Goal: Task Accomplishment & Management: Manage account settings

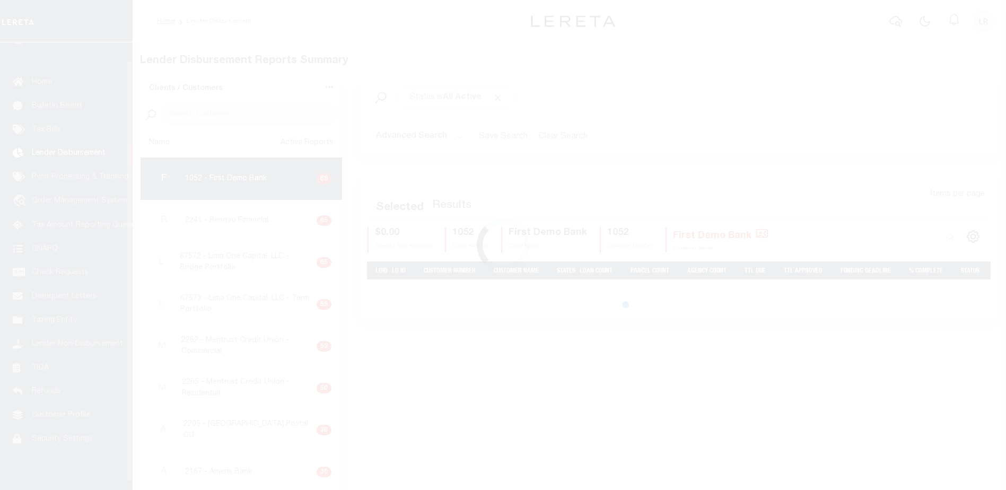
scroll to position [19, 0]
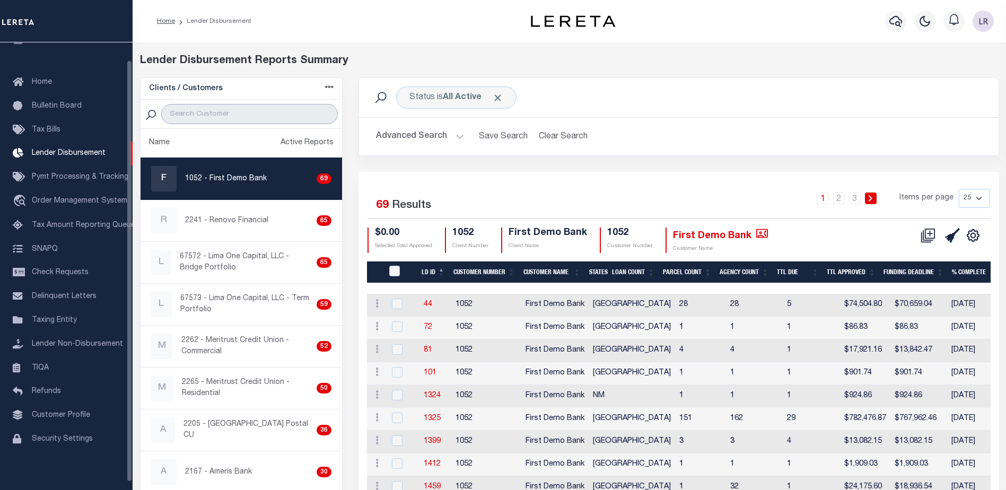
click at [226, 113] on input "search" at bounding box center [249, 114] width 177 height 20
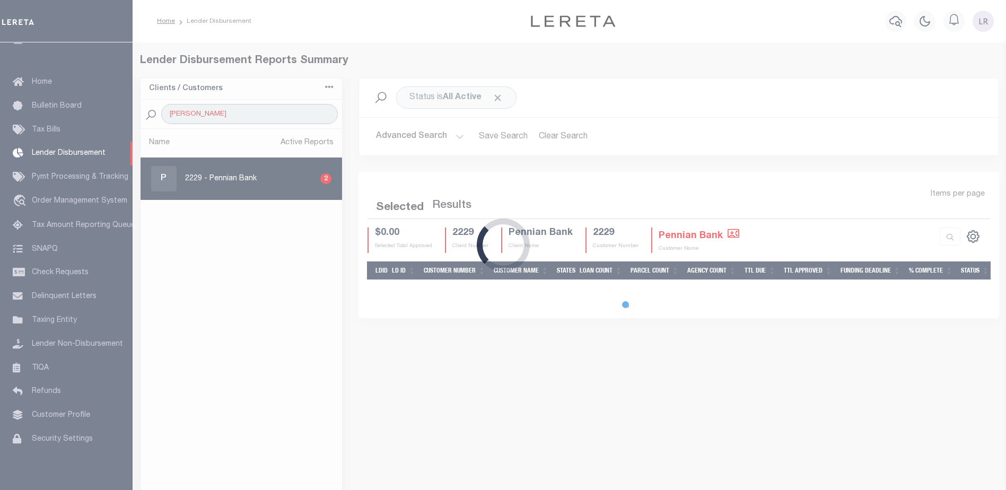
type input "PENNIAN"
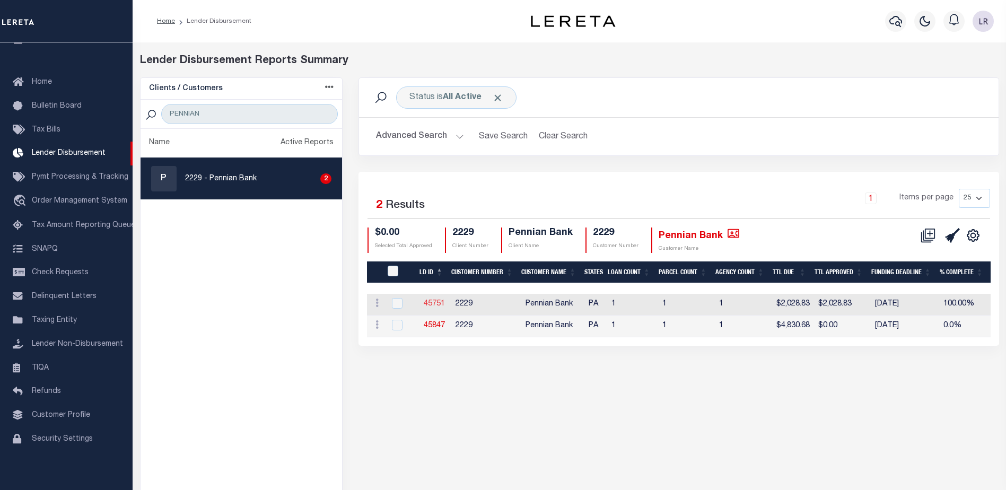
click at [442, 301] on link "45751" at bounding box center [434, 303] width 21 height 7
checkbox input "true"
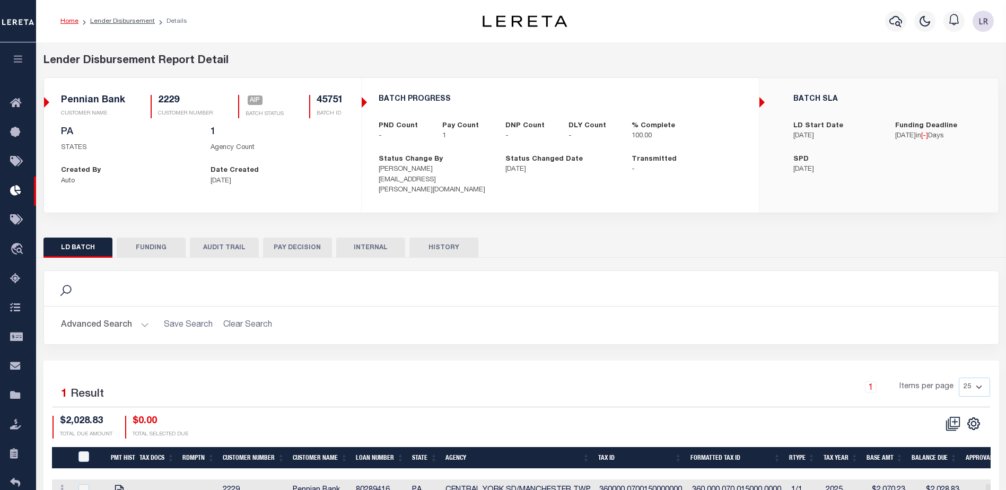
click at [148, 244] on button "FUNDING" at bounding box center [151, 248] width 69 height 20
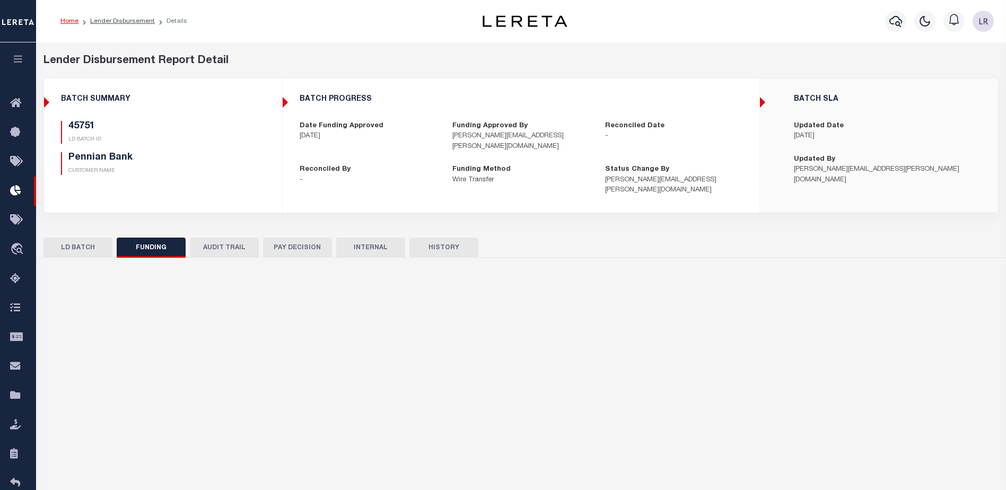
type input "$2,028.83"
type input "$0"
type input "IMAD"
type input "[DATE]"
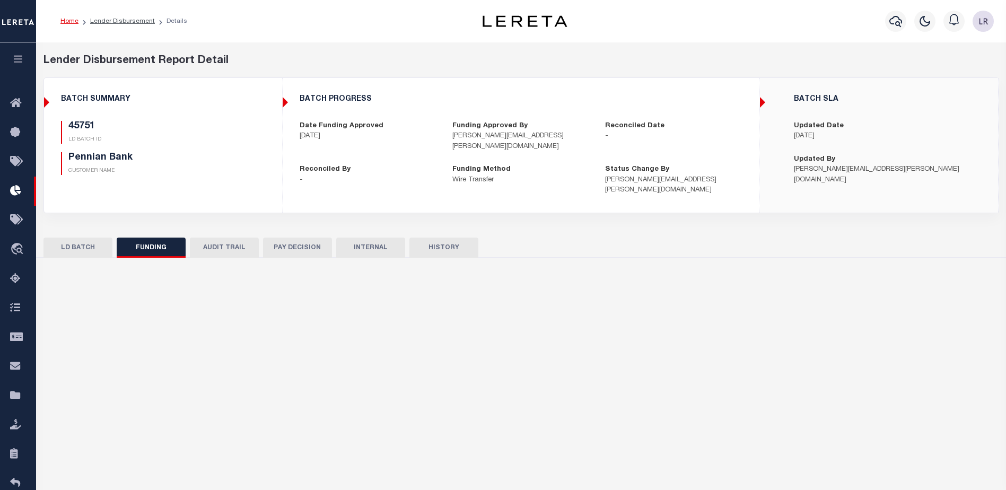
select select "100"
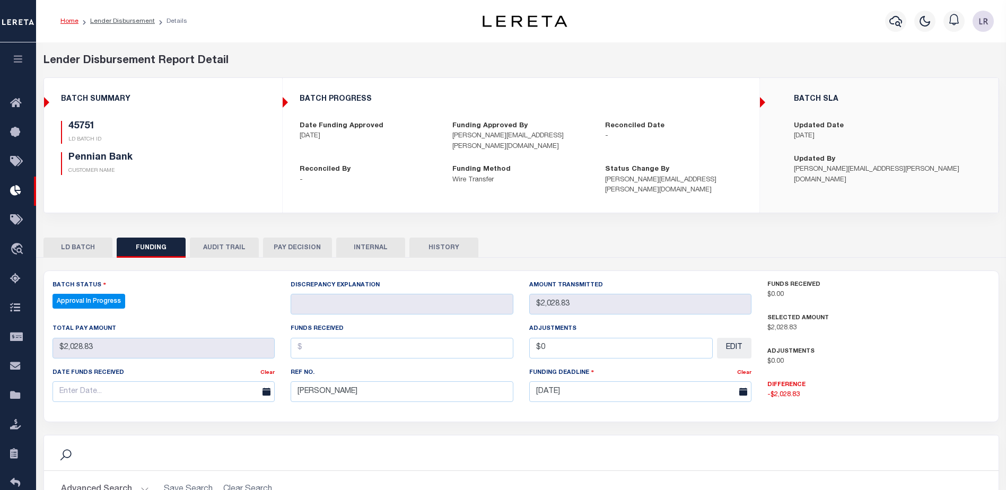
select select "100"
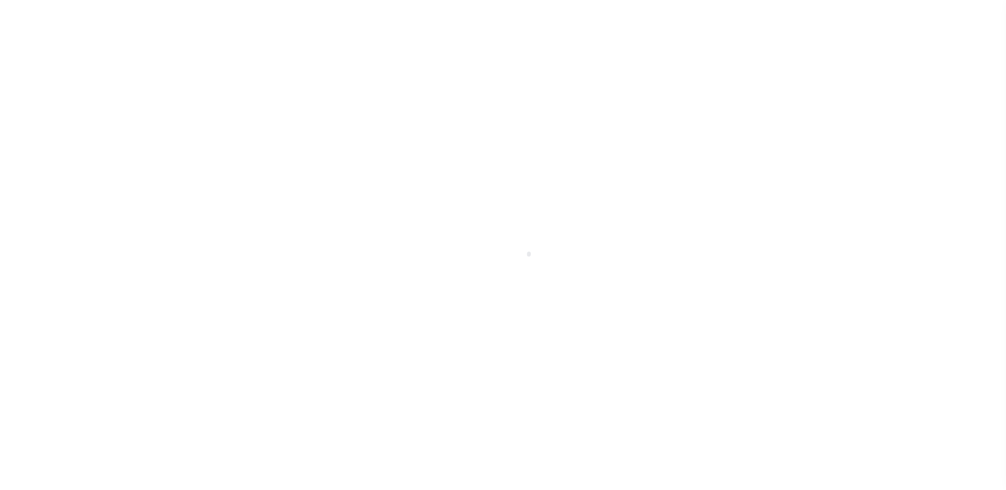
scroll to position [19, 0]
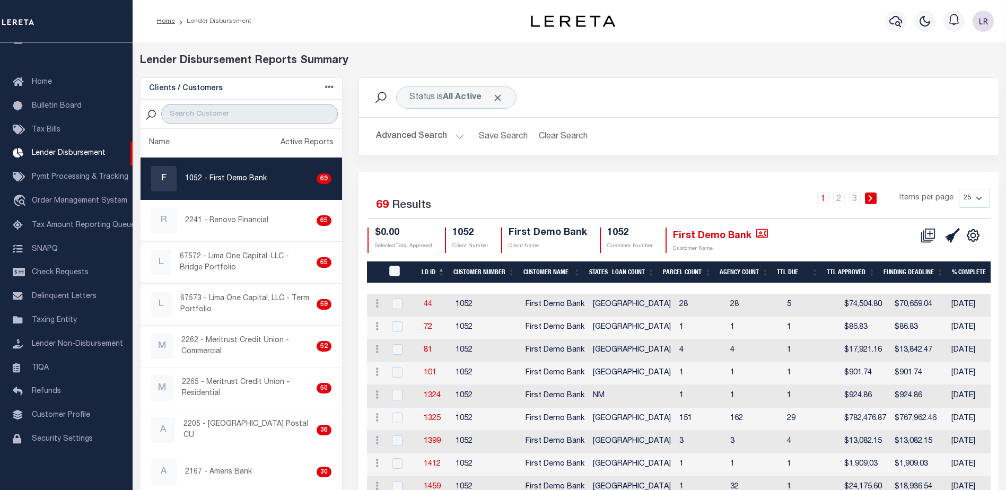
click at [286, 113] on input "search" at bounding box center [249, 114] width 177 height 20
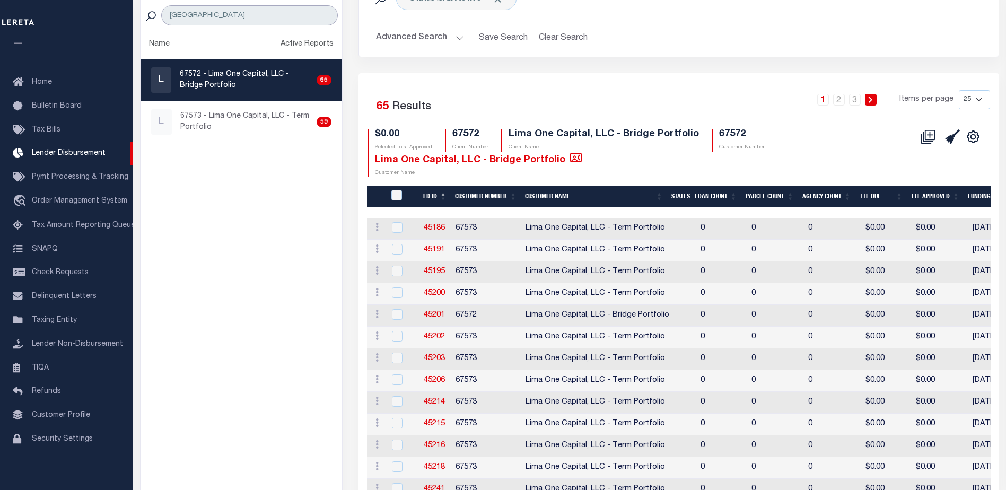
scroll to position [106, 0]
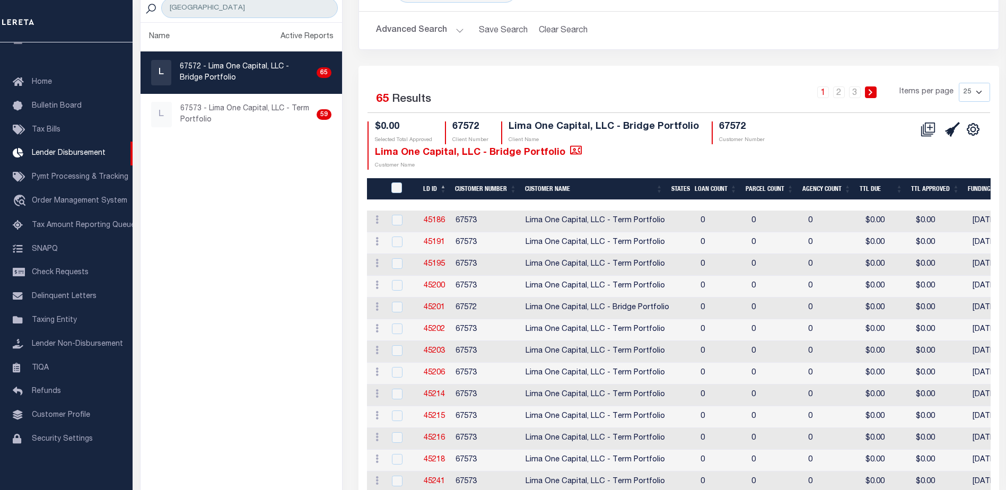
click at [444, 186] on th "LD ID" at bounding box center [435, 189] width 32 height 22
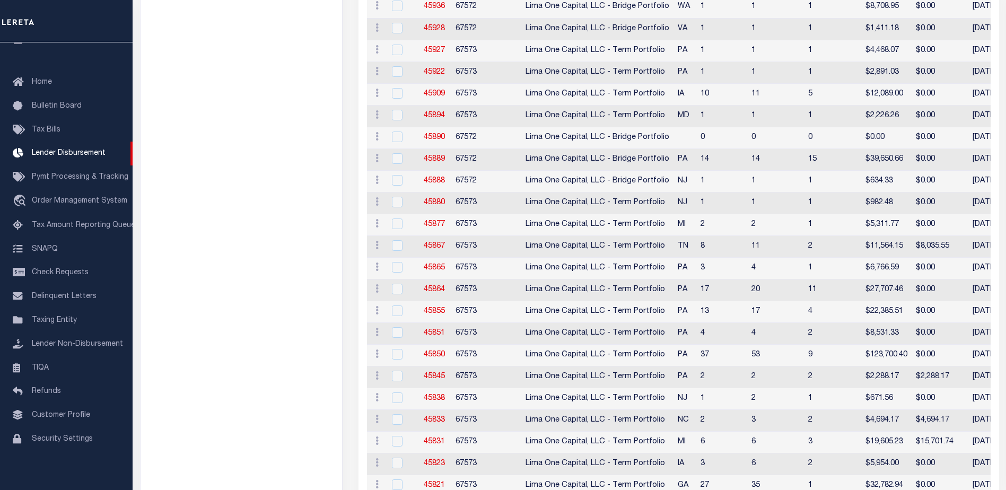
scroll to position [48, 0]
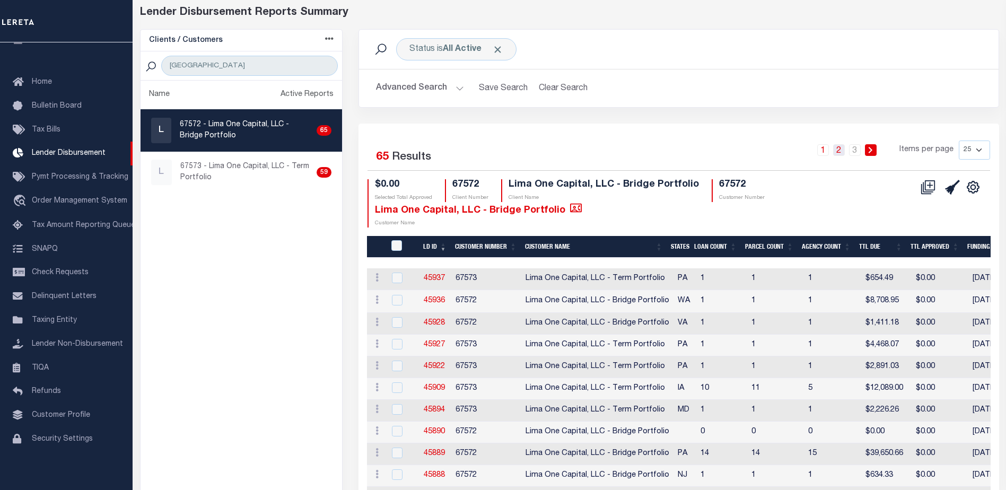
click at [845, 153] on link "2" at bounding box center [839, 150] width 12 height 12
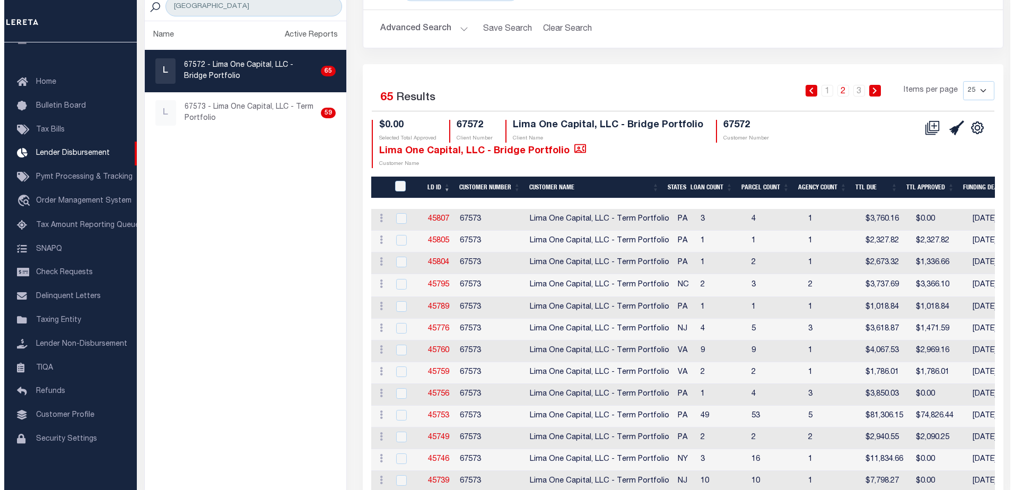
scroll to position [0, 0]
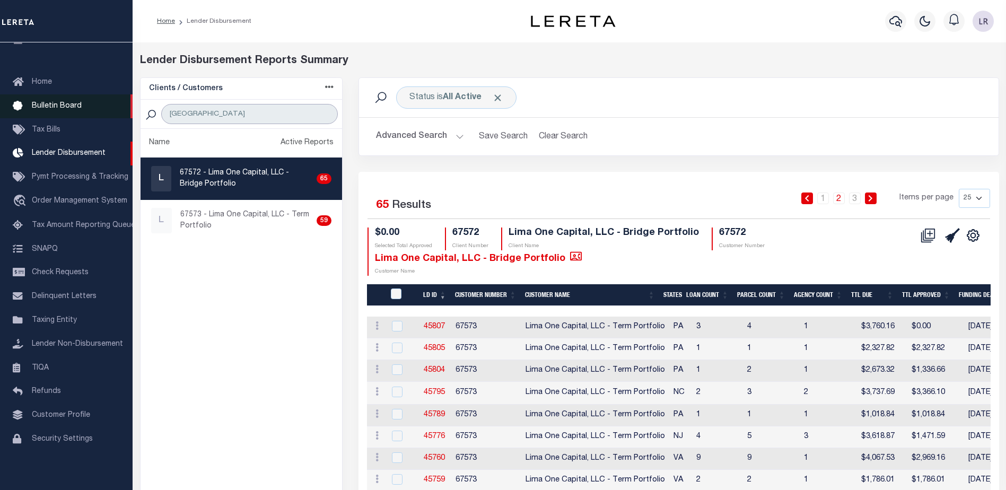
drag, startPoint x: 172, startPoint y: 118, endPoint x: 126, endPoint y: 116, distance: 46.2
click at [126, 116] on div "Home Lender Disbursement" at bounding box center [503, 457] width 1006 height 914
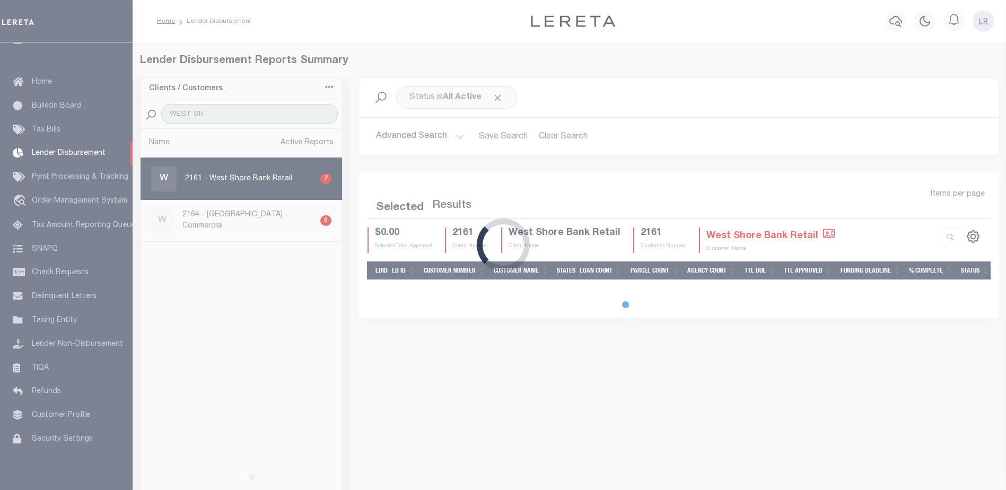
type input "WEST SHORE BANK"
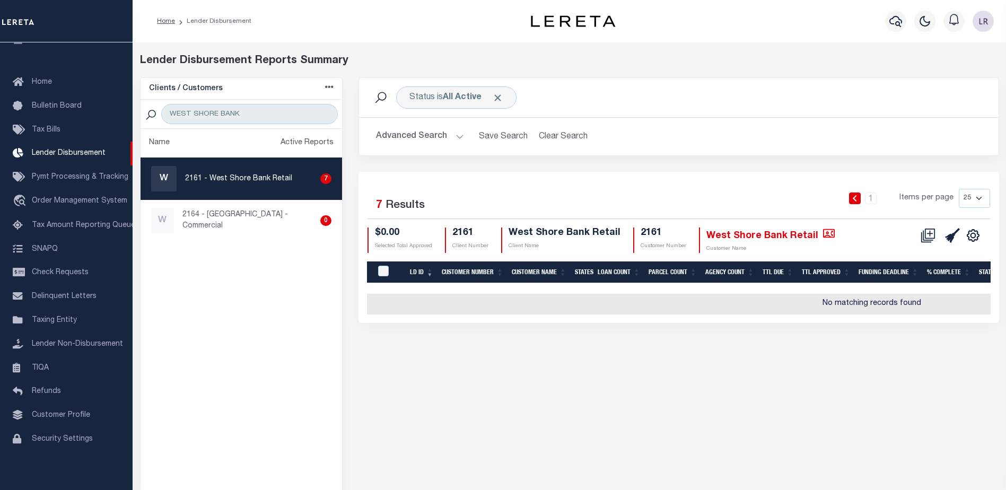
click at [241, 222] on p "2164 - [GEOGRAPHIC_DATA] - Commercial" at bounding box center [249, 220] width 134 height 22
checkbox input "true"
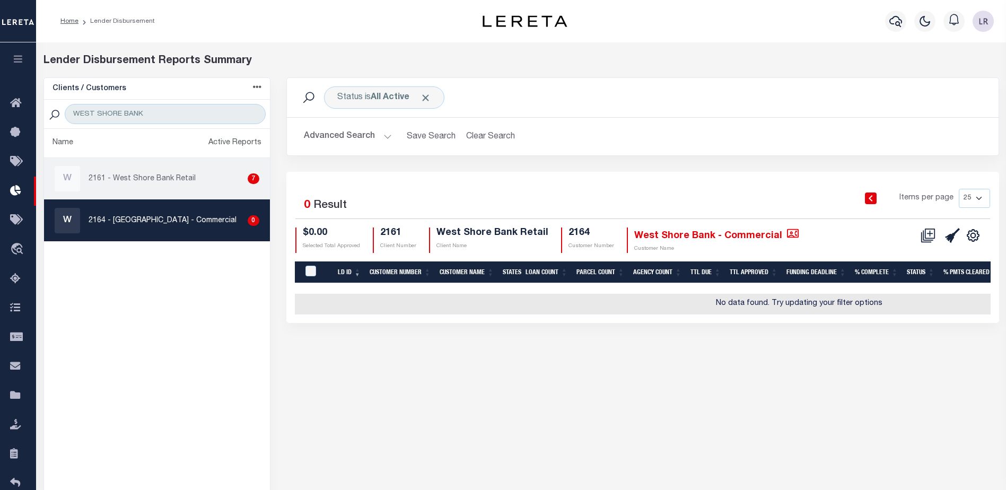
click at [153, 191] on div "W 2161 - West Shore Bank Retail 7" at bounding box center [157, 178] width 205 height 25
checkbox input "true"
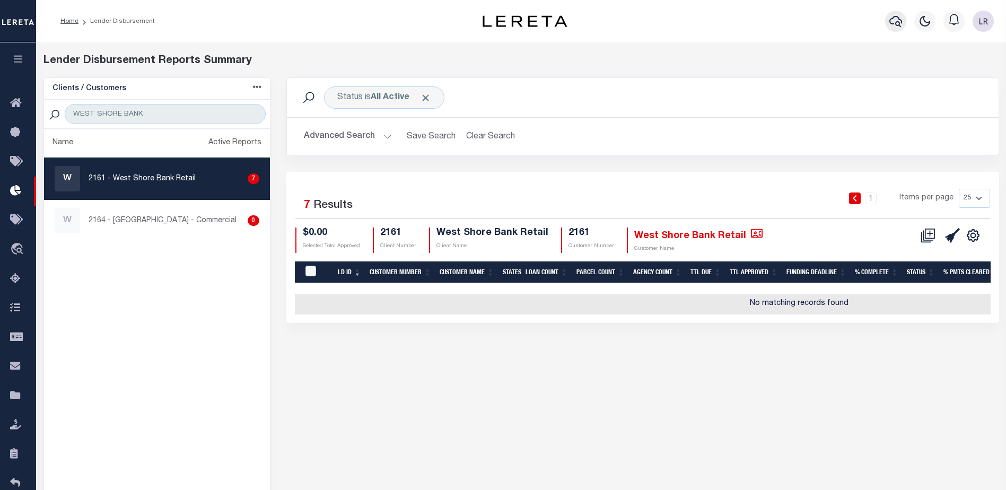
click at [893, 20] on icon "button" at bounding box center [895, 21] width 13 height 13
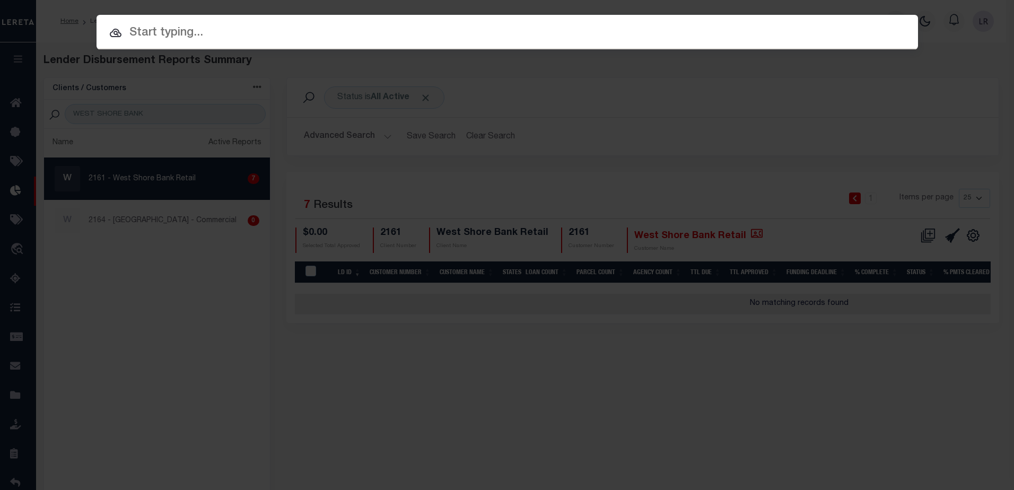
click at [496, 42] on input "text" at bounding box center [507, 33] width 821 height 19
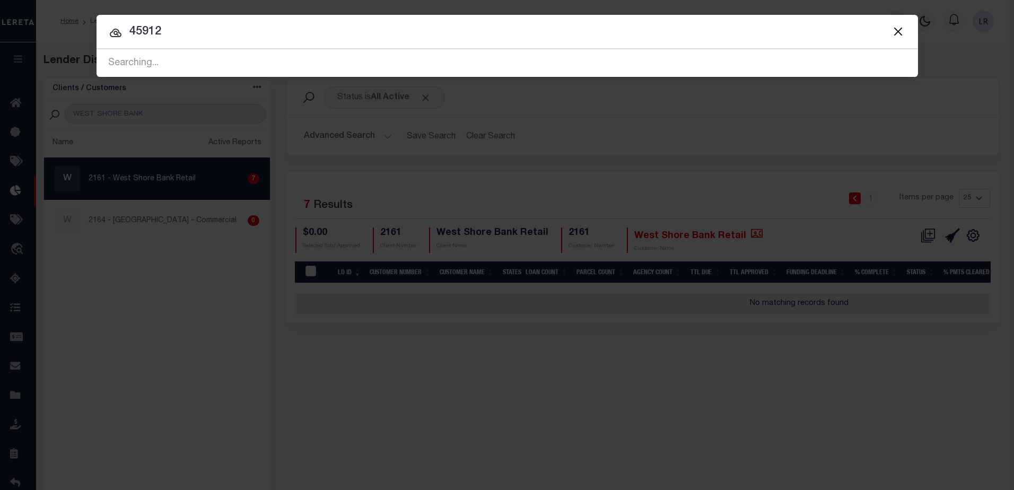
type input "45912"
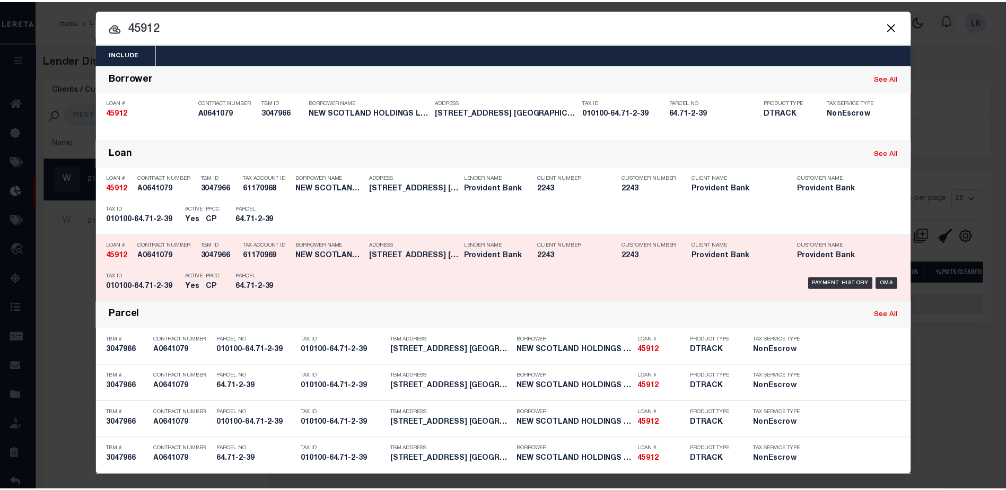
scroll to position [7, 0]
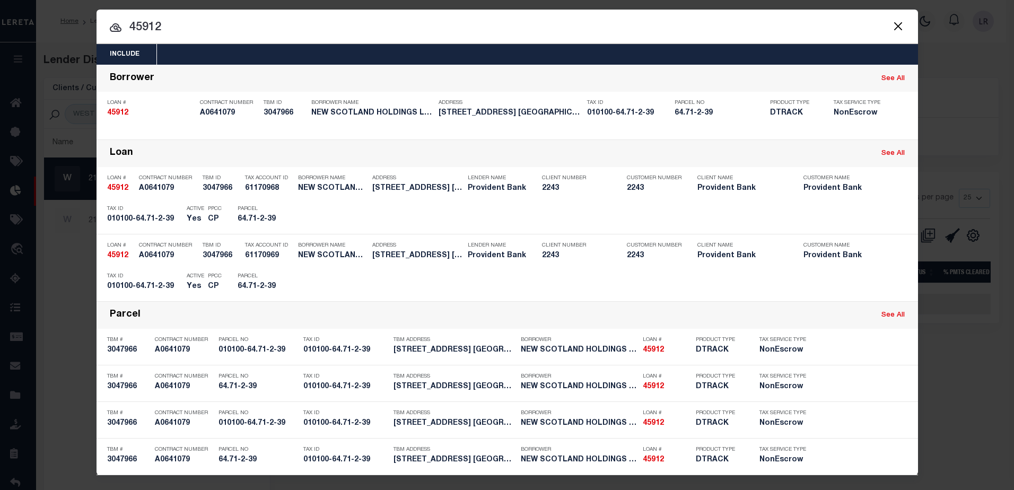
click at [90, 215] on div "Include Loans TBM Customers Borrowers Payments (Lender Non-Disb) Payments (Lend…" at bounding box center [507, 245] width 1014 height 490
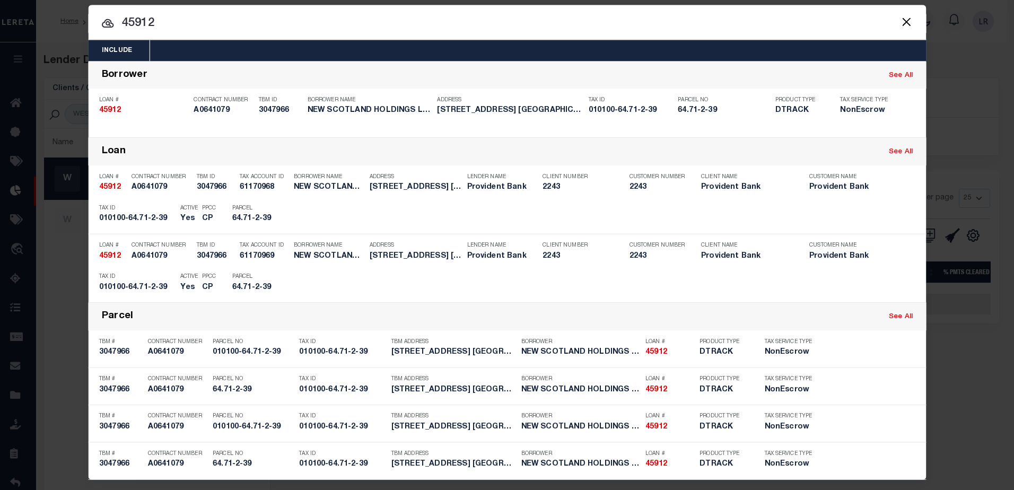
click at [83, 217] on div "Include Loans TBM Customers Borrowers Payments (Lender Non-Disb) Payments (Lend…" at bounding box center [507, 245] width 1014 height 490
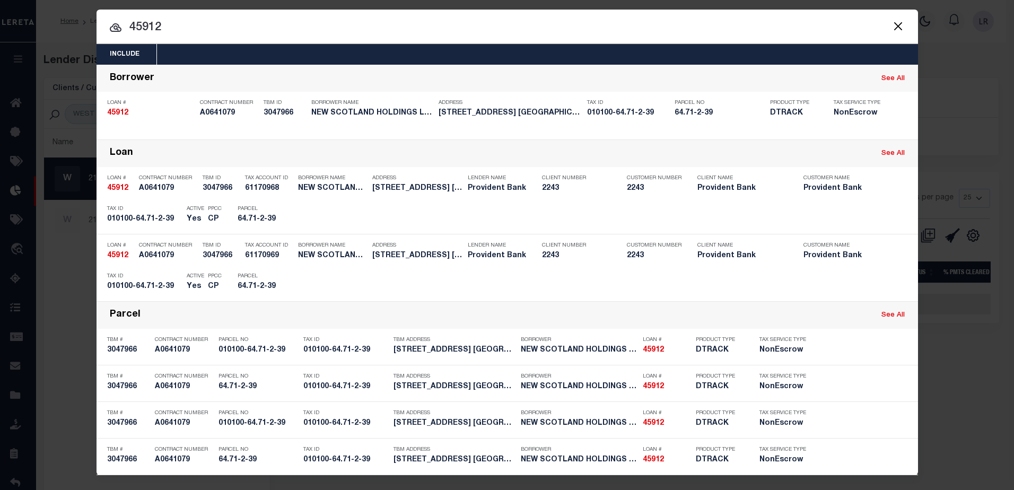
click at [894, 22] on button "Close" at bounding box center [898, 26] width 14 height 14
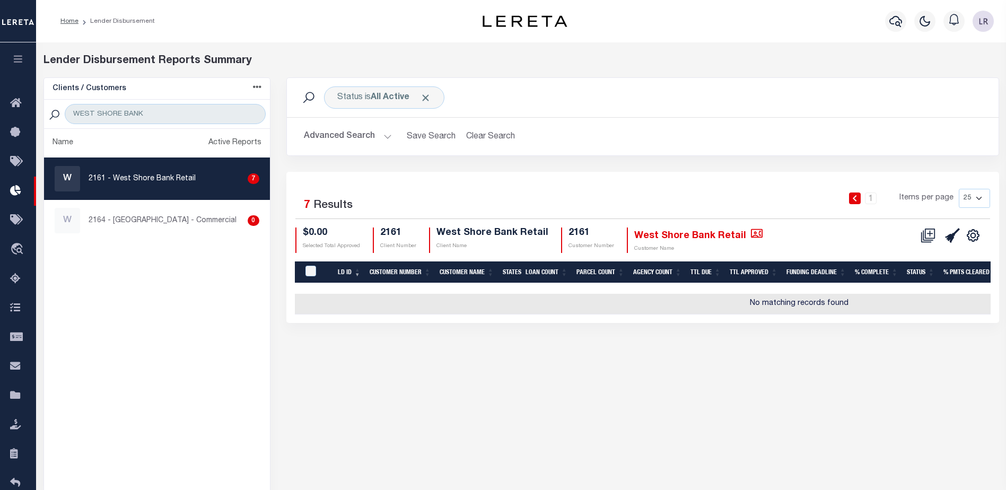
click at [125, 179] on p "2161 - West Shore Bank Retail" at bounding box center [142, 178] width 107 height 11
click at [423, 93] on span "Click to Remove" at bounding box center [425, 97] width 11 height 11
click at [355, 95] on div "Status" at bounding box center [350, 97] width 52 height 22
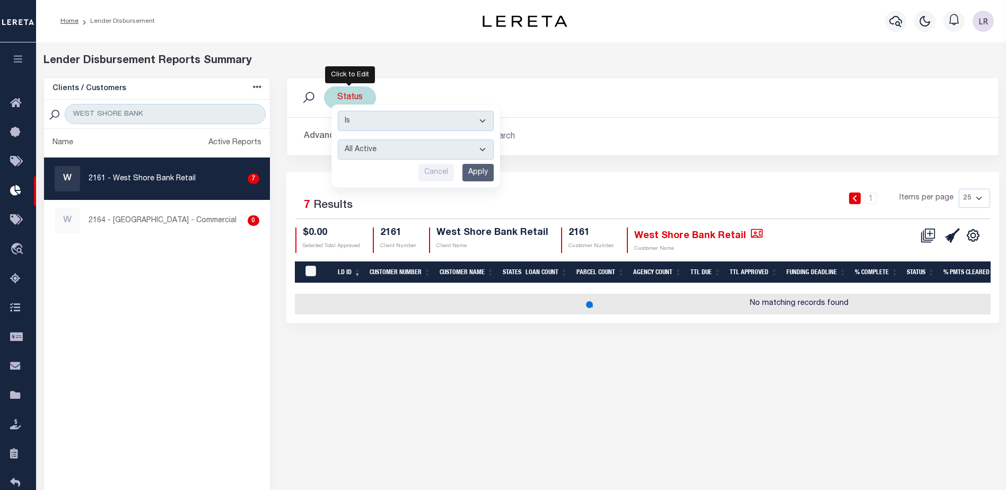
click at [420, 153] on select "All Active Approval In Progress Batching In Progress Complete Do Not Pay Escrow…" at bounding box center [416, 149] width 156 height 20
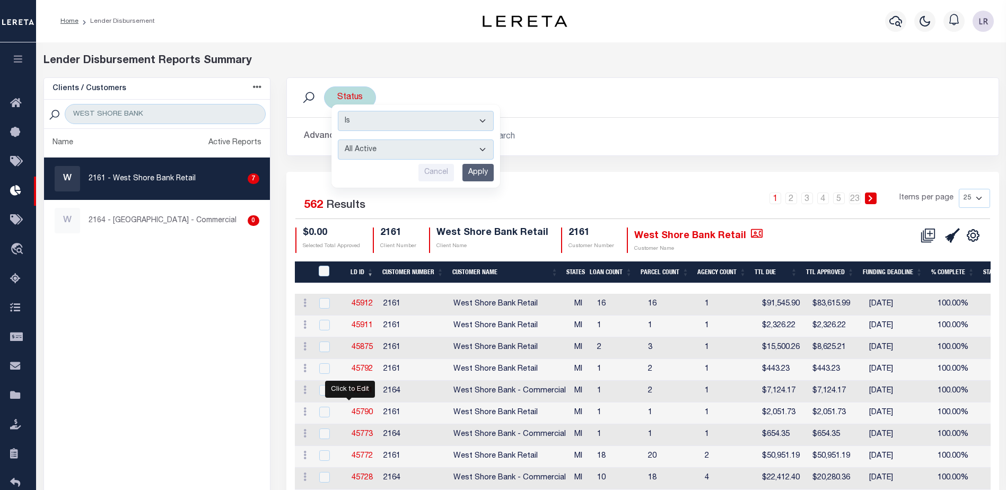
click at [338, 139] on select "All Active Approval In Progress Batching In Progress Complete Do Not Pay Escrow…" at bounding box center [416, 149] width 156 height 20
click at [471, 173] on input "Apply" at bounding box center [477, 172] width 31 height 17
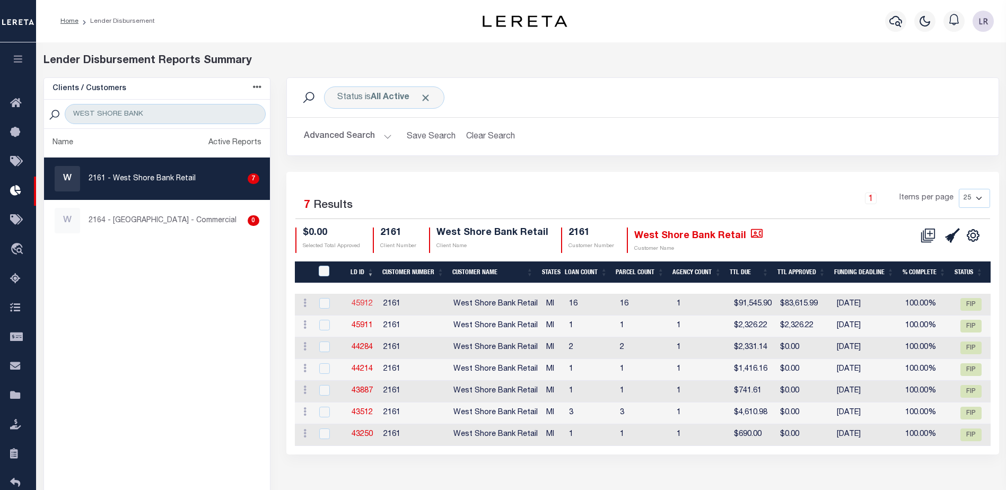
click at [360, 302] on link "45912" at bounding box center [362, 303] width 21 height 7
checkbox input "true"
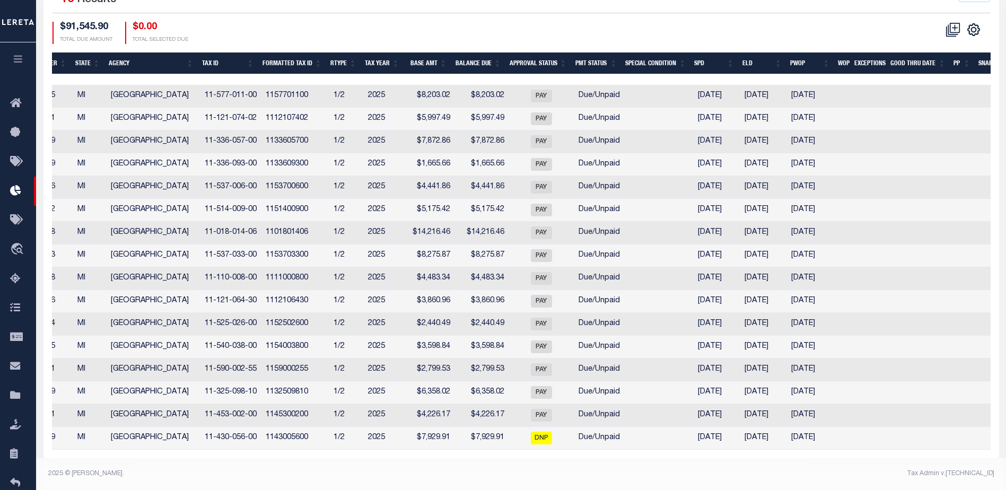
scroll to position [0, 294]
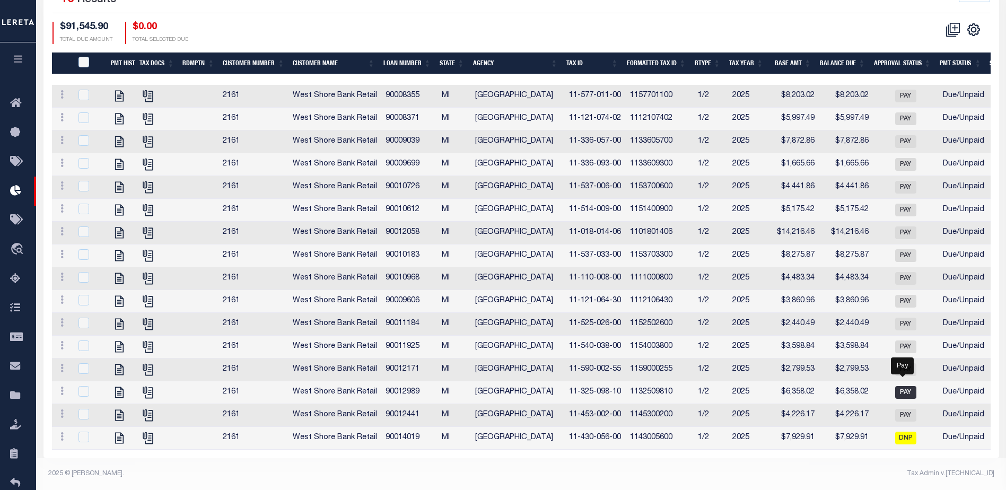
click at [904, 386] on span "PAY" at bounding box center [905, 392] width 21 height 13
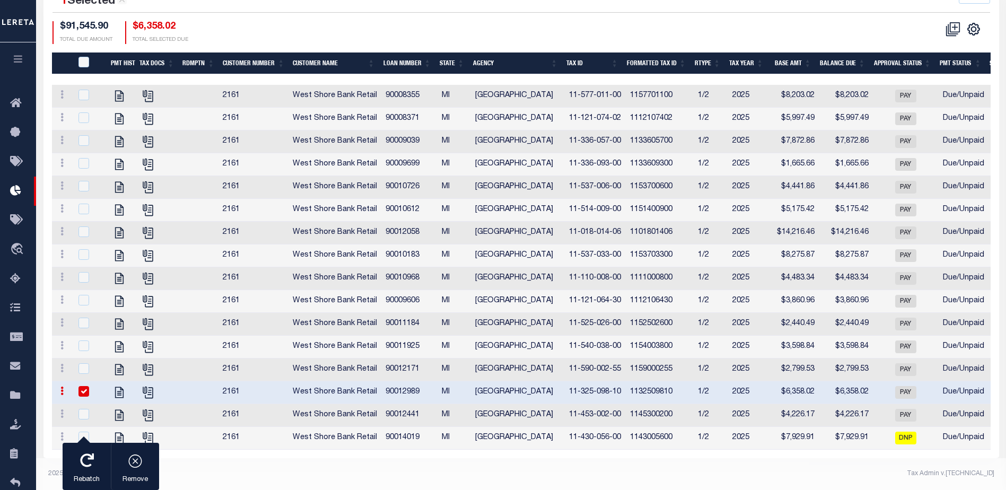
click at [65, 388] on link at bounding box center [62, 392] width 12 height 8
click at [93, 402] on link "View Tax Line Detail" at bounding box center [124, 407] width 134 height 17
checkbox input "false"
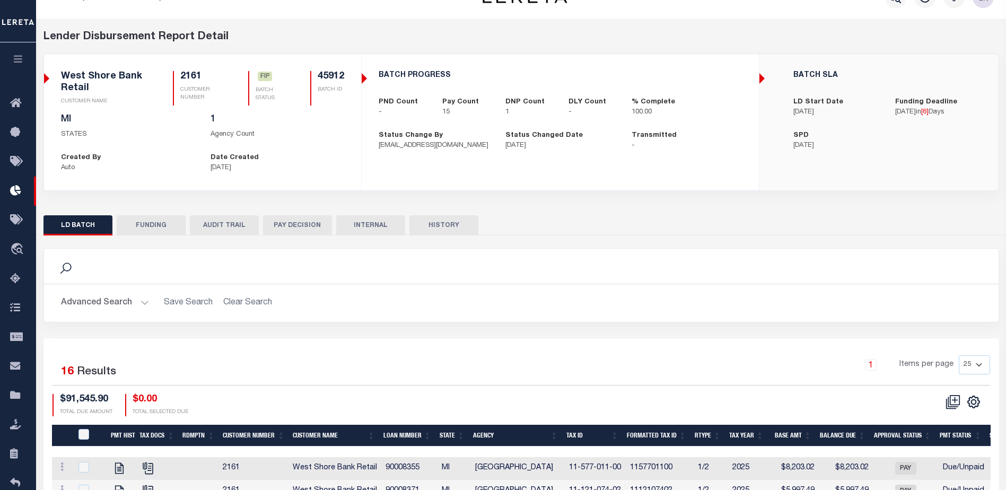
scroll to position [0, 0]
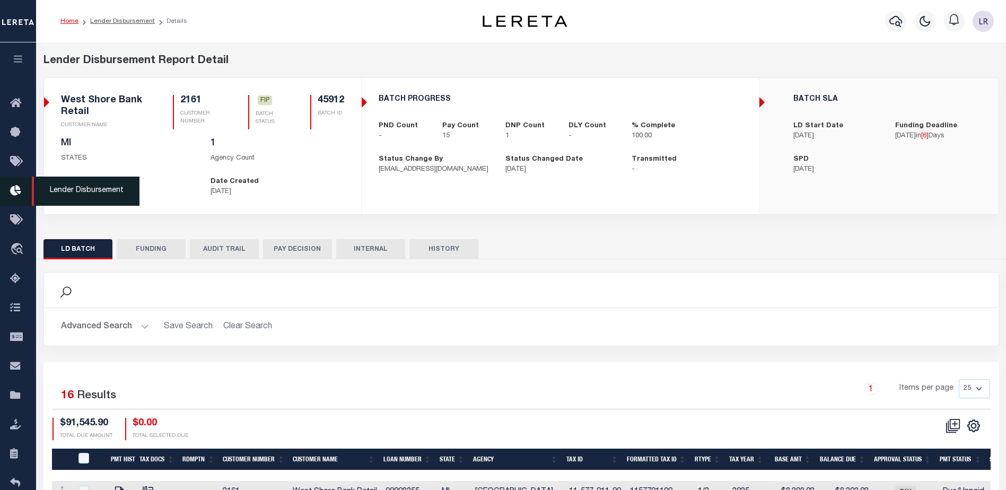
click at [20, 190] on icon at bounding box center [18, 191] width 17 height 13
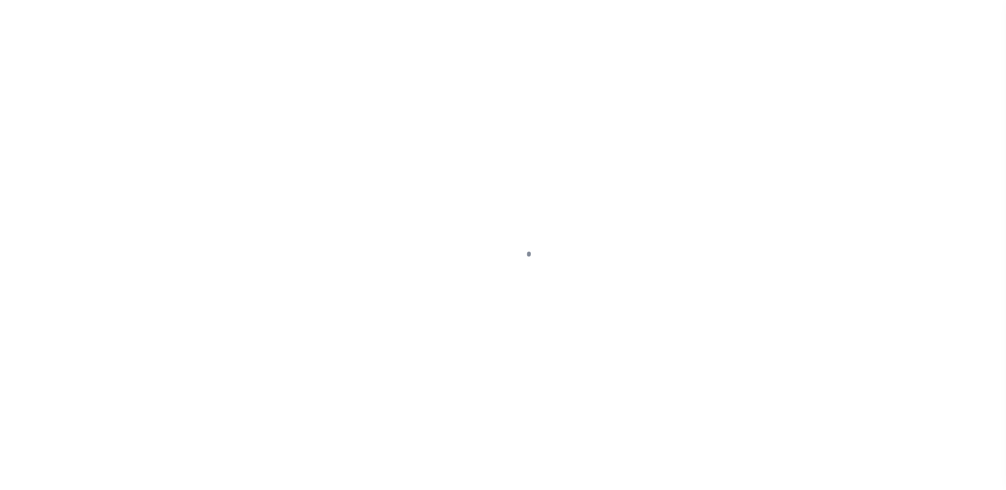
select select "DUE"
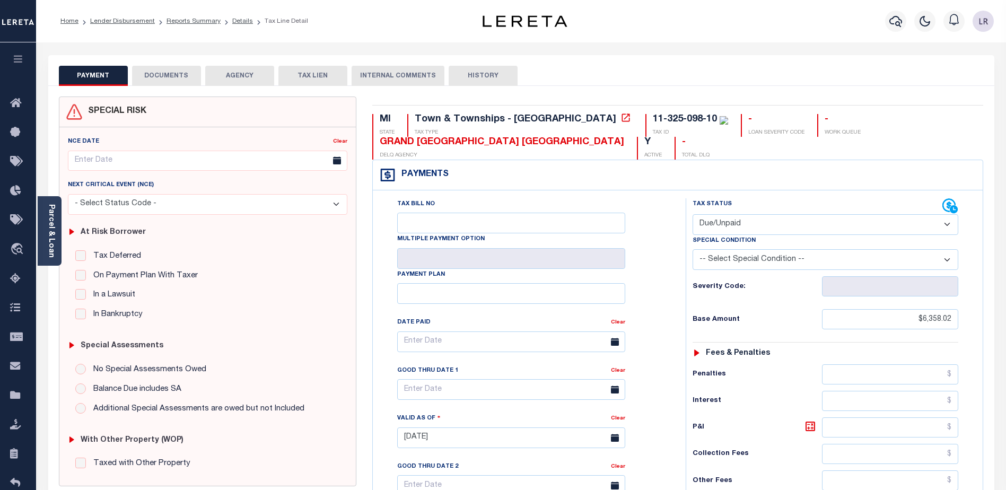
click at [484, 74] on button "HISTORY" at bounding box center [483, 76] width 69 height 20
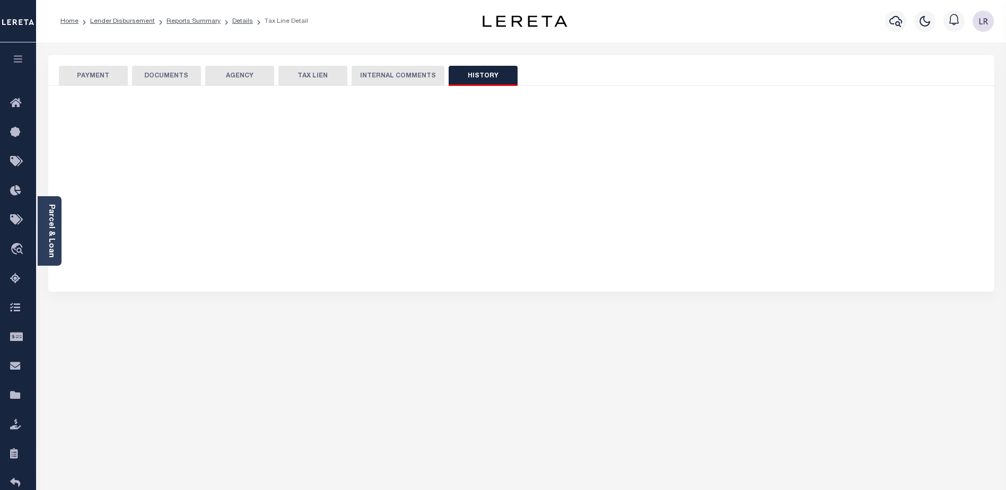
select select "50"
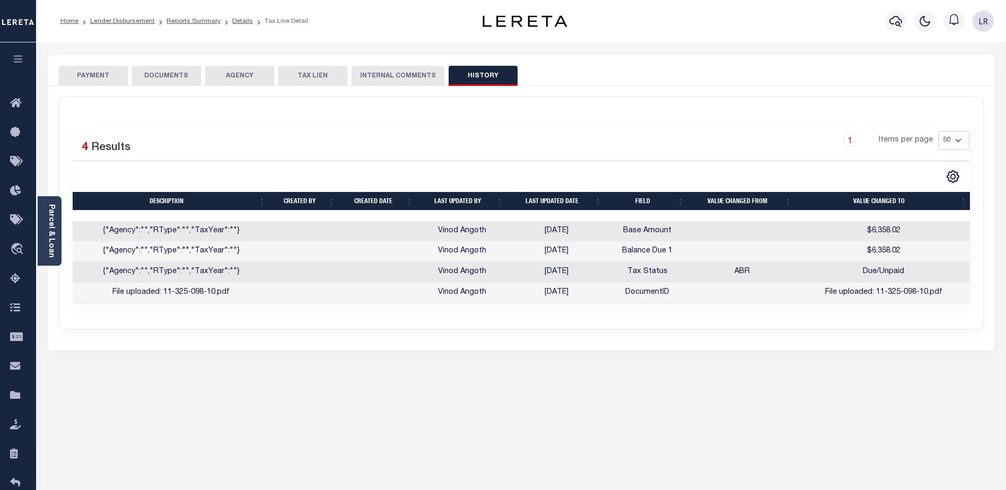
click at [401, 74] on button "INTERNAL COMMENTS" at bounding box center [398, 76] width 93 height 20
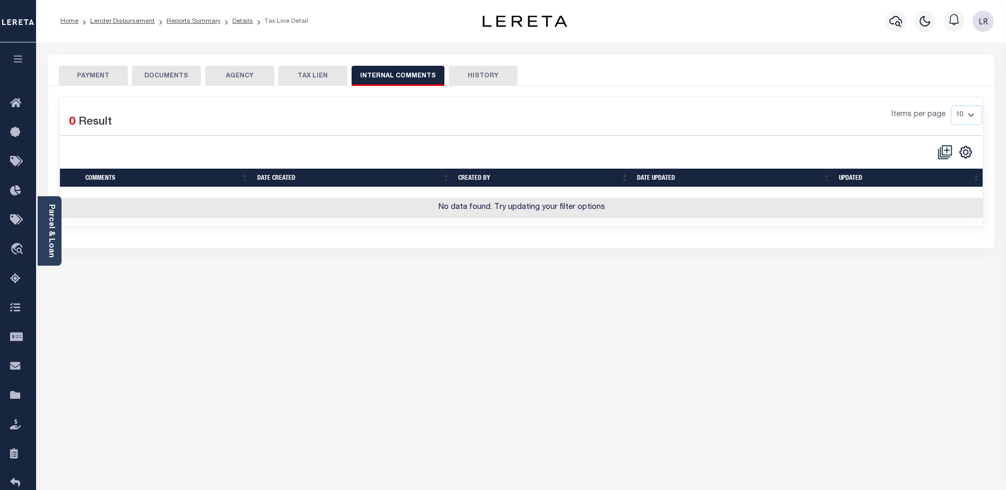
click at [315, 84] on button "TAX LIEN" at bounding box center [312, 76] width 69 height 20
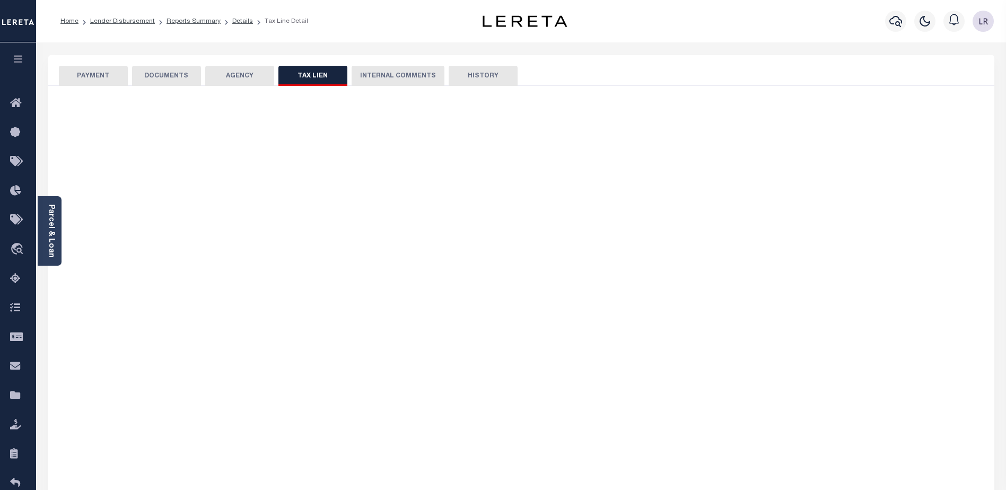
checkbox input "false"
radio input "true"
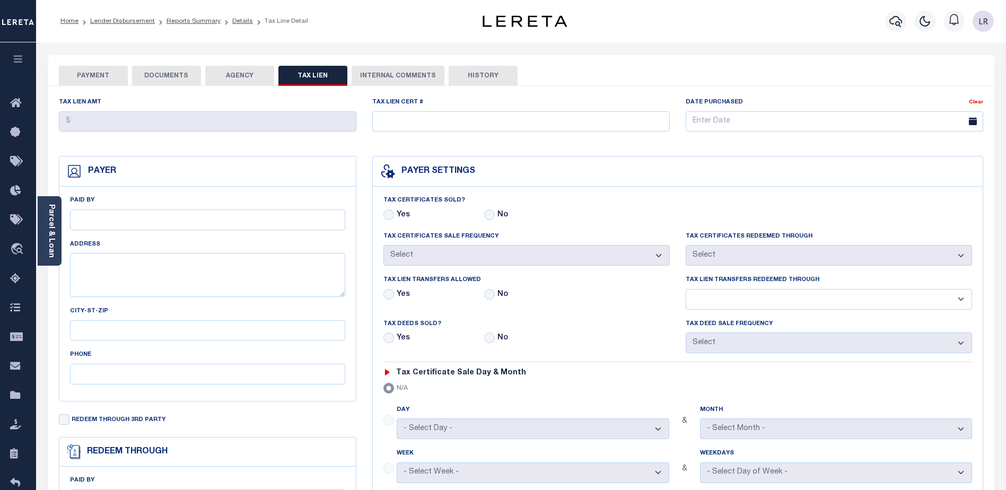
click at [126, 80] on button "PAYMENT" at bounding box center [93, 76] width 69 height 20
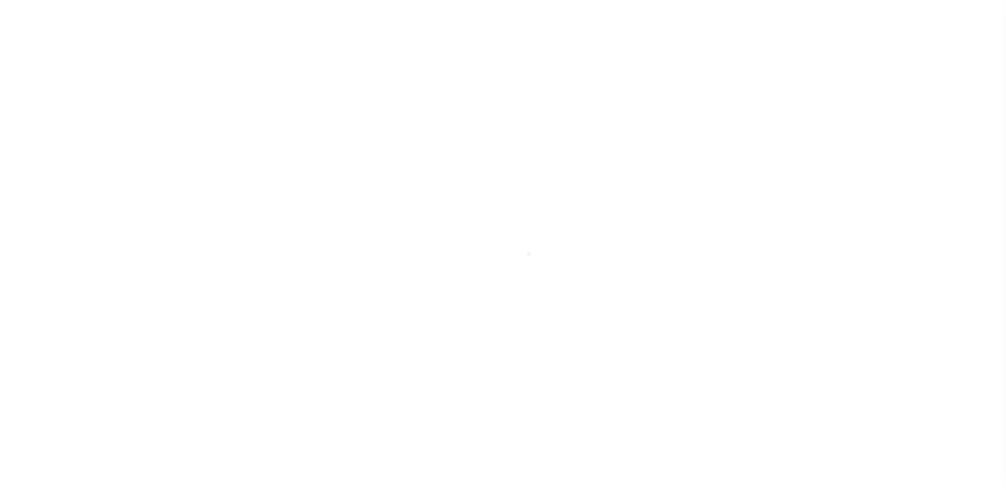
scroll to position [19, 0]
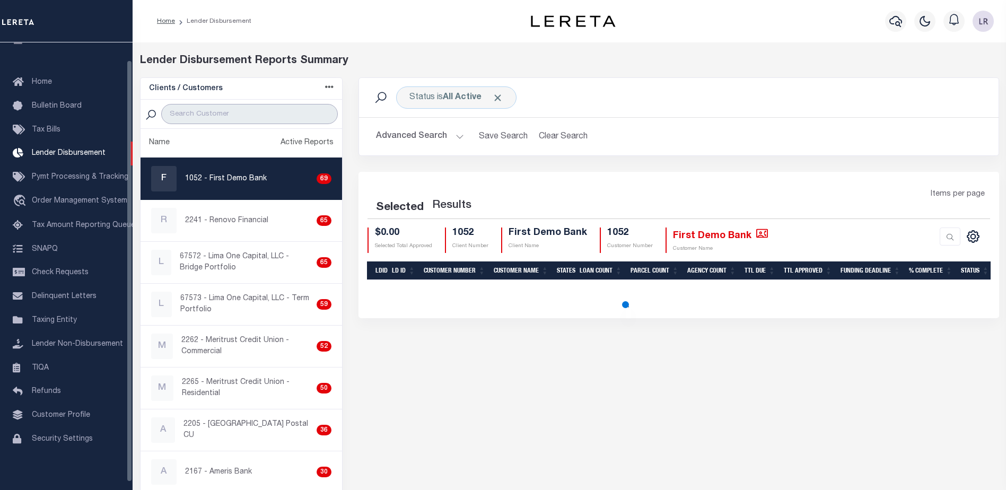
click at [223, 116] on input "search" at bounding box center [249, 114] width 177 height 20
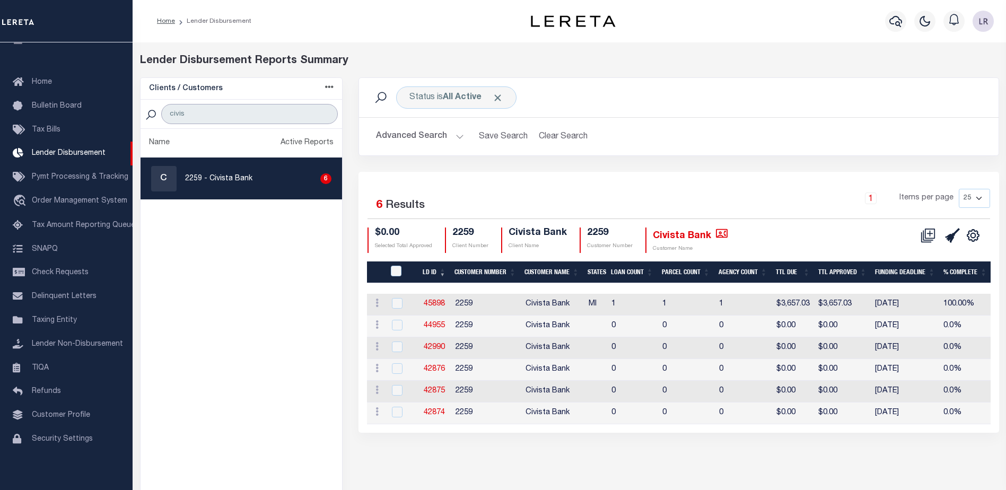
type input "civis"
click at [439, 302] on link "45898" at bounding box center [434, 303] width 21 height 7
checkbox input "true"
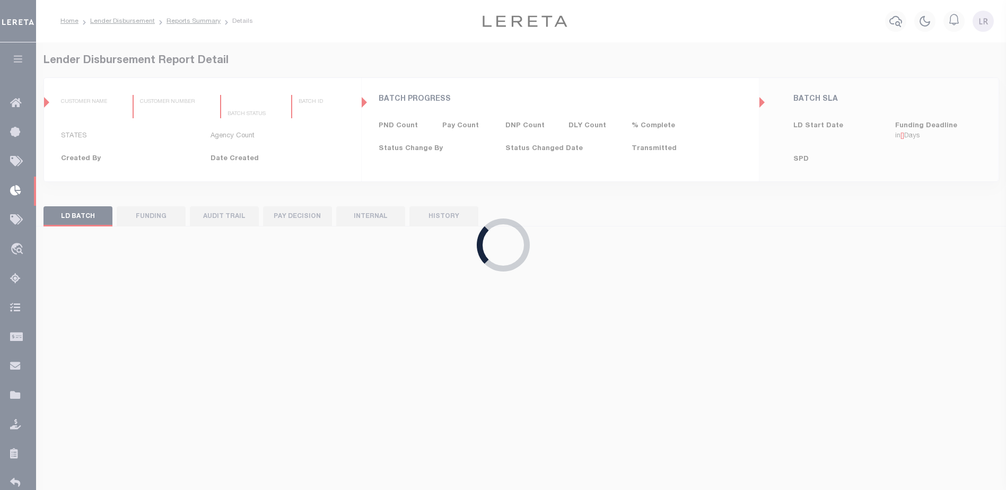
type input "$0.00"
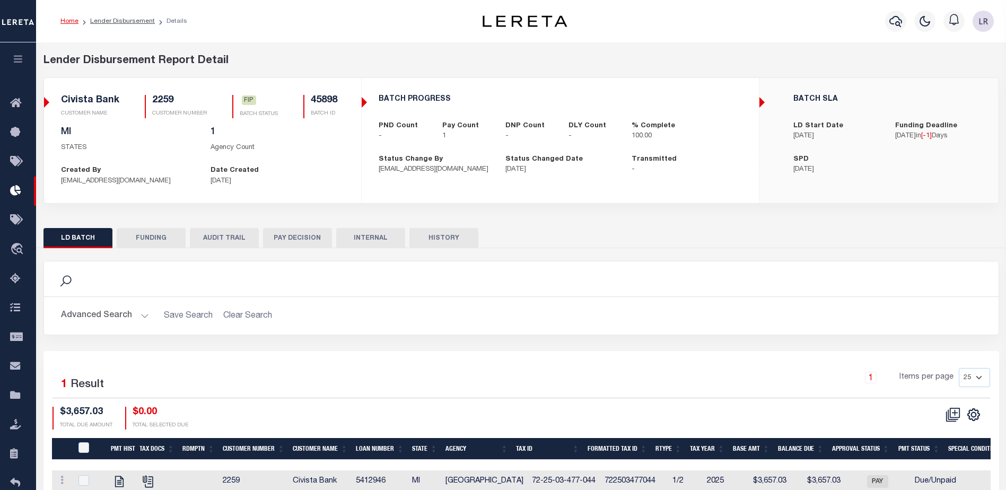
click at [156, 240] on button "FUNDING" at bounding box center [151, 238] width 69 height 20
type input "$3,657.03"
type input "$0"
type input "[DATE]"
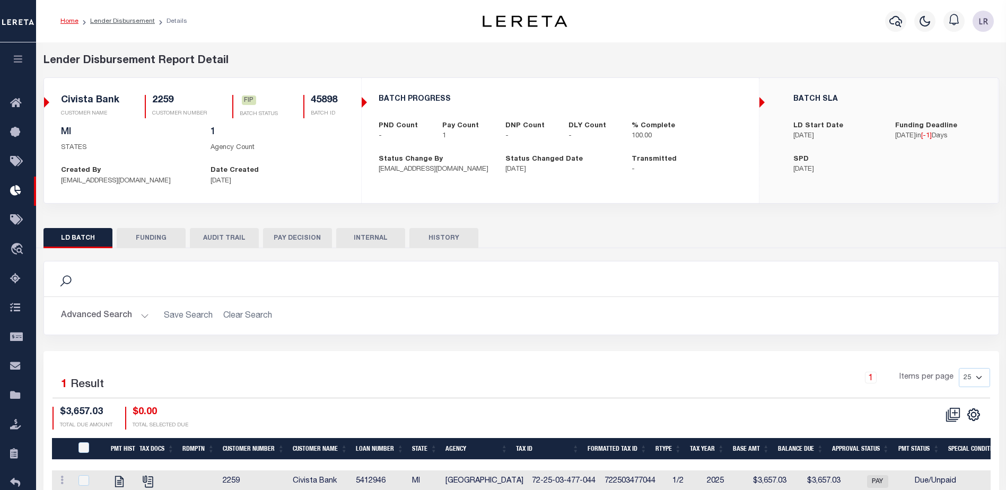
select select "100"
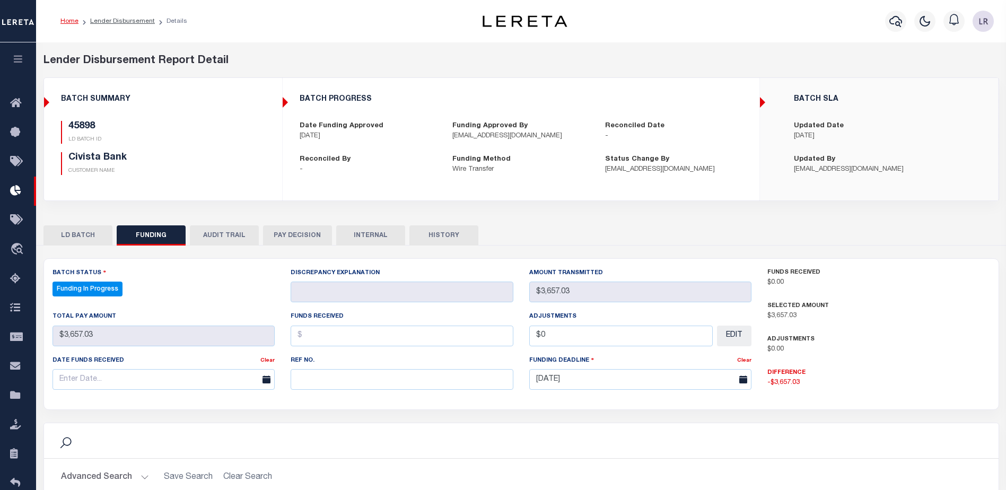
select select "100"
click at [348, 383] on input "text" at bounding box center [402, 379] width 223 height 21
paste input "20250828MMQFMP2700181208280930FT03"
type input "20250828MMQFMP2700181208280930FT03"
click at [315, 338] on input "text" at bounding box center [402, 336] width 223 height 21
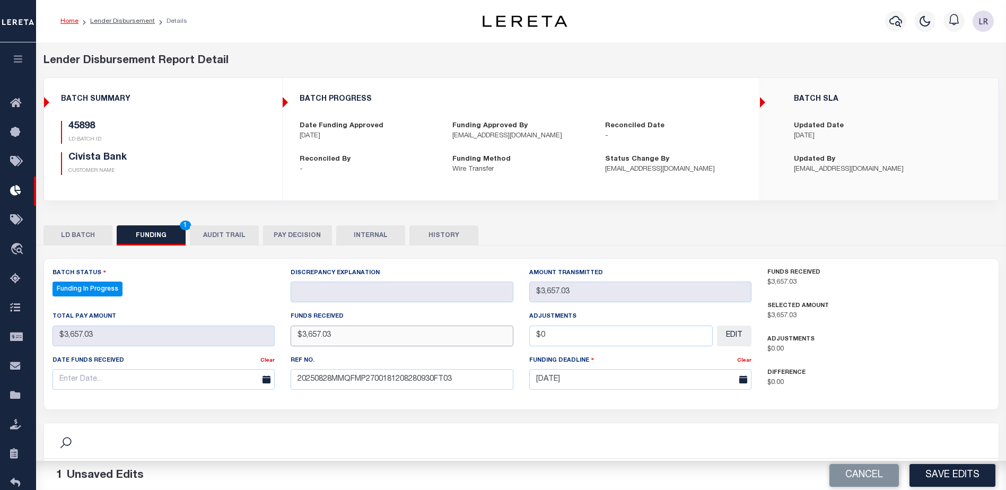
type input "$3,657.03"
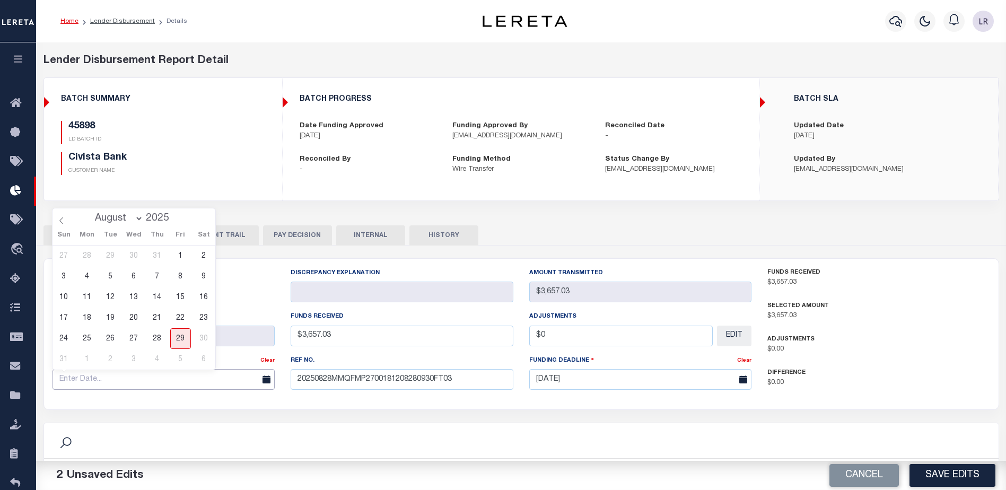
click at [213, 384] on input "text" at bounding box center [163, 379] width 223 height 21
click at [157, 341] on span "28" at bounding box center [157, 338] width 21 height 21
type input "[DATE]"
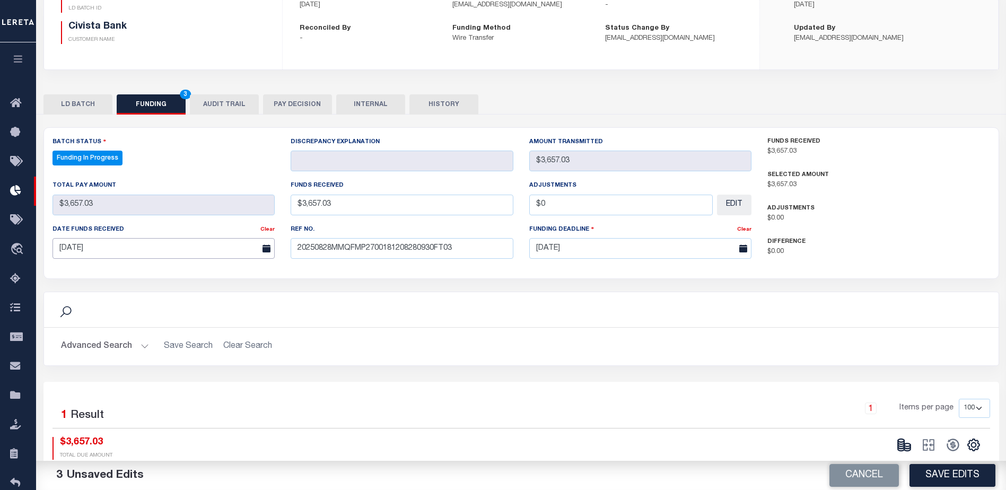
scroll to position [209, 0]
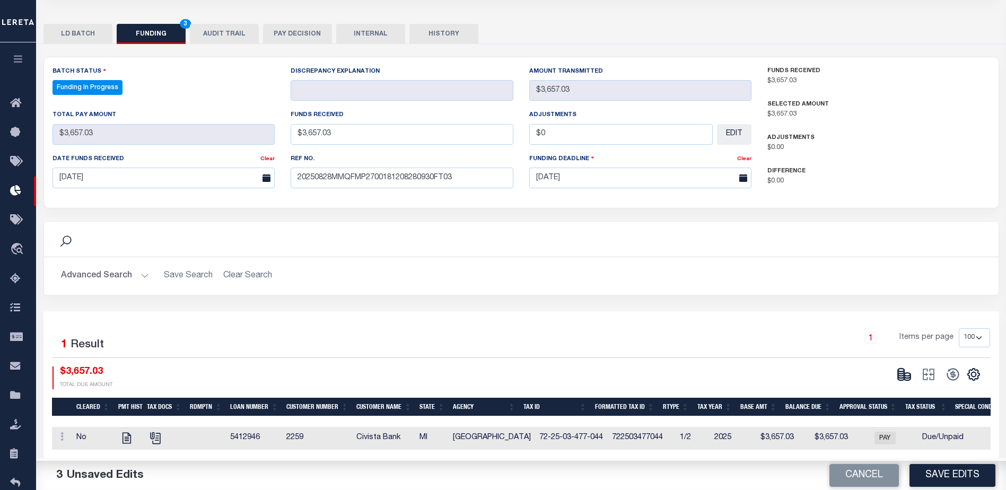
click at [966, 471] on button "Save Edits" at bounding box center [952, 475] width 86 height 23
type input "$3,657.03"
type input "$0"
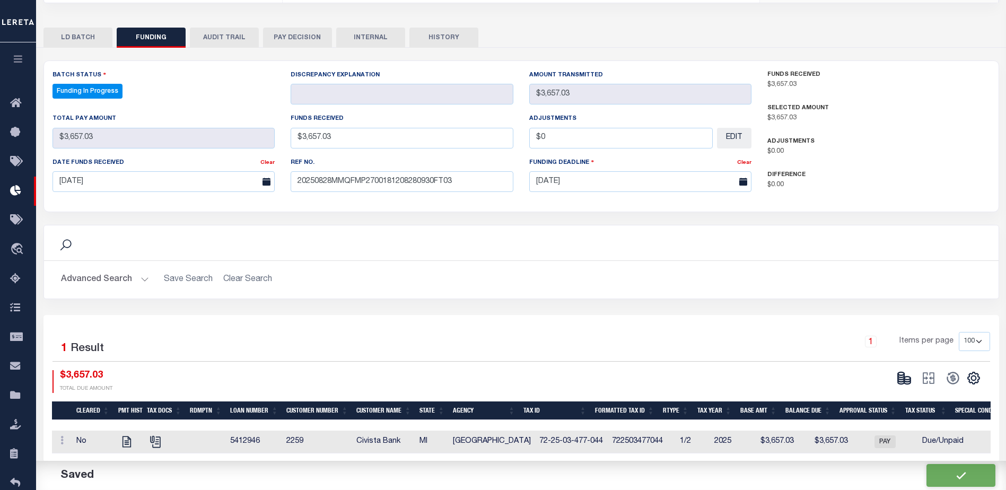
select select "100"
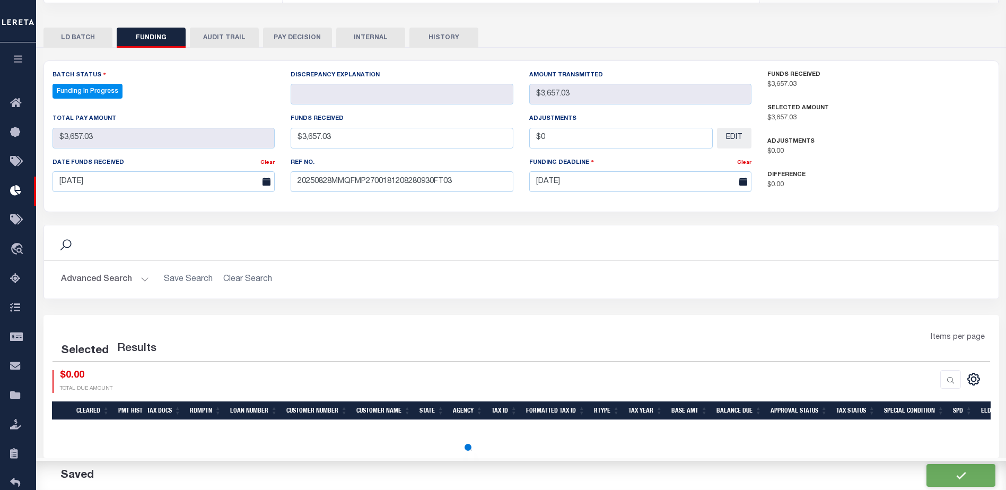
select select "100"
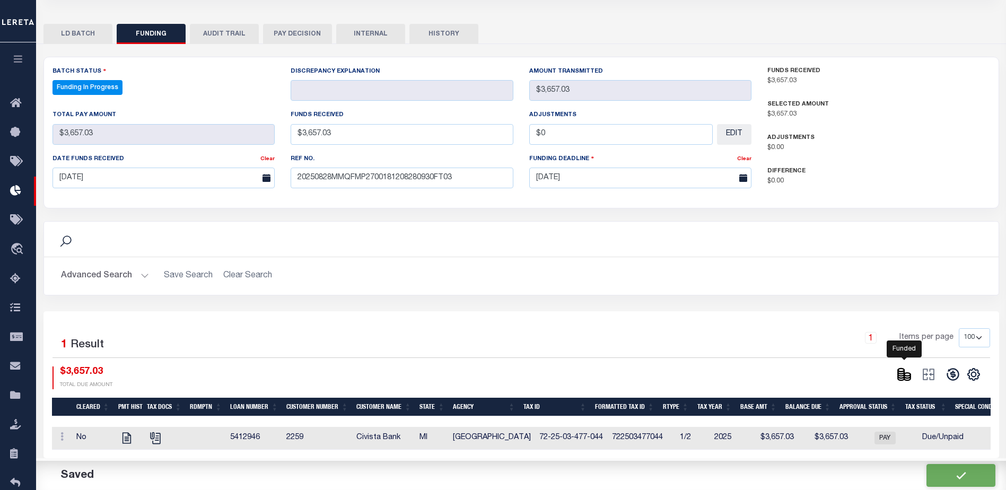
click at [898, 372] on icon at bounding box center [901, 374] width 6 height 4
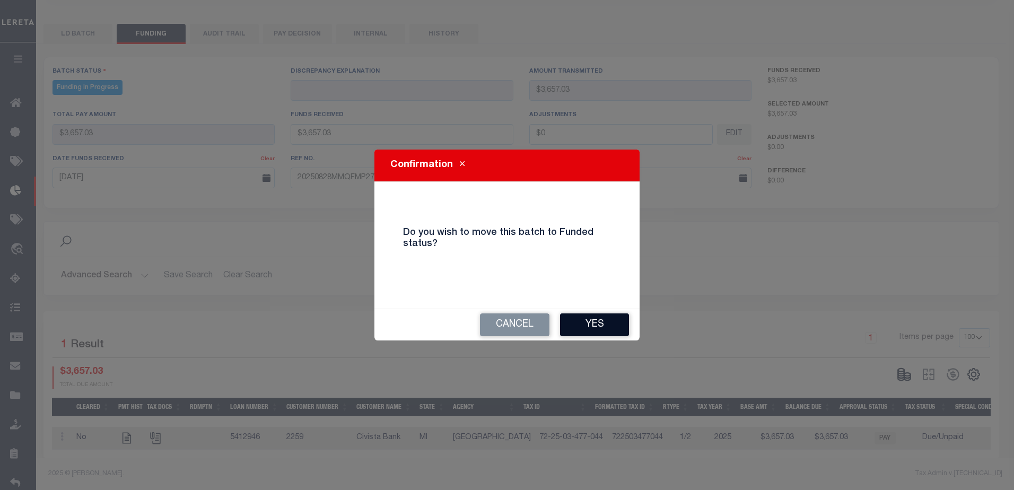
click at [593, 329] on button "Yes" at bounding box center [594, 324] width 69 height 23
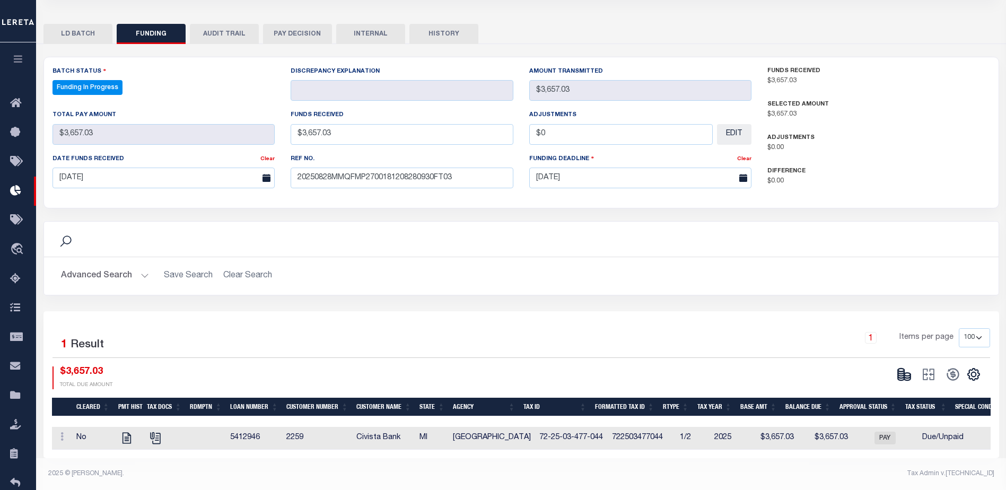
type input "$3,657.03"
type input "$0"
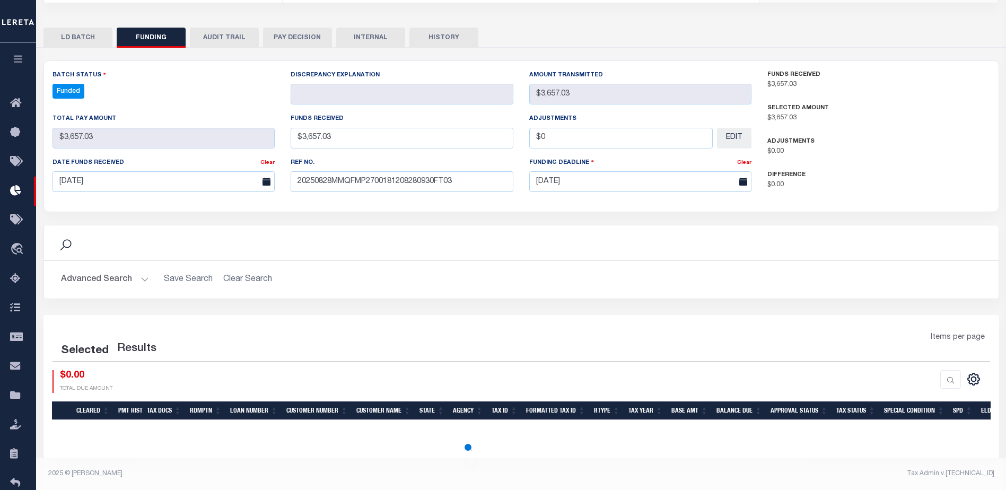
scroll to position [198, 0]
select select "100"
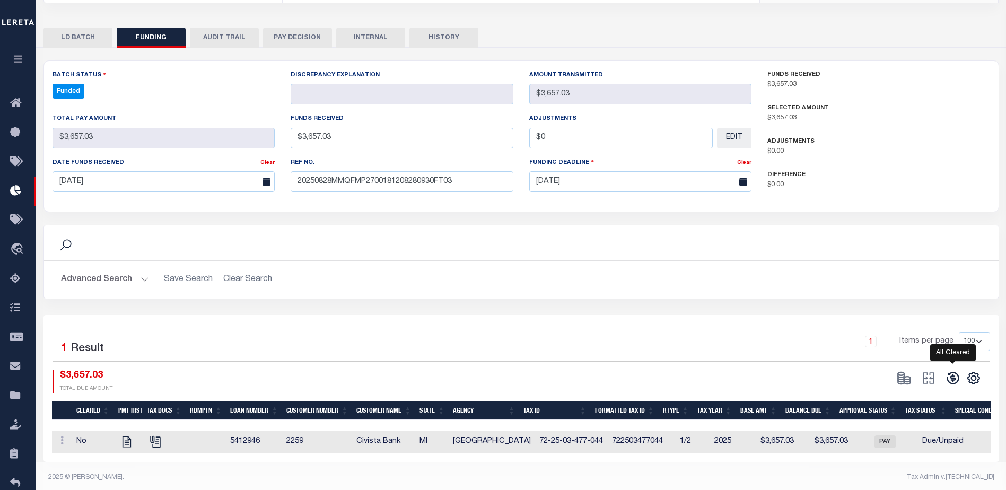
click at [955, 378] on icon at bounding box center [952, 378] width 15 height 15
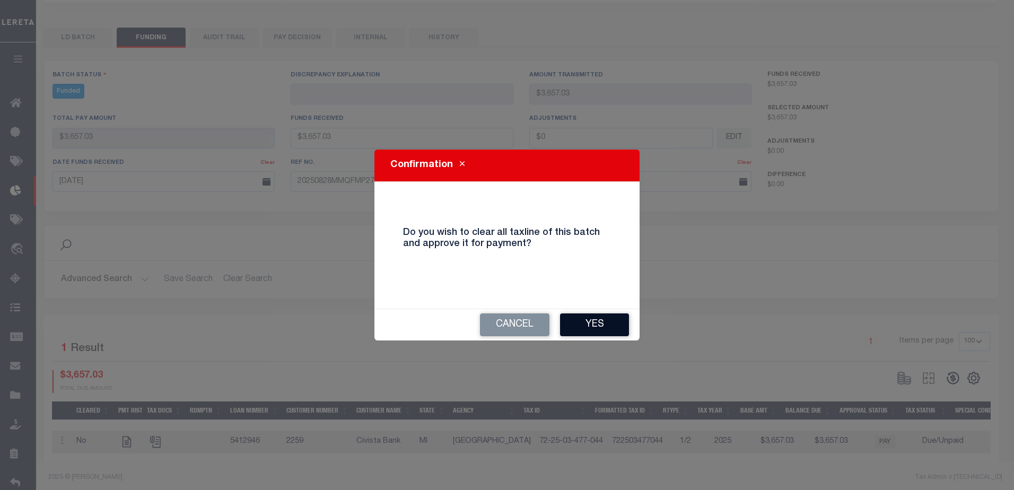
click at [588, 325] on button "Yes" at bounding box center [594, 324] width 69 height 23
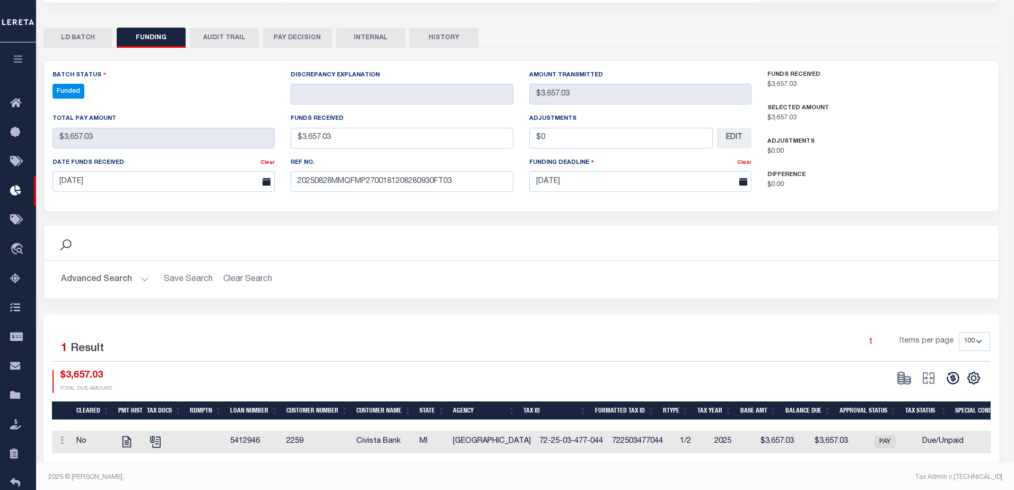
type input "$3,657.03"
type input "$0"
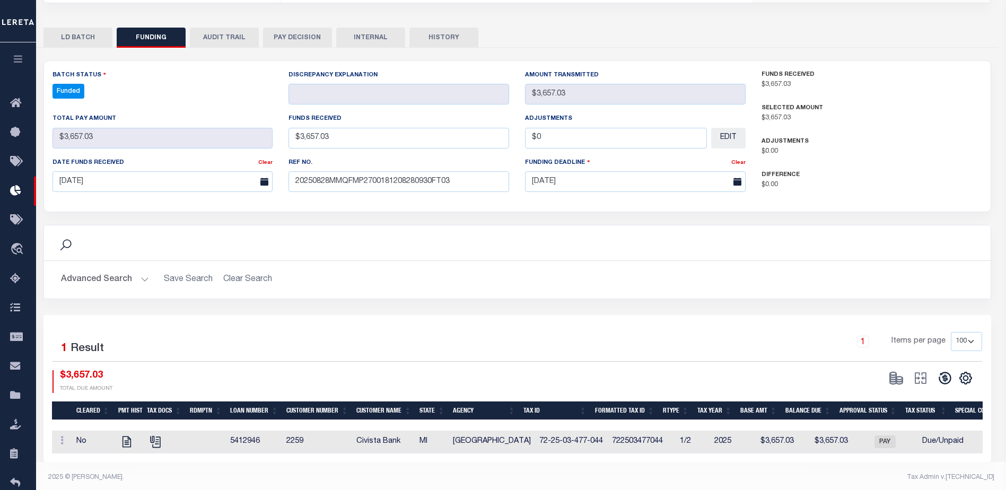
select select "100"
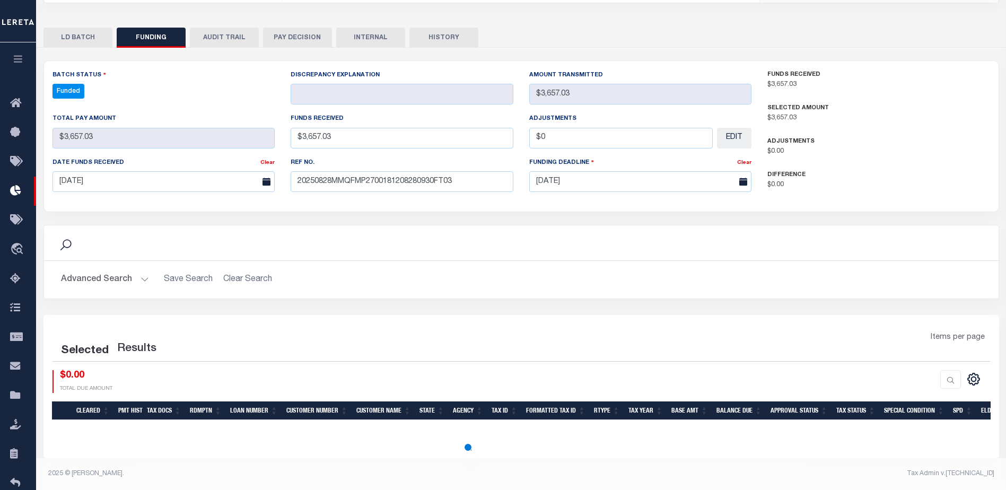
select select "100"
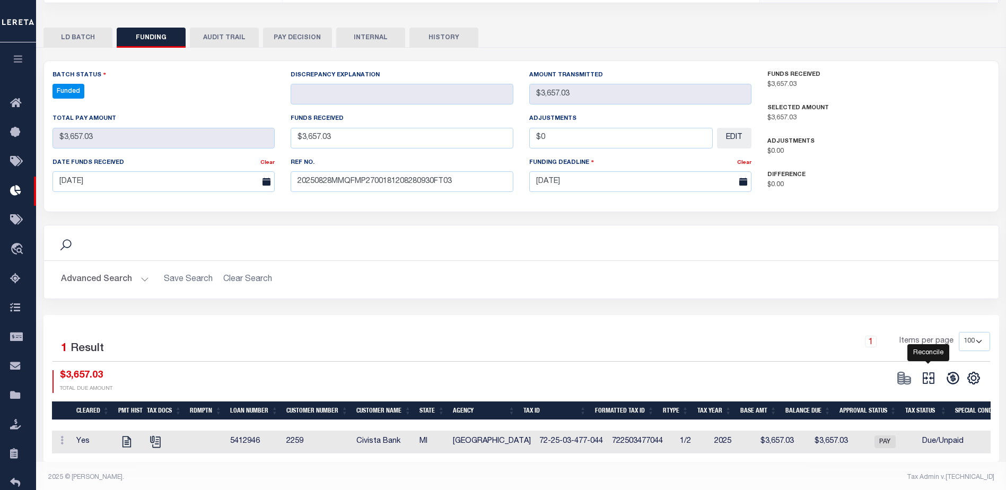
click at [925, 374] on icon at bounding box center [929, 378] width 12 height 12
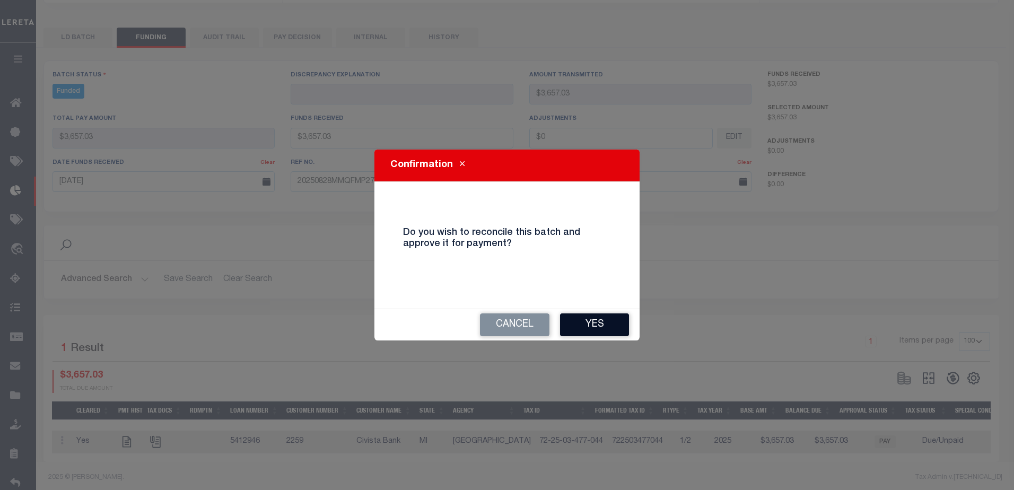
click at [595, 325] on button "Yes" at bounding box center [594, 324] width 69 height 23
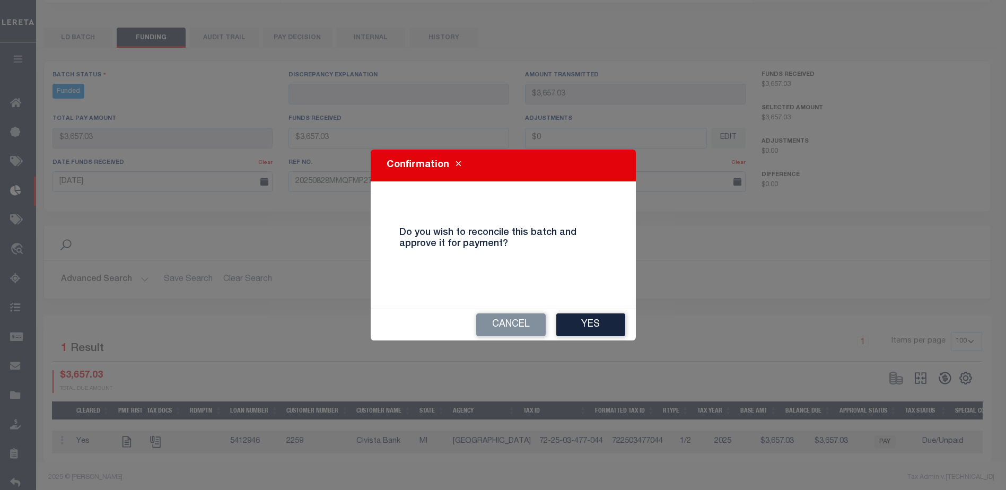
select select "100"
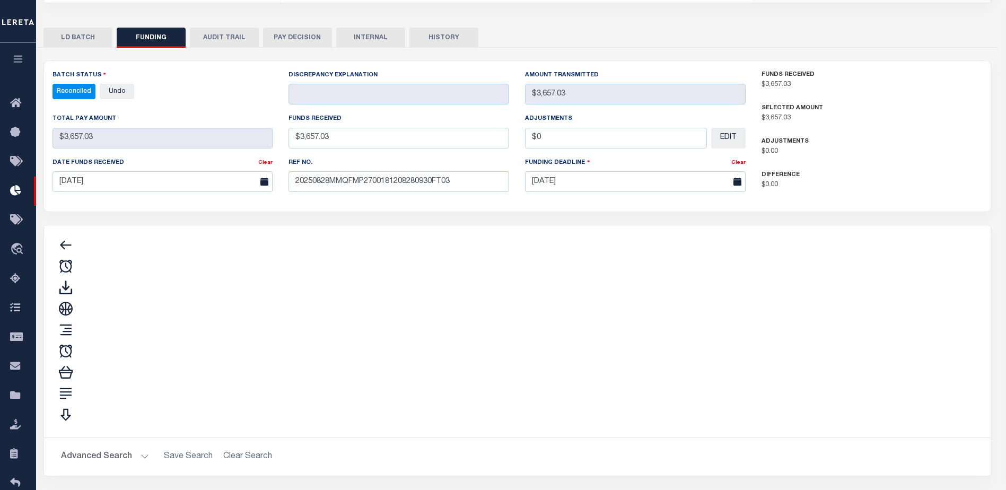
type input "$3,657.03"
type input "$0"
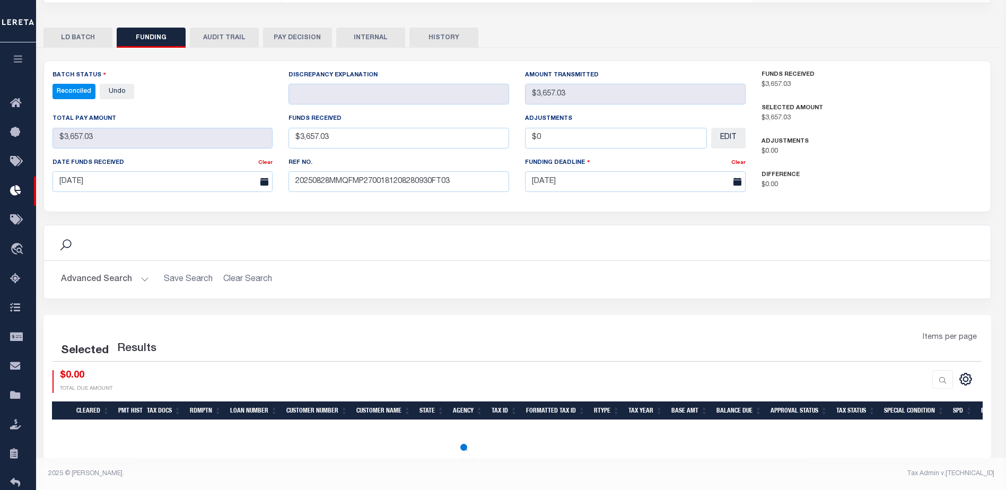
select select "100"
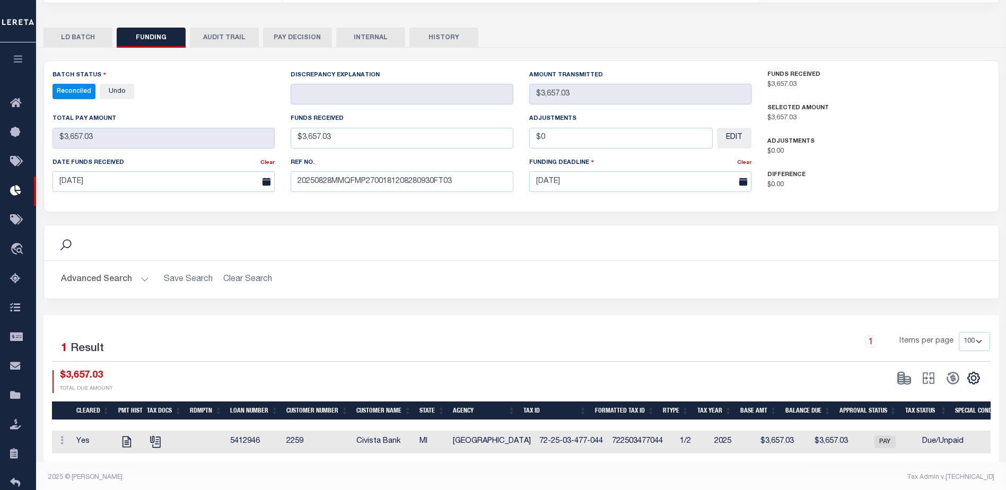
click at [235, 113] on div "Total Pay Amount $3,657.03" at bounding box center [163, 130] width 223 height 35
click at [14, 190] on icon at bounding box center [18, 191] width 17 height 13
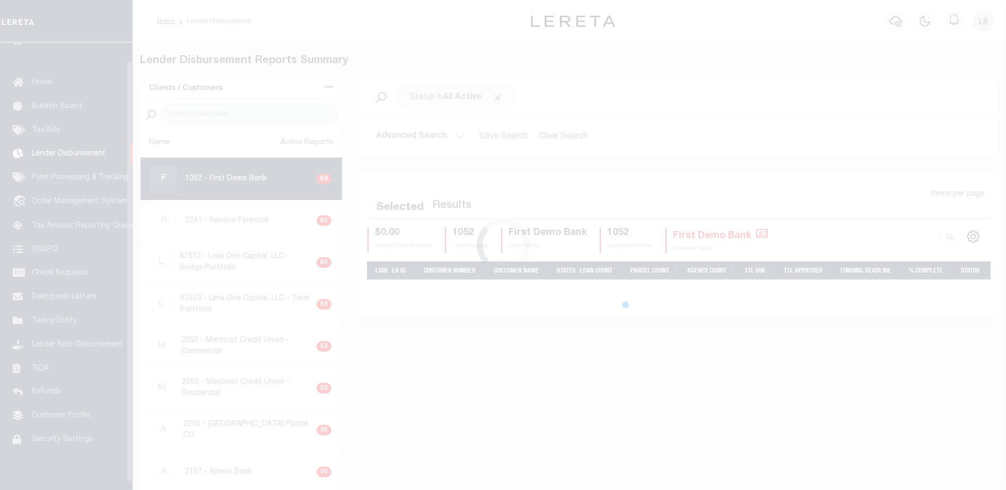
scroll to position [19, 0]
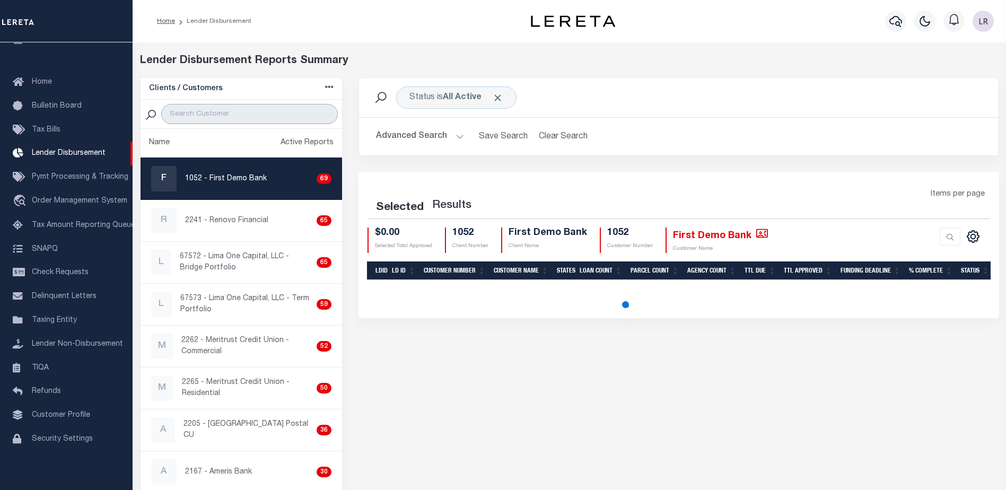
click at [240, 118] on input "search" at bounding box center [249, 114] width 177 height 20
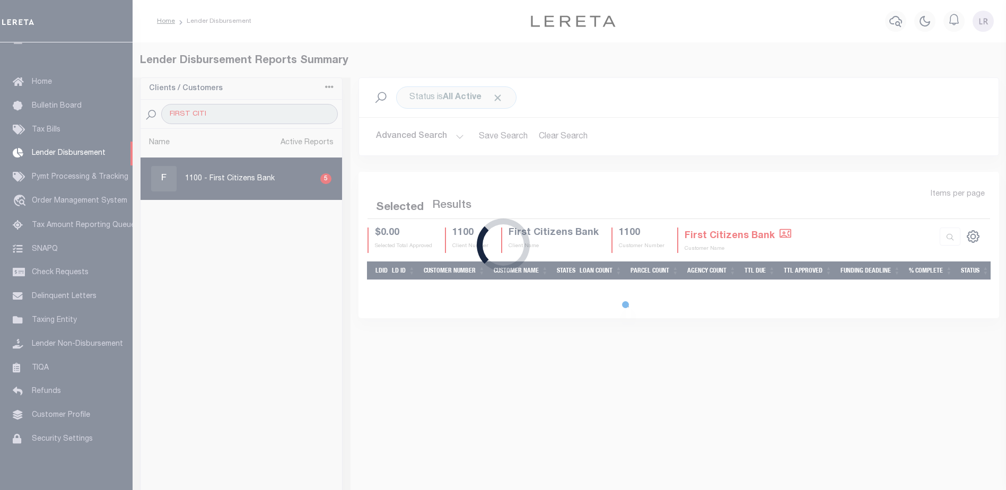
type input "first citizens"
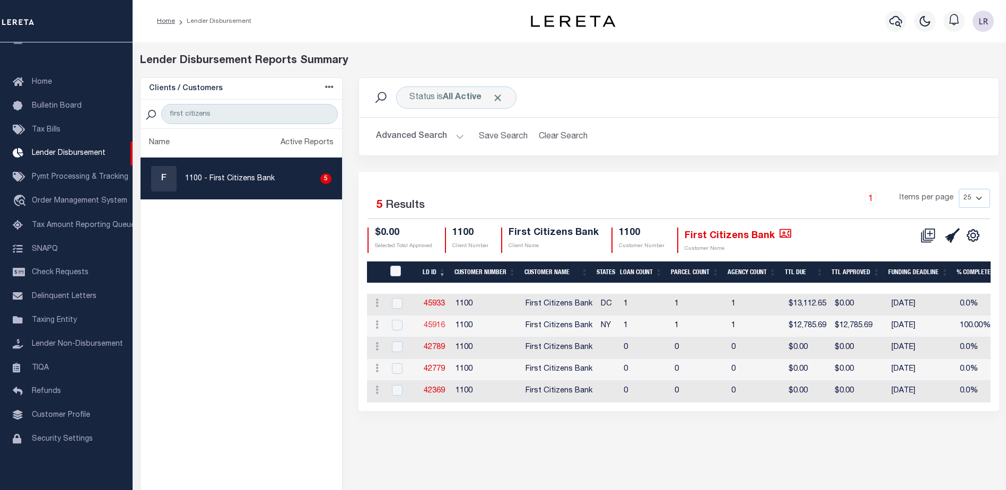
click at [428, 326] on link "45916" at bounding box center [434, 325] width 21 height 7
checkbox input "true"
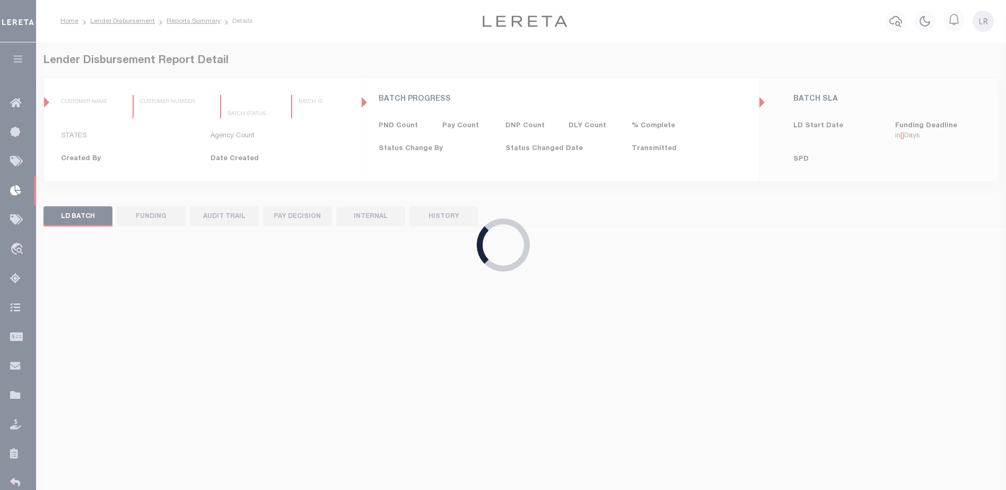
type input "$0.00"
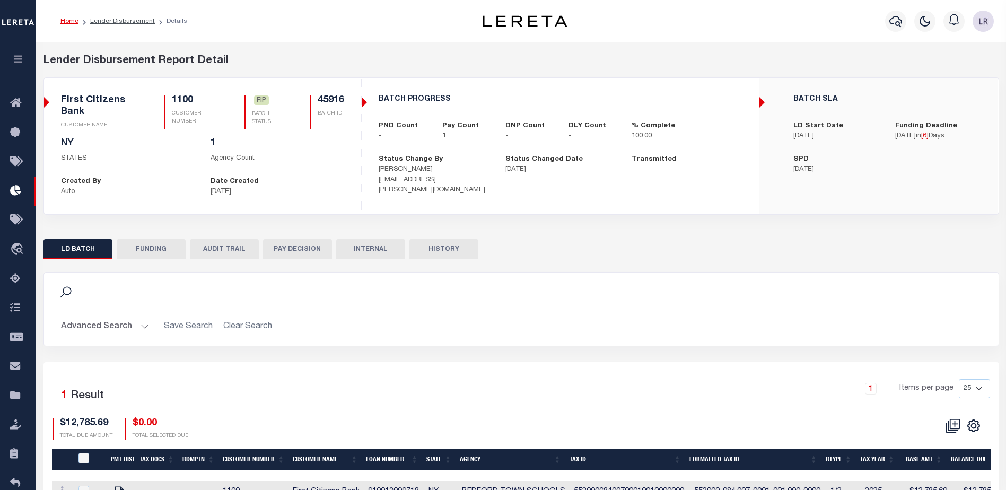
click at [167, 252] on button "FUNDING" at bounding box center [151, 249] width 69 height 20
type input "$12,785.69"
type input "$0"
type input "[DATE]"
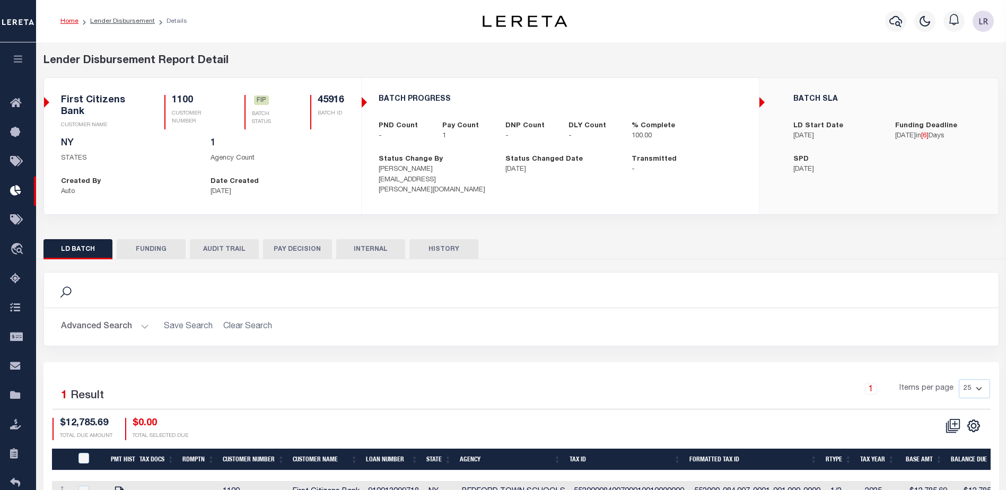
select select "100"
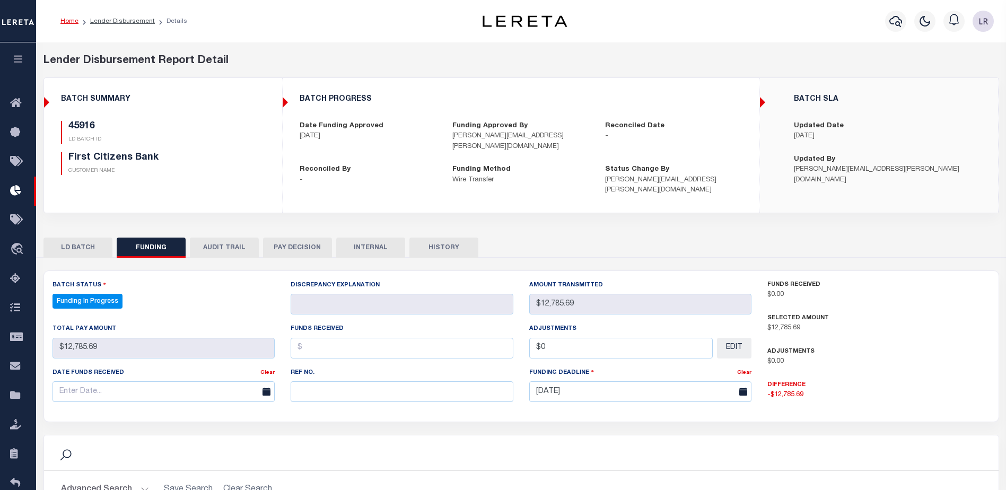
select select "100"
click at [327, 381] on input "text" at bounding box center [402, 391] width 223 height 21
paste input "20250828MMQFMP2700328808281558FT03"
type input "20250828MMQFMP2700328808281558FT03"
click at [318, 338] on input "text" at bounding box center [402, 348] width 223 height 21
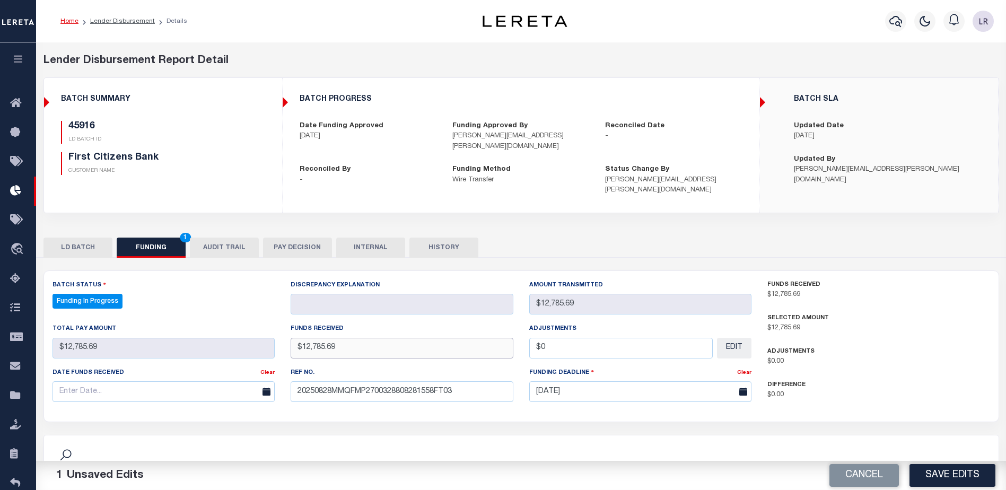
type input "$12,785.69"
click at [193, 391] on input "text" at bounding box center [163, 391] width 223 height 21
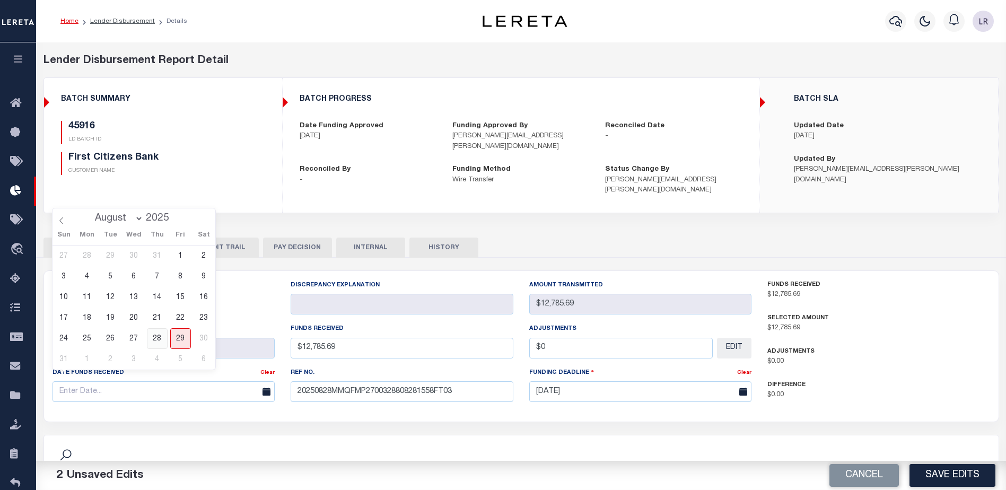
click at [166, 340] on span "28" at bounding box center [157, 338] width 21 height 21
type input "[DATE]"
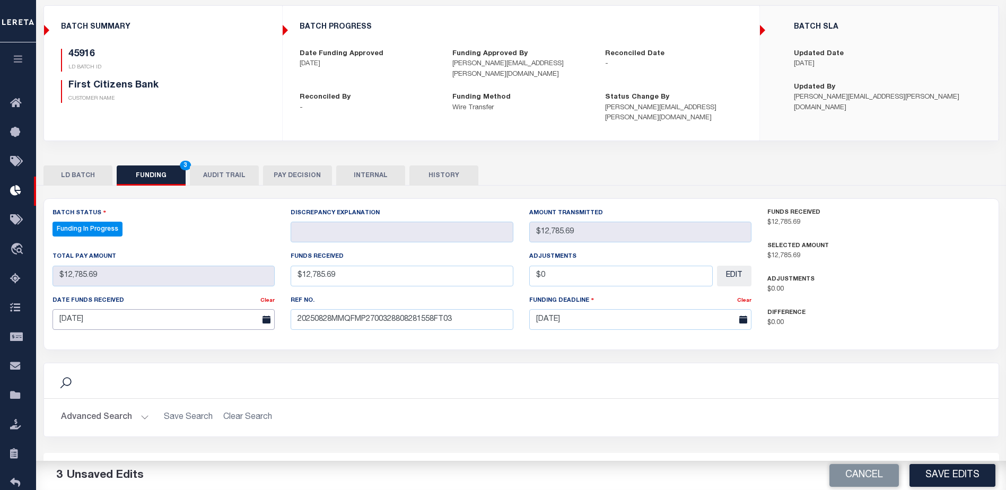
scroll to position [159, 0]
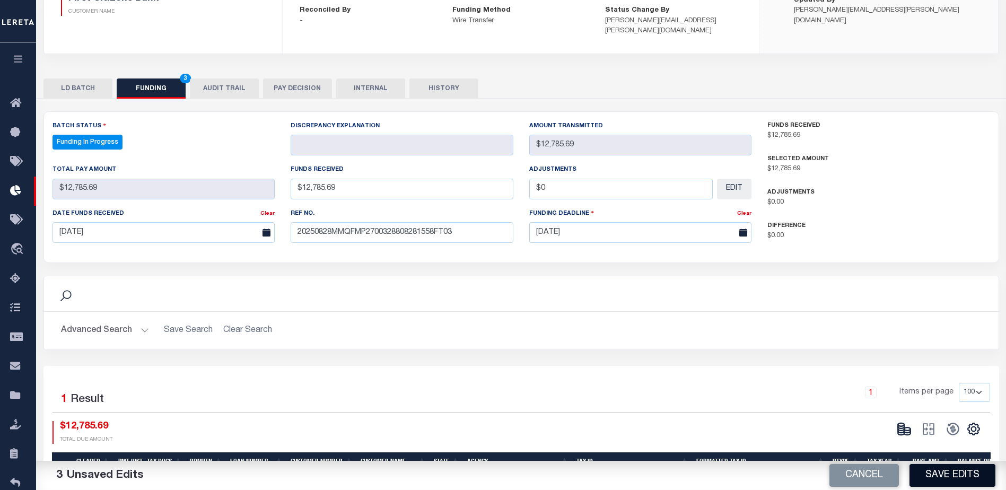
click at [951, 472] on button "Save Edits" at bounding box center [952, 475] width 86 height 23
type input "$12,785.69"
type input "$0"
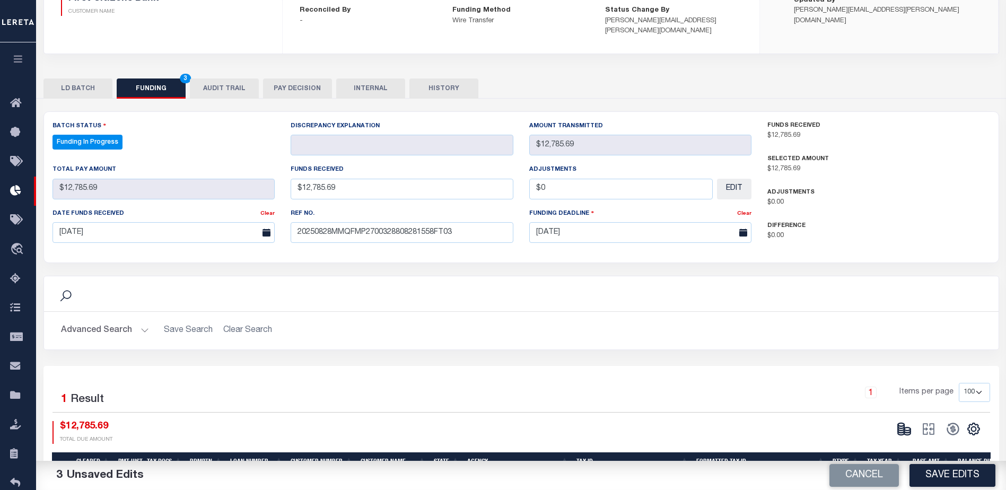
select select "100"
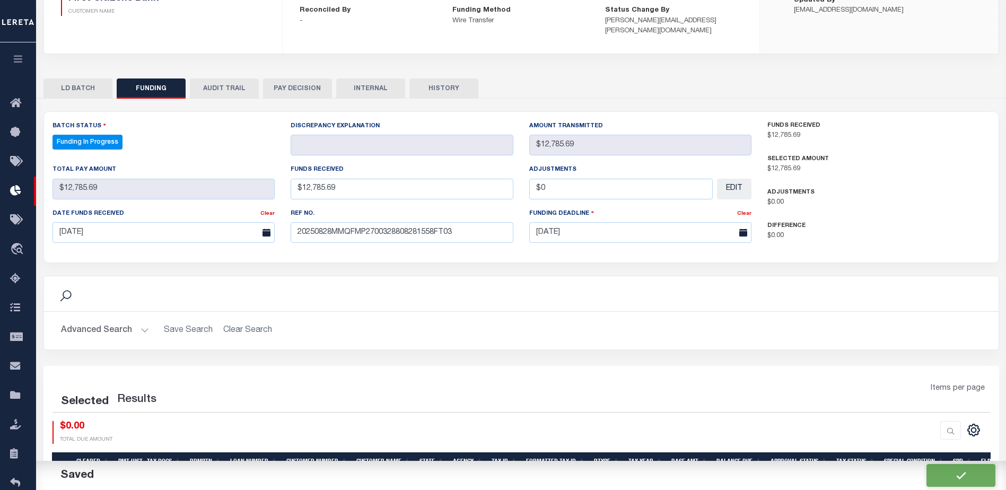
select select "100"
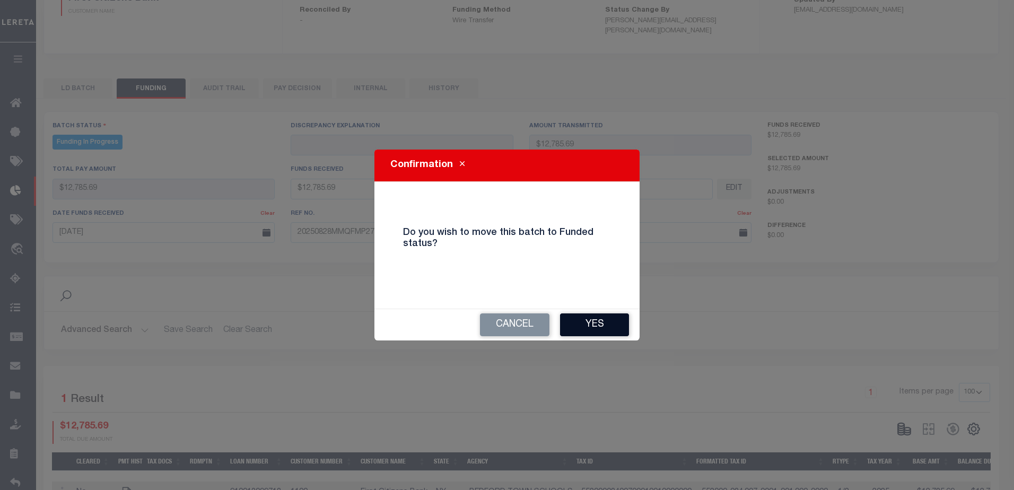
click at [604, 327] on button "Yes" at bounding box center [594, 324] width 69 height 23
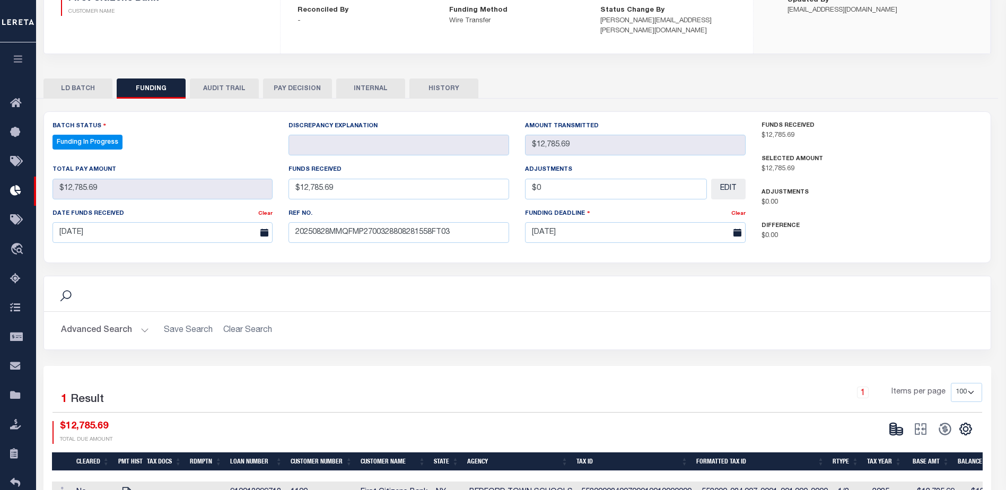
type input "$12,785.69"
type input "$0"
select select "100"
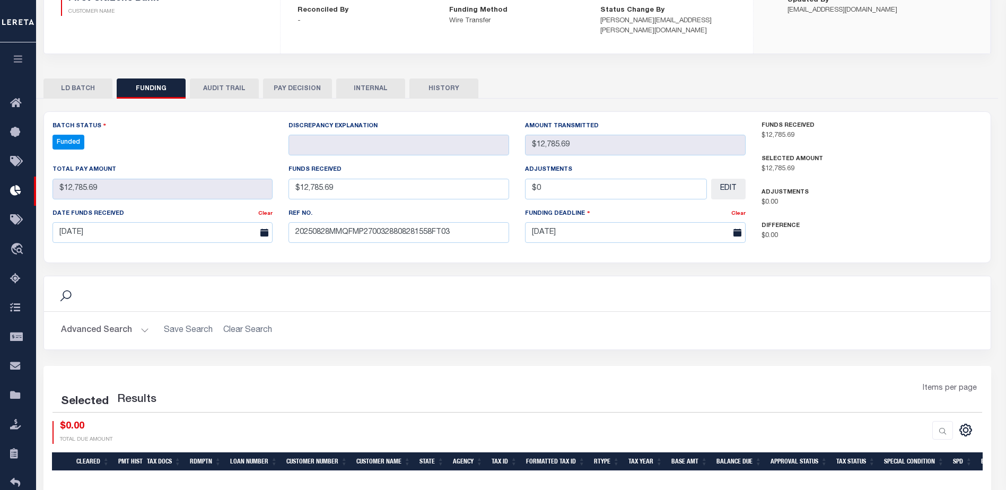
select select "100"
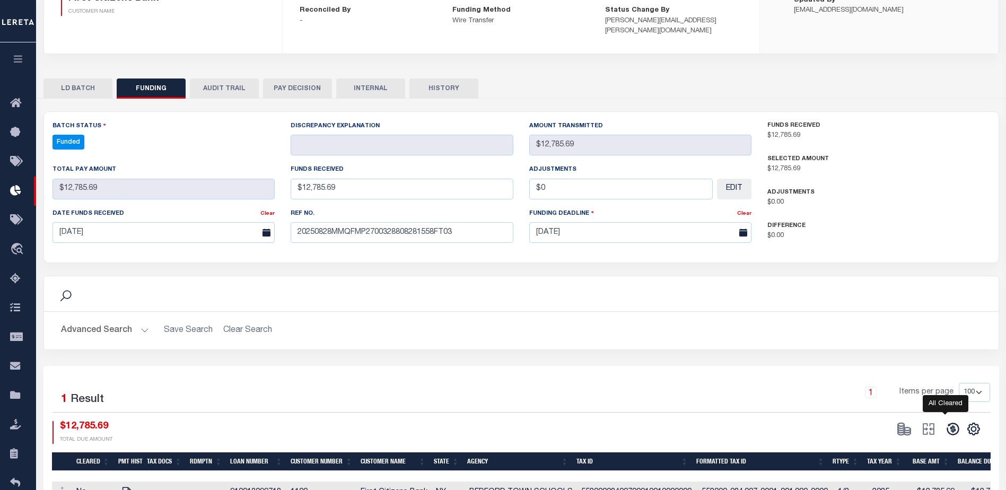
click at [951, 422] on icon at bounding box center [952, 429] width 15 height 15
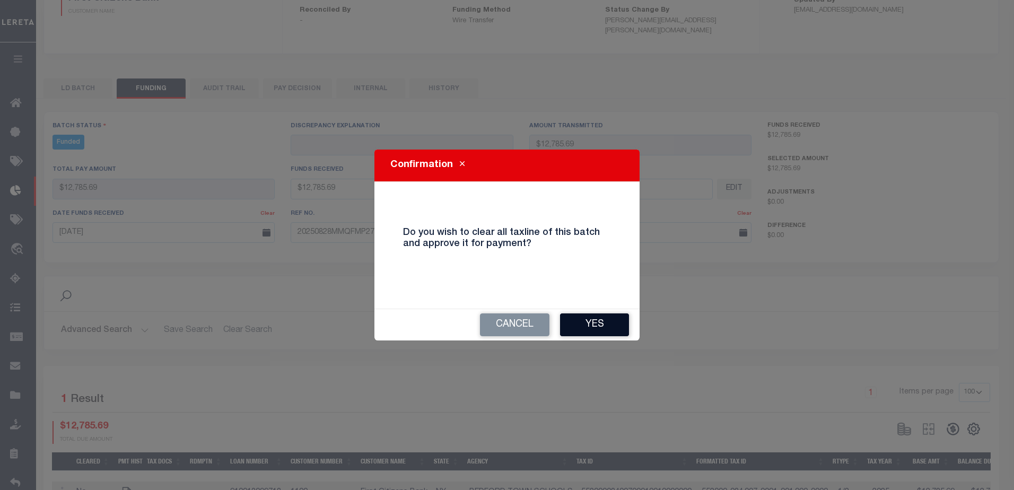
click at [603, 334] on button "Yes" at bounding box center [594, 324] width 69 height 23
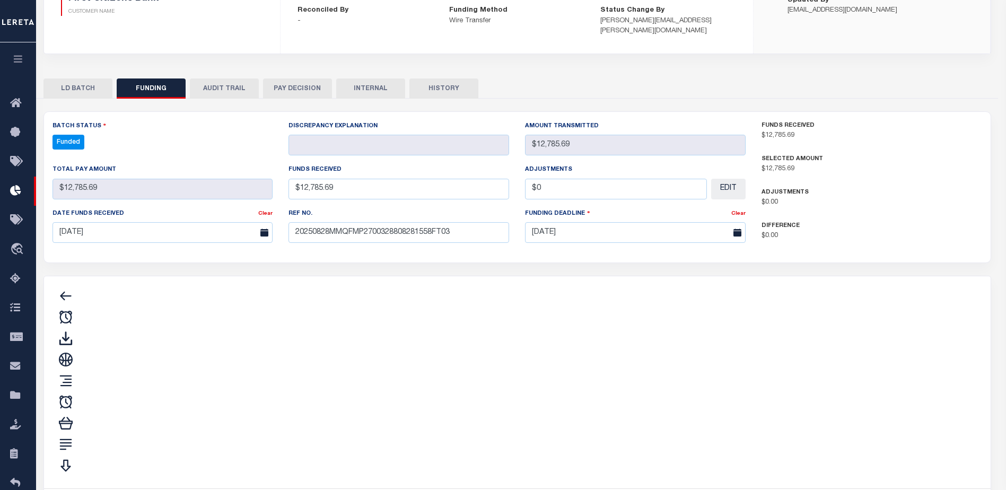
type input "$12,785.69"
type input "$0"
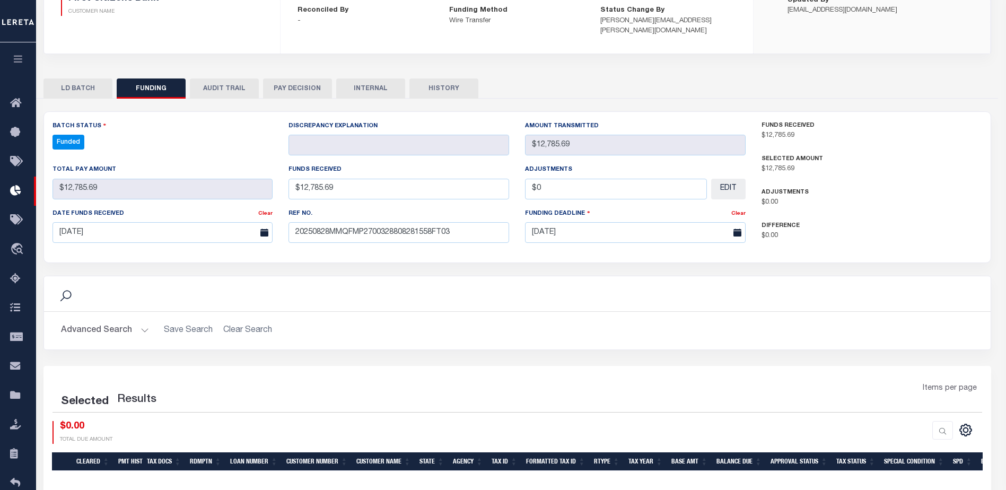
select select "100"
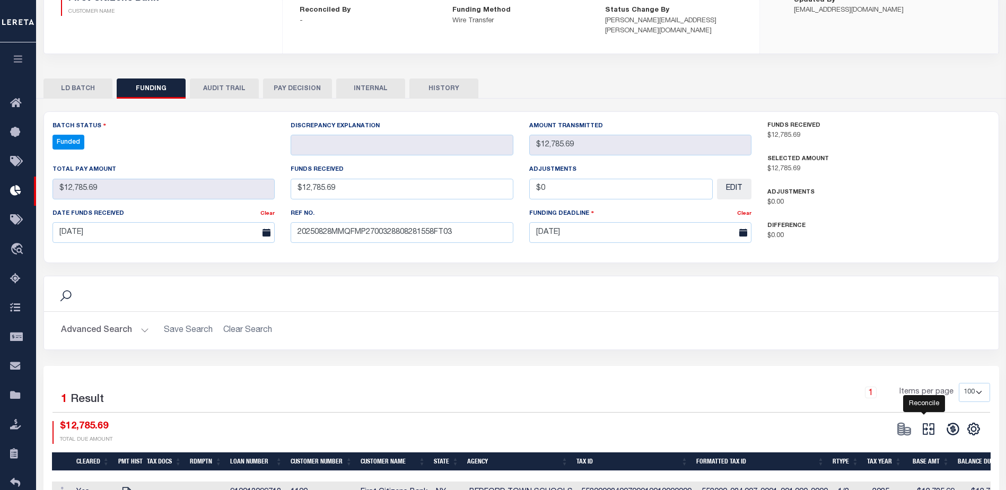
click at [929, 422] on icon at bounding box center [928, 429] width 15 height 15
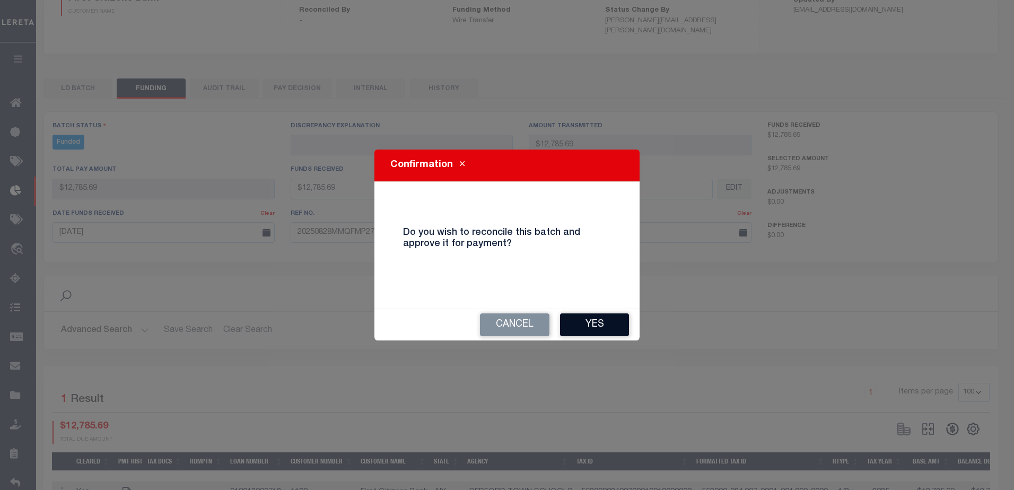
click at [619, 329] on button "Yes" at bounding box center [594, 324] width 69 height 23
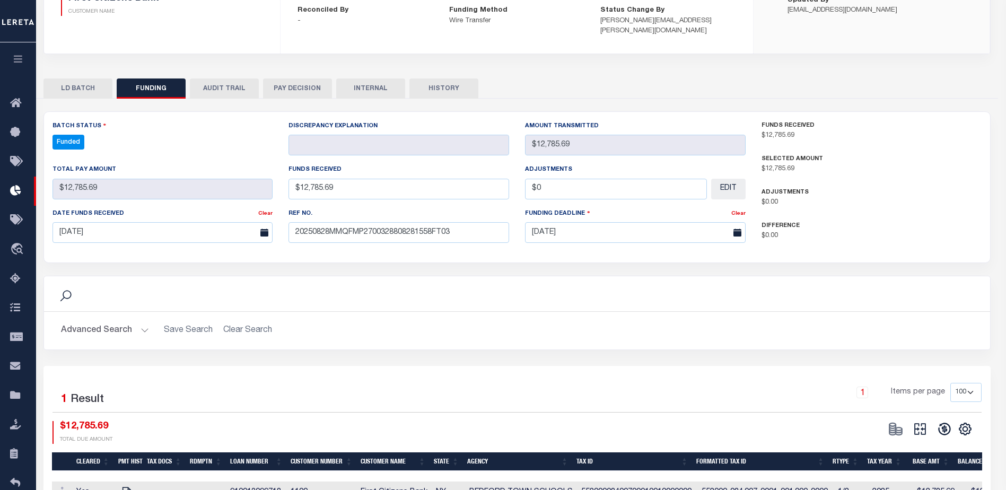
type input "$12,785.69"
type input "$0"
select select "100"
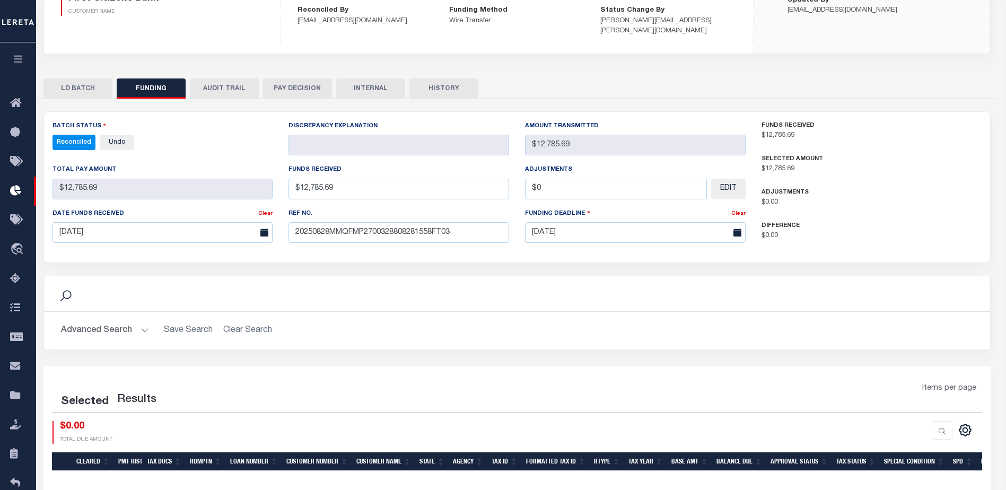
select select "100"
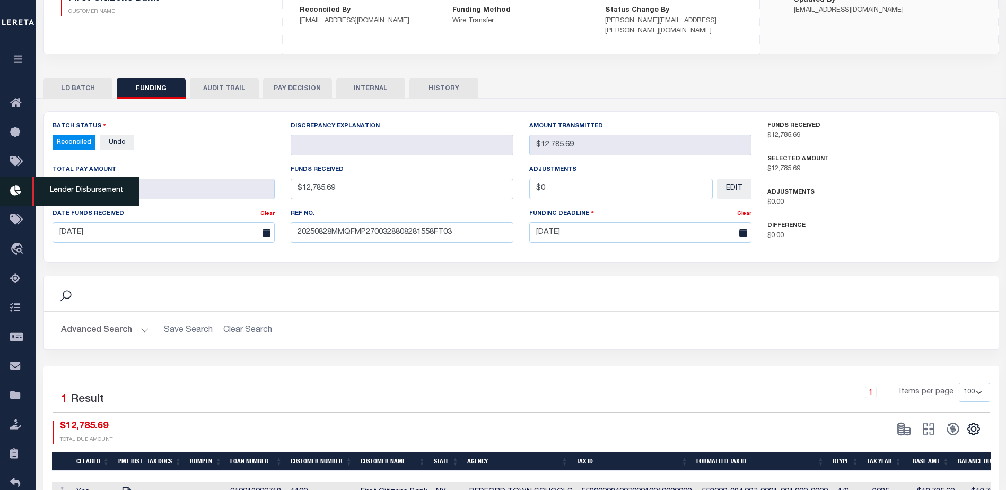
click at [23, 192] on icon at bounding box center [18, 191] width 17 height 13
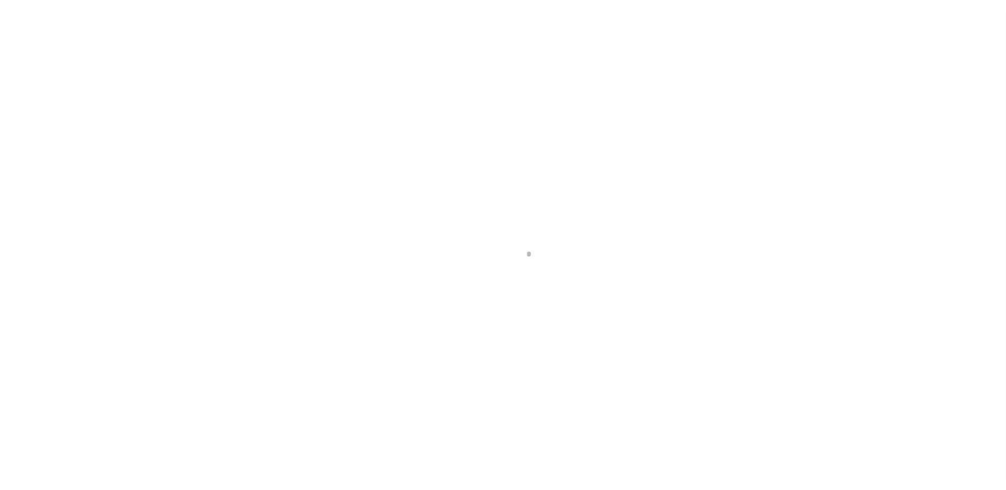
scroll to position [19, 0]
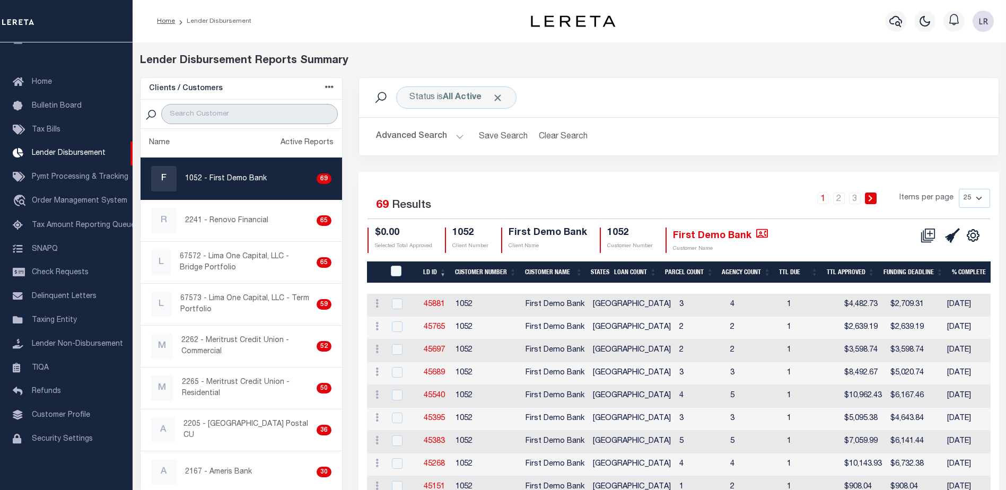
click at [287, 116] on input "search" at bounding box center [249, 114] width 177 height 20
type input "GLACIER"
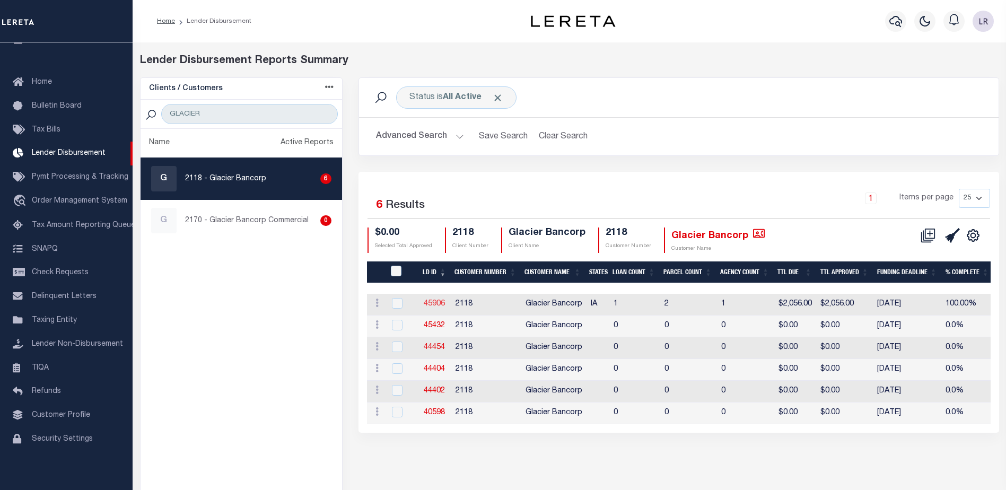
click at [430, 302] on link "45906" at bounding box center [434, 303] width 21 height 7
checkbox input "true"
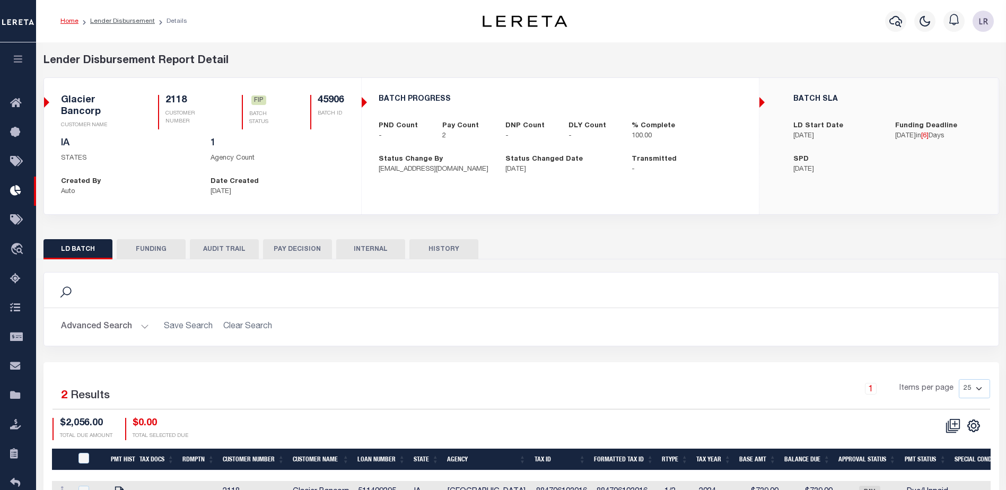
click at [139, 241] on button "FUNDING" at bounding box center [151, 249] width 69 height 20
select select "7"
select select "100"
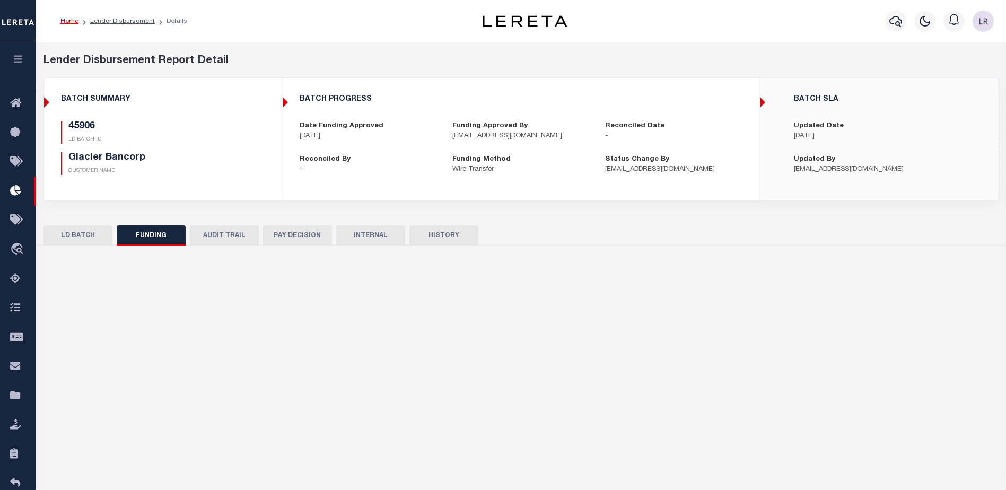
type input "$2,056"
type input "$0"
type input "[DATE]"
select select "100"
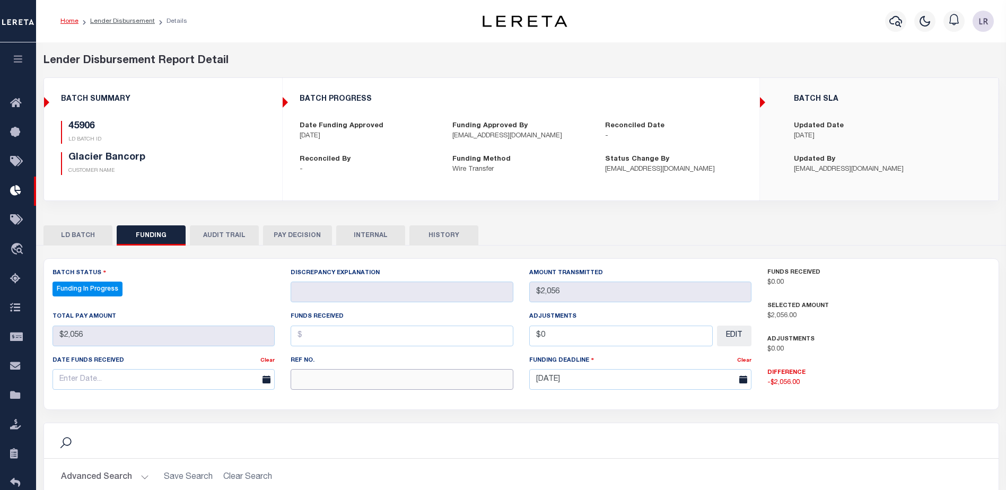
click at [350, 378] on input "text" at bounding box center [402, 379] width 223 height 21
paste input "20250828MMQFMP2700356108281714FT03"
type input "20250828MMQFMP2700356108281714FT03"
click at [344, 334] on input "text" at bounding box center [402, 336] width 223 height 21
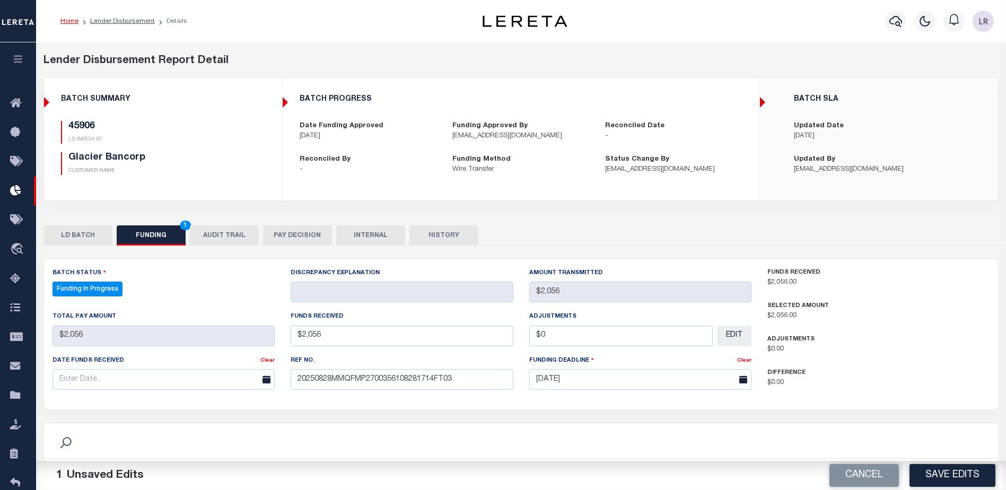
type input "$2,056.00"
click at [258, 371] on span at bounding box center [265, 379] width 19 height 21
click at [247, 378] on input "text" at bounding box center [163, 379] width 223 height 21
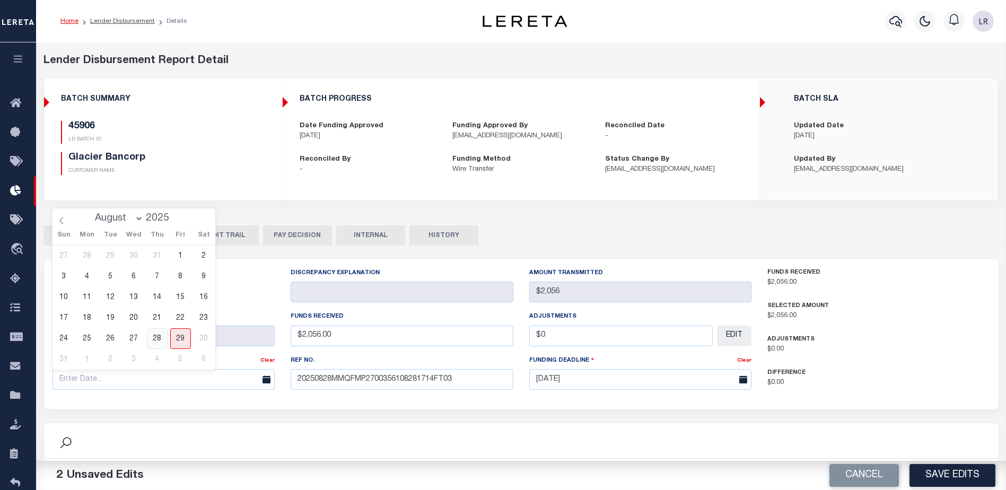
click at [161, 337] on span "28" at bounding box center [157, 338] width 21 height 21
type input "[DATE]"
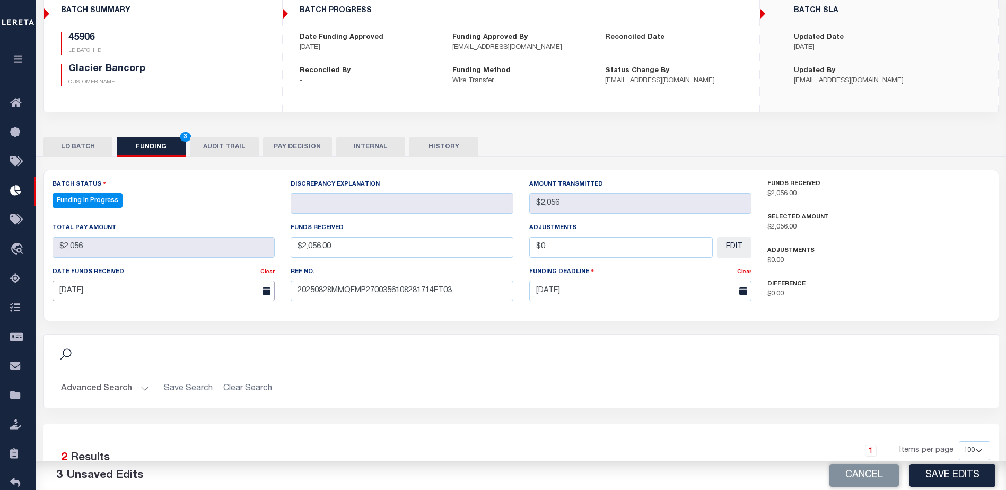
scroll to position [159, 0]
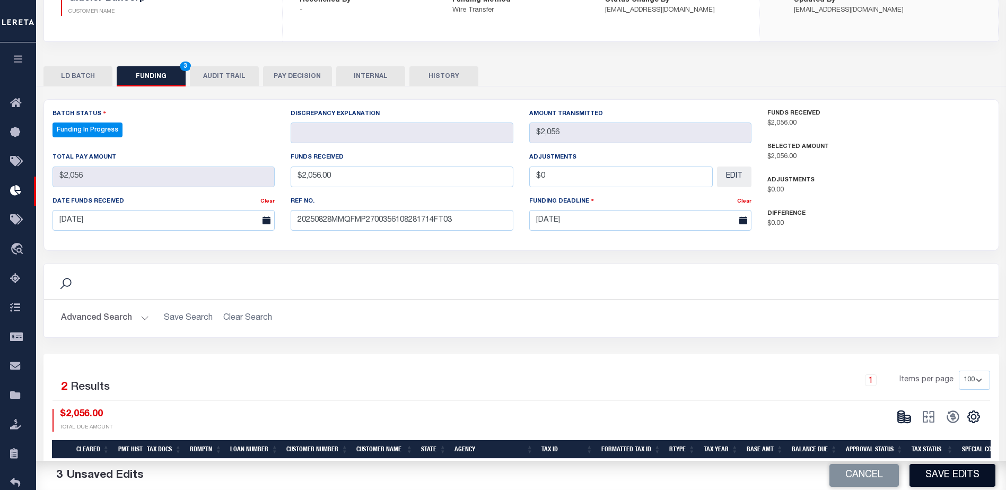
click at [925, 476] on button "Save Edits" at bounding box center [952, 475] width 86 height 23
type input "$2,056"
type input "$0"
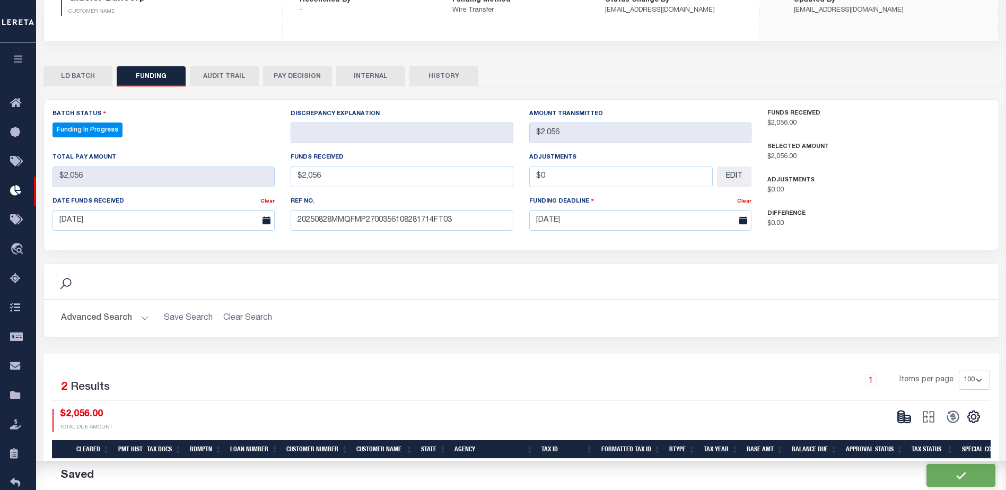
select select "100"
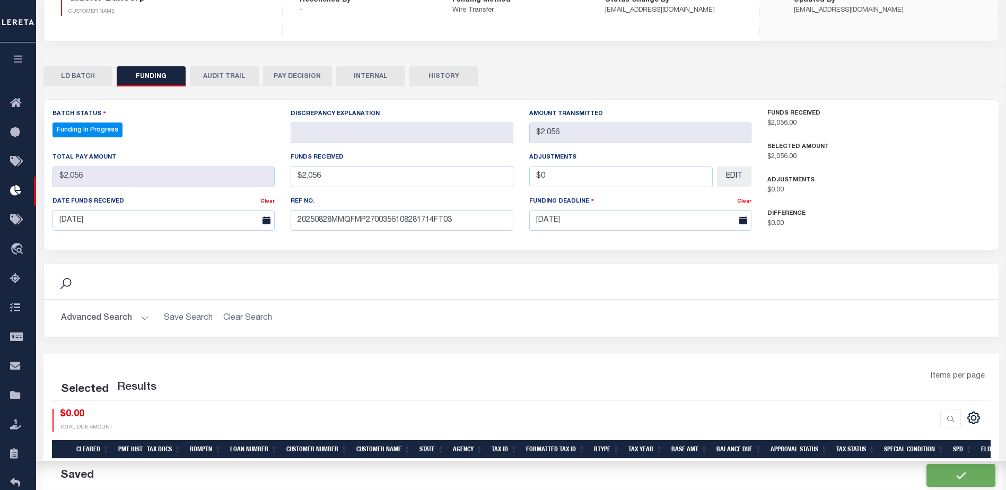
select select "100"
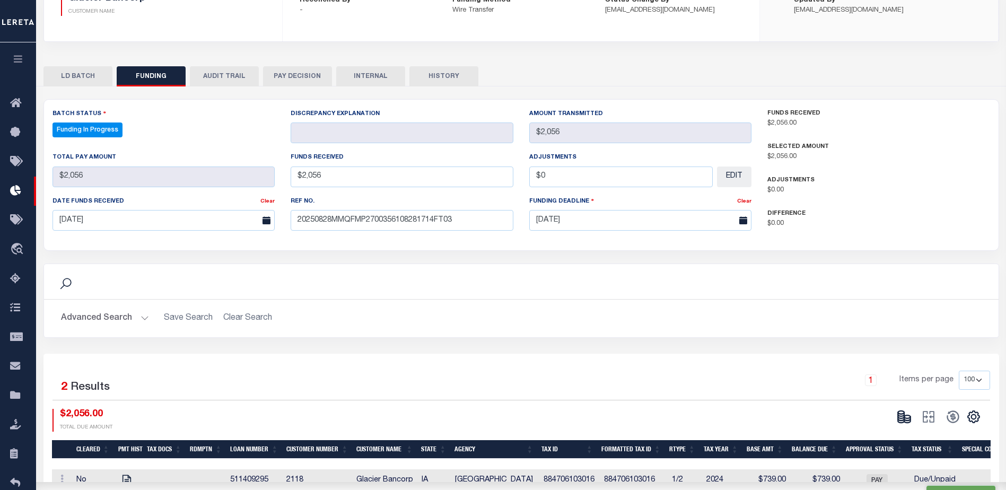
click at [907, 416] on icon at bounding box center [904, 416] width 15 height 15
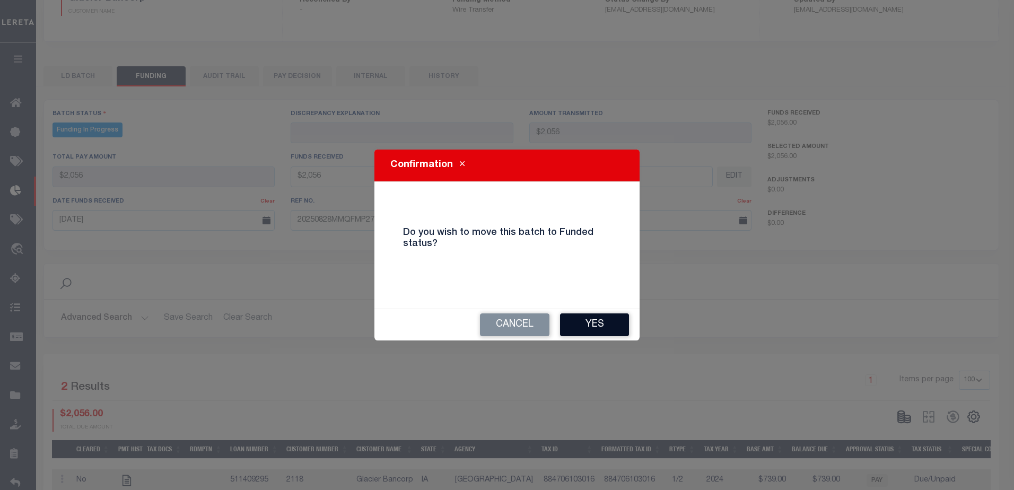
click at [618, 328] on button "Yes" at bounding box center [594, 324] width 69 height 23
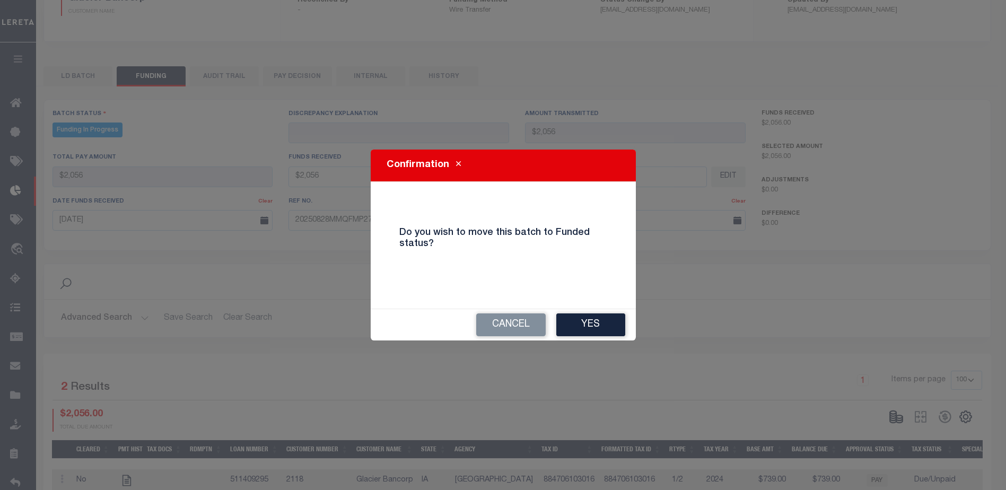
type input "$2,056"
type input "$0"
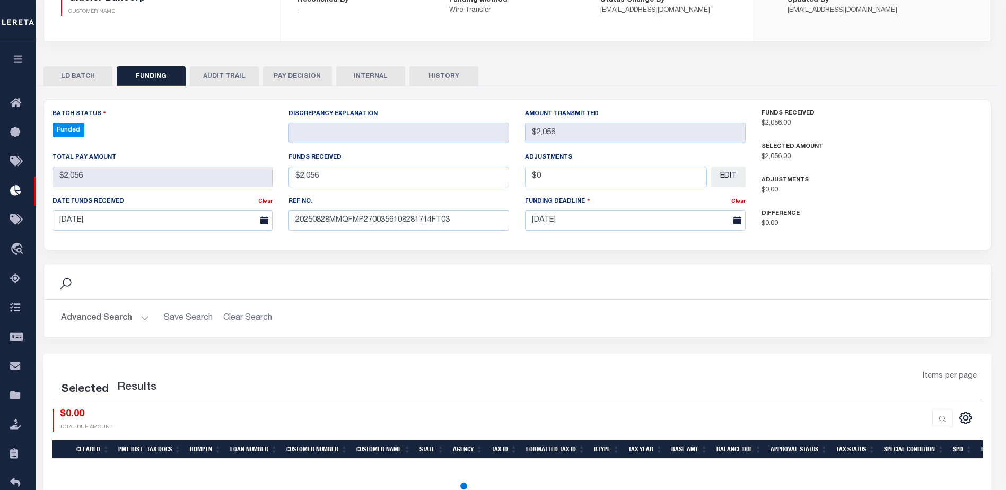
select select "100"
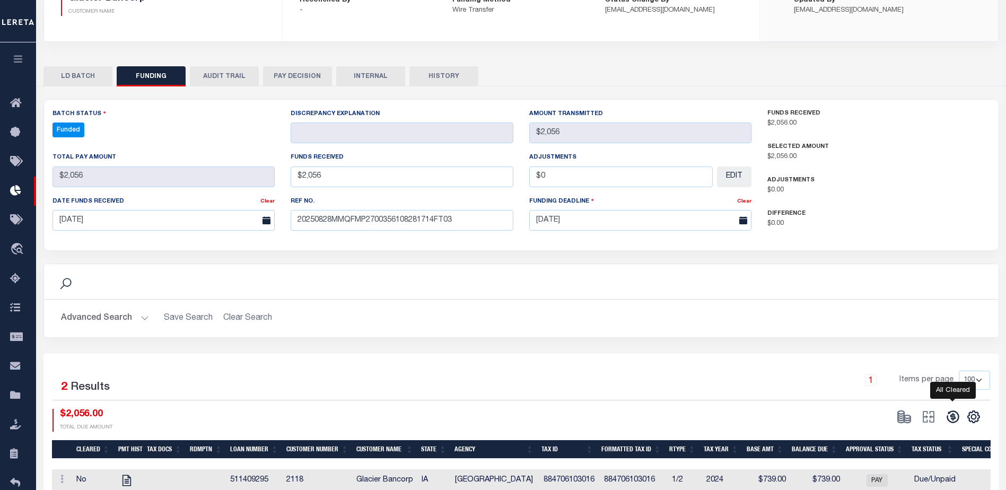
click at [946, 412] on icon at bounding box center [952, 416] width 15 height 15
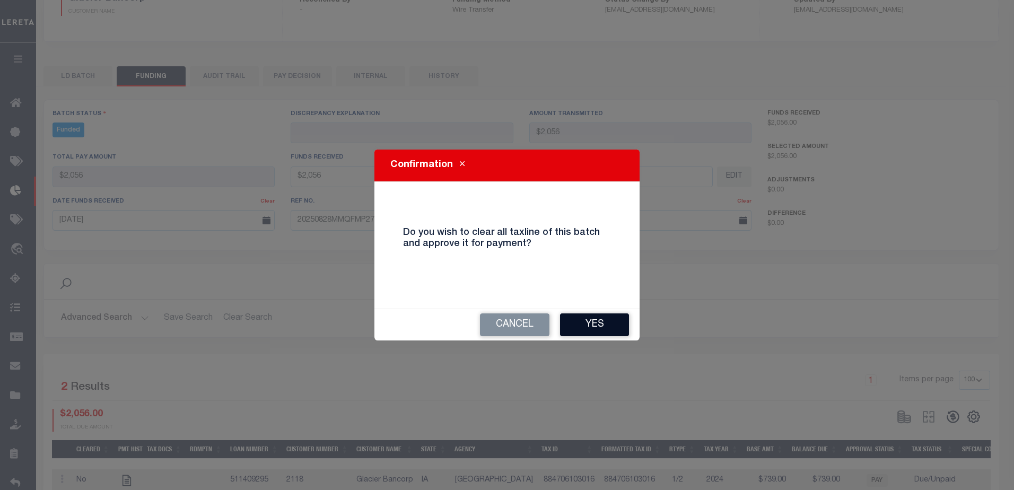
click at [597, 317] on button "Yes" at bounding box center [594, 324] width 69 height 23
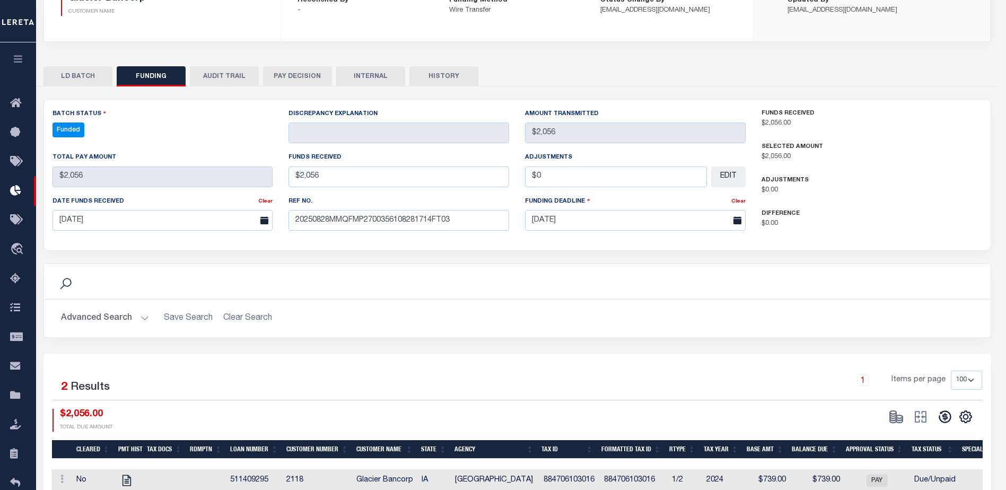
type input "$2,056"
type input "$0"
select select "100"
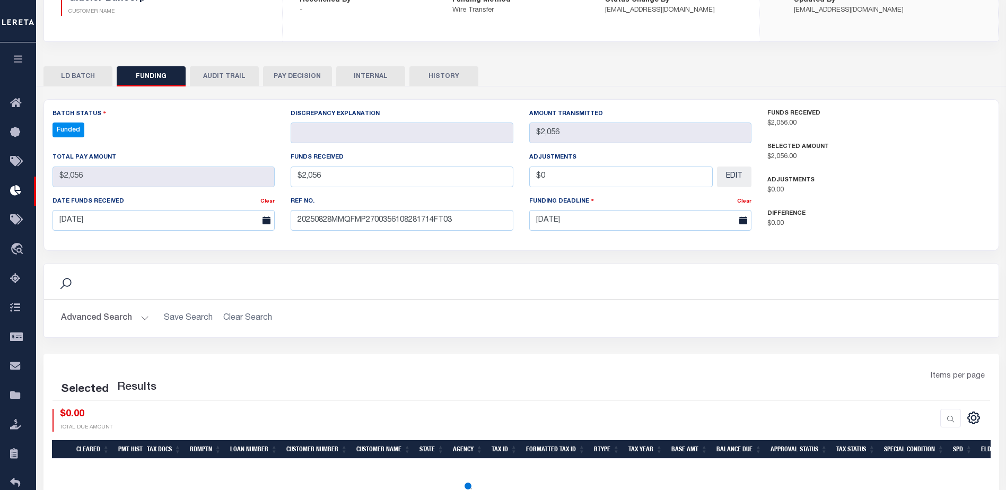
select select "100"
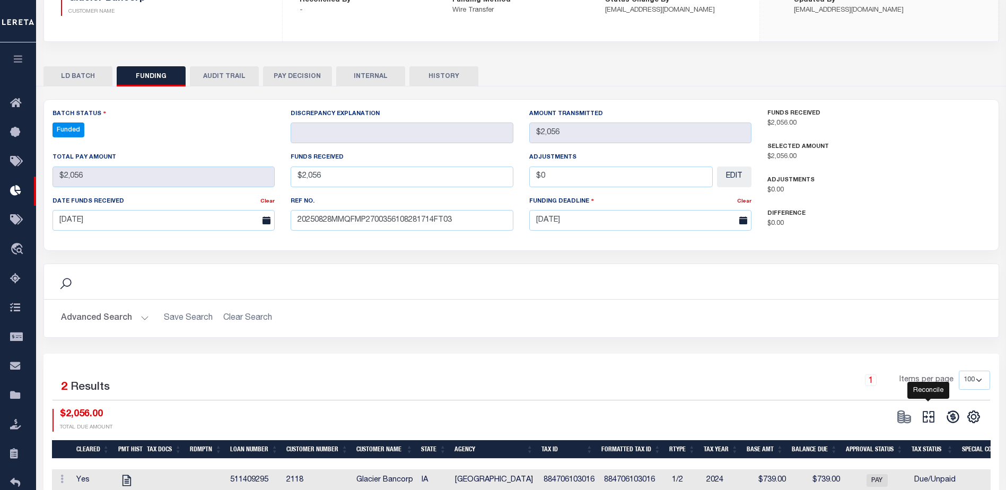
click at [924, 415] on icon at bounding box center [928, 416] width 15 height 15
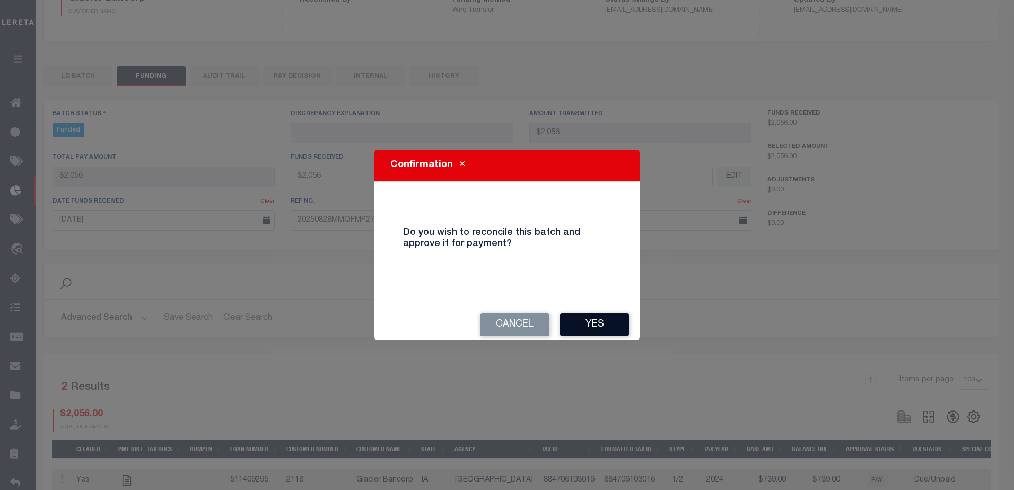
click at [604, 321] on button "Yes" at bounding box center [594, 324] width 69 height 23
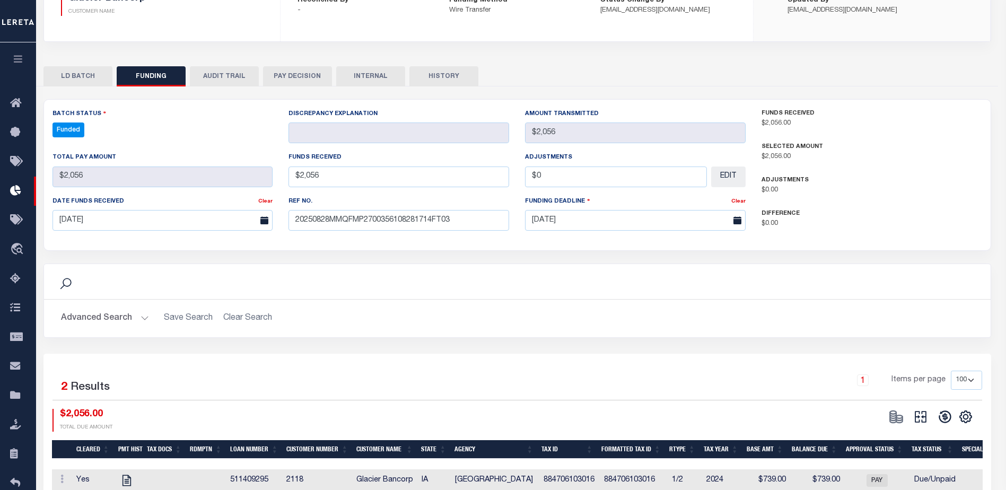
select select "100"
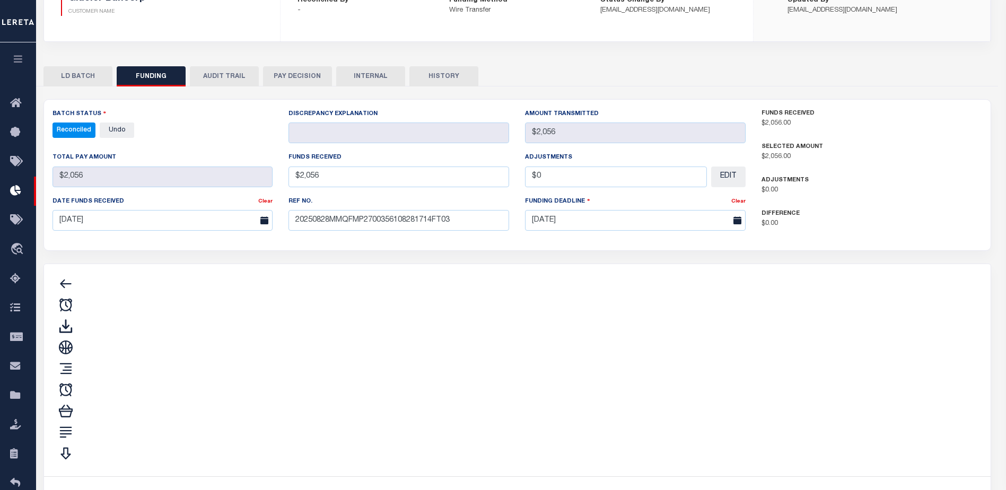
type input "$2,056"
type input "$0"
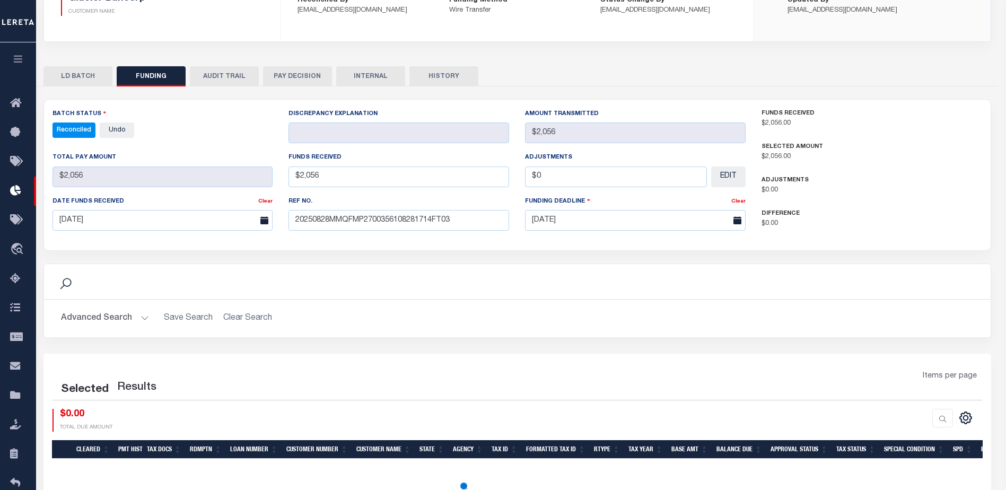
select select "100"
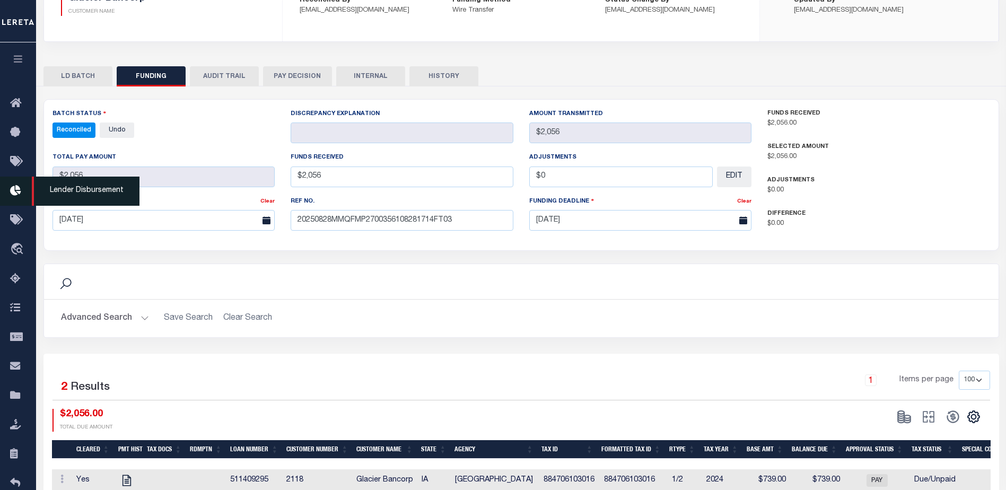
click at [29, 197] on link "Lender Disbursement" at bounding box center [18, 191] width 36 height 29
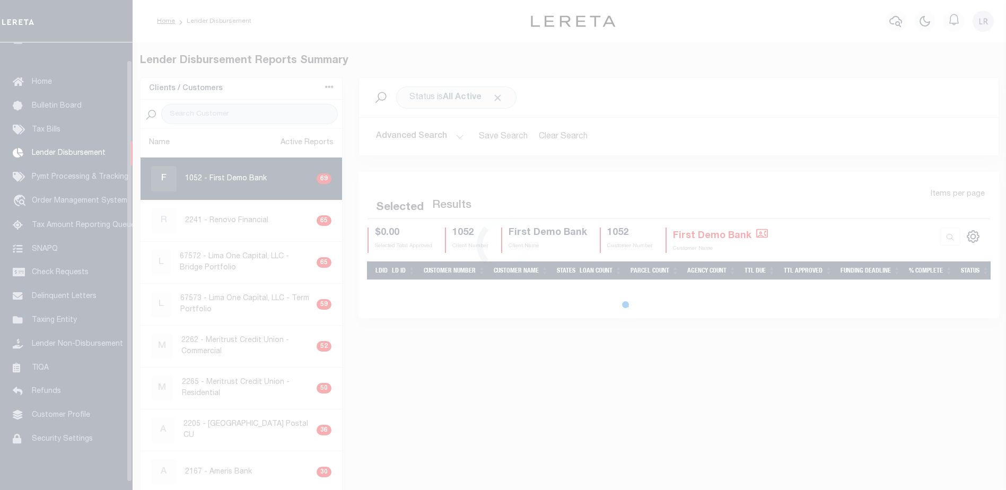
scroll to position [19, 0]
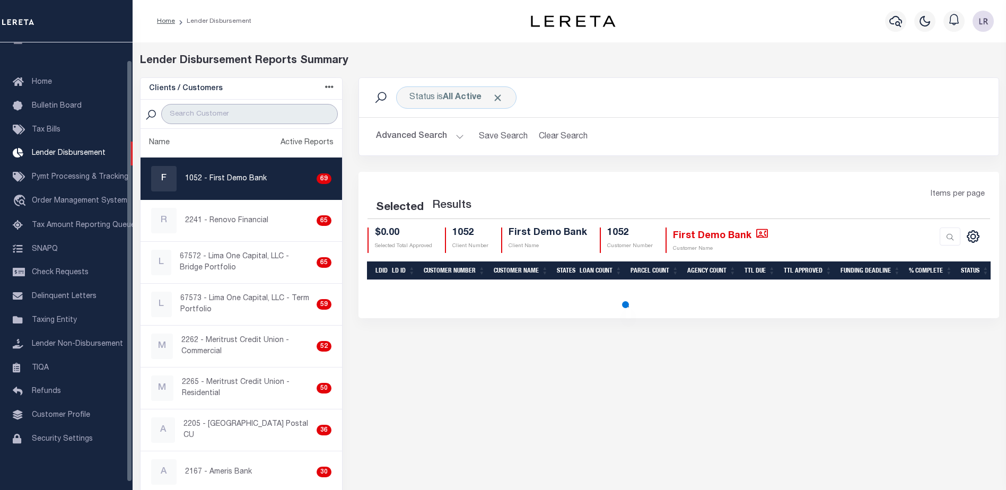
click at [200, 113] on input "search" at bounding box center [249, 114] width 177 height 20
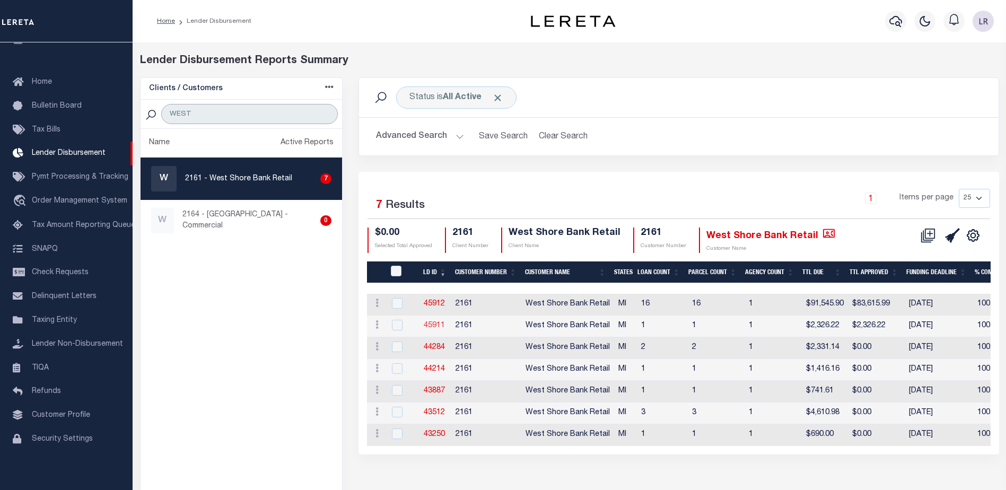
type input "WEST"
click at [436, 323] on link "45911" at bounding box center [434, 325] width 21 height 7
checkbox input "true"
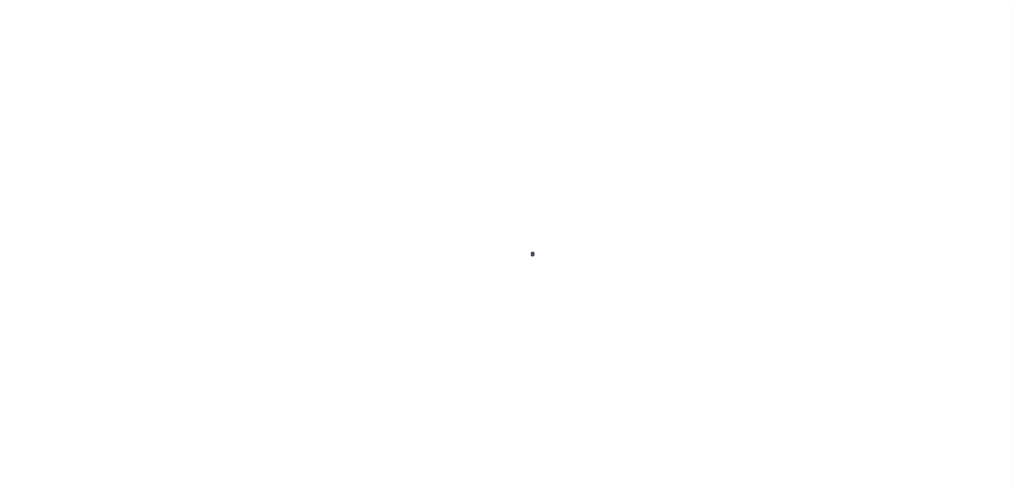
type input "$0.00"
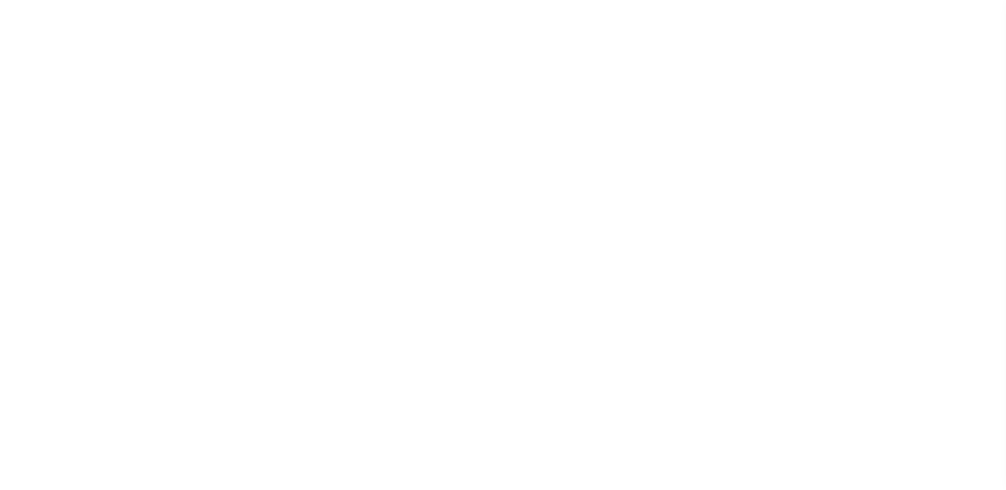
scroll to position [19, 0]
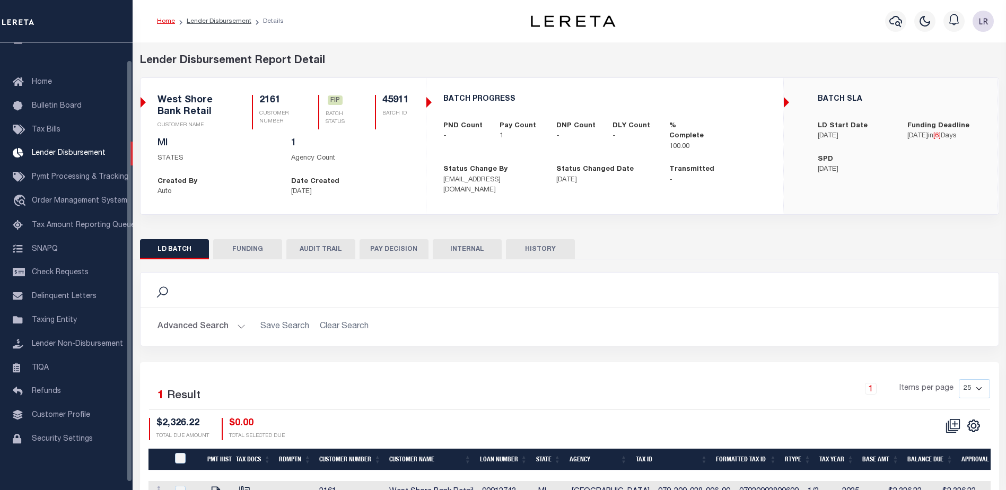
click at [256, 248] on button "FUNDING" at bounding box center [247, 249] width 69 height 20
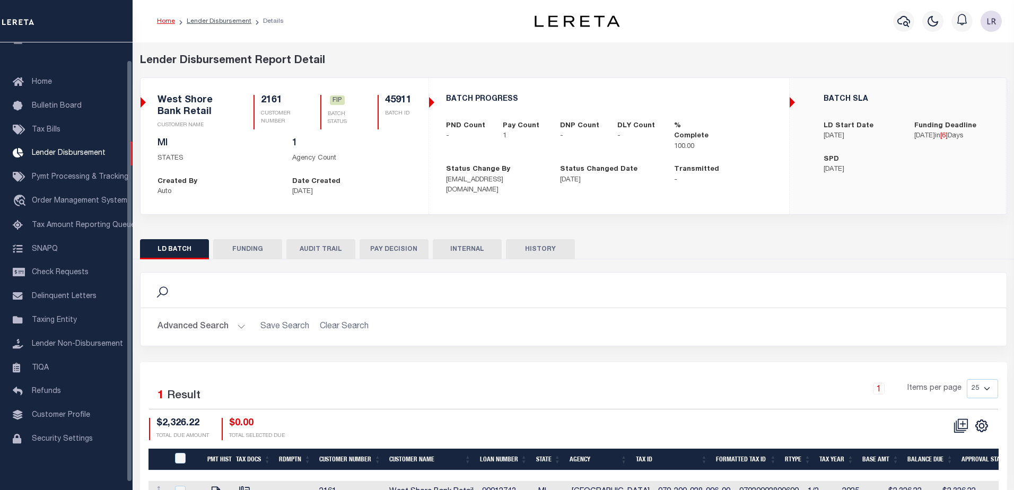
type input "$2,326.22"
type input "$0"
type input "[DATE]"
select select "100"
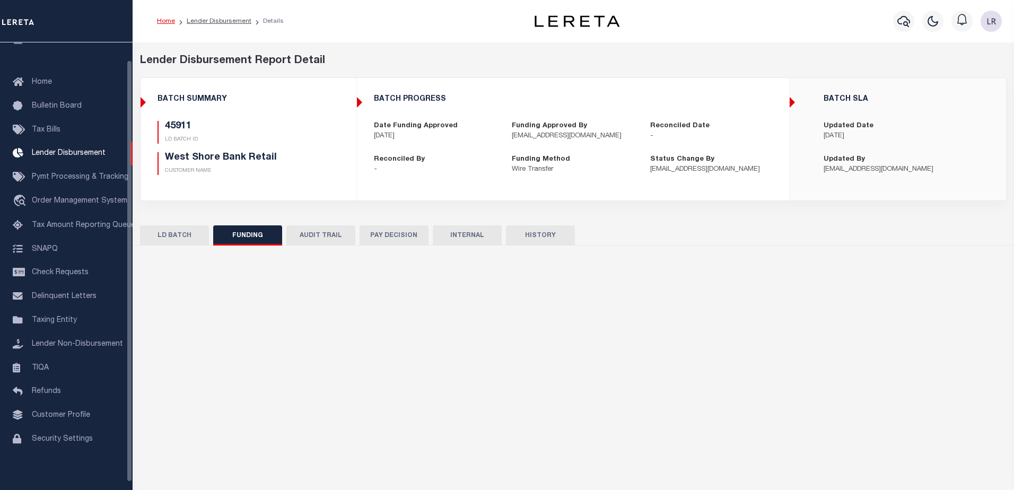
select select "100"
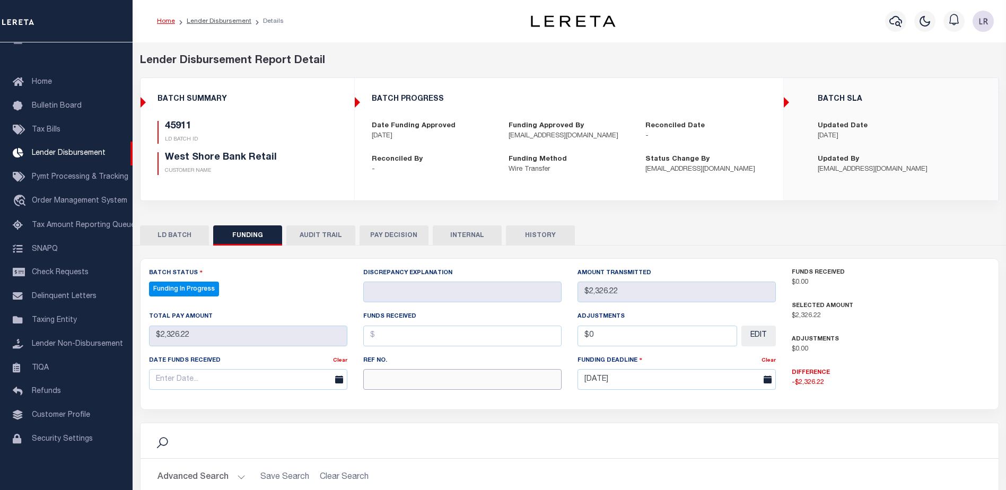
click at [378, 379] on input "text" at bounding box center [462, 379] width 198 height 21
paste input "20250828MMQFMP2700177408280920FT03"
type input "20250828MMQFMP2700177408280920FT03"
click at [397, 340] on input "text" at bounding box center [462, 336] width 198 height 21
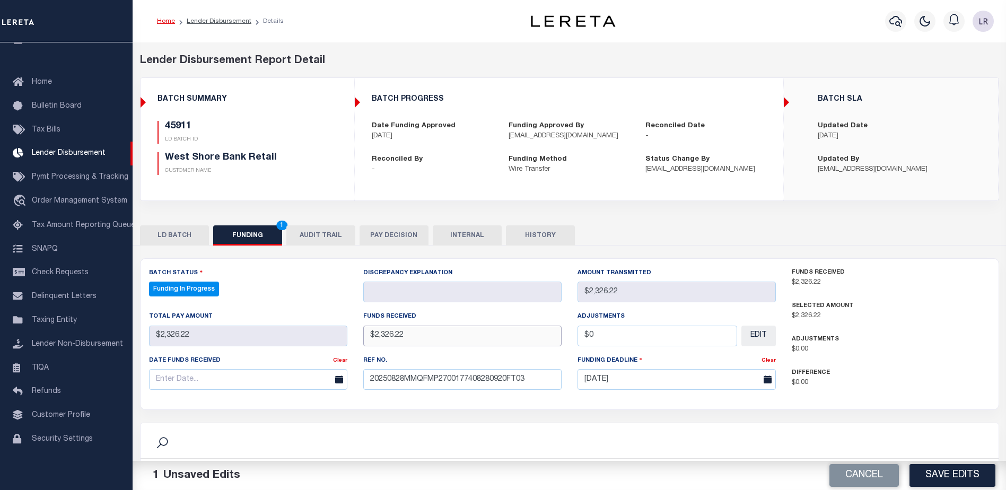
type input "$2,326.22"
click at [319, 378] on input "text" at bounding box center [248, 379] width 198 height 21
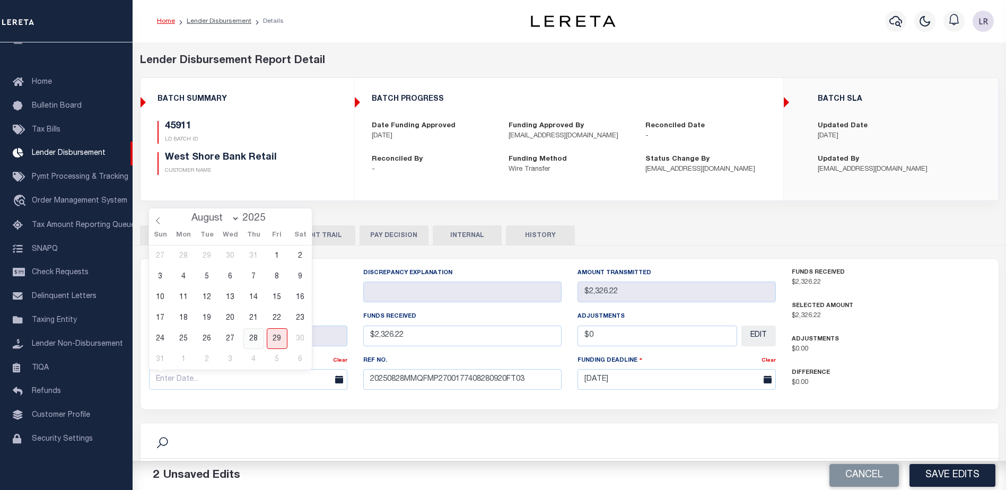
click at [249, 340] on span "28" at bounding box center [253, 338] width 21 height 21
type input "[DATE]"
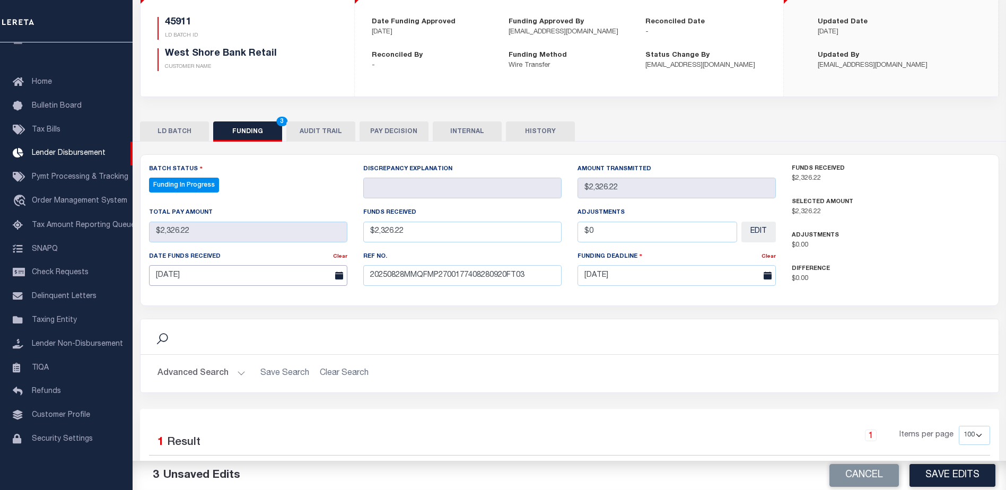
scroll to position [209, 0]
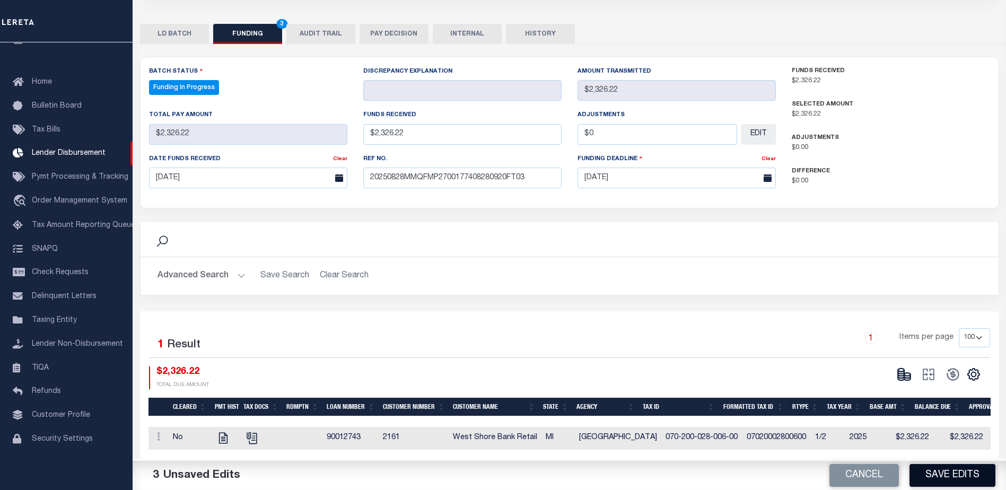
click at [927, 475] on button "Save Edits" at bounding box center [952, 475] width 86 height 23
type input "$2,326.22"
type input "$0"
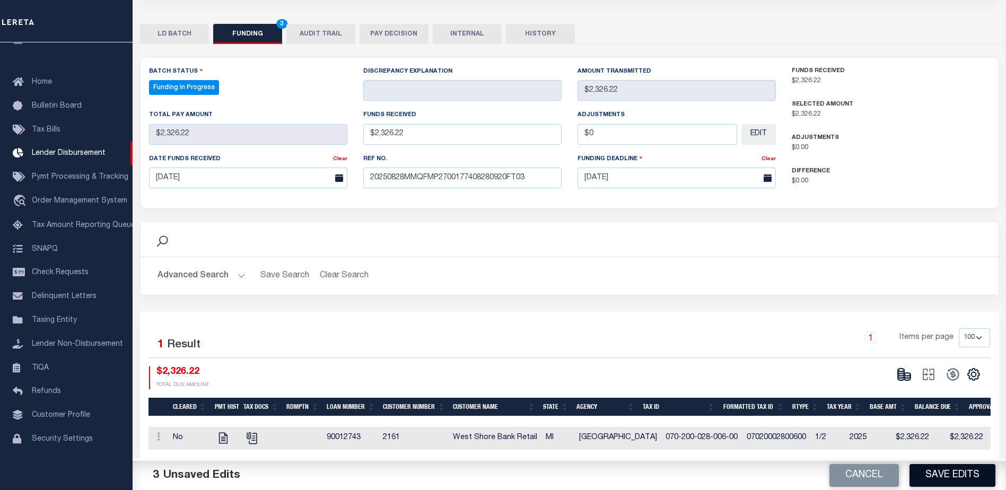
select select "100"
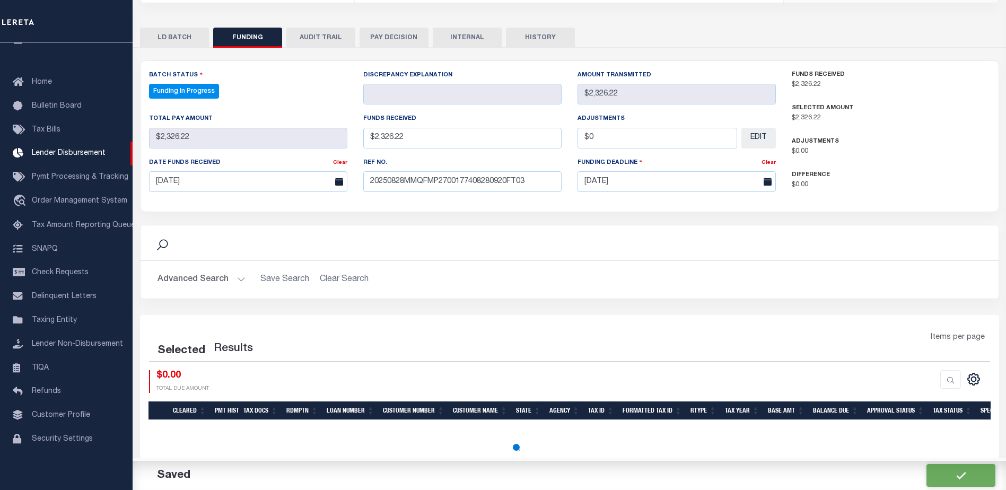
select select "100"
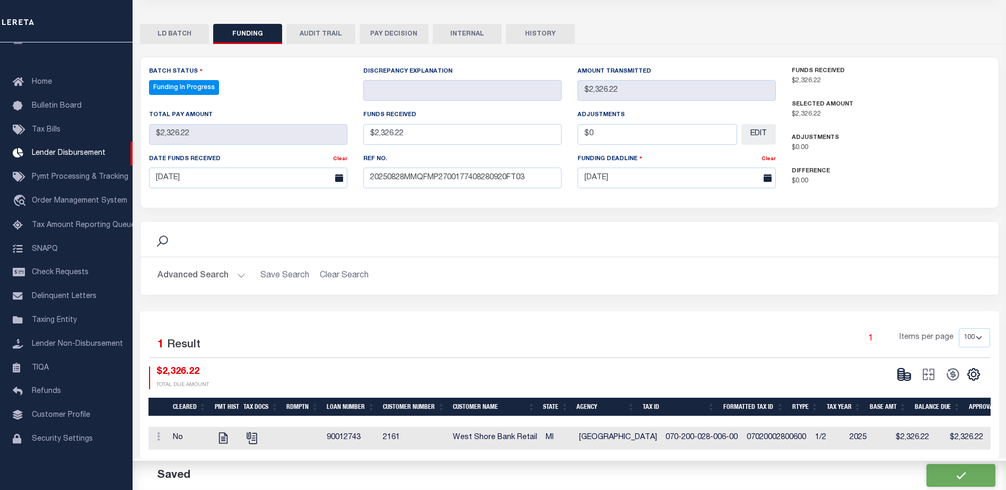
click at [907, 371] on icon at bounding box center [904, 374] width 15 height 15
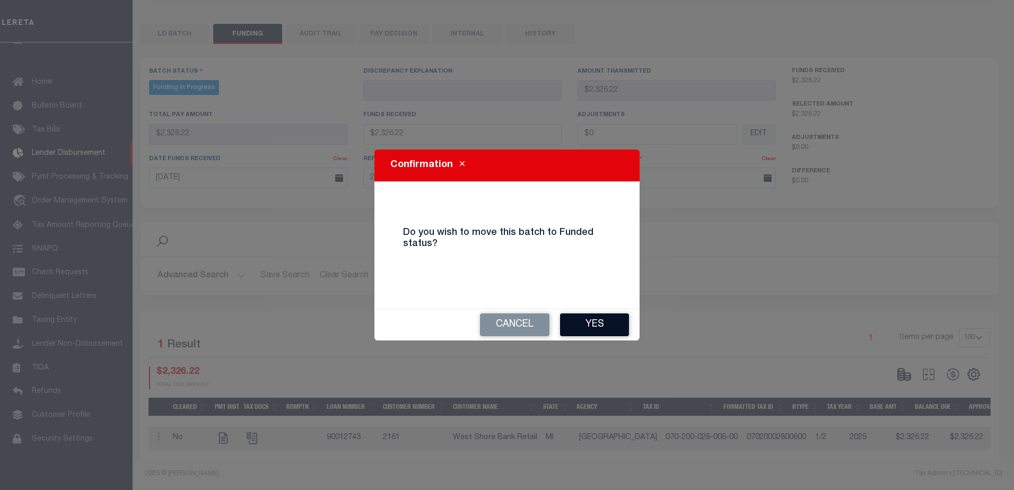
click at [621, 324] on button "Yes" at bounding box center [594, 324] width 69 height 23
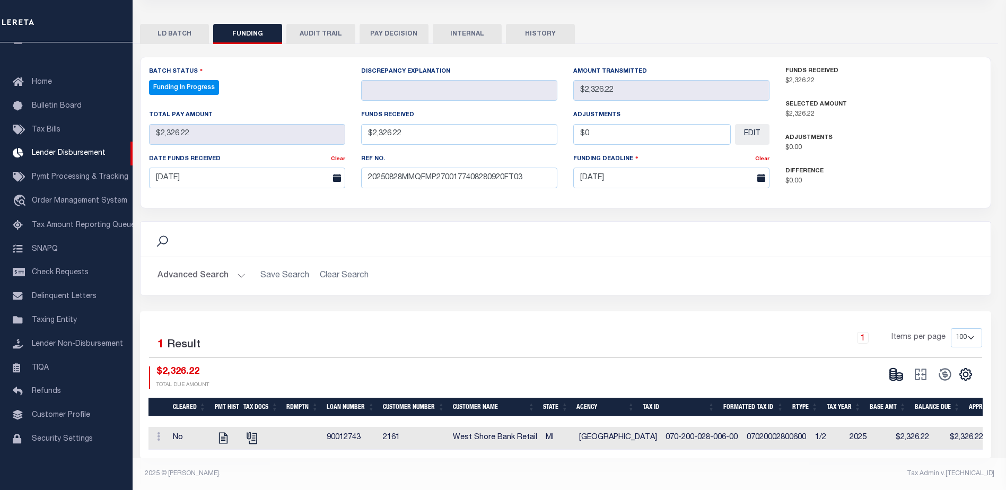
type input "$2,326.22"
type input "$0"
select select "100"
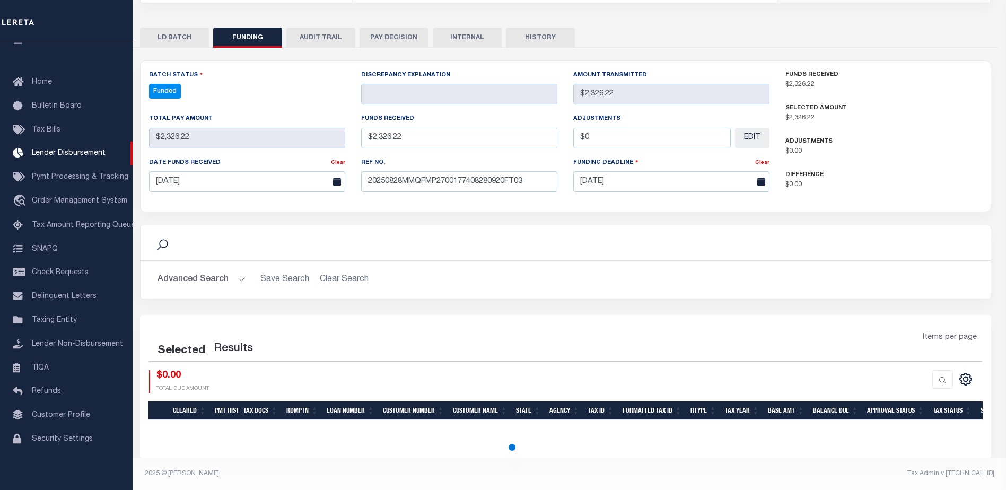
select select "100"
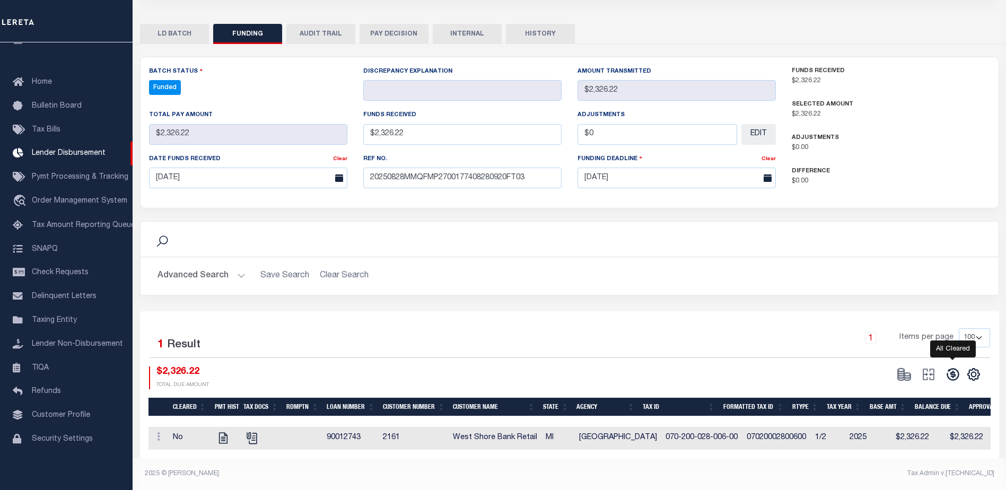
click at [959, 367] on icon at bounding box center [952, 374] width 15 height 15
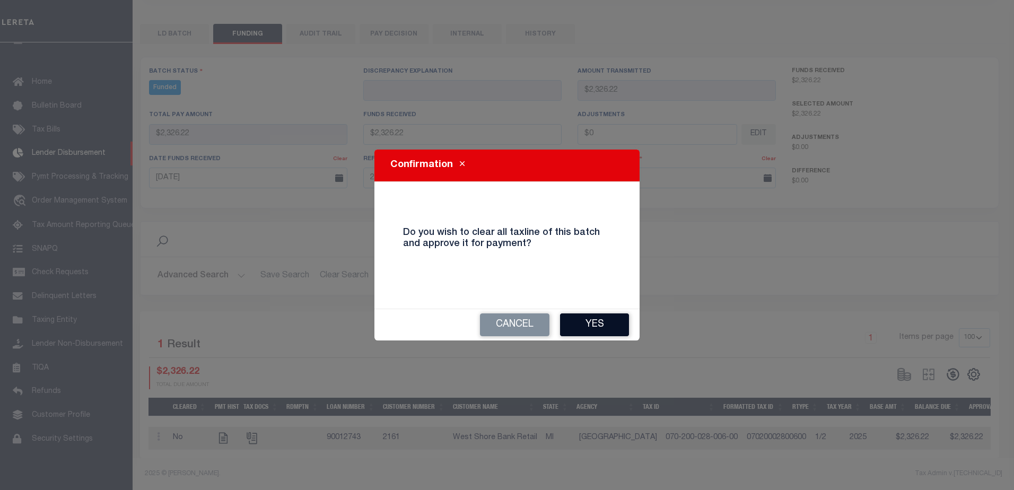
click at [617, 328] on button "Yes" at bounding box center [594, 324] width 69 height 23
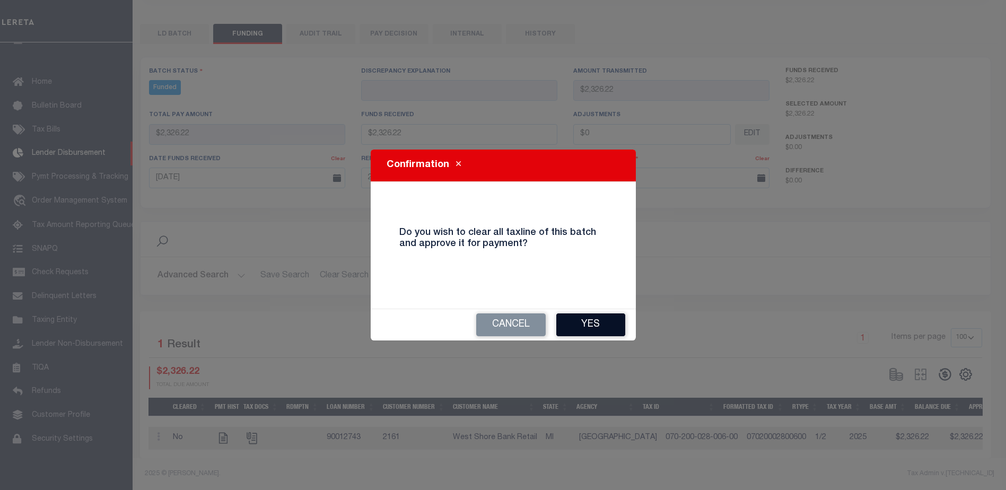
type input "$2,326.22"
type input "$0"
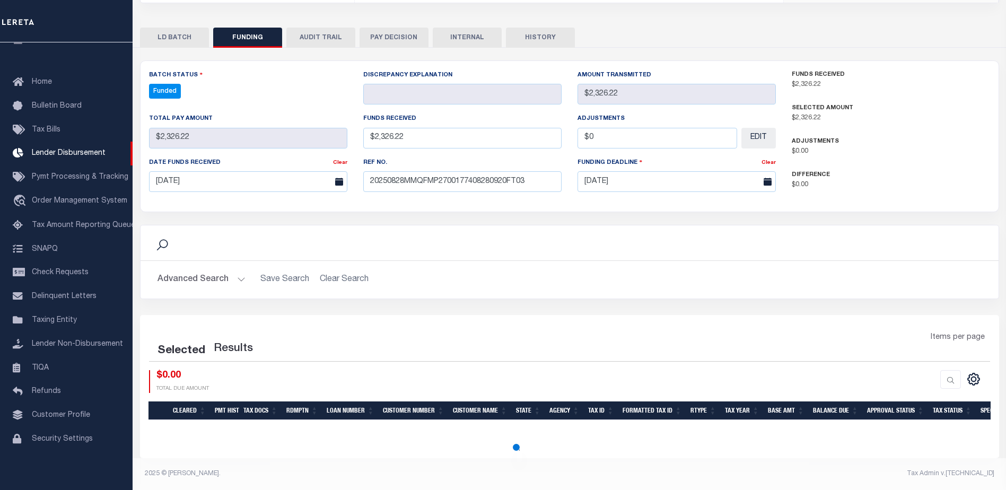
scroll to position [198, 0]
select select "100"
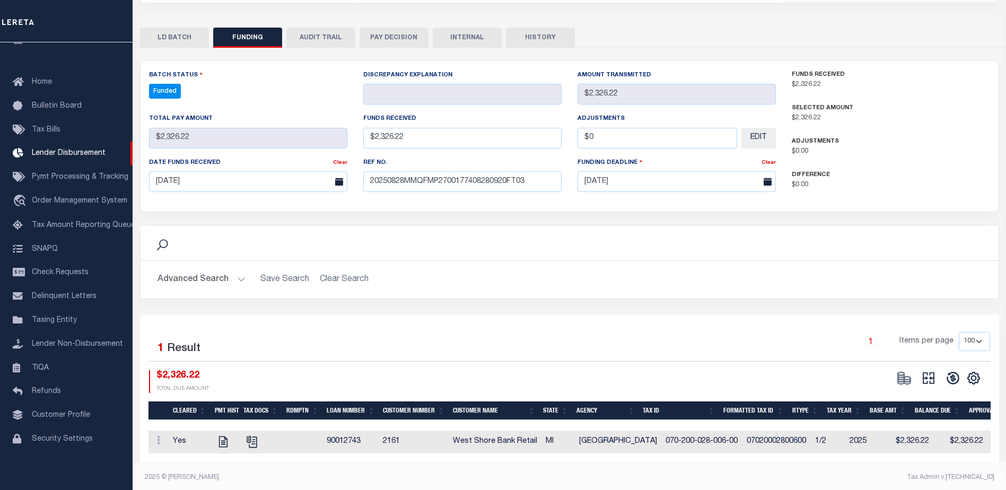
click at [930, 371] on button at bounding box center [928, 378] width 24 height 16
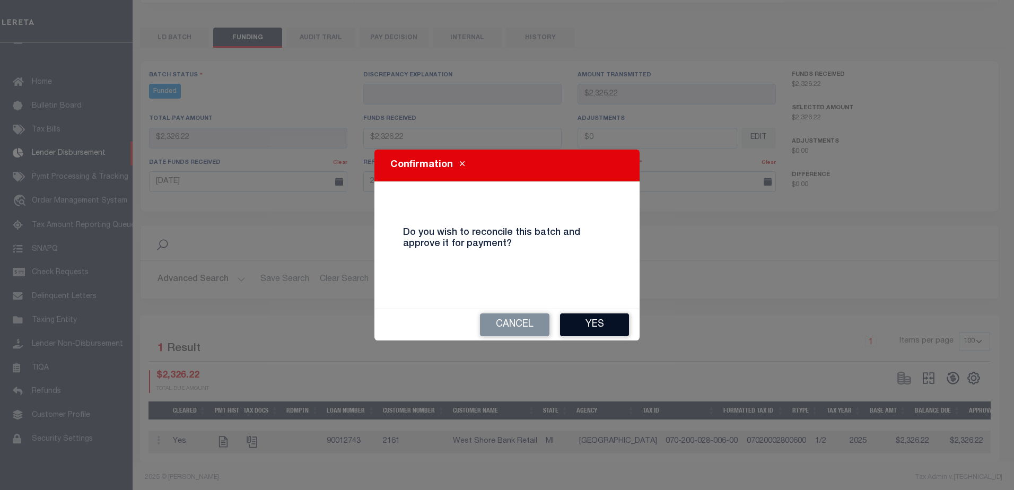
click at [620, 319] on button "Yes" at bounding box center [594, 324] width 69 height 23
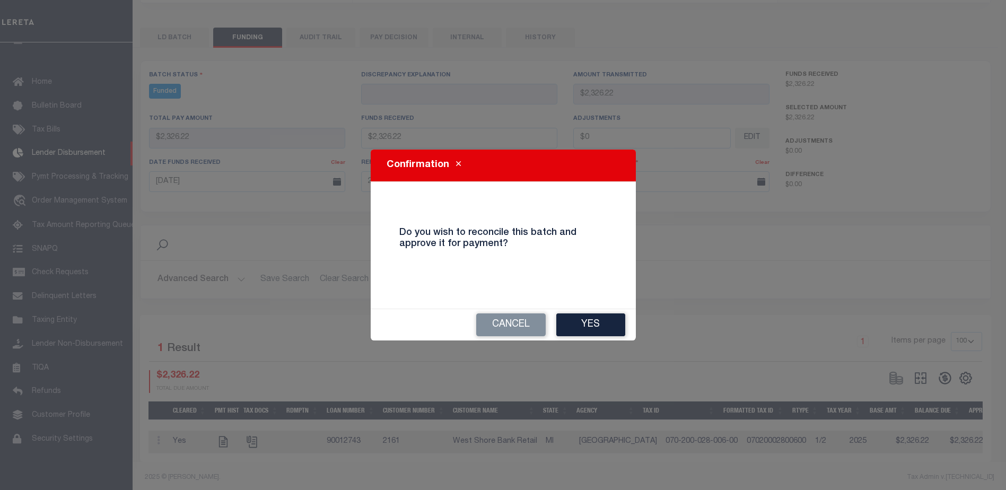
type input "$2,326.22"
type input "$0"
select select "100"
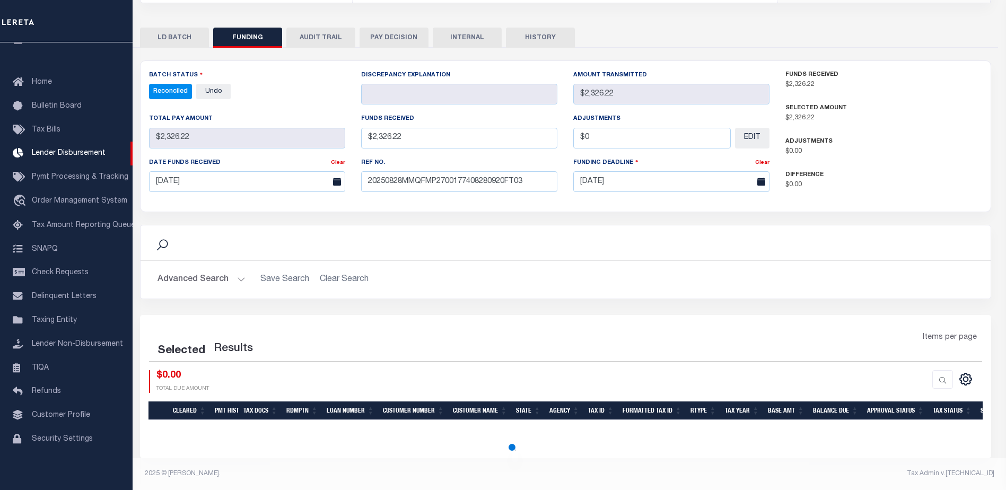
select select "100"
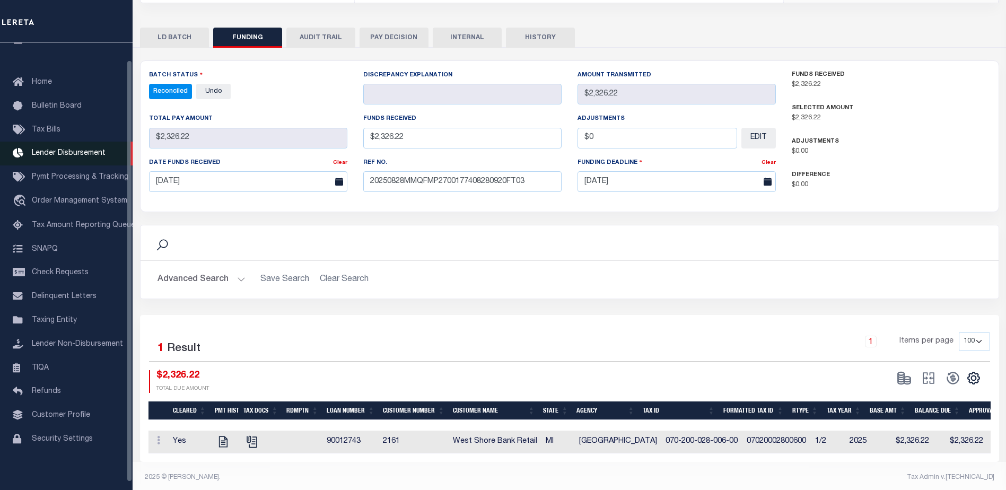
click at [86, 157] on span "Lender Disbursement" at bounding box center [69, 153] width 74 height 7
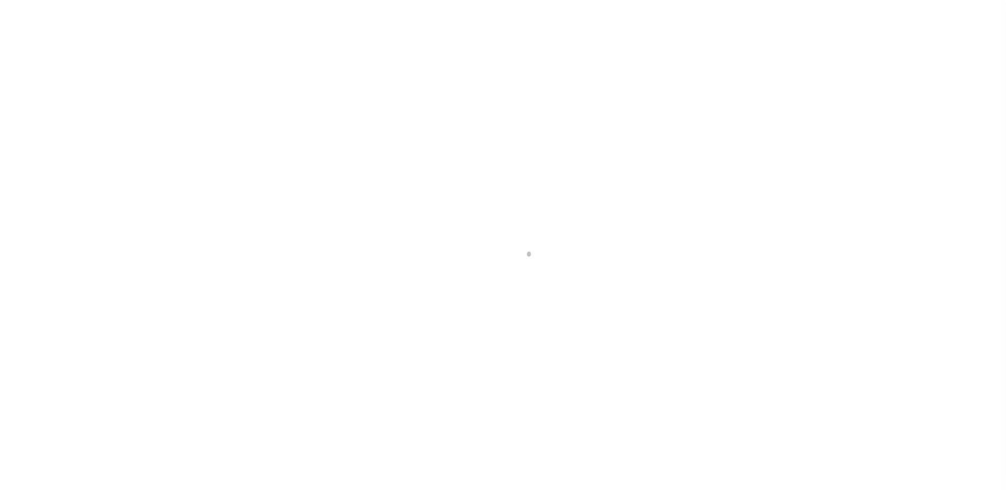
scroll to position [19, 0]
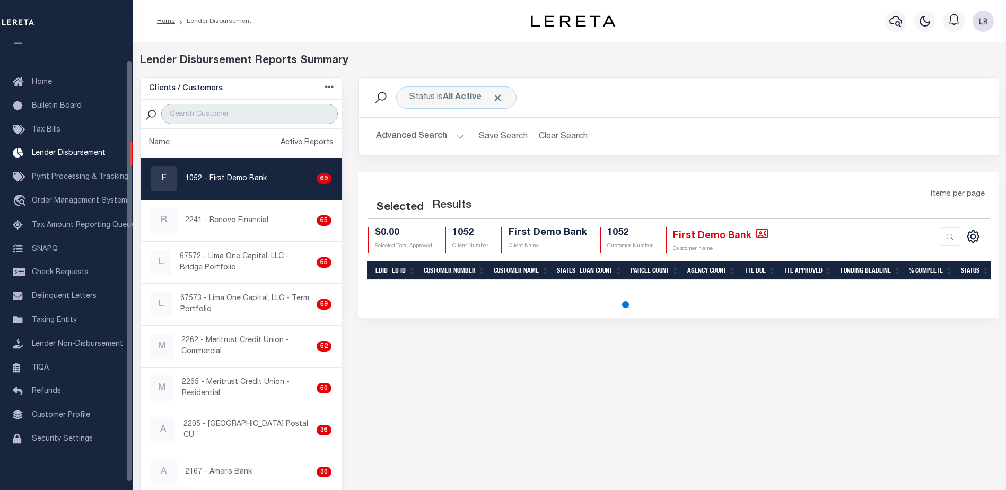
click at [217, 114] on input "search" at bounding box center [249, 114] width 177 height 20
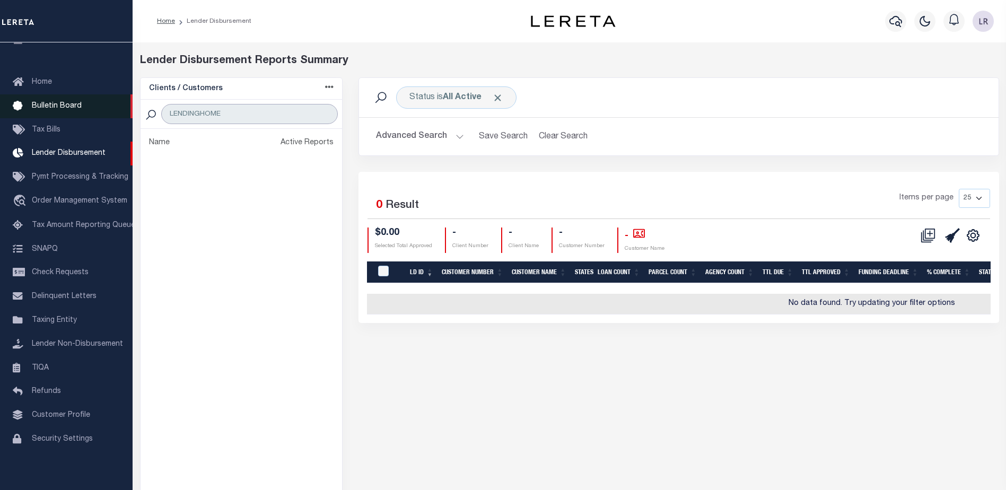
drag, startPoint x: 211, startPoint y: 116, endPoint x: 110, endPoint y: 103, distance: 101.0
click at [110, 103] on div "Home Lender Disbursement" at bounding box center [503, 288] width 1006 height 577
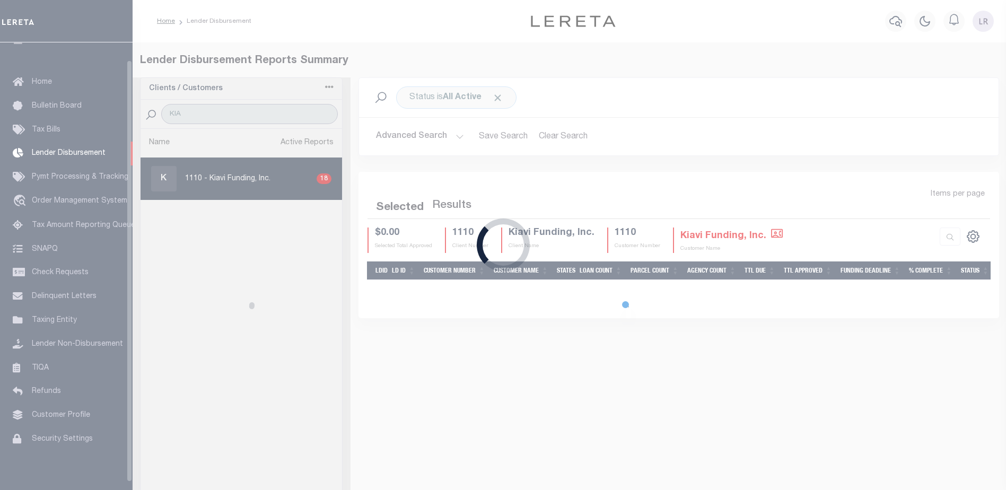
type input "KIAVI"
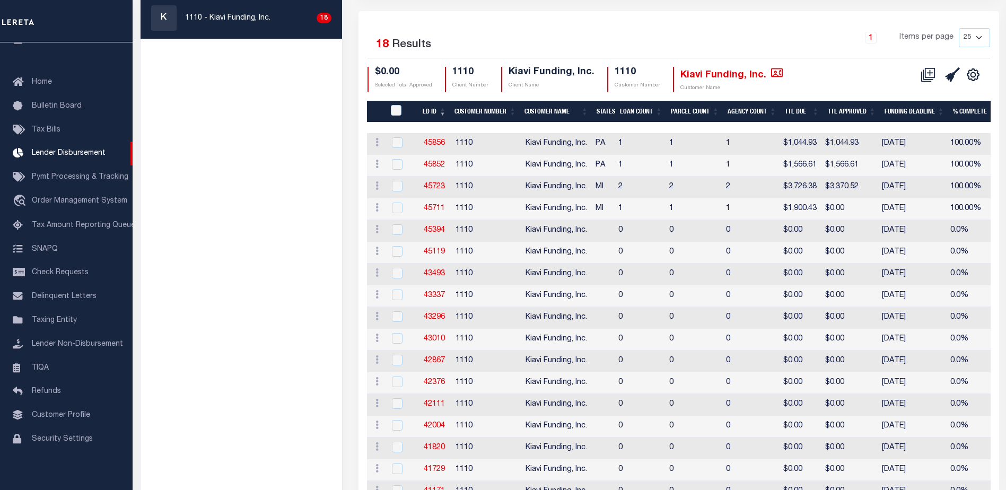
scroll to position [147, 0]
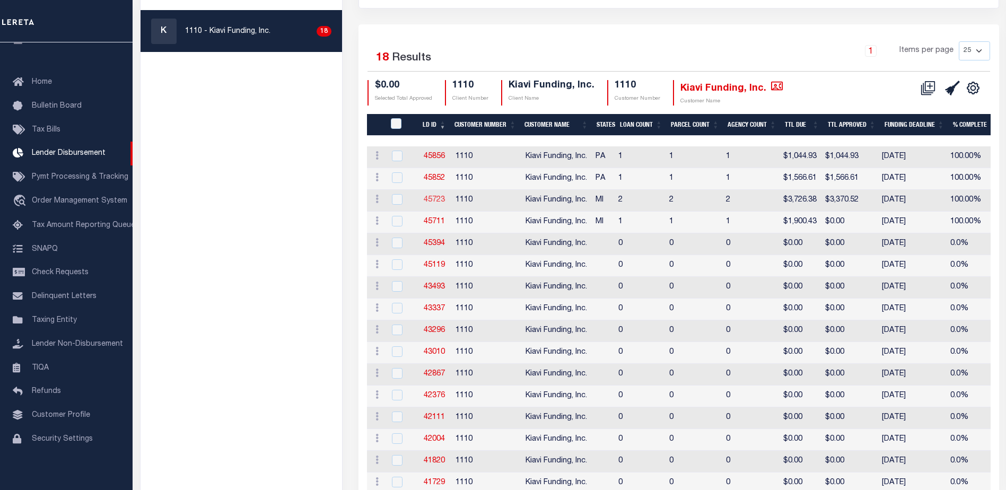
click at [435, 196] on link "45723" at bounding box center [434, 199] width 21 height 7
checkbox input "true"
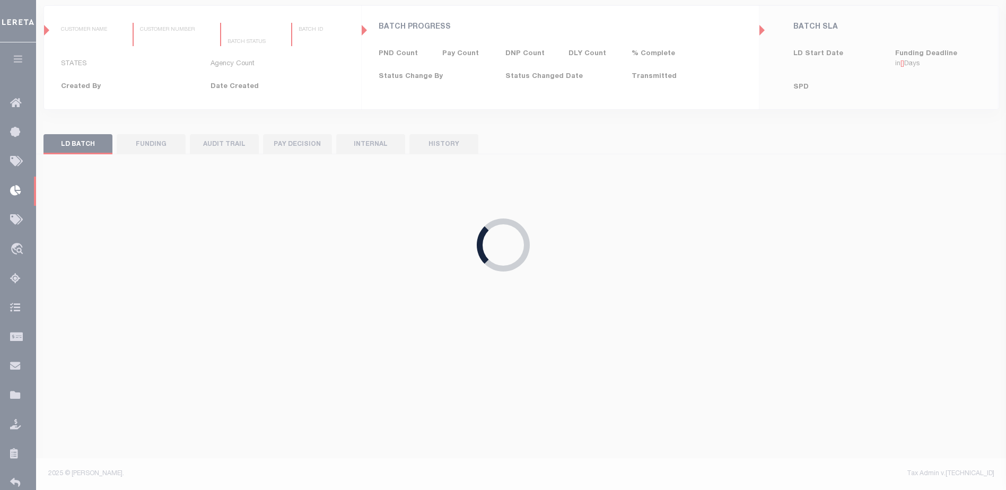
type input "$0.00"
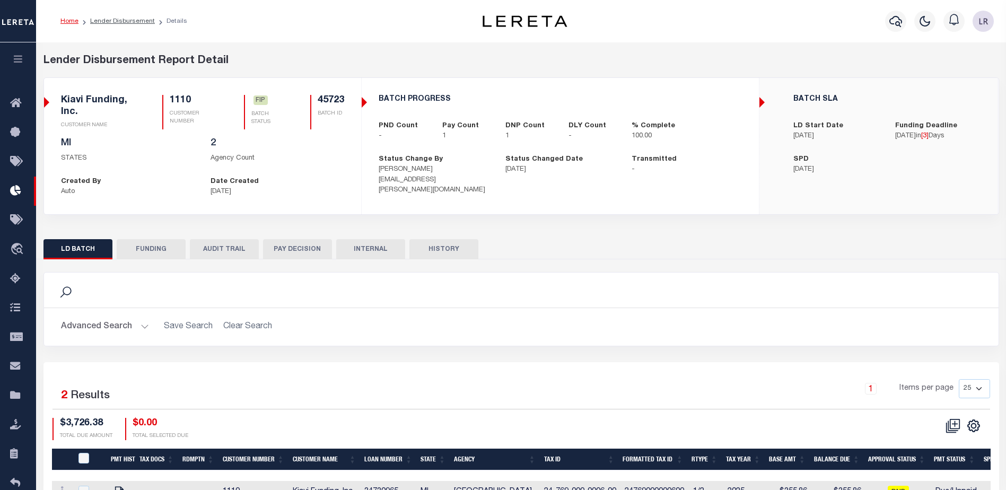
click at [154, 247] on button "FUNDING" at bounding box center [151, 249] width 69 height 20
select select "100"
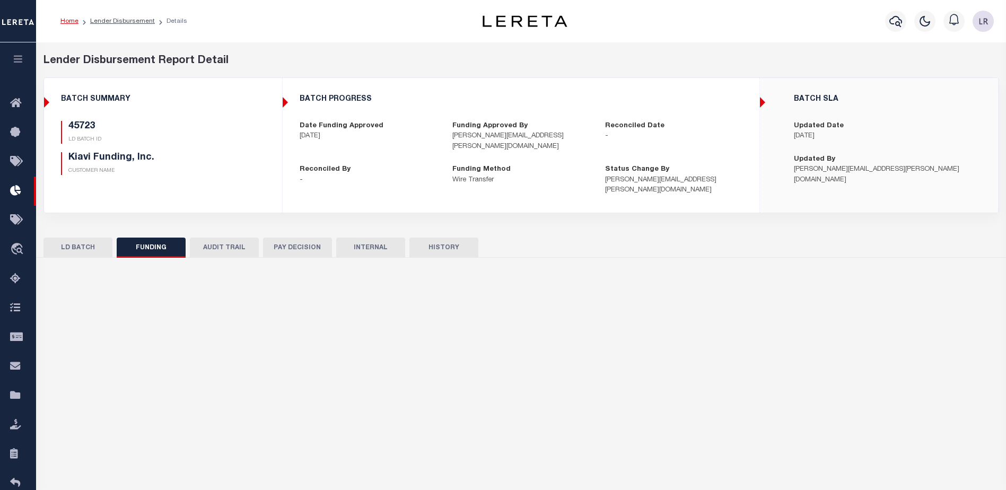
type input "$3,370.52"
type input "$0"
type input "[DATE]"
select select "100"
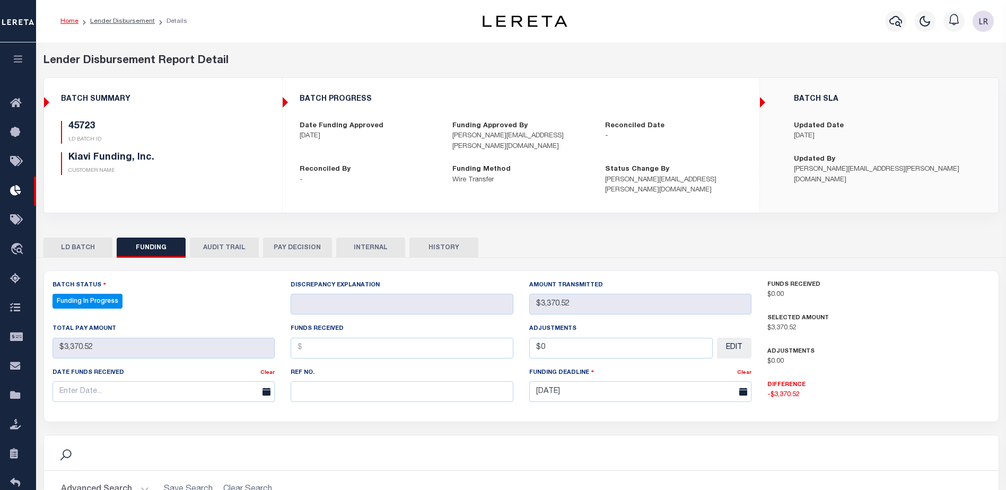
click at [359, 393] on div "Ref No." at bounding box center [402, 388] width 239 height 43
click at [350, 381] on input "text" at bounding box center [402, 391] width 223 height 21
paste input "20250828MMQFMP2700269008281350FT03"
type input "20250828MMQFMP2700269008281350FT03"
click at [312, 338] on input "text" at bounding box center [402, 348] width 223 height 21
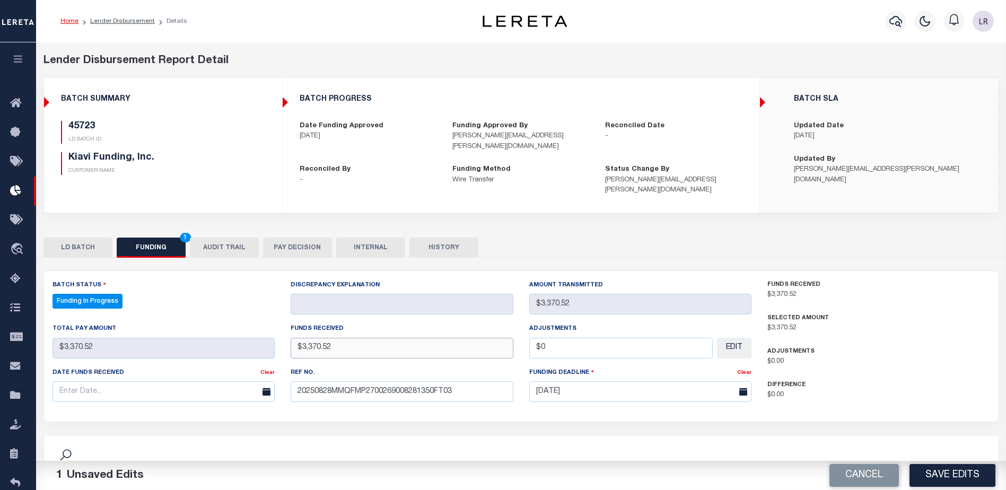
type input "$3,370.52"
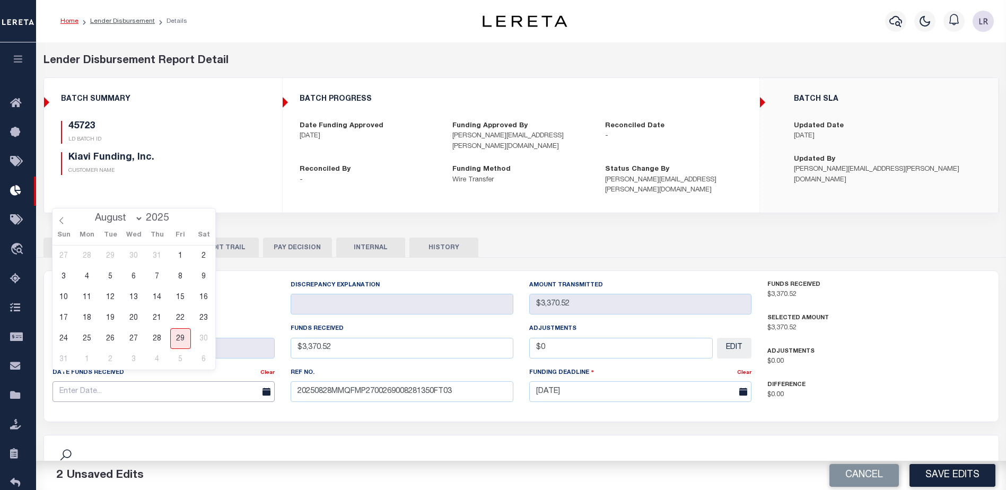
click at [217, 382] on input "text" at bounding box center [163, 391] width 223 height 21
click at [159, 337] on span "28" at bounding box center [157, 338] width 21 height 21
type input "[DATE]"
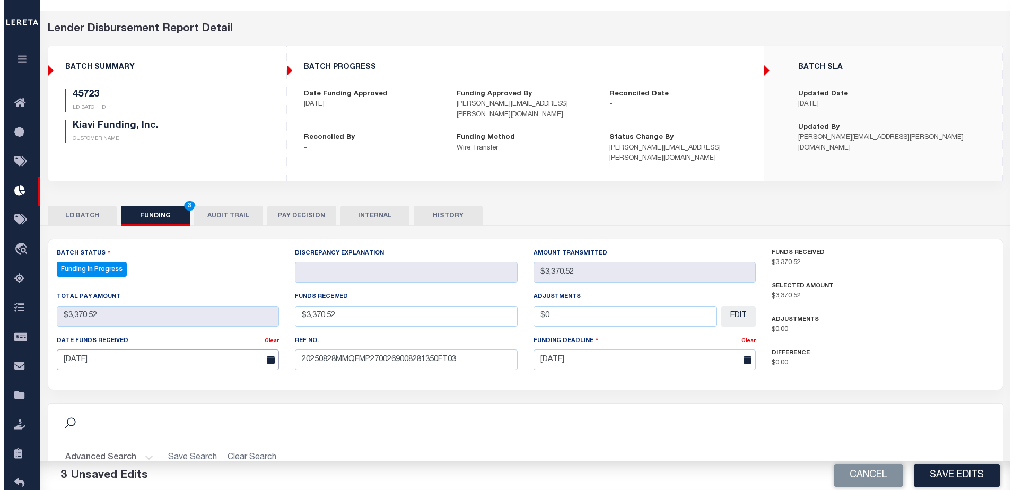
scroll to position [209, 0]
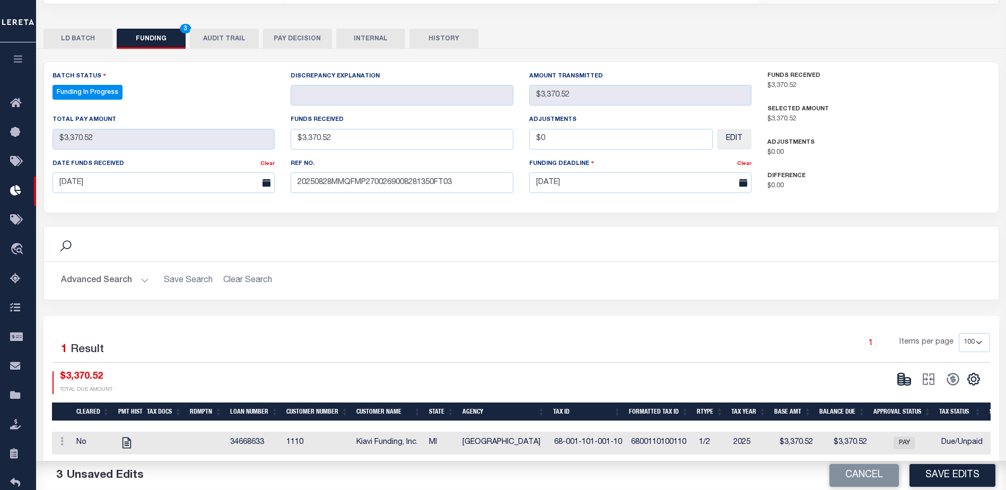
click at [928, 477] on button "Save Edits" at bounding box center [952, 475] width 86 height 23
type input "$3,370.52"
type input "$0"
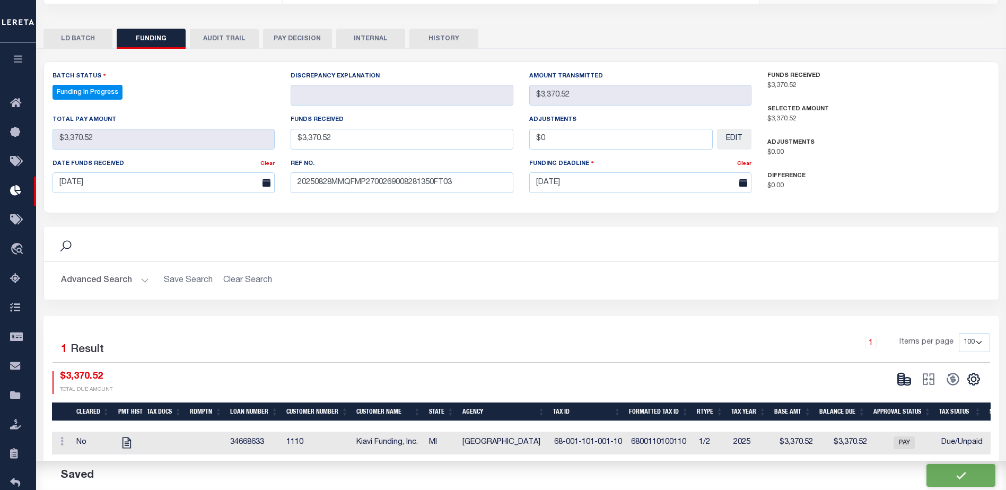
select select "100"
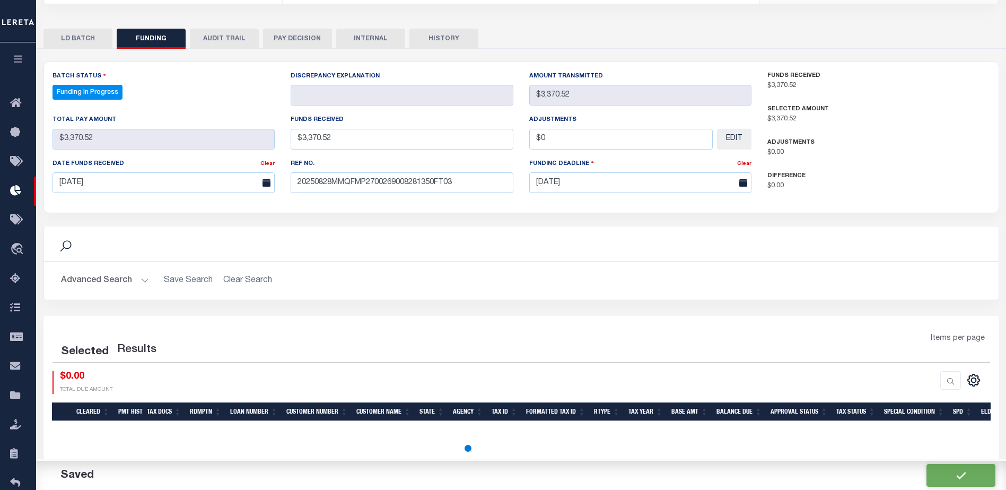
select select "100"
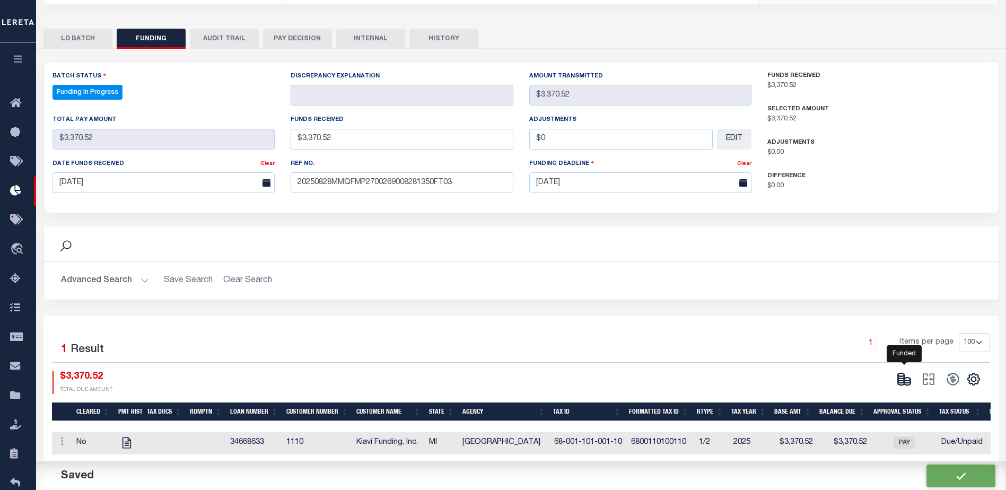
click at [902, 372] on icon at bounding box center [904, 379] width 15 height 15
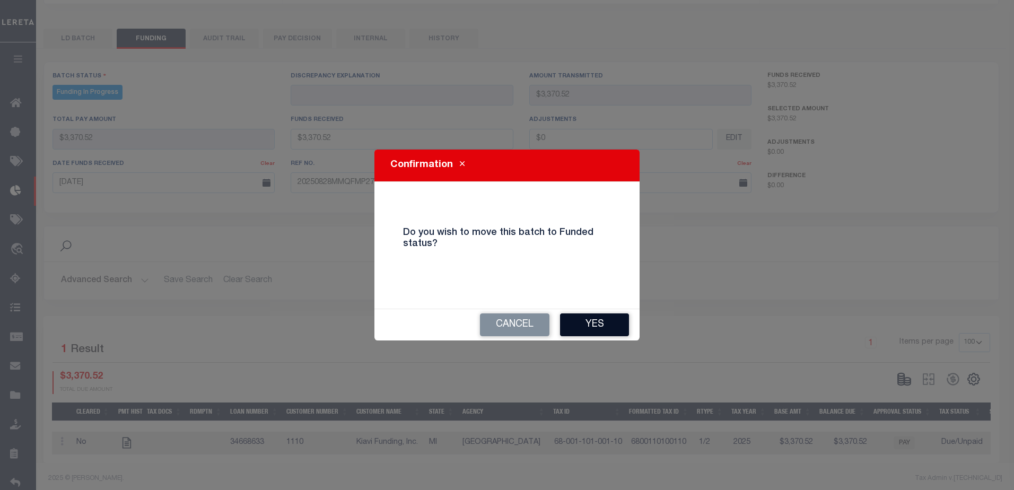
click at [589, 325] on button "Yes" at bounding box center [594, 324] width 69 height 23
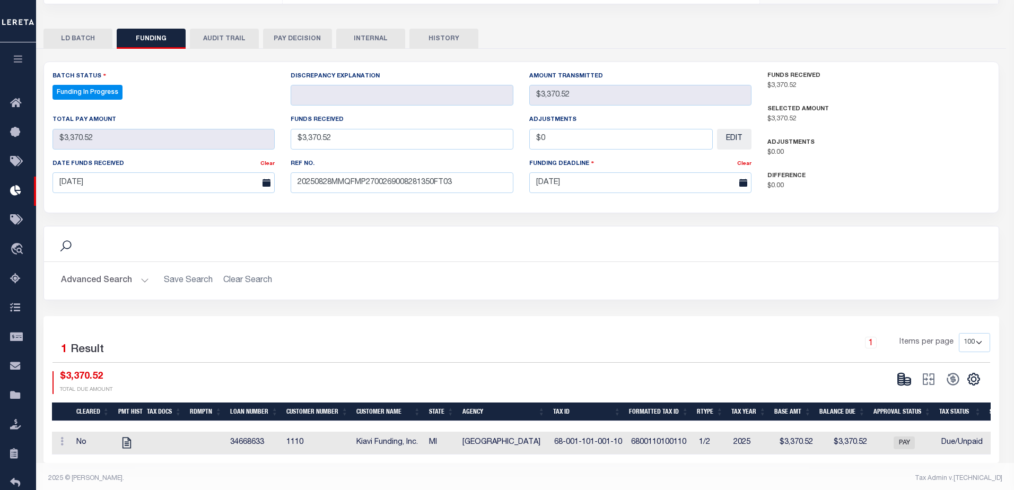
type input "$3,370.52"
type input "$0"
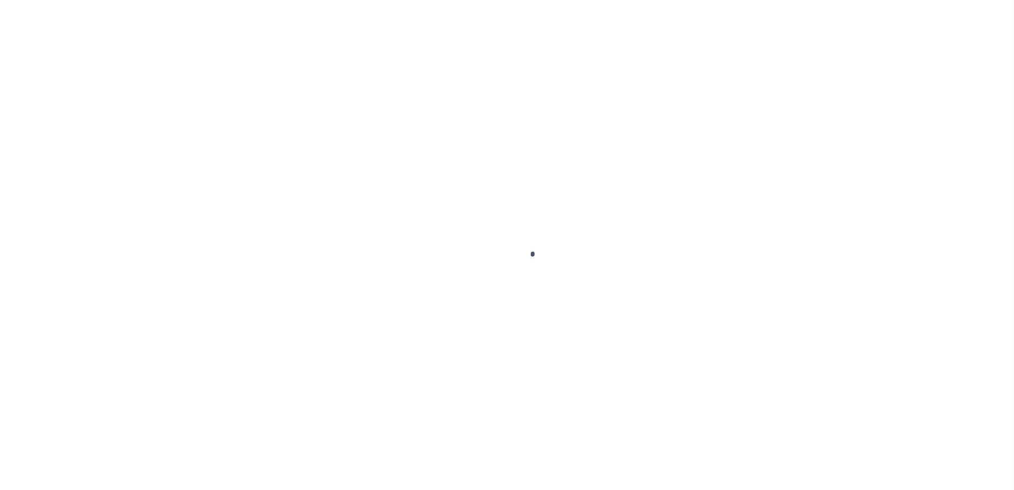
type input "$0.00"
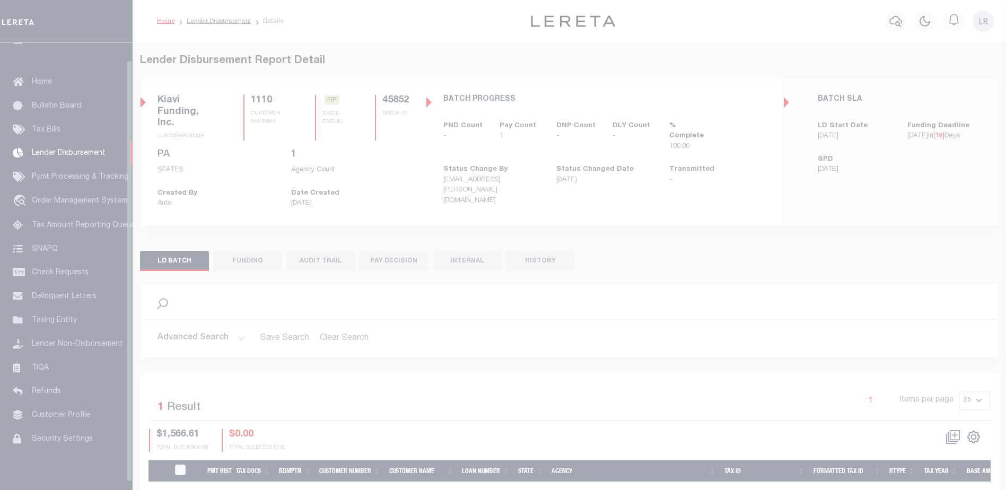
scroll to position [19, 0]
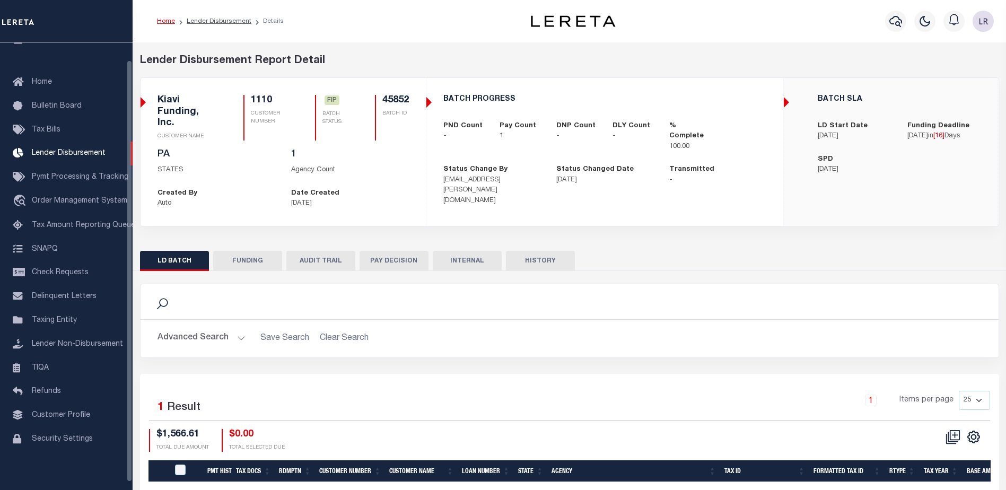
click at [245, 255] on button "FUNDING" at bounding box center [247, 261] width 69 height 20
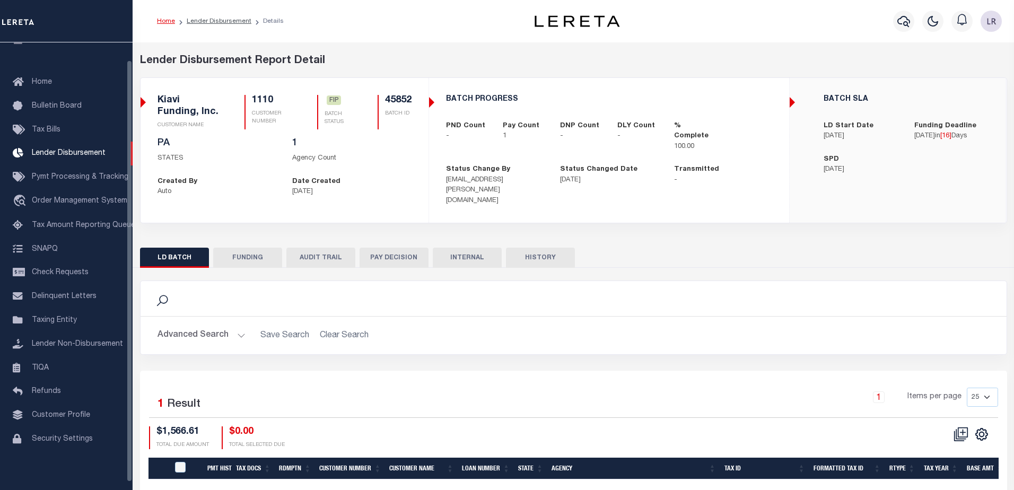
type input "$1,566.61"
type input "$0"
type input "[DATE]"
select select "100"
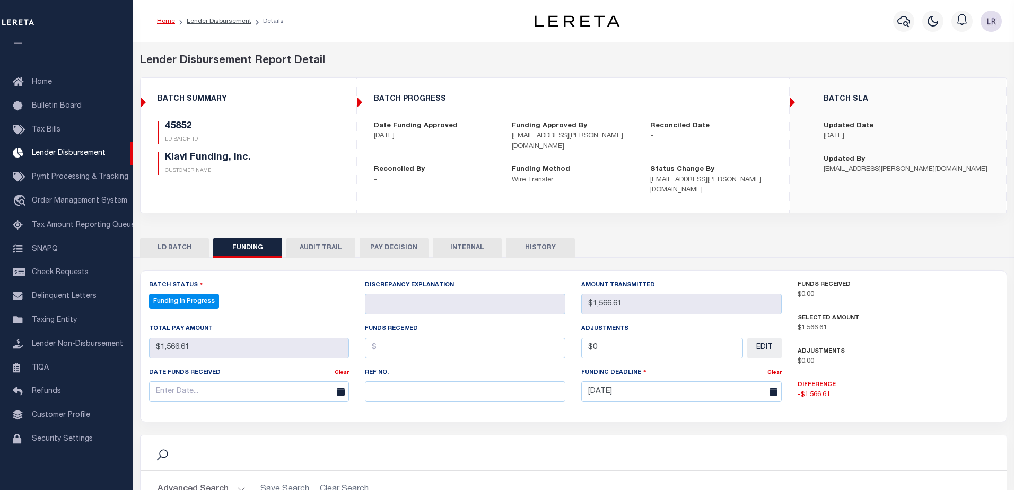
select select "100"
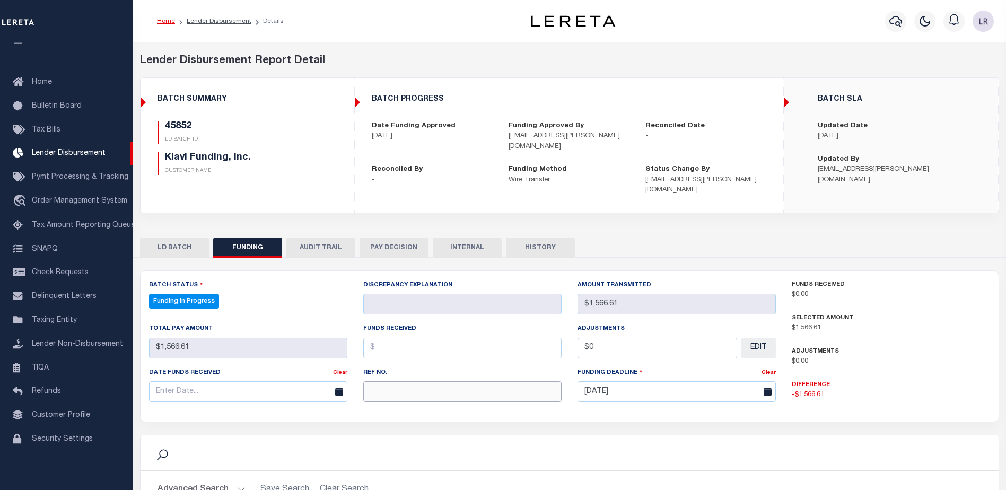
click at [385, 381] on input "text" at bounding box center [462, 391] width 198 height 21
paste input "20250828MMQFMP2700269008281350FT03"
type input "20250828MMQFMP2700269008281350FT03"
click at [382, 338] on input "text" at bounding box center [462, 348] width 198 height 21
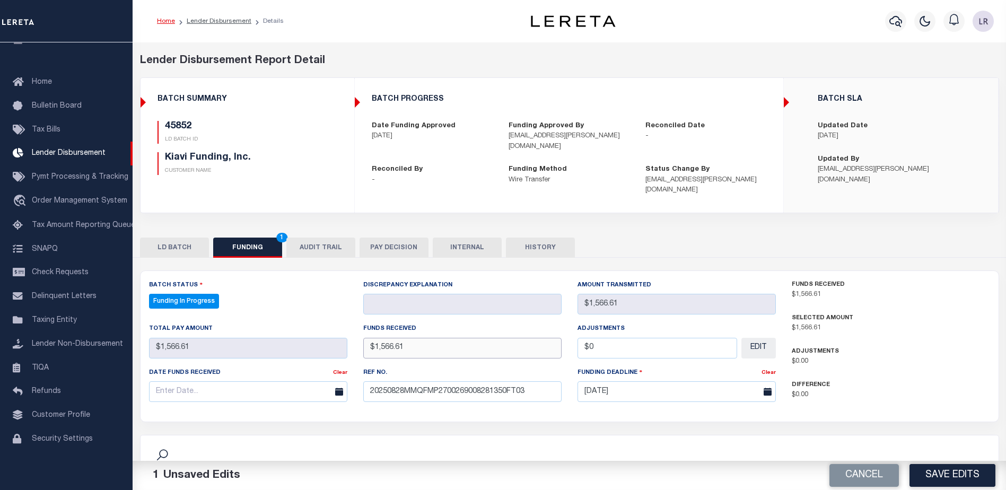
type input "$1,566.61"
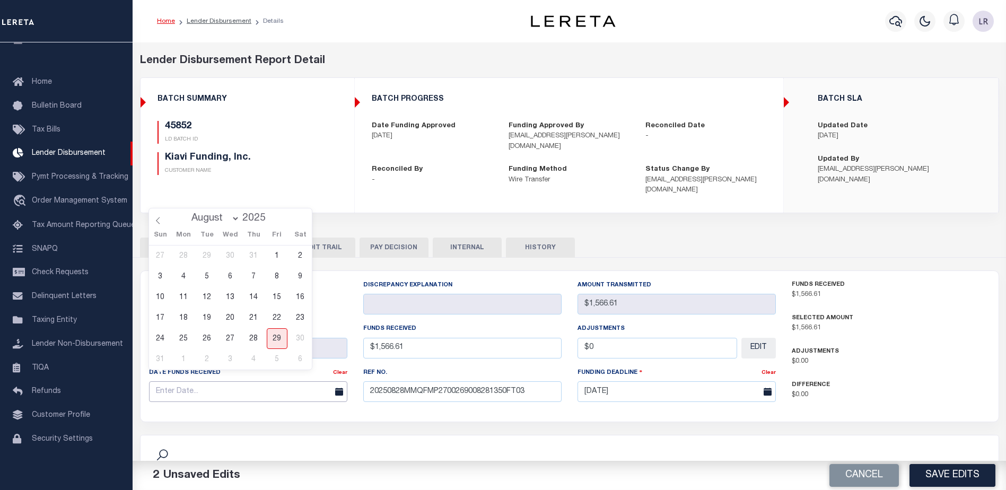
click at [302, 389] on input "text" at bounding box center [248, 391] width 198 height 21
click at [250, 336] on span "28" at bounding box center [253, 338] width 21 height 21
type input "[DATE]"
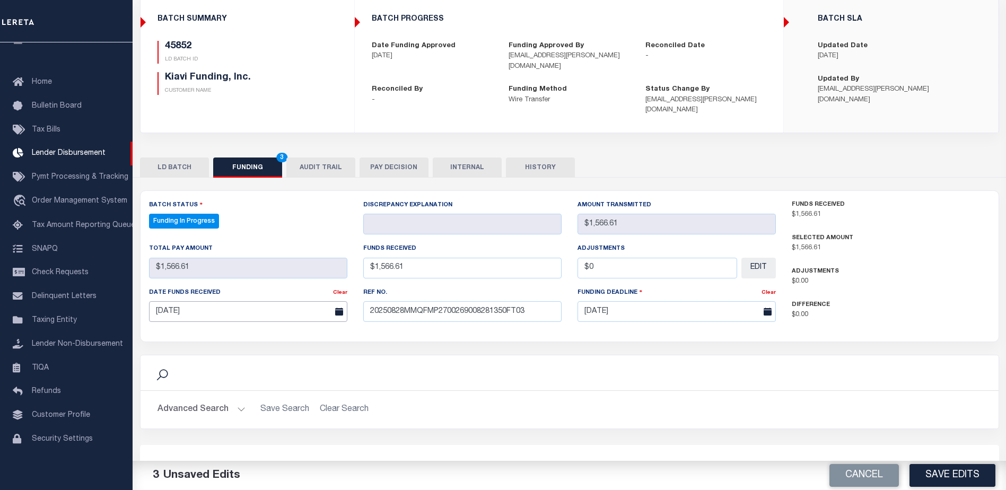
scroll to position [209, 0]
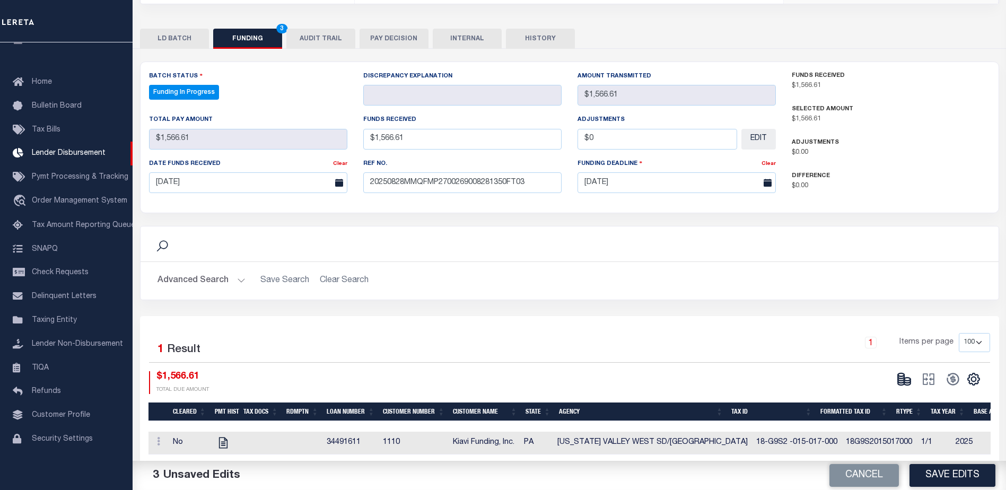
click at [924, 477] on button "Save Edits" at bounding box center [952, 475] width 86 height 23
type input "$1,566.61"
type input "$0"
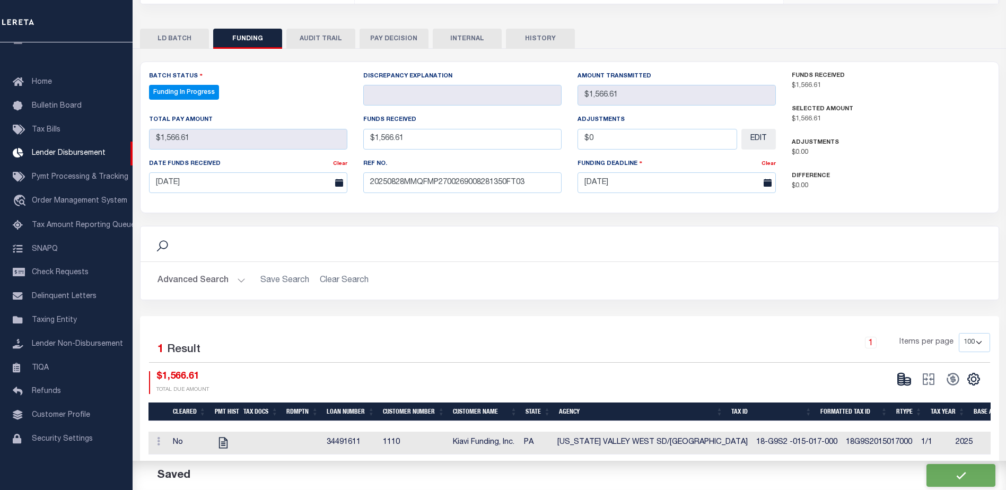
select select "100"
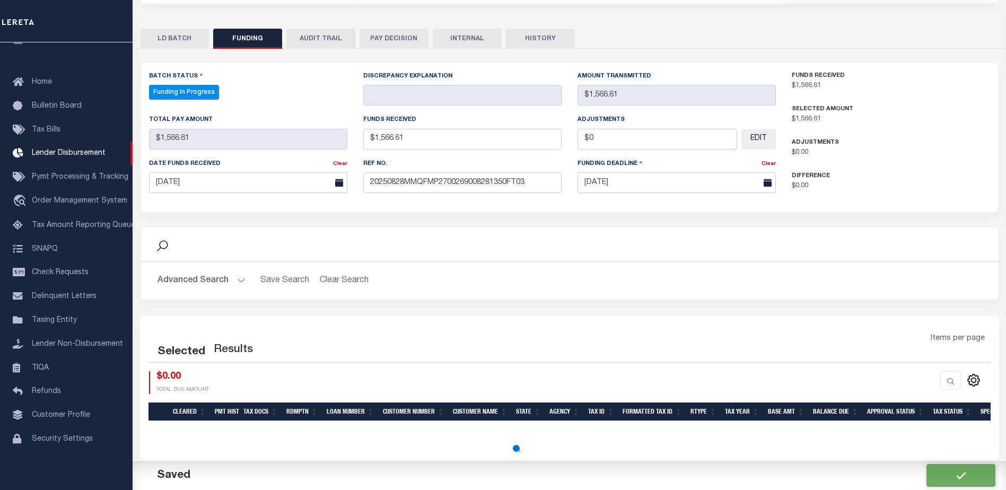
select select "100"
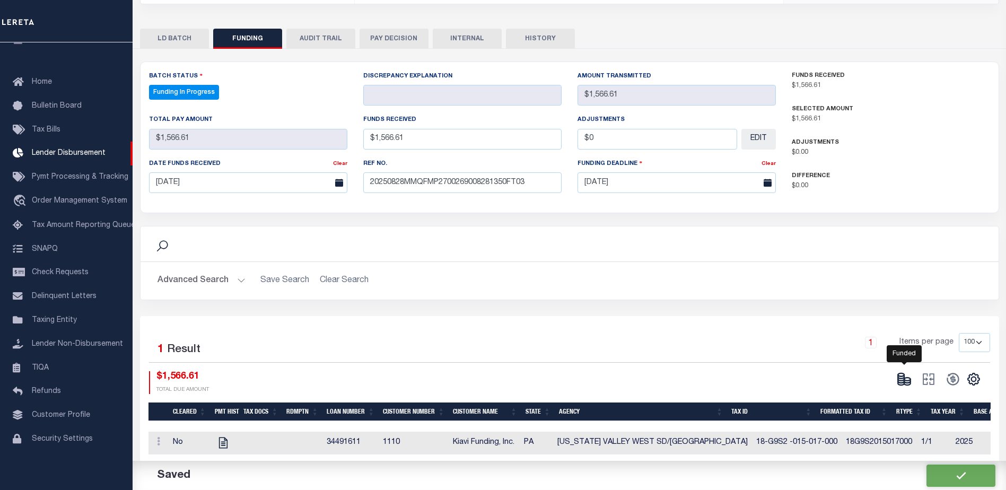
click at [902, 372] on icon at bounding box center [904, 379] width 15 height 15
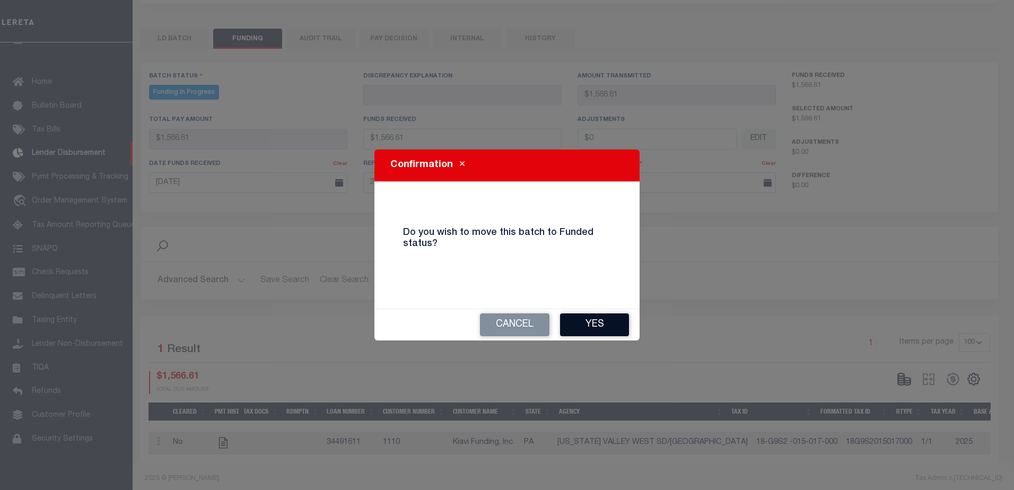
click at [627, 323] on button "Yes" at bounding box center [594, 324] width 69 height 23
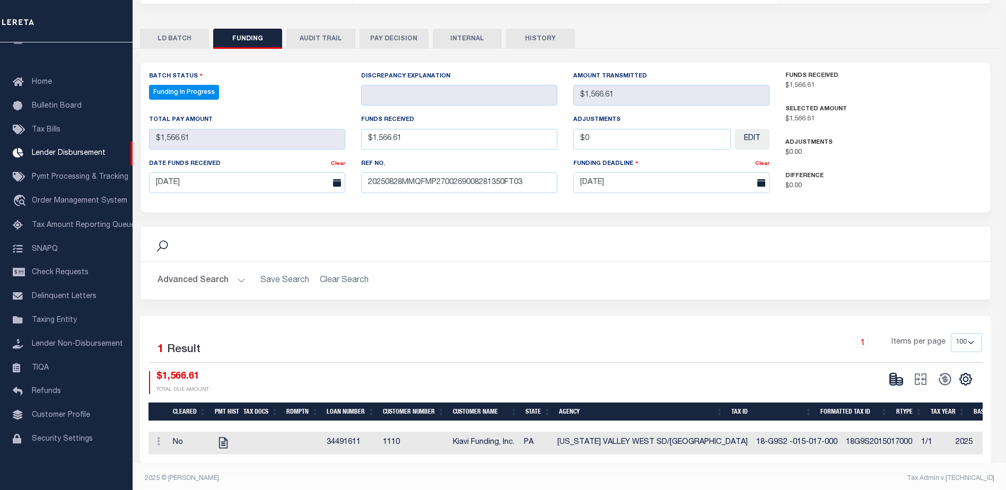
type input "$1,566.61"
type input "$0"
select select "100"
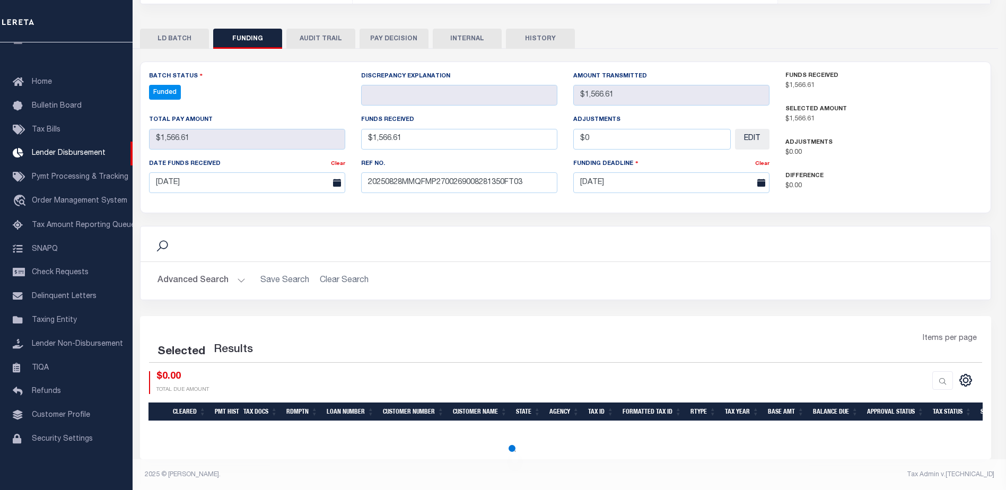
scroll to position [198, 0]
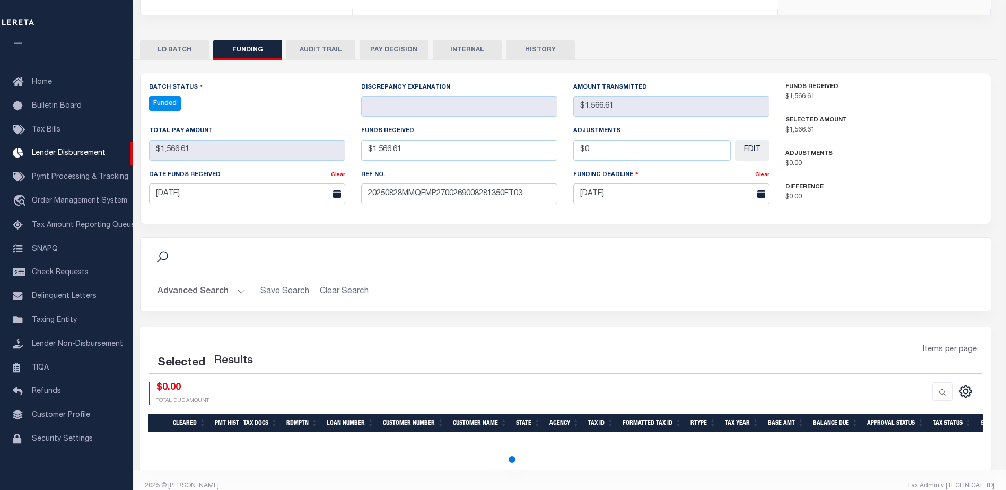
select select "100"
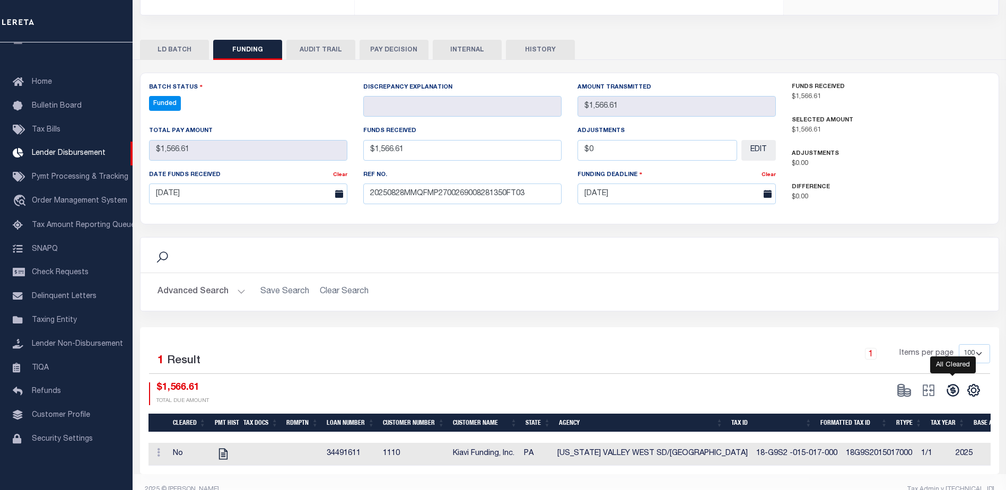
click at [955, 384] on icon at bounding box center [952, 390] width 12 height 12
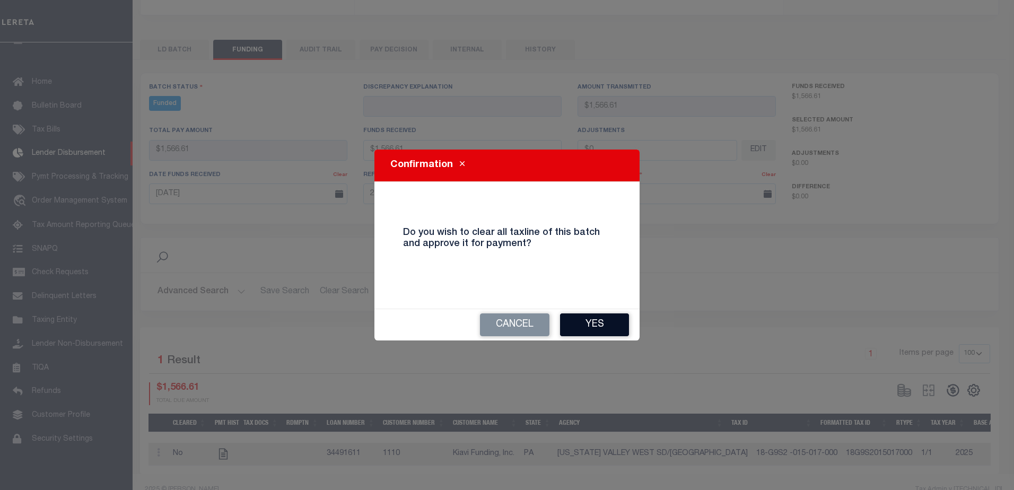
click at [575, 320] on button "Yes" at bounding box center [594, 324] width 69 height 23
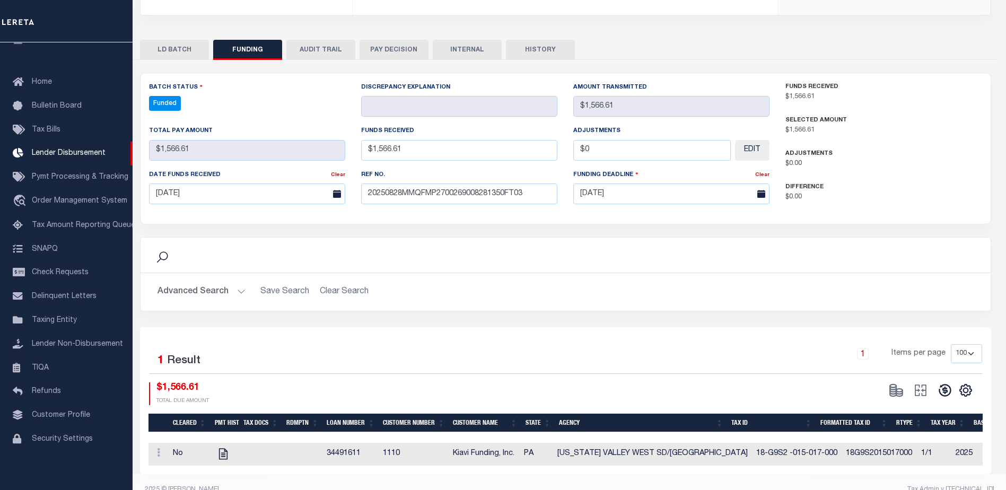
type input "$1,566.61"
type input "$0"
select select "100"
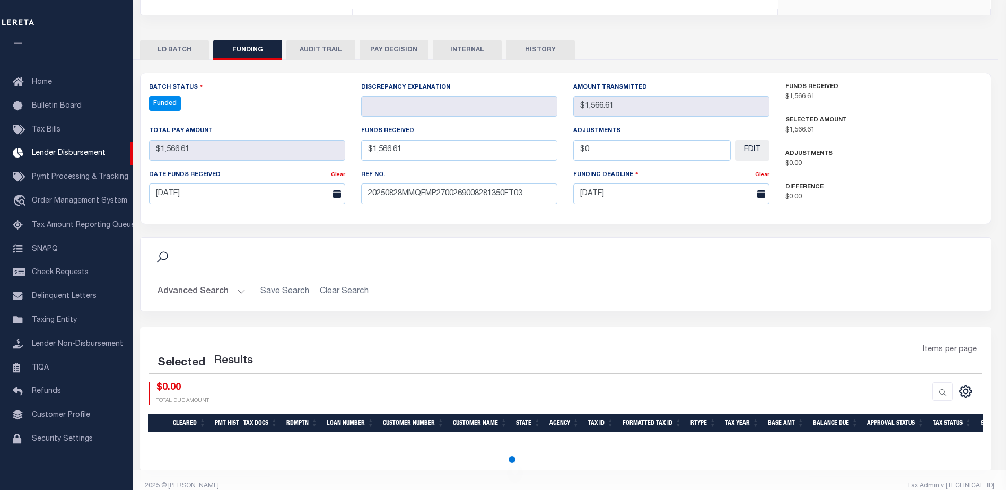
select select "100"
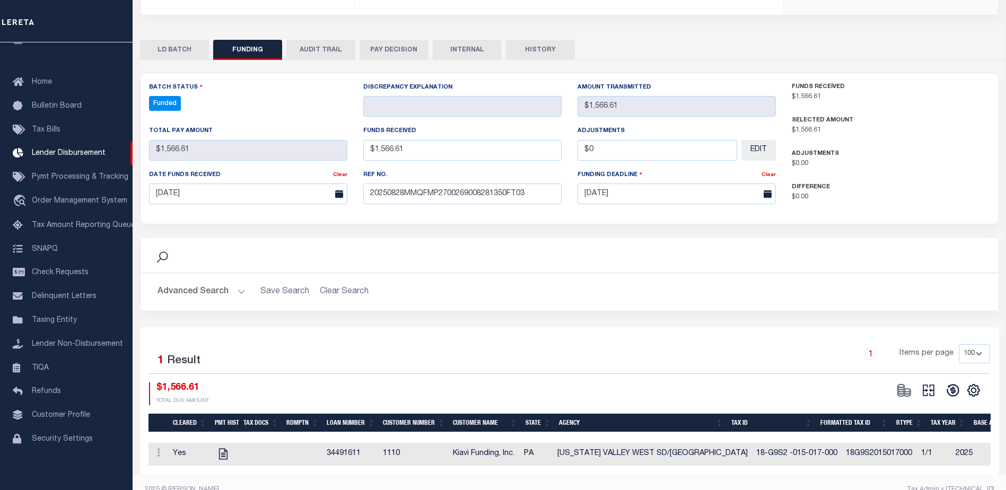
click at [925, 383] on icon at bounding box center [928, 390] width 15 height 15
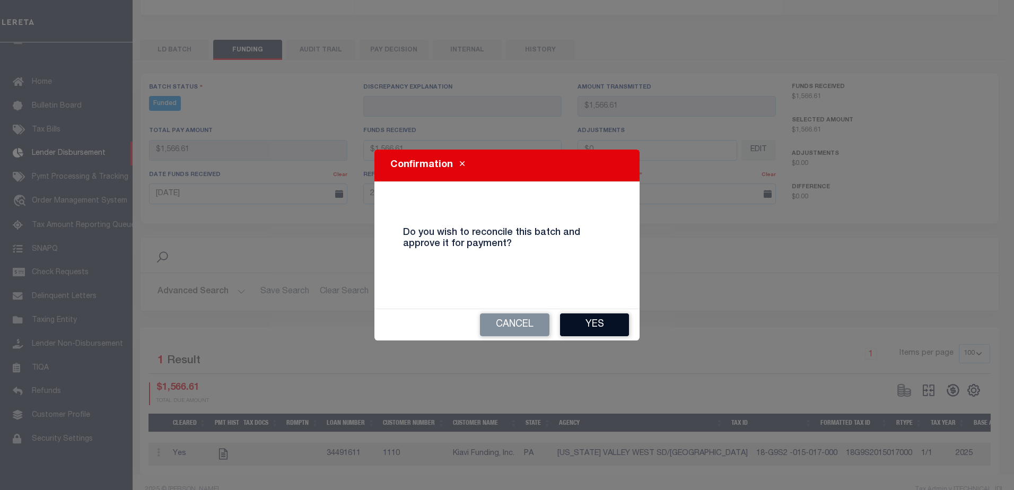
click at [622, 326] on button "Yes" at bounding box center [594, 324] width 69 height 23
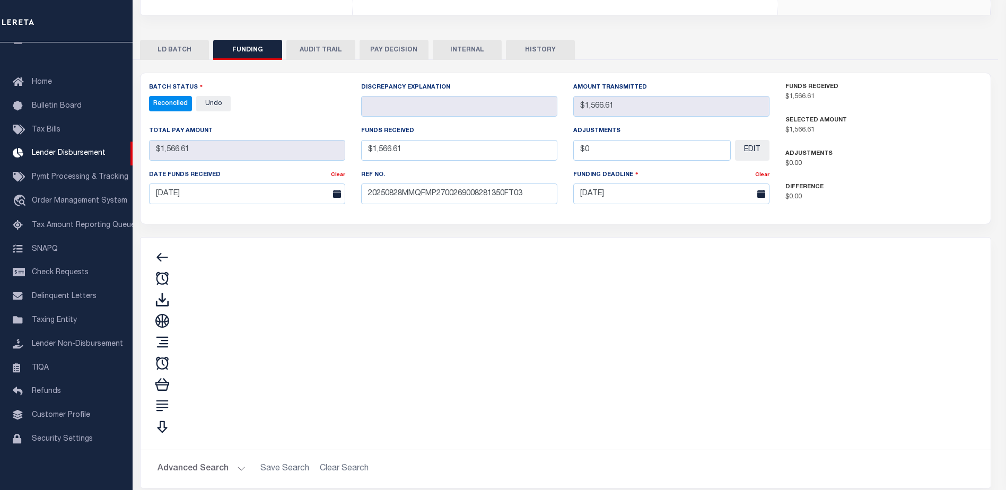
type input "$1,566.61"
type input "$0"
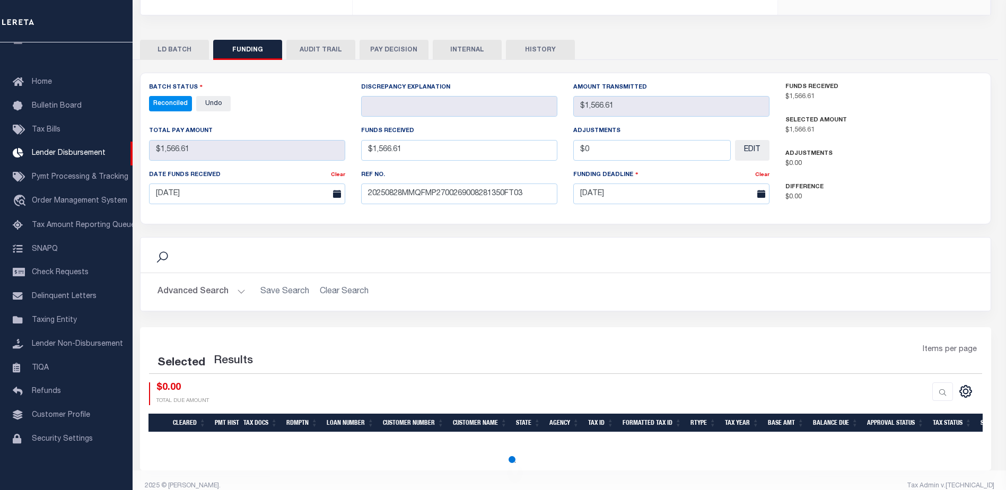
select select "100"
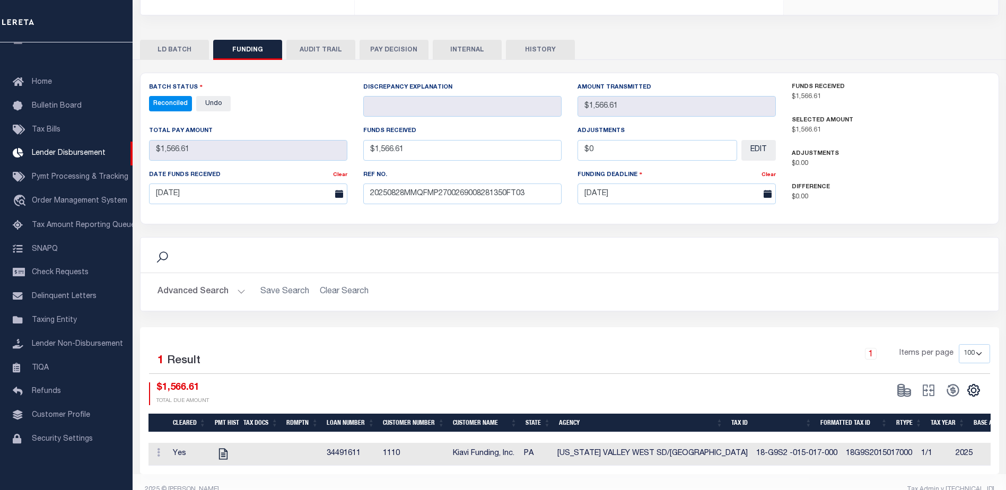
click at [479, 41] on button "INTERNAL" at bounding box center [467, 50] width 69 height 20
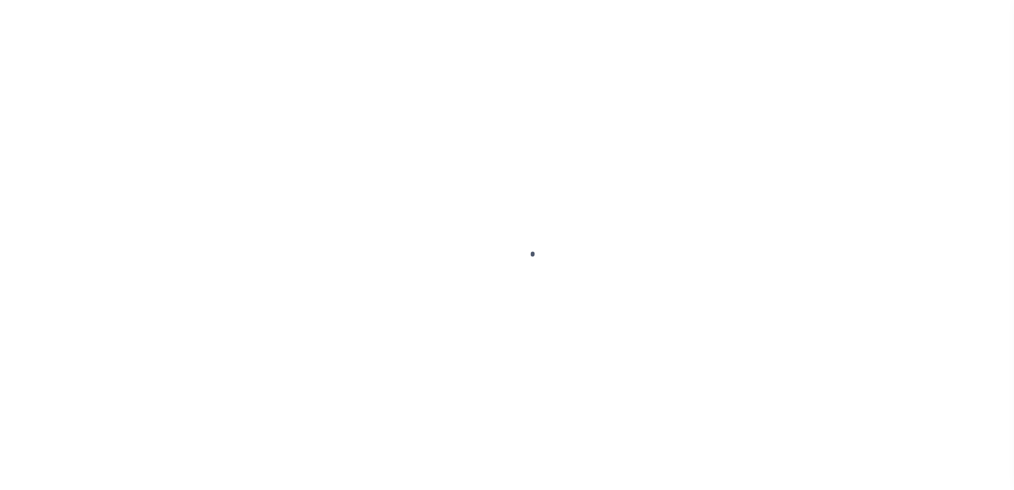
type input "$0.00"
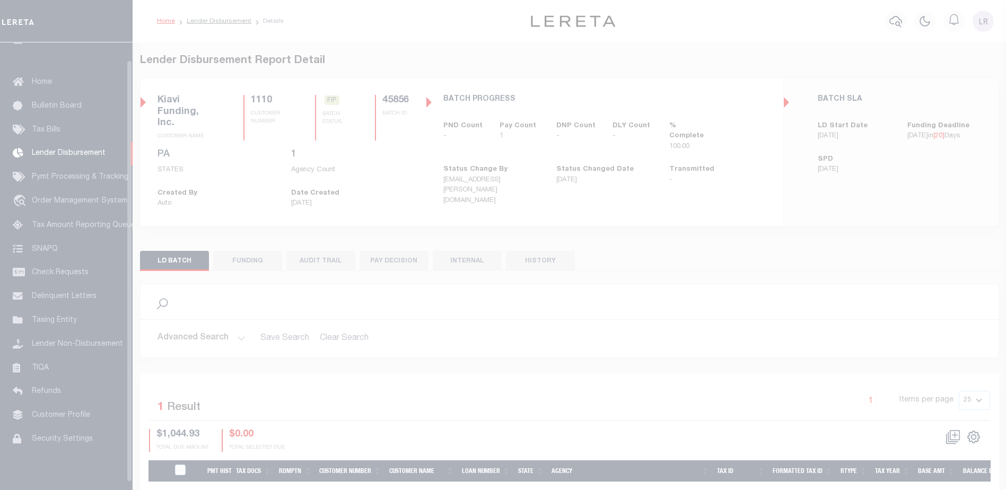
scroll to position [19, 0]
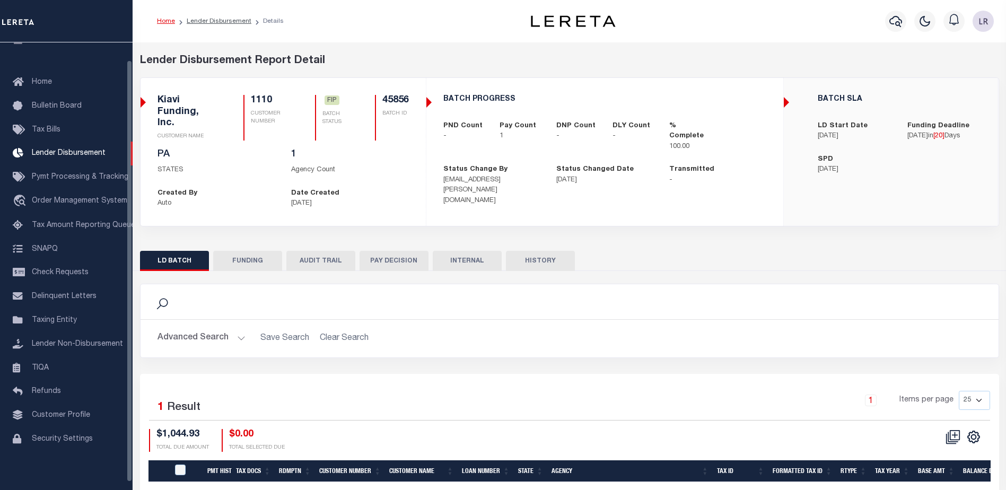
click at [260, 251] on button "FUNDING" at bounding box center [247, 261] width 69 height 20
select select "100"
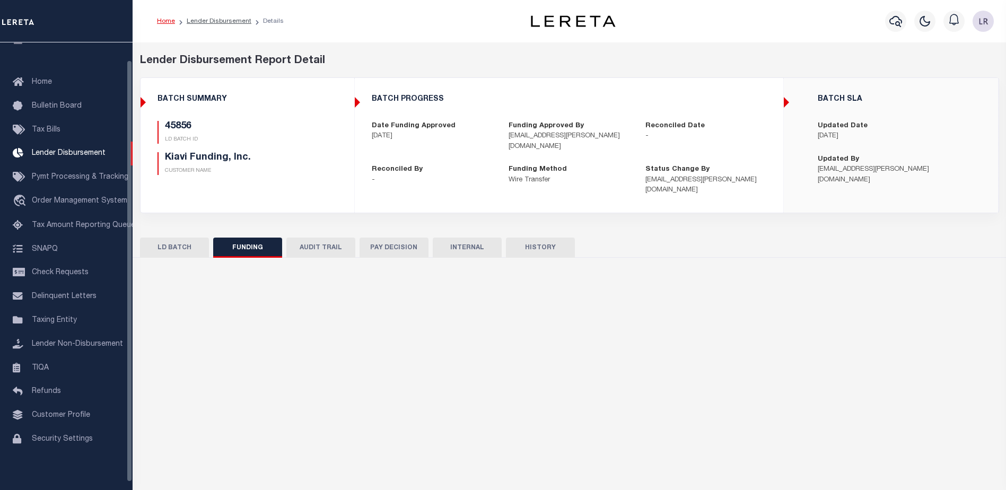
type input "$1,044.93"
type input "$0"
type input "[DATE]"
select select "100"
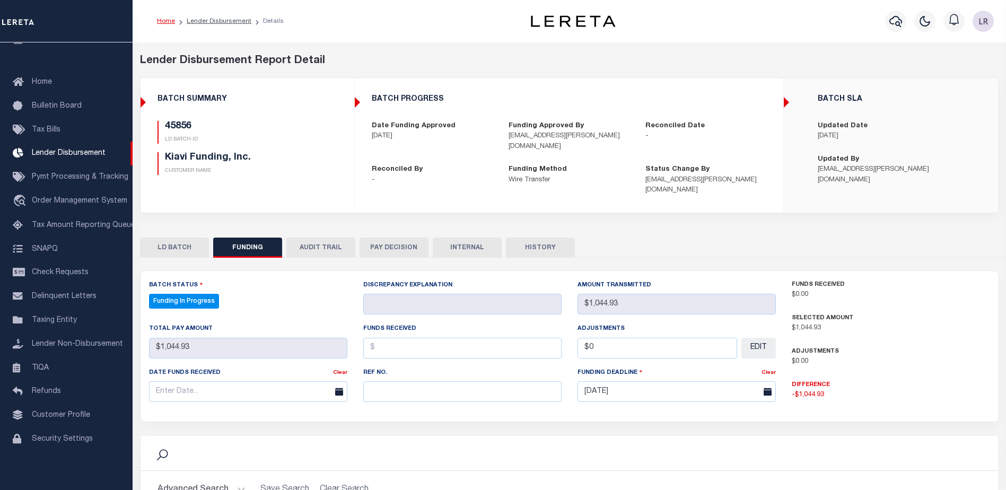
click at [361, 382] on div "Ref No." at bounding box center [462, 388] width 214 height 43
click at [382, 381] on input "text" at bounding box center [462, 391] width 198 height 21
paste input "20250828MMQFMP2700269008281350FT03"
type input "20250828MMQFMP2700269008281350FT03"
click at [386, 341] on input "text" at bounding box center [462, 348] width 198 height 21
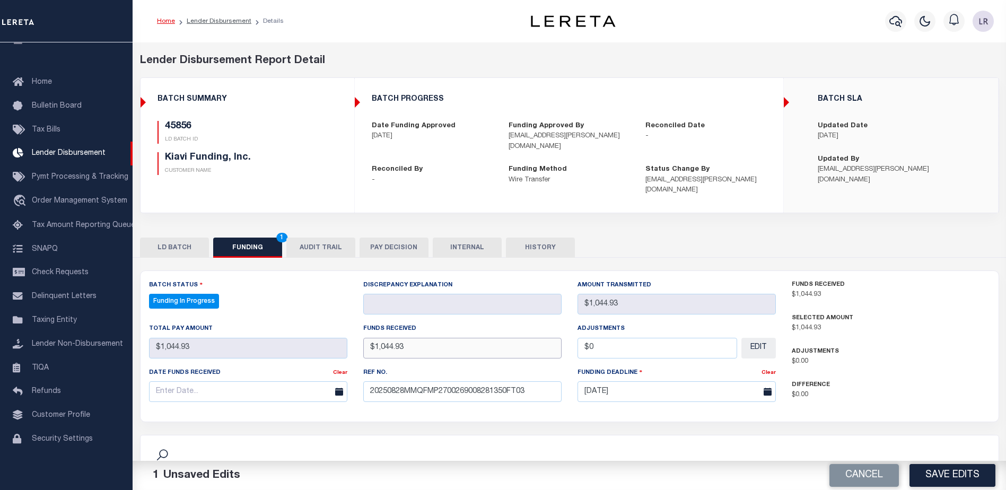
type input "$1,044.93"
click at [292, 381] on input "text" at bounding box center [248, 391] width 198 height 21
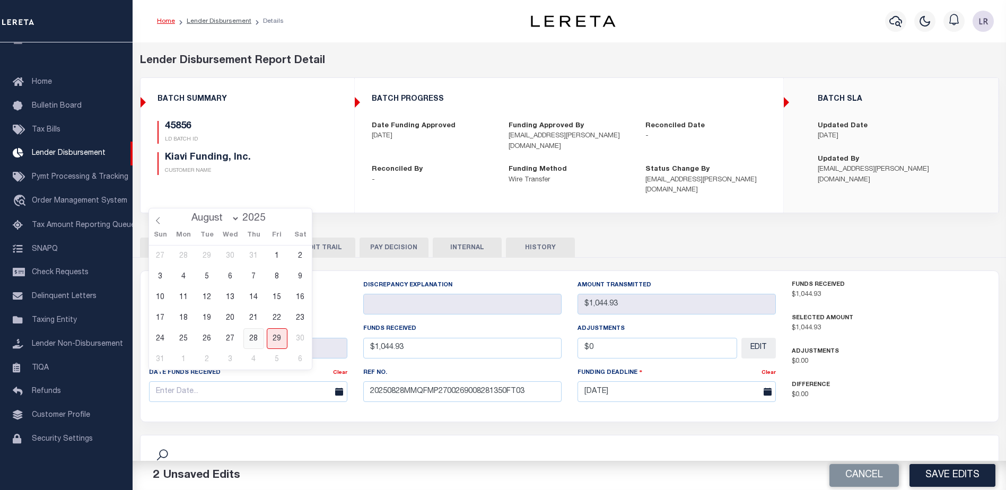
click at [259, 341] on span "28" at bounding box center [253, 338] width 21 height 21
type input "[DATE]"
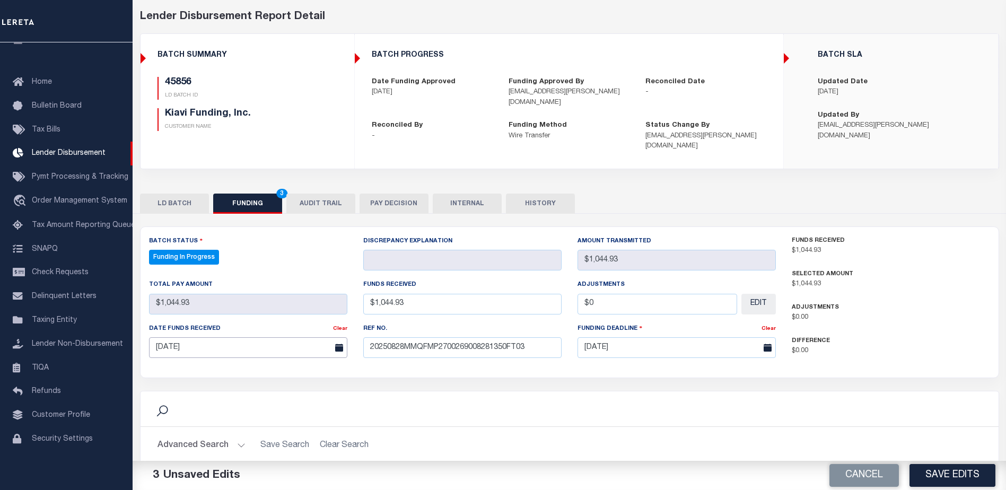
scroll to position [159, 0]
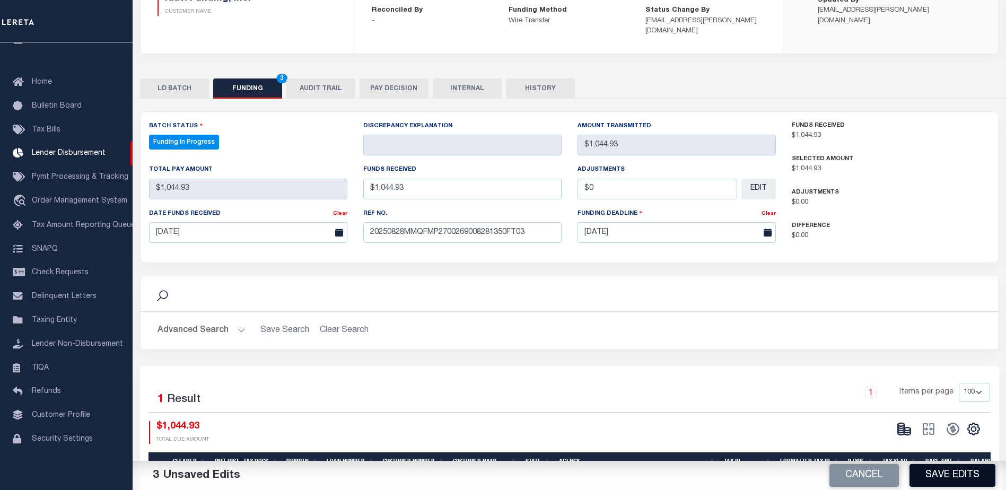
click at [941, 470] on button "Save Edits" at bounding box center [952, 475] width 86 height 23
type input "$1,044.93"
type input "$0"
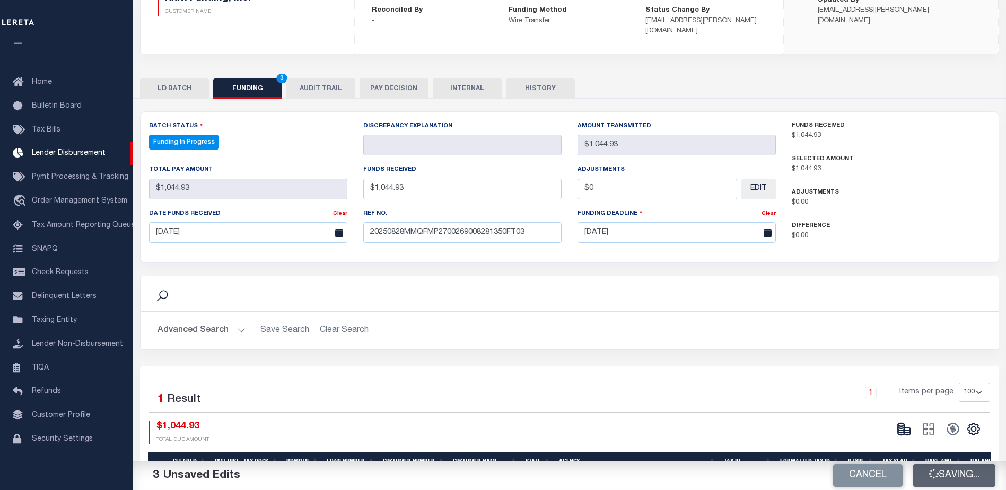
select select "100"
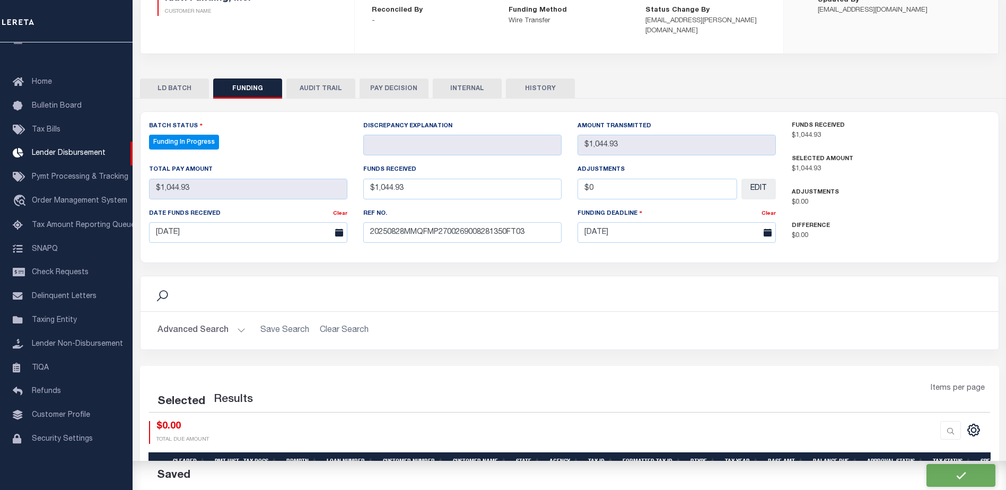
select select "100"
click at [908, 427] on ellipse at bounding box center [907, 428] width 6 height 3
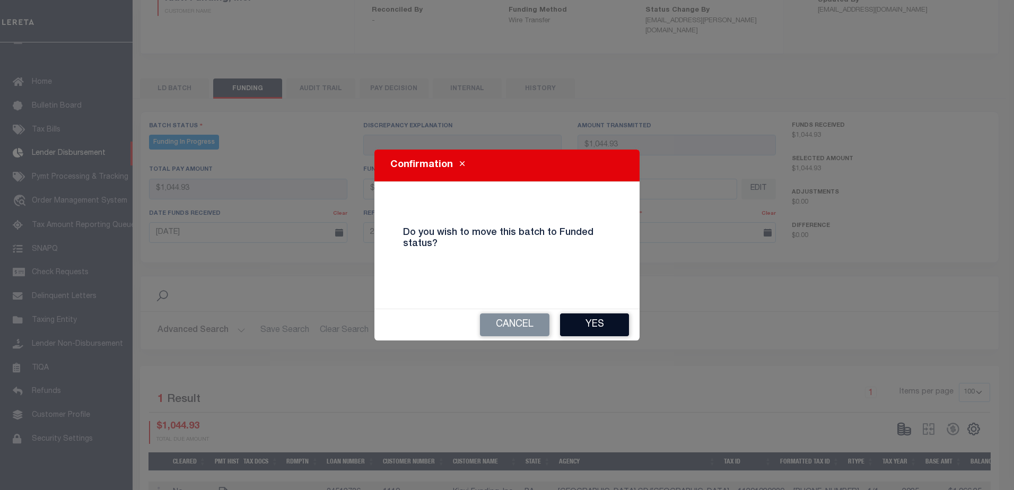
click at [618, 325] on button "Yes" at bounding box center [594, 324] width 69 height 23
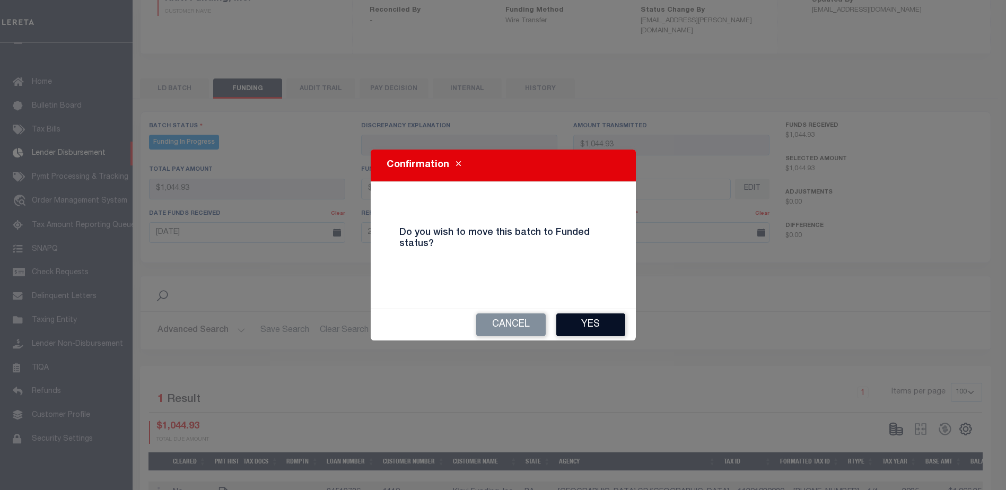
type input "$1,044.93"
type input "$0"
select select "100"
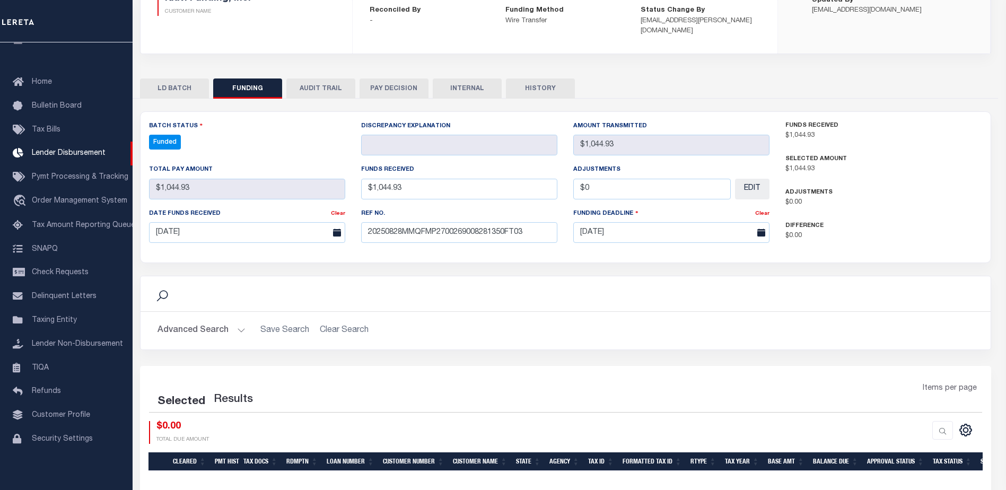
select select "100"
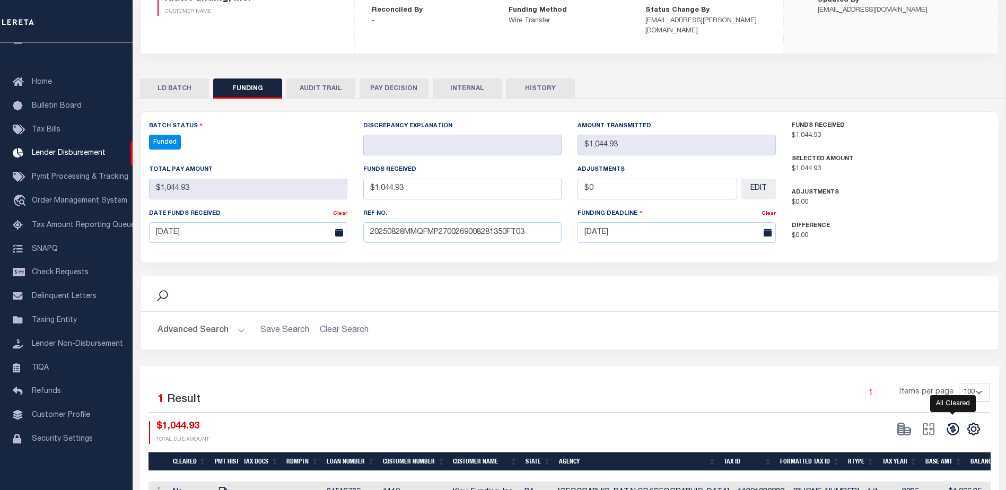
click at [959, 423] on icon at bounding box center [952, 429] width 12 height 12
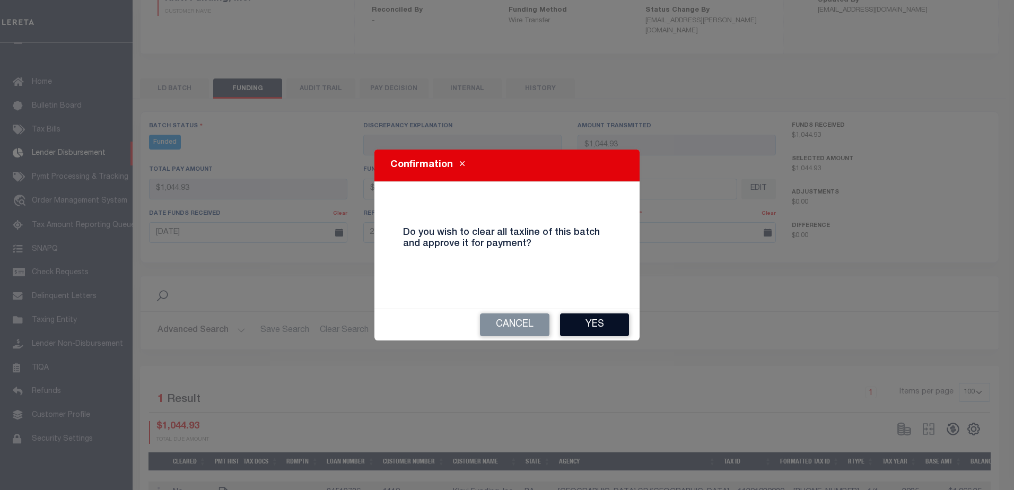
click at [627, 334] on button "Yes" at bounding box center [594, 324] width 69 height 23
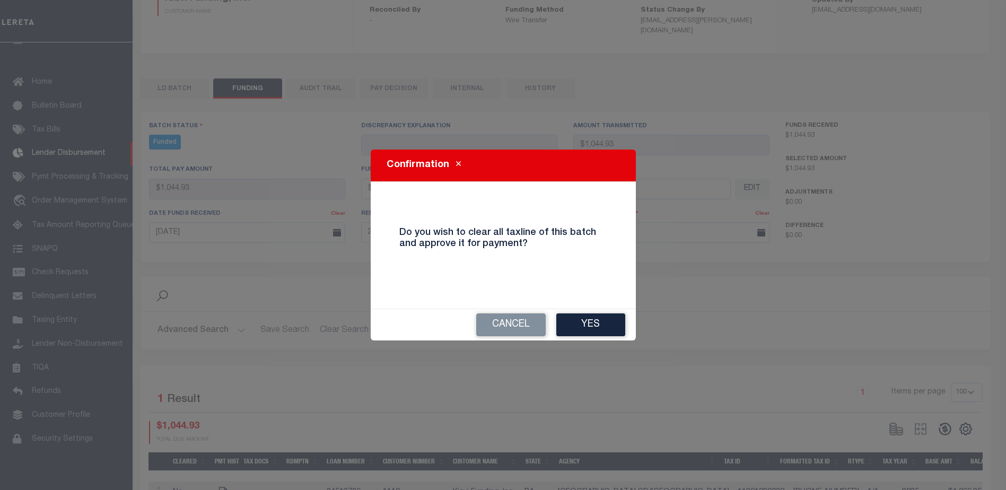
type input "$1,044.93"
type input "$0"
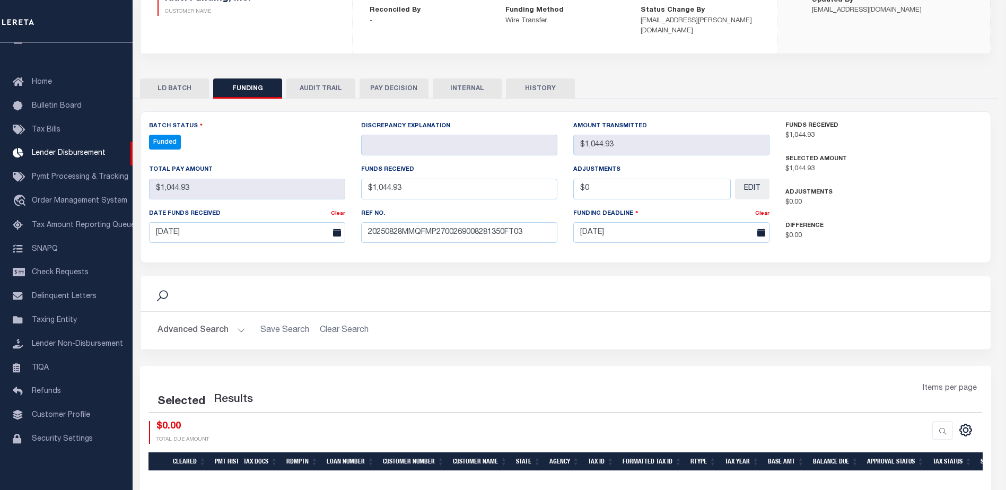
select select "100"
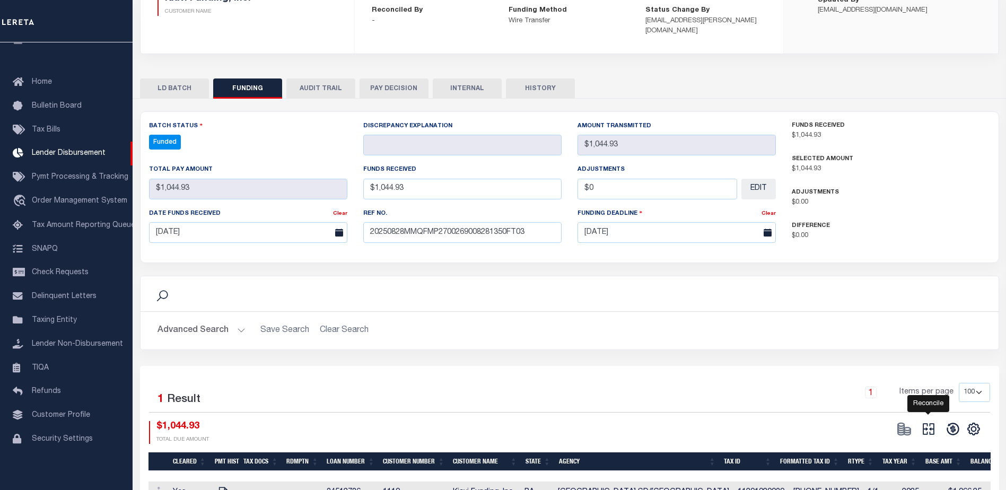
click at [924, 422] on icon at bounding box center [928, 429] width 15 height 15
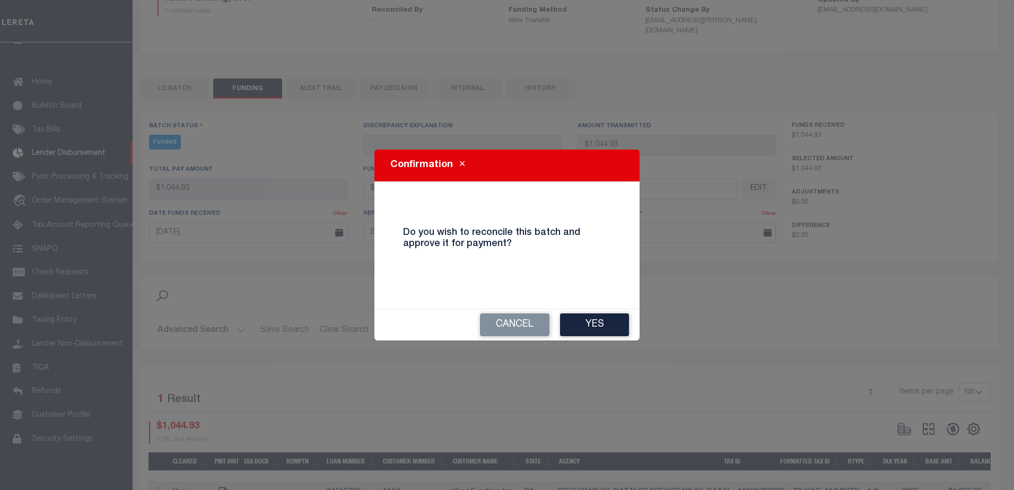
click at [607, 335] on button "Yes" at bounding box center [594, 324] width 69 height 23
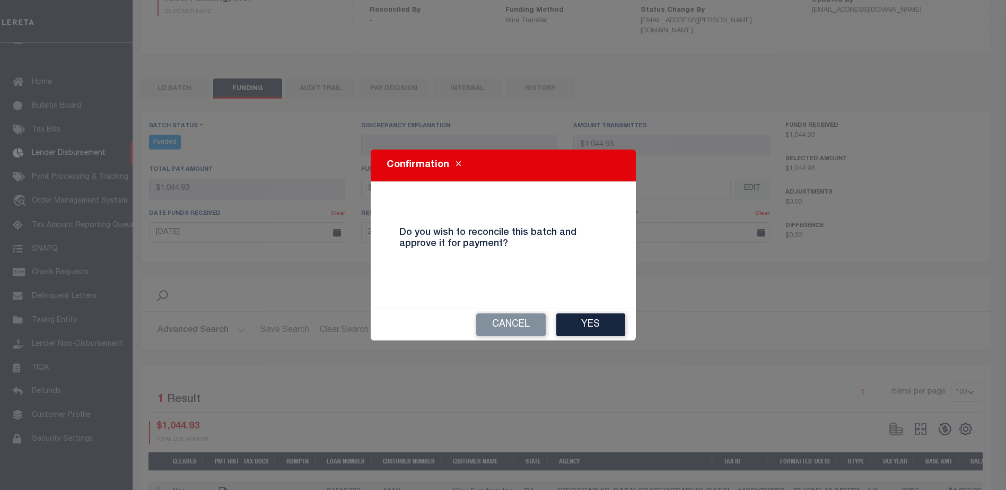
type input "$1,044.93"
type input "$0"
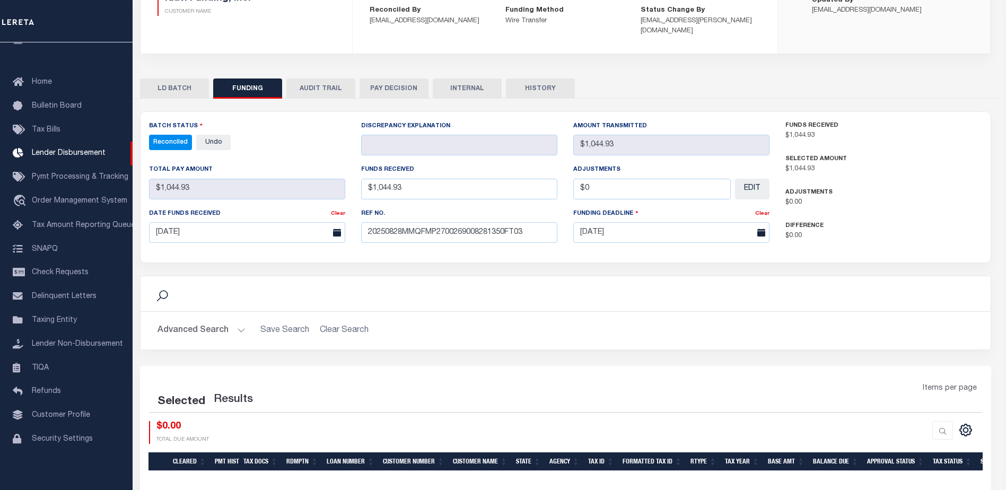
select select "100"
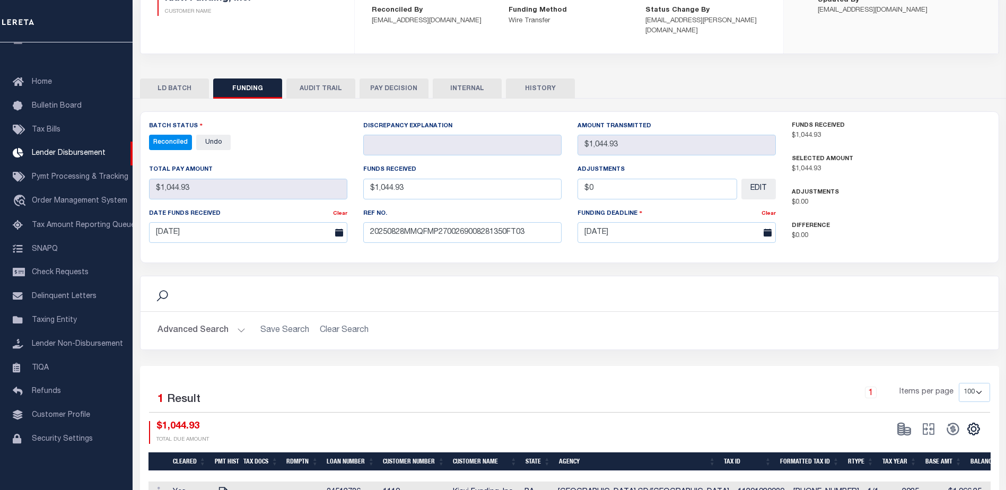
click at [460, 83] on button "INTERNAL" at bounding box center [467, 88] width 69 height 20
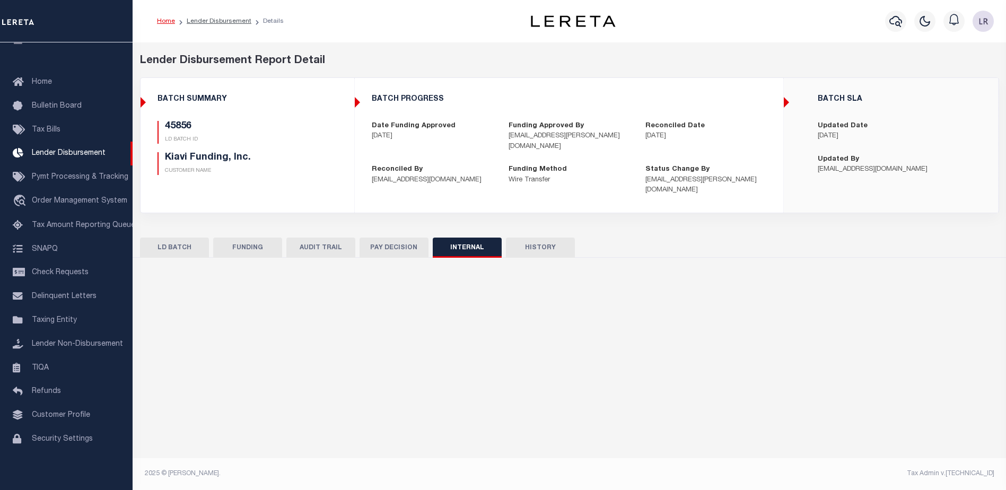
scroll to position [0, 0]
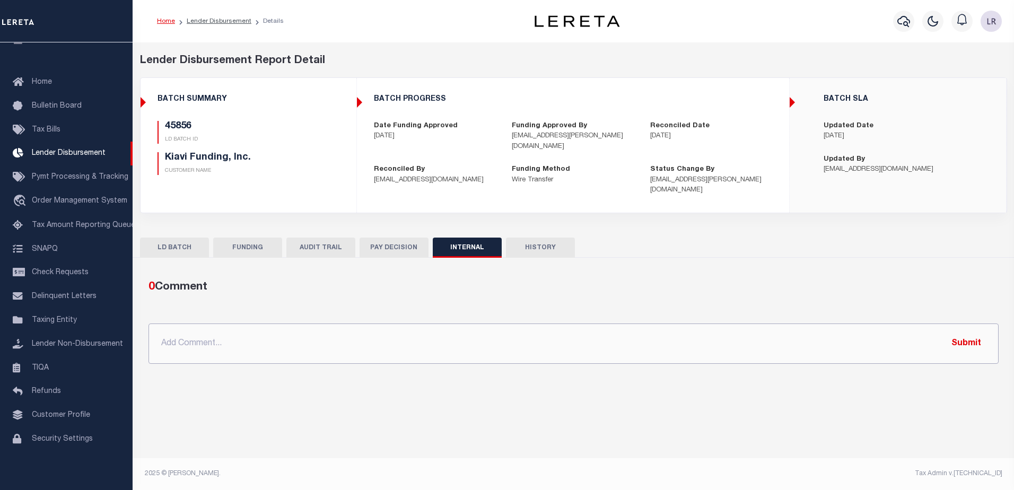
click at [603, 344] on input "text" at bounding box center [573, 343] width 850 height 40
paste input ""ORG AMT - $5982.06 45723 - $3370.52 45852 - $1566.61 45856 - $1044.93""
type input ""ORG AMT - $5982.06 45723 - $3370.52 45852 - $1566.61 45856 - $1044.93""
click at [963, 332] on button "Submit" at bounding box center [965, 343] width 43 height 22
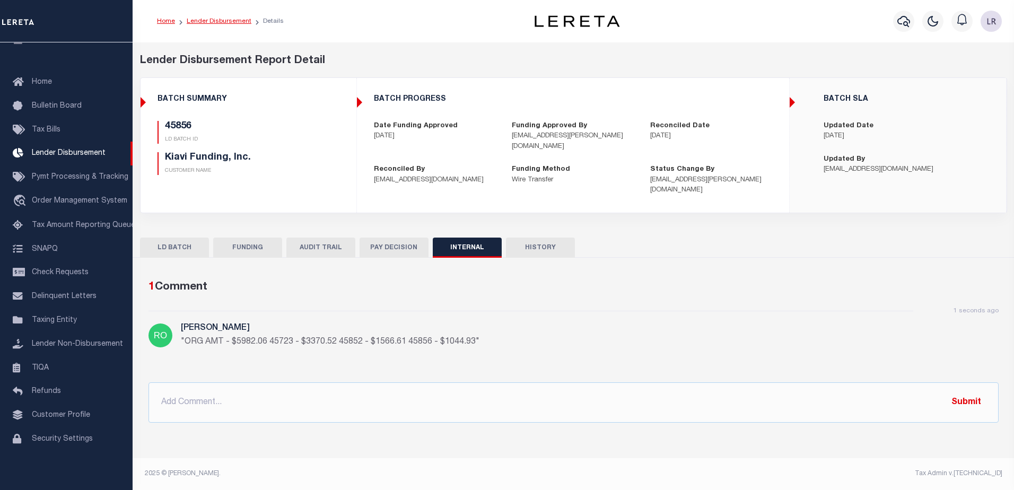
click at [235, 22] on link "Lender Disbursement" at bounding box center [219, 21] width 65 height 6
checkbox input "true"
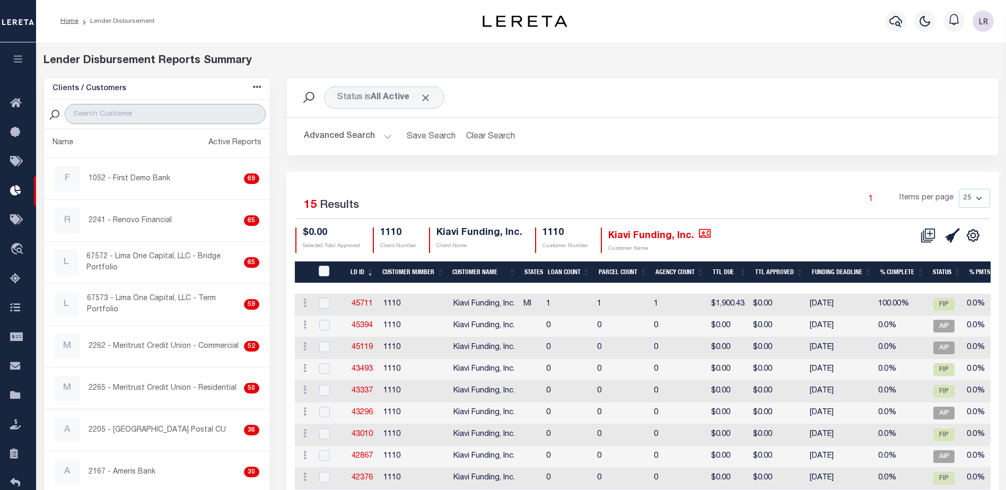
click at [103, 113] on input "search" at bounding box center [165, 114] width 200 height 20
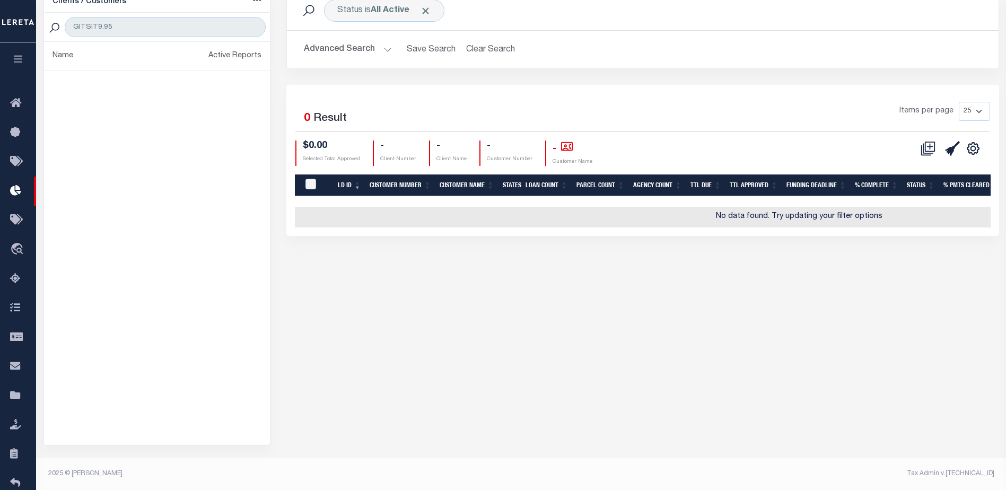
scroll to position [87, 0]
click at [152, 27] on input "GITSIT9.95" at bounding box center [165, 27] width 200 height 20
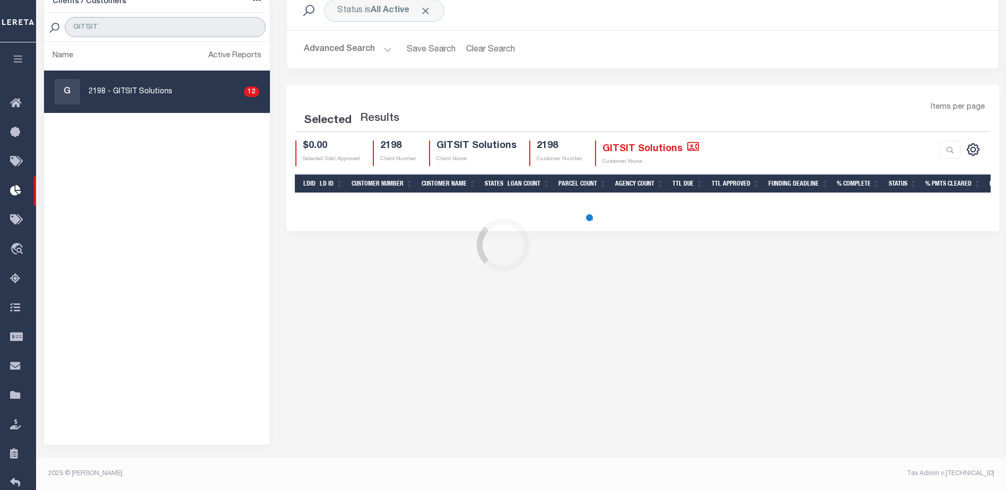
type input "GITSIT"
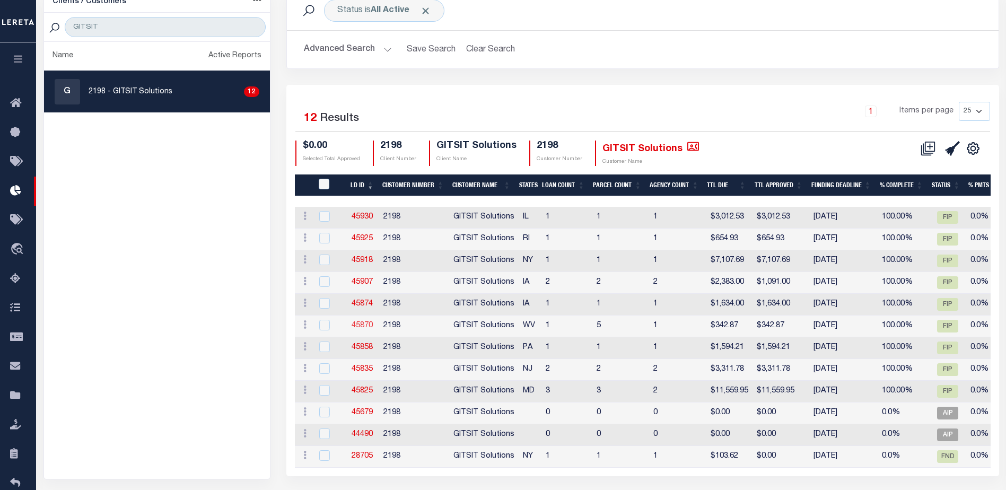
click at [367, 327] on link "45870" at bounding box center [362, 325] width 21 height 7
checkbox input "true"
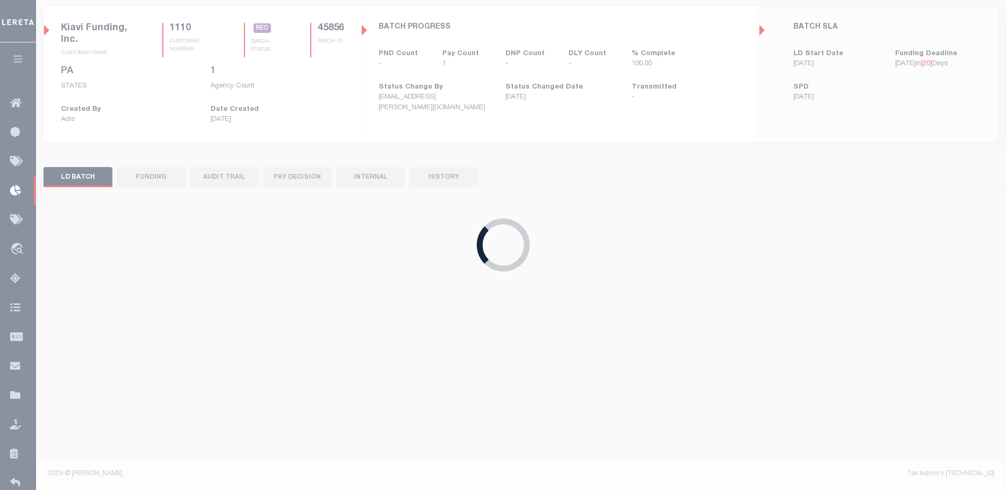
scroll to position [72, 0]
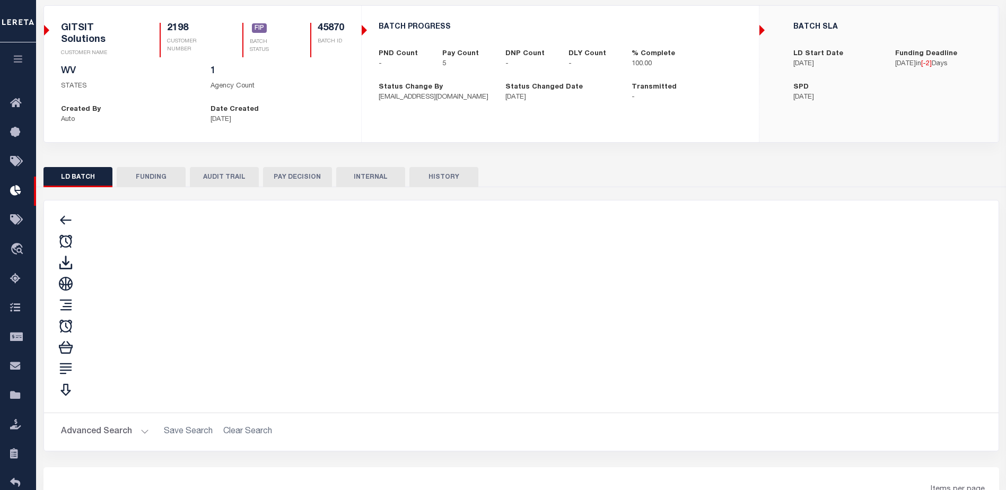
click at [170, 238] on div "Search" at bounding box center [520, 306] width 937 height 195
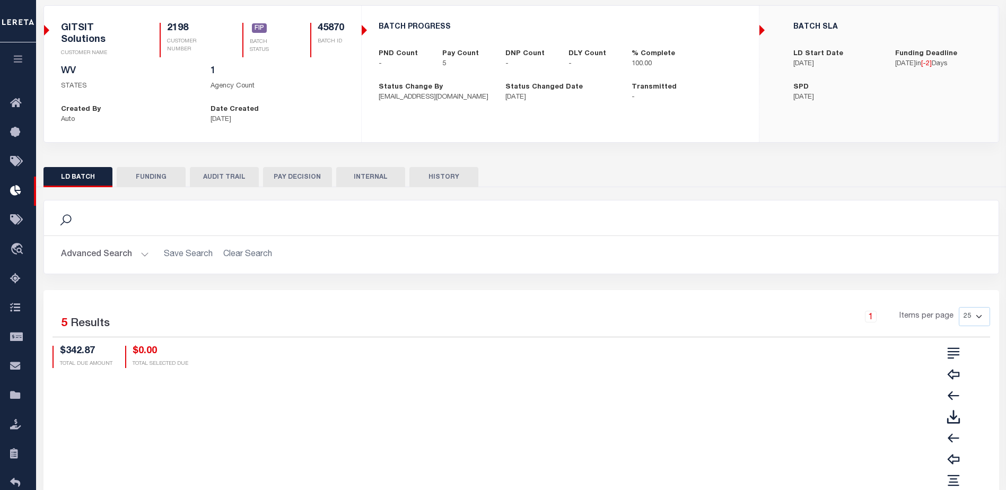
scroll to position [0, 0]
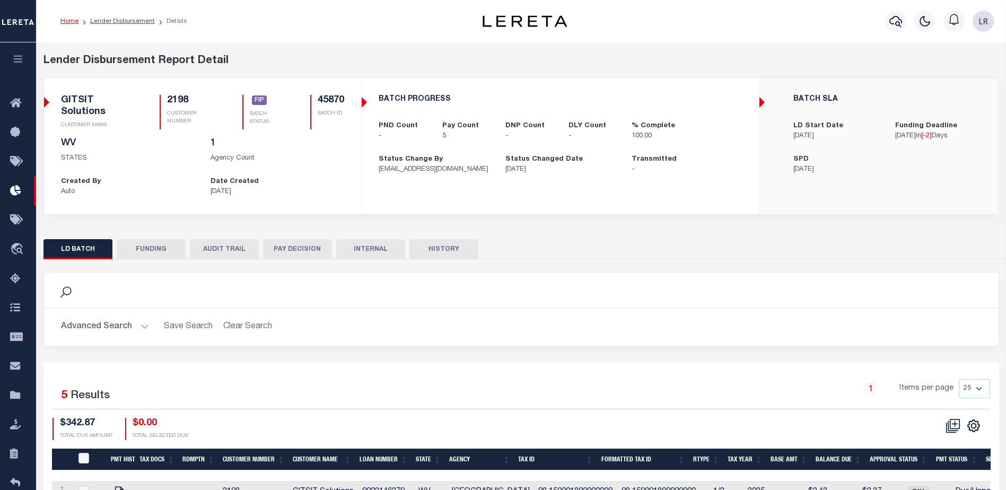
click at [171, 261] on div "Search Advanced Search Save Search Clear Search 5" at bounding box center [521, 431] width 956 height 344
click at [165, 251] on button "FUNDING" at bounding box center [151, 249] width 69 height 20
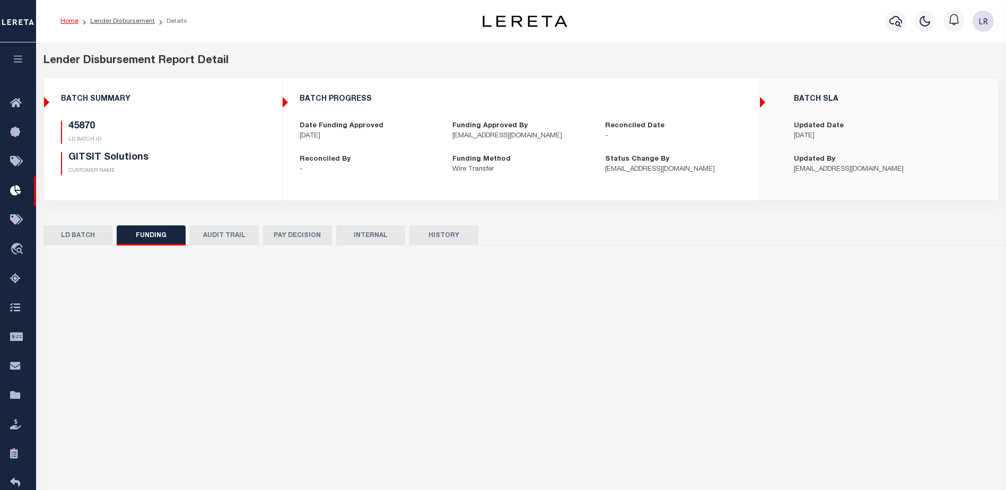
type input "$342.87"
type input "$0"
type input "[DATE]"
select select "100"
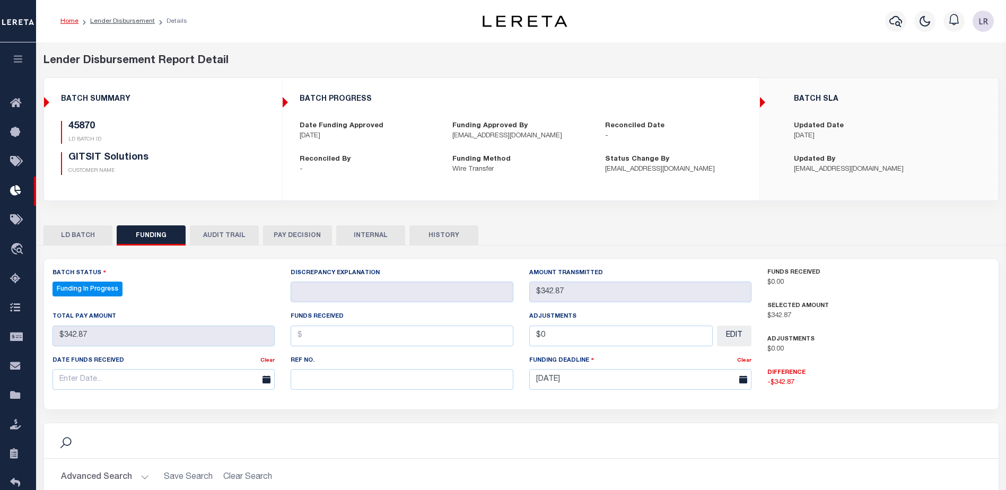
select select "100"
click at [309, 372] on input "text" at bounding box center [402, 379] width 223 height 21
paste input "53100302997938"
type input "53100302997938"
click at [309, 330] on input "text" at bounding box center [402, 336] width 223 height 21
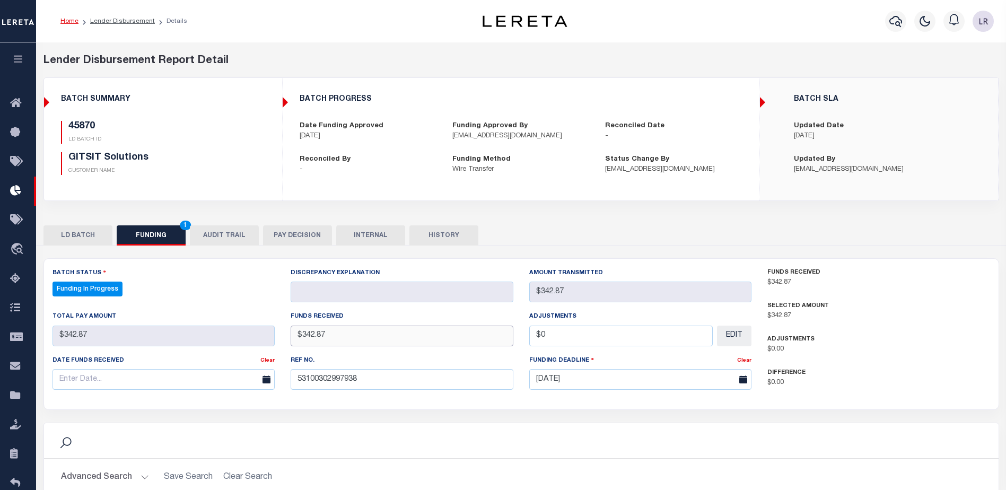
type input "$342.87"
click at [147, 378] on input "text" at bounding box center [163, 379] width 223 height 21
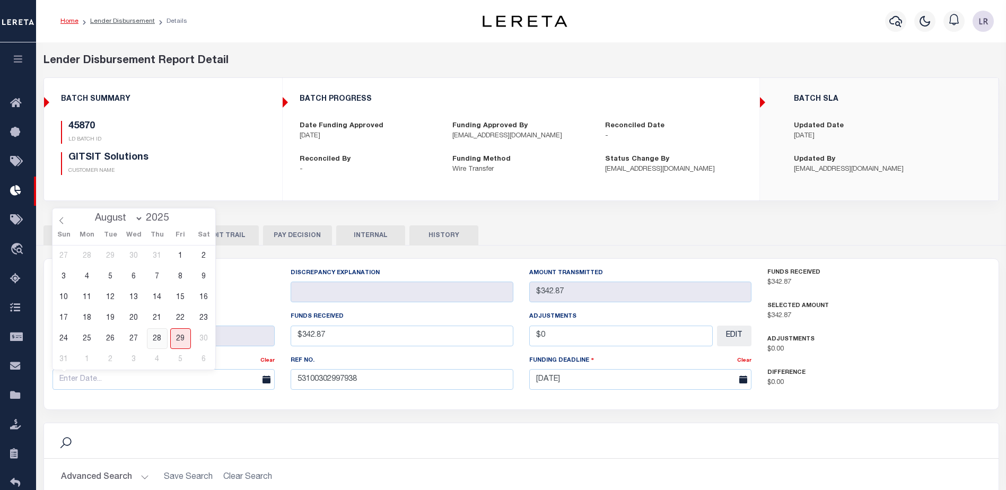
click at [156, 341] on span "28" at bounding box center [157, 338] width 21 height 21
type input "[DATE]"
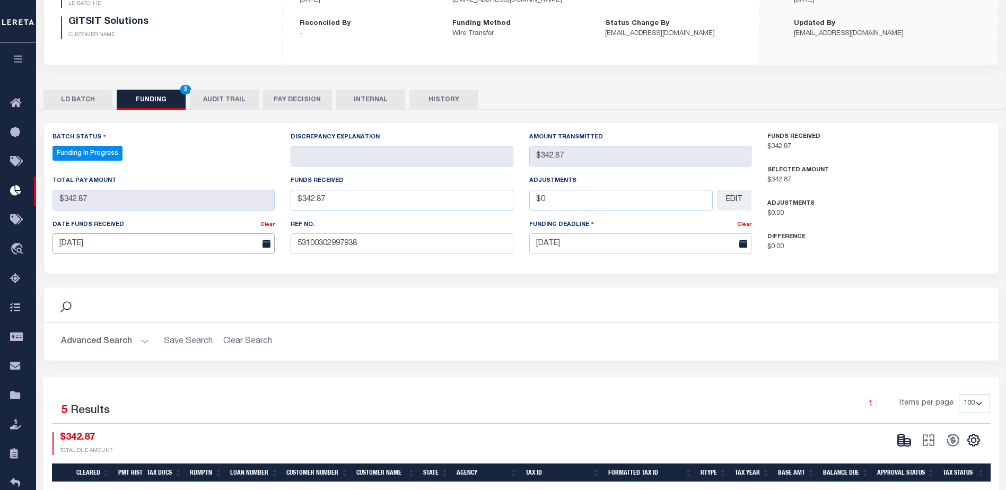
scroll to position [212, 0]
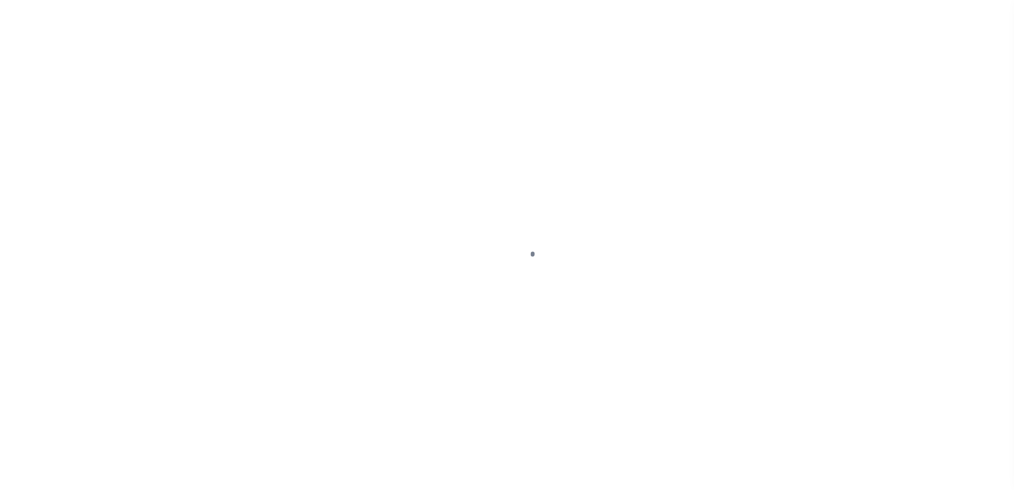
type input "$0.00"
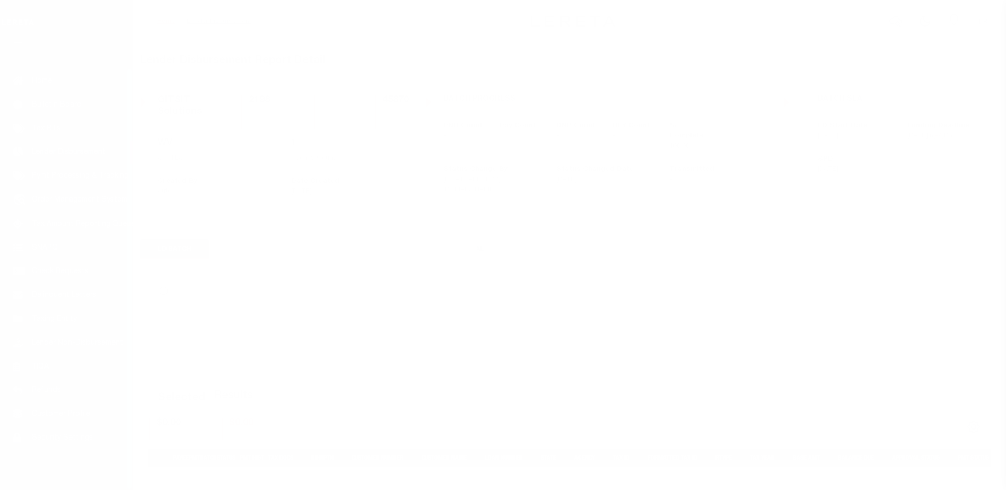
scroll to position [27, 0]
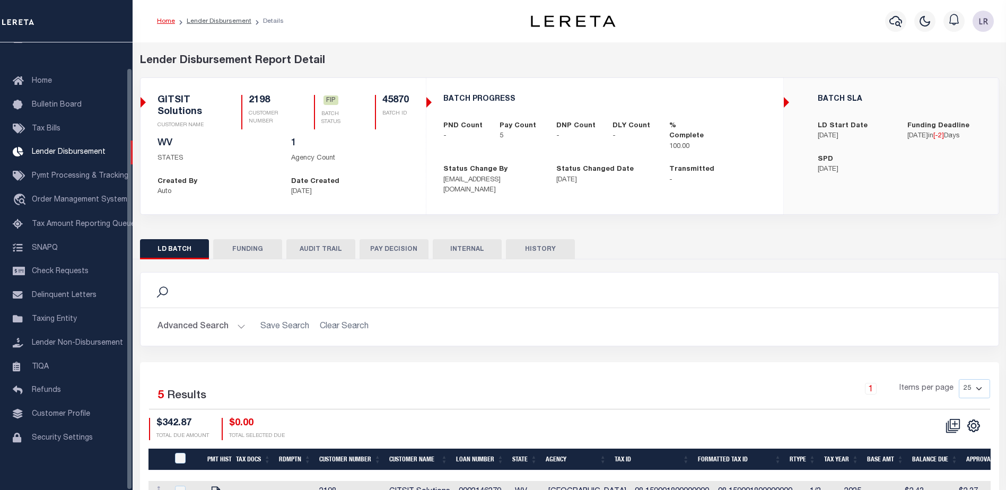
click at [253, 251] on button "FUNDING" at bounding box center [247, 249] width 69 height 20
type input "$342.87"
type input "$0"
type input "[DATE]"
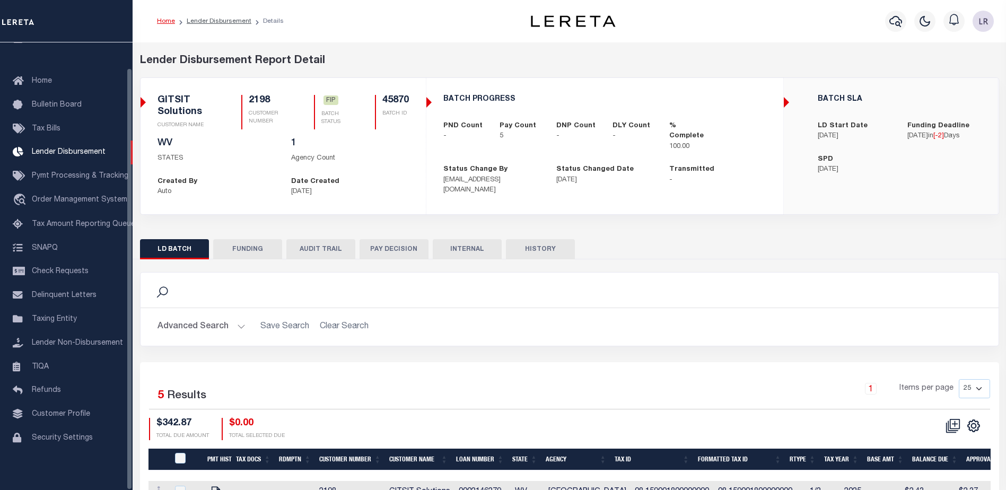
select select "100"
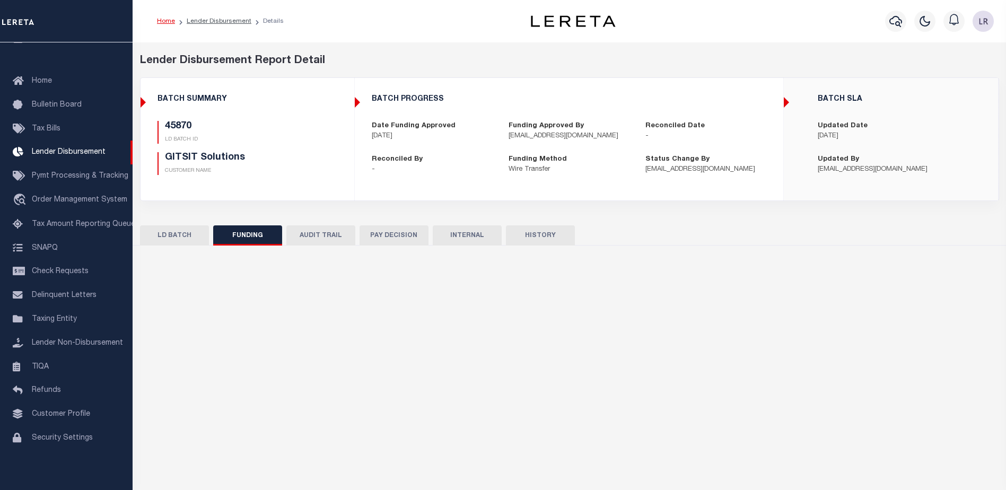
select select "100"
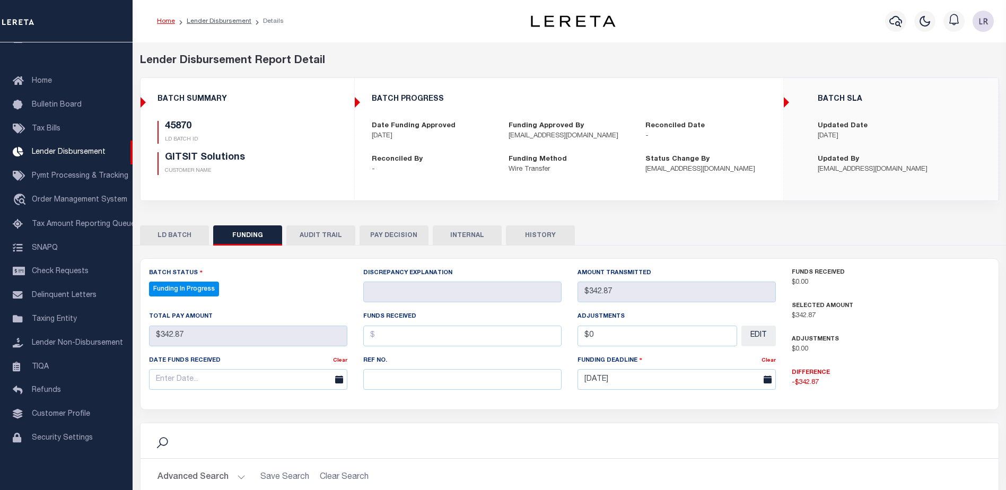
click at [403, 370] on div "Ref No." at bounding box center [462, 372] width 198 height 35
click at [395, 374] on input "text" at bounding box center [462, 379] width 198 height 21
paste input "53100302997938"
type input "53100302997938"
click at [387, 347] on div "Funds Received" at bounding box center [462, 332] width 214 height 43
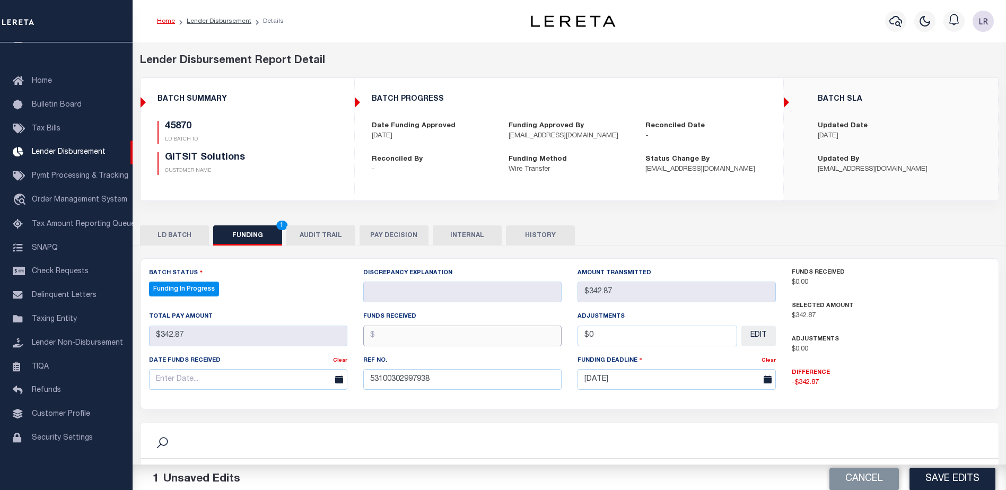
click at [386, 340] on input "text" at bounding box center [462, 336] width 198 height 21
type input "$342.87"
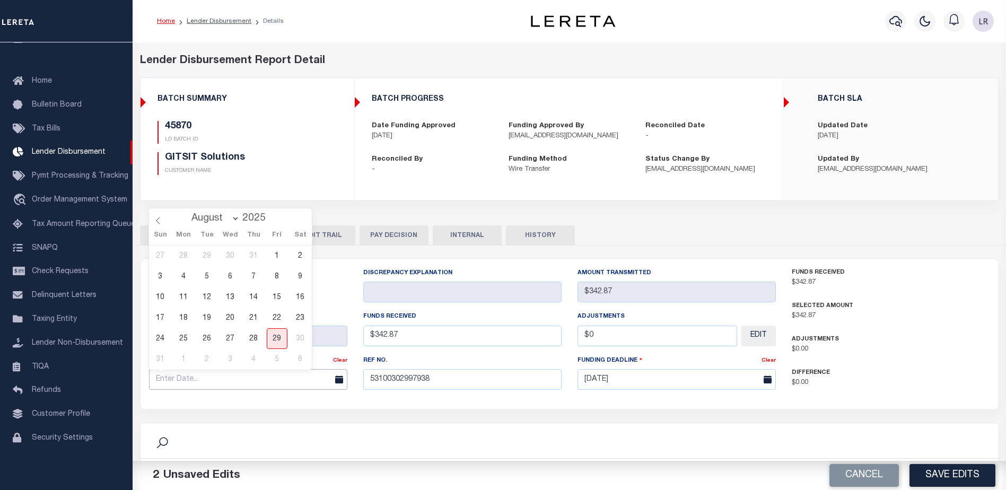
click at [265, 376] on input "text" at bounding box center [248, 379] width 198 height 21
click at [257, 341] on span "28" at bounding box center [253, 338] width 21 height 21
type input "[DATE]"
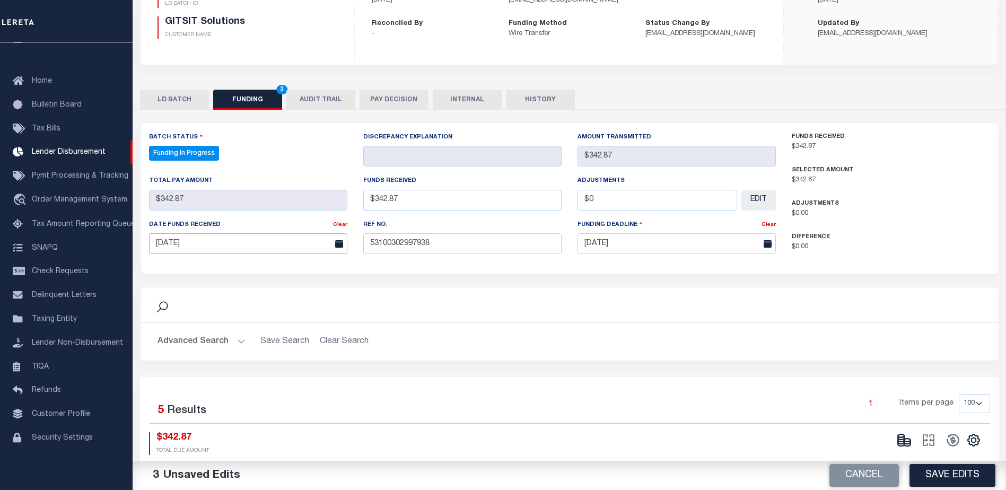
scroll to position [159, 0]
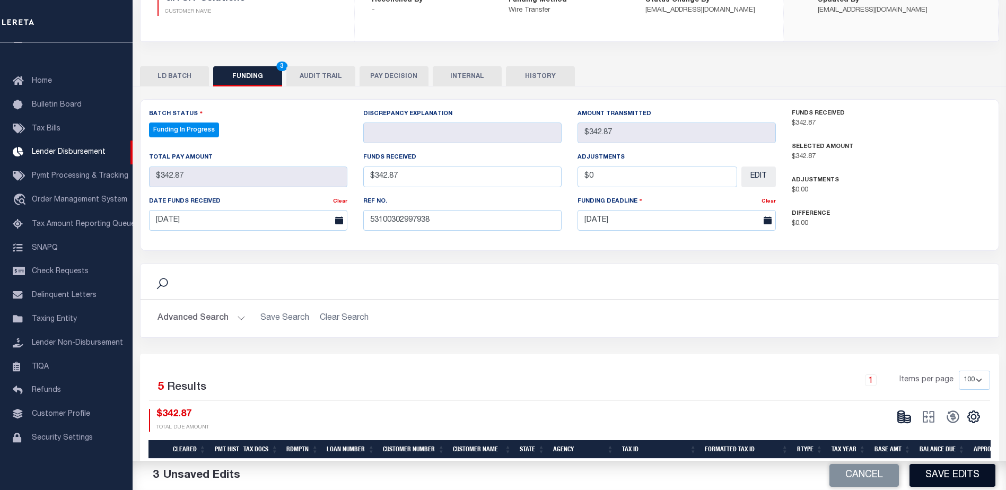
click at [923, 478] on button "Save Edits" at bounding box center [952, 475] width 86 height 23
type input "$342.87"
type input "$0"
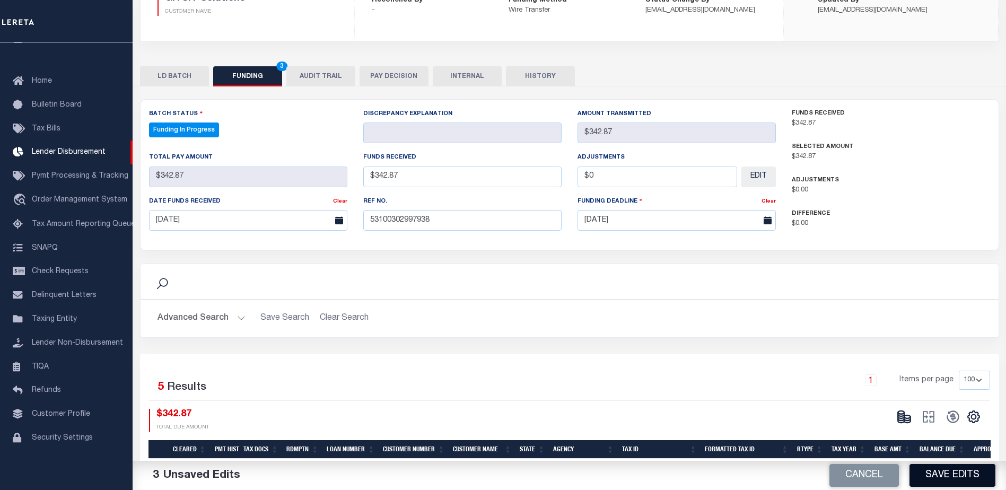
select select "100"
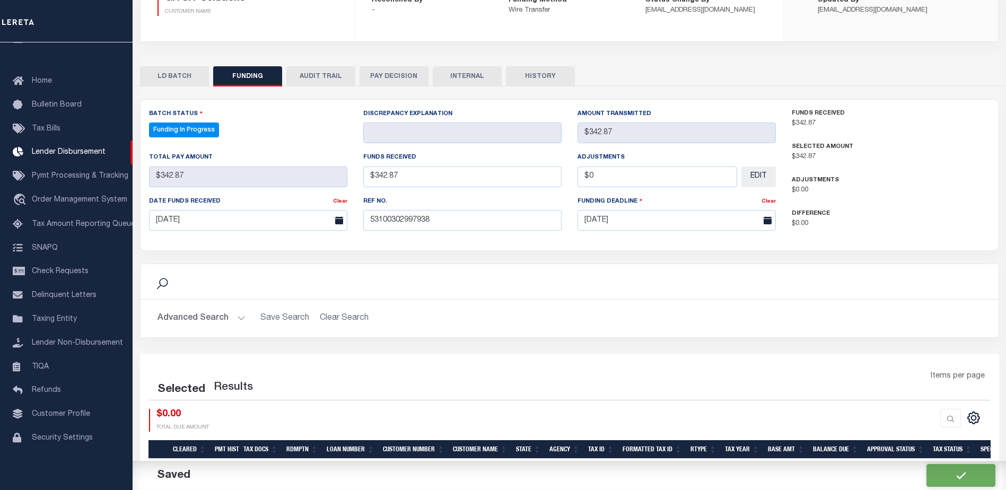
select select "100"
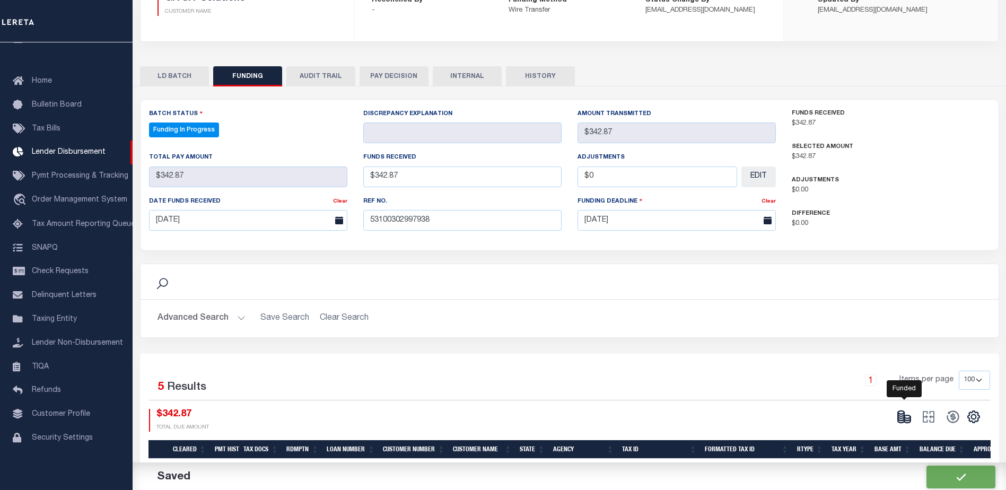
click at [906, 420] on icon at bounding box center [904, 416] width 15 height 15
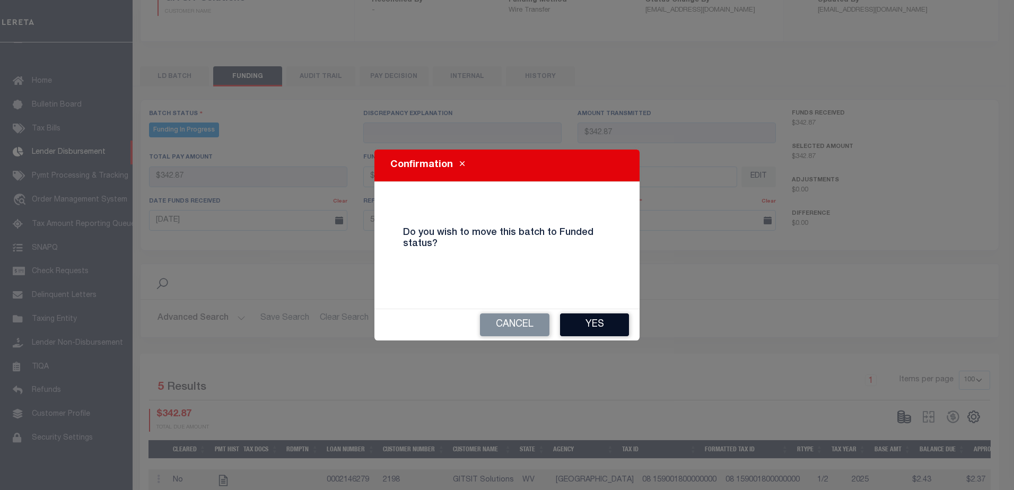
click at [594, 331] on button "Yes" at bounding box center [594, 324] width 69 height 23
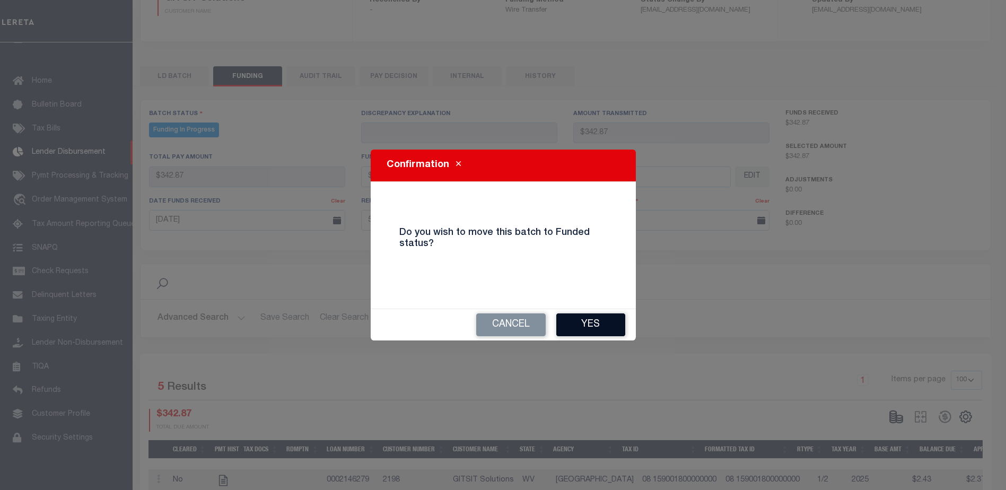
type input "$342.87"
type input "$0"
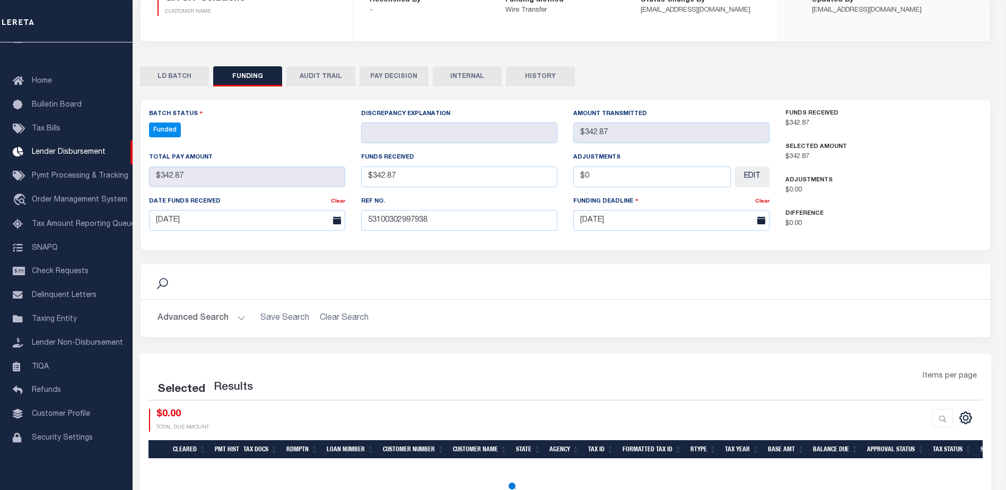
select select "100"
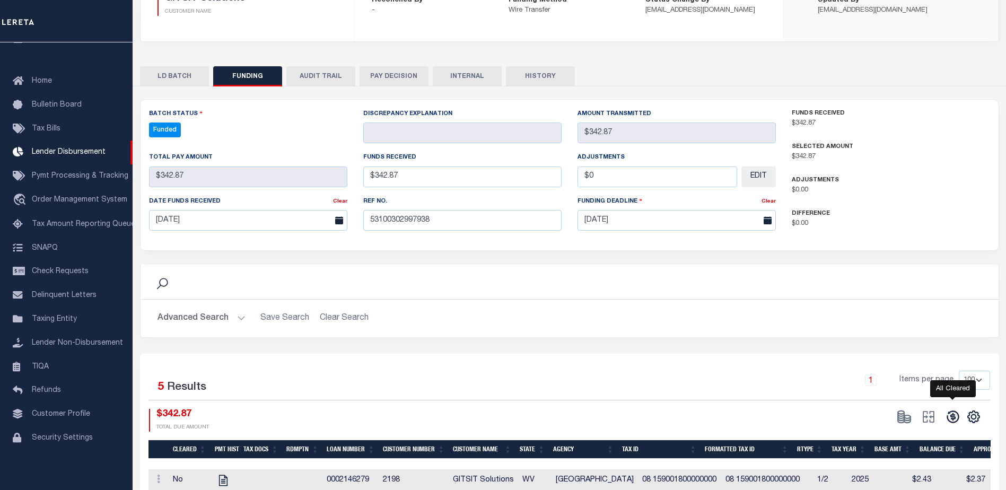
click at [952, 419] on icon at bounding box center [952, 416] width 15 height 15
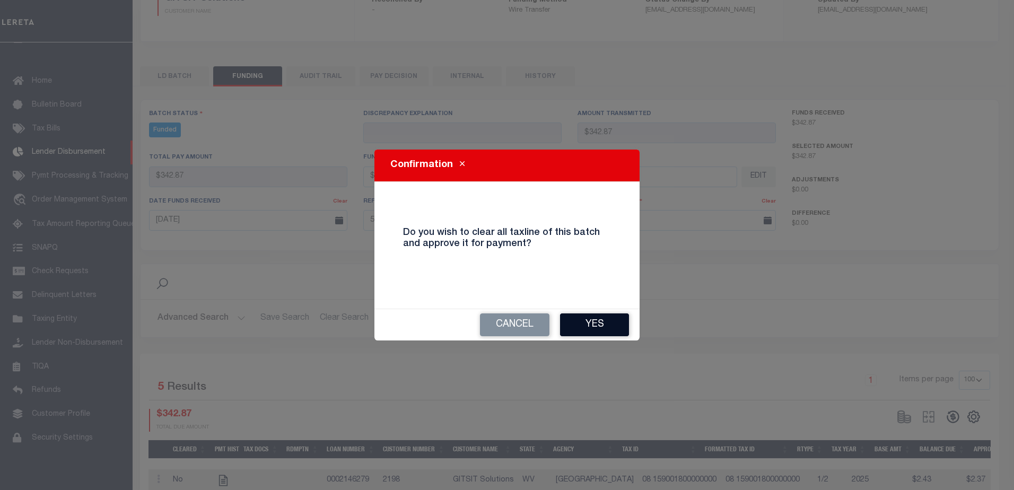
click at [612, 327] on button "Yes" at bounding box center [594, 324] width 69 height 23
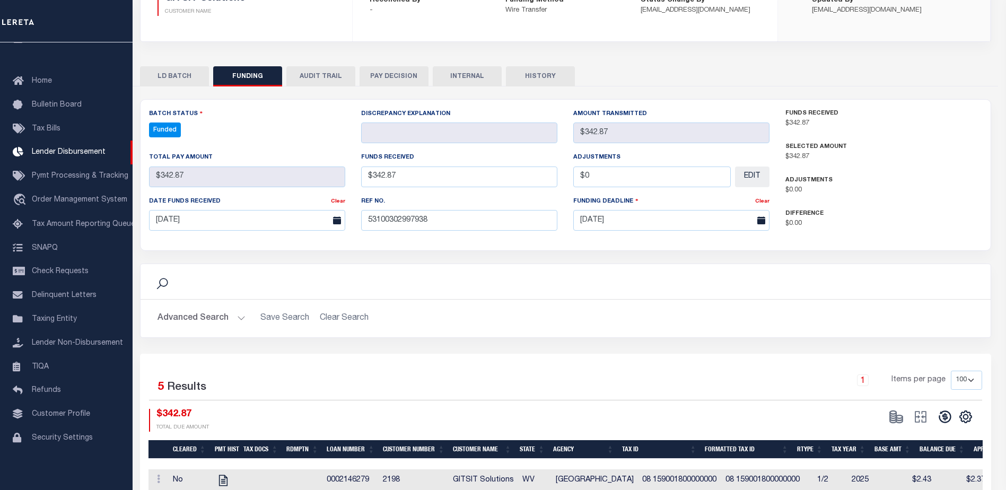
type input "$342.87"
type input "$0"
select select "100"
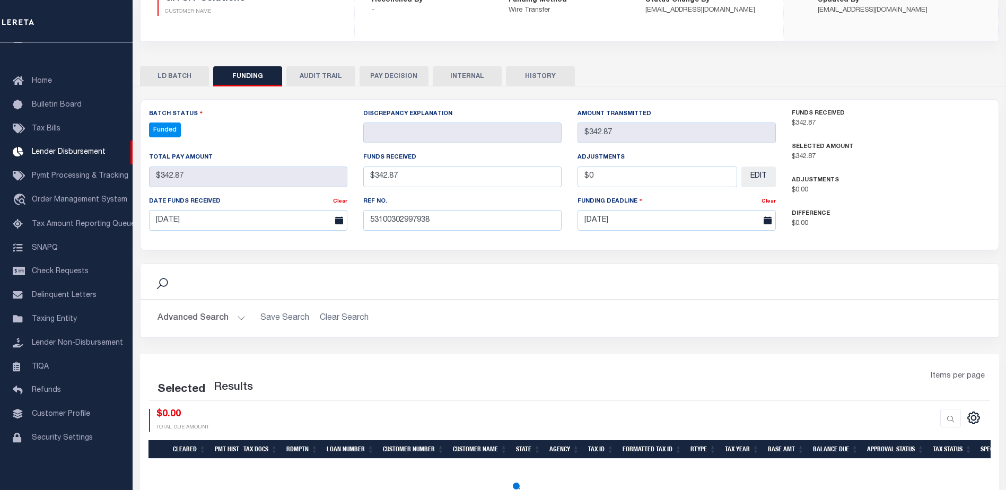
select select "100"
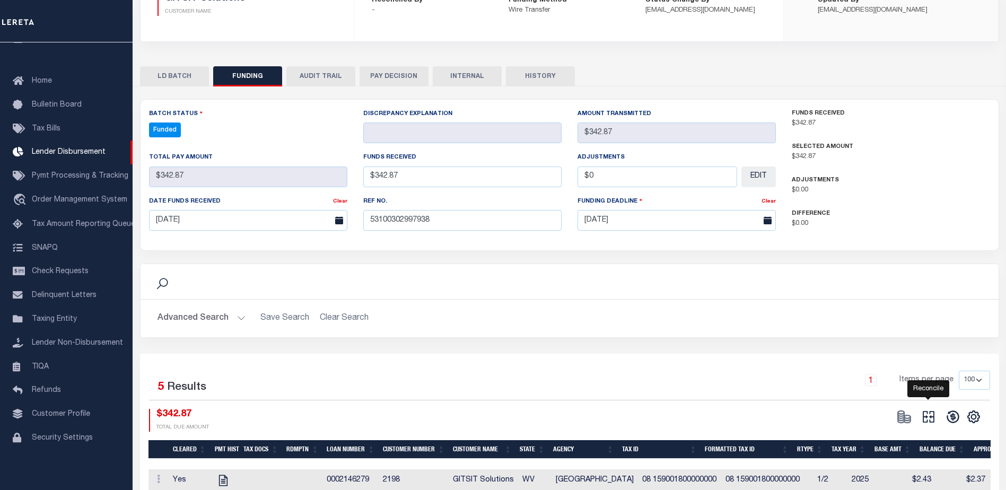
click at [931, 417] on icon at bounding box center [928, 416] width 15 height 15
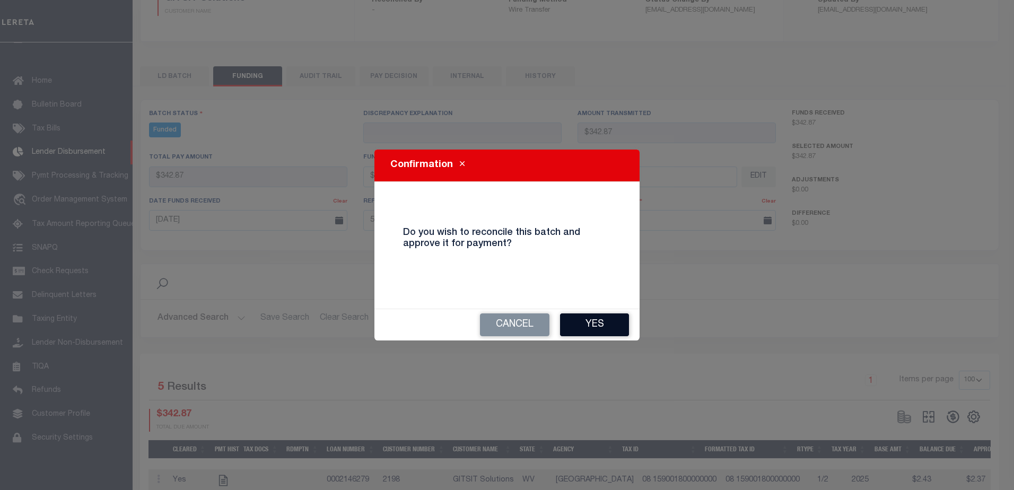
click at [585, 325] on button "Yes" at bounding box center [594, 324] width 69 height 23
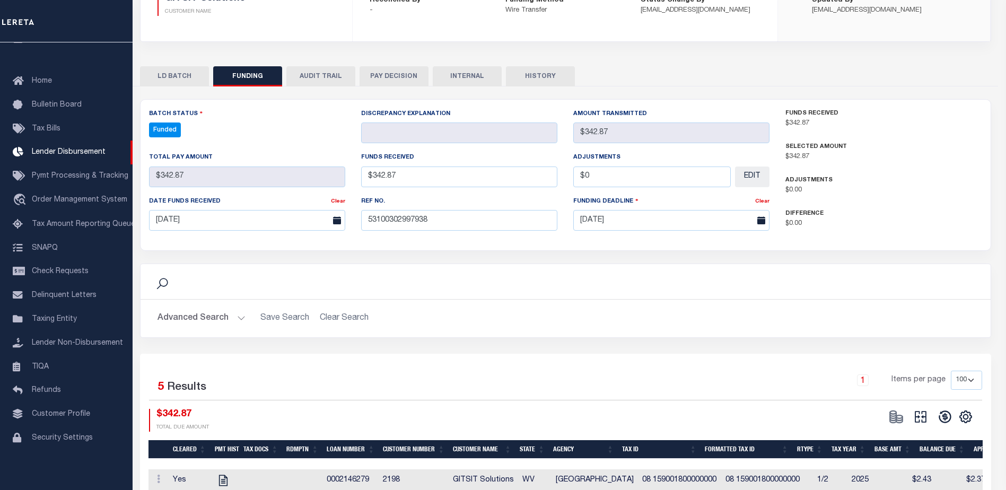
type input "$342.87"
type input "$0"
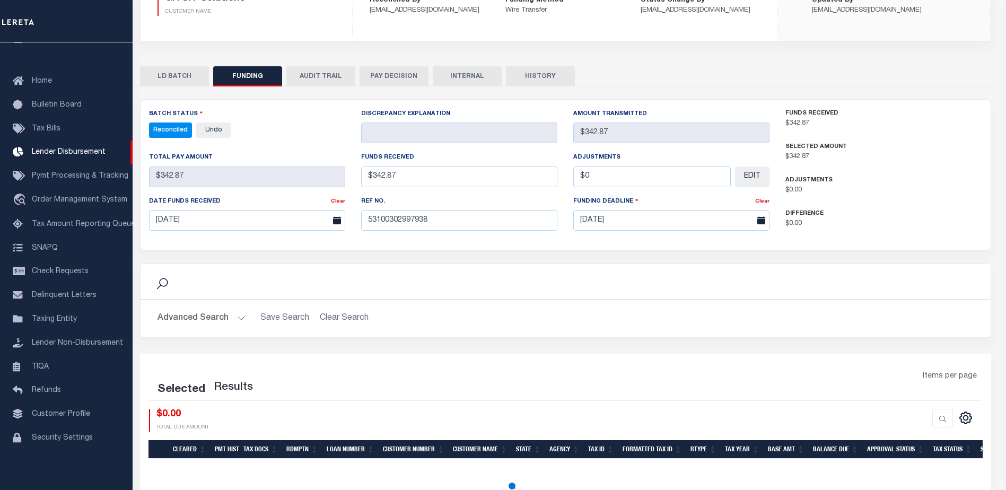
click at [462, 75] on button "INTERNAL" at bounding box center [467, 76] width 69 height 20
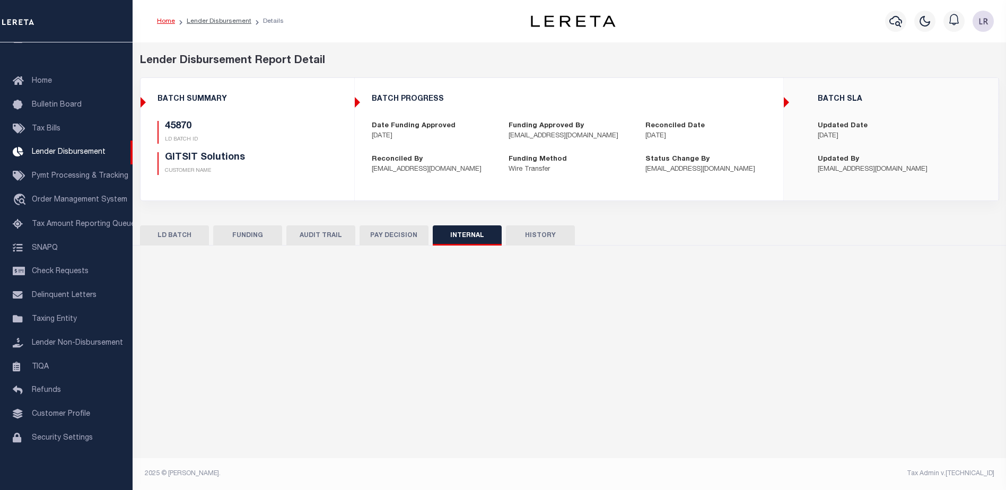
scroll to position [0, 0]
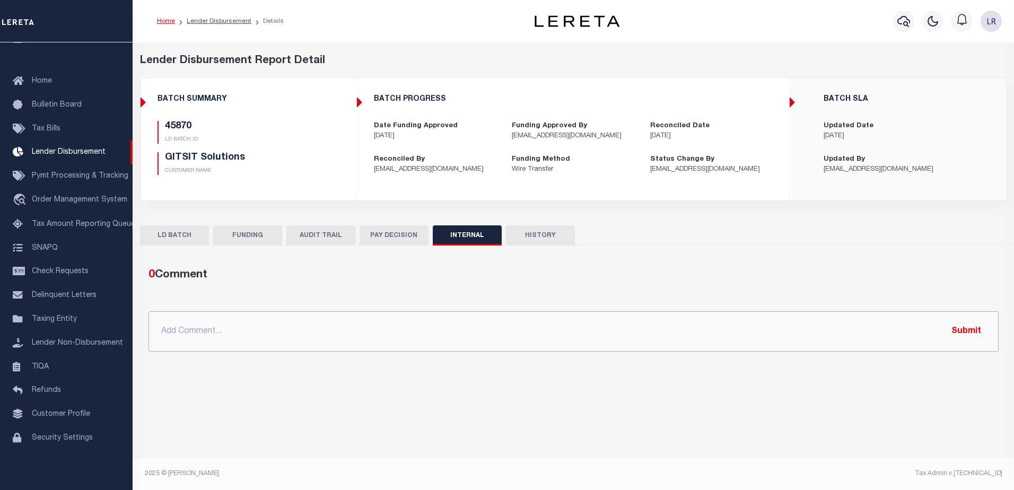
drag, startPoint x: 599, startPoint y: 324, endPoint x: 770, endPoint y: 328, distance: 170.8
click at [599, 324] on input "text" at bounding box center [573, 331] width 850 height 40
paste input ""ORG AMT - $16808.81 45870 - $342.87 45858 - $1594.21 45835 - $3311.78 45825 - …"
type input ""ORG AMT - $16808.81 45870 - $342.87 45858 - $1594.21 45835 - $3311.78 45825 - …"
click at [956, 328] on button "Submit" at bounding box center [965, 331] width 43 height 22
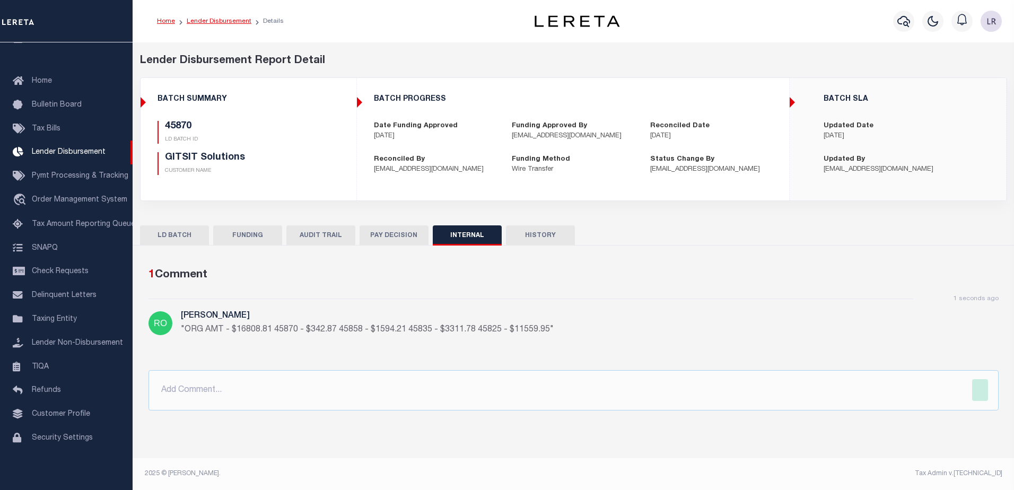
click at [227, 24] on link "Lender Disbursement" at bounding box center [219, 21] width 65 height 6
checkbox input "true"
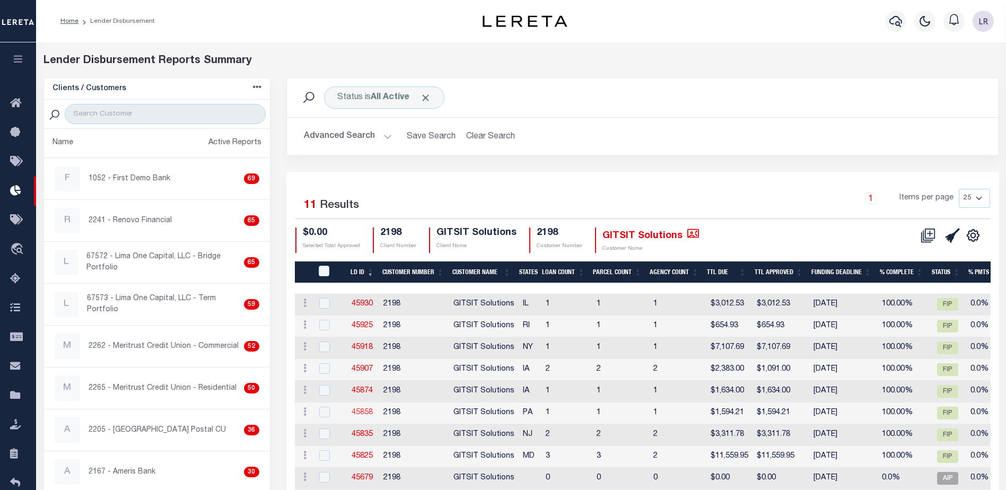
click at [366, 409] on link "45858" at bounding box center [362, 412] width 21 height 7
checkbox input "true"
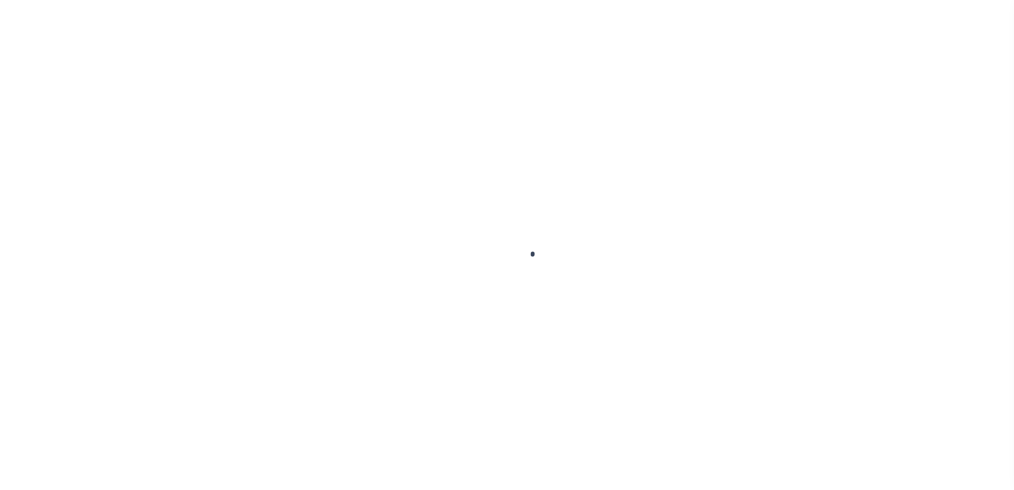
type input "$0.00"
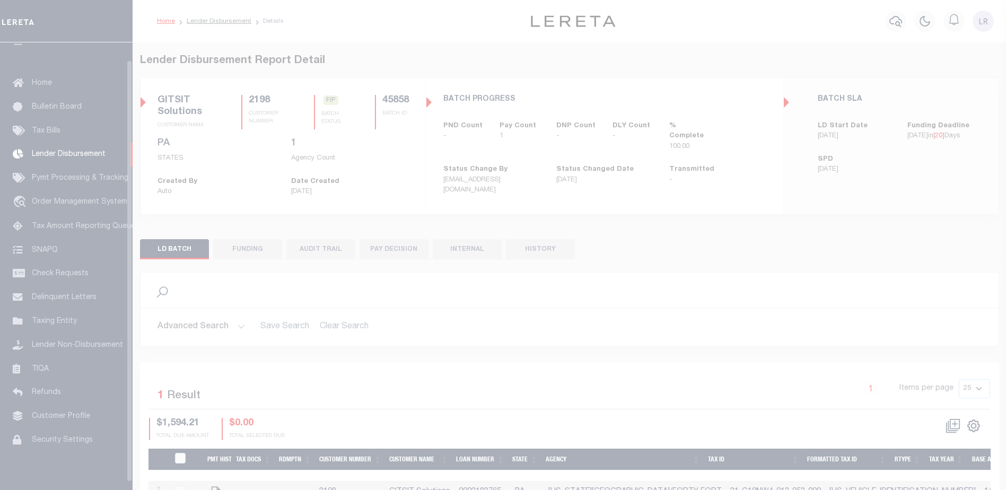
scroll to position [19, 0]
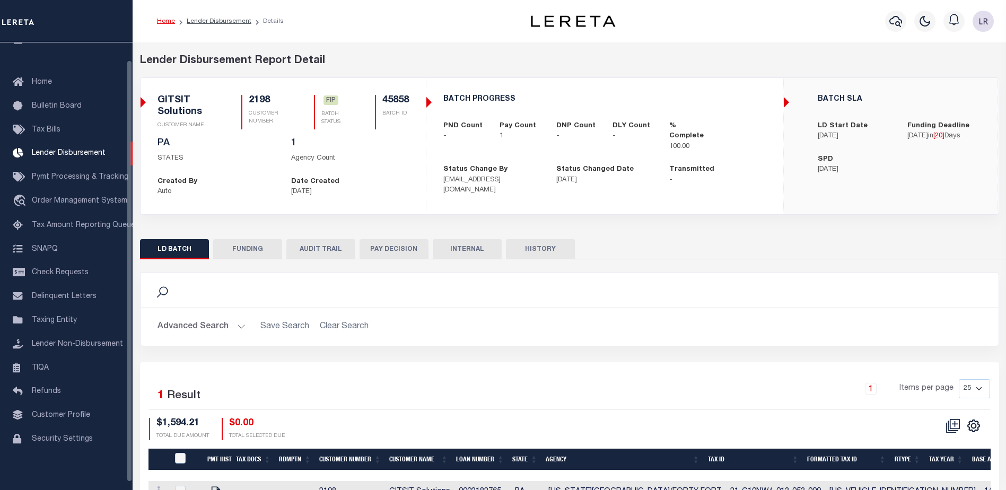
drag, startPoint x: 249, startPoint y: 258, endPoint x: 330, endPoint y: 327, distance: 106.5
click at [250, 258] on button "FUNDING" at bounding box center [247, 249] width 69 height 20
type input "$1,594.21"
type input "$0"
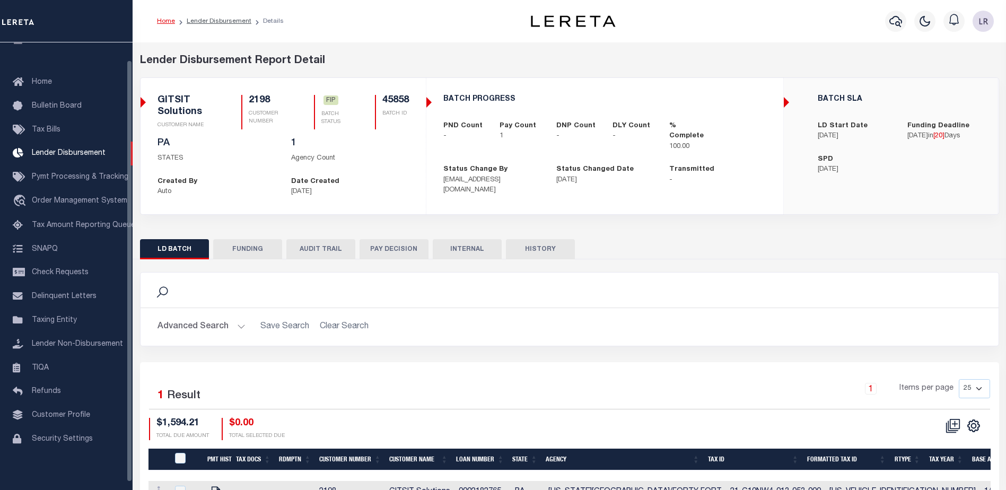
type input "[DATE]"
select select "100"
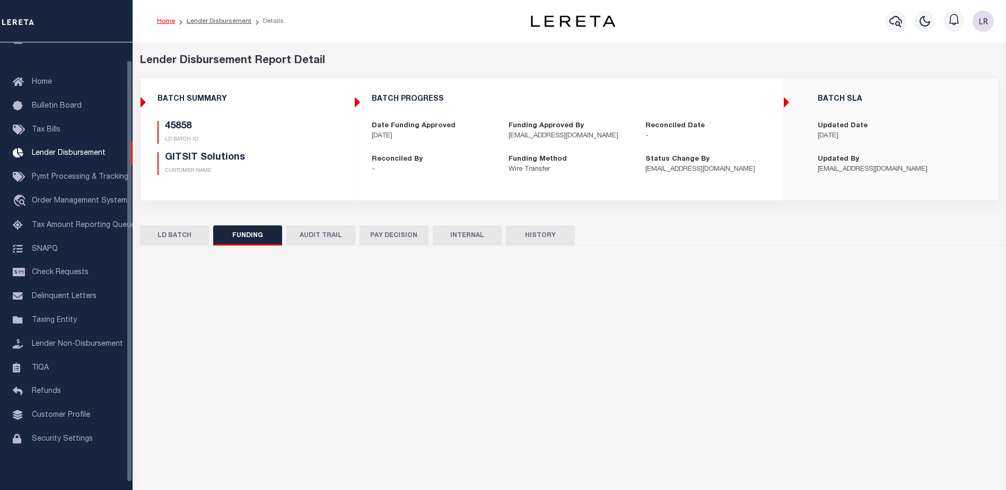
select select "100"
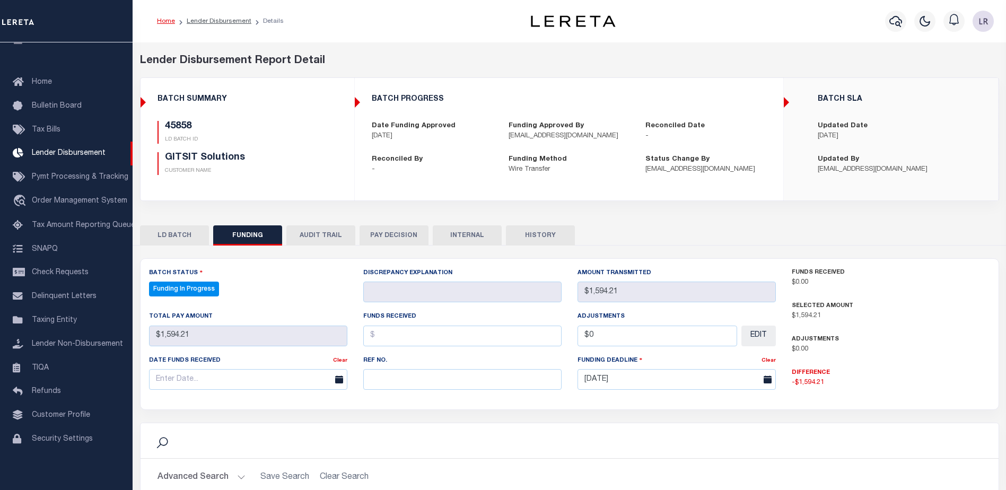
drag, startPoint x: 362, startPoint y: 373, endPoint x: 372, endPoint y: 382, distance: 13.1
click at [362, 374] on div "Ref No." at bounding box center [462, 376] width 214 height 43
click at [372, 382] on input "text" at bounding box center [462, 379] width 198 height 21
paste input "53100302997938"
type input "53100302997938"
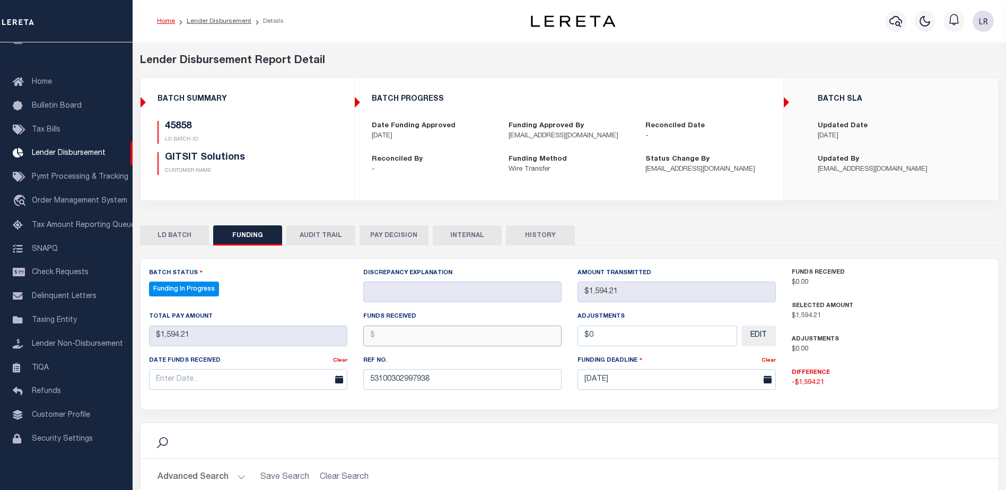
click at [384, 337] on input "text" at bounding box center [462, 336] width 198 height 21
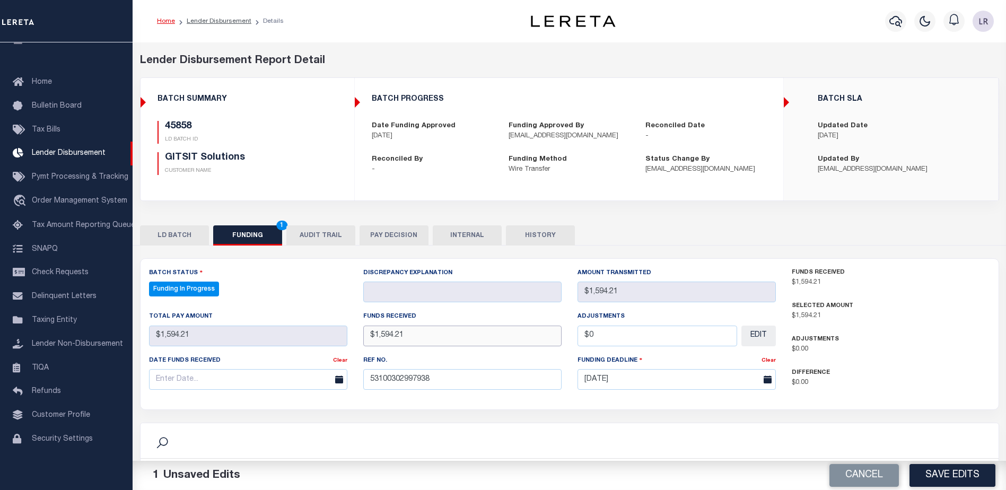
type input "$1,594.21"
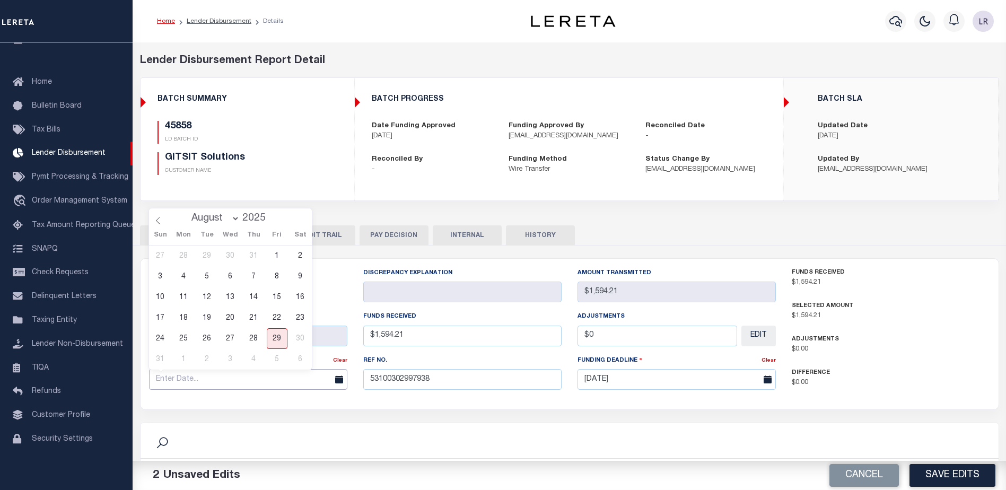
drag, startPoint x: 308, startPoint y: 378, endPoint x: 301, endPoint y: 375, distance: 7.7
click at [308, 378] on input "text" at bounding box center [248, 379] width 198 height 21
click at [258, 337] on span "28" at bounding box center [253, 338] width 21 height 21
type input "[DATE]"
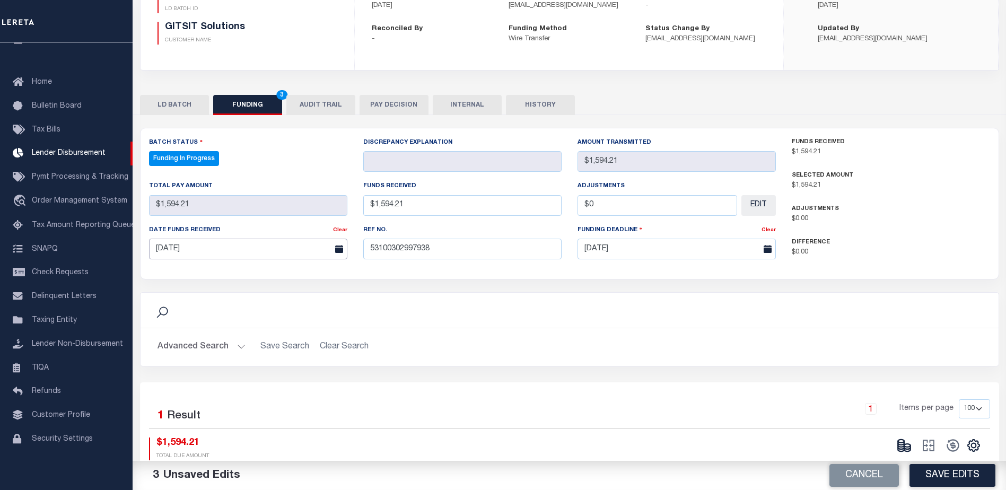
scroll to position [159, 0]
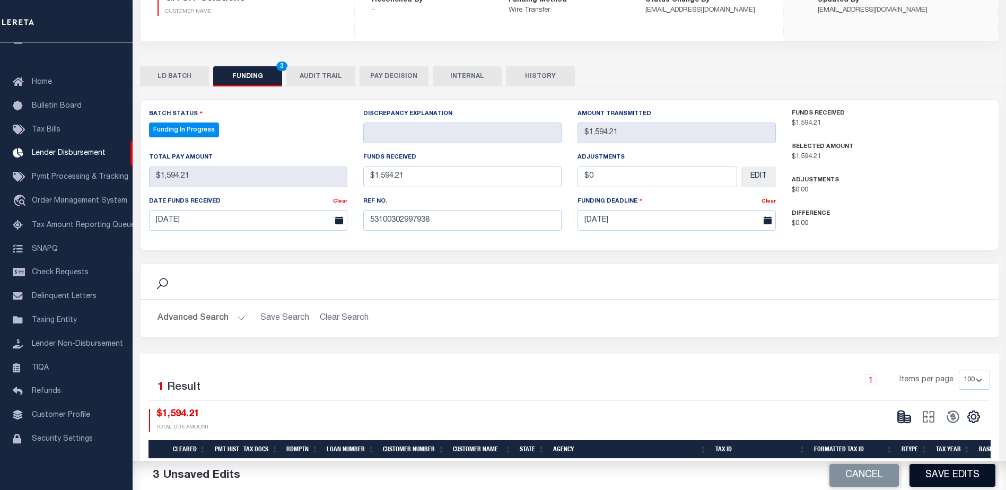
click at [948, 481] on button "Save Edits" at bounding box center [952, 475] width 86 height 23
type input "$1,594.21"
type input "$0"
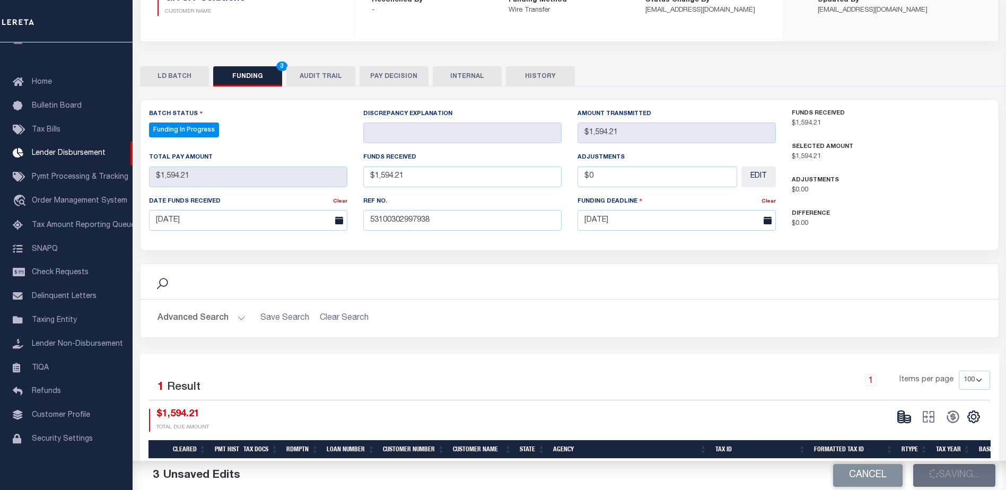
select select "100"
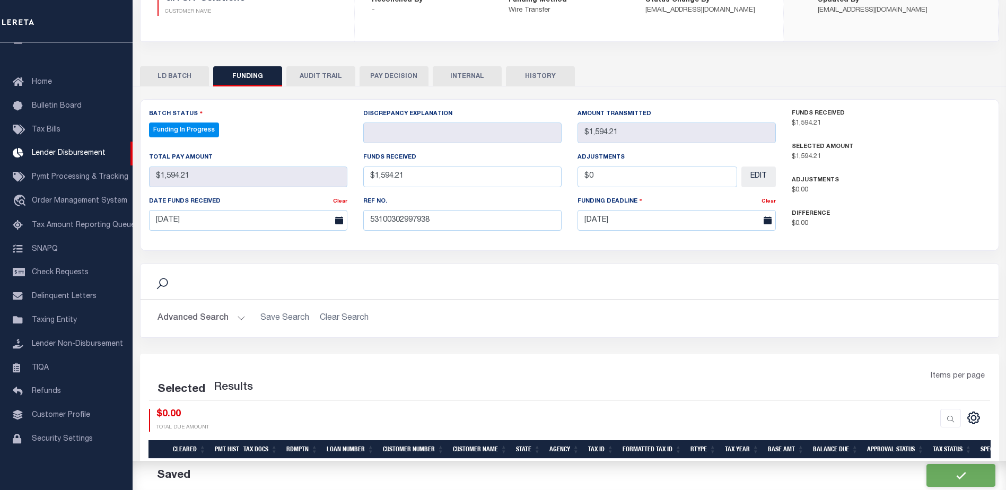
select select "100"
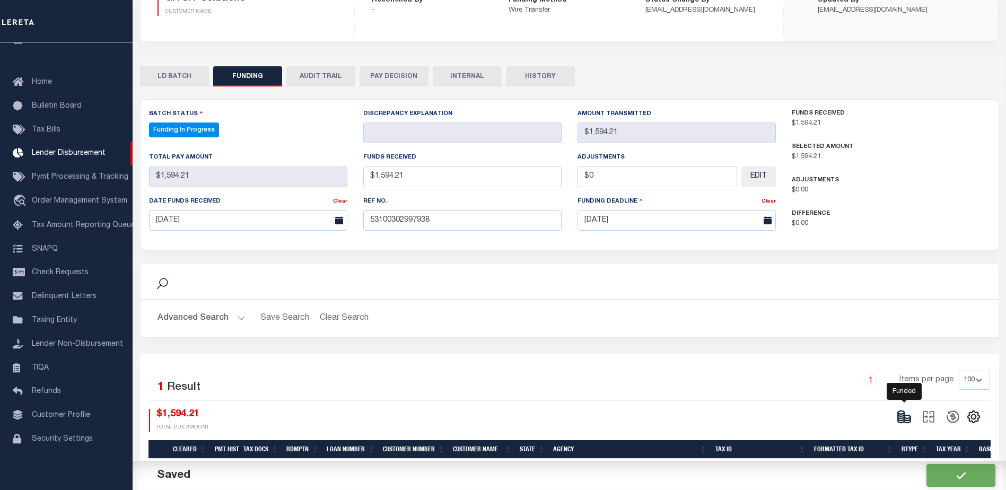
click at [910, 417] on ellipse at bounding box center [907, 416] width 6 height 3
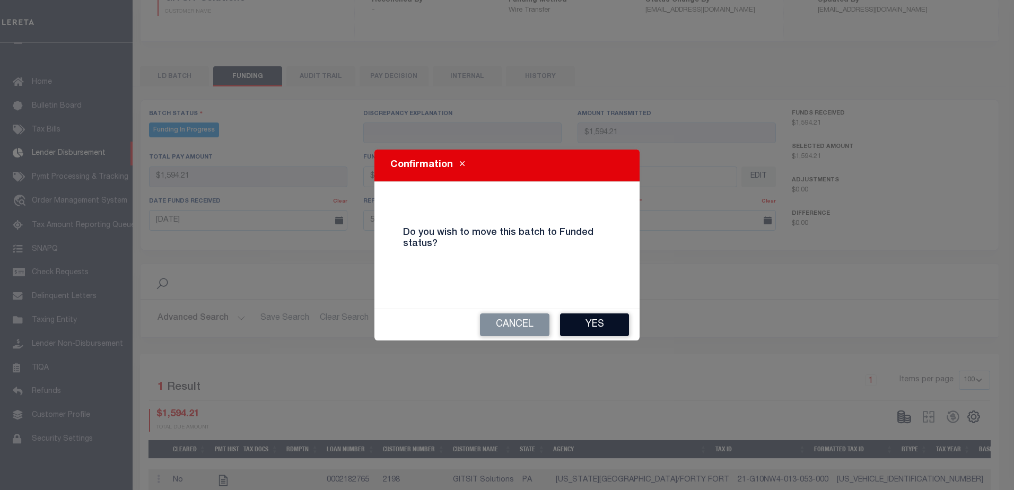
click at [611, 327] on button "Yes" at bounding box center [594, 324] width 69 height 23
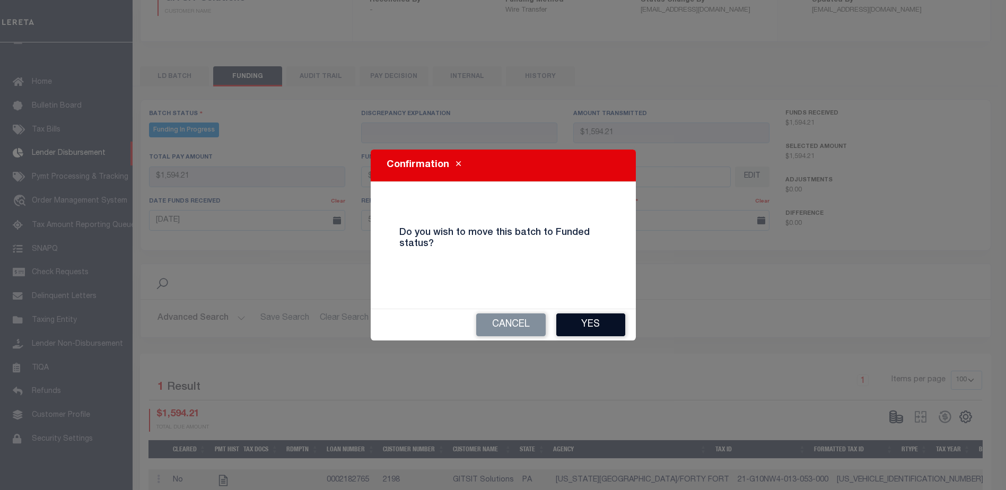
type input "$1,594.21"
type input "$0"
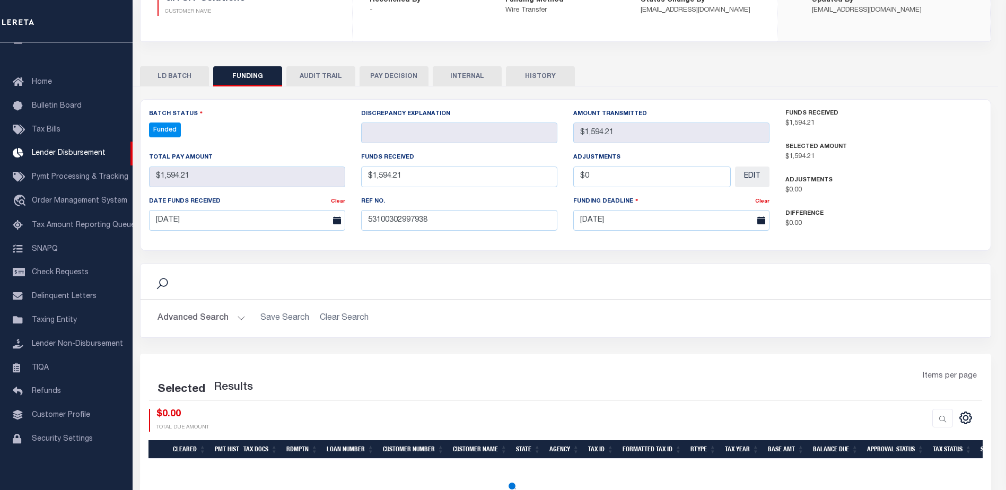
select select "100"
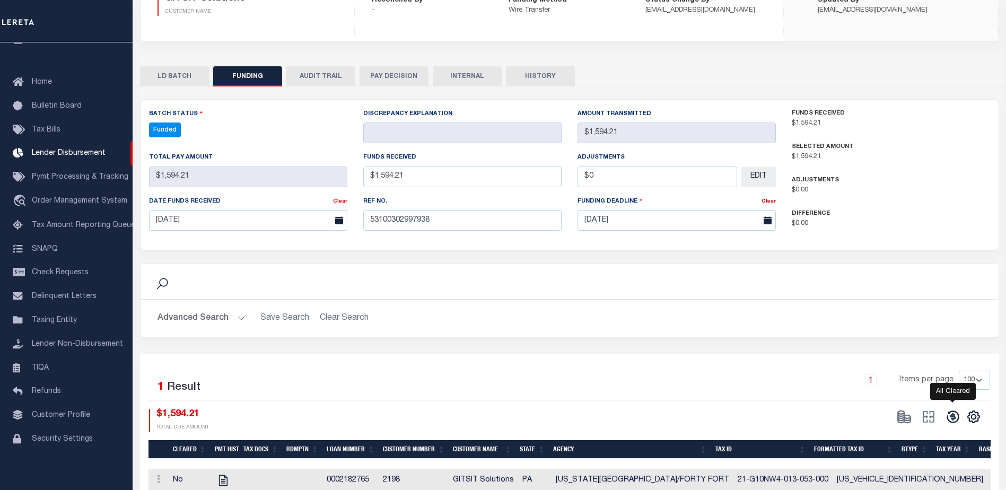
click at [950, 417] on icon at bounding box center [952, 416] width 15 height 15
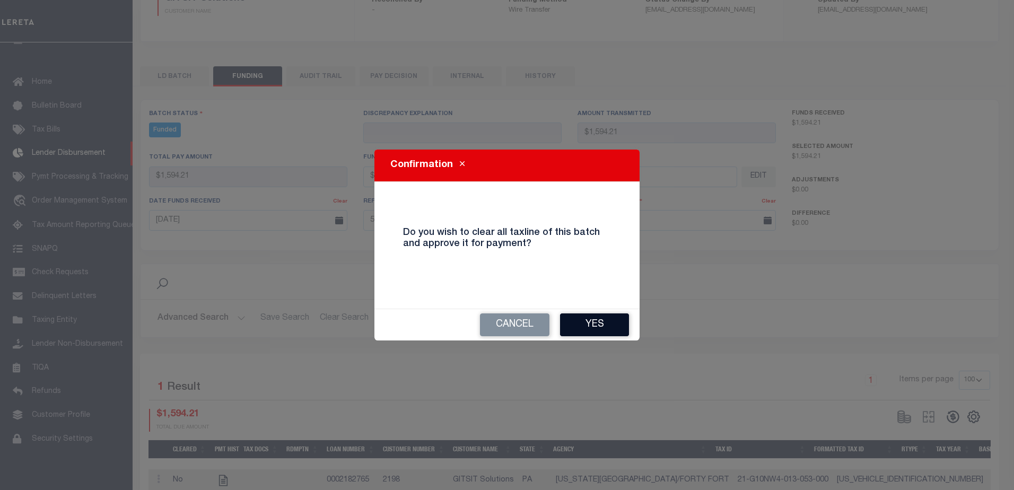
click at [599, 321] on button "Yes" at bounding box center [594, 324] width 69 height 23
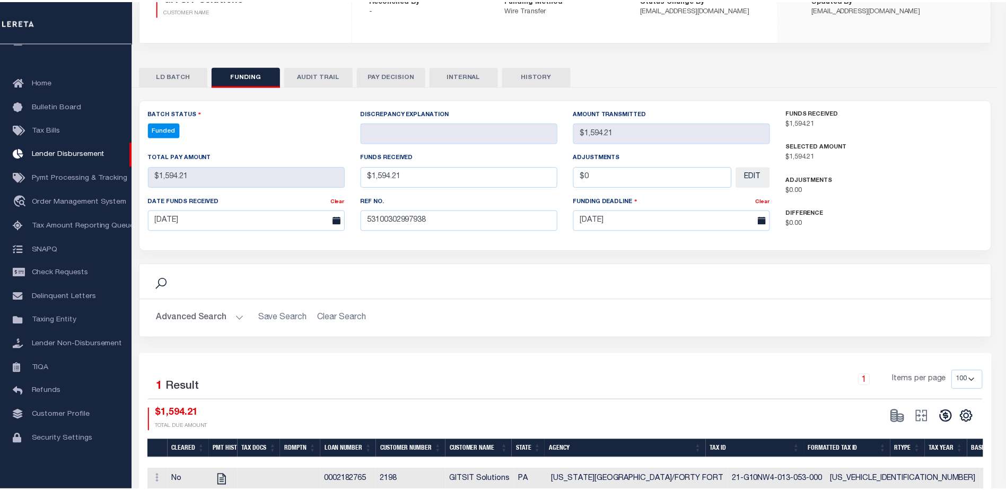
type input "$1,594.21"
type input "$0"
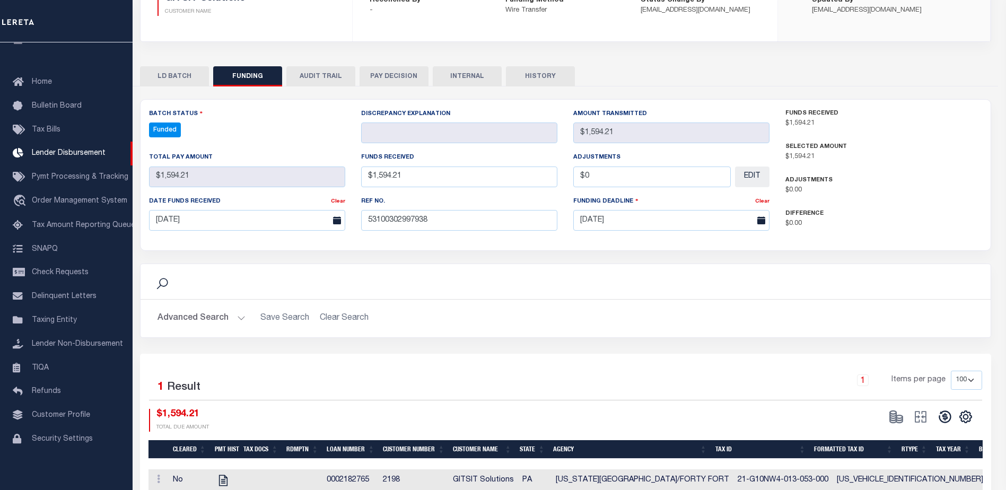
select select "100"
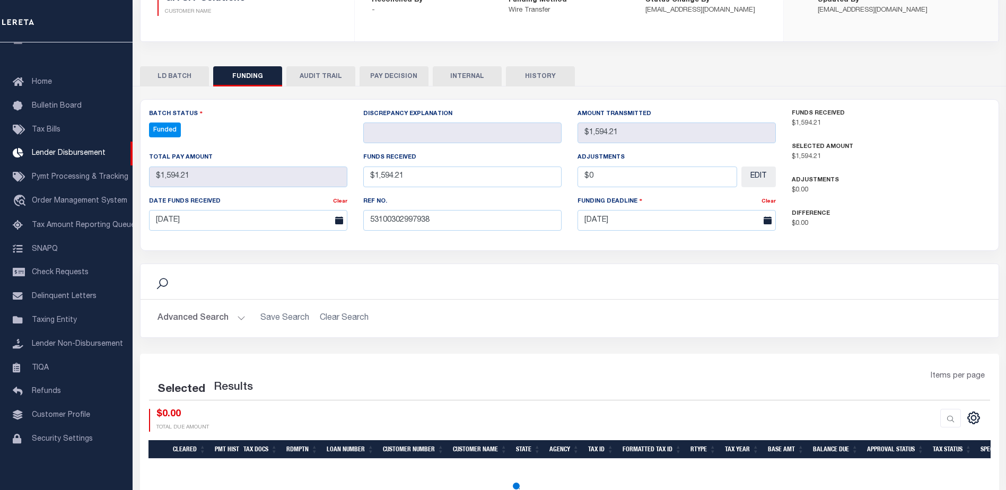
select select "100"
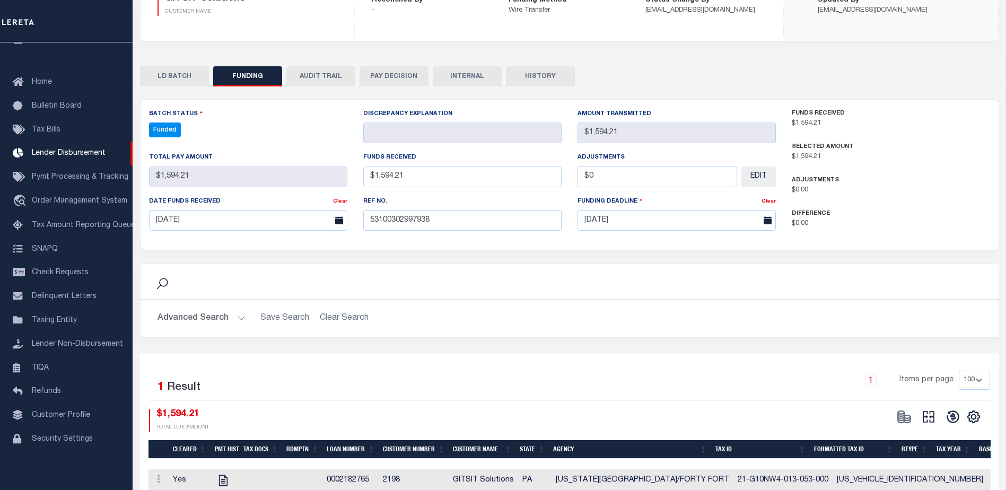
click at [471, 71] on button "INTERNAL" at bounding box center [467, 76] width 69 height 20
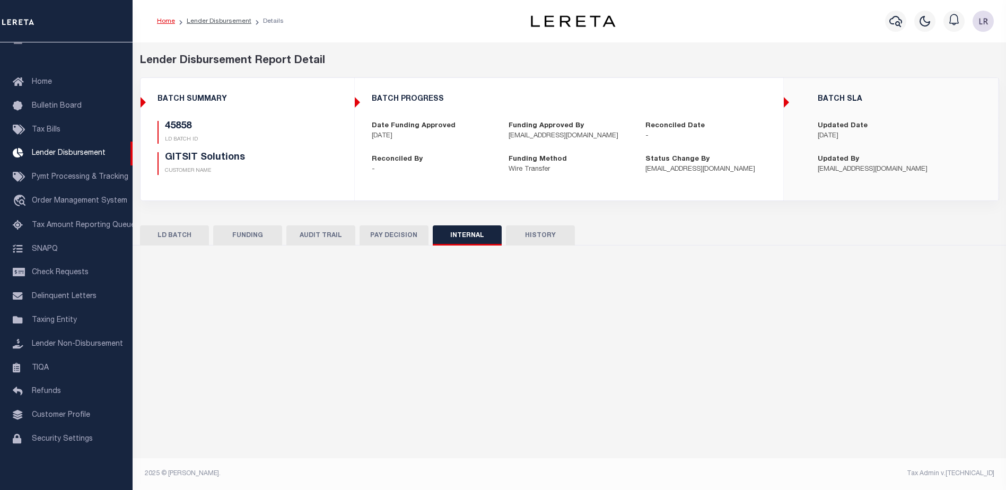
scroll to position [0, 0]
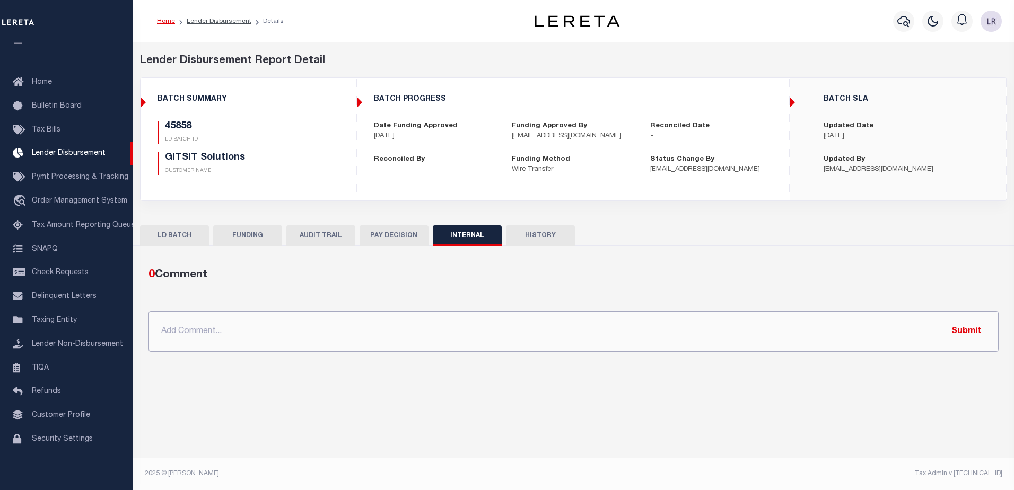
click at [806, 312] on input "text" at bounding box center [573, 331] width 850 height 40
paste input ""ORG AMT - $16808.81 45870 - $342.87 45858 - $1594.21 45835 - $3311.78 45825 - …"
type input ""ORG AMT - $16808.81 45870 - $342.87 45858 - $1594.21 45835 - $3311.78 45825 - …"
click at [950, 326] on button "Submit" at bounding box center [965, 331] width 43 height 22
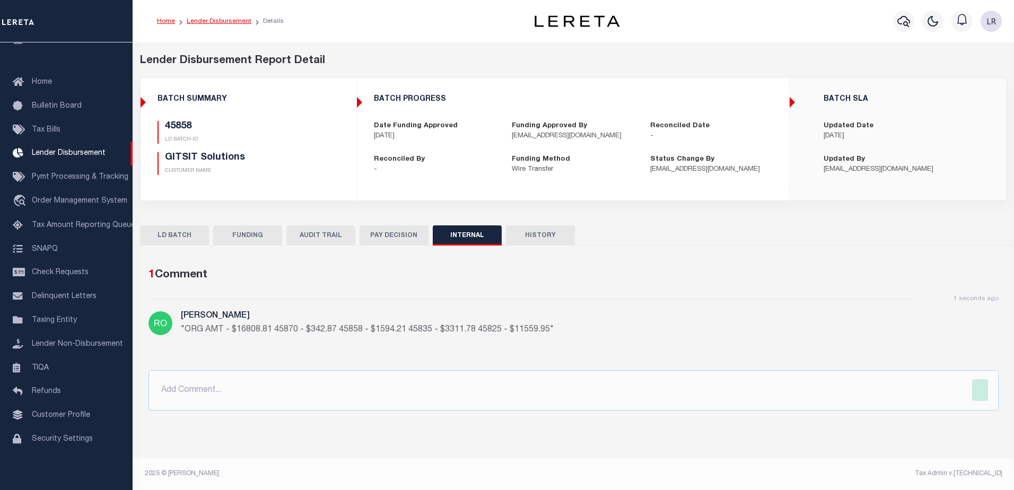
click at [236, 24] on link "Lender Disbursement" at bounding box center [219, 21] width 65 height 6
checkbox input "true"
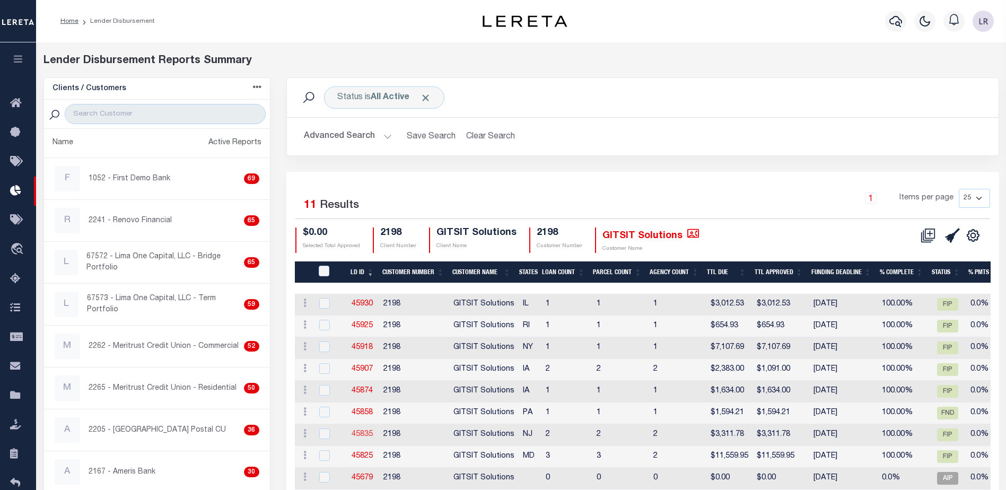
click at [370, 431] on link "45835" at bounding box center [362, 434] width 21 height 7
checkbox input "true"
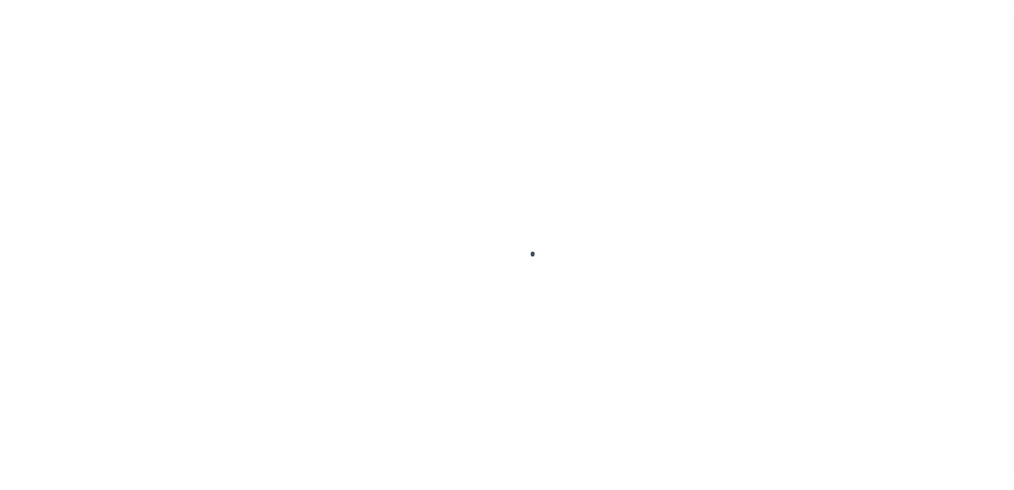
type input "$0.00"
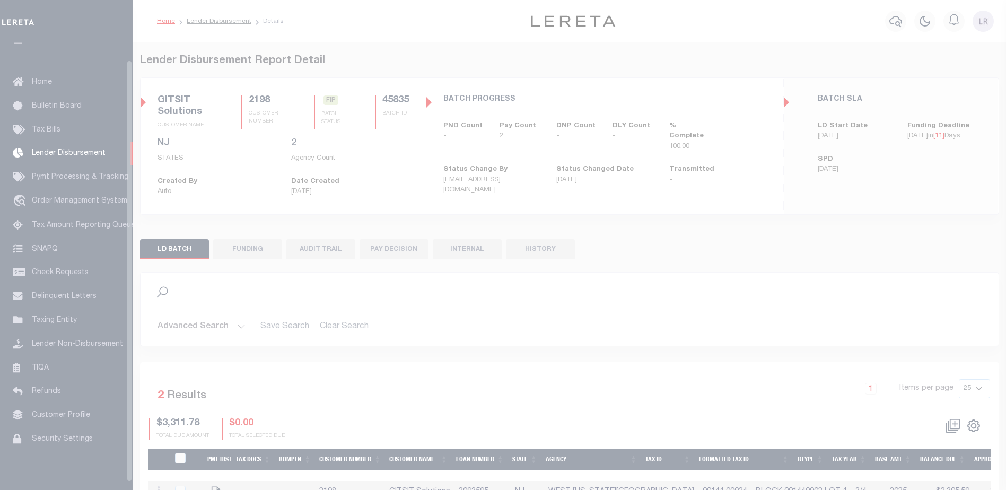
scroll to position [19, 0]
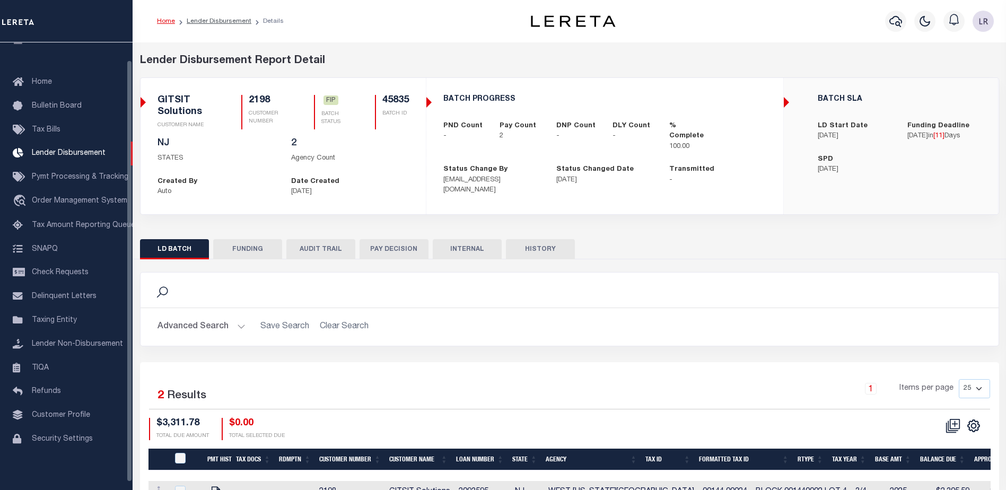
click at [271, 249] on button "FUNDING" at bounding box center [247, 249] width 69 height 20
type input "$3,311.78"
type input "$0"
type input "[DATE]"
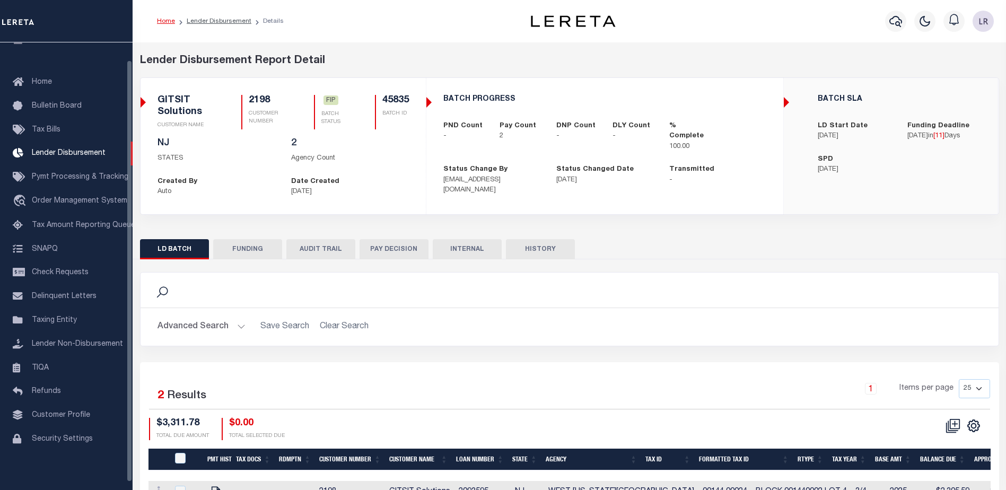
select select "100"
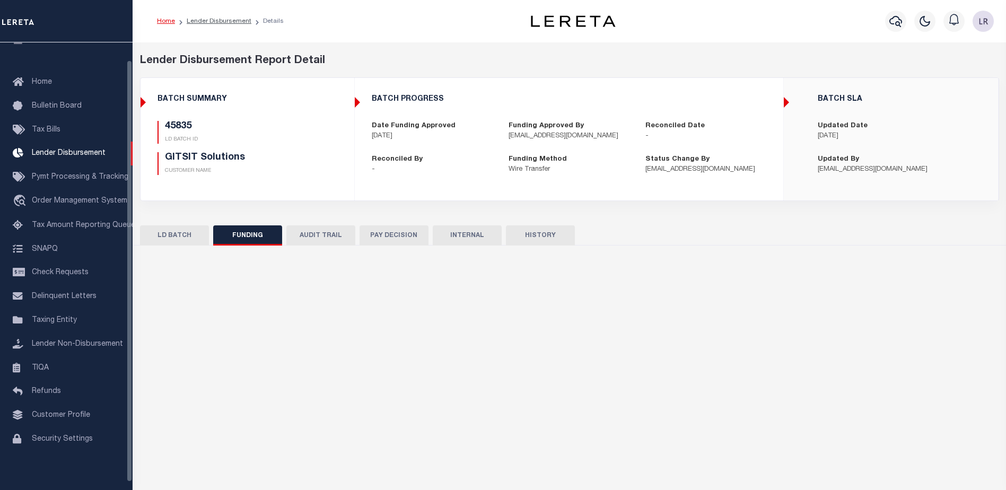
select select "100"
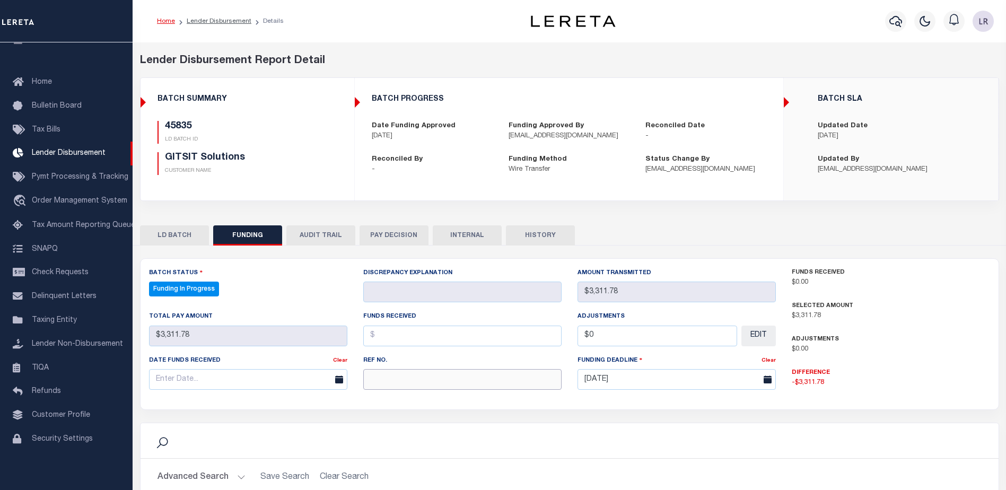
click at [388, 388] on input "text" at bounding box center [462, 379] width 198 height 21
paste input "53100302997938"
type input "53100302997938"
click at [387, 343] on input "text" at bounding box center [462, 336] width 198 height 21
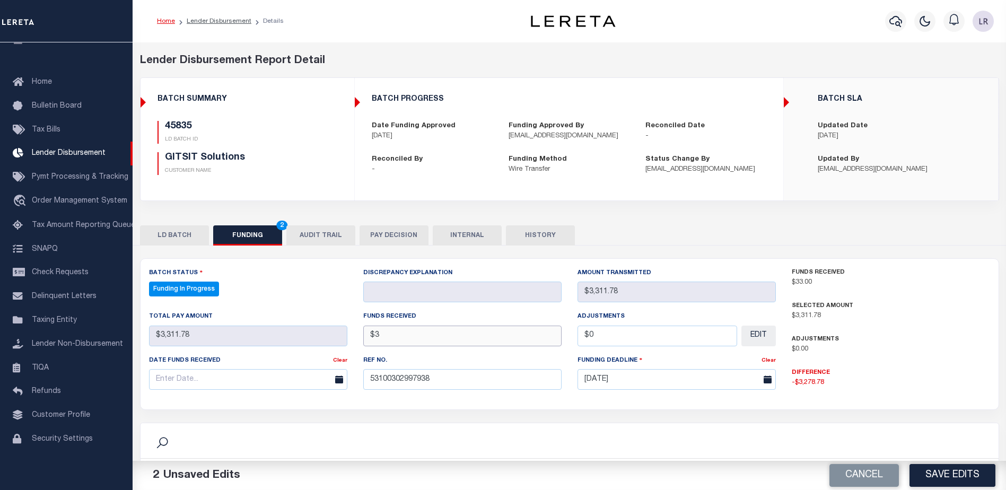
type input "$"
type input "$3,311.78"
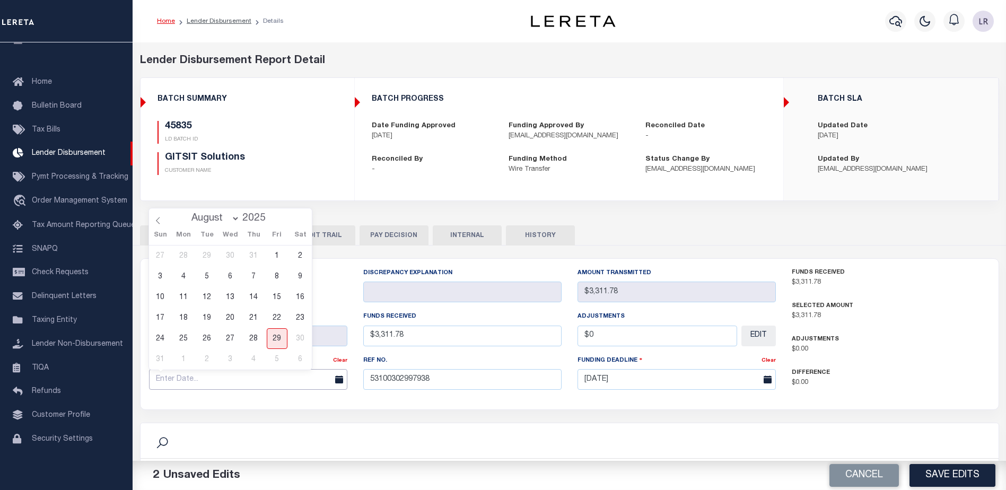
click at [315, 387] on input "text" at bounding box center [248, 379] width 198 height 21
click at [259, 340] on span "28" at bounding box center [253, 338] width 21 height 21
type input "[DATE]"
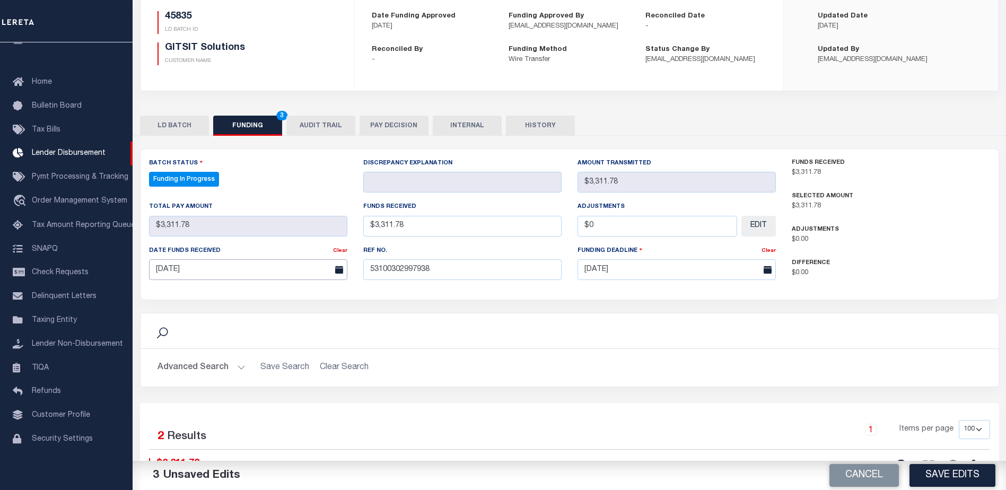
scroll to position [159, 0]
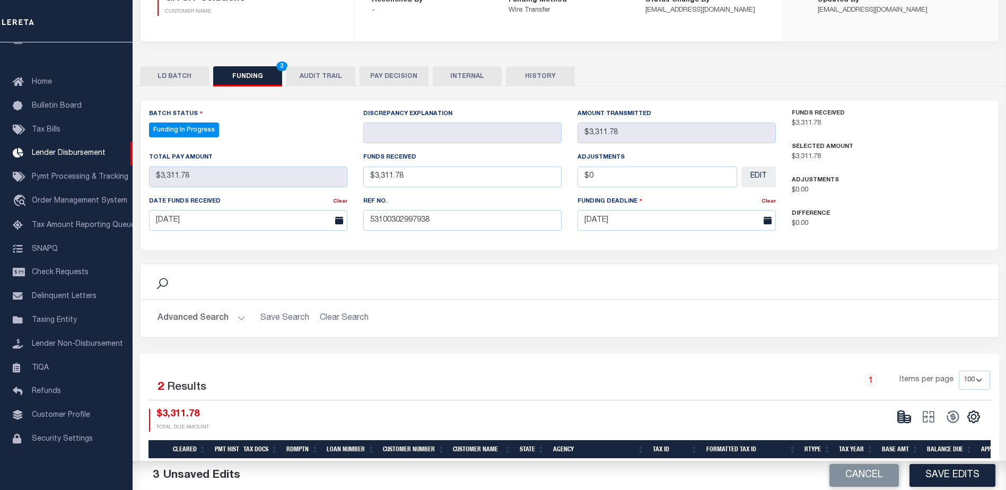
click at [943, 472] on button "Save Edits" at bounding box center [952, 475] width 86 height 23
type input "$3,311.78"
type input "$0"
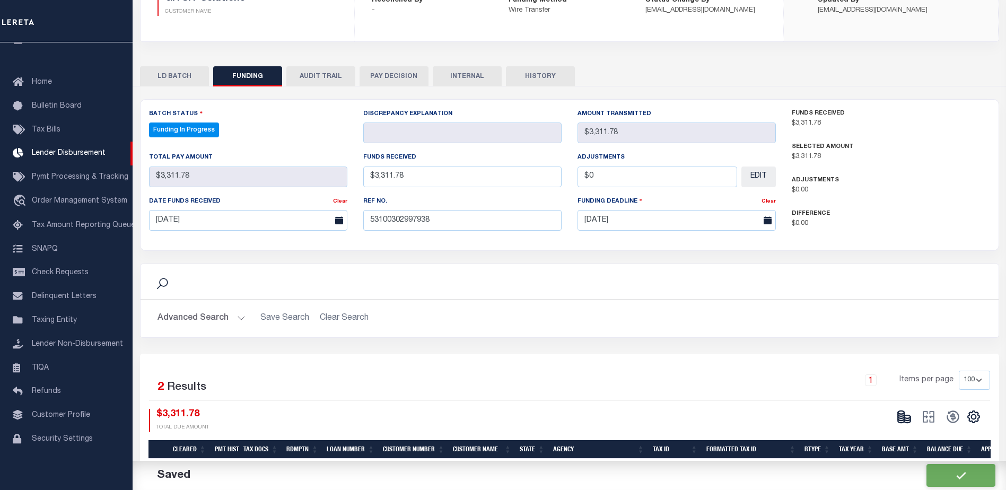
select select "100"
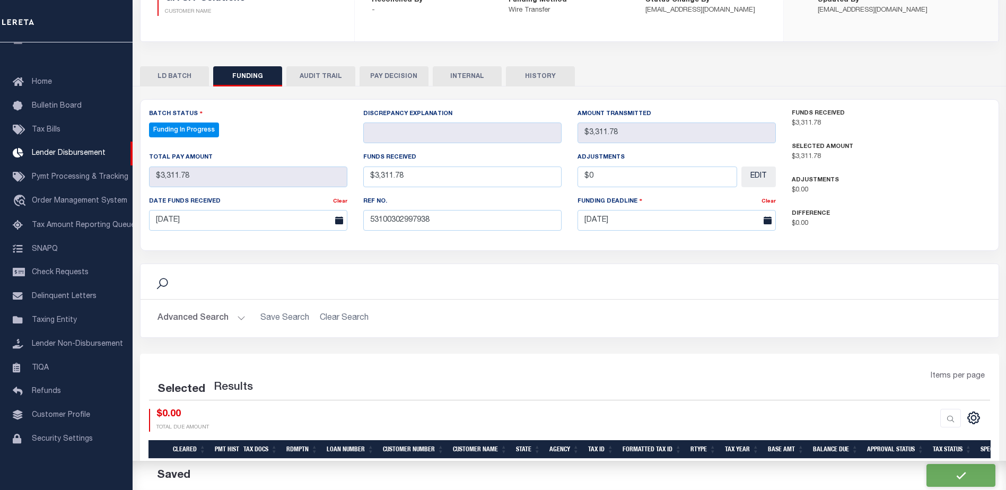
select select "100"
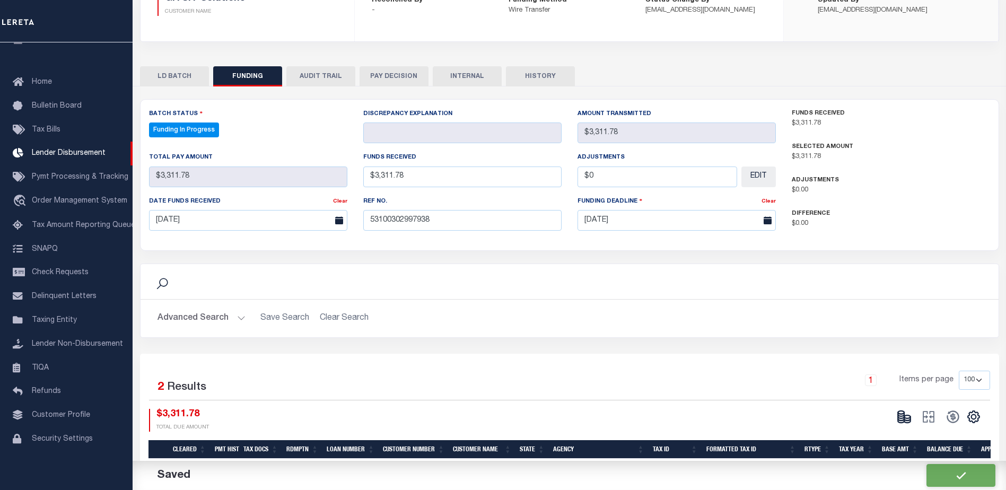
click at [904, 424] on icon at bounding box center [904, 416] width 15 height 15
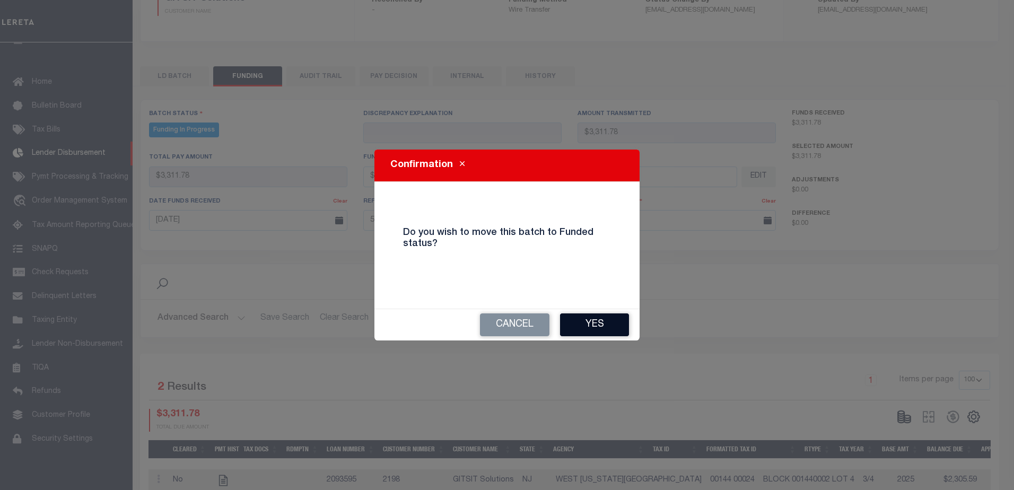
click at [608, 334] on button "Yes" at bounding box center [594, 324] width 69 height 23
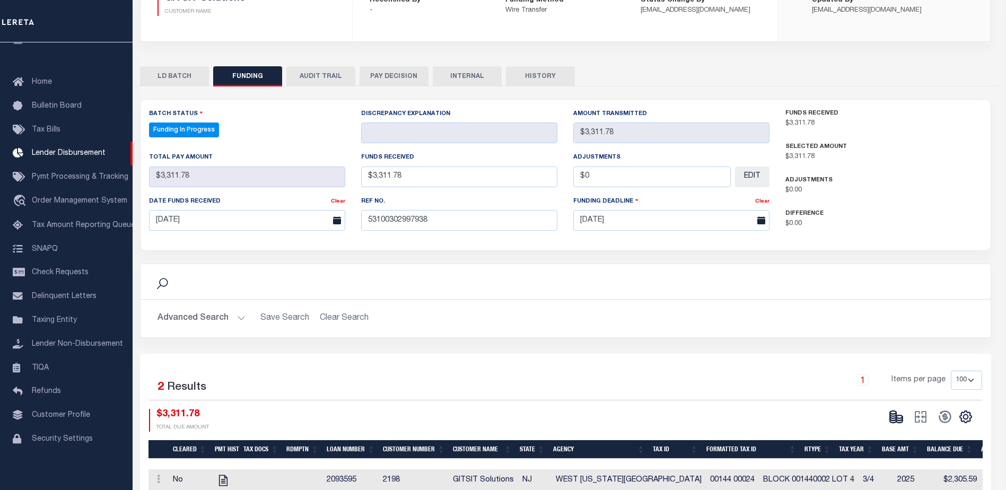
type input "$3,311.78"
type input "$0"
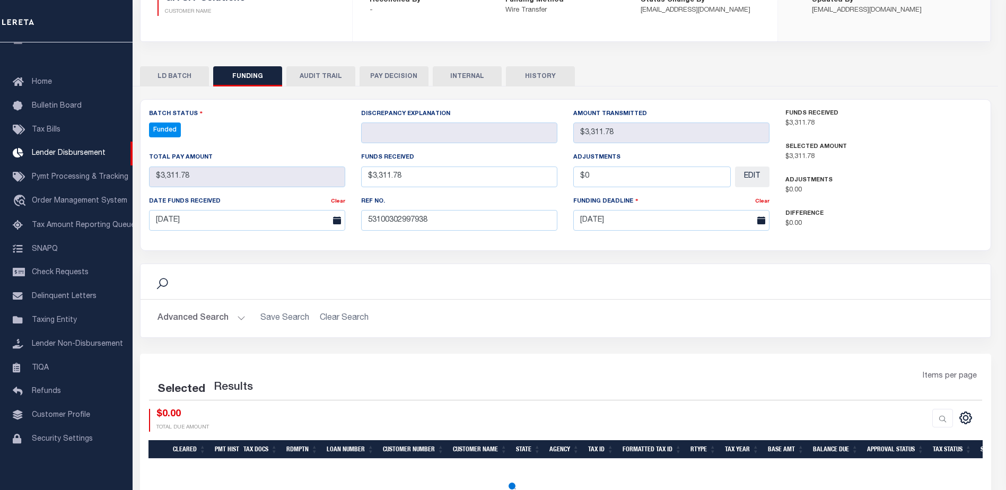
select select "100"
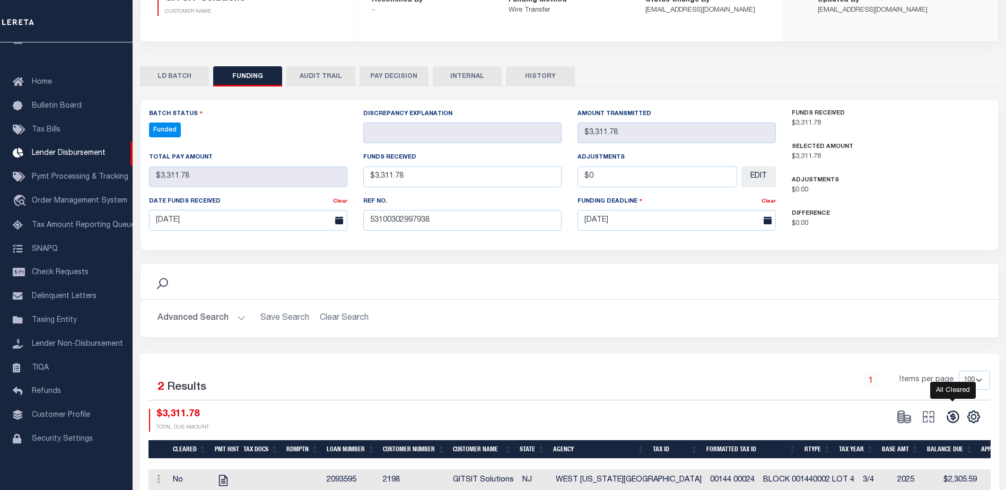
click at [956, 415] on icon at bounding box center [952, 416] width 15 height 15
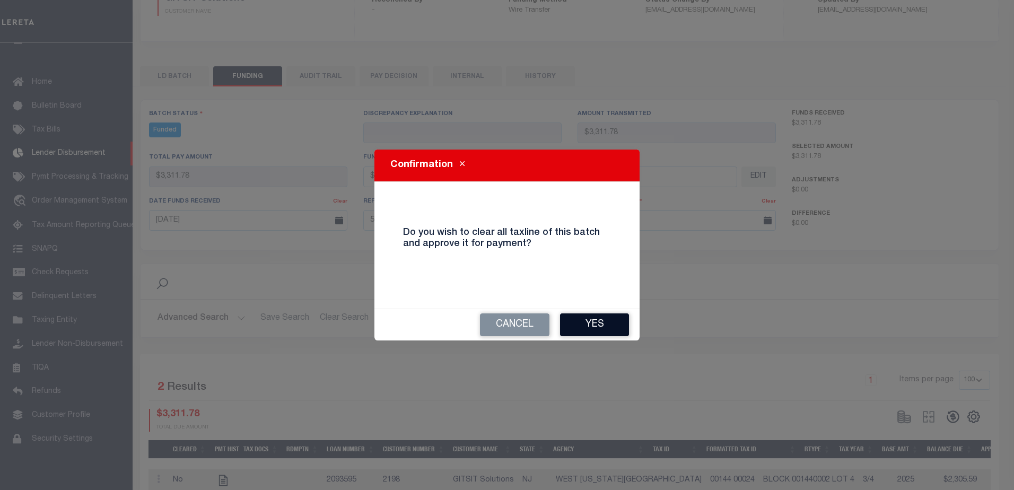
click at [584, 331] on button "Yes" at bounding box center [594, 324] width 69 height 23
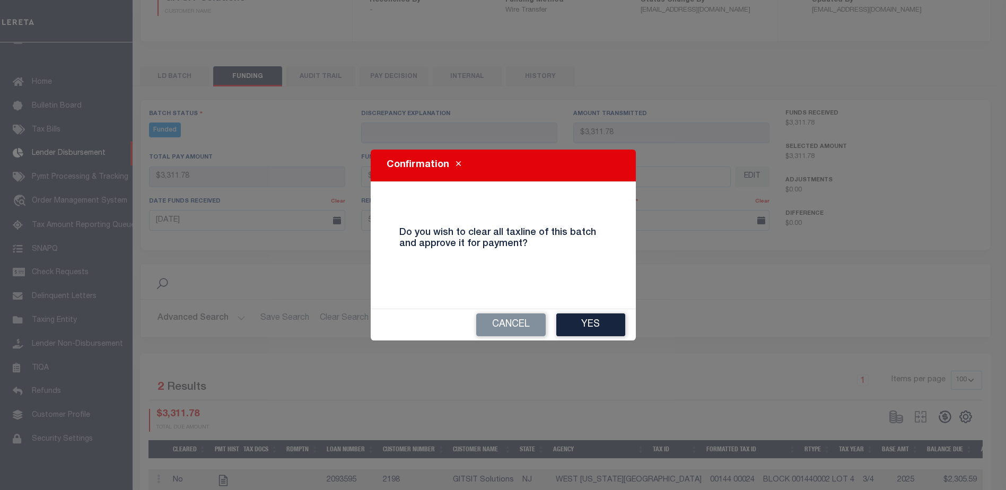
type input "$3,311.78"
type input "$0"
select select "100"
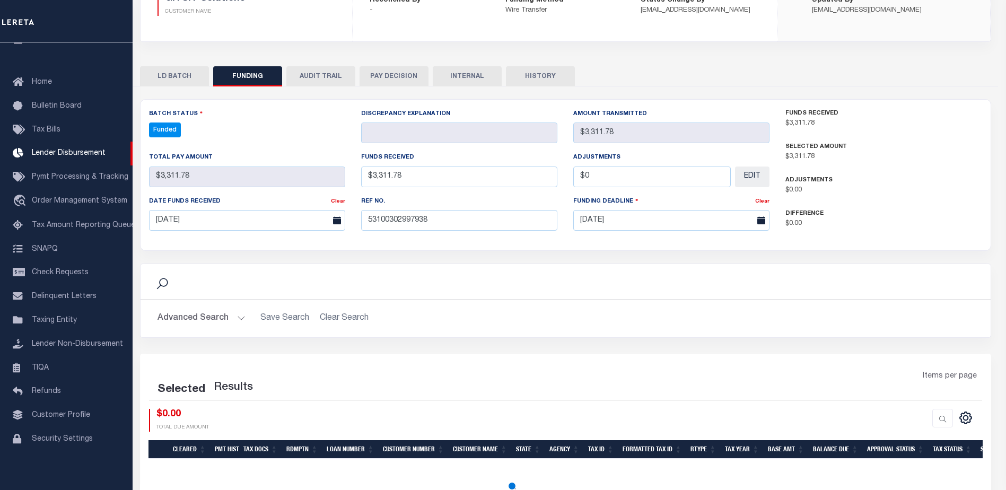
select select "100"
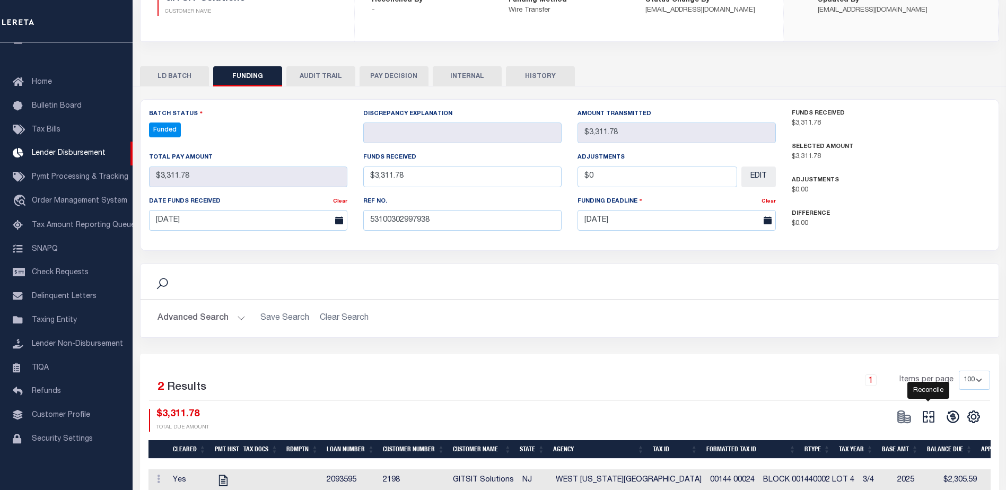
click at [928, 416] on icon at bounding box center [928, 416] width 15 height 15
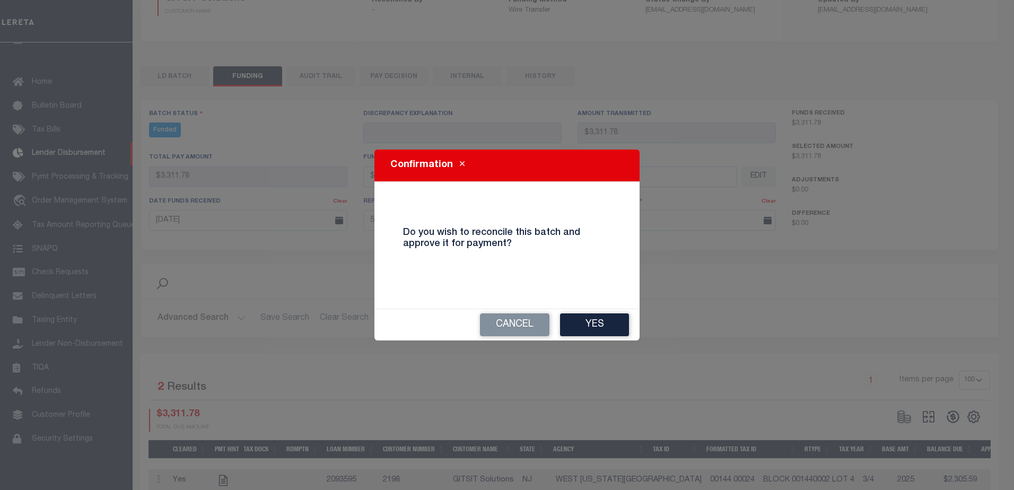
click at [584, 327] on button "Yes" at bounding box center [594, 324] width 69 height 23
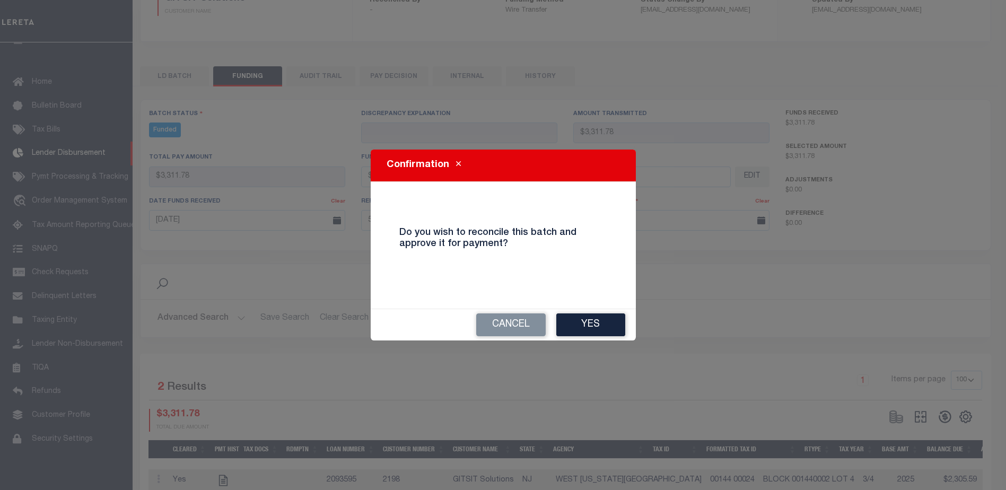
type input "$3,311.78"
type input "$0"
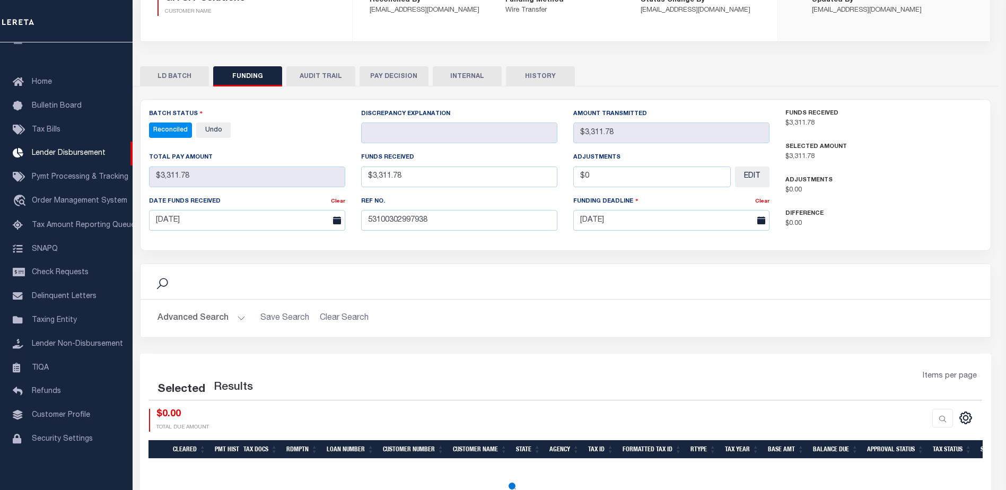
select select "100"
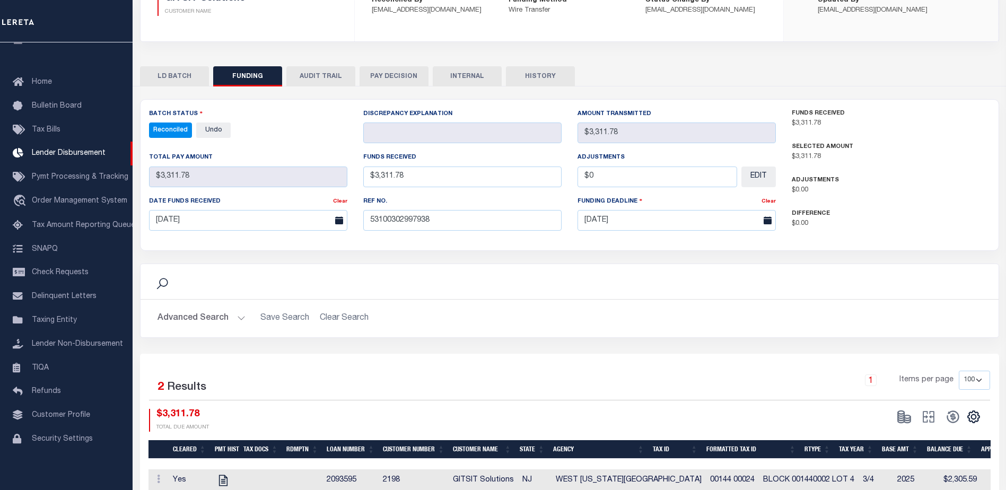
click at [476, 74] on button "INTERNAL" at bounding box center [467, 76] width 69 height 20
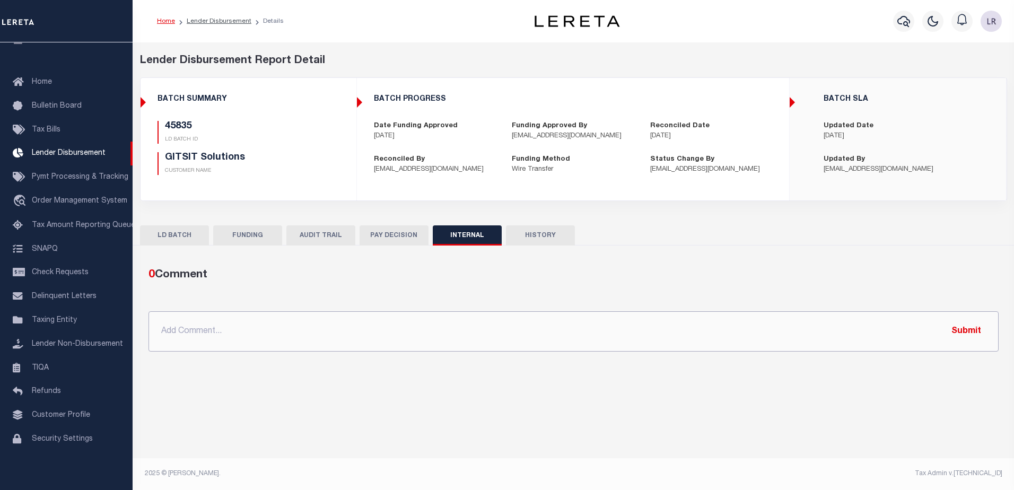
click at [622, 340] on input "text" at bounding box center [573, 331] width 850 height 40
paste input ""ORG AMT - $16808.81 45870 - $342.87 45858 - $1594.21 45835 - $3311.78 45825 - …"
type input ""ORG AMT - $16808.81 45870 - $342.87 45858 - $1594.21 45835 - $3311.78 45825 - …"
click at [962, 329] on button "Submit" at bounding box center [965, 331] width 43 height 22
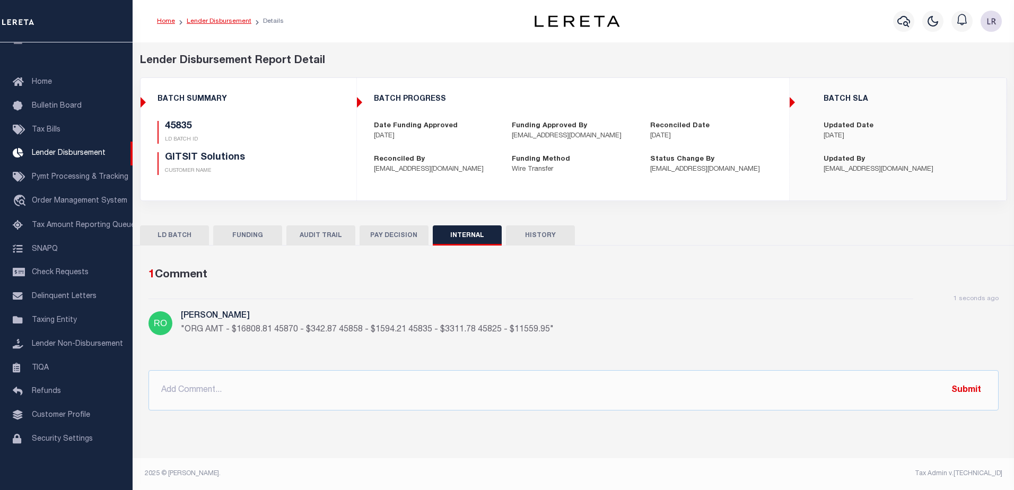
click at [228, 17] on ol "Home Lender Disbursement Details" at bounding box center [220, 21] width 144 height 22
click at [228, 21] on link "Lender Disbursement" at bounding box center [219, 21] width 65 height 6
checkbox input "true"
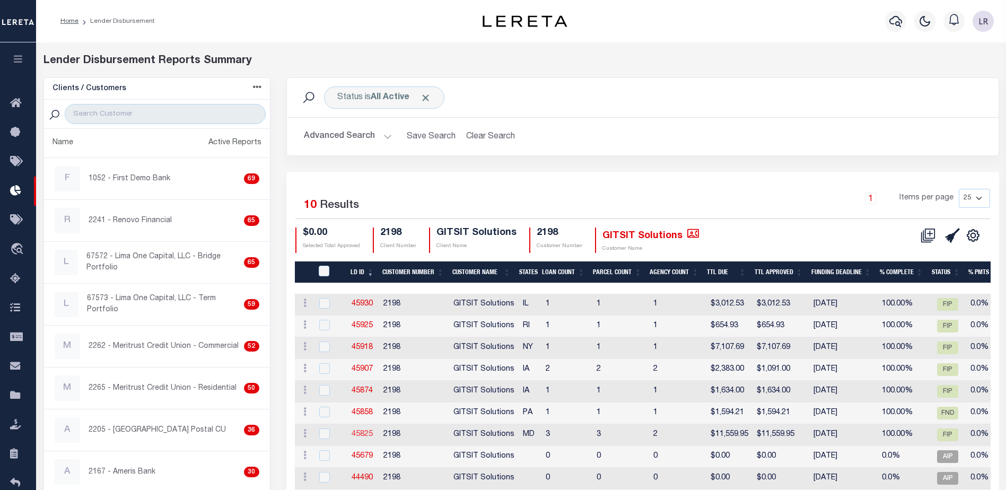
click at [367, 434] on link "45825" at bounding box center [362, 434] width 21 height 7
checkbox input "true"
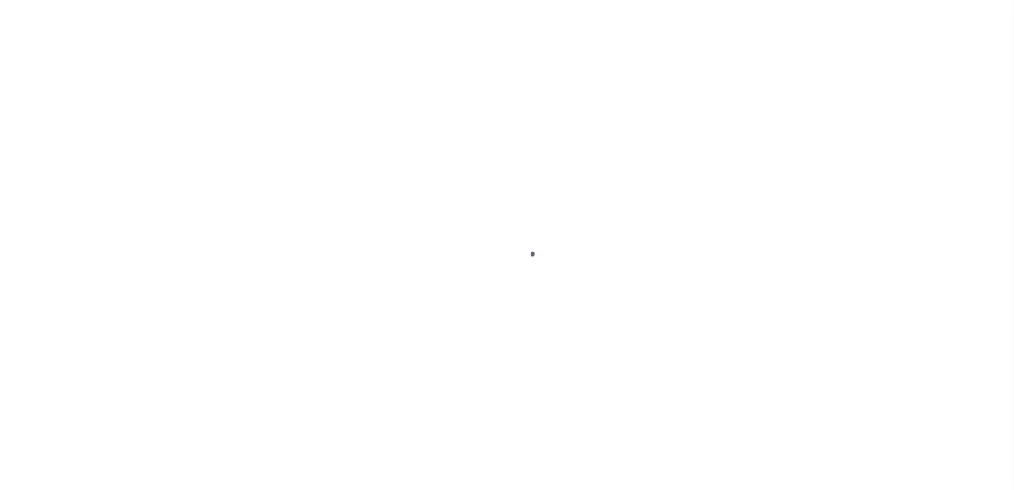
type input "$0.00"
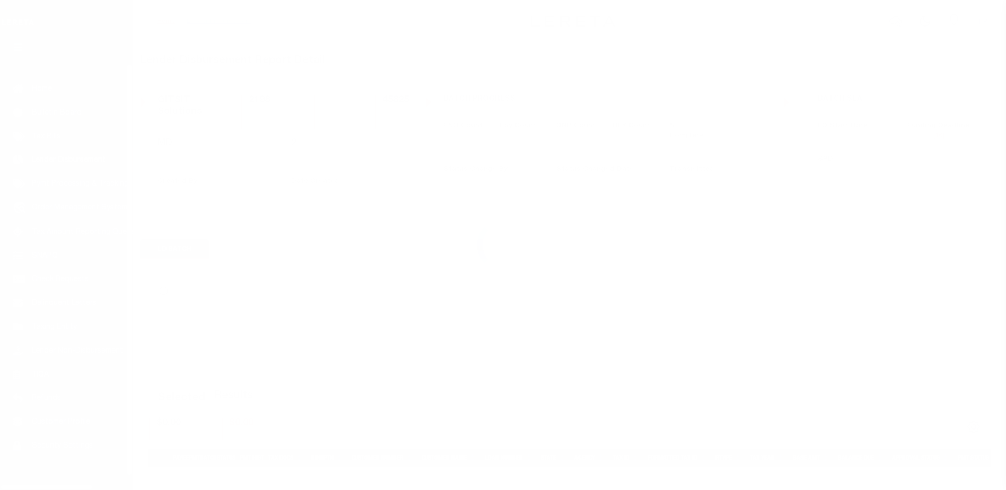
scroll to position [19, 0]
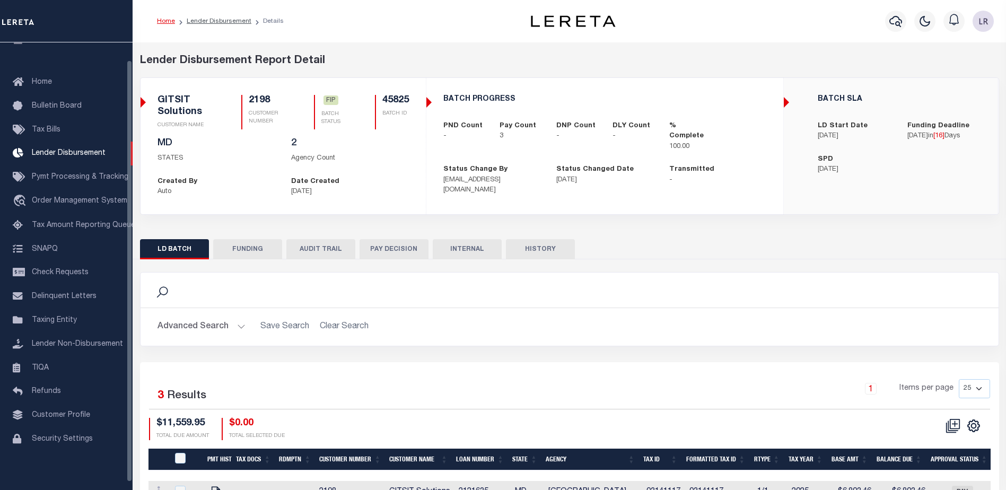
click at [254, 258] on button "FUNDING" at bounding box center [247, 249] width 69 height 20
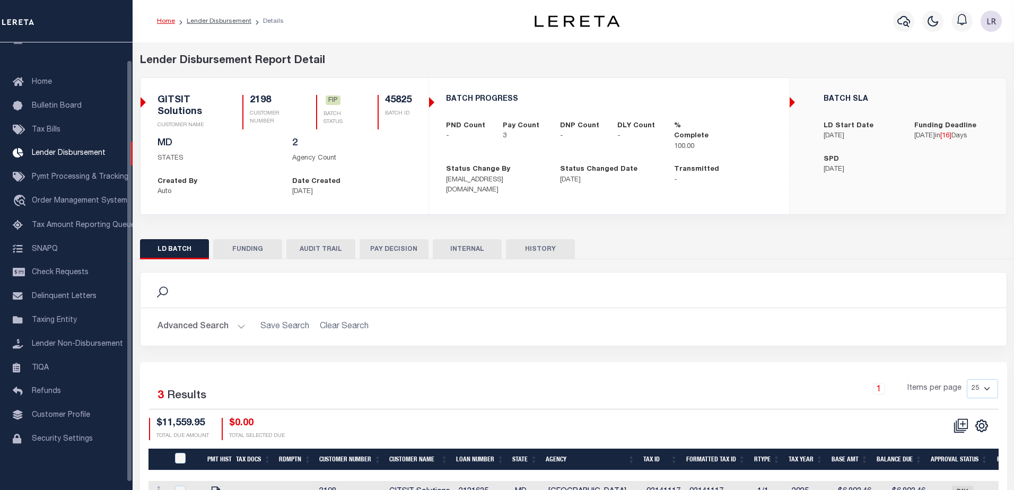
type input "$11,559.95"
type input "$0"
type input "[DATE]"
select select "100"
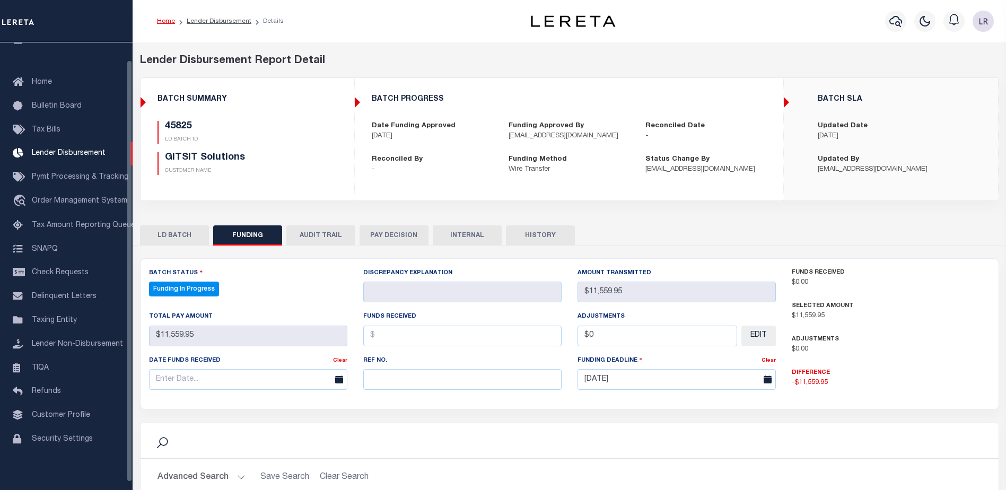
select select "100"
drag, startPoint x: 380, startPoint y: 380, endPoint x: 382, endPoint y: 371, distance: 9.8
click at [380, 381] on input "text" at bounding box center [462, 379] width 198 height 21
paste input "53100302997938"
type input "53100302997938"
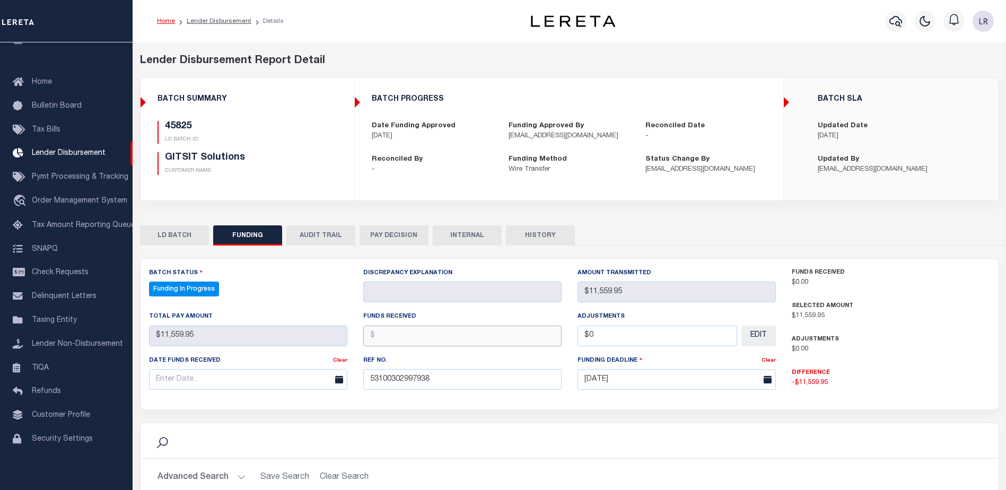
click at [383, 342] on input "text" at bounding box center [462, 336] width 198 height 21
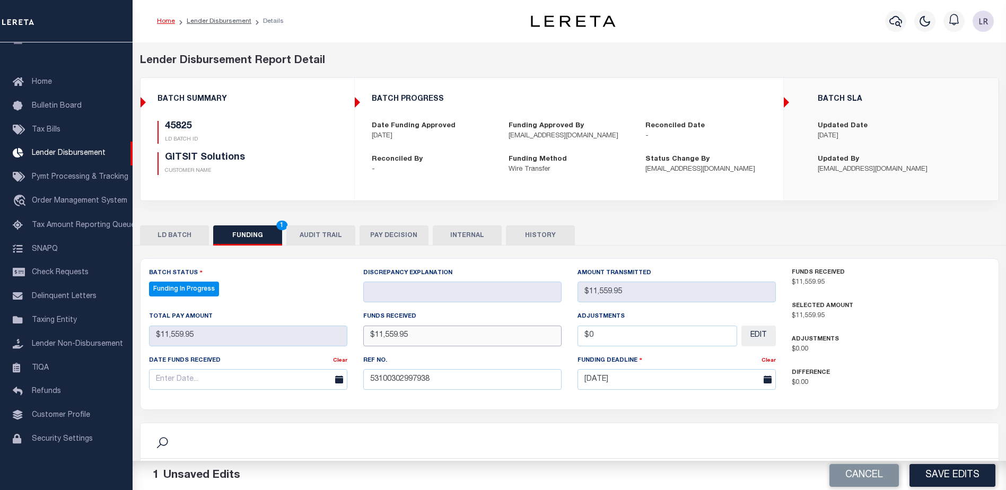
type input "$11,559.95"
drag, startPoint x: 295, startPoint y: 395, endPoint x: 303, endPoint y: 388, distance: 10.5
click at [298, 395] on div "Date funds received Clear" at bounding box center [248, 376] width 214 height 43
click at [297, 381] on input "text" at bounding box center [248, 379] width 198 height 21
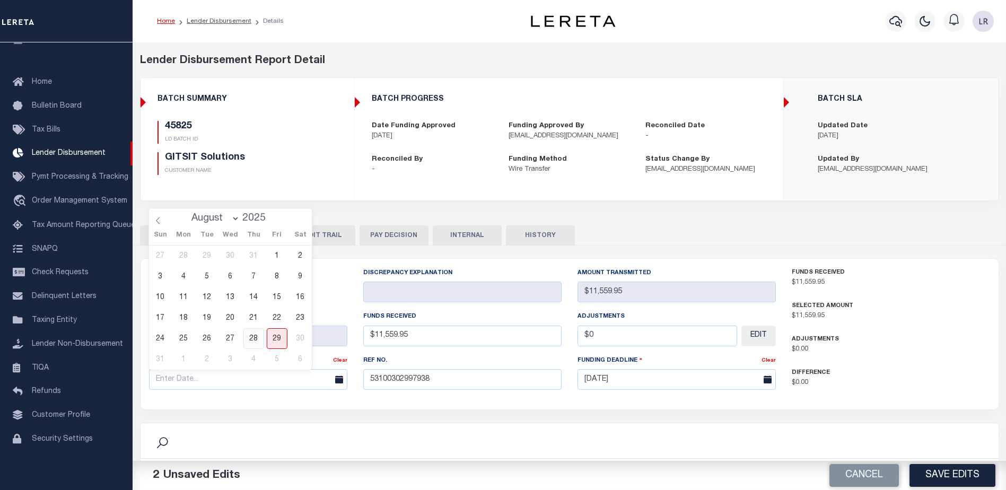
drag, startPoint x: 254, startPoint y: 342, endPoint x: 305, endPoint y: 343, distance: 50.9
click at [254, 341] on span "28" at bounding box center [253, 338] width 21 height 21
type input "[DATE]"
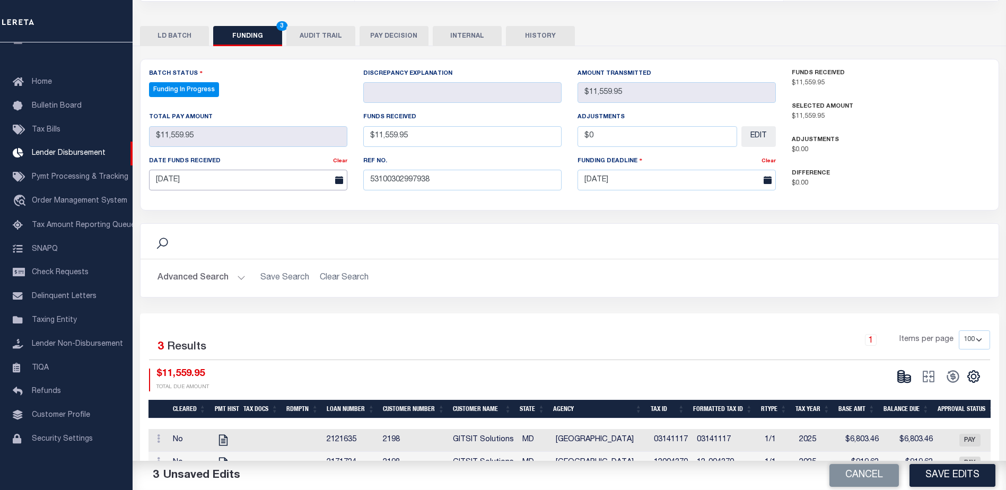
scroll to position [256, 0]
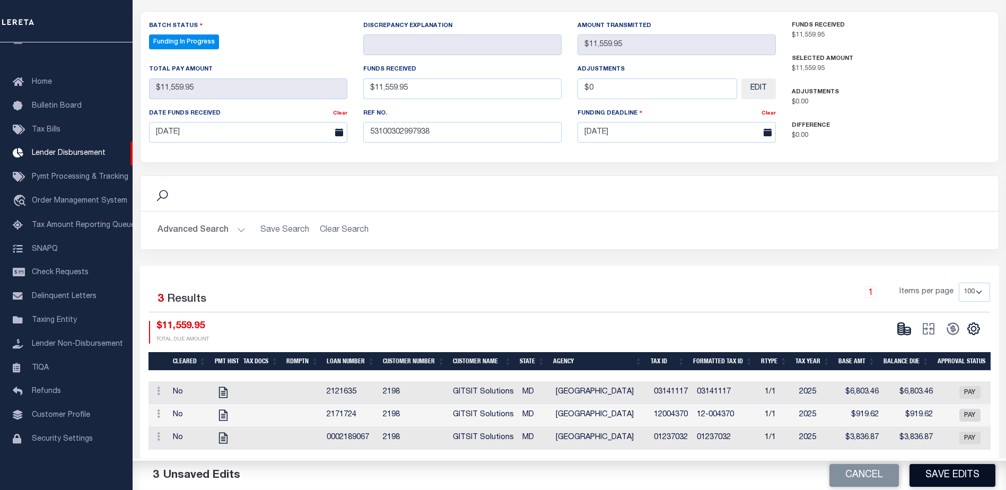
click at [937, 473] on button "Save Edits" at bounding box center [952, 475] width 86 height 23
type input "$11,559.95"
type input "$0"
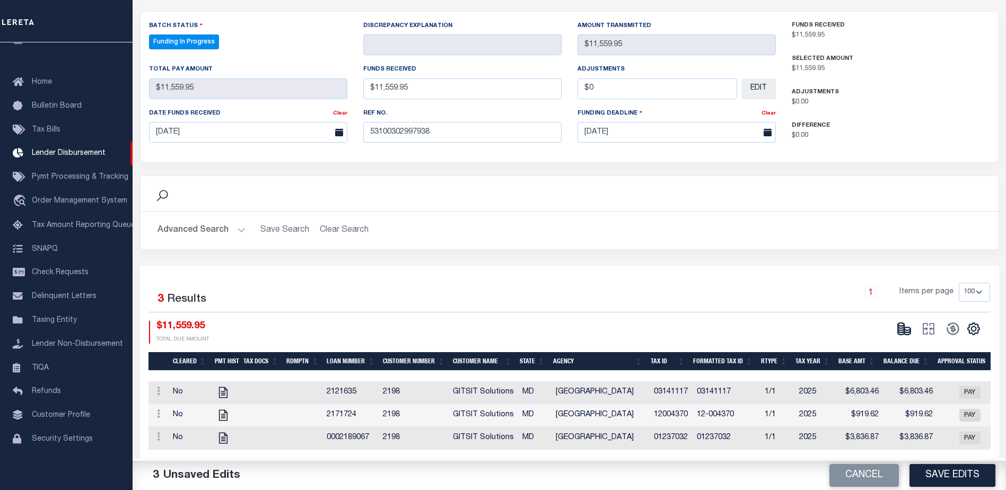
select select "100"
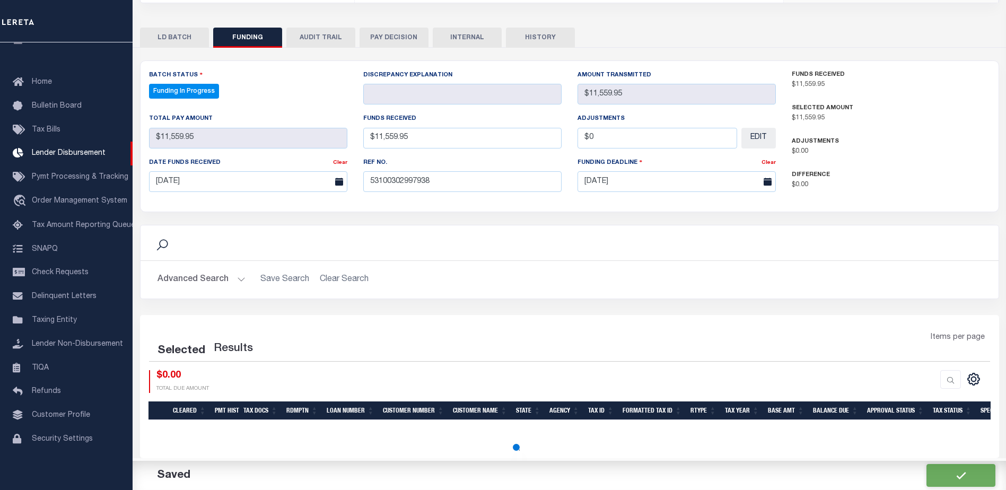
select select "100"
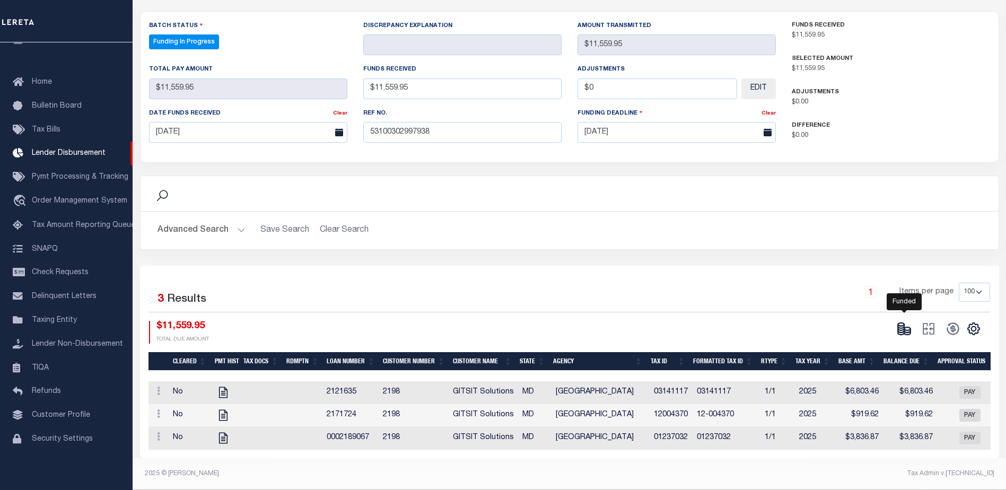
click at [904, 331] on icon at bounding box center [907, 333] width 6 height 4
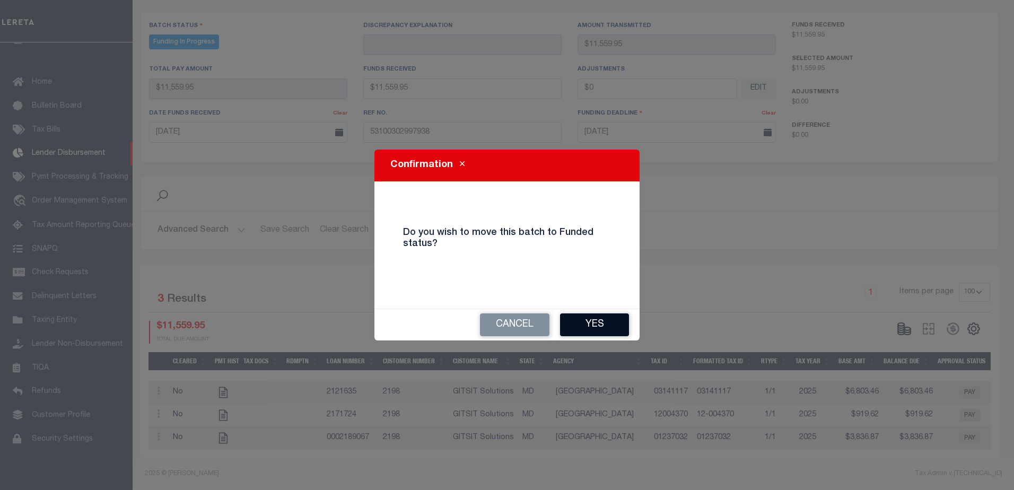
click at [625, 327] on button "Yes" at bounding box center [594, 324] width 69 height 23
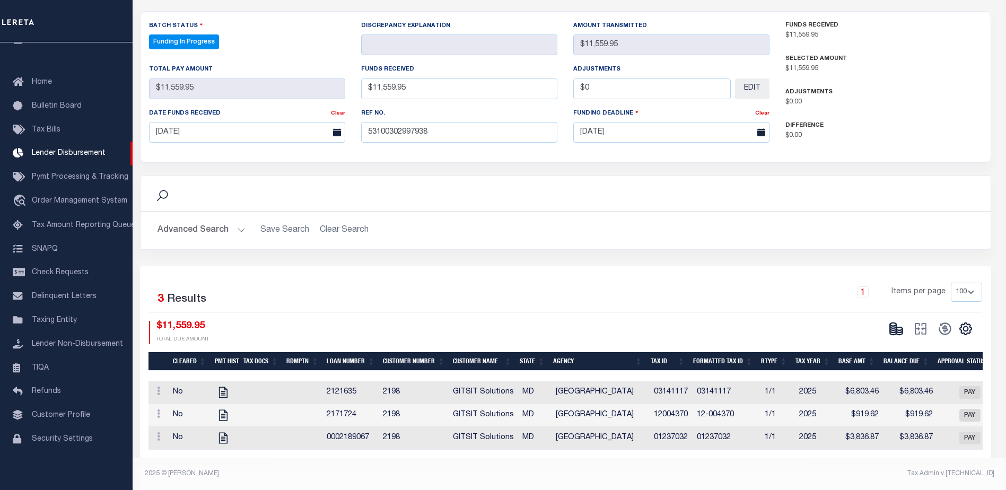
type input "$11,559.95"
type input "$0"
select select "100"
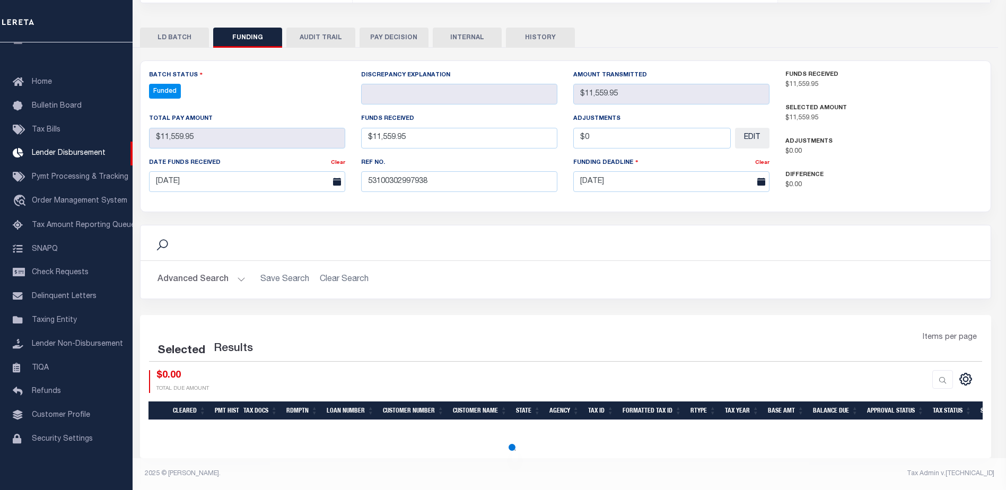
select select "100"
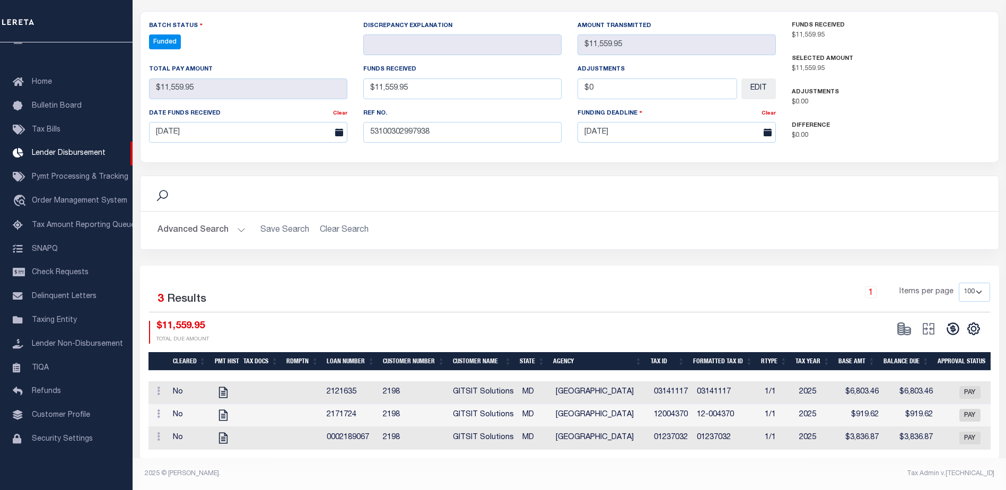
drag, startPoint x: 942, startPoint y: 320, endPoint x: 950, endPoint y: 319, distance: 7.6
click at [944, 321] on button at bounding box center [953, 329] width 24 height 16
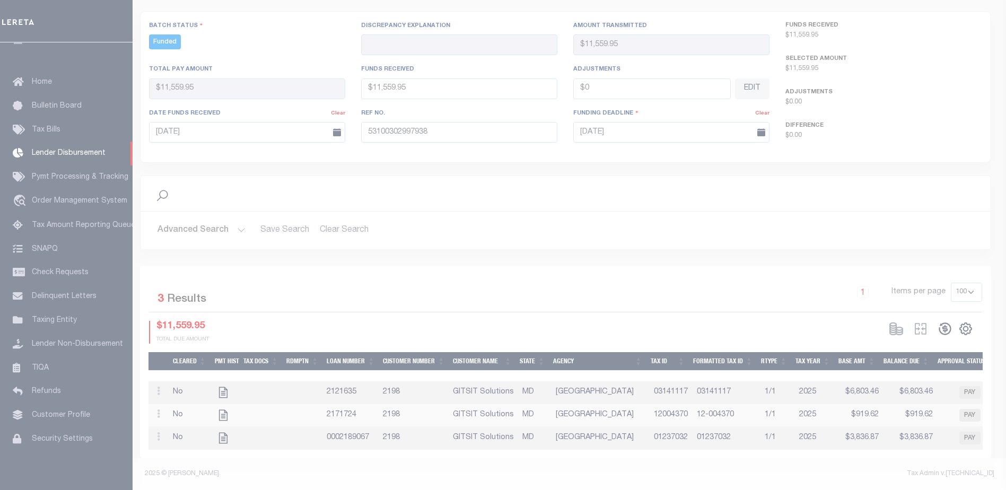
click at [950, 319] on div at bounding box center [503, 245] width 1006 height 490
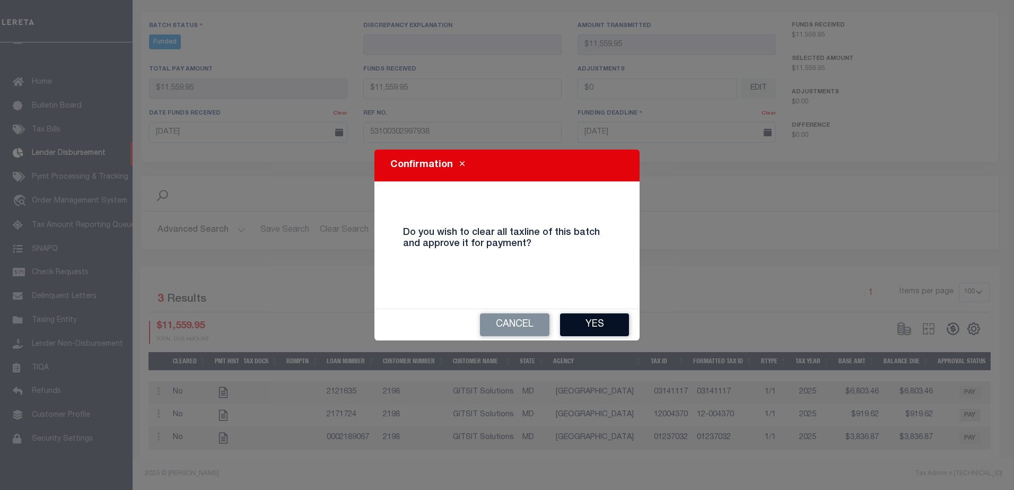
click at [582, 322] on button "Yes" at bounding box center [594, 324] width 69 height 23
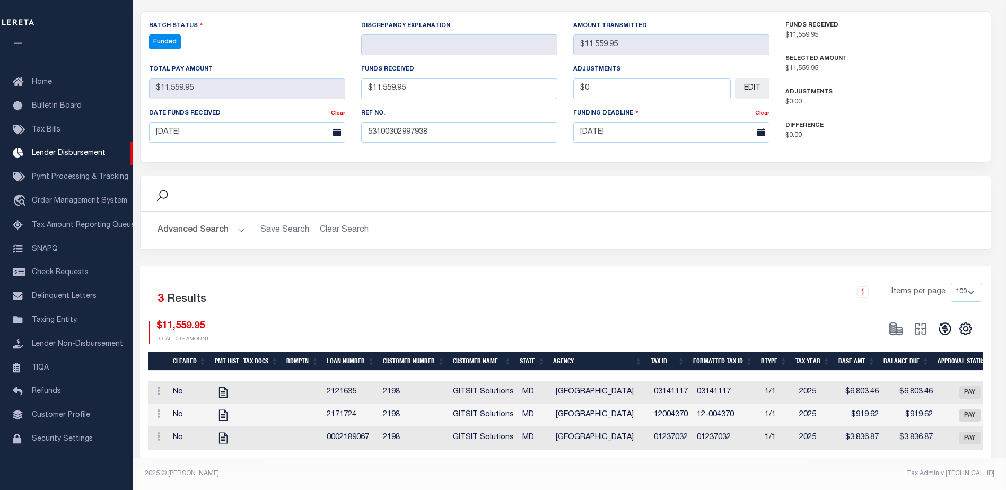
type input "$11,559.95"
type input "$0"
select select "100"
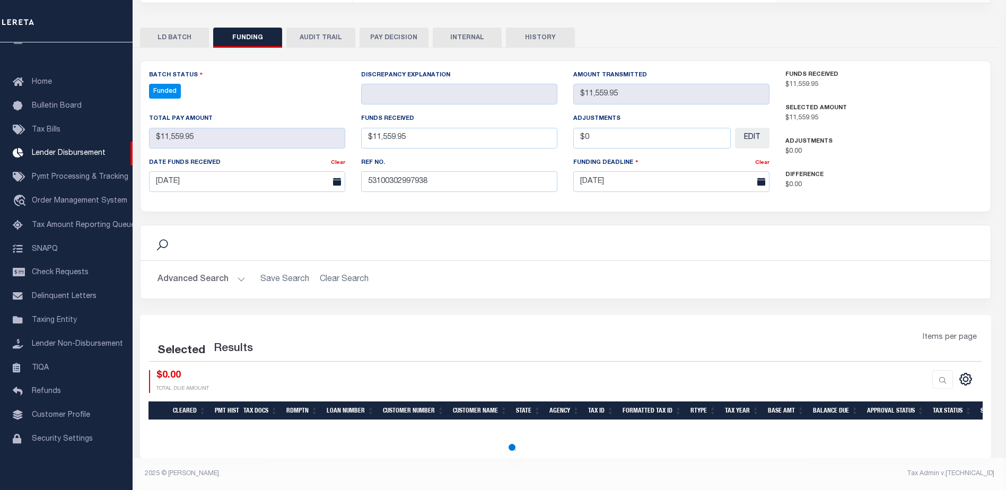
select select "100"
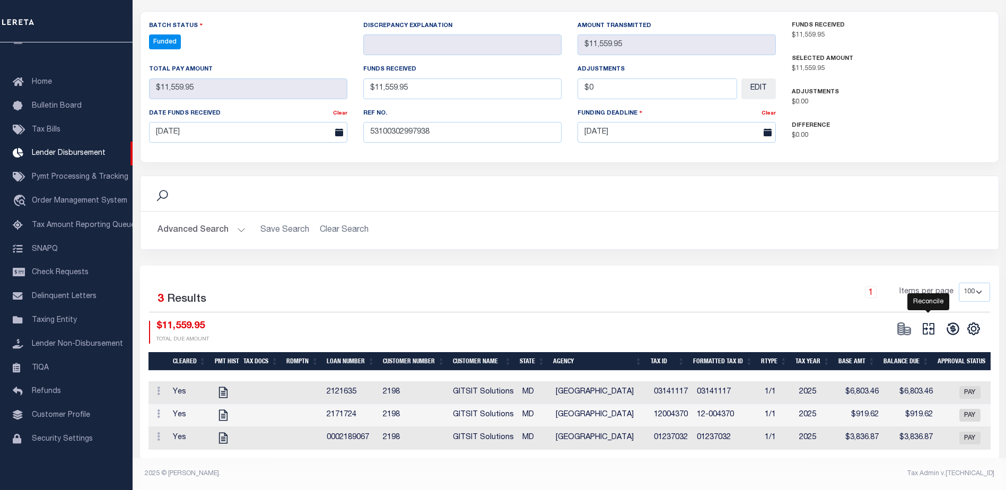
click at [922, 324] on icon at bounding box center [928, 328] width 15 height 15
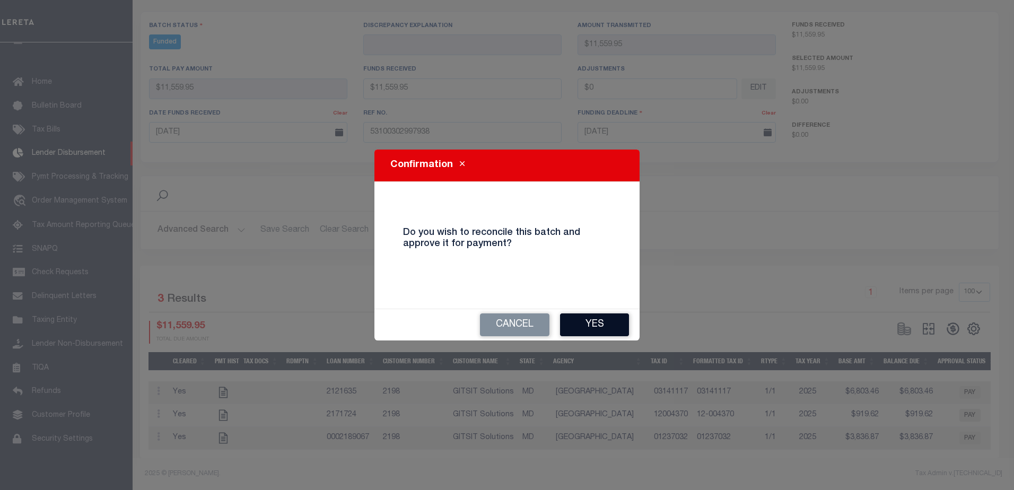
click at [577, 321] on button "Yes" at bounding box center [594, 324] width 69 height 23
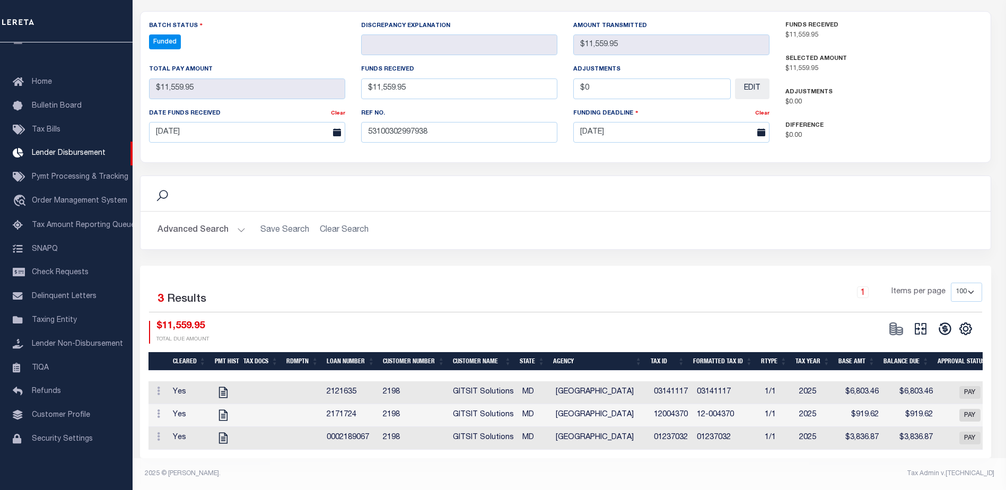
type input "$11,559.95"
type input "$0"
select select "100"
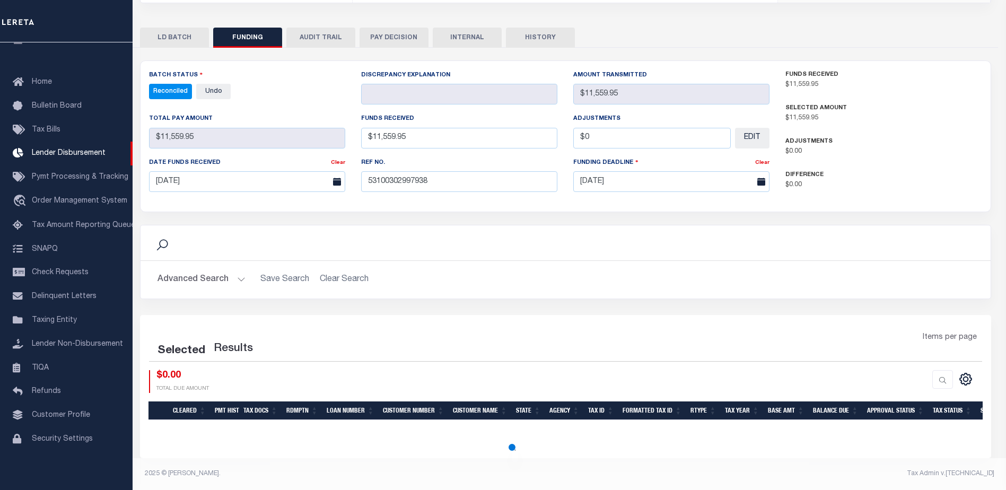
select select "100"
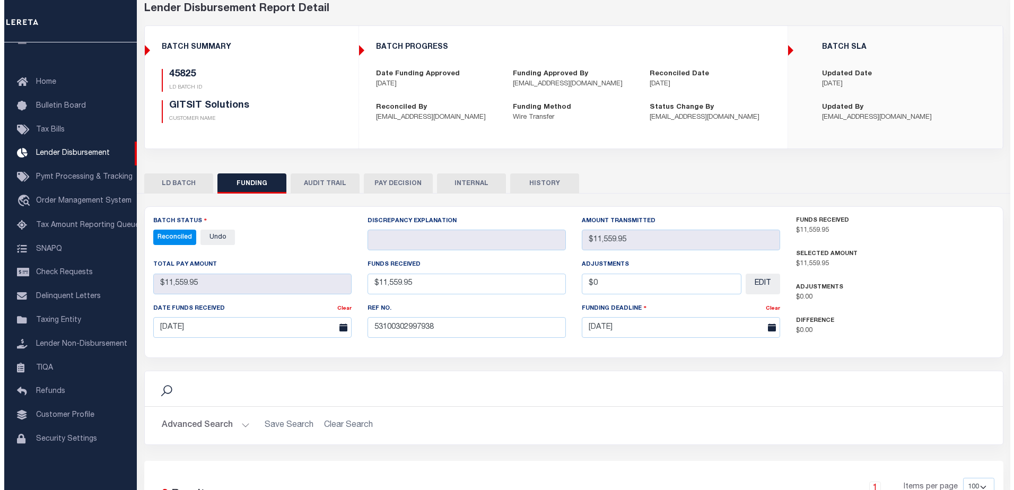
scroll to position [0, 0]
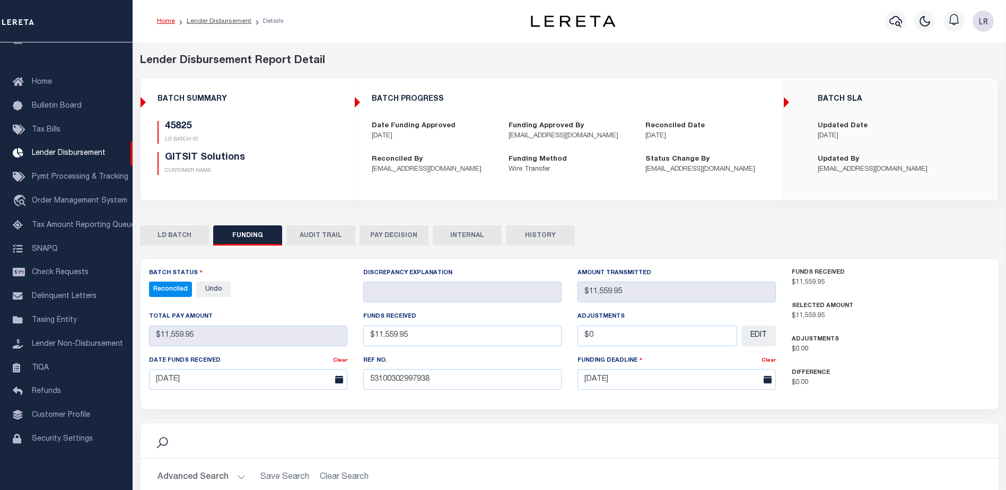
click at [457, 232] on button "INTERNAL" at bounding box center [467, 235] width 69 height 20
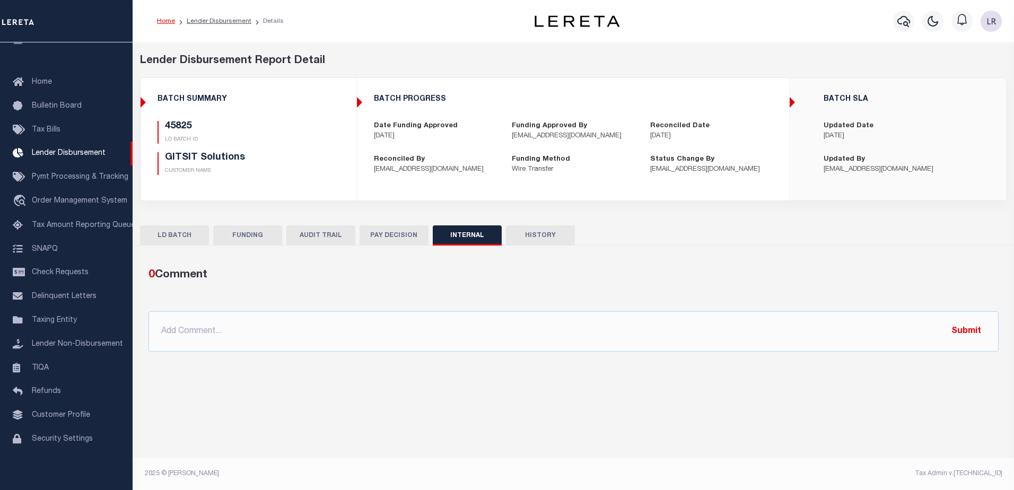
click at [630, 354] on div "0 Comment @Aakash Patel @Abdul Muzain @Adams, Pamela S @Adhikary Rinki @Agustin…" at bounding box center [573, 309] width 867 height 102
drag, startPoint x: 631, startPoint y: 341, endPoint x: 733, endPoint y: 339, distance: 101.8
click at [631, 341] on input "text" at bounding box center [573, 331] width 850 height 40
paste input ""ORG AMT - $16808.81 45870 - $342.87 45858 - $1594.21 45835 - $3311.78 45825 - …"
type input ""ORG AMT - $16808.81 45870 - $342.87 45858 - $1594.21 45835 - $3311.78 45825 - …"
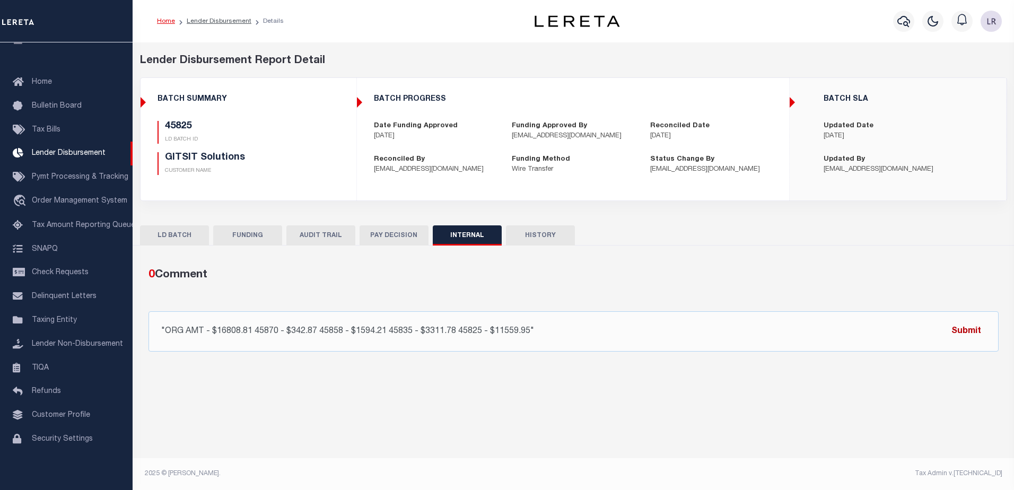
click at [965, 335] on button "Submit" at bounding box center [965, 331] width 43 height 22
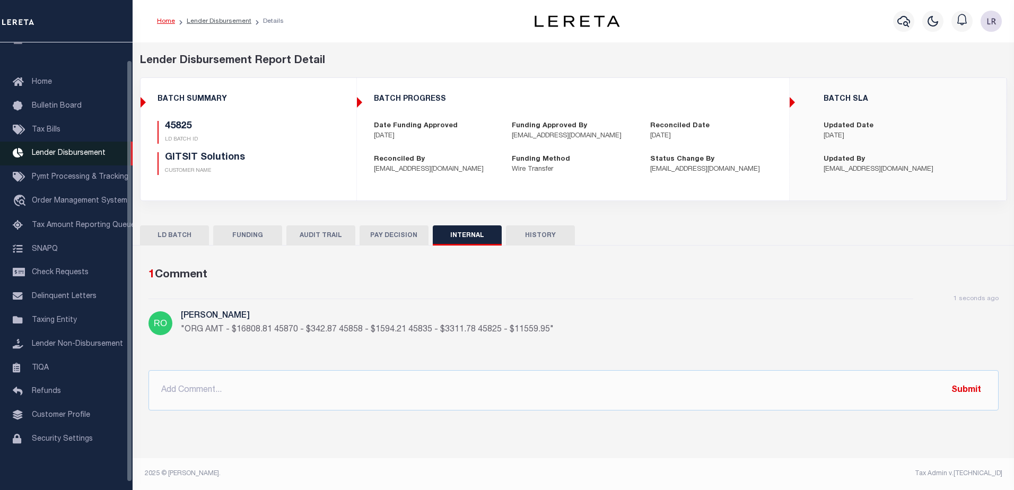
click at [90, 156] on span "Lender Disbursement" at bounding box center [69, 153] width 74 height 7
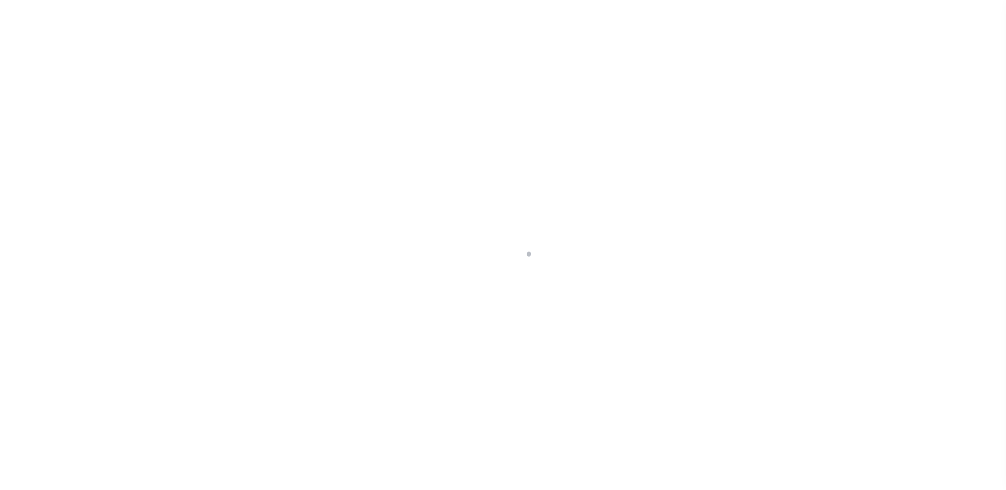
scroll to position [19, 0]
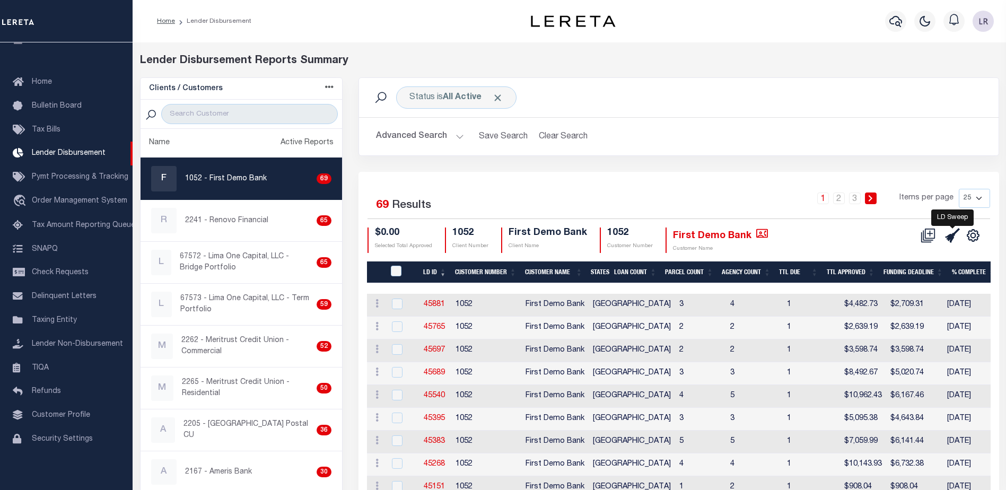
click at [958, 229] on icon at bounding box center [952, 235] width 15 height 15
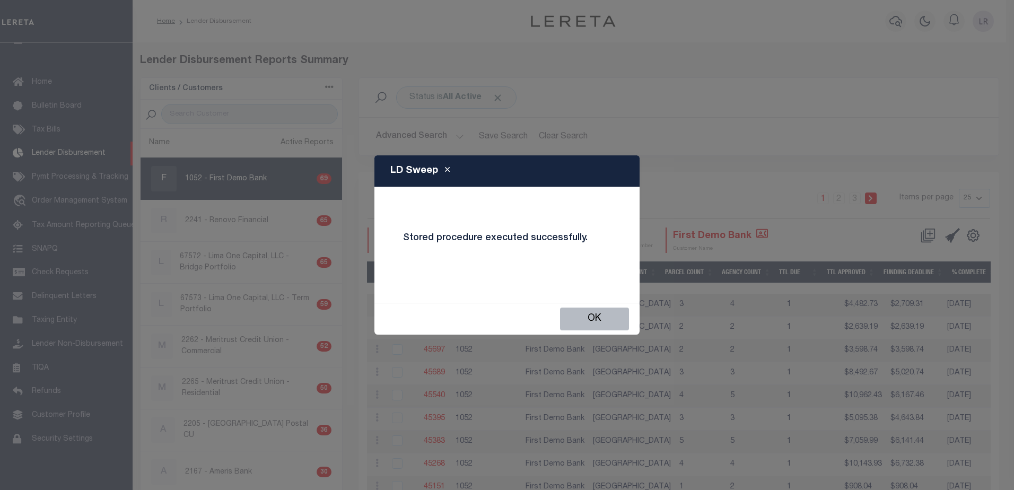
click at [605, 313] on button "OK" at bounding box center [594, 319] width 69 height 23
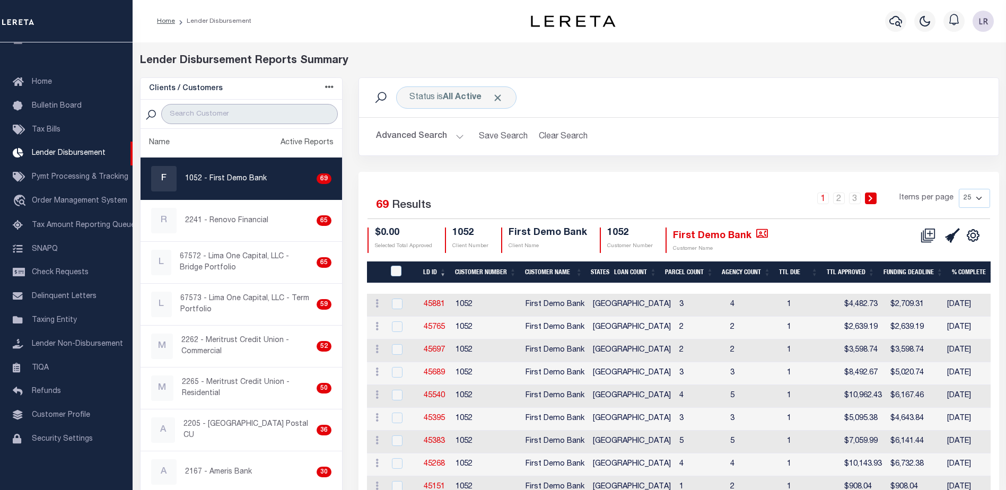
click at [262, 118] on input "search" at bounding box center [249, 114] width 177 height 20
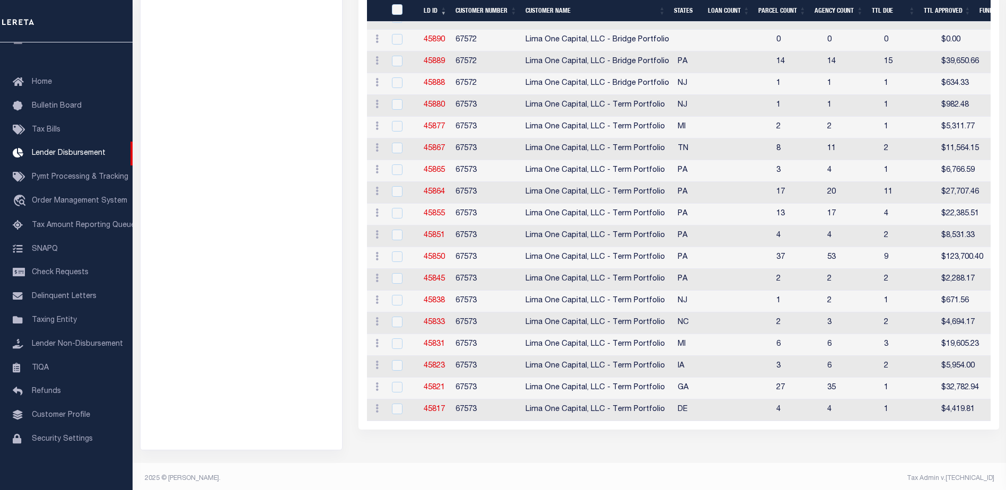
scroll to position [434, 0]
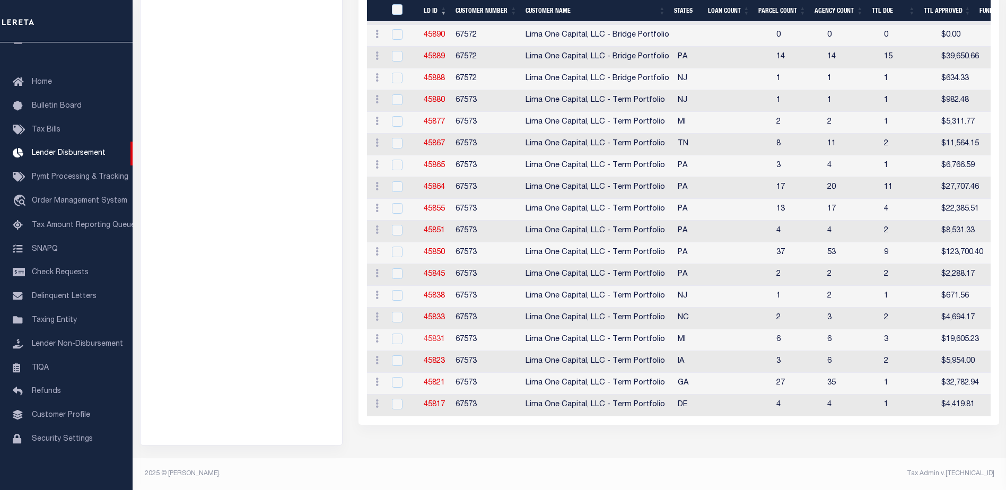
type input "[GEOGRAPHIC_DATA]"
click at [440, 338] on link "45831" at bounding box center [434, 339] width 21 height 7
checkbox input "true"
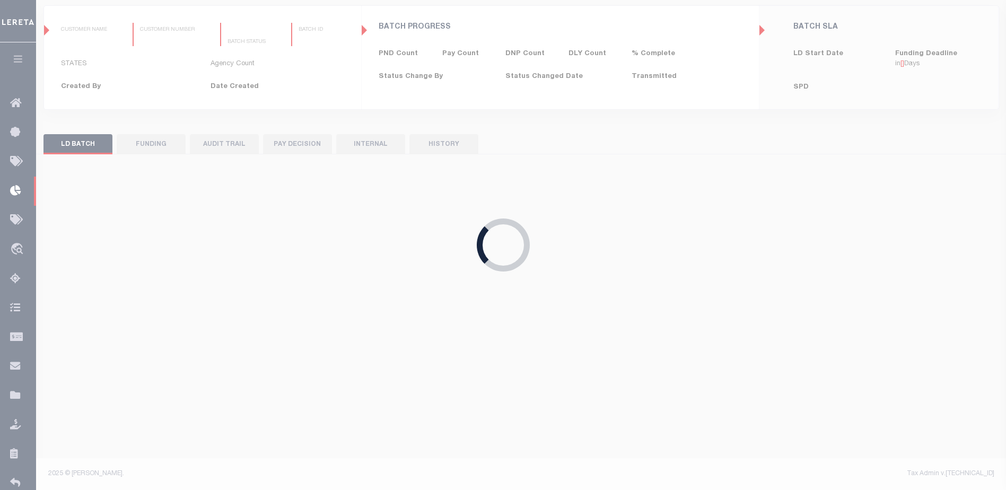
type input "$0.00"
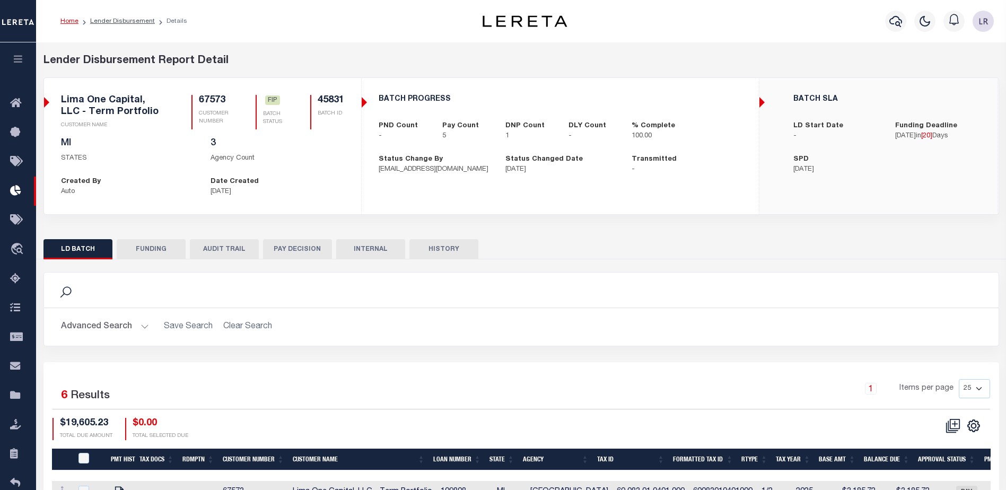
click at [159, 250] on button "FUNDING" at bounding box center [151, 249] width 69 height 20
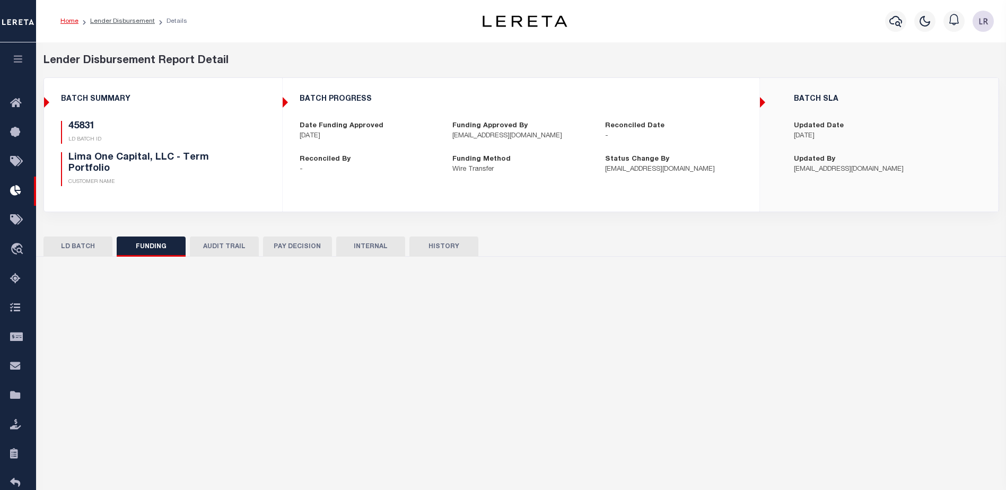
type input "$15,701.74"
type input "$0"
type input "[DATE]"
select select "100"
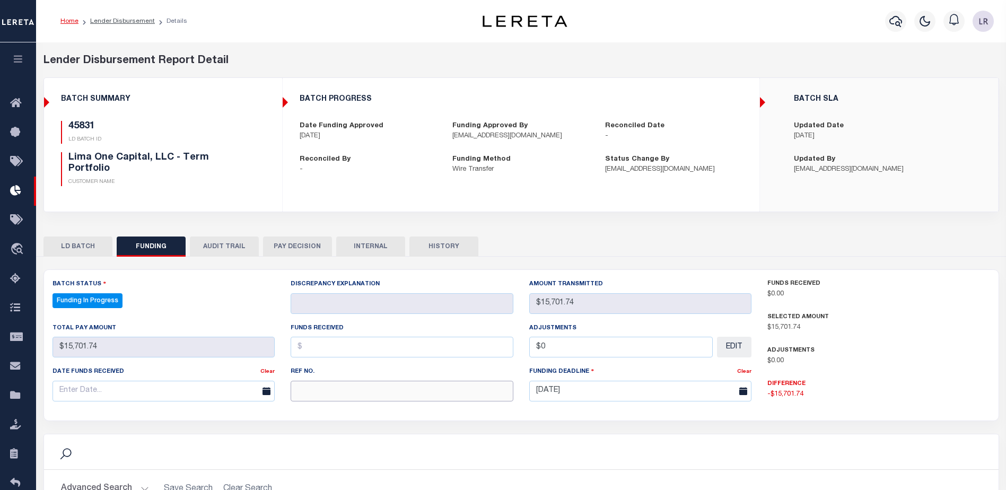
click at [326, 389] on input "text" at bounding box center [402, 391] width 223 height 21
paste input "20250828MMQFMP2700154308280812FT03"
type input "20250828MMQFMP2700154308280812FT03"
click at [312, 348] on input "text" at bounding box center [402, 347] width 223 height 21
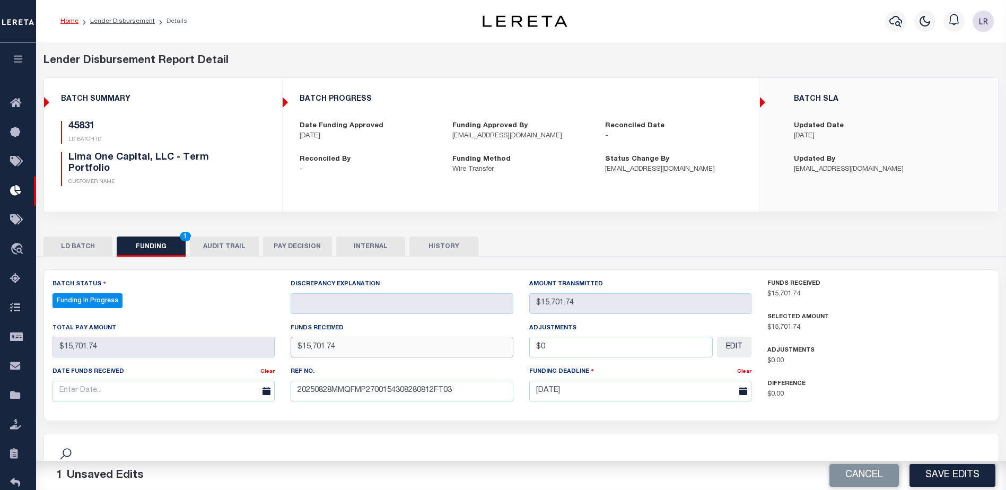
type input "$15,701.74"
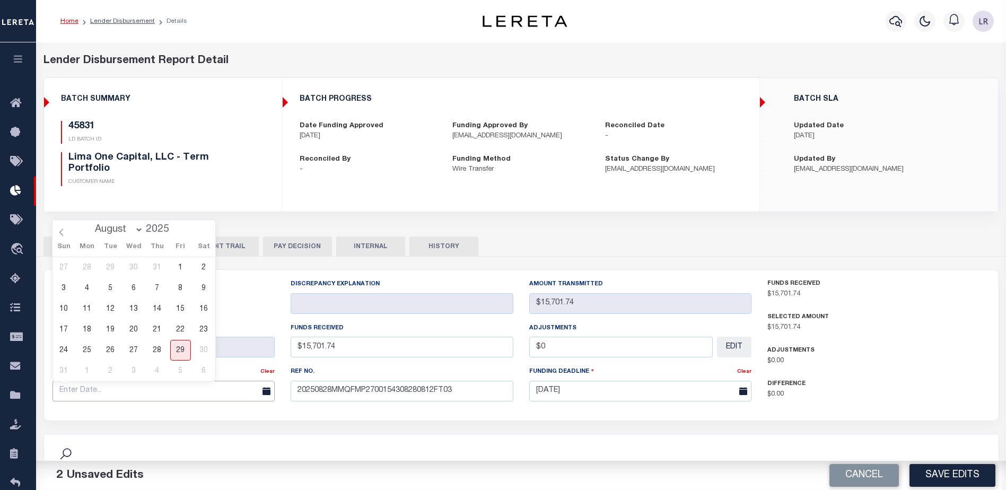
click at [241, 389] on input "text" at bounding box center [163, 391] width 223 height 21
click at [165, 350] on span "28" at bounding box center [157, 350] width 21 height 21
type input "[DATE]"
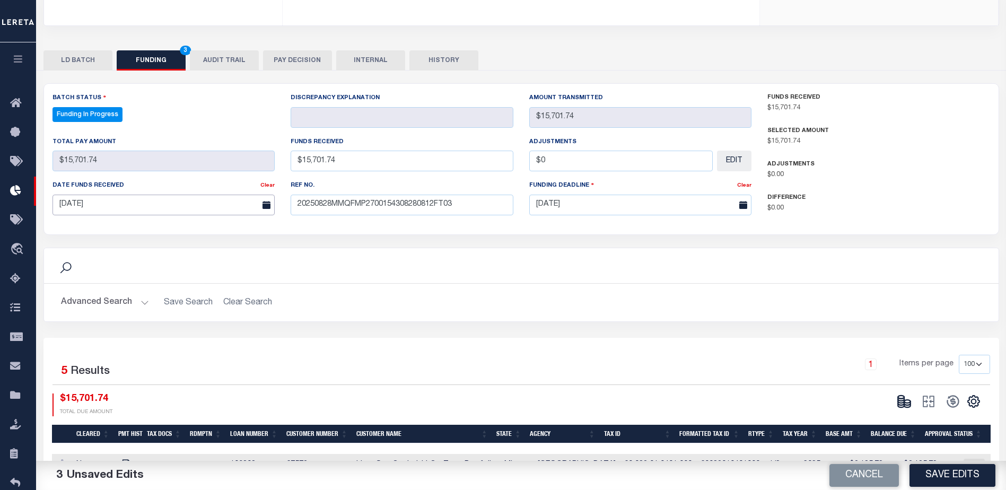
scroll to position [212, 0]
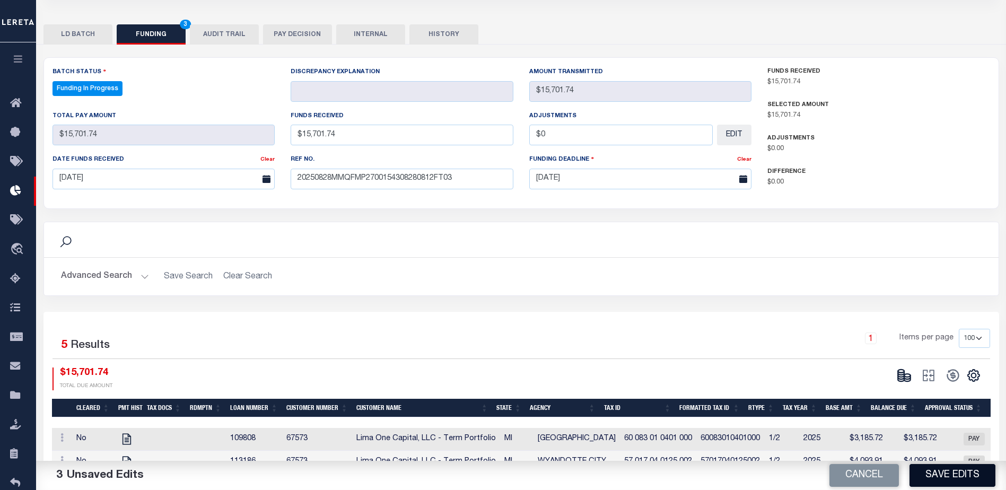
click at [936, 474] on button "Save Edits" at bounding box center [952, 475] width 86 height 23
type input "$15,701.74"
type input "$0"
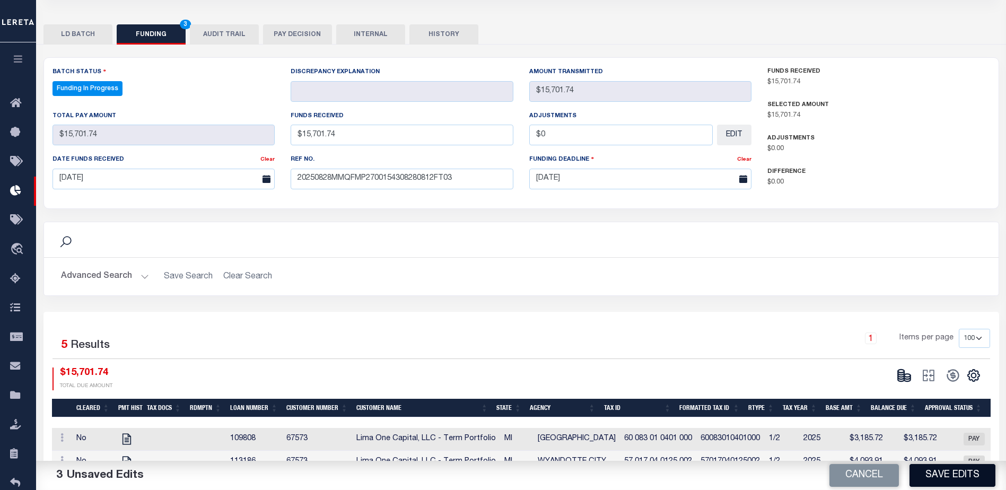
select select "100"
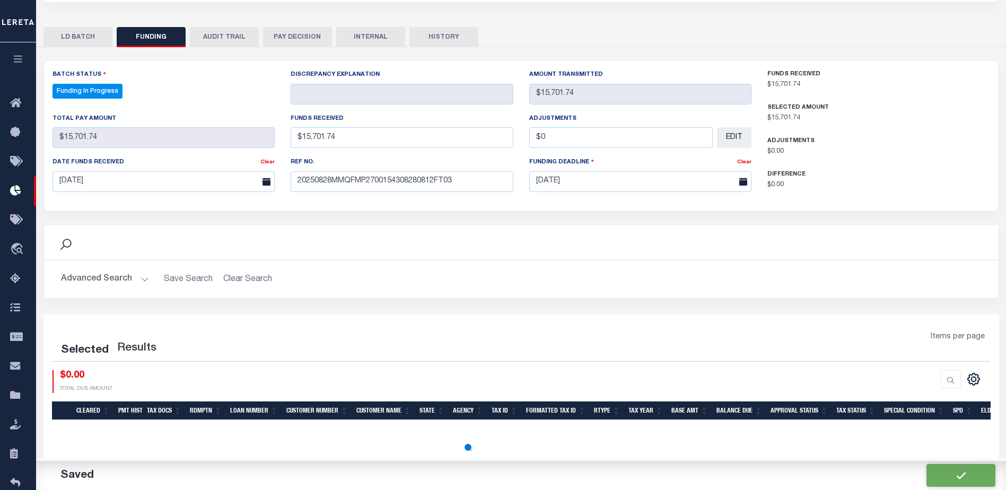
select select "100"
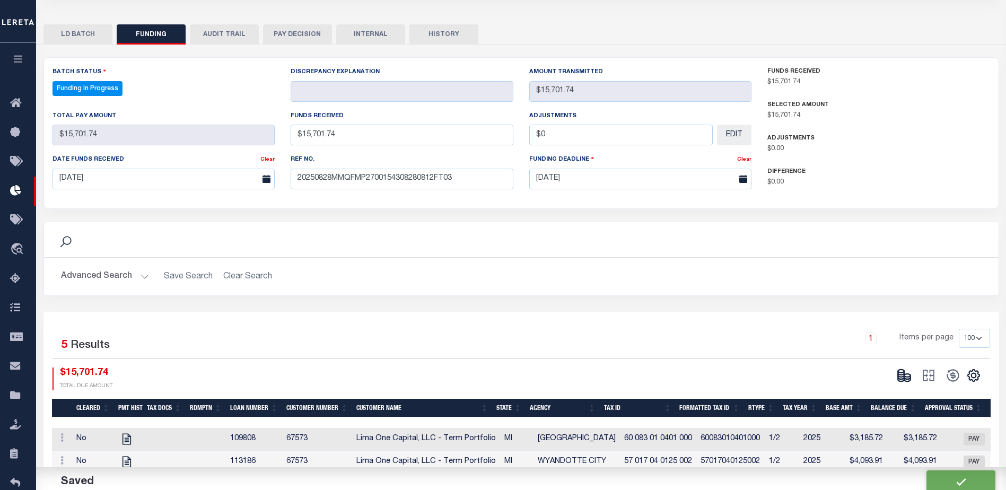
click at [909, 379] on icon at bounding box center [907, 377] width 6 height 4
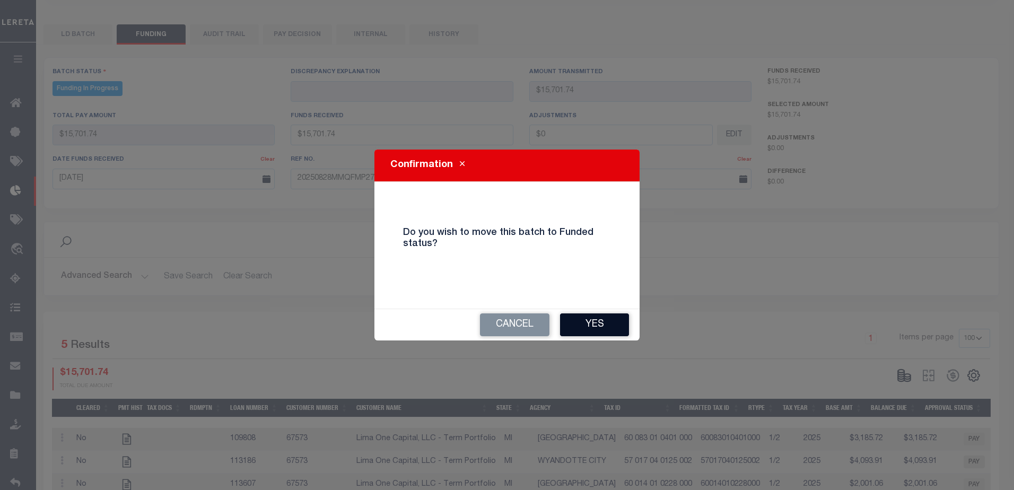
click at [607, 325] on button "Yes" at bounding box center [594, 324] width 69 height 23
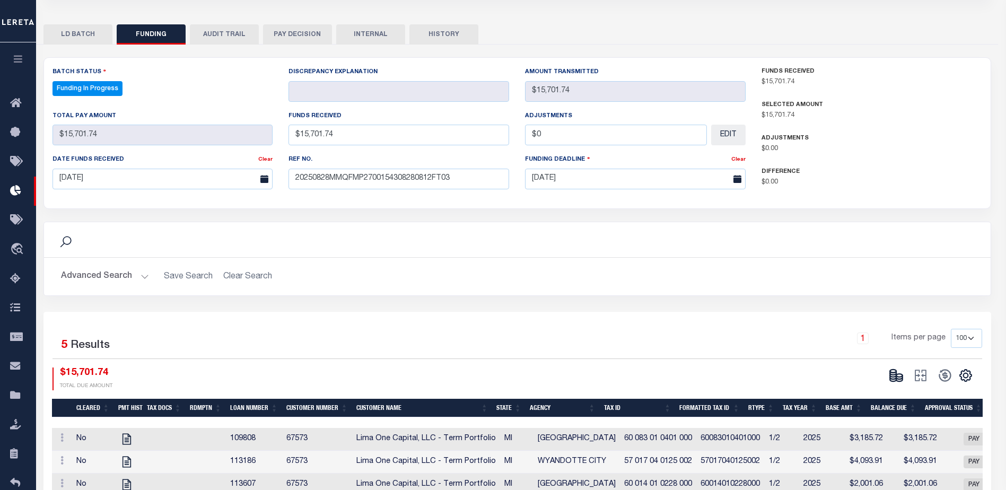
type input "$15,701.74"
type input "$0"
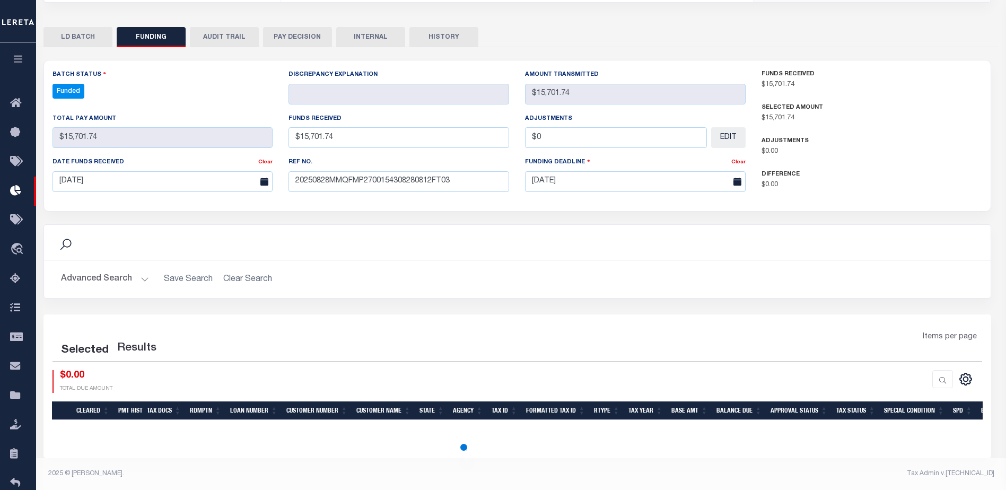
select select "100"
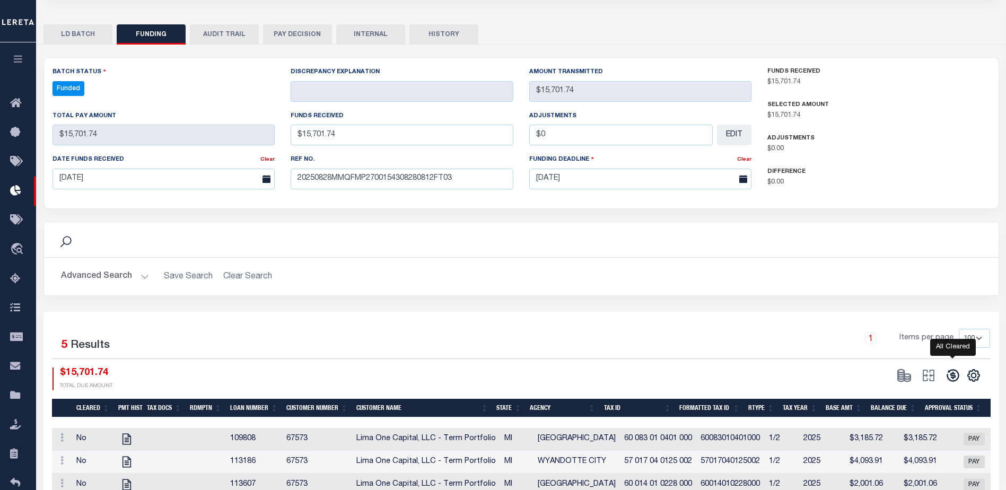
click at [953, 373] on icon at bounding box center [952, 375] width 12 height 12
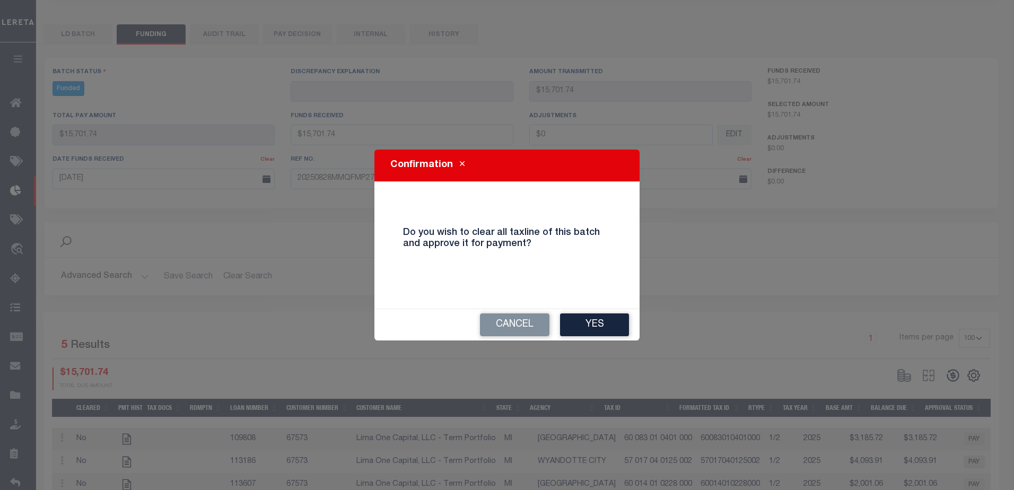
click at [589, 329] on button "Yes" at bounding box center [594, 324] width 69 height 23
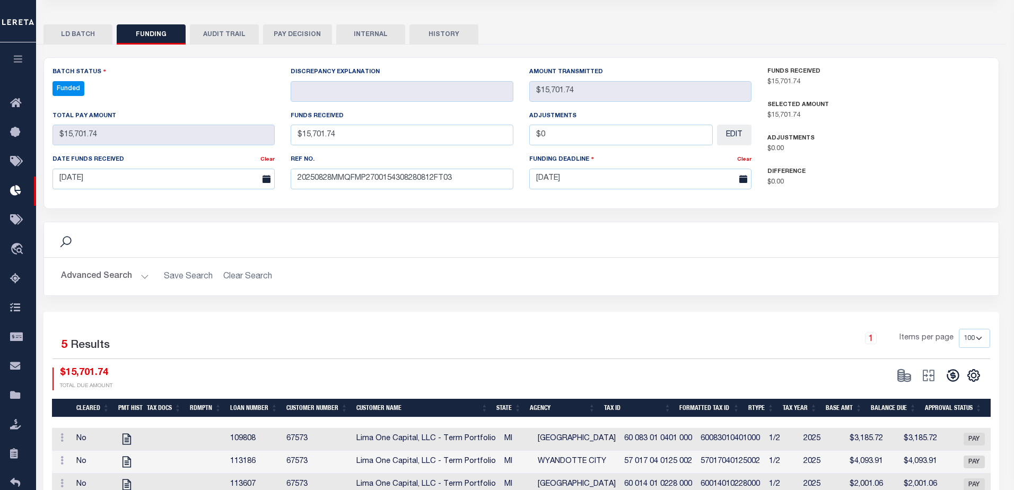
type input "$15,701.74"
type input "$0"
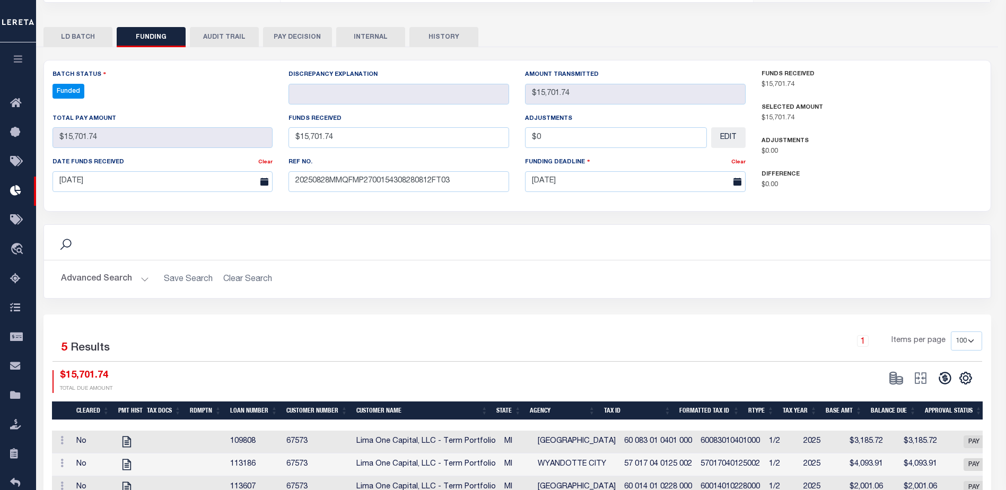
select select "100"
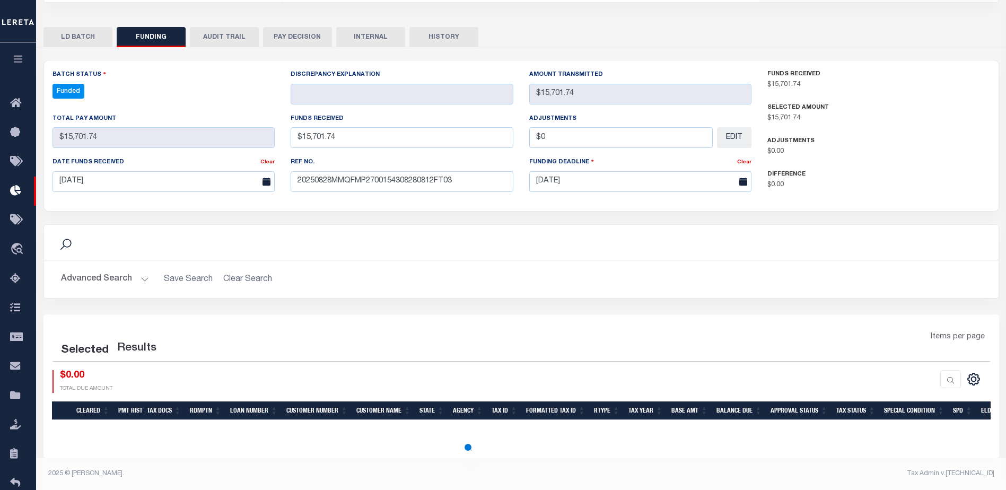
select select "100"
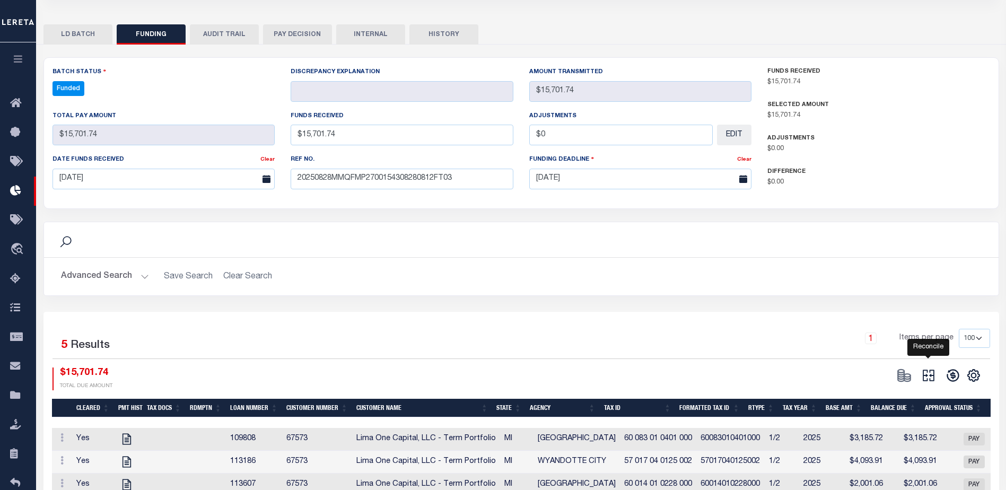
click at [922, 379] on icon "" at bounding box center [928, 375] width 15 height 15
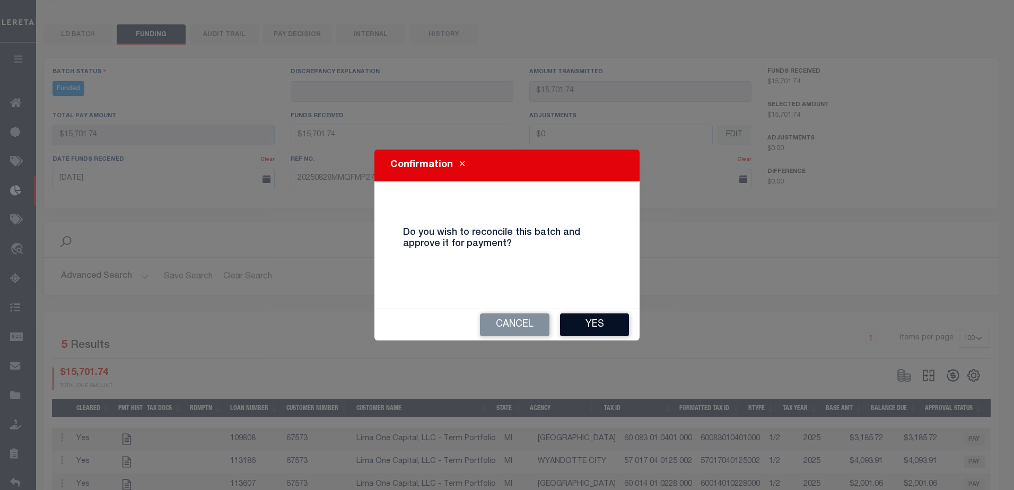
click at [599, 320] on button "Yes" at bounding box center [594, 324] width 69 height 23
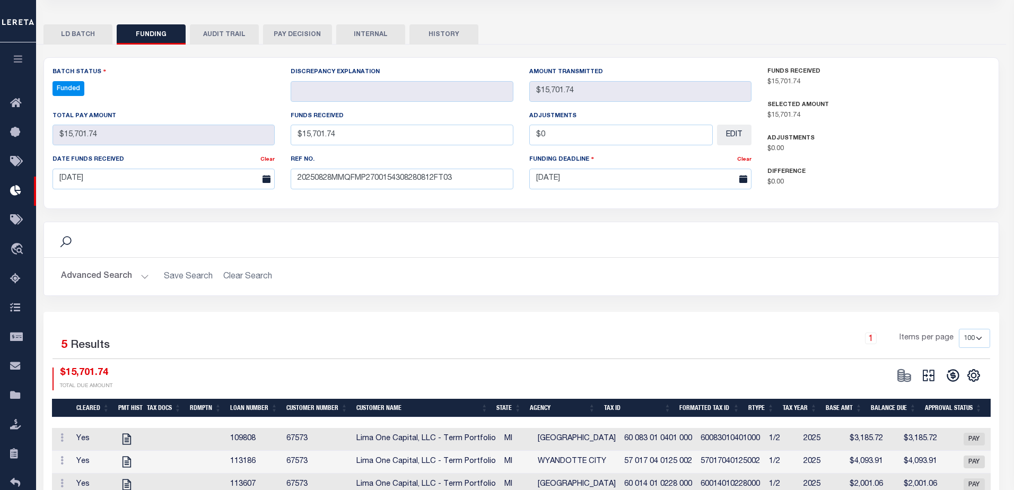
type input "$15,701.74"
type input "$0"
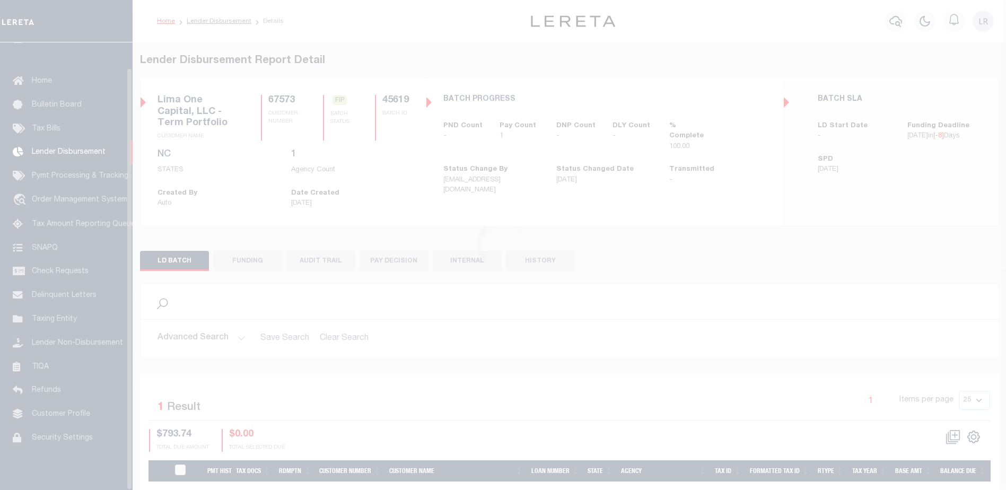
scroll to position [27, 0]
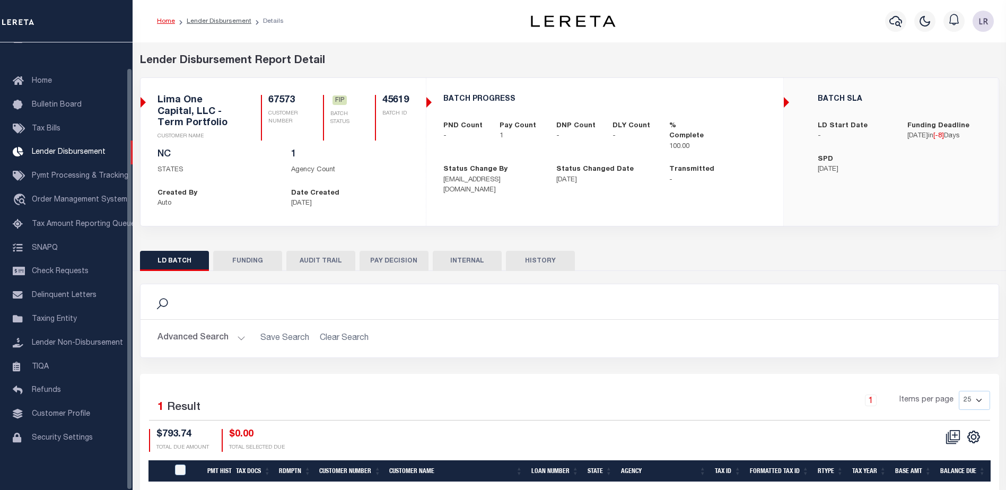
click at [267, 263] on button "FUNDING" at bounding box center [247, 261] width 69 height 20
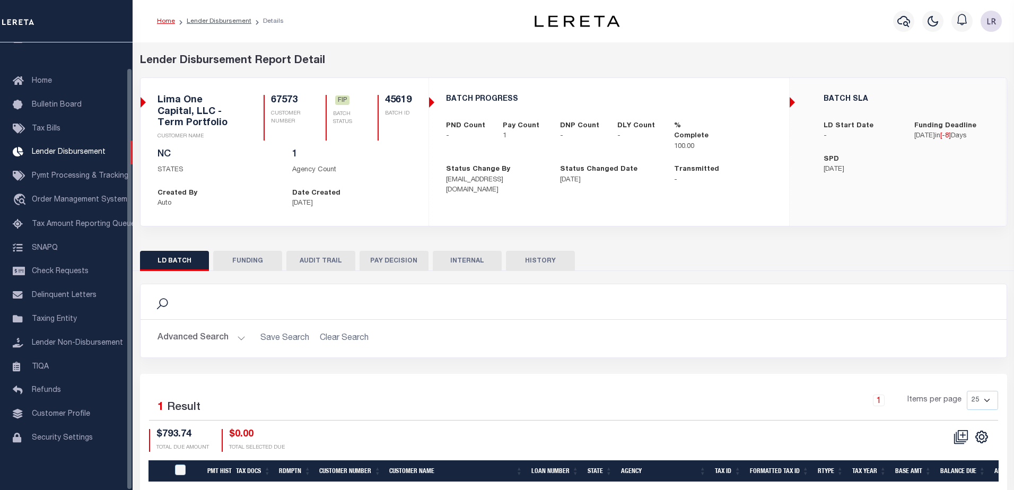
type input "$793.74"
type input "$0"
type input "[DATE]"
select select "100"
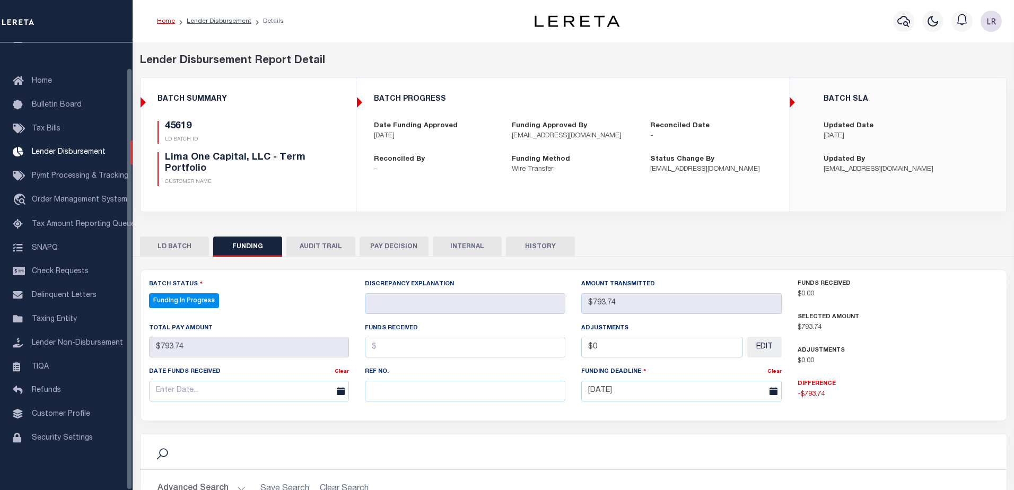
select select "100"
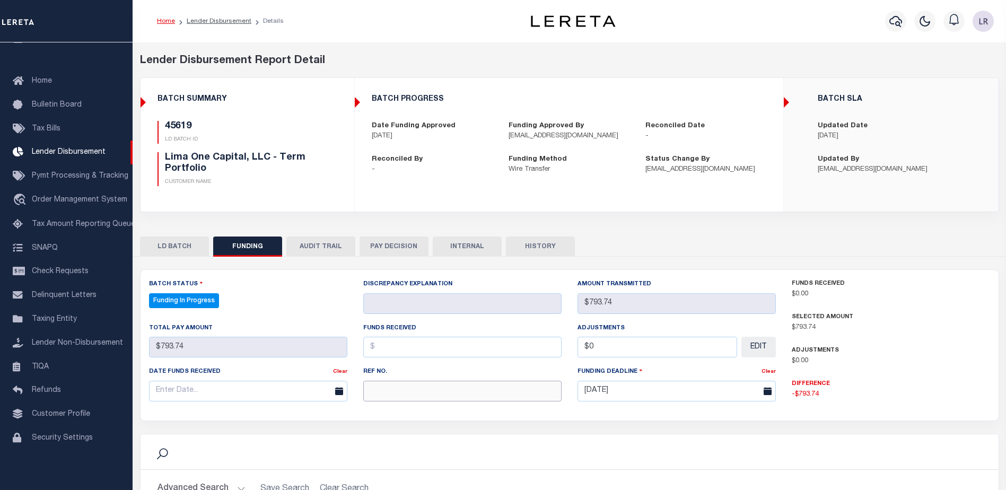
click at [456, 390] on input "text" at bounding box center [462, 391] width 198 height 21
paste input "20250828MMQFMP2700154308280812FT03"
type input "20250828MMQFMP2700154308280812FT03"
click at [408, 349] on input "text" at bounding box center [462, 347] width 198 height 21
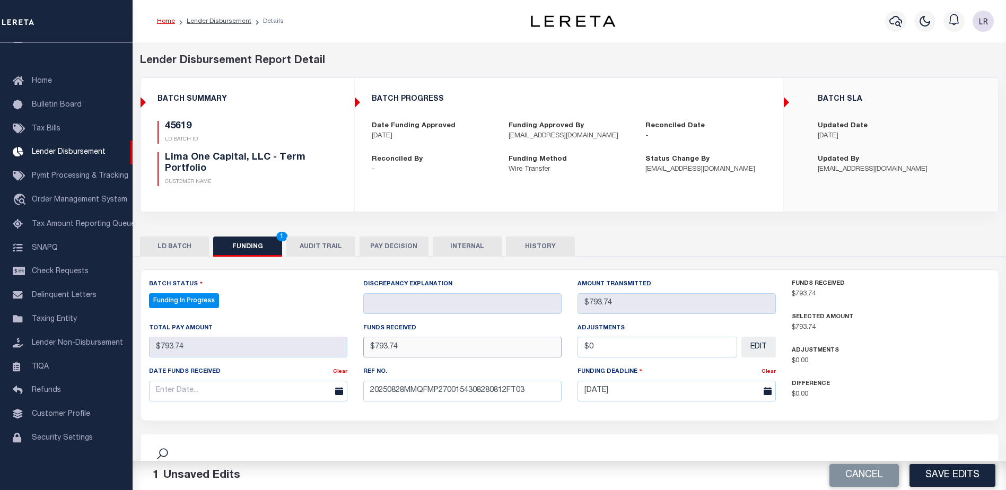
type input "$793.74"
click at [290, 404] on div "Date funds received Clear" at bounding box center [248, 387] width 214 height 43
click at [295, 384] on input "text" at bounding box center [248, 391] width 198 height 21
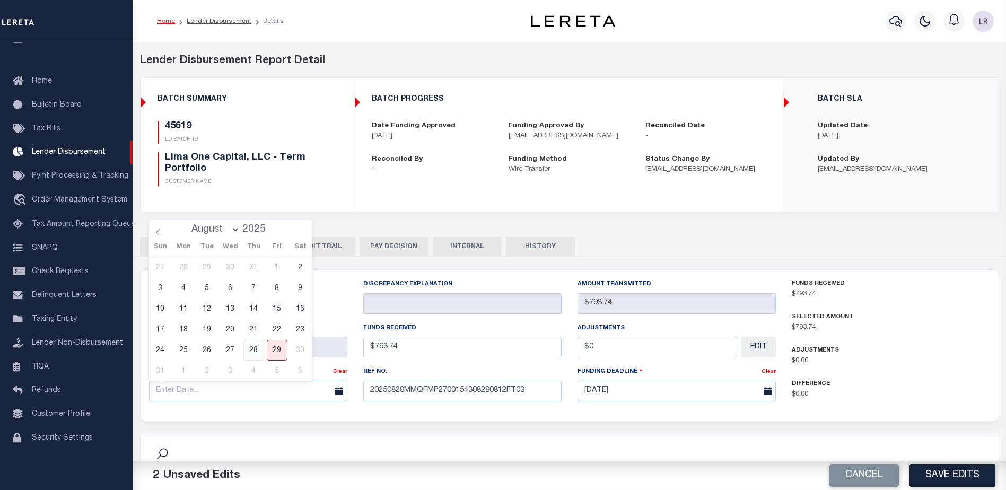
click at [253, 343] on span "28" at bounding box center [253, 350] width 21 height 21
type input "[DATE]"
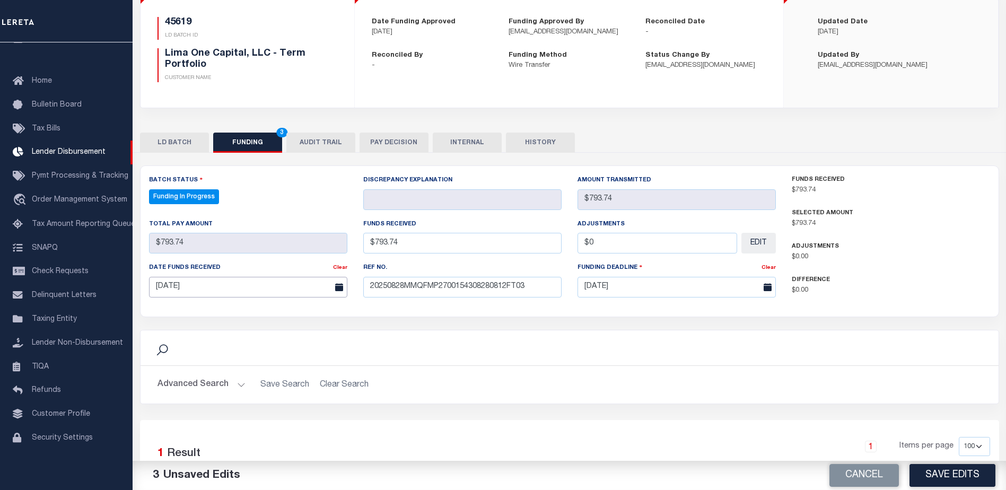
scroll to position [159, 0]
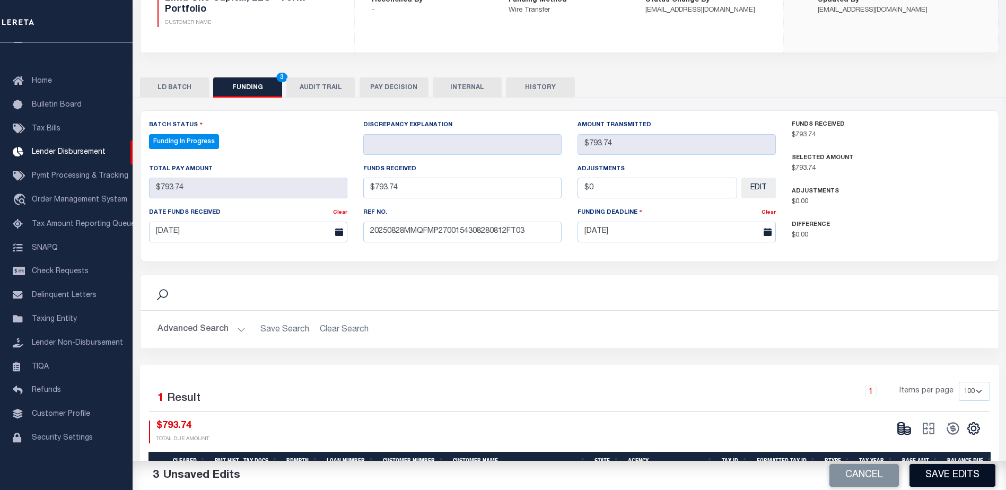
click at [950, 478] on button "Save Edits" at bounding box center [952, 475] width 86 height 23
type input "$793.74"
type input "$0"
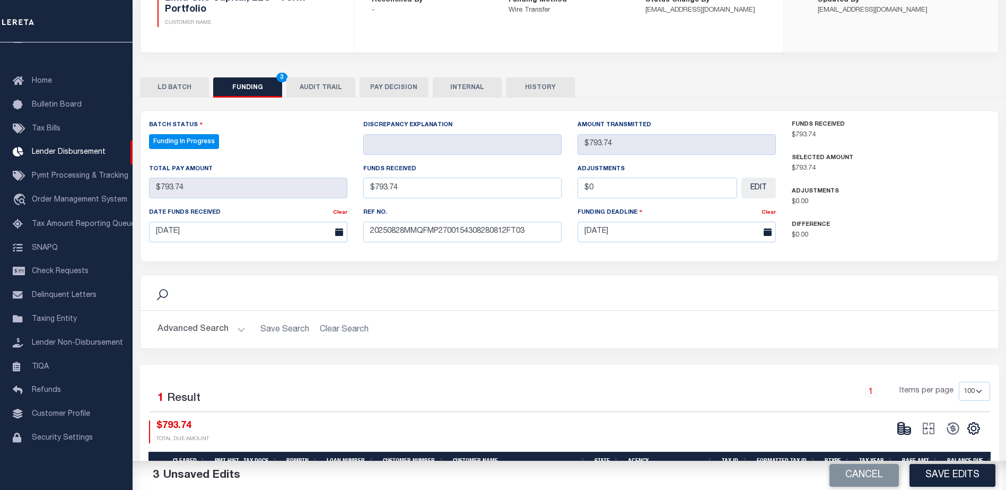
select select "100"
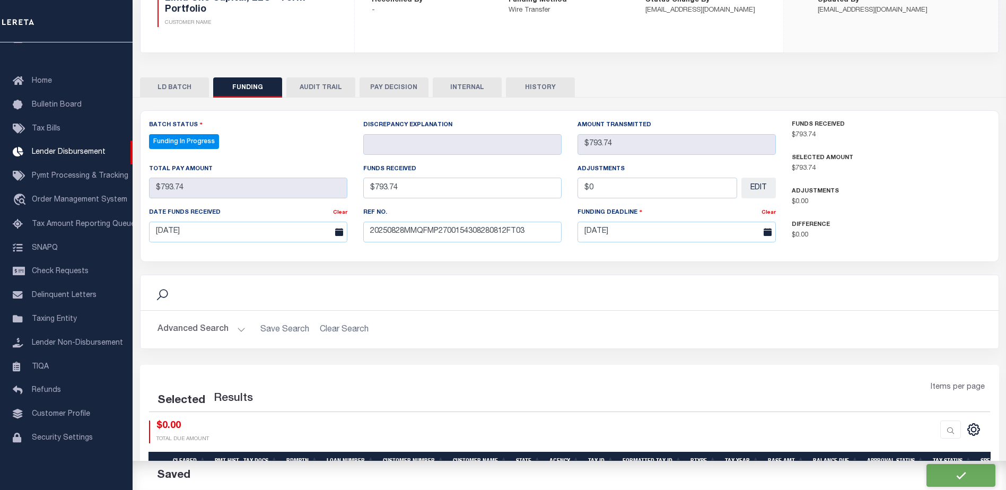
select select "100"
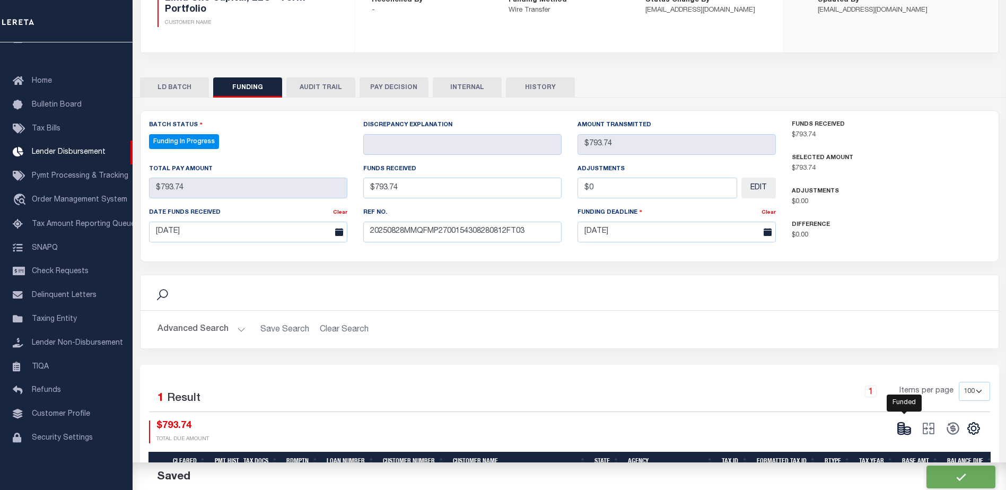
click at [902, 425] on icon at bounding box center [904, 428] width 15 height 15
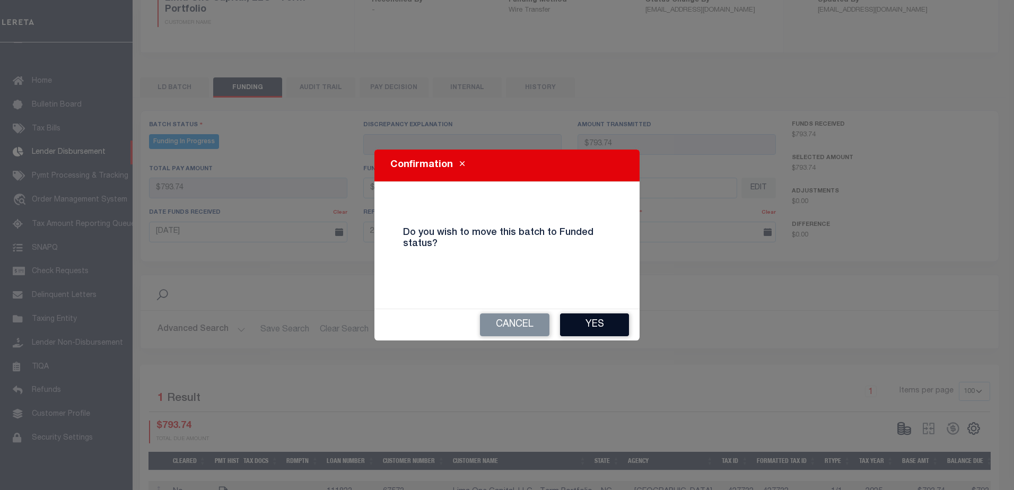
click at [600, 330] on button "Yes" at bounding box center [594, 324] width 69 height 23
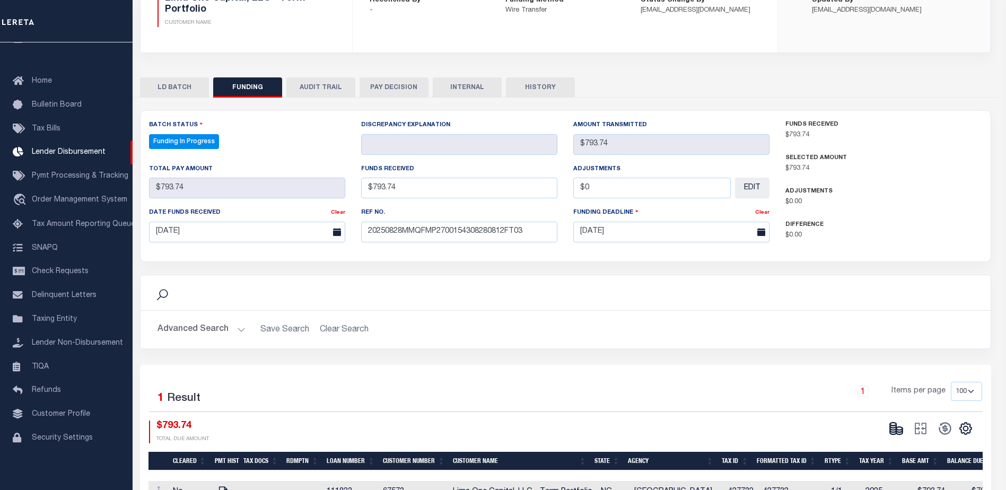
type input "$793.74"
type input "$0"
select select "100"
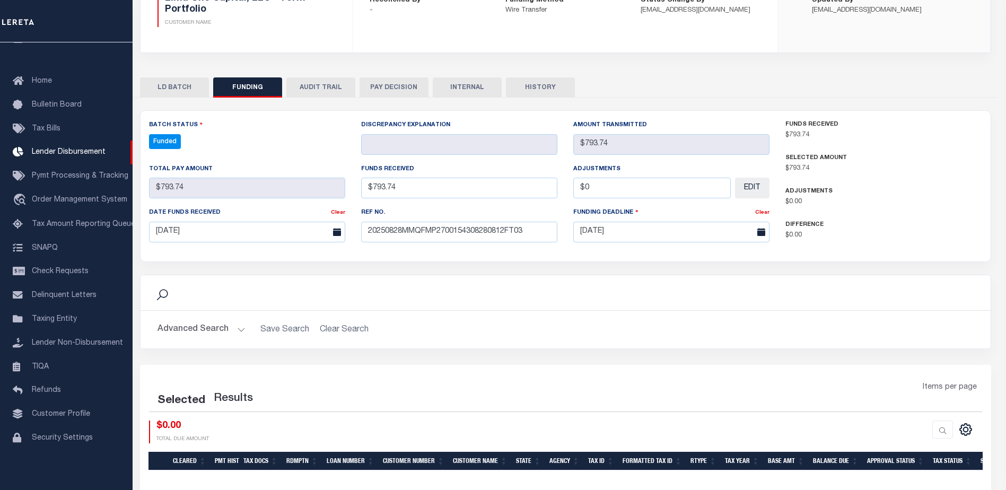
select select "100"
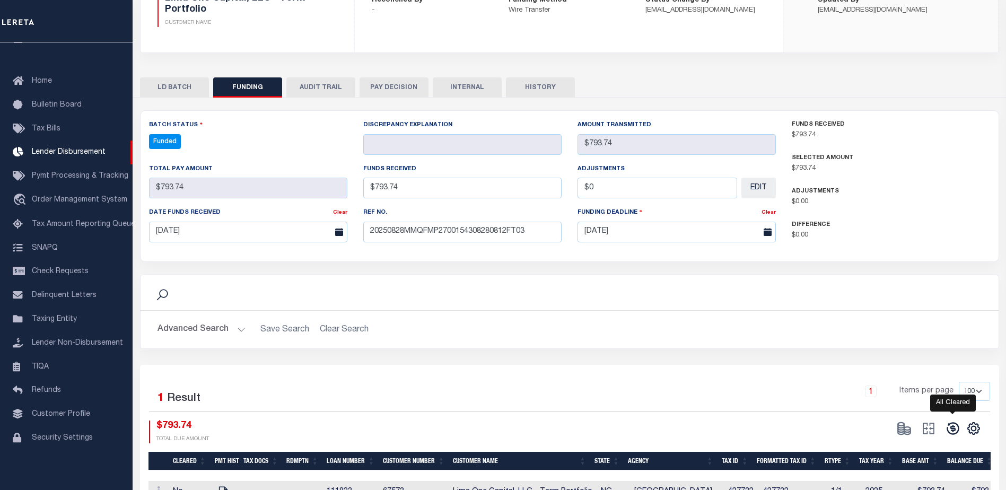
click at [951, 433] on icon at bounding box center [952, 428] width 15 height 15
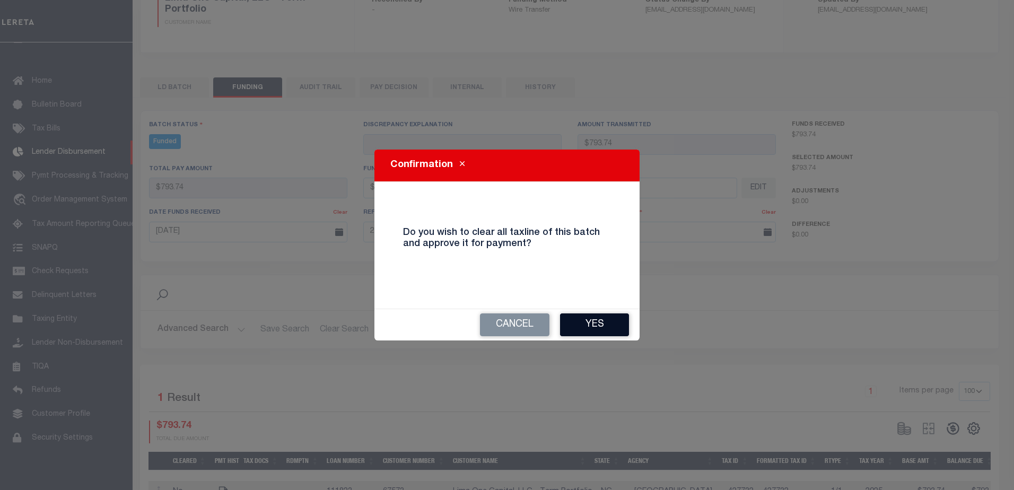
click at [589, 335] on button "Yes" at bounding box center [594, 324] width 69 height 23
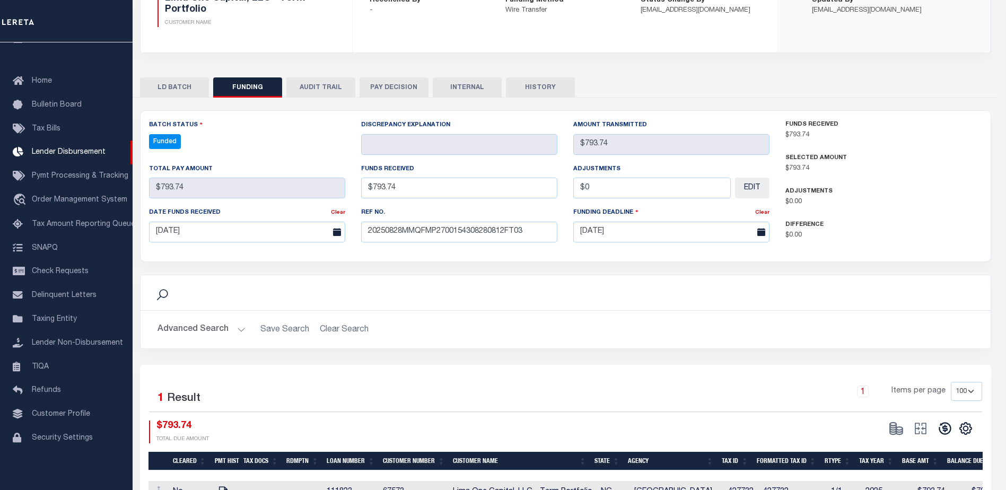
type input "$793.74"
type input "$0"
select select "100"
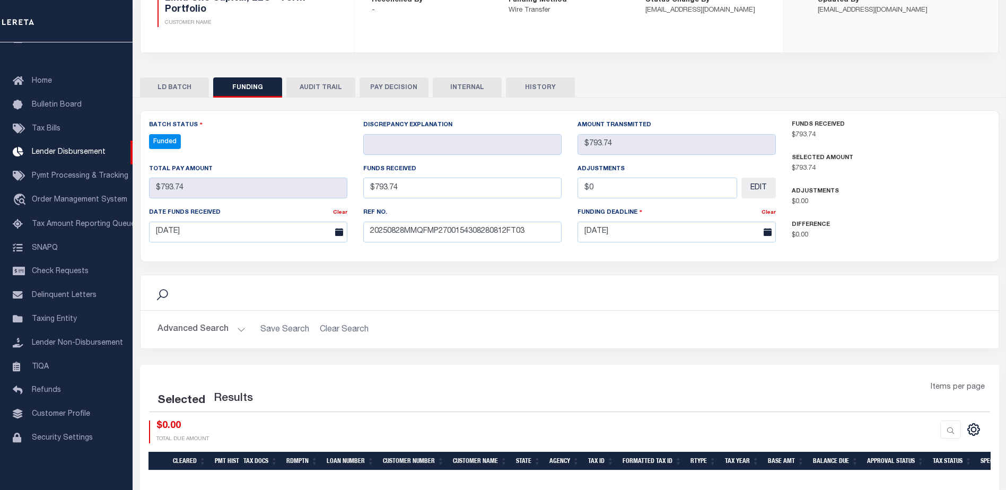
select select "100"
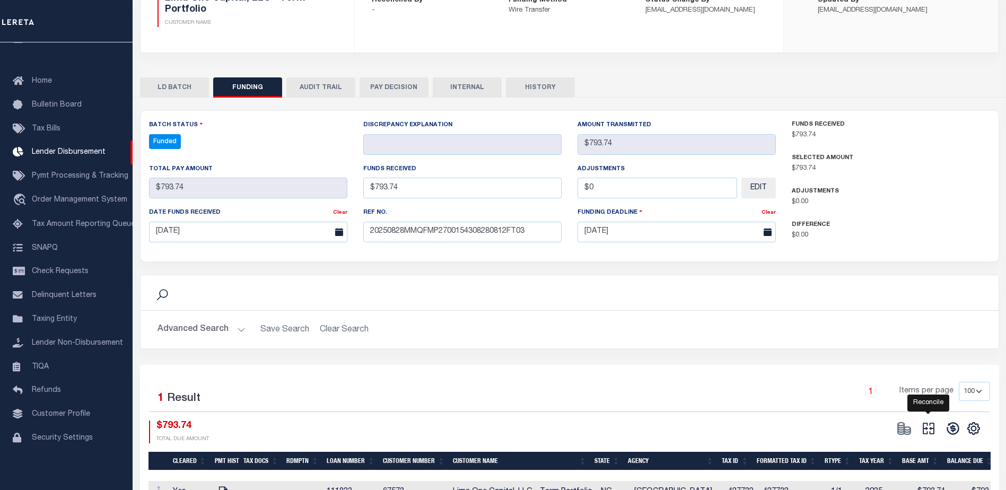
click at [927, 429] on icon at bounding box center [929, 429] width 12 height 12
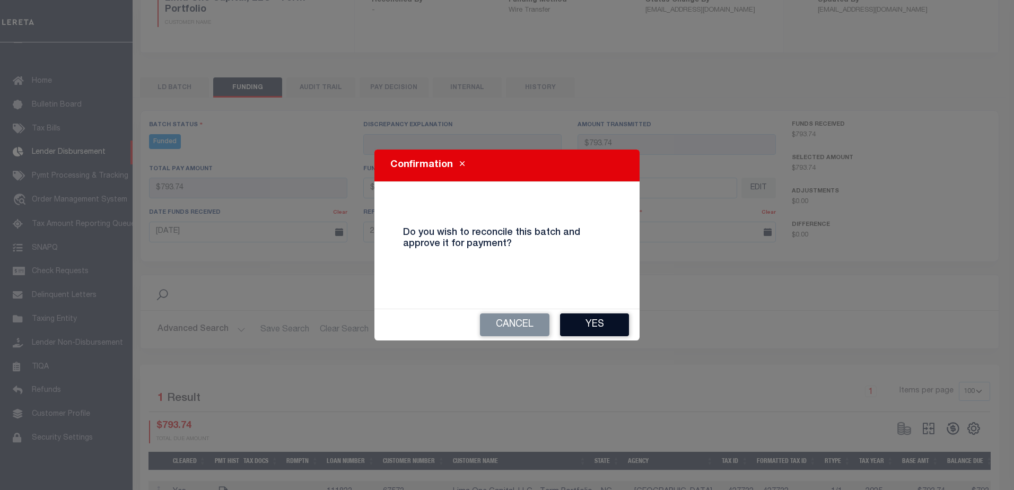
click at [597, 326] on button "Yes" at bounding box center [594, 324] width 69 height 23
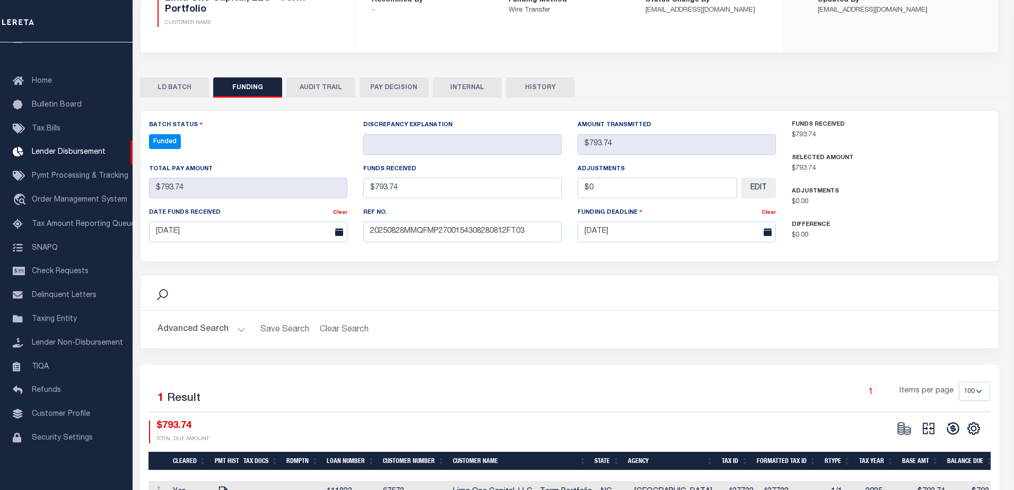
type input "$793.74"
type input "$0"
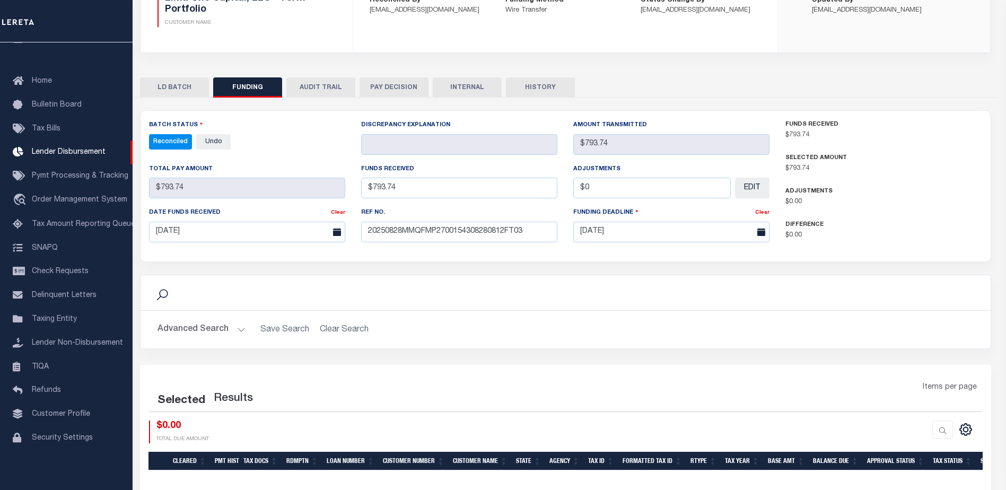
select select "100"
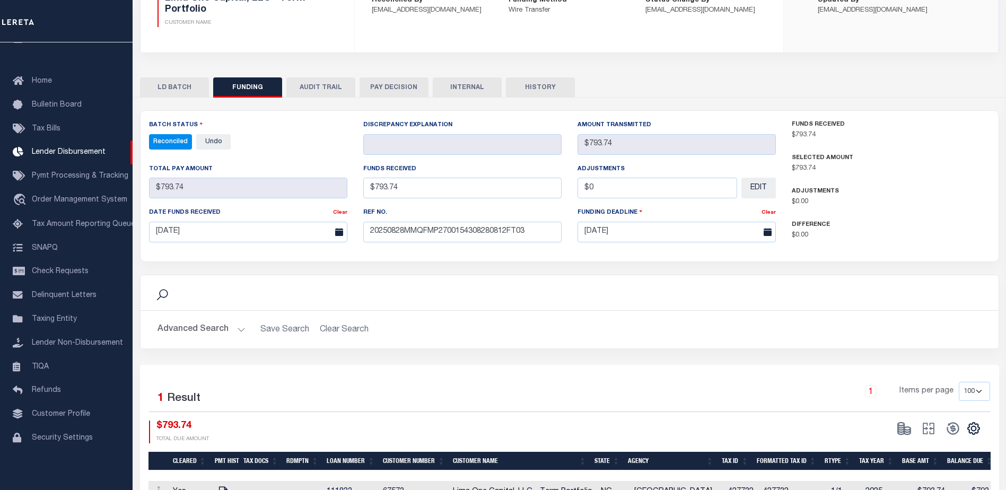
click at [482, 81] on button "INTERNAL" at bounding box center [467, 87] width 69 height 20
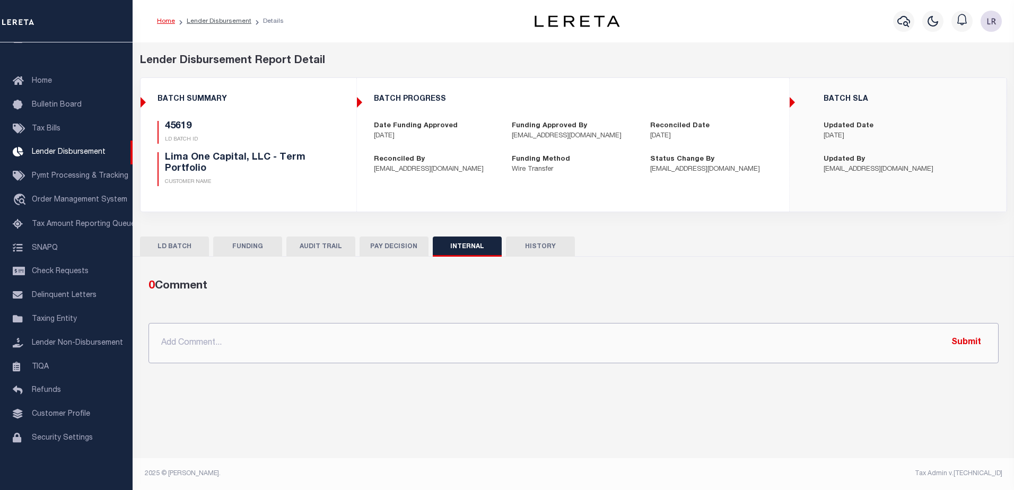
click at [472, 331] on input "text" at bounding box center [573, 343] width 850 height 40
paste input ""ORG AMT - $37755.33 45831 -$15701.74 45619 - $793.74 45683 - $1652.37 45621 - …"
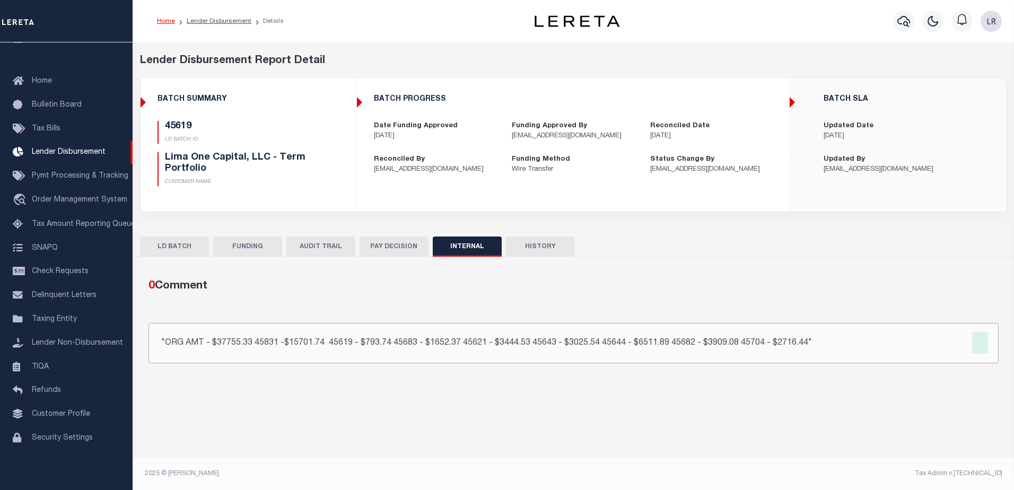
type input ""ORG AMT - $37755.33 45831 -$15701.74 45619 - $793.74 45683 - $1652.37 45621 - …"
click at [234, 20] on link "Lender Disbursement" at bounding box center [219, 21] width 65 height 6
checkbox input "true"
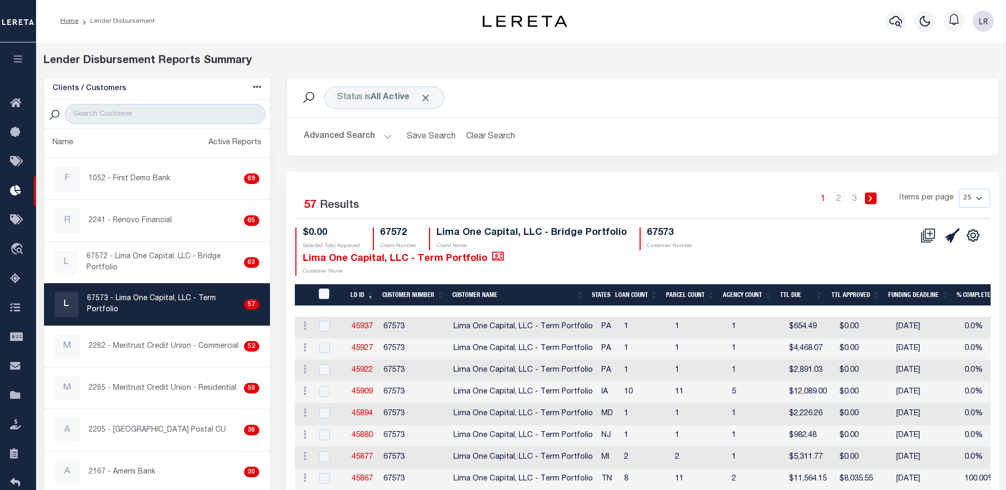
click at [847, 200] on li "2" at bounding box center [839, 198] width 16 height 12
click at [844, 199] on link "2" at bounding box center [839, 198] width 12 height 12
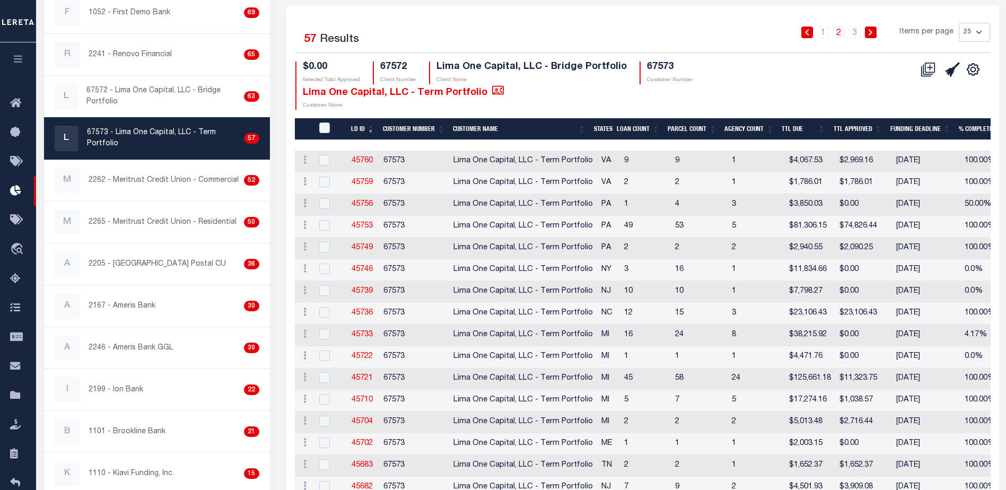
scroll to position [318, 0]
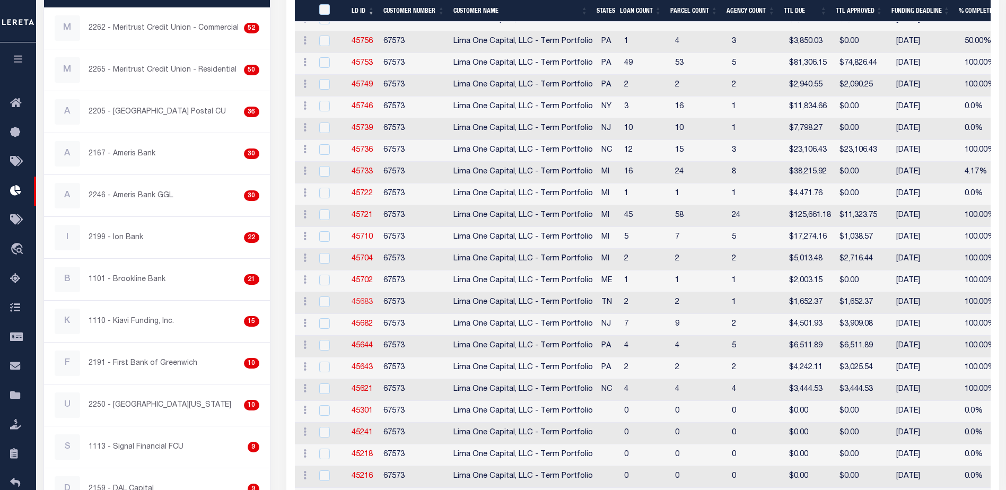
click at [364, 300] on link "45683" at bounding box center [362, 302] width 21 height 7
checkbox input "true"
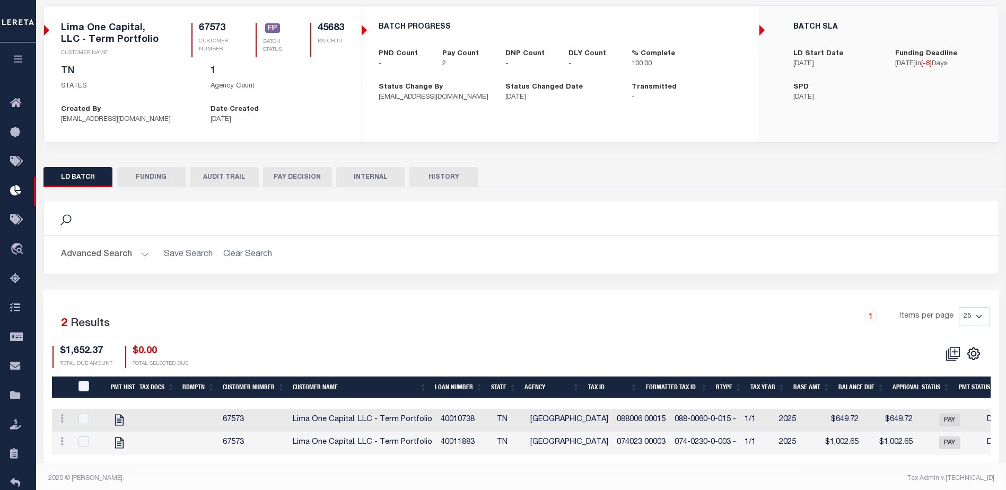
scroll to position [68, 0]
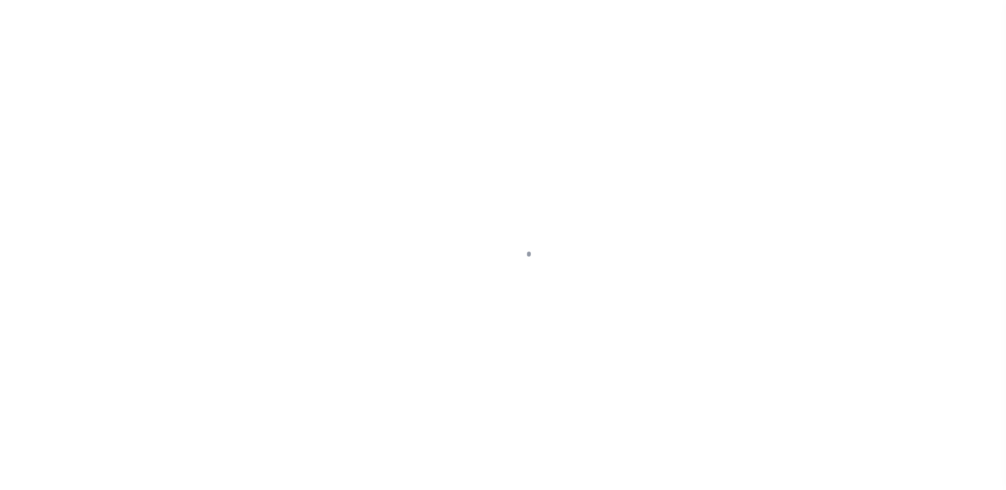
scroll to position [27, 0]
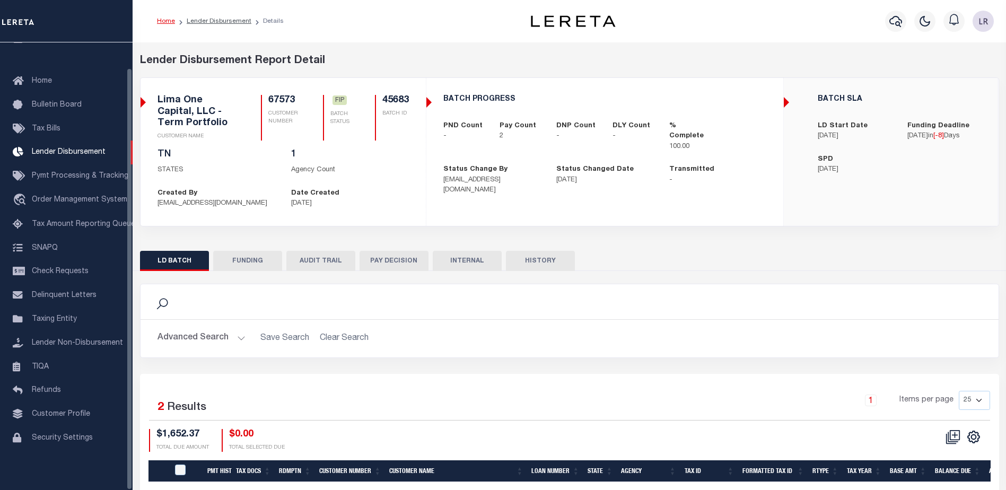
click at [238, 264] on button "FUNDING" at bounding box center [247, 261] width 69 height 20
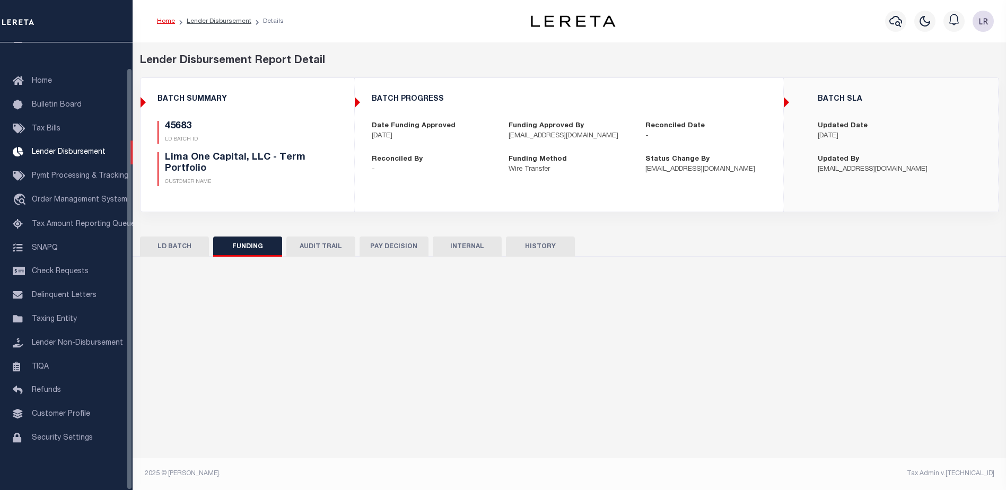
type input "$1,652.37"
type input "$0"
type input "[DATE]"
select select "100"
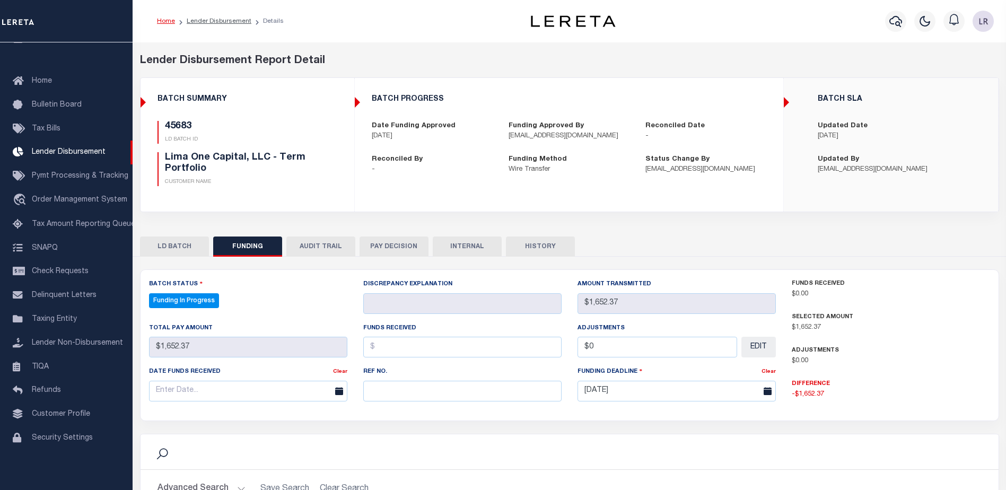
select select "100"
click at [383, 385] on input "text" at bounding box center [462, 391] width 198 height 21
paste input "20250828MMQFMP2700154308280812FT03"
type input "20250828MMQFMP2700154308280812FT03"
click at [384, 350] on input "text" at bounding box center [462, 347] width 198 height 21
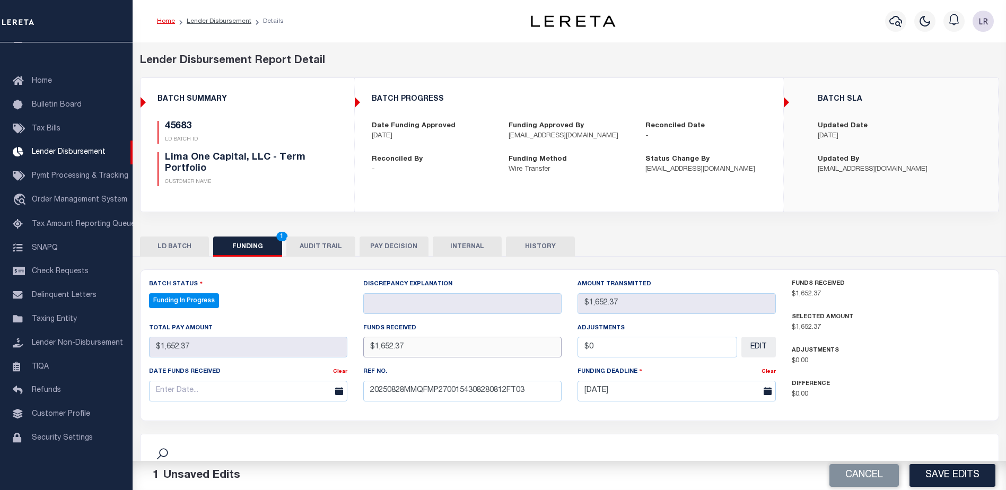
type input "$1,652.37"
click at [291, 404] on div "Date funds received Clear" at bounding box center [248, 387] width 214 height 43
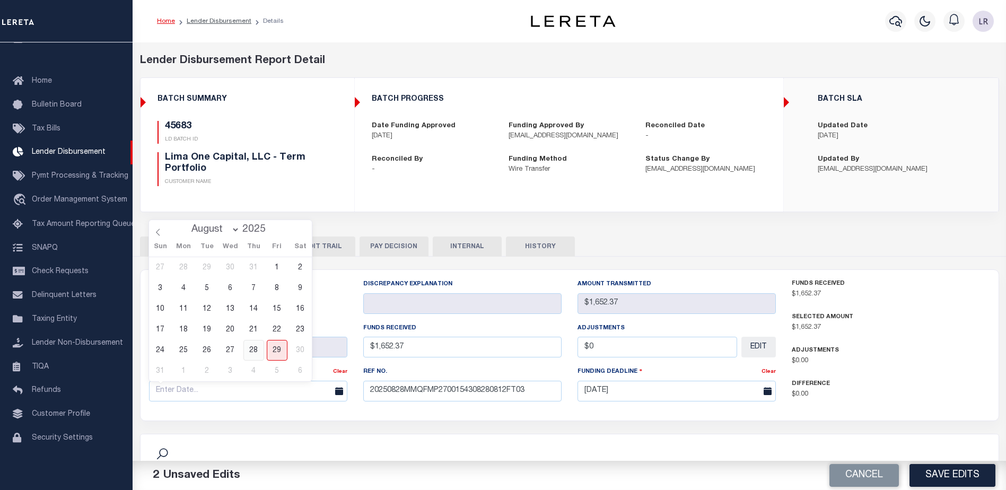
click at [257, 349] on span "28" at bounding box center [253, 350] width 21 height 21
type input "[DATE]"
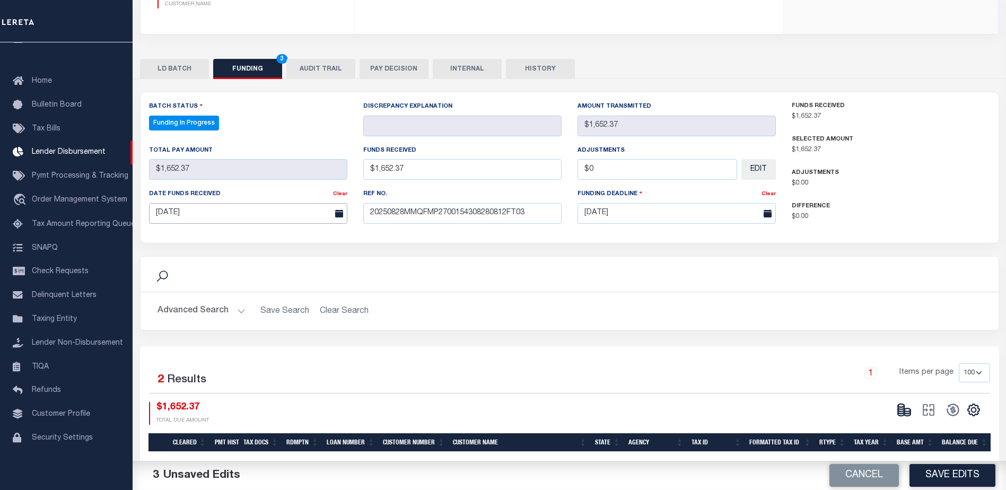
scroll to position [244, 0]
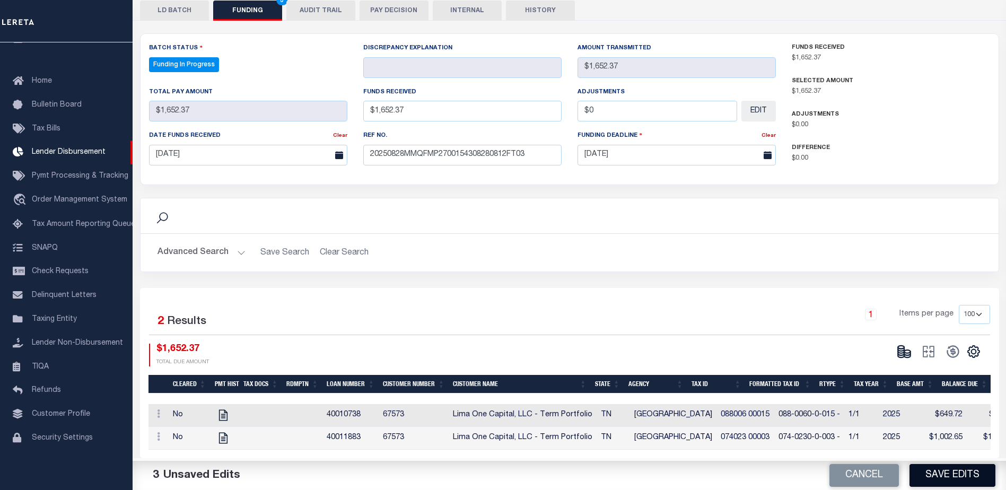
click at [960, 480] on button "Save Edits" at bounding box center [952, 475] width 86 height 23
type input "$1,652.37"
type input "$0"
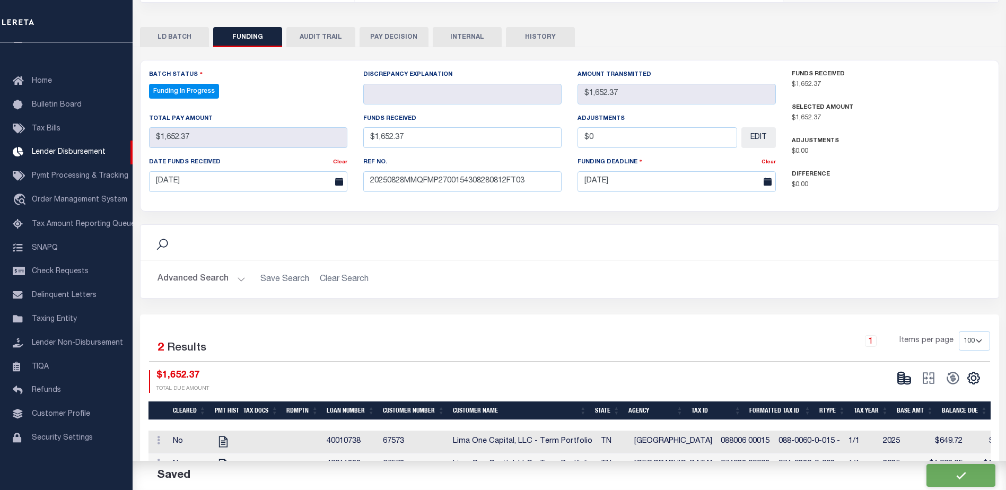
select select "100"
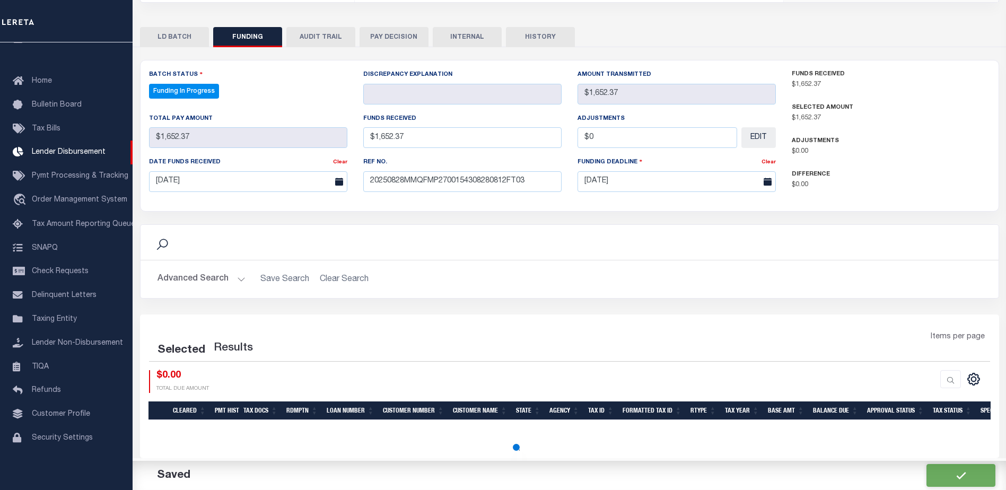
select select "100"
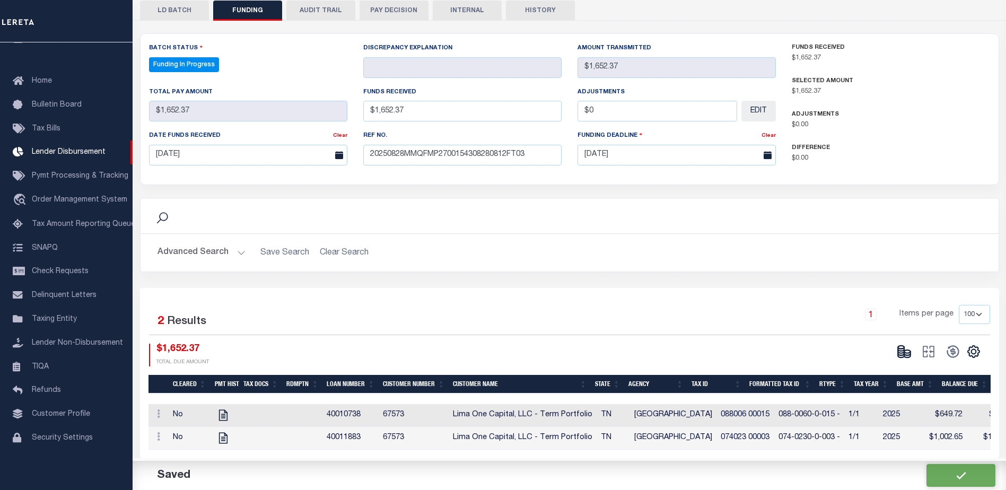
click at [911, 358] on div "CSV Export Selected Print Show Filter Show Search Columns 0: 1: Cleared 19: SPD" at bounding box center [937, 355] width 90 height 23
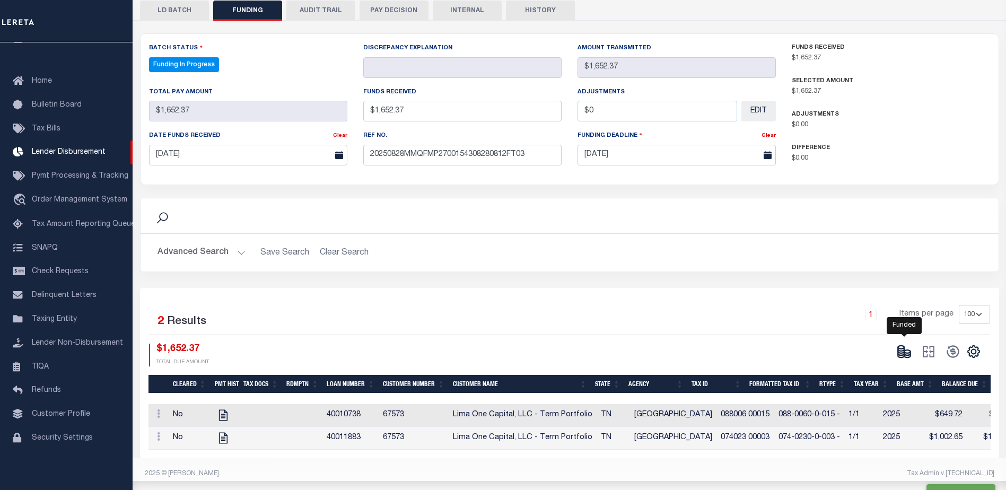
click at [907, 354] on icon at bounding box center [907, 356] width 6 height 4
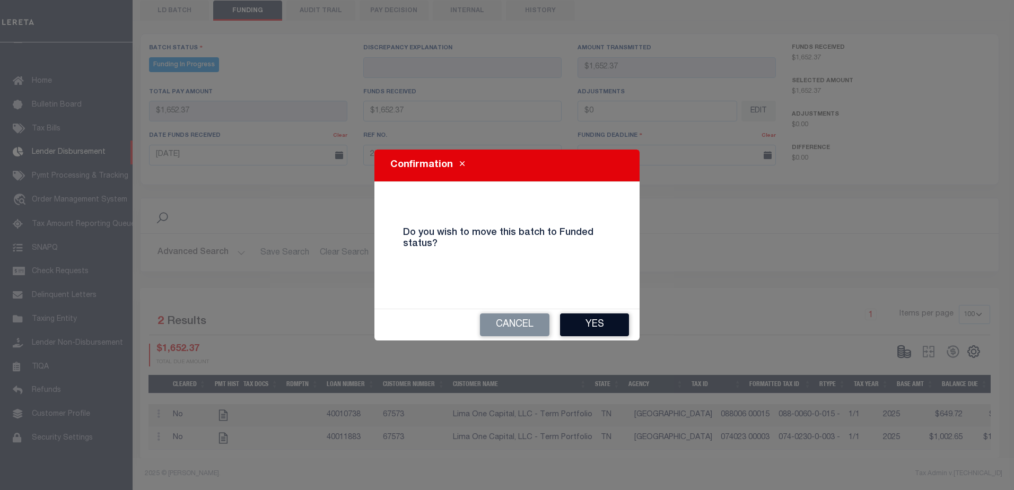
click at [594, 328] on button "Yes" at bounding box center [594, 324] width 69 height 23
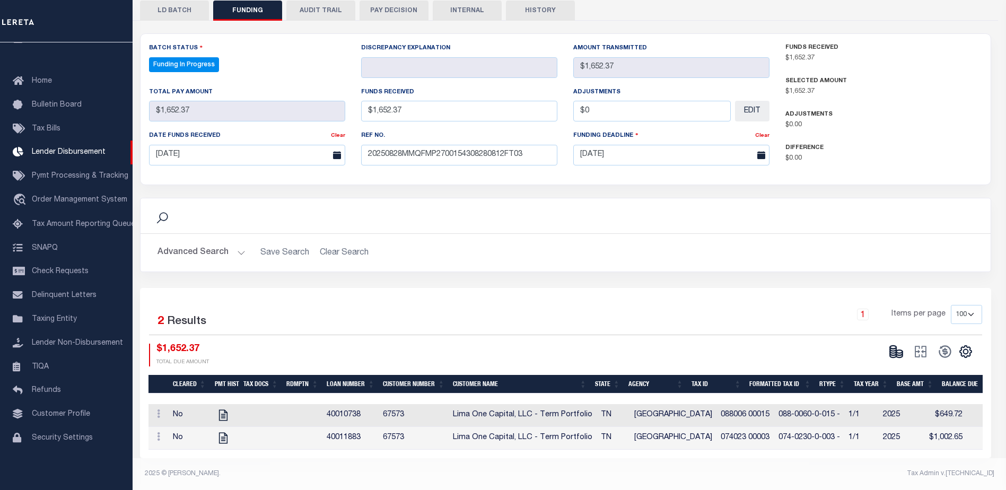
type input "$1,652.37"
type input "$0"
select select "100"
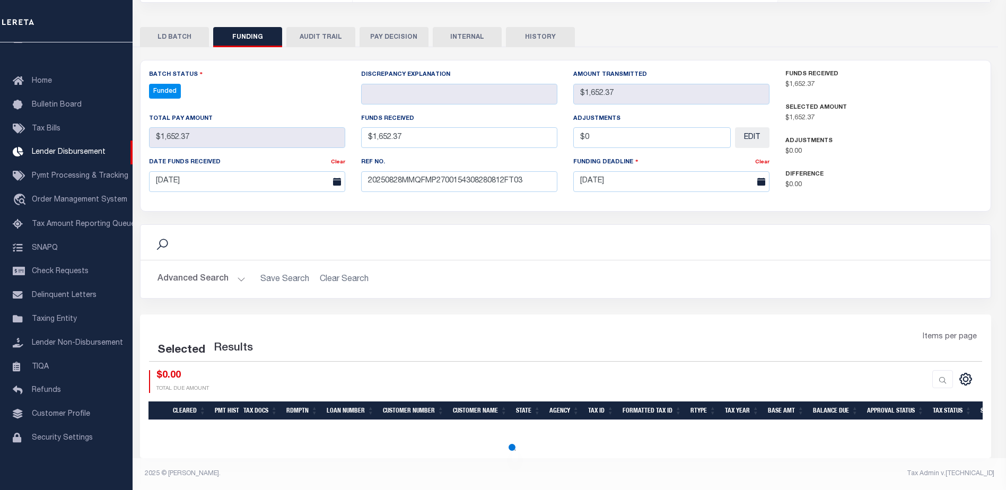
select select "100"
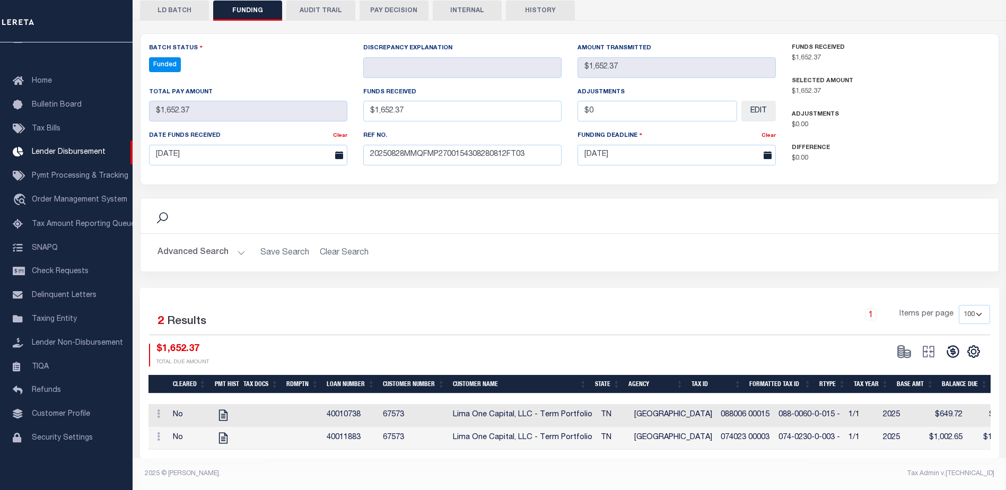
click at [951, 348] on icon at bounding box center [952, 351] width 15 height 15
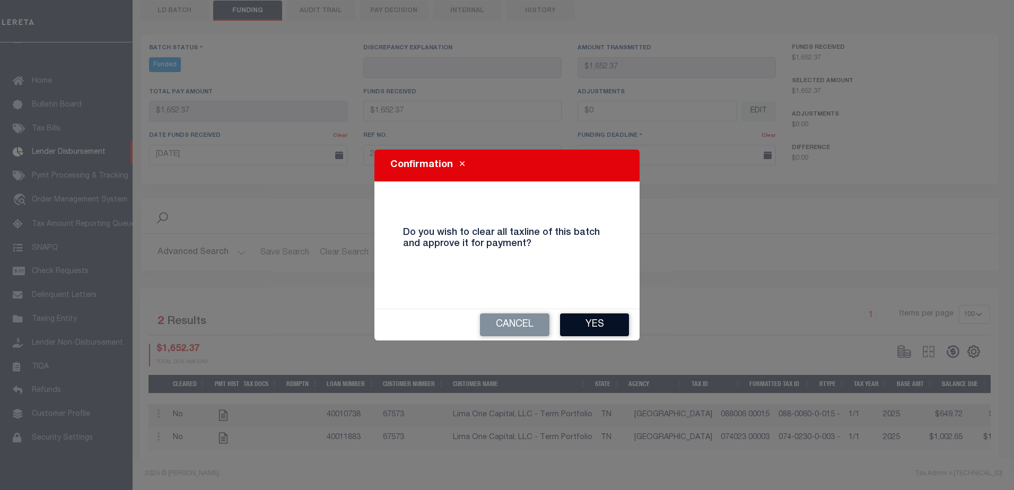
click at [597, 323] on button "Yes" at bounding box center [594, 324] width 69 height 23
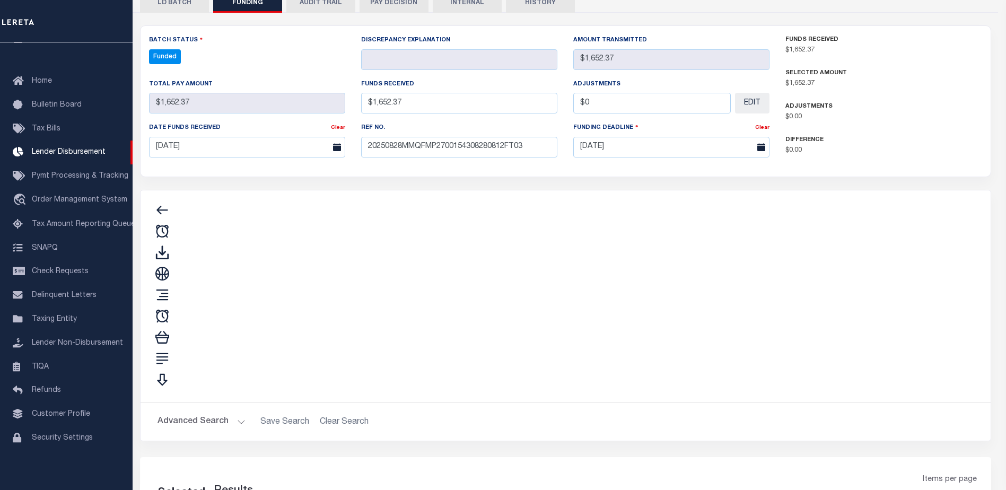
type input "$1,652.37"
type input "$0"
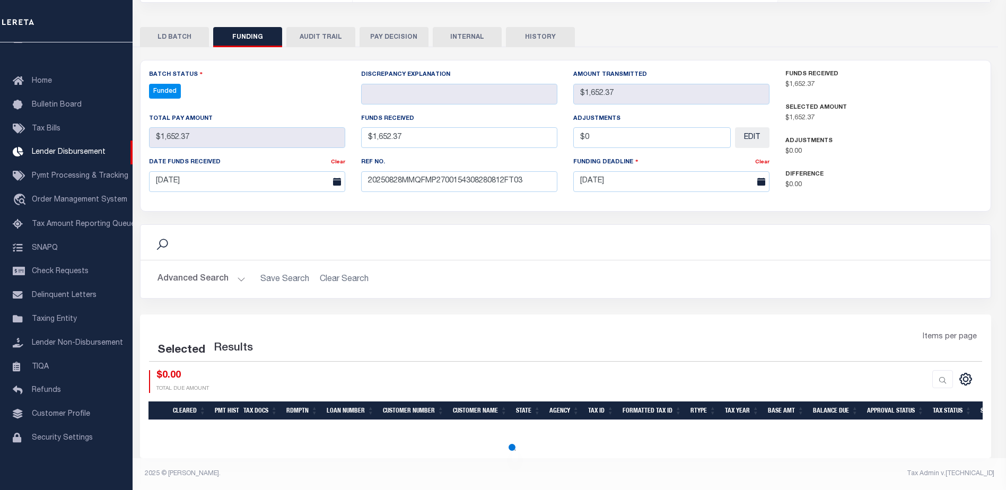
select select "100"
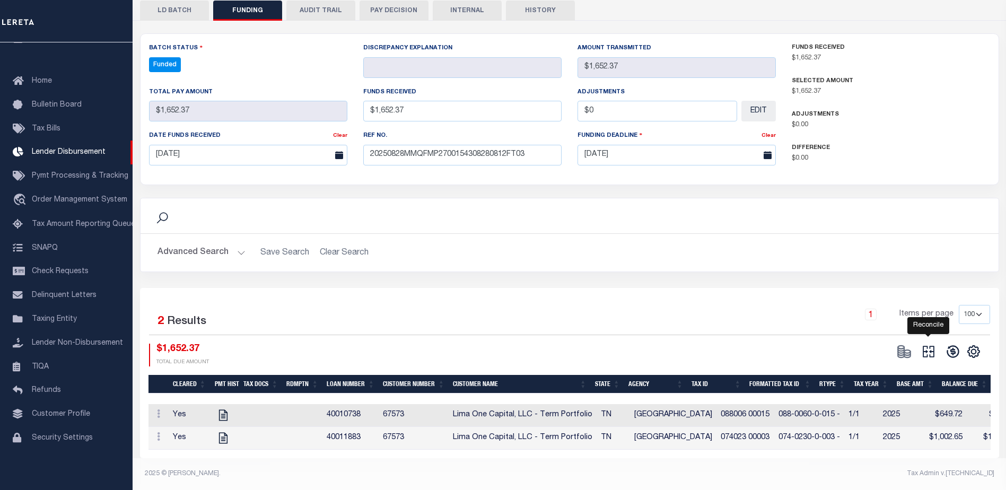
click at [922, 347] on icon at bounding box center [928, 351] width 15 height 15
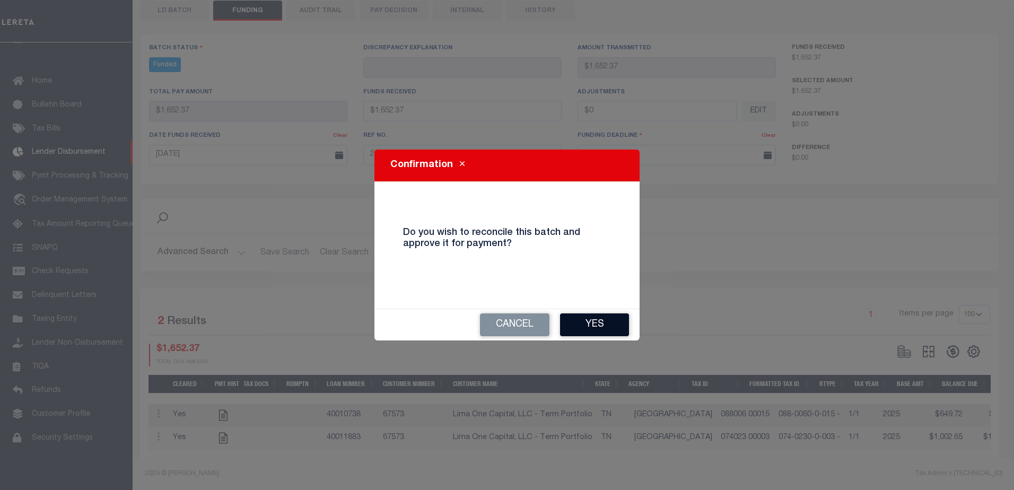
click at [616, 322] on button "Yes" at bounding box center [594, 324] width 69 height 23
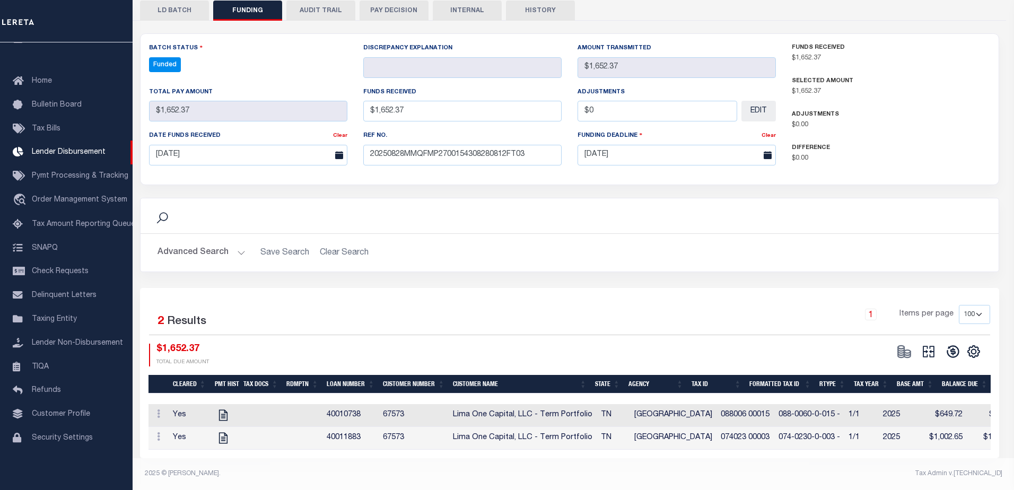
type input "$1,652.37"
type input "$0"
select select "100"
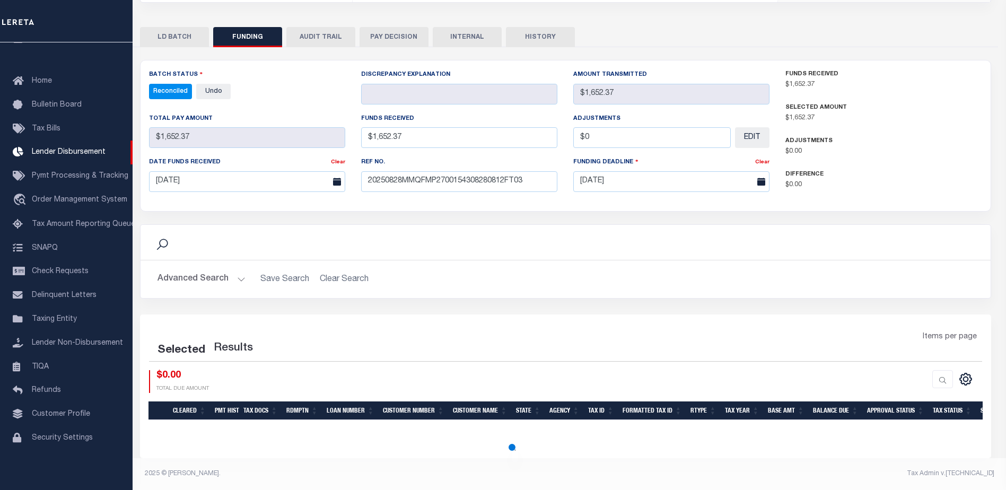
select select "100"
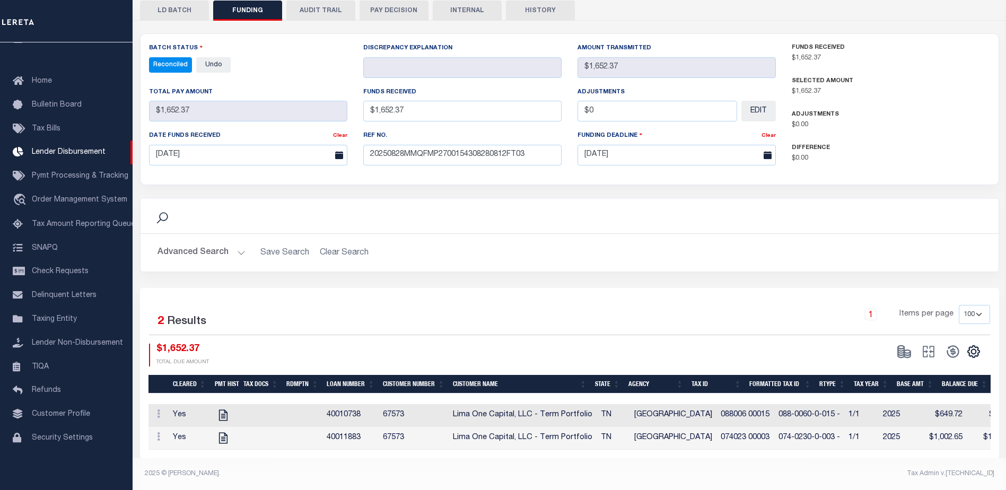
click at [469, 8] on button "INTERNAL" at bounding box center [467, 11] width 69 height 20
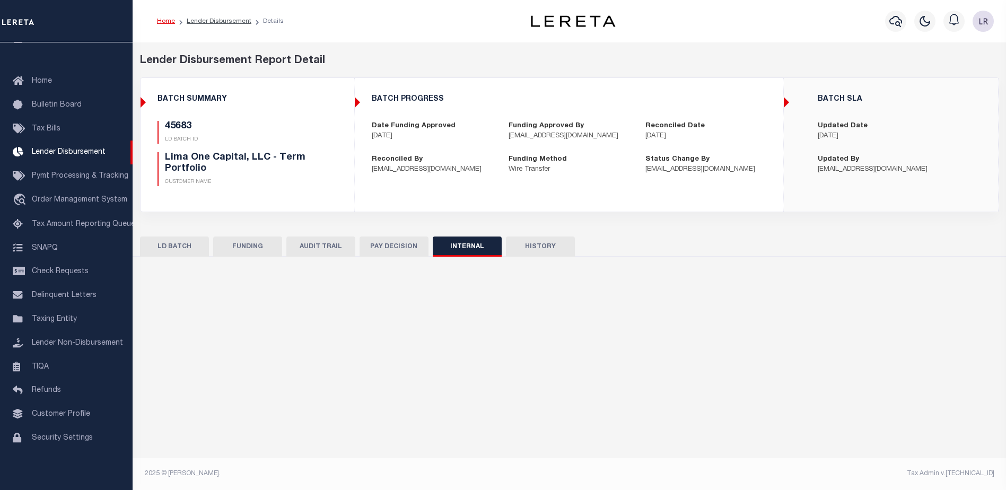
scroll to position [0, 0]
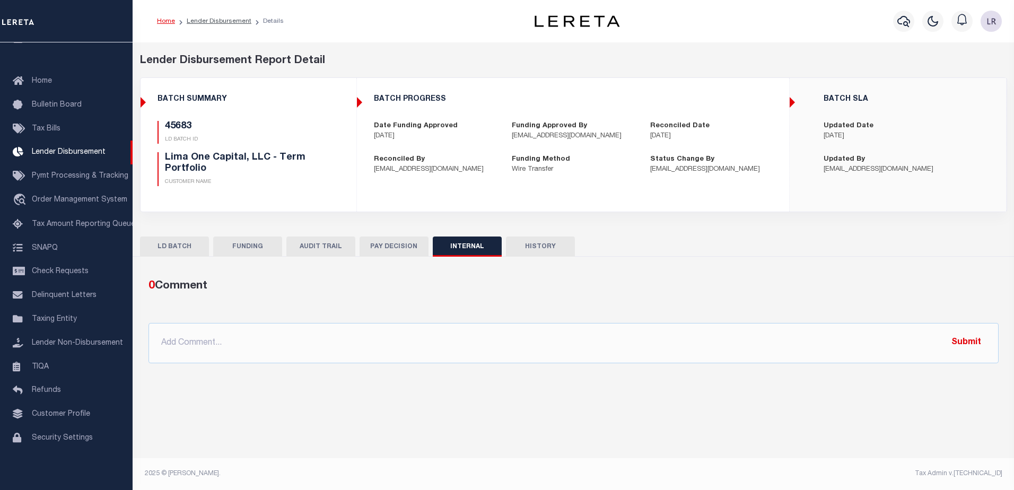
click at [639, 365] on div "0 Comment @Aakash Patel @Abdul Muzain @Adams, Pamela S @Adhikary Rinki @Agustin…" at bounding box center [573, 320] width 867 height 102
click at [650, 352] on input "text" at bounding box center [573, 343] width 850 height 40
paste input ""ORG AMT - $37755.33 45831 -$15701.74 45619 - $793.74 45683 - $1652.37 45621 - …"
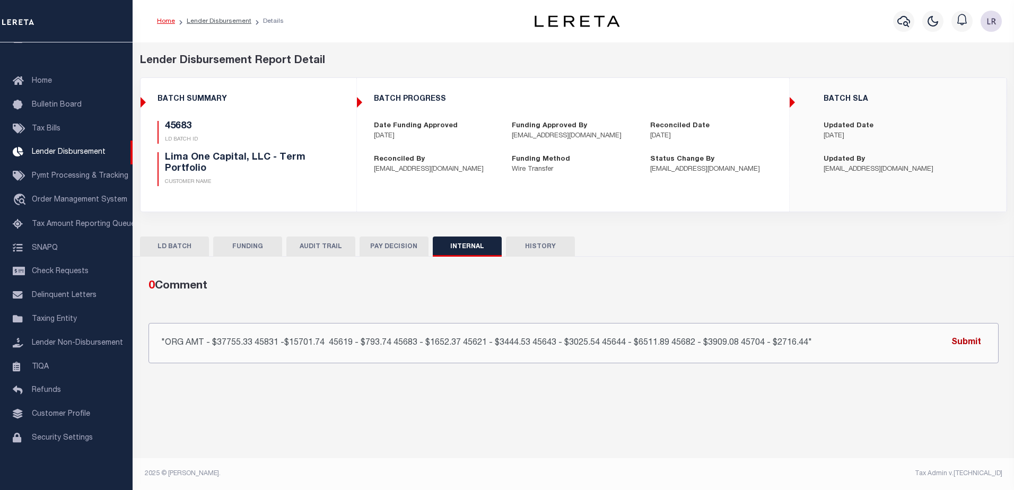
type input ""ORG AMT - $37755.33 45831 -$15701.74 45619 - $793.74 45683 - $1652.37 45621 - …"
click at [969, 344] on button "Submit" at bounding box center [965, 343] width 43 height 22
click at [240, 24] on link "Lender Disbursement" at bounding box center [219, 21] width 65 height 6
checkbox input "true"
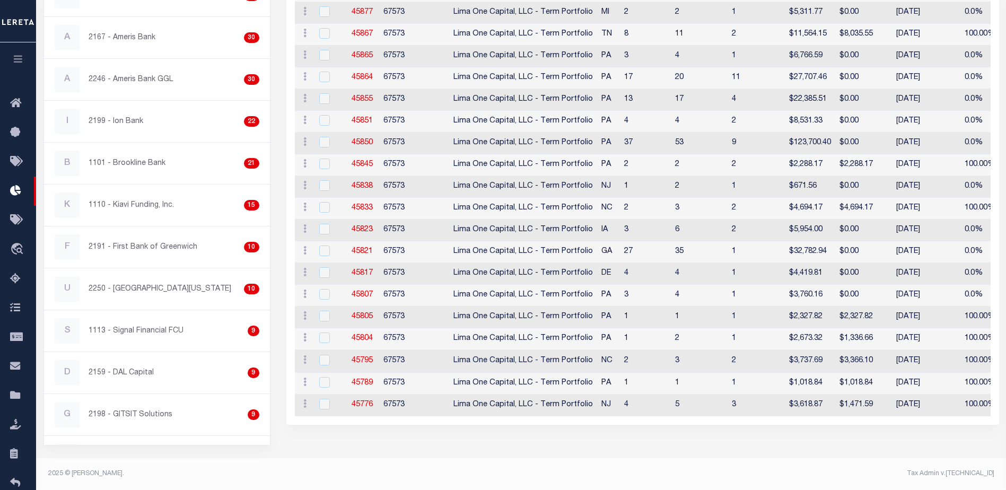
scroll to position [63, 0]
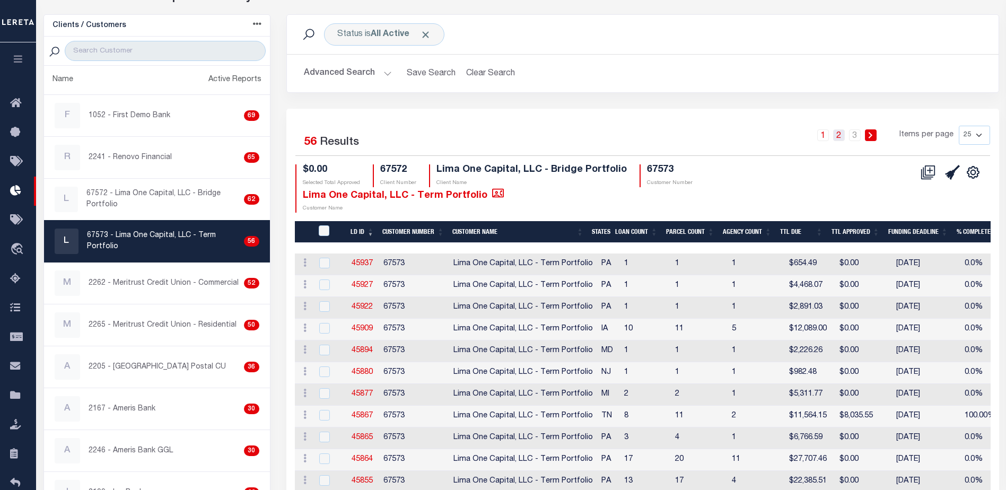
click at [841, 132] on link "2" at bounding box center [839, 135] width 12 height 12
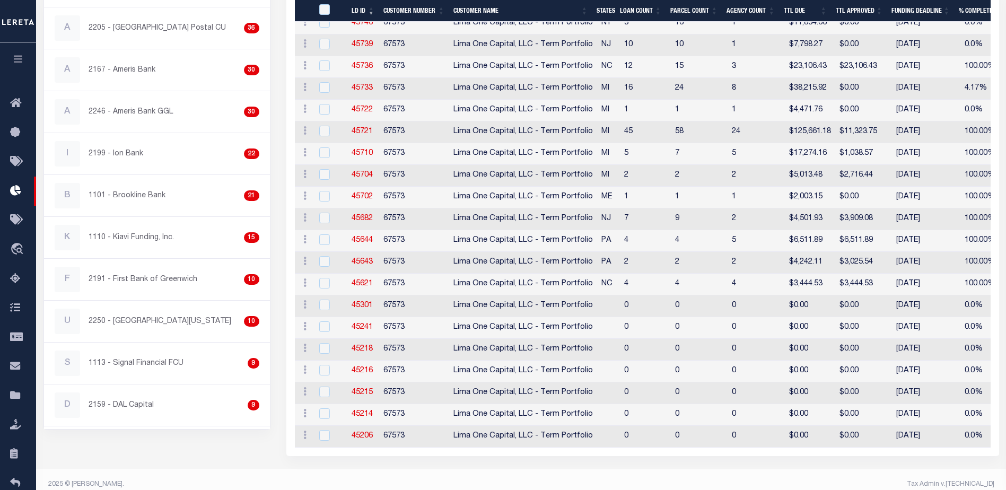
scroll to position [418, 0]
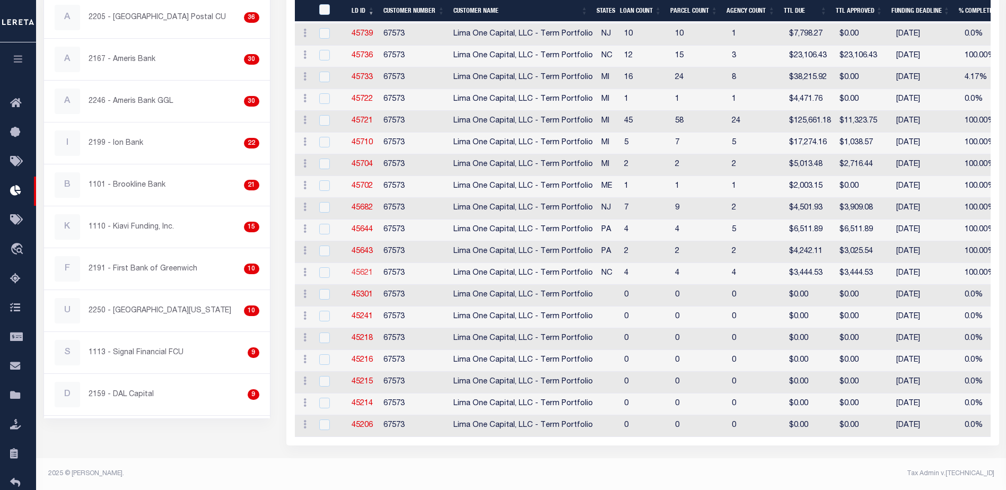
click at [365, 269] on link "45621" at bounding box center [362, 272] width 21 height 7
checkbox input "true"
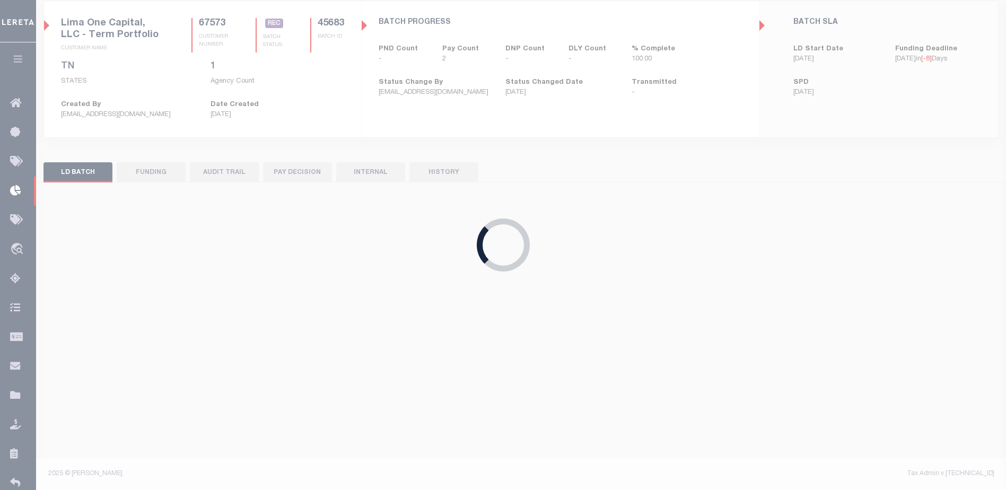
scroll to position [85, 0]
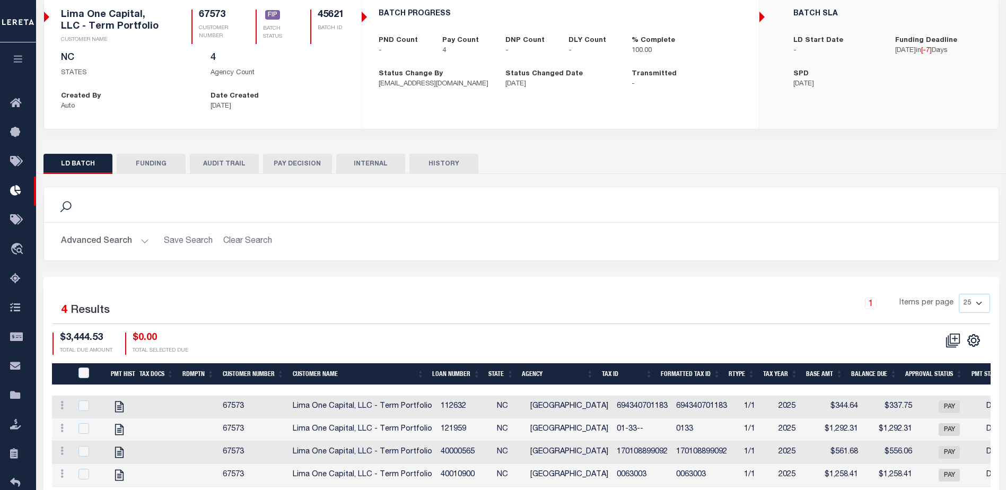
click at [165, 170] on button "FUNDING" at bounding box center [151, 164] width 69 height 20
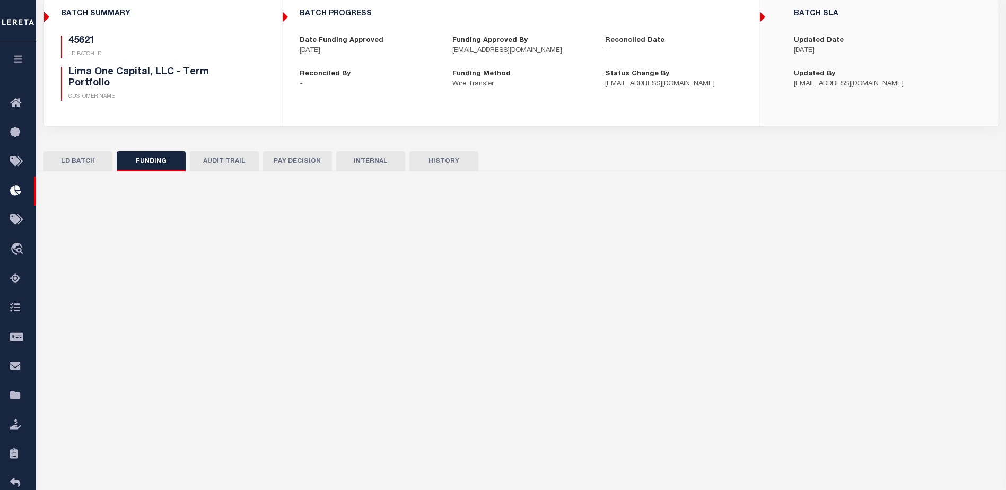
select select "100"
type input "$3,444.53"
type input "$0"
type input "[DATE]"
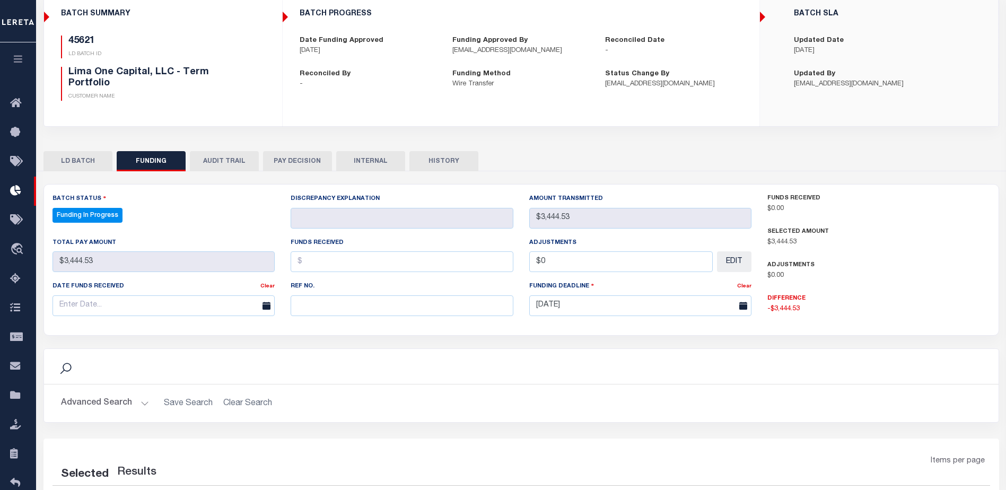
select select "100"
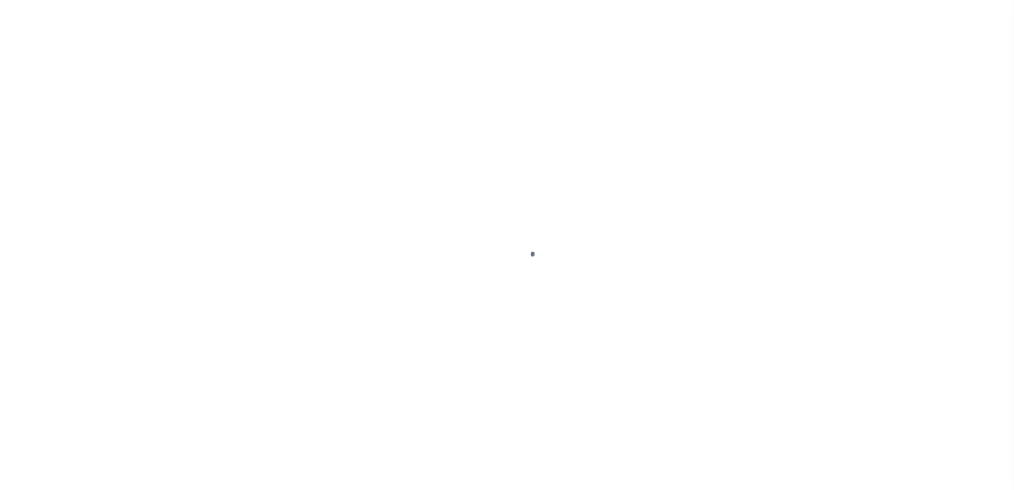
type input "$0.00"
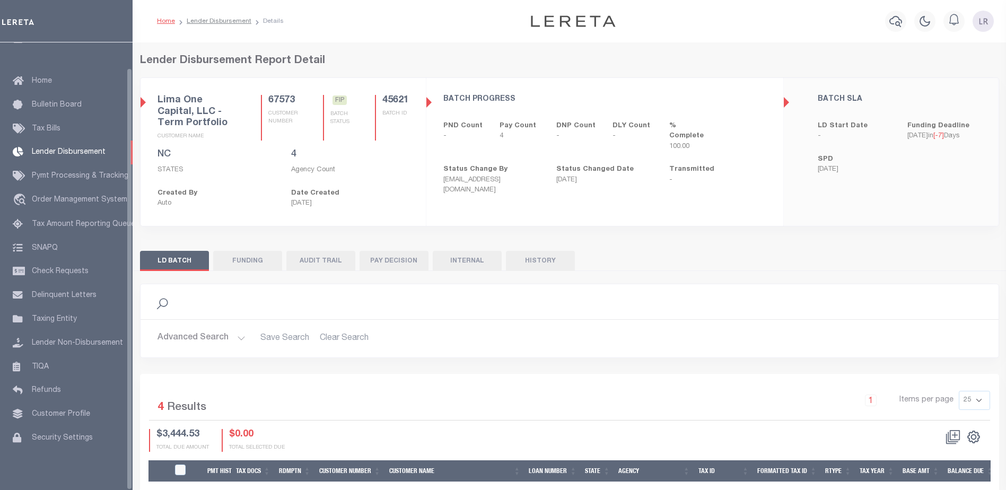
scroll to position [27, 0]
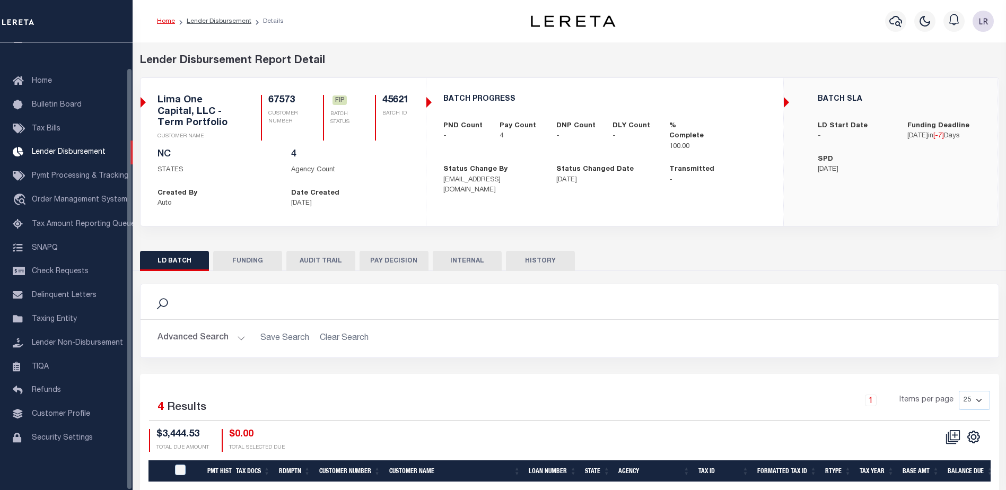
click at [249, 255] on button "FUNDING" at bounding box center [247, 261] width 69 height 20
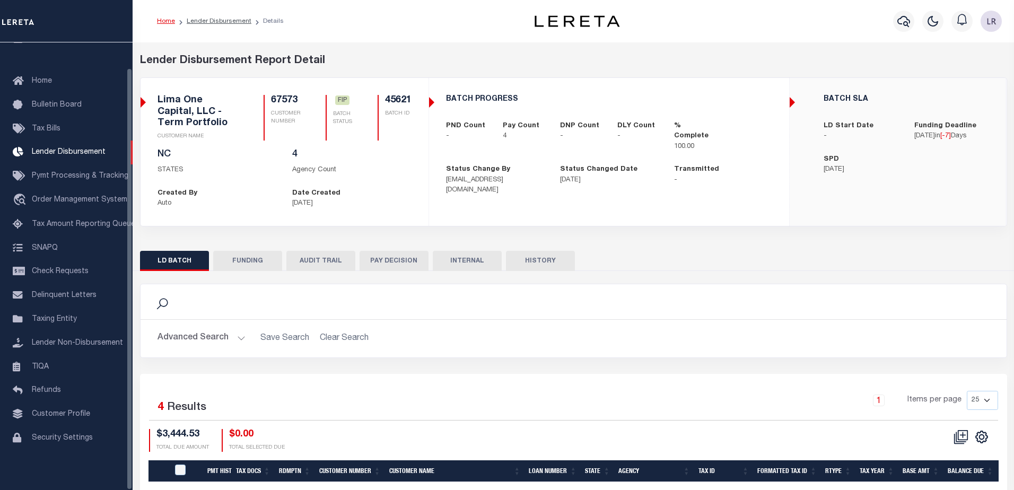
type input "$3,444.53"
type input "$0"
type input "[DATE]"
select select "100"
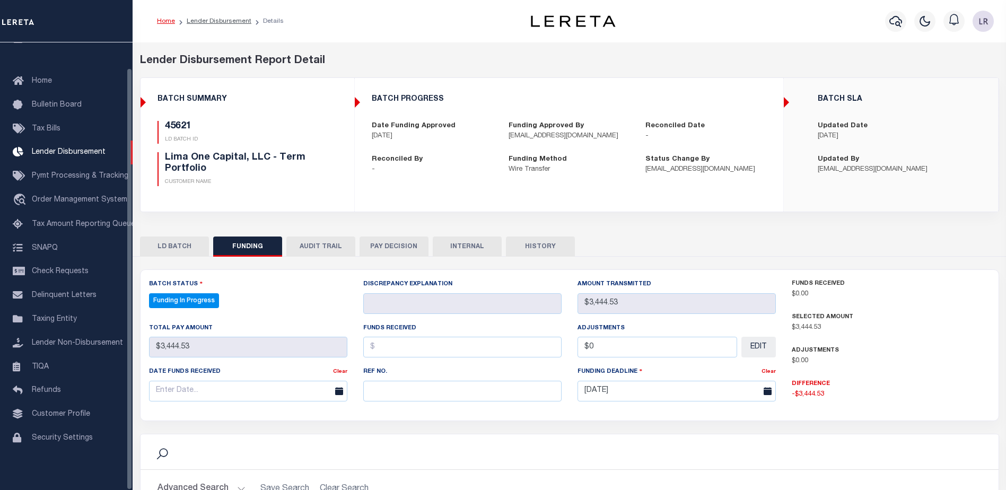
select select "100"
click at [413, 397] on input "text" at bounding box center [462, 391] width 198 height 21
paste input "20250828MMQFMP2700154308280812FT03"
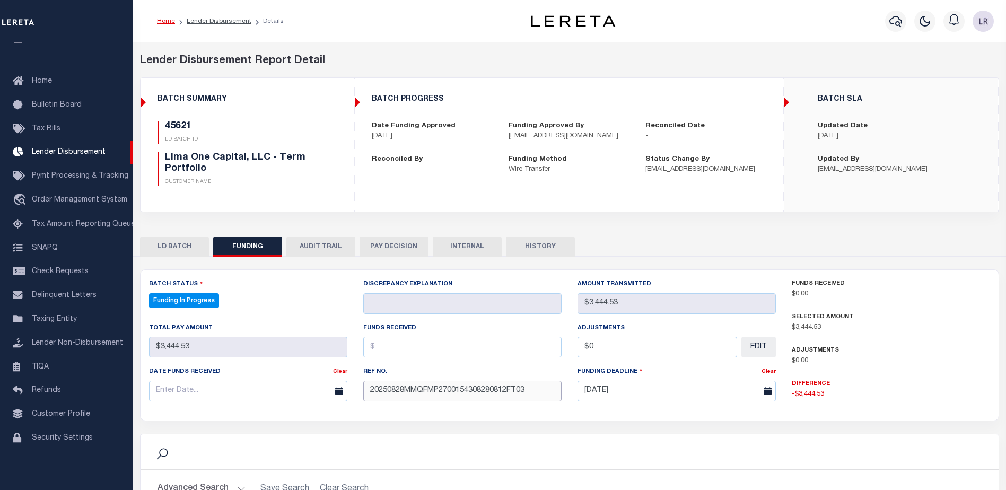
type input "20250828MMQFMP2700154308280812FT03"
click at [397, 355] on input "text" at bounding box center [462, 347] width 198 height 21
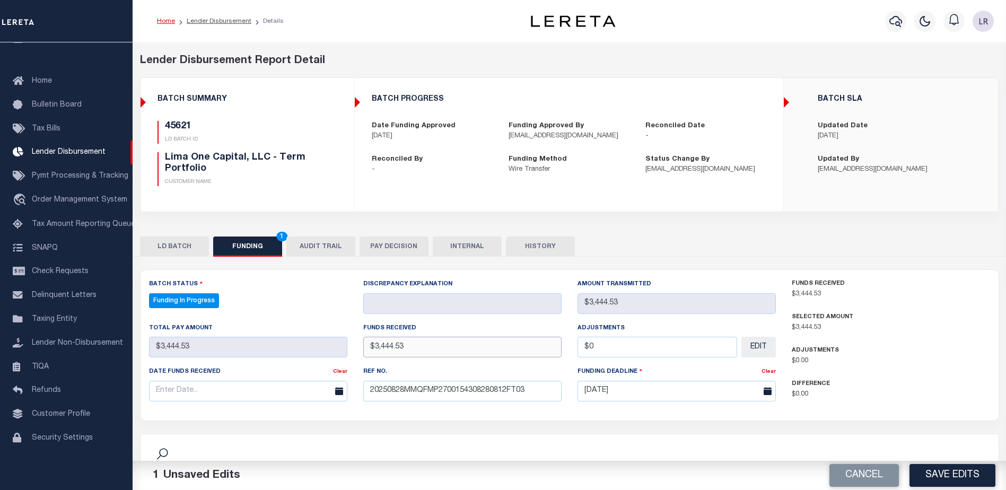
type input "$3,444.53"
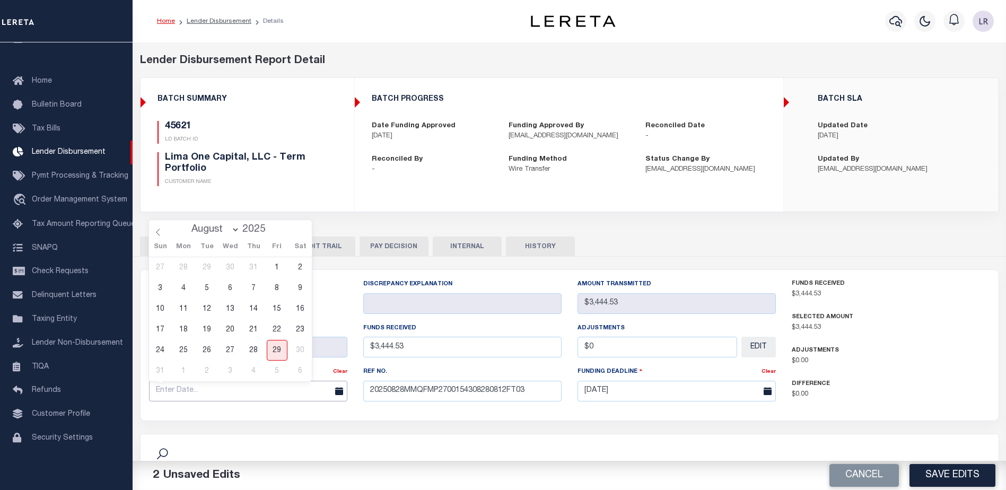
click at [269, 385] on input "text" at bounding box center [248, 391] width 198 height 21
click at [258, 358] on span "28" at bounding box center [253, 350] width 21 height 21
type input "[DATE]"
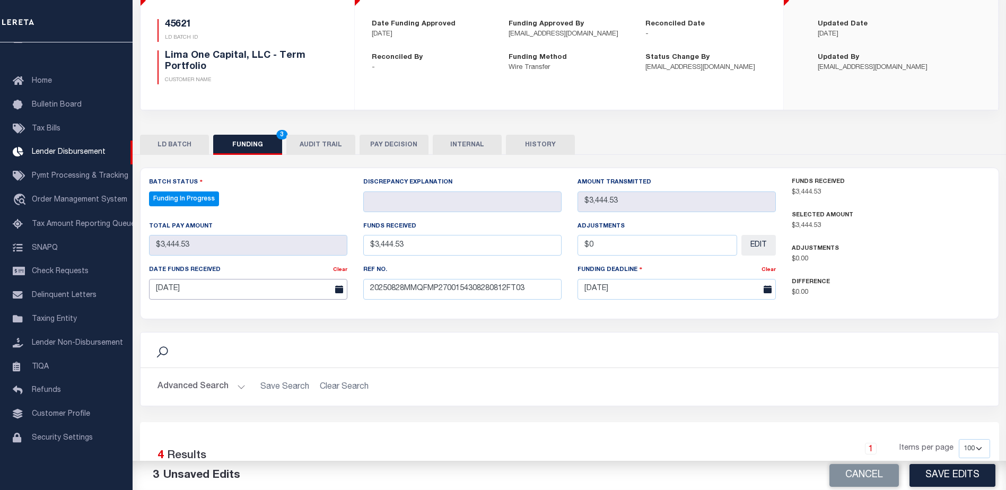
scroll to position [159, 0]
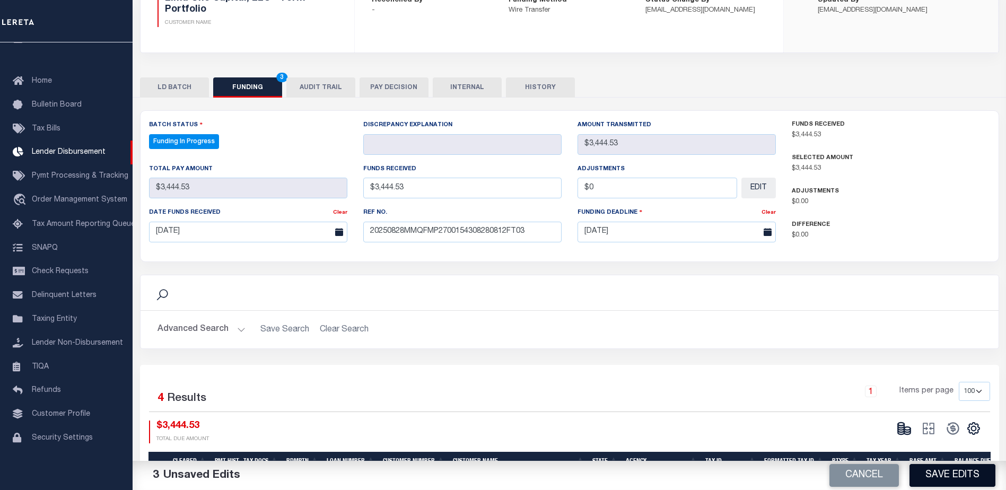
click at [961, 479] on button "Save Edits" at bounding box center [952, 475] width 86 height 23
type input "$3,444.53"
type input "$0"
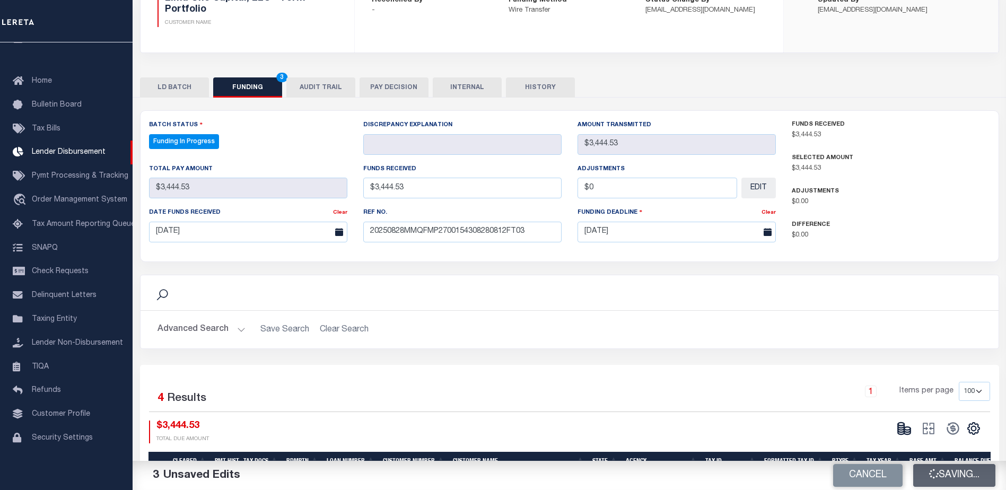
select select "100"
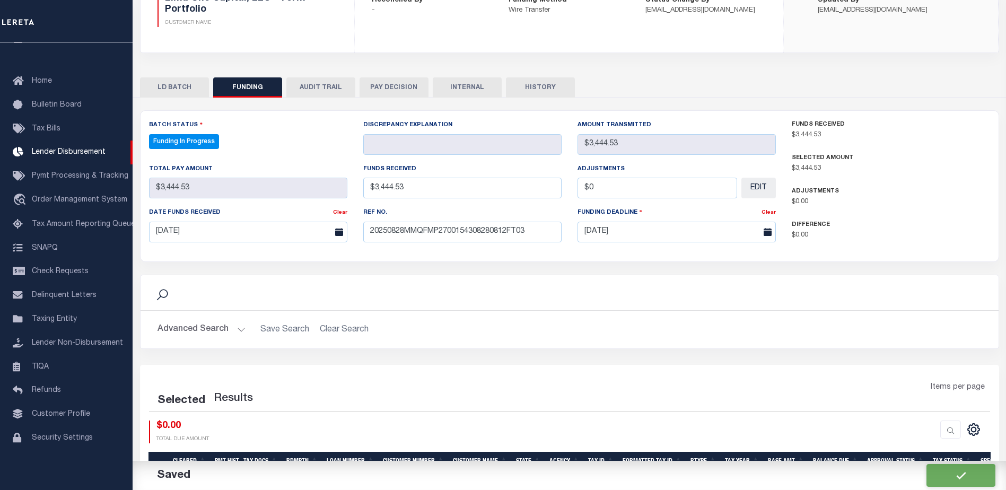
select select "100"
click at [906, 430] on ellipse at bounding box center [907, 428] width 6 height 3
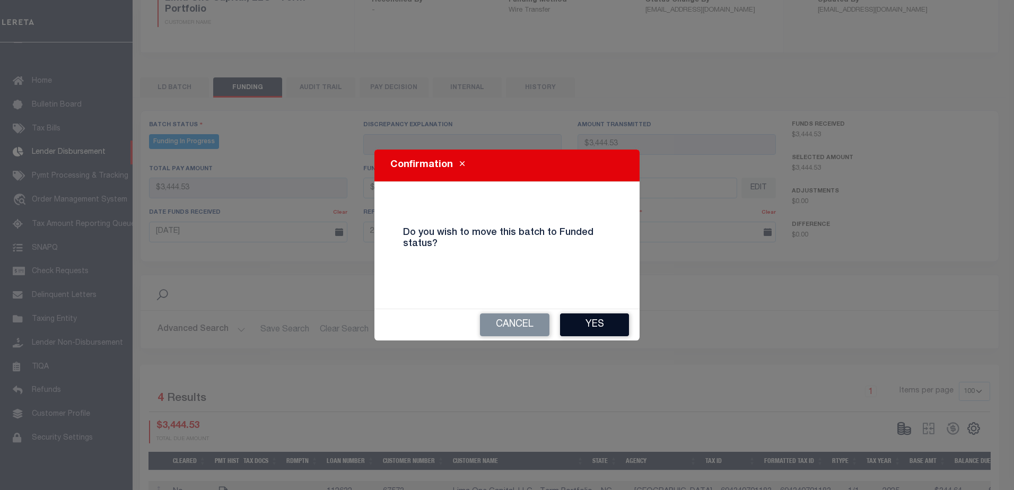
click at [580, 323] on button "Yes" at bounding box center [594, 324] width 69 height 23
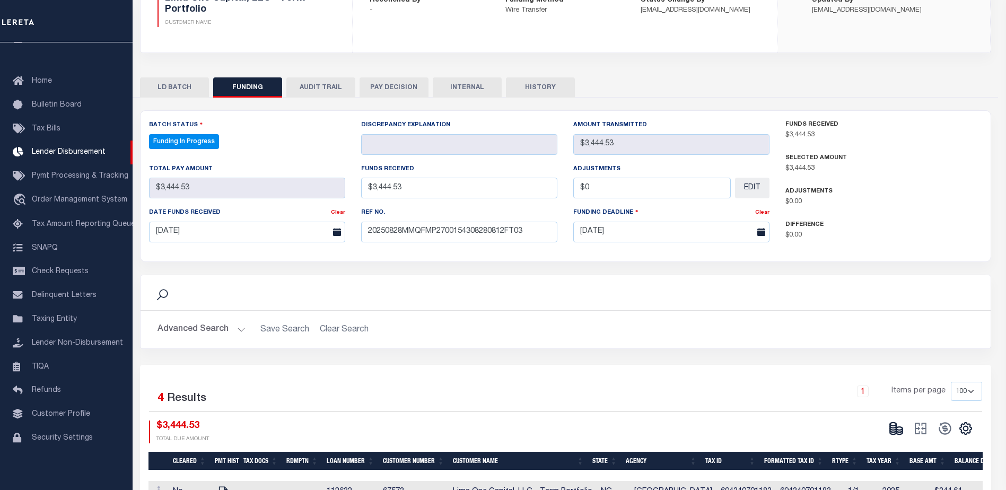
type input "$3,444.53"
type input "$0"
select select "100"
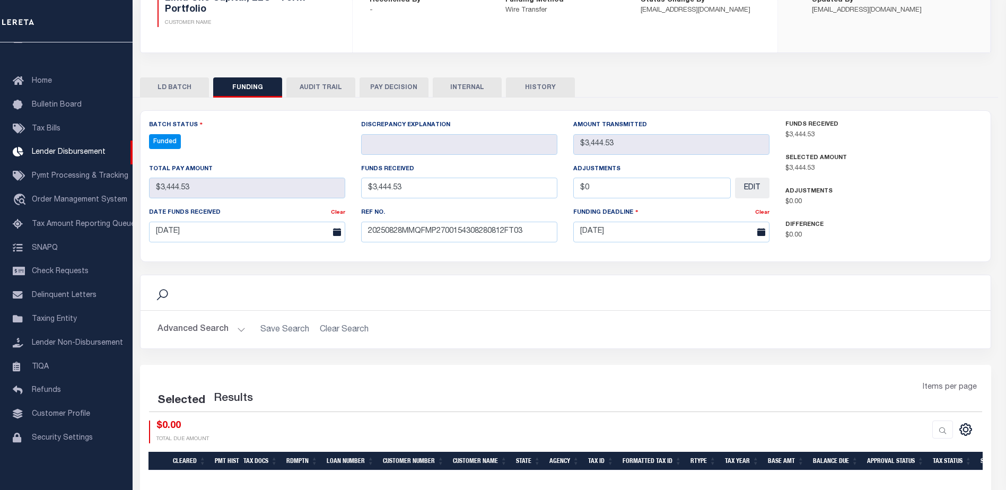
select select "100"
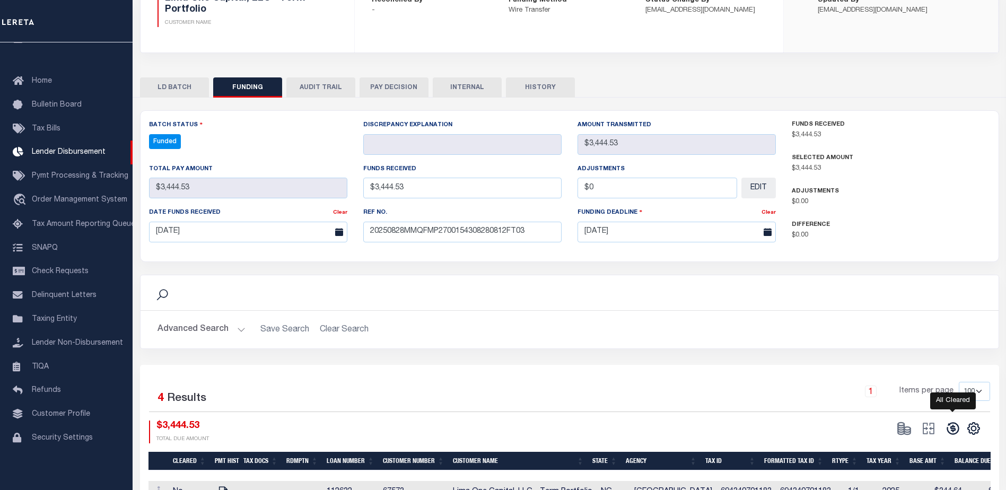
click at [952, 428] on icon at bounding box center [952, 428] width 15 height 15
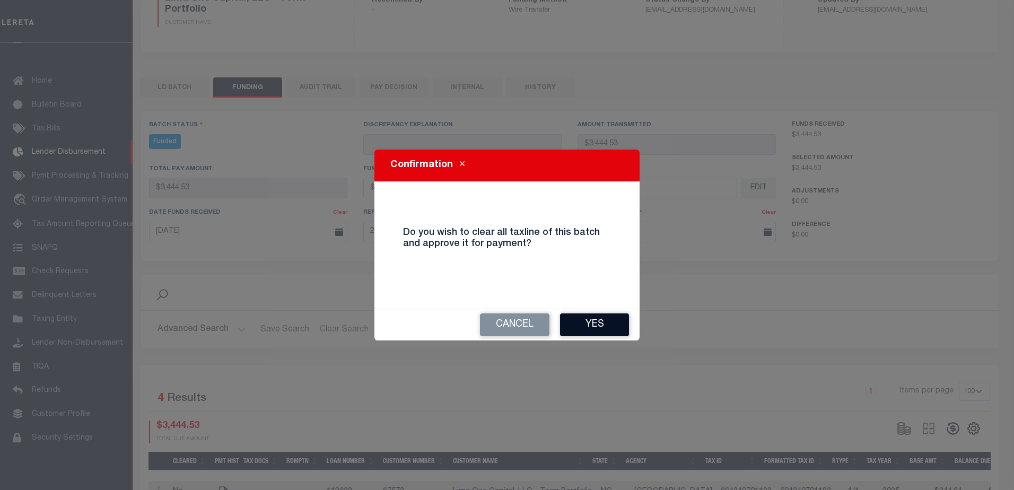
click at [582, 322] on button "Yes" at bounding box center [594, 324] width 69 height 23
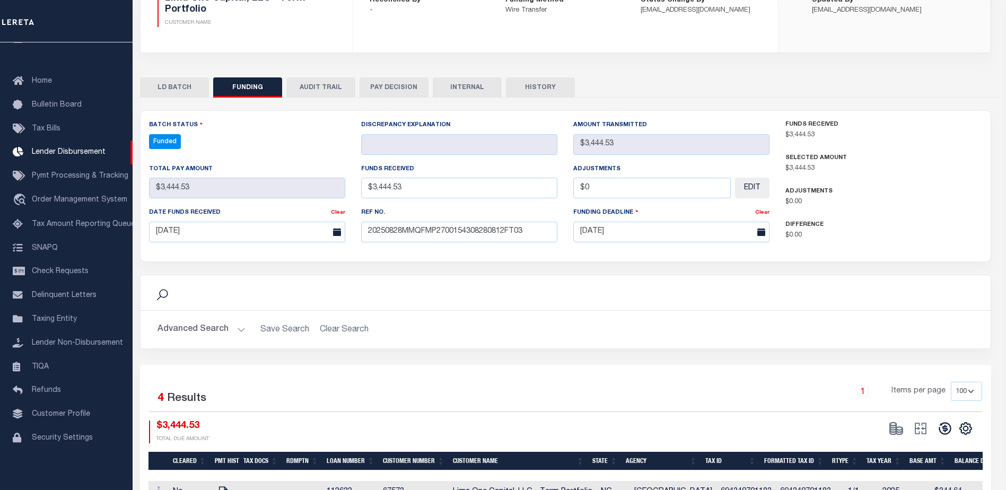
type input "$3,444.53"
type input "$0"
select select "100"
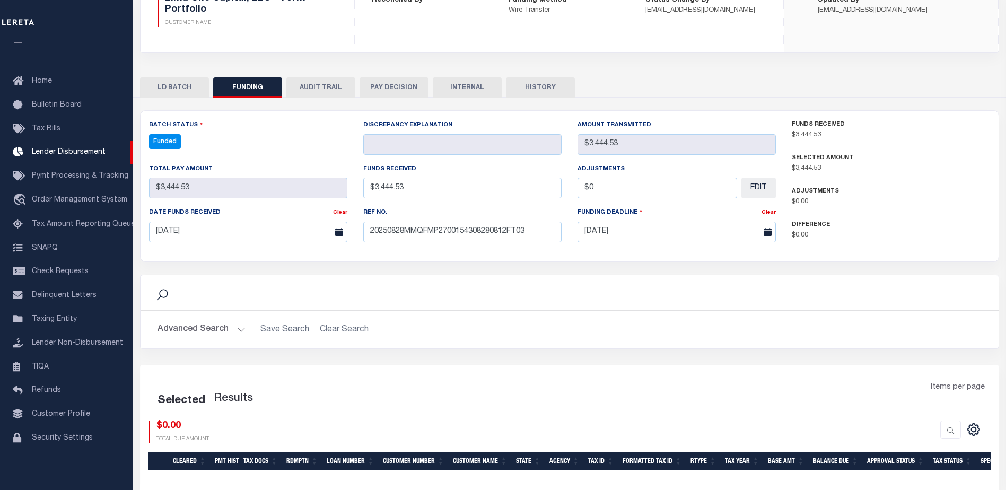
select select "100"
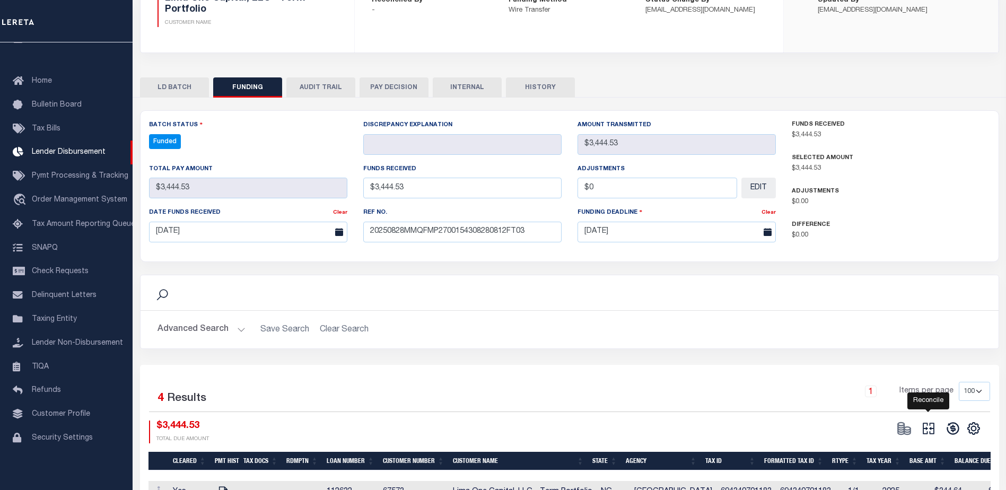
click at [931, 435] on icon at bounding box center [928, 428] width 15 height 15
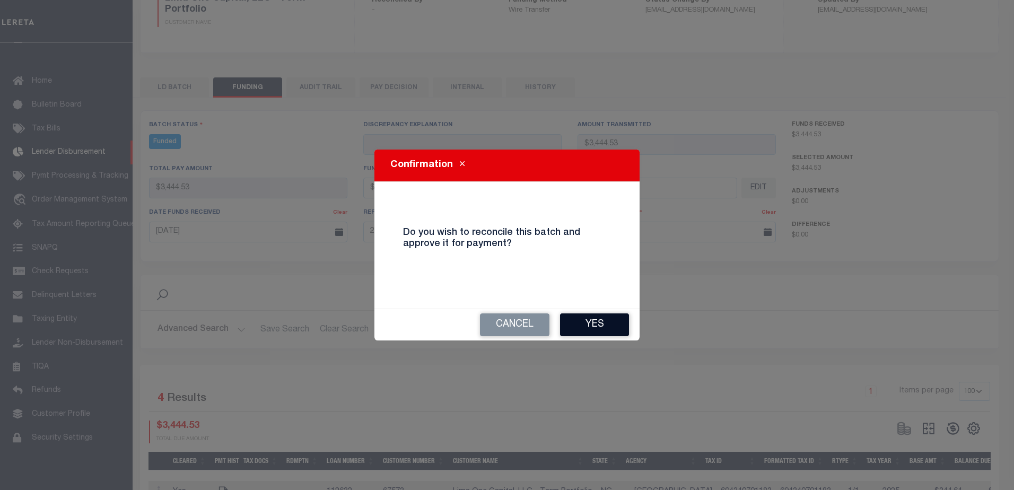
click at [608, 330] on button "Yes" at bounding box center [594, 324] width 69 height 23
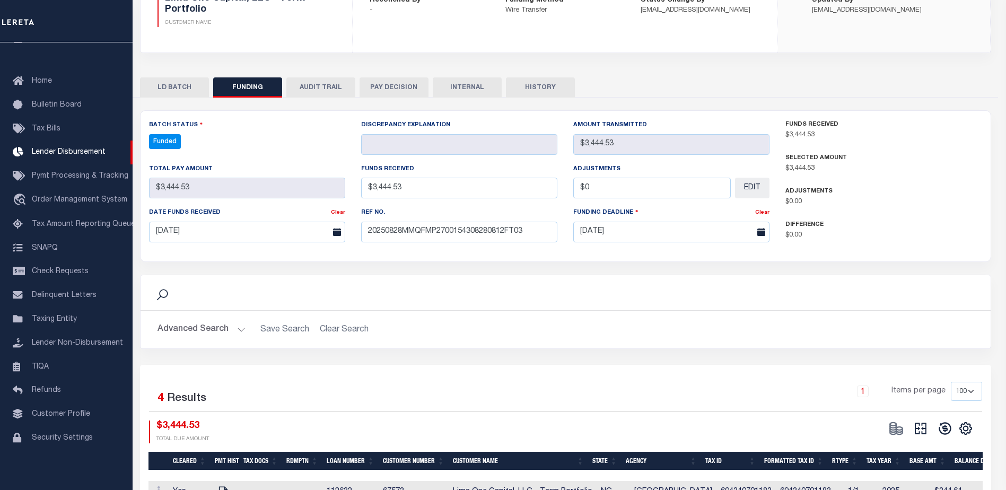
type input "$3,444.53"
type input "$0"
select select "100"
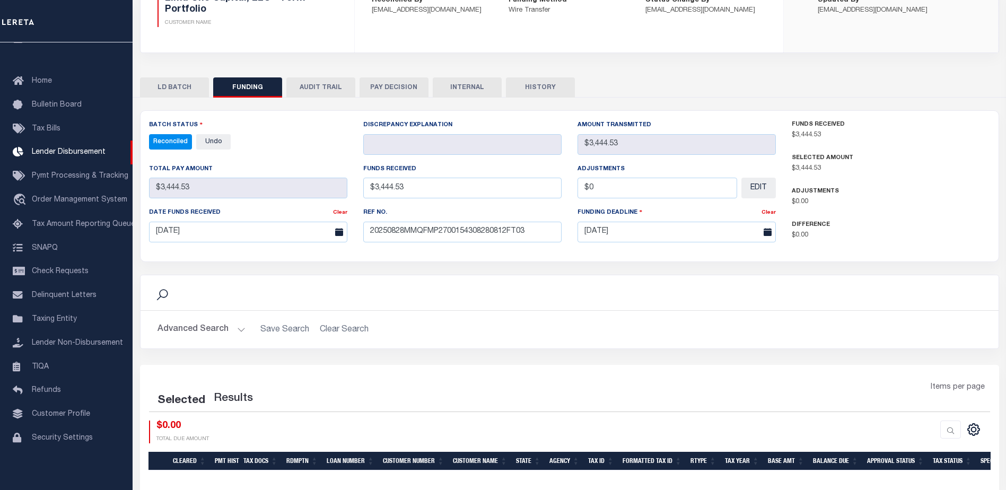
select select "100"
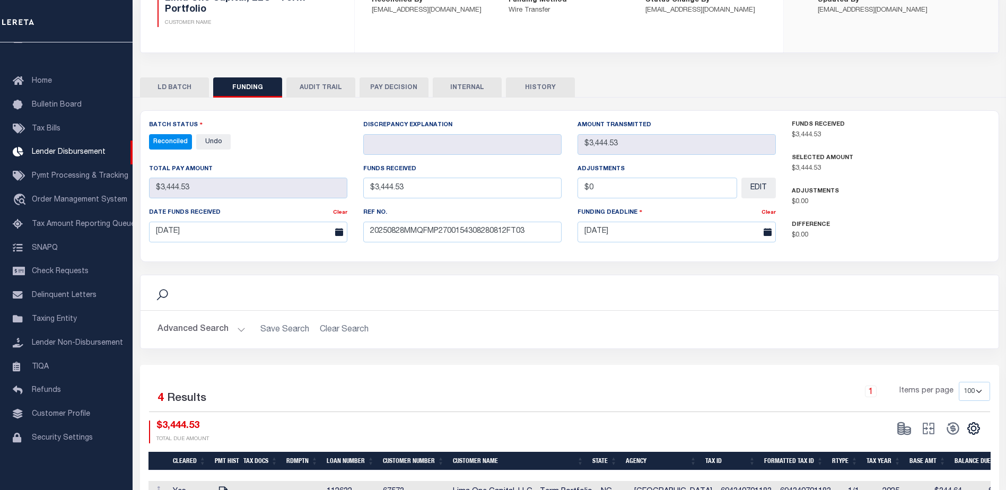
click at [483, 93] on button "INTERNAL" at bounding box center [467, 87] width 69 height 20
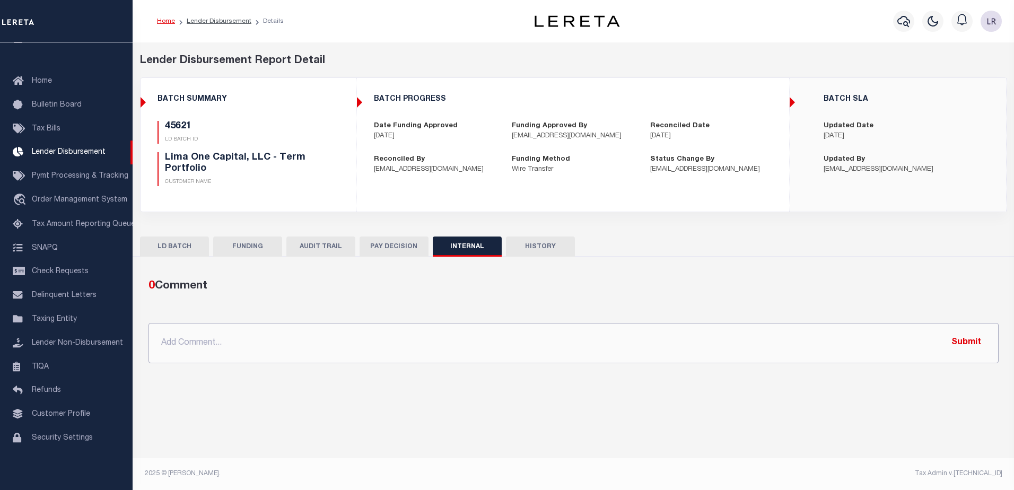
click at [581, 352] on input "text" at bounding box center [573, 343] width 850 height 40
paste input ""ORG AMT - $37755.33 45831 -$15701.74 45619 - $793.74 45683 - $1652.37 45621 - …"
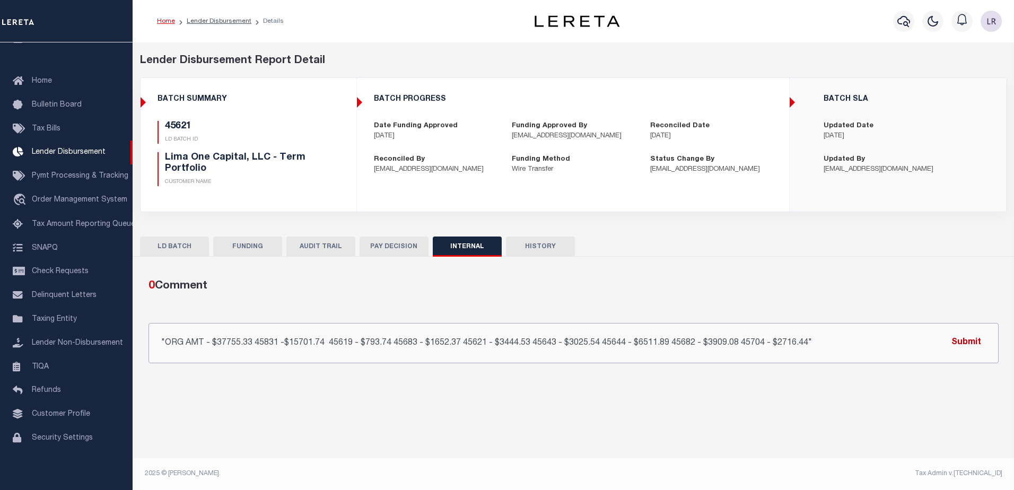
type input ""ORG AMT - $37755.33 45831 -$15701.74 45619 - $793.74 45683 - $1652.37 45621 - …"
click at [954, 339] on button "Submit" at bounding box center [965, 343] width 43 height 22
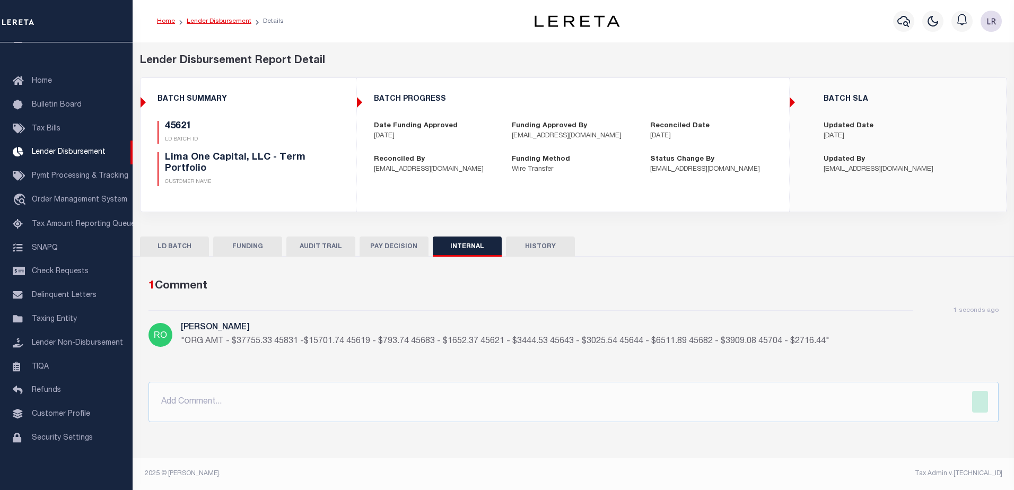
click at [236, 23] on link "Lender Disbursement" at bounding box center [219, 21] width 65 height 6
checkbox input "true"
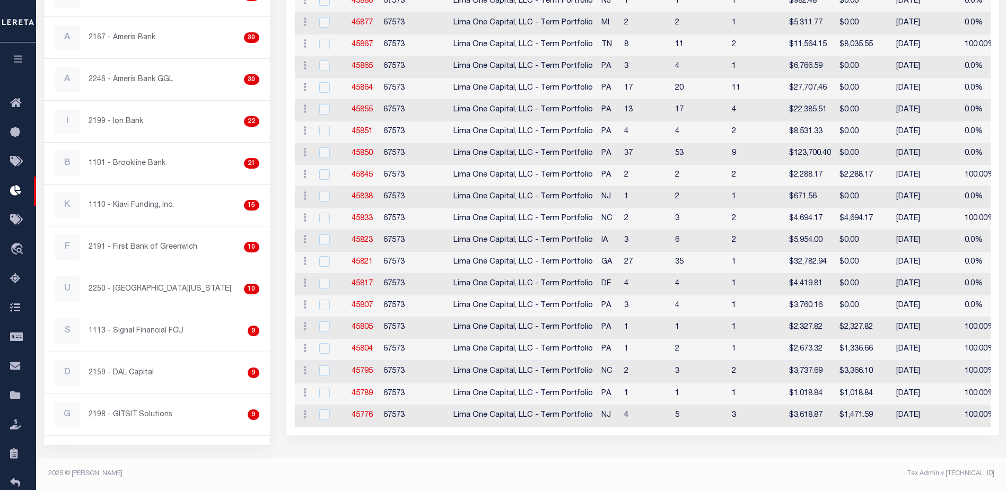
scroll to position [10, 0]
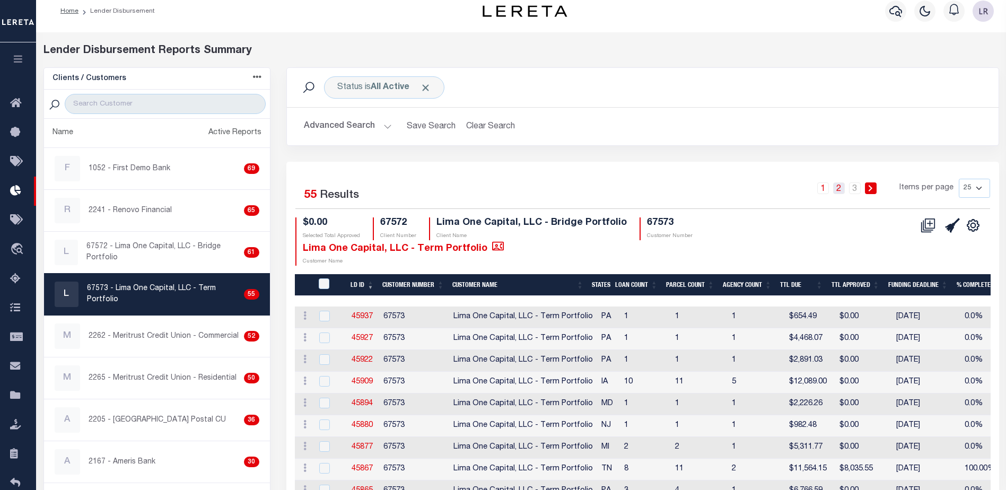
click at [838, 193] on link "2" at bounding box center [839, 188] width 12 height 12
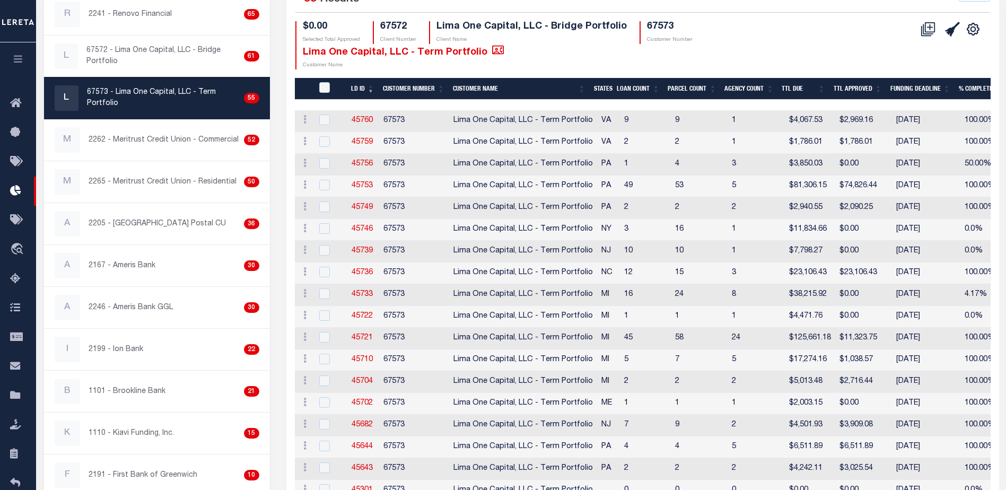
scroll to position [275, 0]
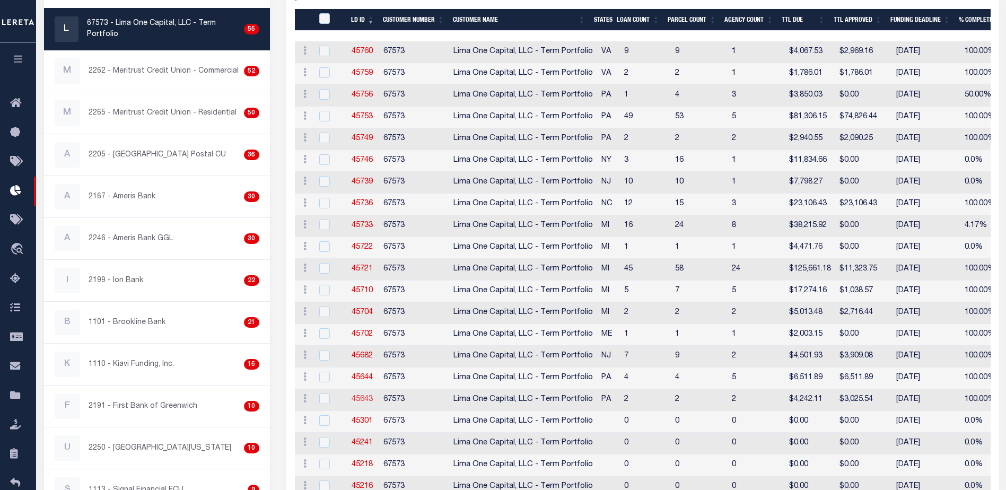
click at [357, 396] on link "45643" at bounding box center [362, 399] width 21 height 7
checkbox input "true"
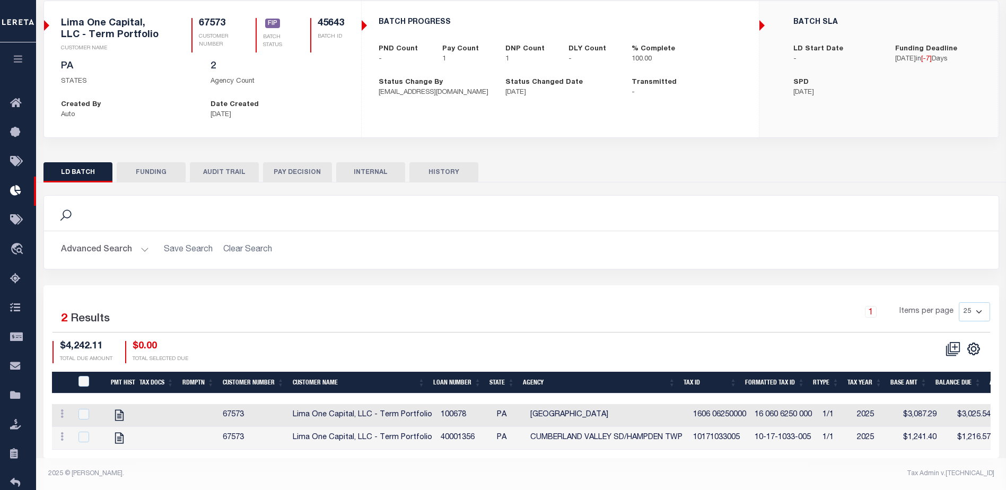
scroll to position [85, 0]
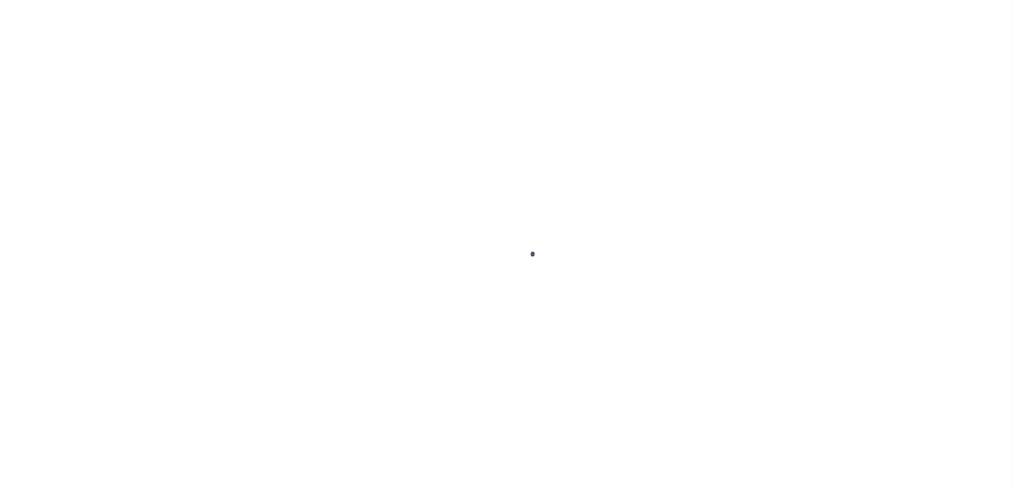
type input "$0.00"
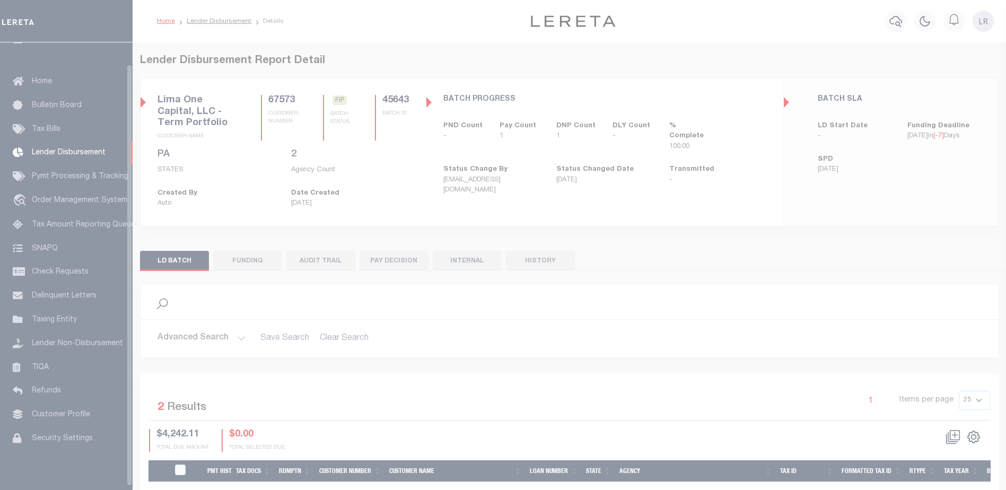
scroll to position [23, 0]
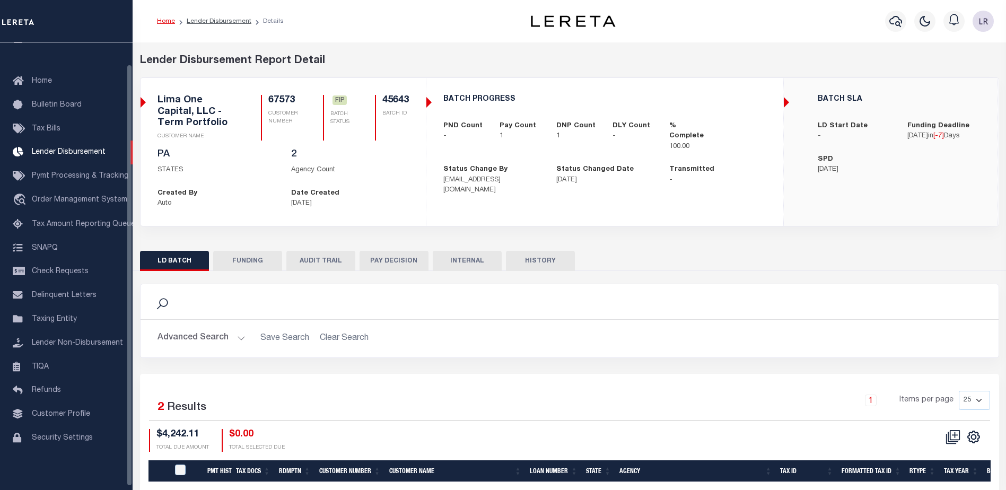
click at [262, 259] on button "FUNDING" at bounding box center [247, 261] width 69 height 20
type input "$3,025.54"
type input "$0"
type input "[DATE]"
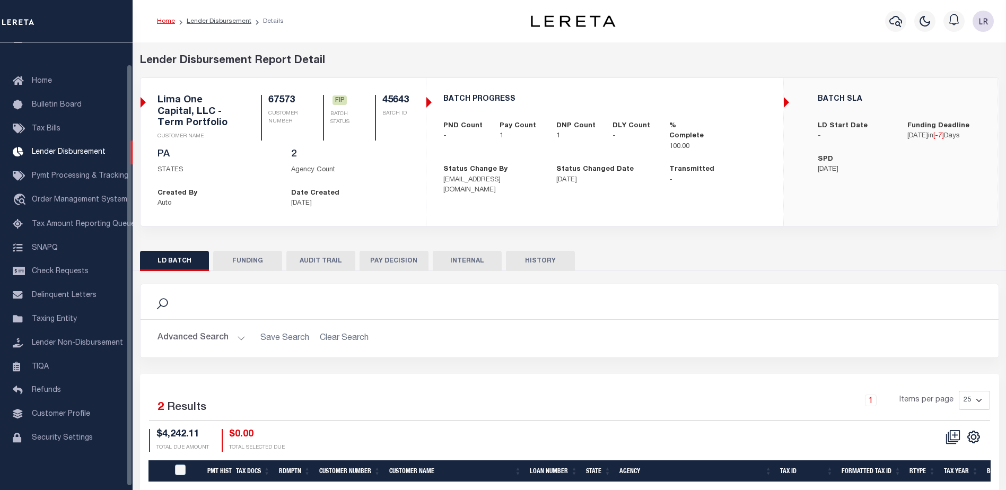
select select "100"
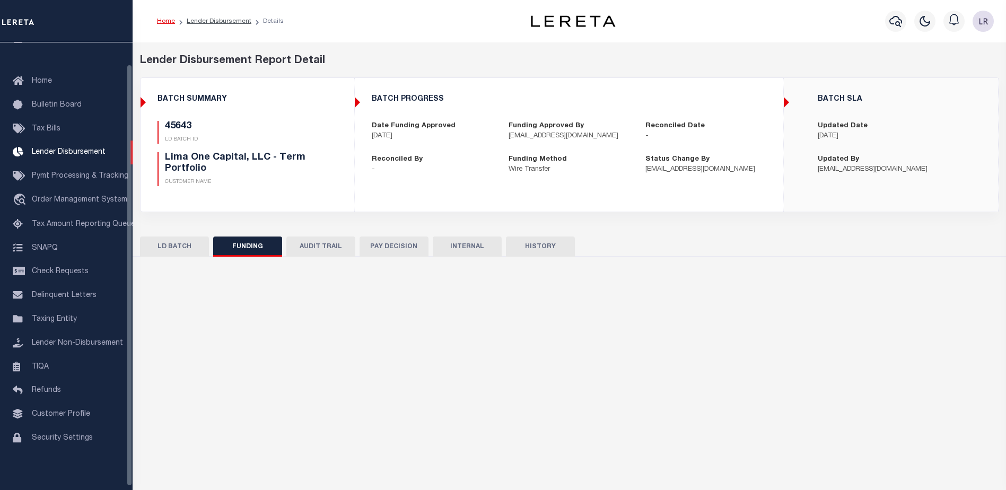
select select "100"
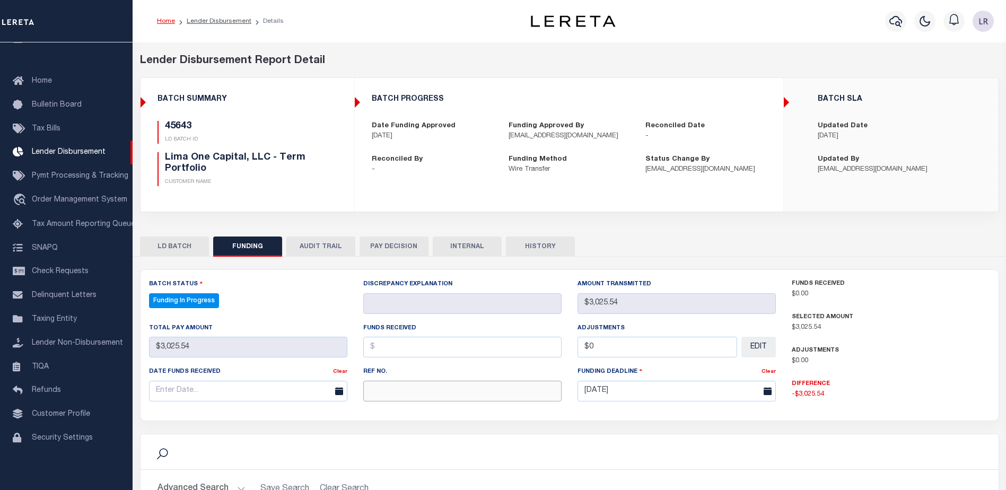
click at [373, 393] on input "text" at bounding box center [462, 391] width 198 height 21
paste input "20250828MMQFMP2700154308280812FT03"
type input "20250828MMQFMP2700154308280812FT03"
click at [388, 352] on input "text" at bounding box center [462, 347] width 198 height 21
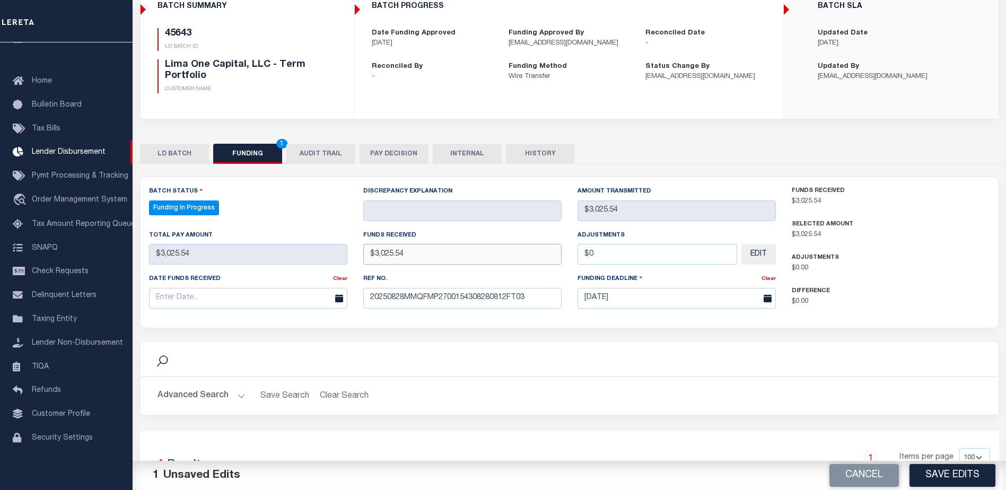
scroll to position [159, 0]
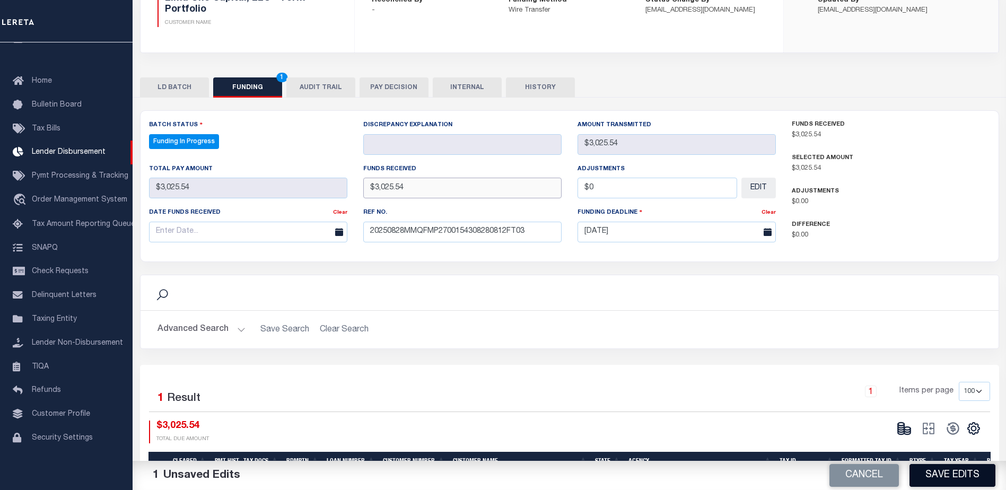
type input "$3,025.54"
click at [928, 483] on button "Save Edits" at bounding box center [952, 475] width 86 height 23
type input "$3,025.54"
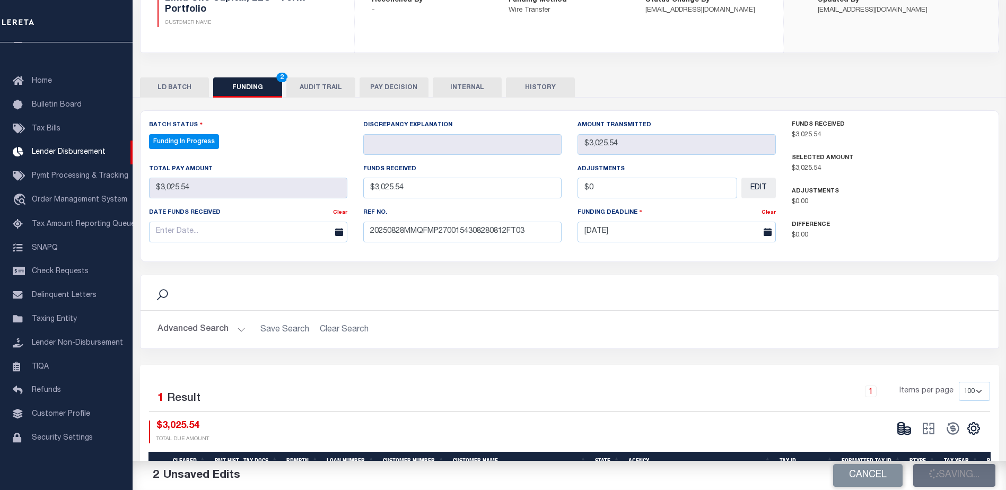
type input "$0"
select select "100"
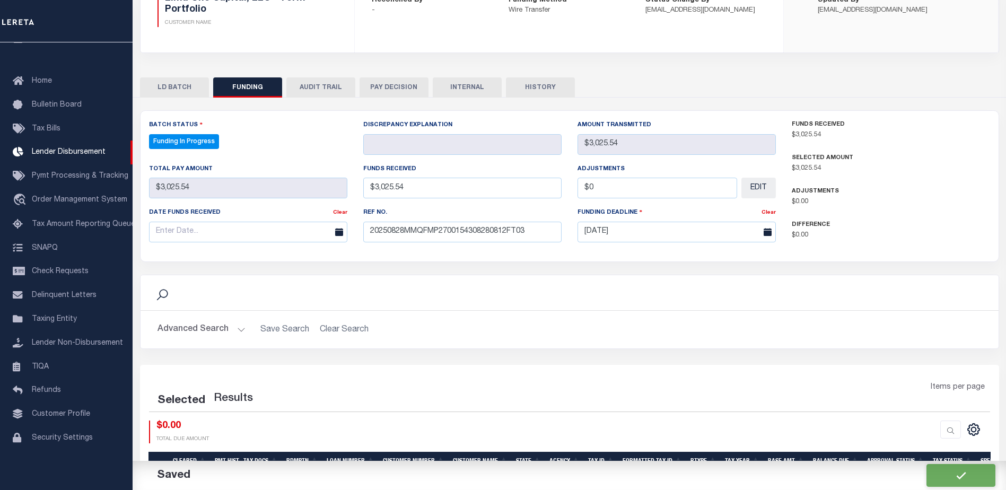
select select "100"
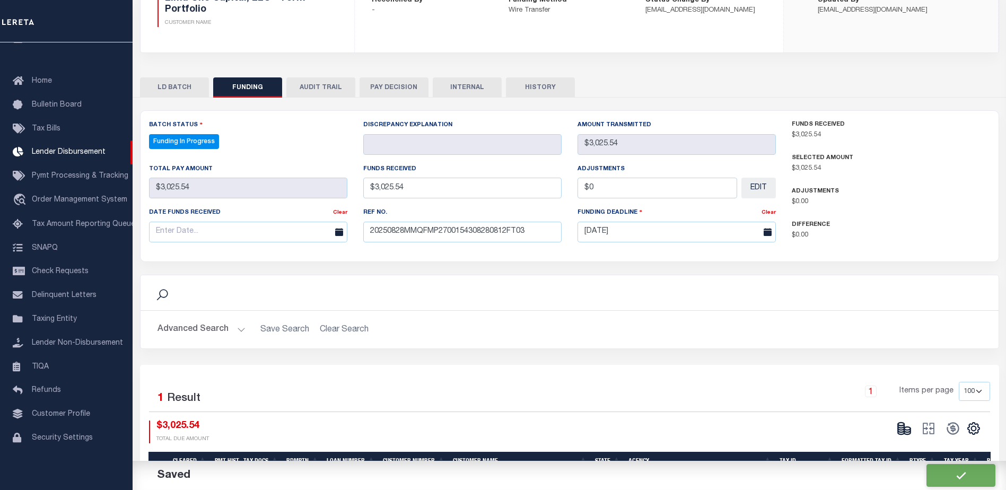
click at [911, 432] on button at bounding box center [904, 428] width 24 height 16
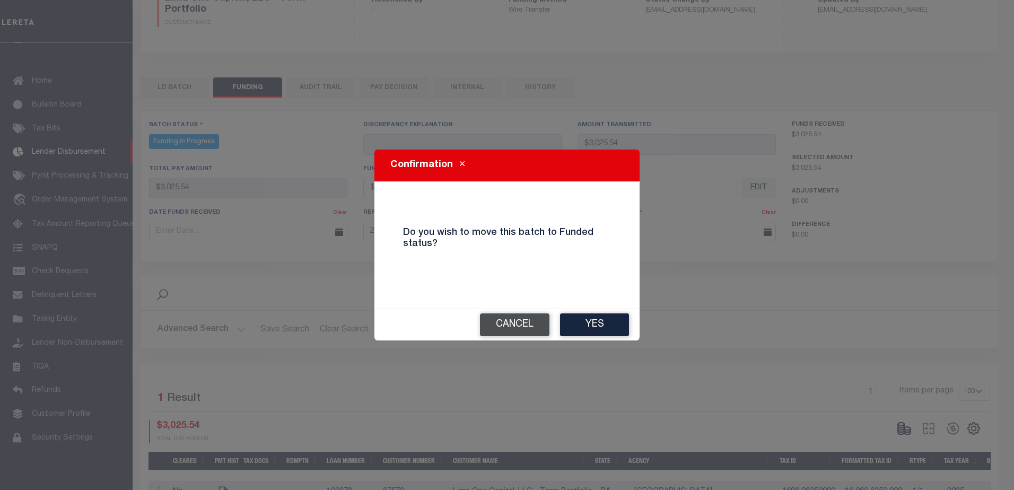
click at [525, 327] on button "Cancel" at bounding box center [514, 324] width 69 height 23
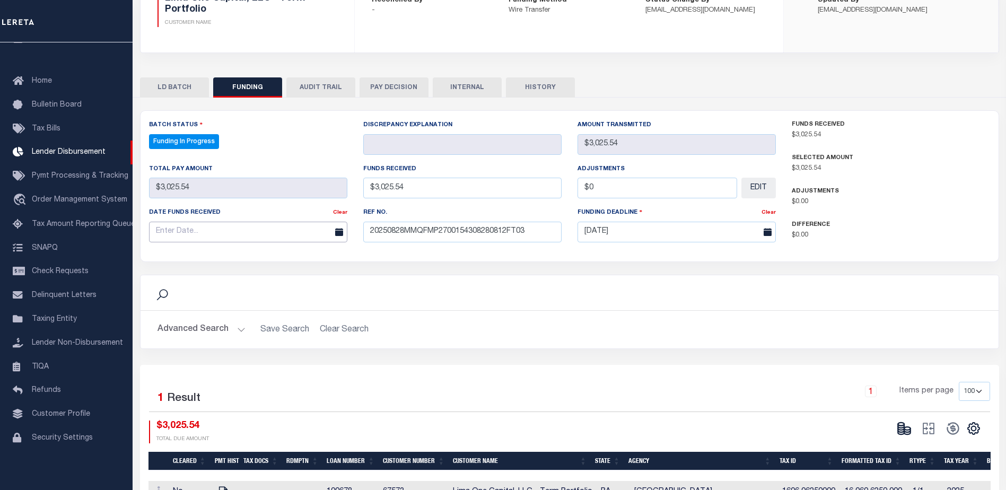
click at [327, 236] on input "text" at bounding box center [248, 232] width 198 height 21
click at [258, 374] on span "28" at bounding box center [253, 375] width 21 height 21
type input "[DATE]"
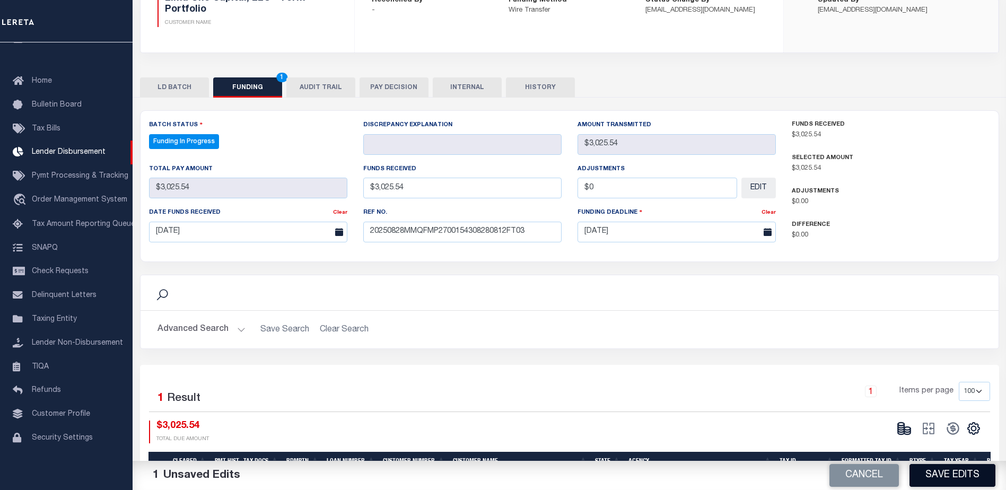
click at [929, 481] on button "Save Edits" at bounding box center [952, 475] width 86 height 23
type input "$3,025.54"
type input "$0"
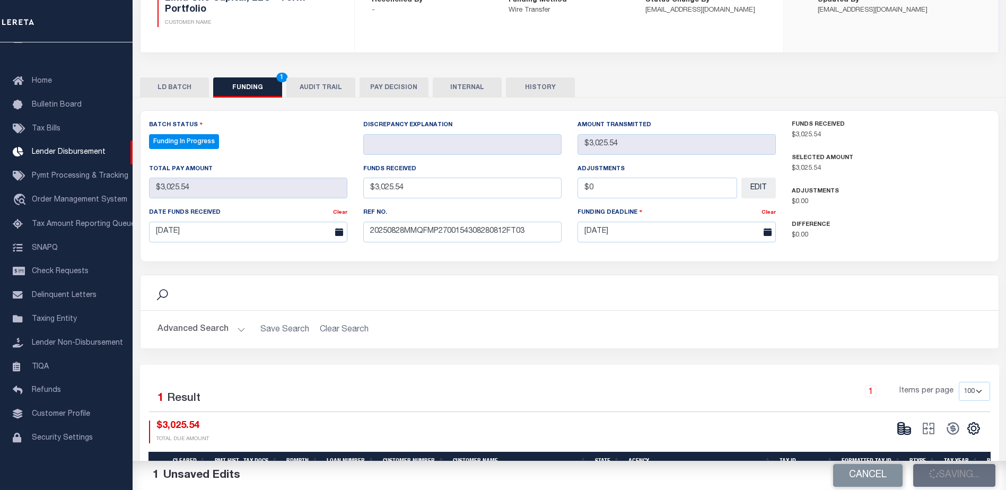
select select "100"
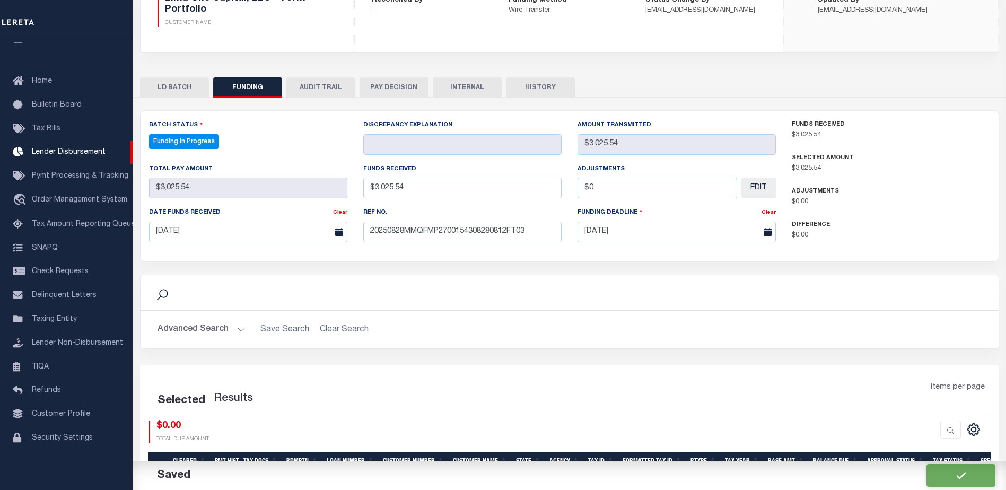
select select "100"
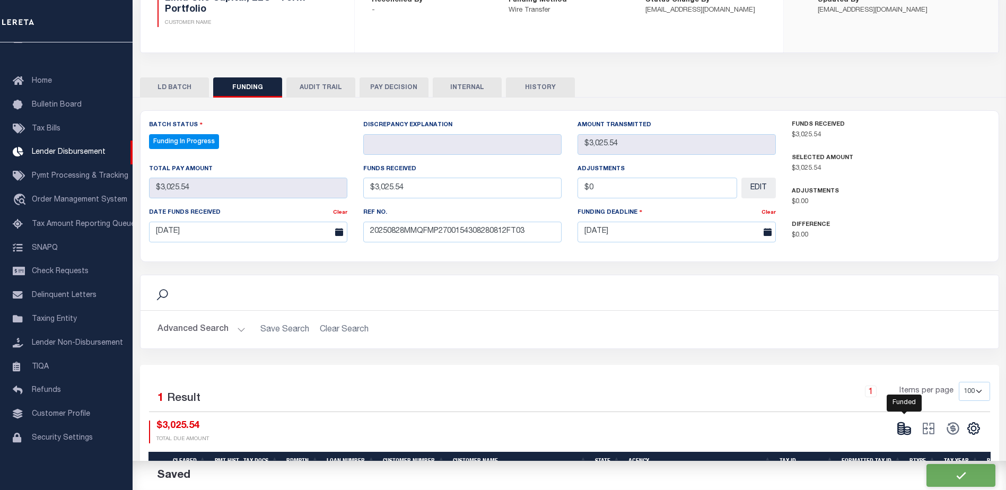
click at [905, 429] on icon at bounding box center [904, 428] width 15 height 15
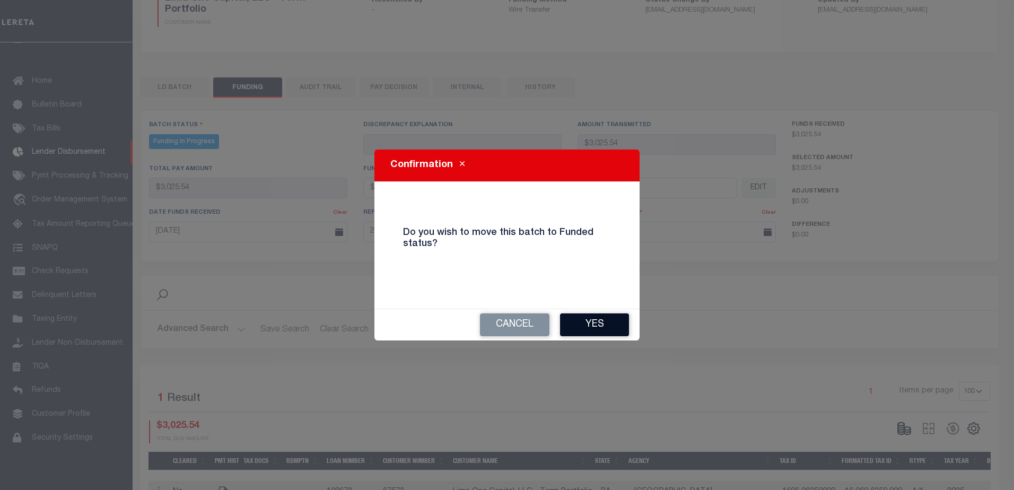
click at [604, 329] on button "Yes" at bounding box center [594, 324] width 69 height 23
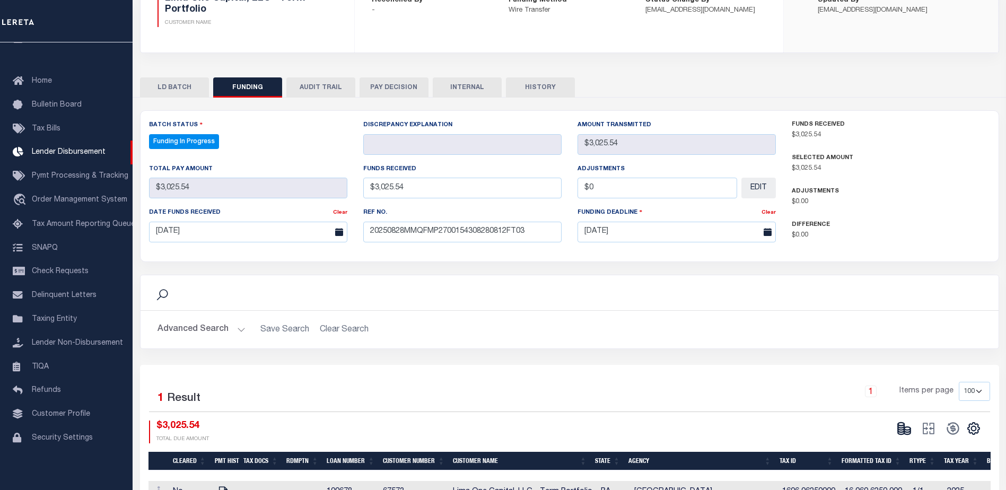
type input "$3,025.54"
type input "$0"
select select "100"
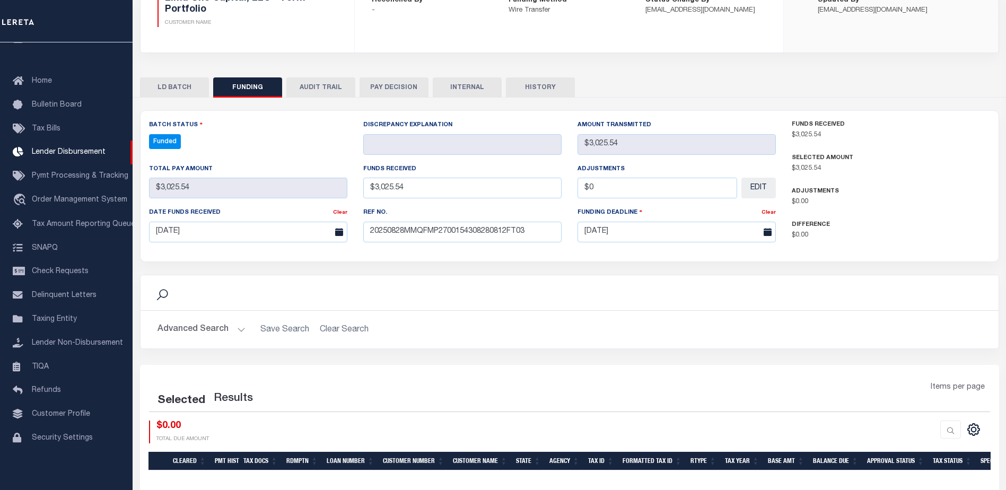
select select "100"
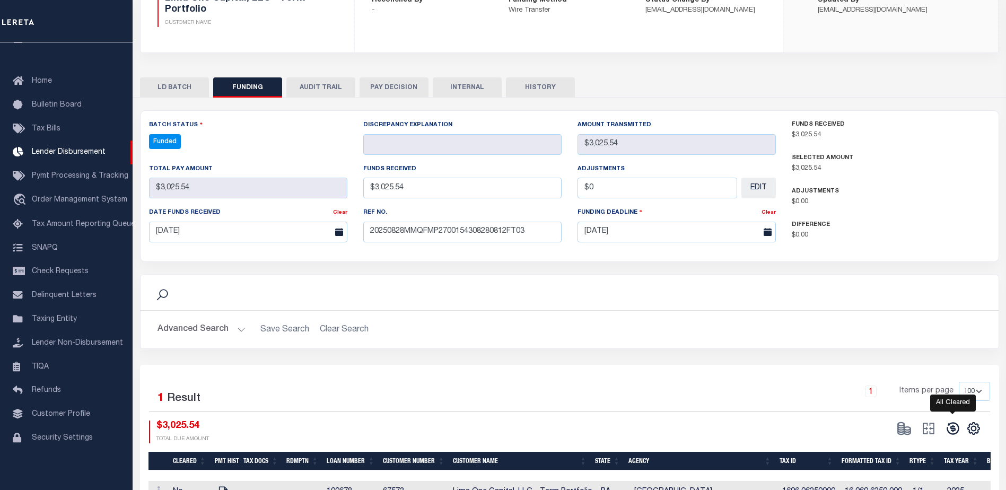
click at [954, 429] on icon at bounding box center [952, 428] width 12 height 12
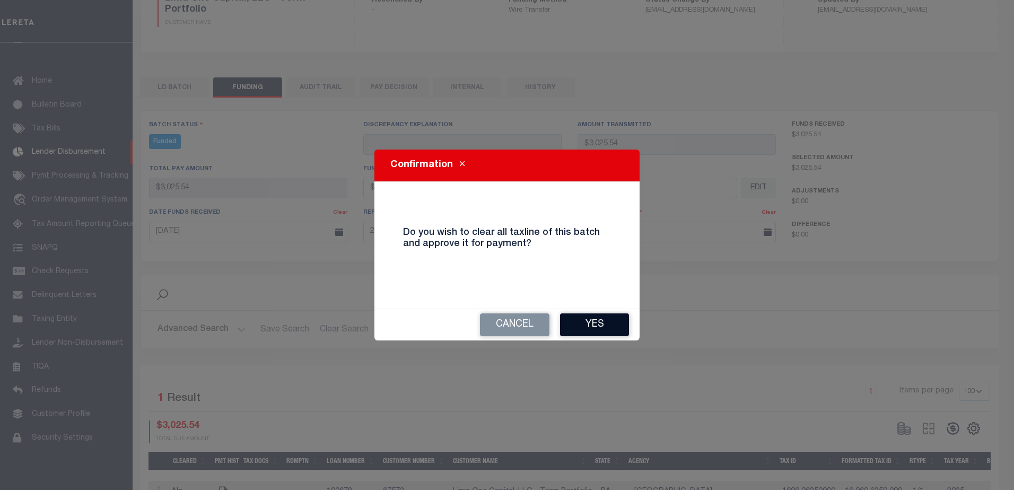
click at [598, 328] on button "Yes" at bounding box center [594, 324] width 69 height 23
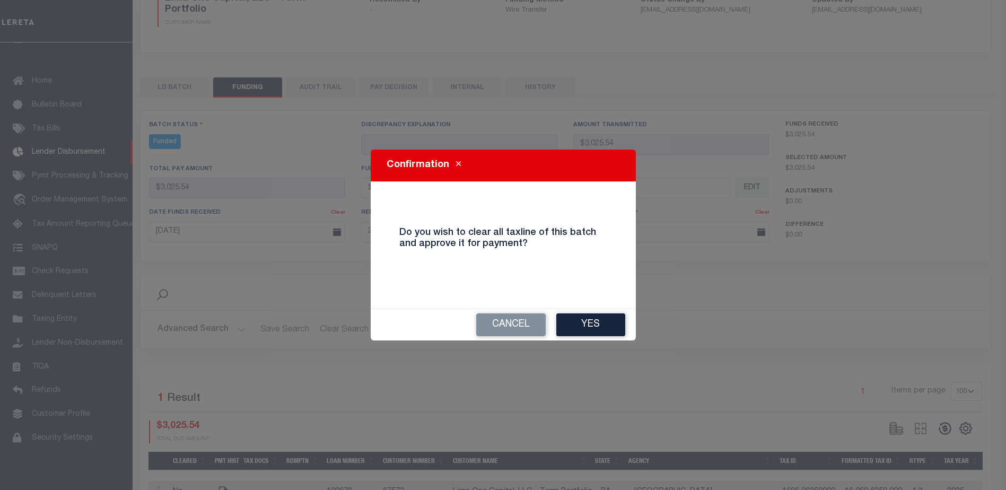
type input "$3,025.54"
type input "$0"
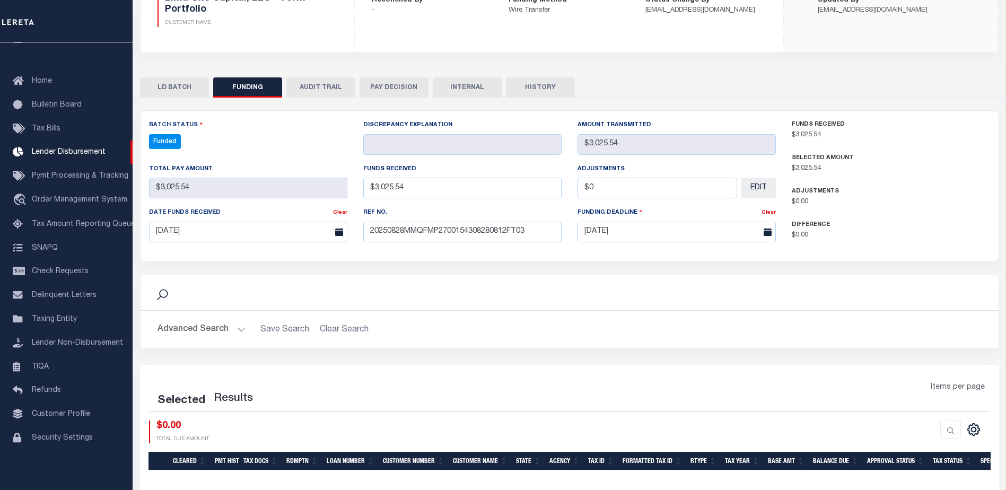
select select "100"
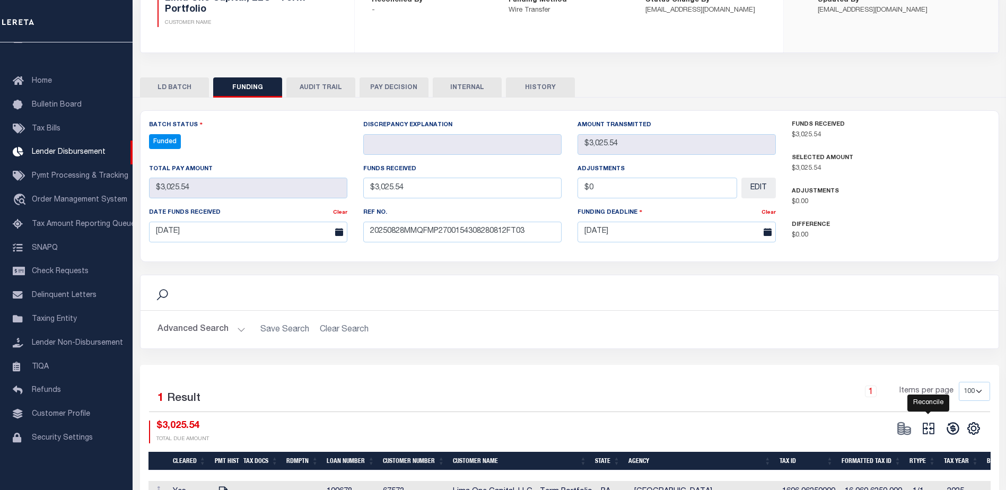
click at [930, 427] on icon at bounding box center [928, 428] width 15 height 15
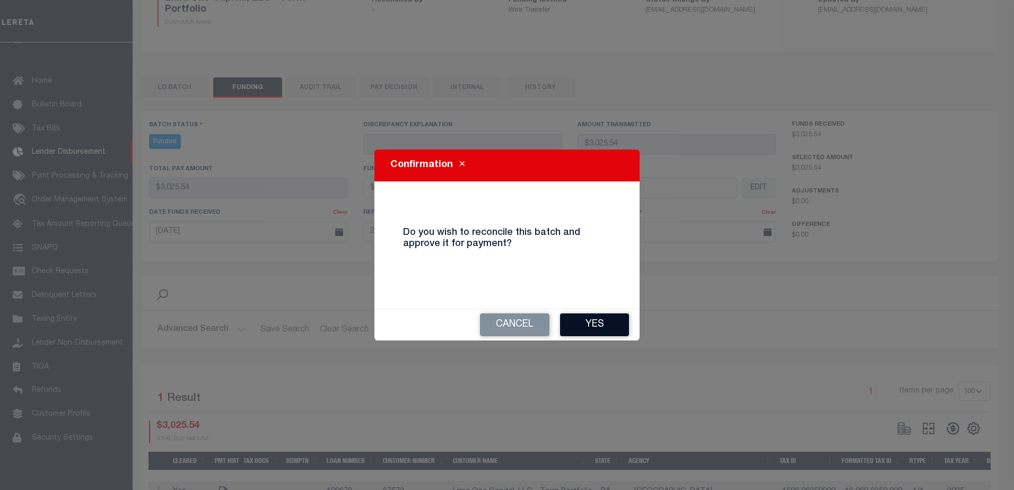
click at [589, 320] on button "Yes" at bounding box center [594, 324] width 69 height 23
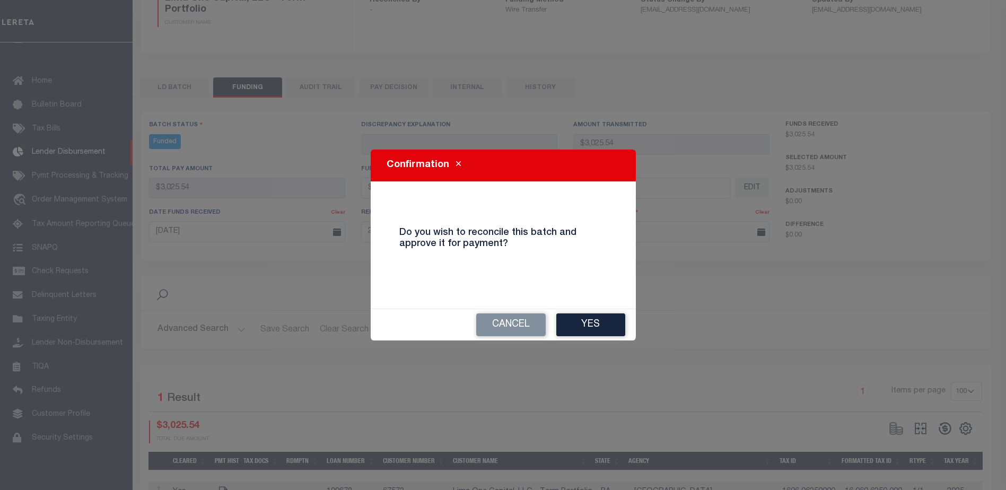
type input "$3,025.54"
type input "$0"
select select "100"
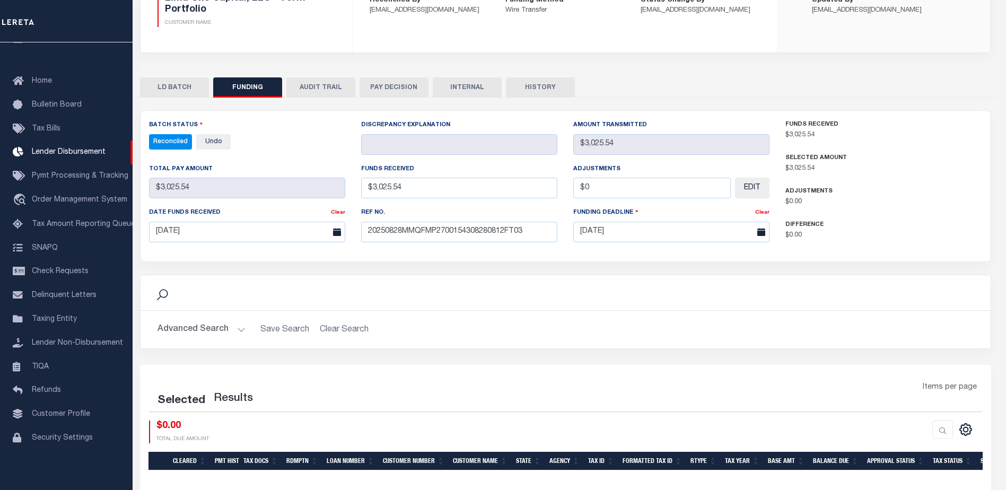
select select "100"
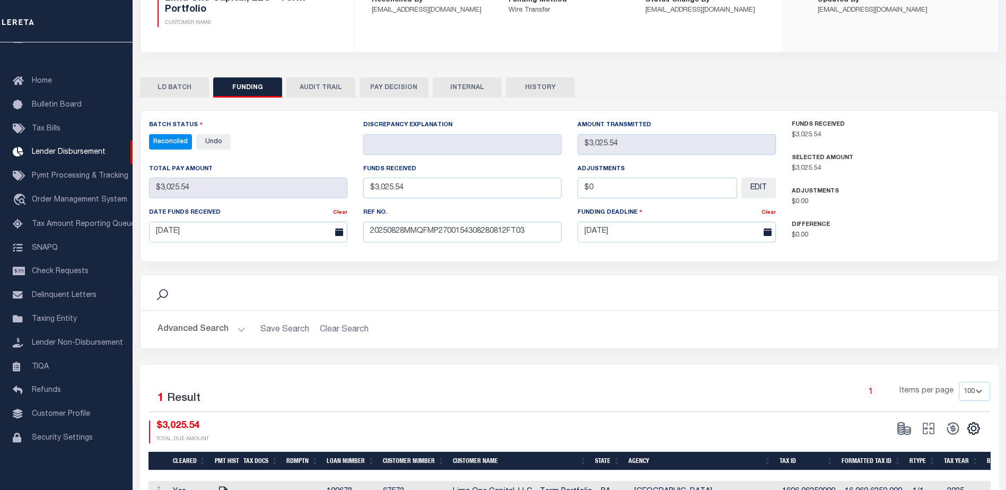
click at [476, 87] on button "INTERNAL" at bounding box center [467, 87] width 69 height 20
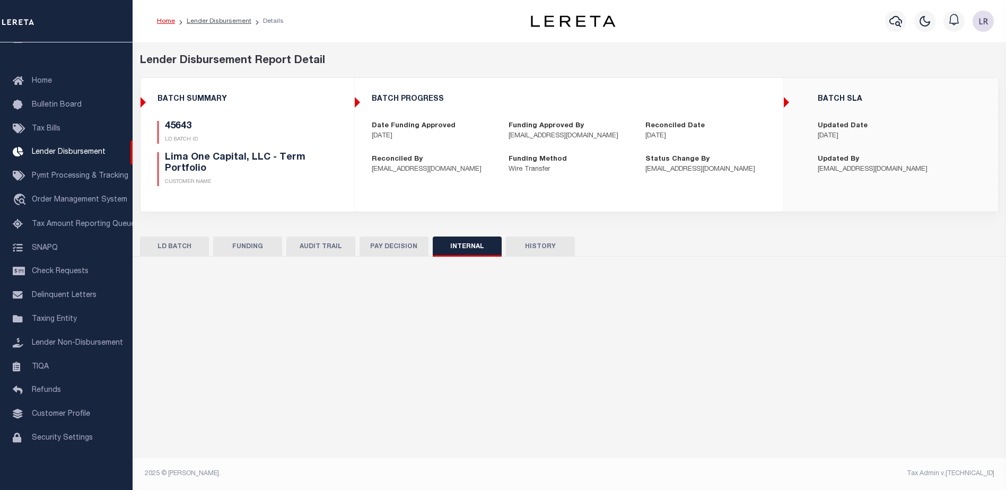
scroll to position [0, 0]
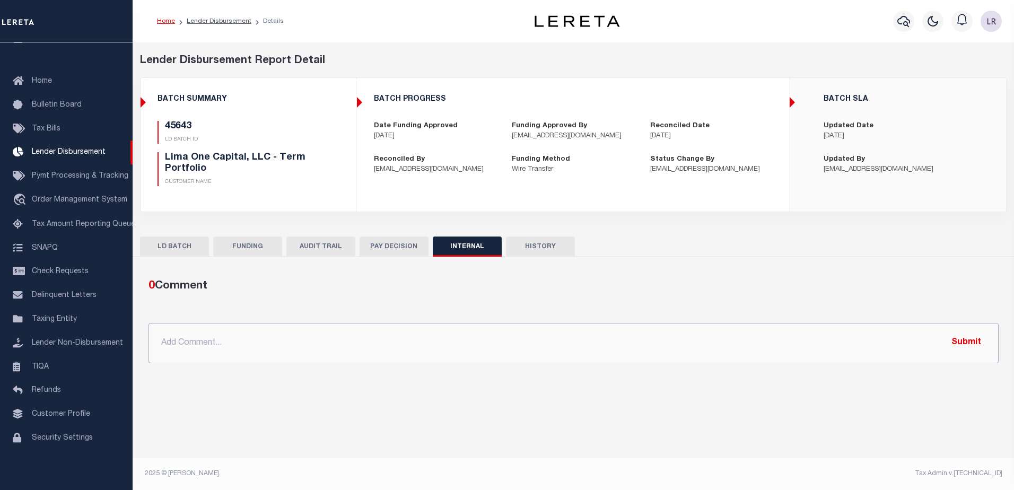
click at [566, 334] on input "text" at bounding box center [573, 343] width 850 height 40
paste input ""ORG AMT - $37755.33 45831 -$15701.74 45619 - $793.74 45683 - $1652.37 45621 - …"
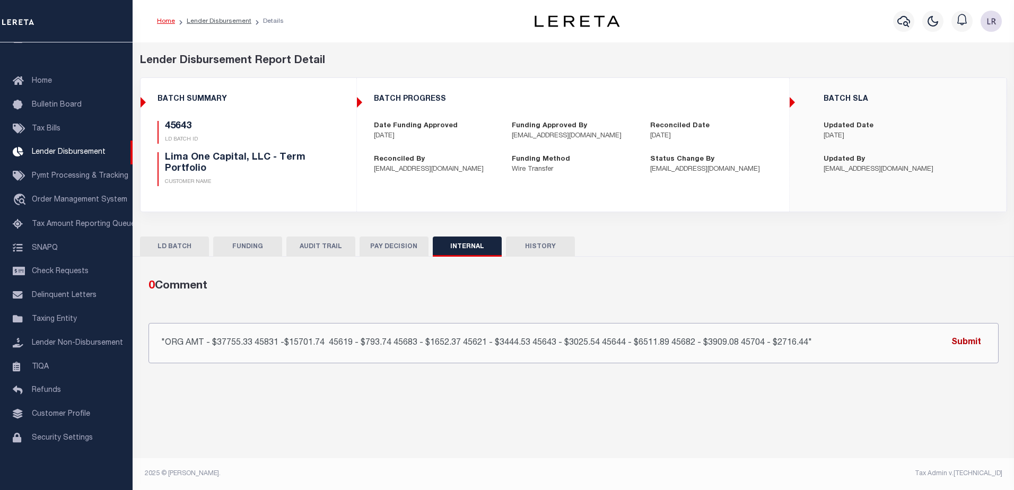
type input ""ORG AMT - $37755.33 45831 -$15701.74 45619 - $793.74 45683 - $1652.37 45621 - …"
click at [975, 346] on button "Submit" at bounding box center [965, 343] width 43 height 22
click at [216, 23] on link "Lender Disbursement" at bounding box center [219, 21] width 65 height 6
checkbox input "true"
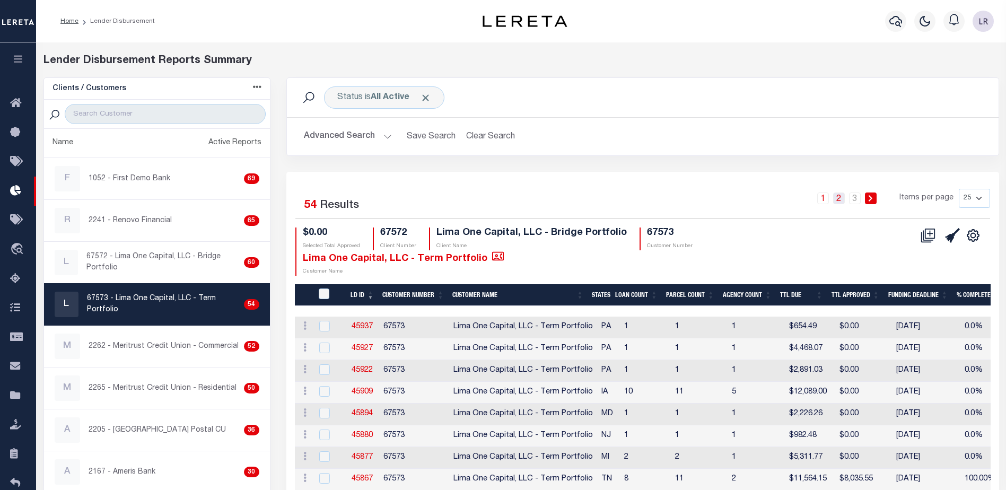
click at [844, 196] on link "2" at bounding box center [839, 198] width 12 height 12
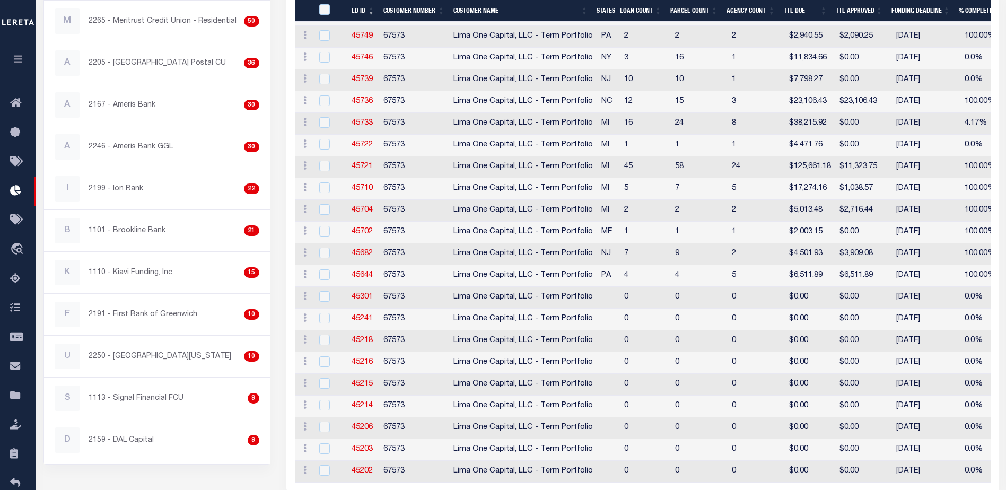
scroll to position [371, 0]
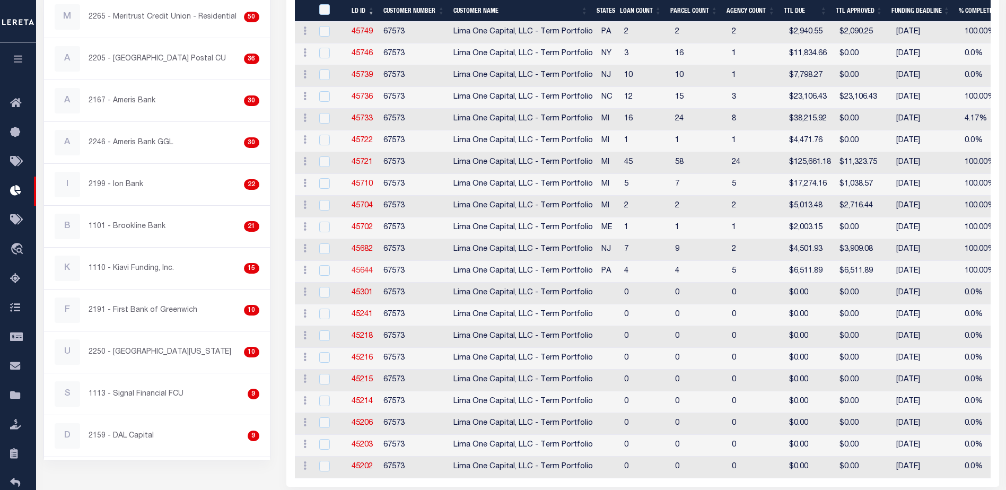
click at [366, 269] on link "45644" at bounding box center [362, 270] width 21 height 7
checkbox input "true"
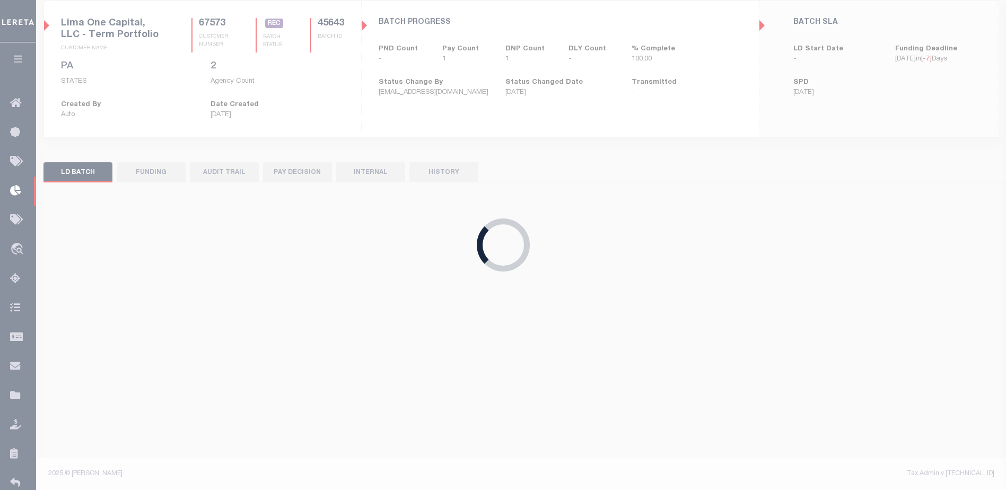
scroll to position [85, 0]
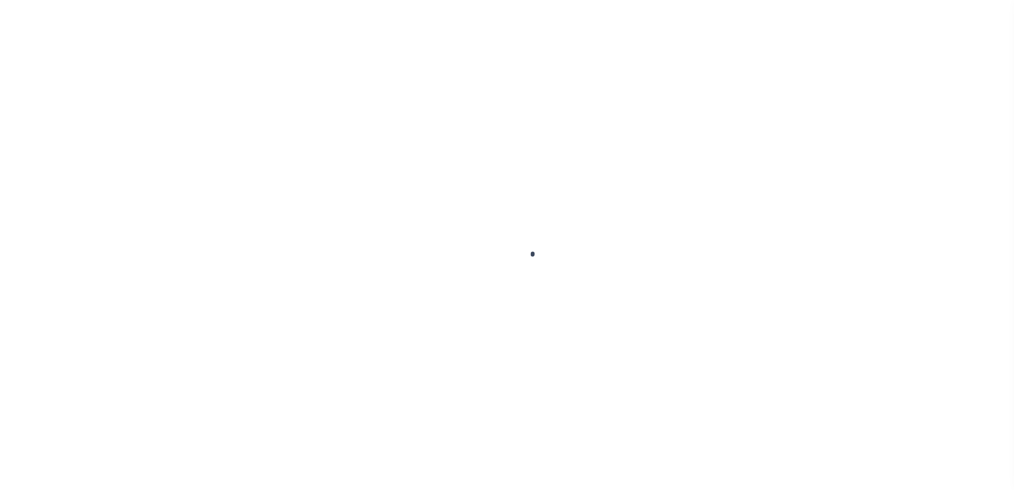
type input "$0.00"
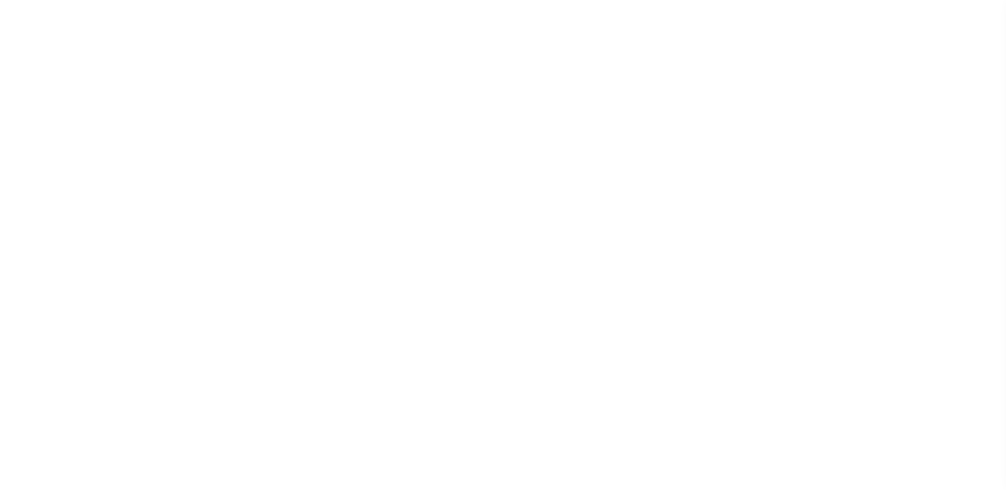
scroll to position [27, 0]
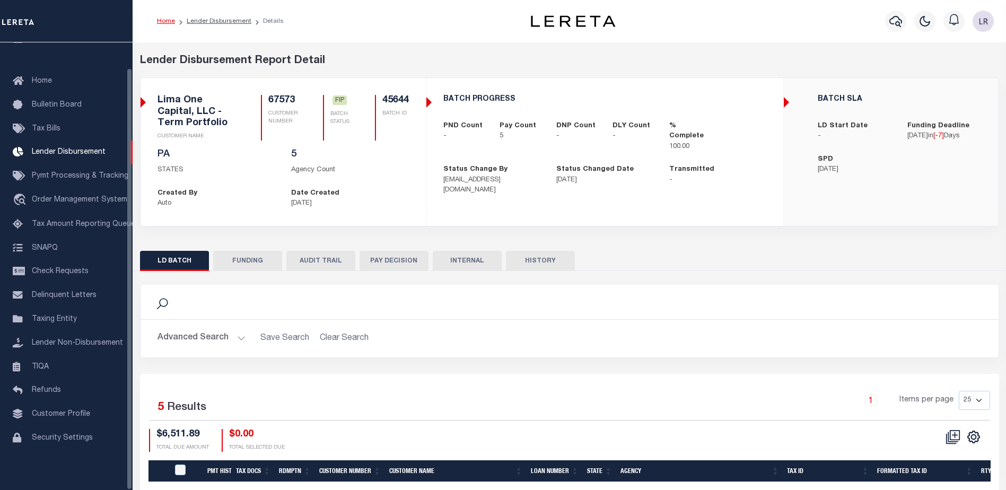
click at [233, 262] on button "FUNDING" at bounding box center [247, 261] width 69 height 20
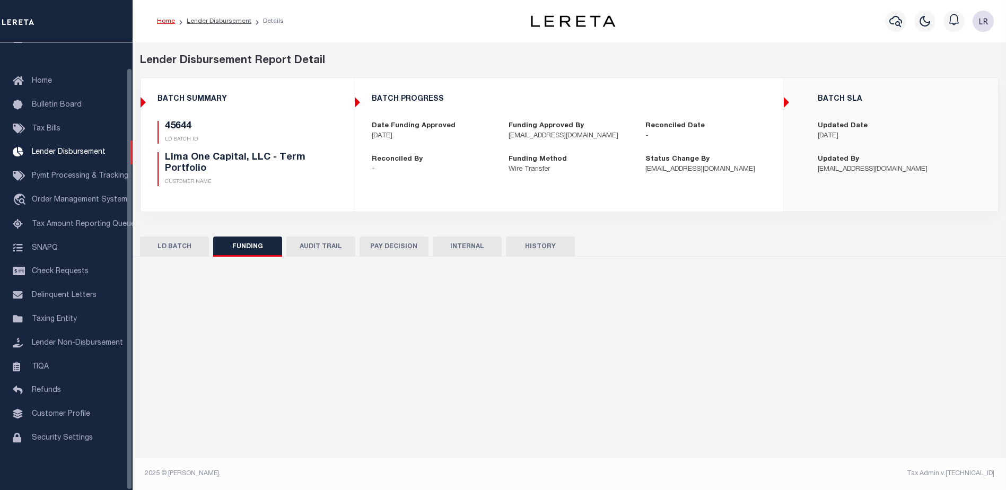
type input "$6,511.89"
type input "$0"
type input "[DATE]"
select select "100"
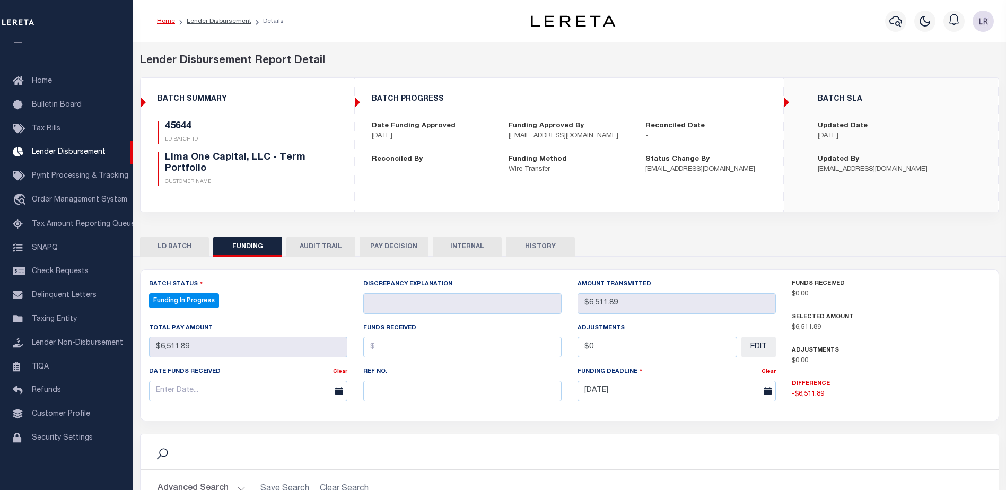
select select "100"
click at [389, 388] on input "text" at bounding box center [462, 391] width 198 height 21
paste input "20250828MMQFMP2700154308280812FT03"
type input "20250828MMQFMP2700154308280812FT03"
drag, startPoint x: 389, startPoint y: 385, endPoint x: 391, endPoint y: 347, distance: 38.2
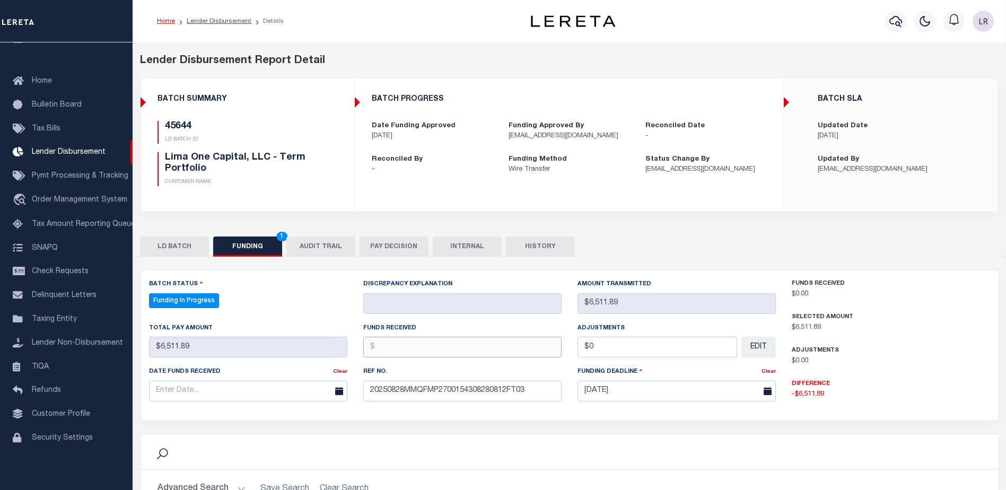
click at [391, 347] on input "text" at bounding box center [462, 347] width 198 height 21
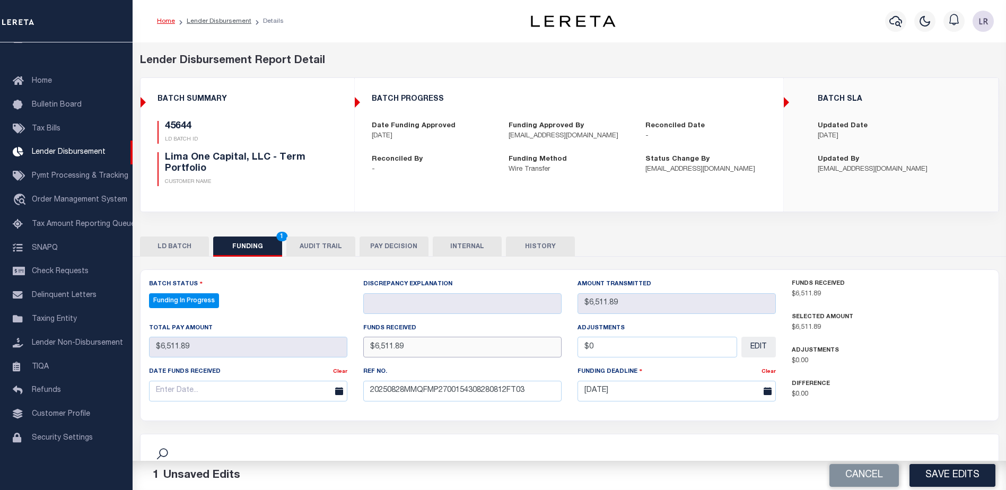
type input "$6,511.89"
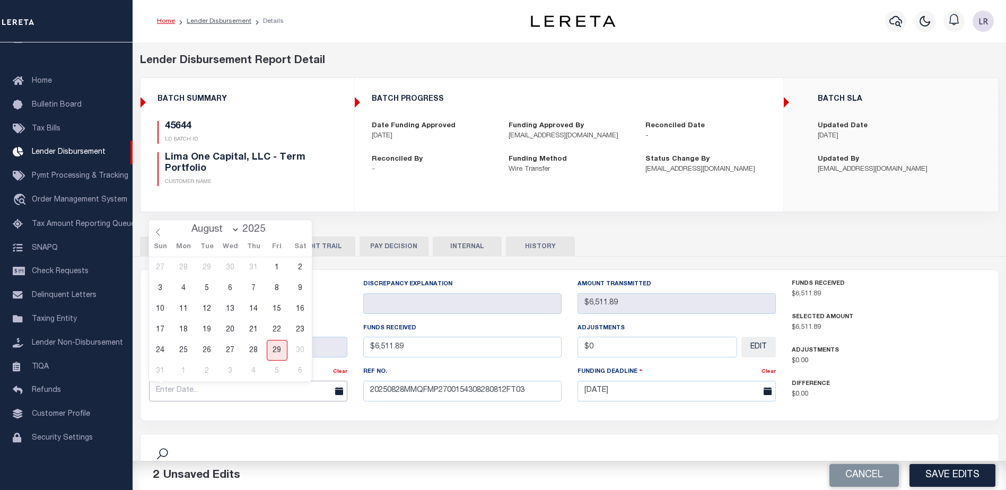
click at [306, 395] on input "text" at bounding box center [248, 391] width 198 height 21
click at [262, 357] on span "28" at bounding box center [253, 350] width 21 height 21
type input "08/28/2025"
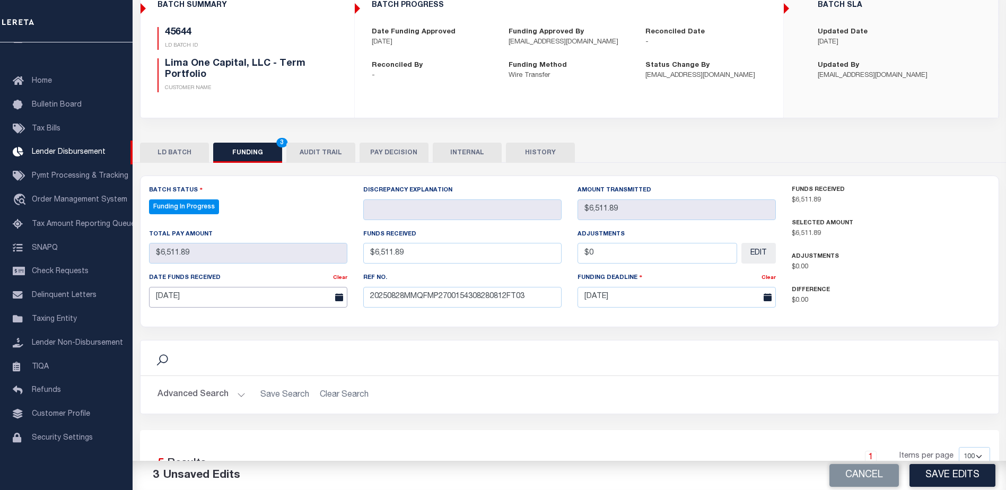
scroll to position [106, 0]
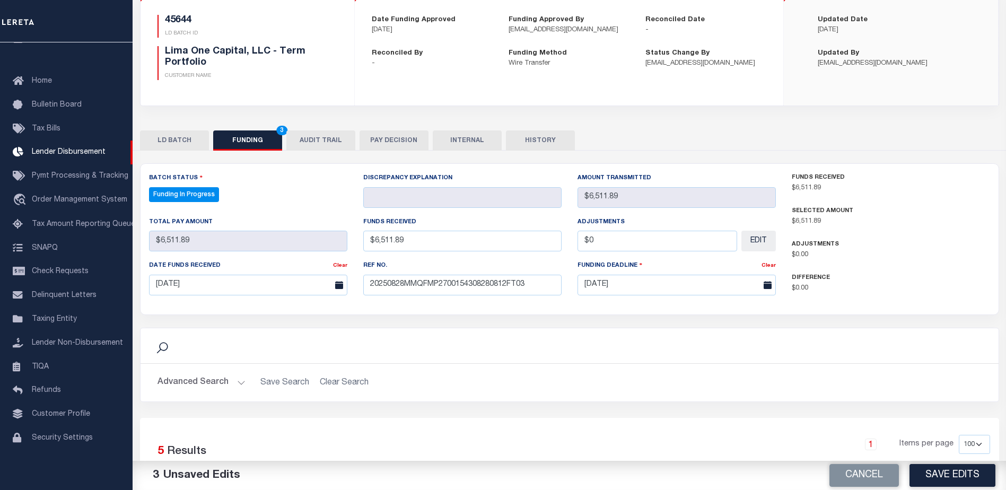
click at [952, 478] on button "Save Edits" at bounding box center [952, 475] width 86 height 23
type input "$6,511.89"
type input "$0"
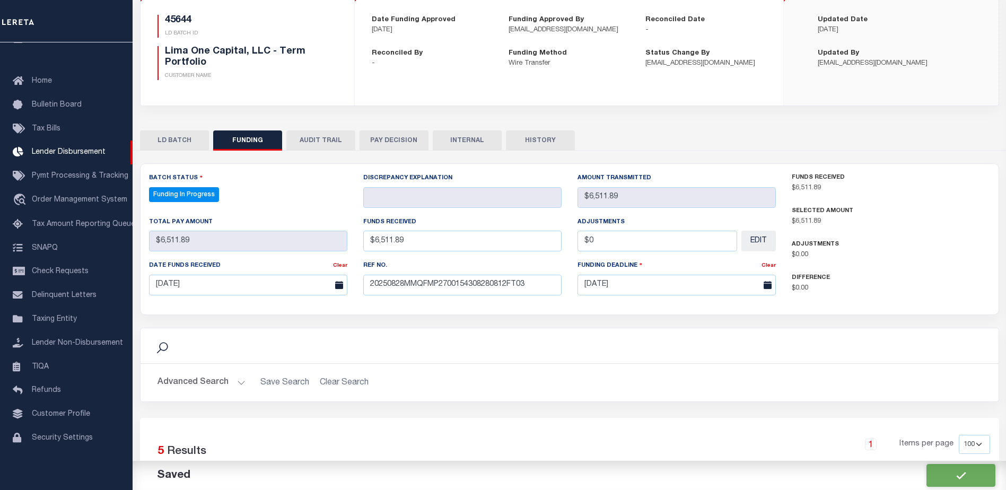
select select "100"
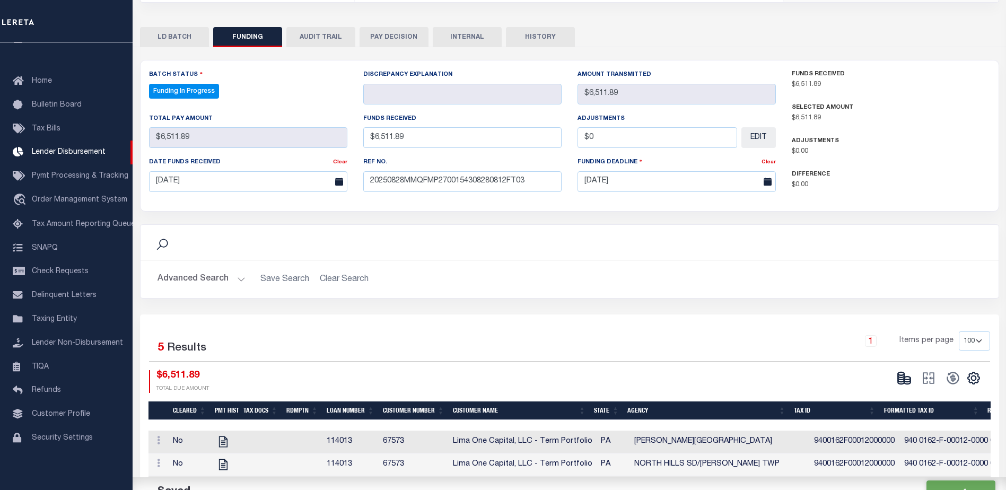
click at [904, 378] on icon at bounding box center [901, 378] width 6 height 4
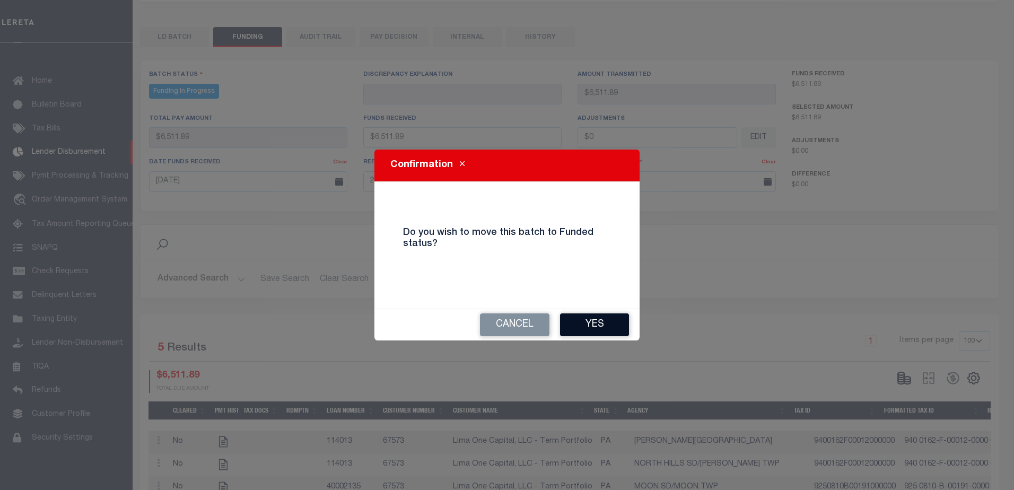
click at [601, 331] on button "Yes" at bounding box center [594, 324] width 69 height 23
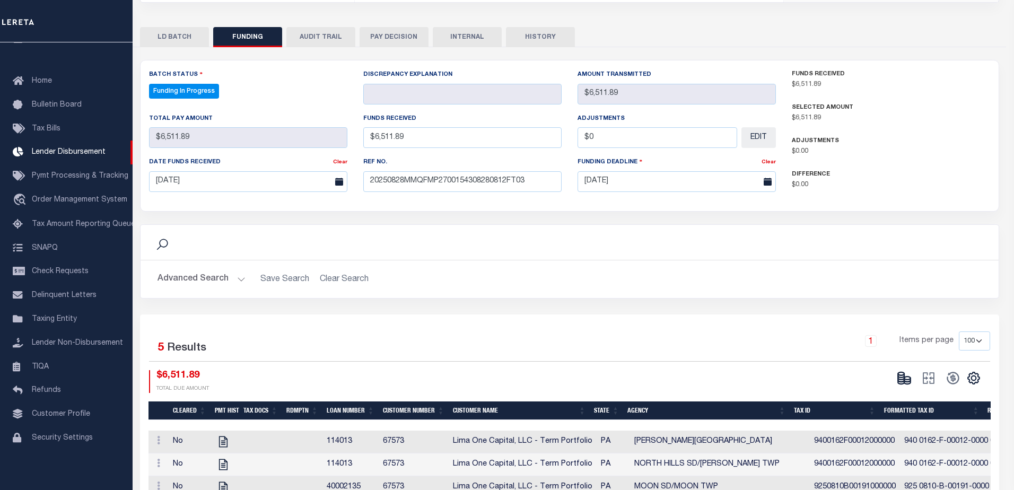
type input "$6,511.89"
type input "$0"
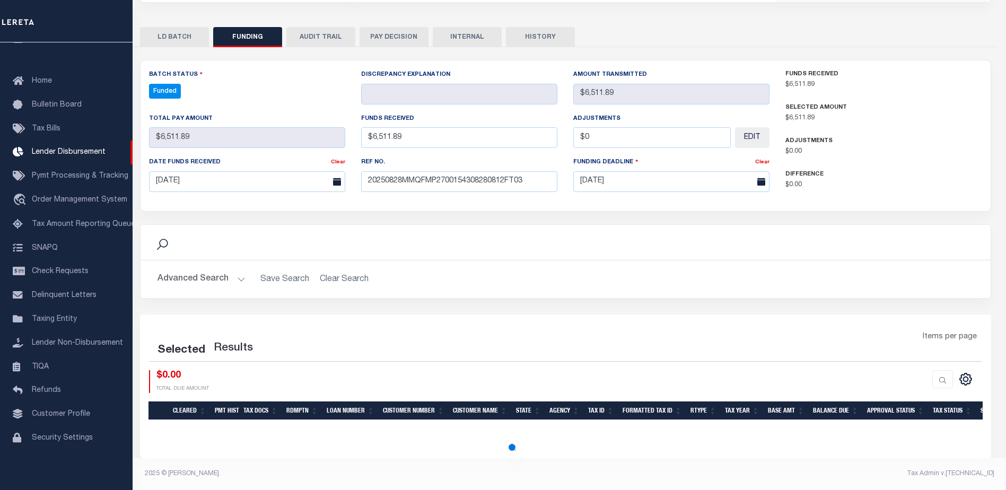
select select "100"
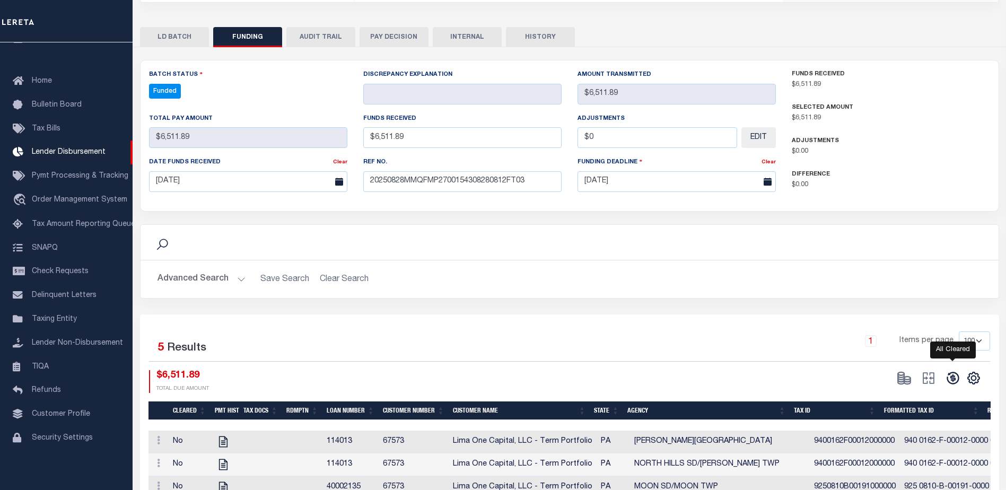
click at [959, 376] on icon at bounding box center [952, 378] width 15 height 15
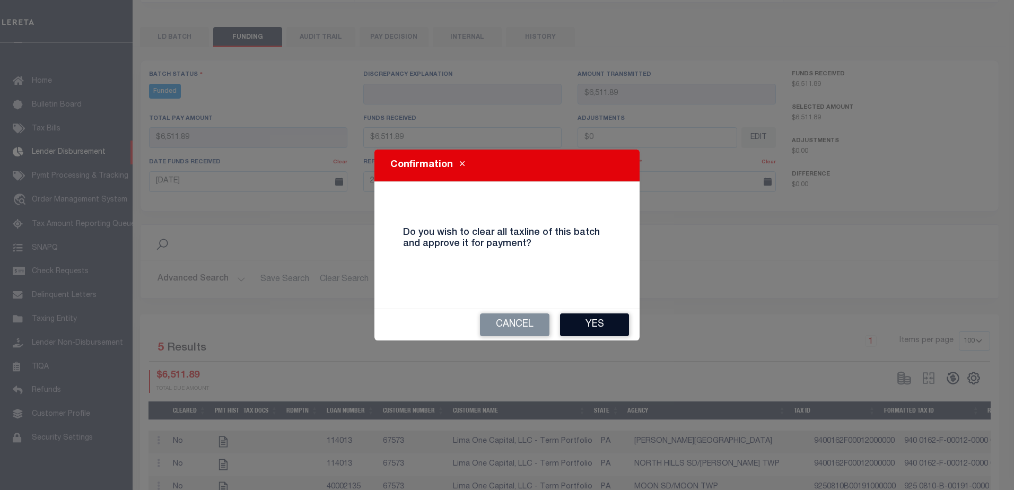
click at [612, 326] on button "Yes" at bounding box center [594, 324] width 69 height 23
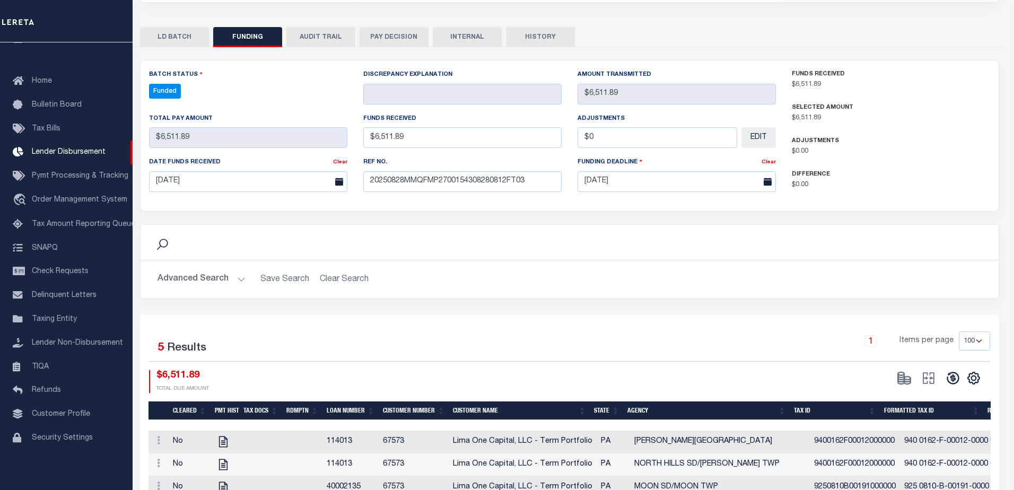
type input "$6,511.89"
type input "$0"
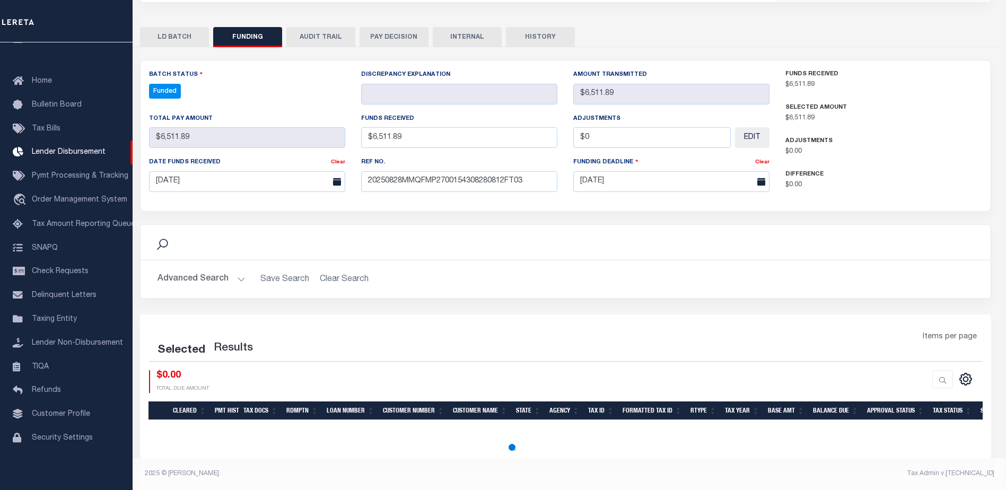
select select "100"
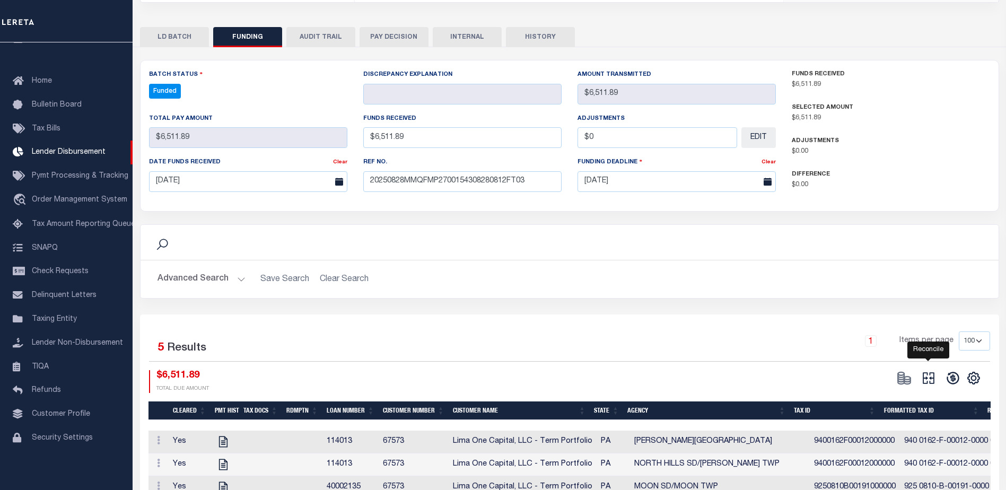
click at [930, 375] on icon at bounding box center [928, 378] width 15 height 15
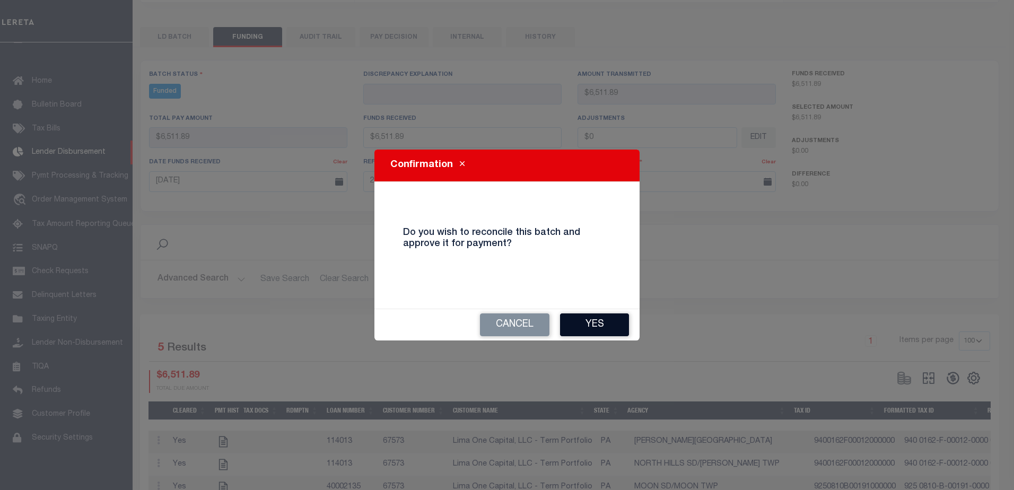
click at [621, 332] on button "Yes" at bounding box center [594, 324] width 69 height 23
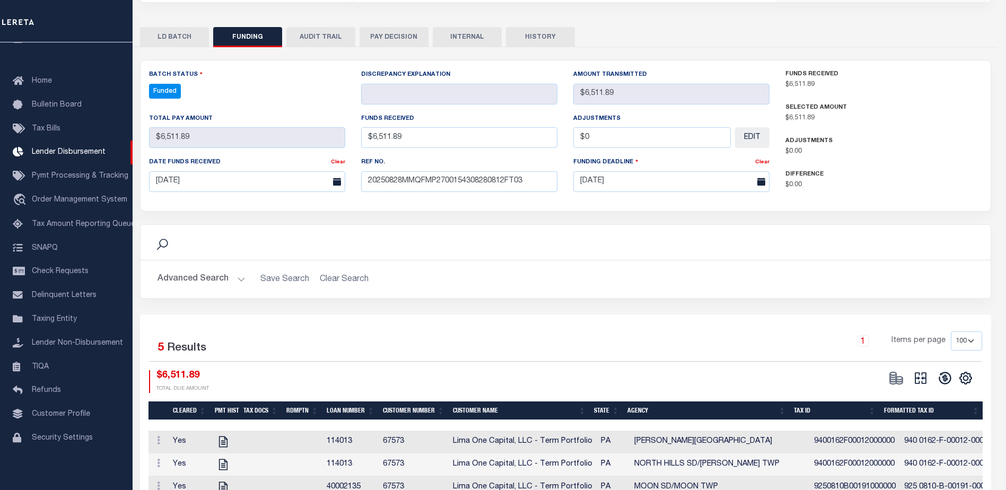
type input "$6,511.89"
type input "$0"
select select "100"
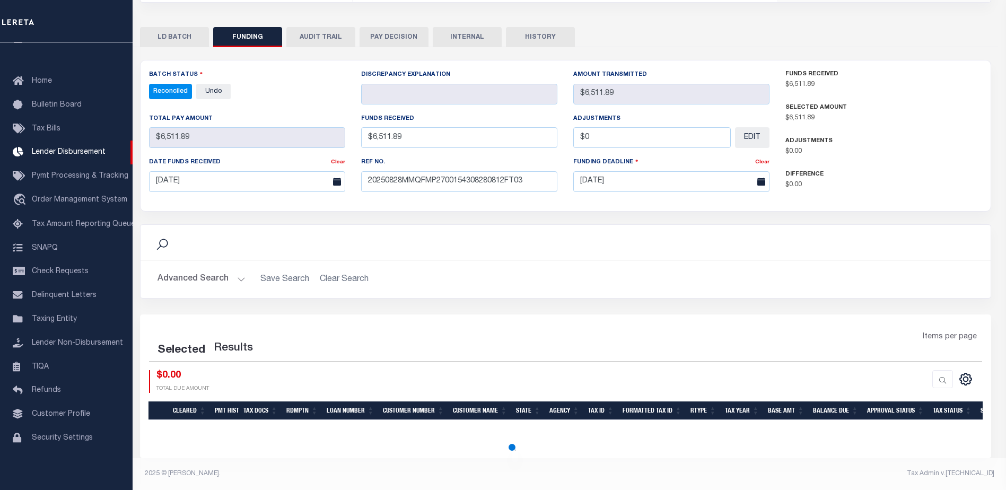
select select "100"
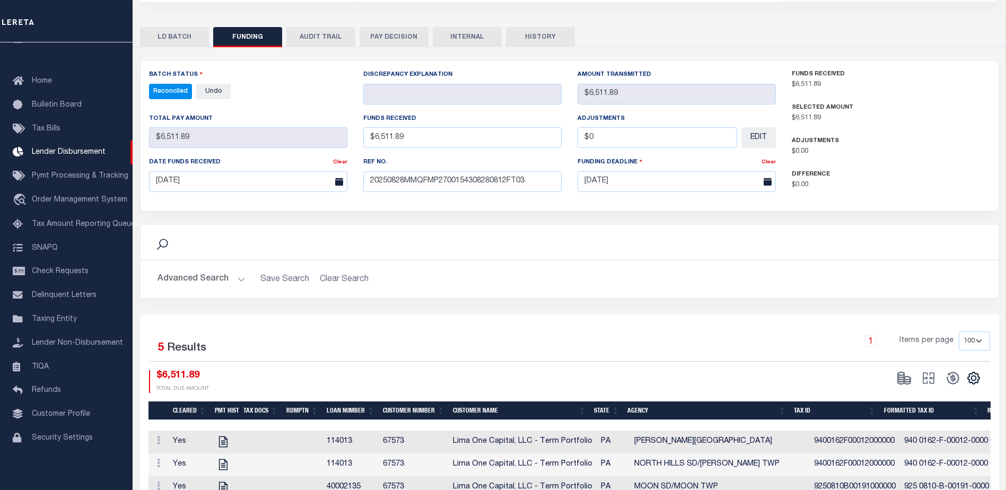
click at [497, 36] on button "INTERNAL" at bounding box center [467, 37] width 69 height 20
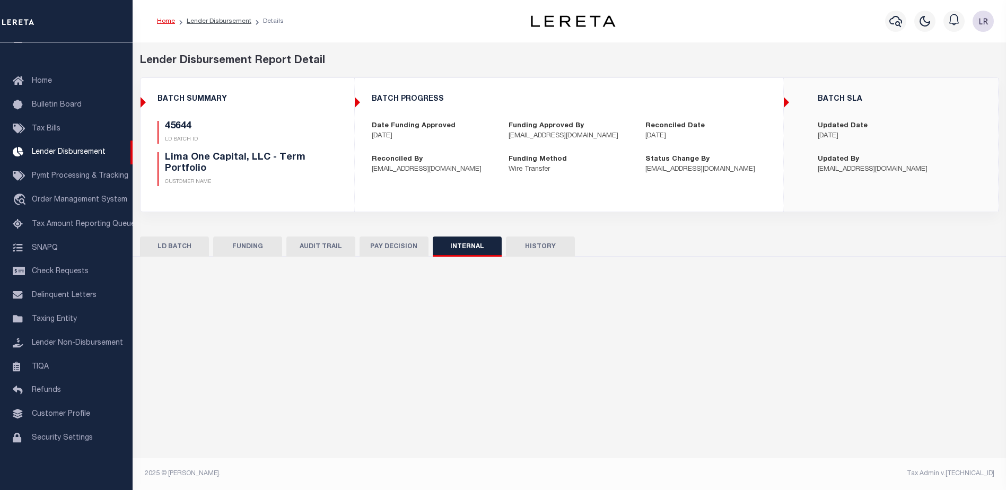
scroll to position [0, 0]
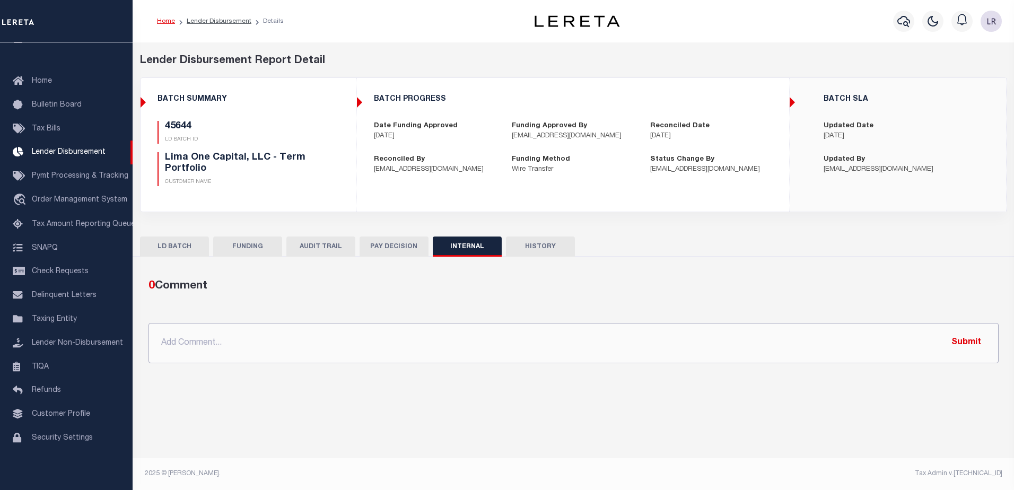
click at [655, 332] on input "text" at bounding box center [573, 343] width 850 height 40
paste input ""ORG AMT - $37755.33 45831 -$15701.74 45619 - $793.74 45683 - $1652.37 45621 - …"
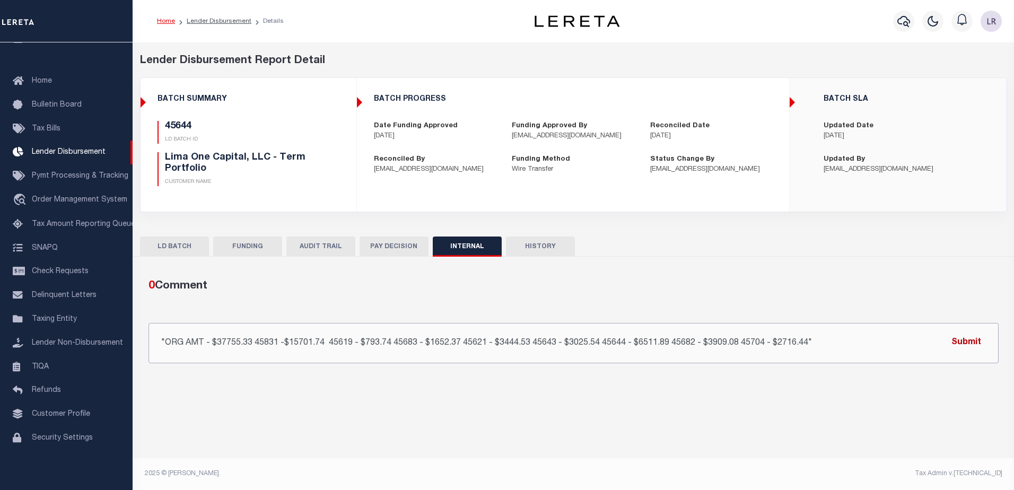
type input ""ORG AMT - $37755.33 45831 -$15701.74 45619 - $793.74 45683 - $1652.37 45621 - …"
click at [984, 339] on button "Submit" at bounding box center [965, 343] width 43 height 22
click at [238, 22] on link "Lender Disbursement" at bounding box center [219, 21] width 65 height 6
checkbox input "true"
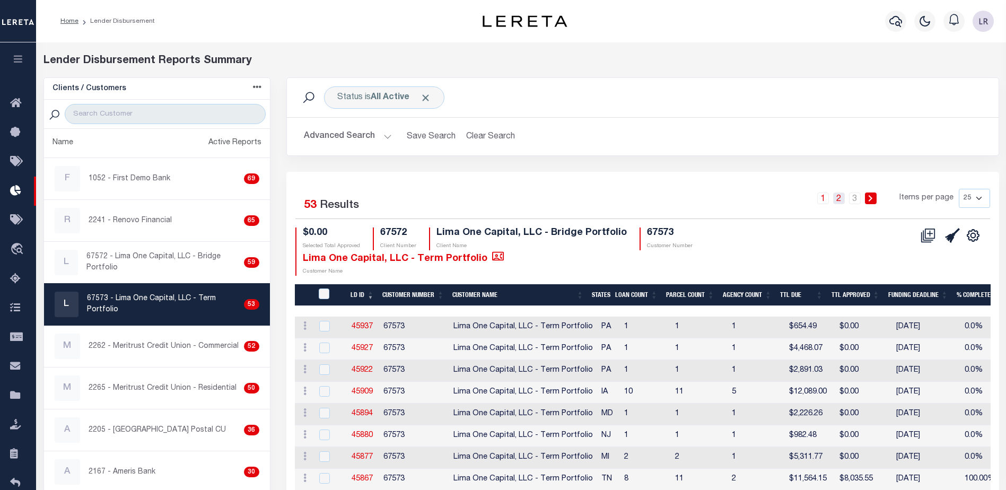
click at [843, 202] on link "2" at bounding box center [839, 198] width 12 height 12
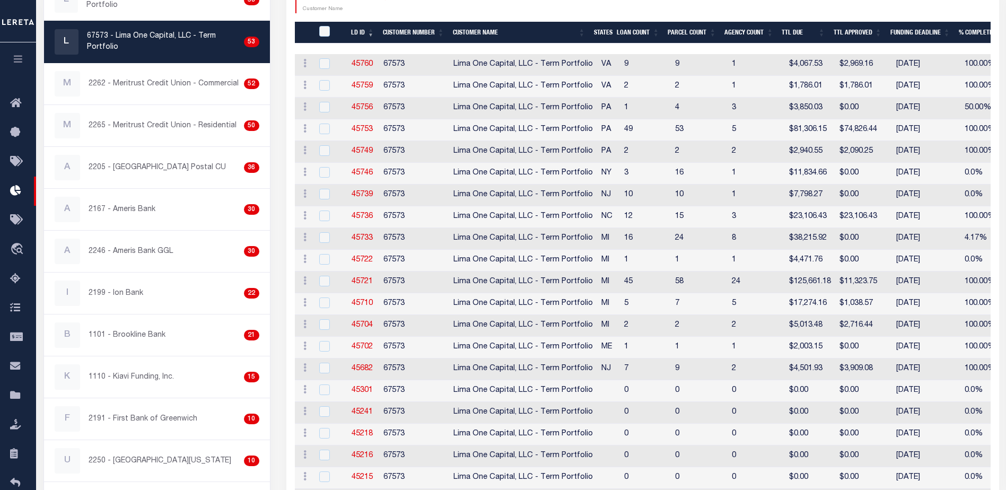
scroll to position [265, 0]
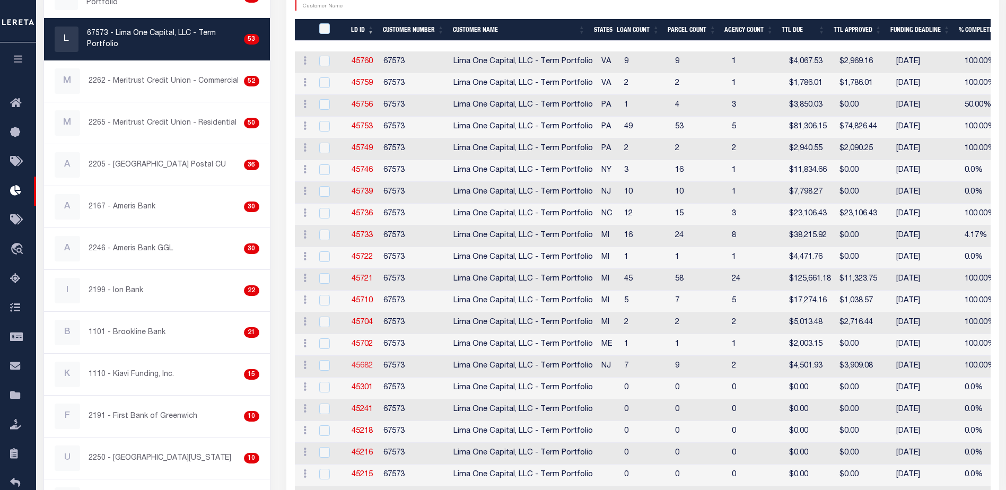
click at [361, 365] on link "45682" at bounding box center [362, 365] width 21 height 7
checkbox input "true"
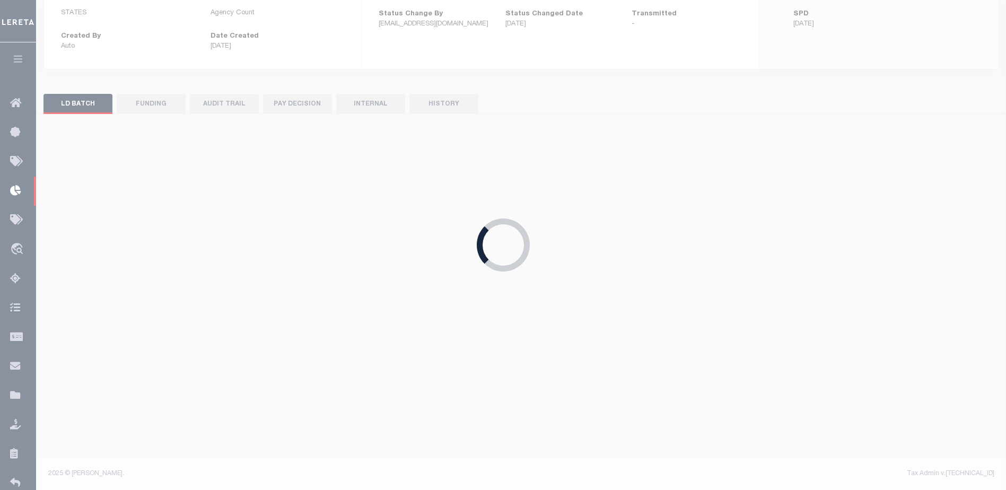
scroll to position [155, 0]
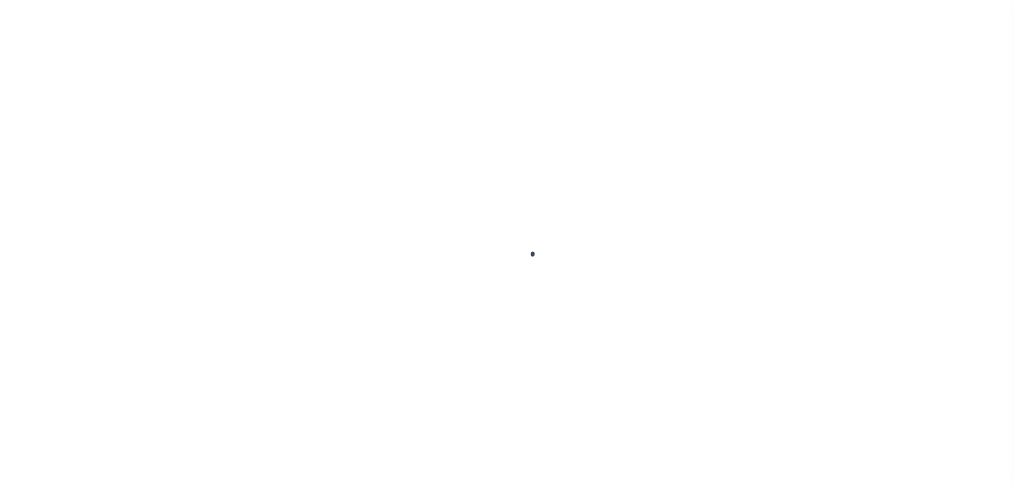
type input "$0.00"
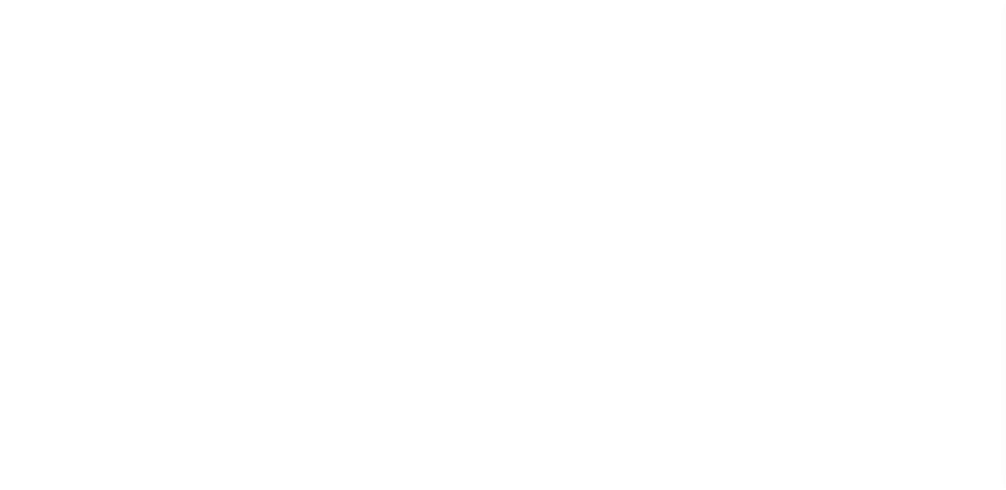
scroll to position [27, 0]
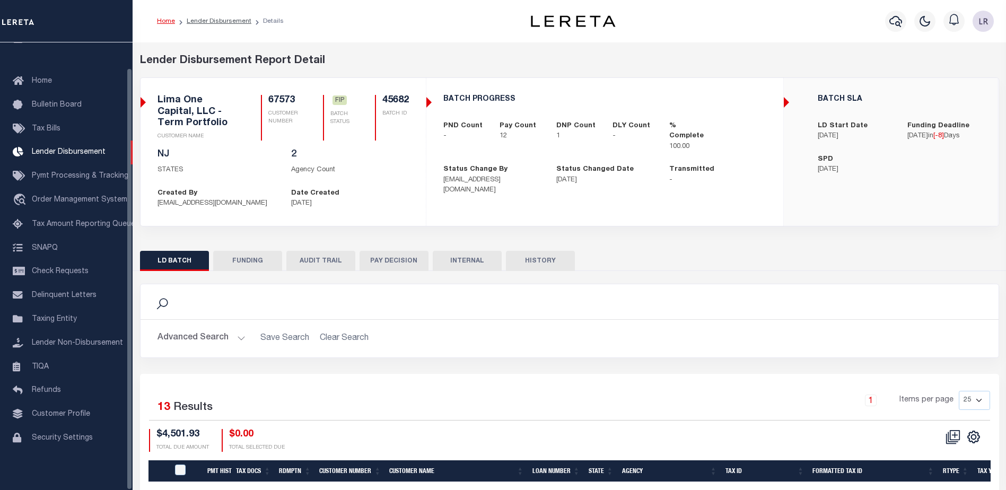
click at [253, 260] on button "FUNDING" at bounding box center [247, 261] width 69 height 20
type input "$3,909.08"
type input "$0"
type input "[DATE]"
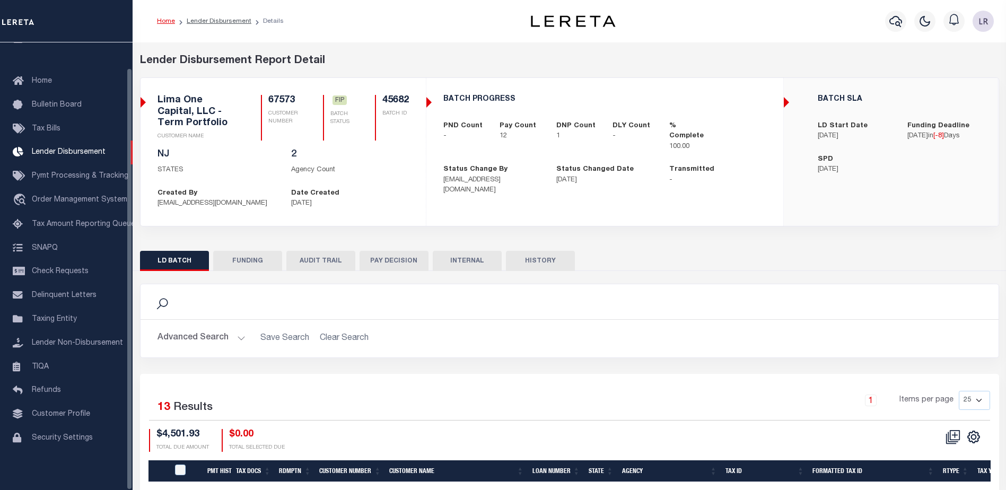
select select "100"
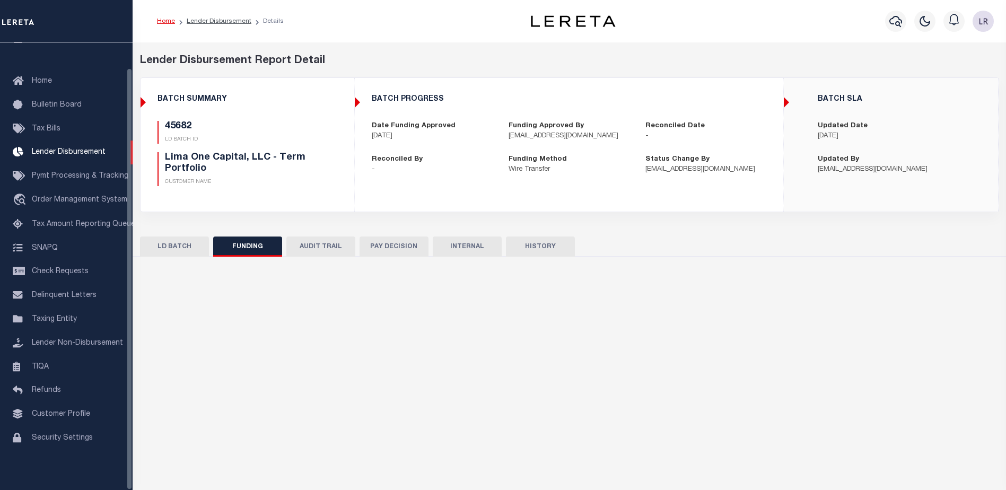
select select "100"
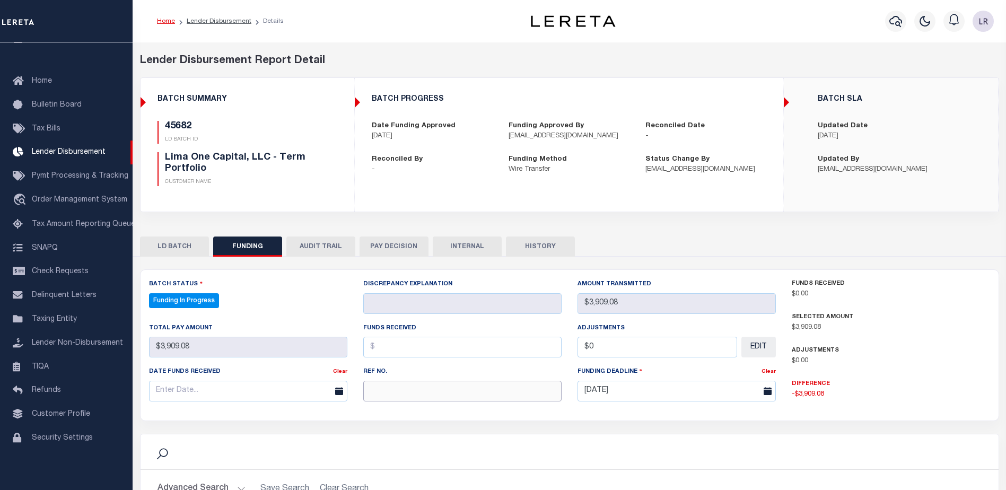
click at [374, 382] on input "text" at bounding box center [462, 391] width 198 height 21
paste input "20250828MMQFMP2700154308280812FT03"
type input "20250828MMQFMP2700154308280812FT03"
click at [388, 345] on input "text" at bounding box center [462, 347] width 198 height 21
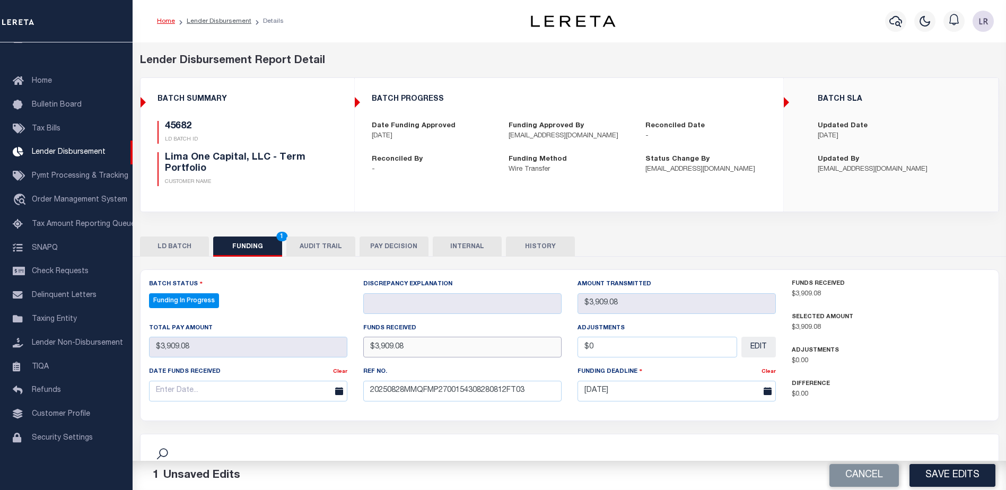
type input "$3,909.08"
click at [284, 388] on input "text" at bounding box center [248, 391] width 198 height 21
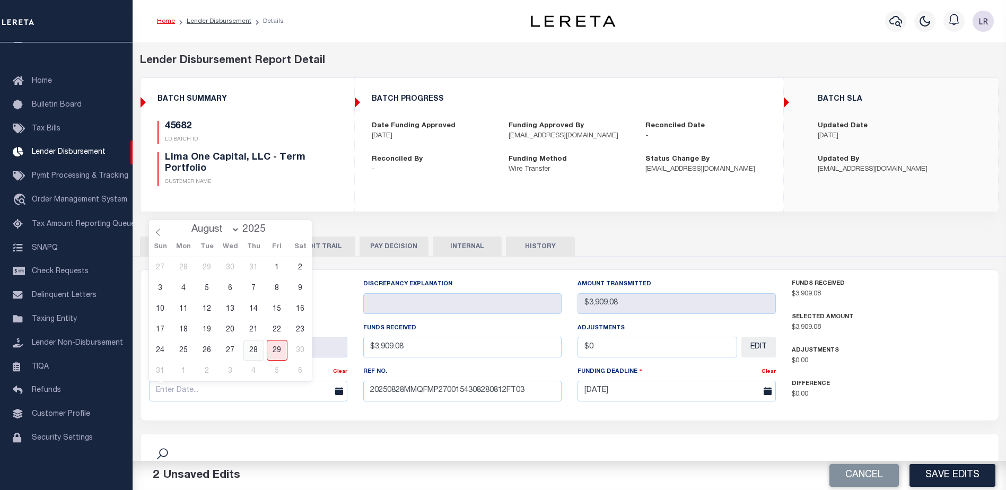
click at [253, 352] on span "28" at bounding box center [253, 350] width 21 height 21
type input "[DATE]"
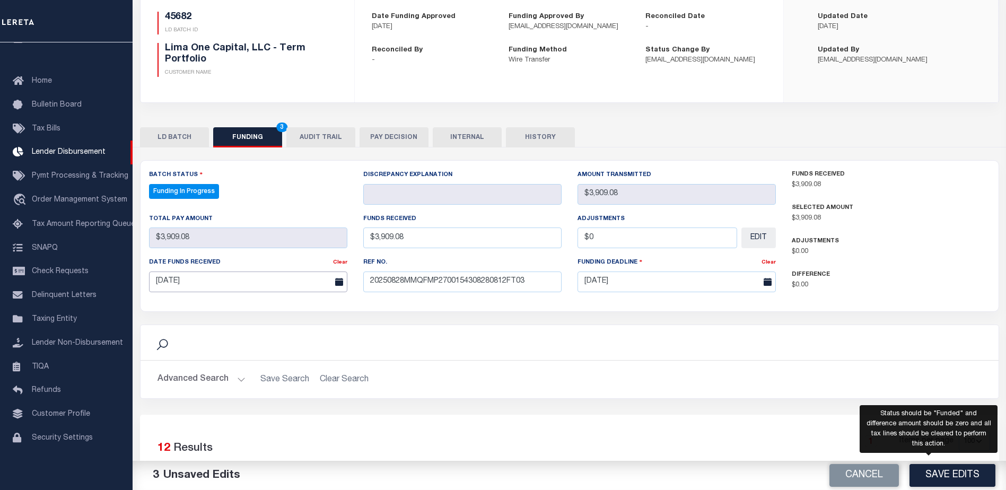
scroll to position [159, 0]
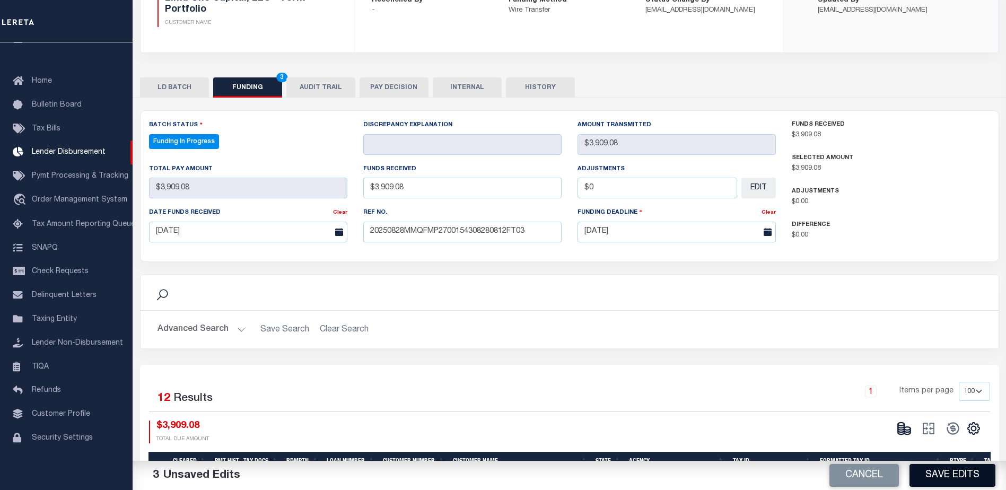
click at [935, 467] on button "Save Edits" at bounding box center [952, 475] width 86 height 23
type input "$3,909.08"
type input "$0"
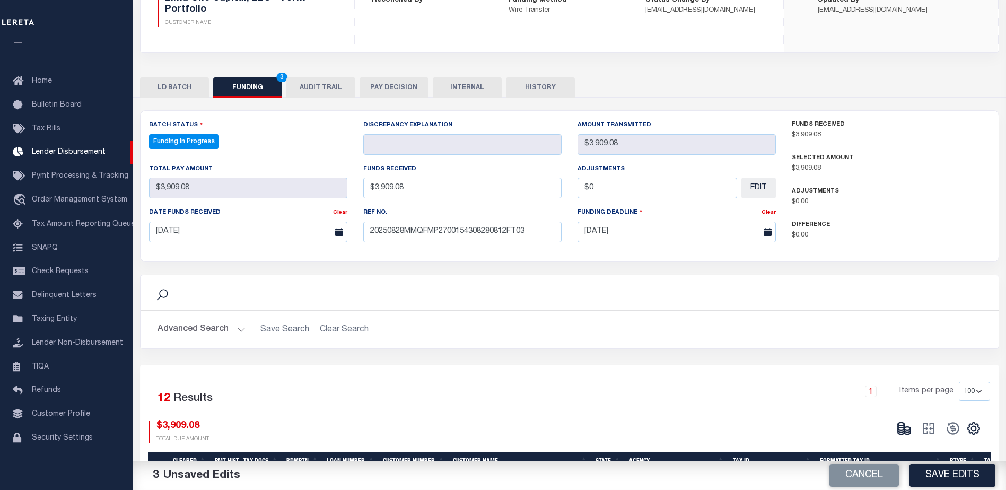
select select "100"
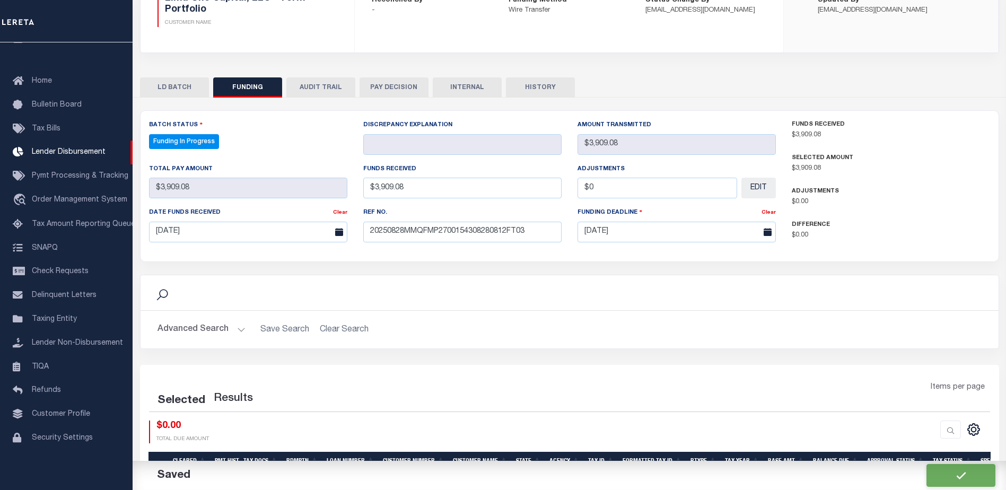
select select "100"
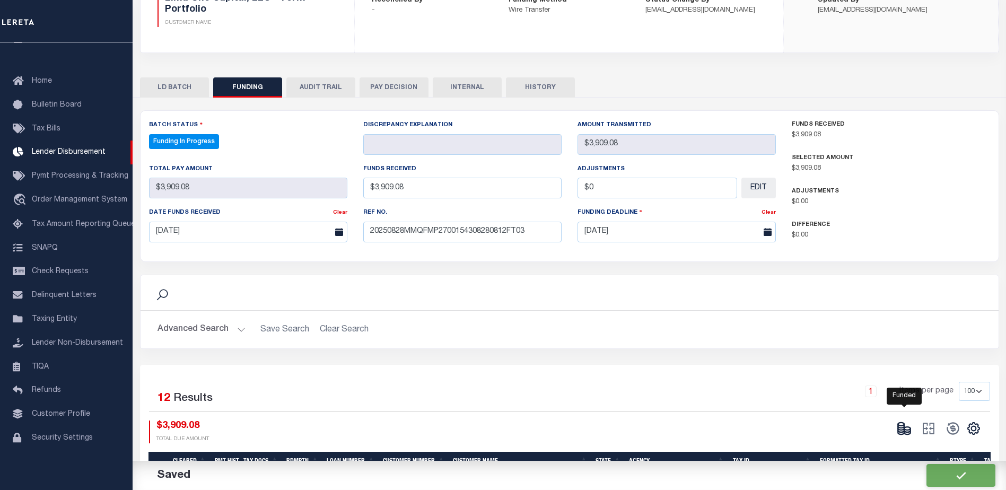
click at [910, 434] on icon at bounding box center [907, 433] width 6 height 4
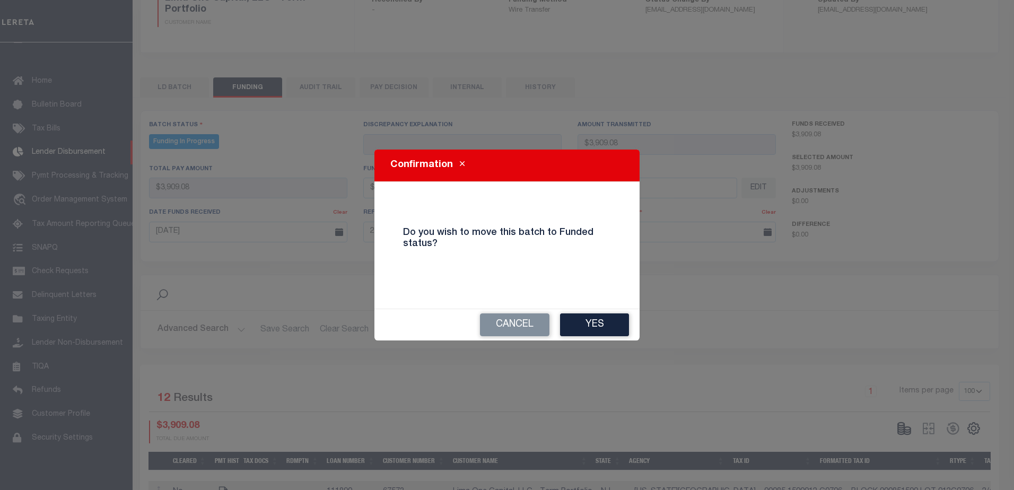
click at [619, 338] on div "Cancel Yes" at bounding box center [506, 324] width 265 height 31
click at [614, 324] on button "Yes" at bounding box center [594, 324] width 69 height 23
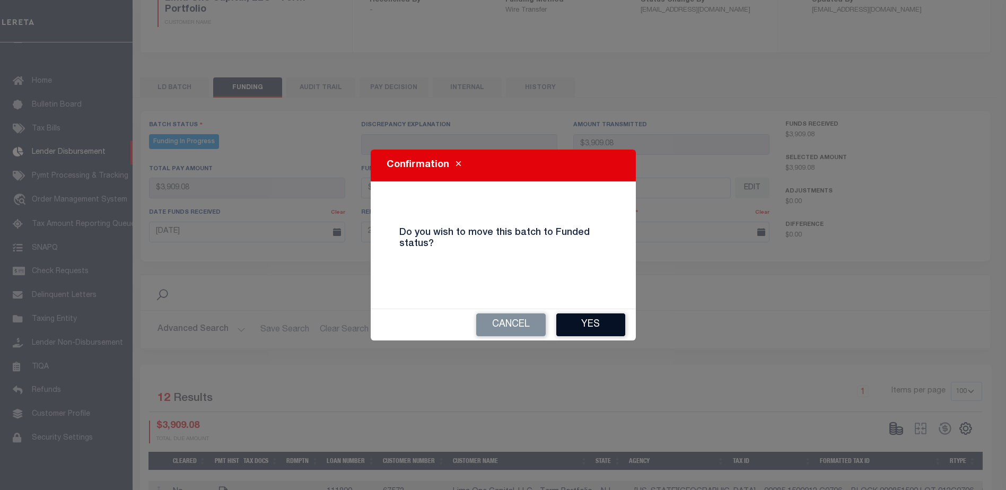
type input "$3,909.08"
type input "$0"
select select "100"
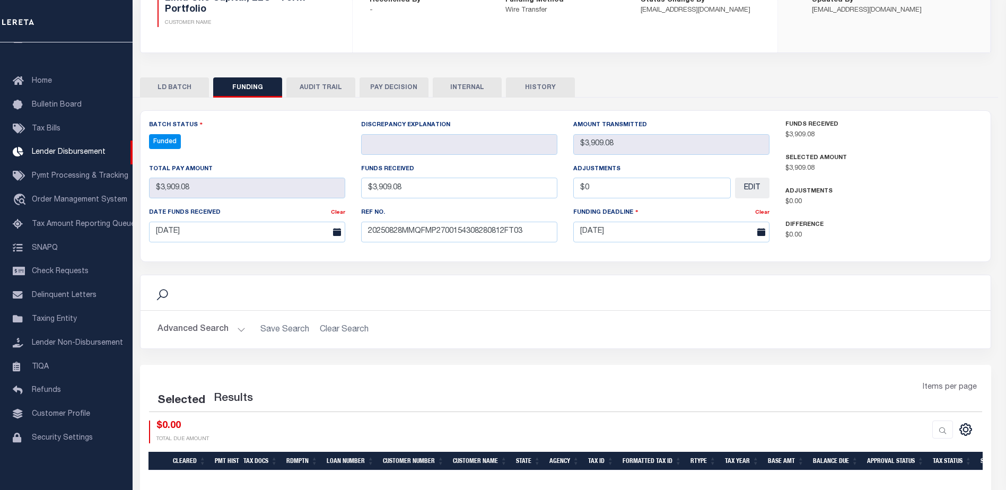
select select "100"
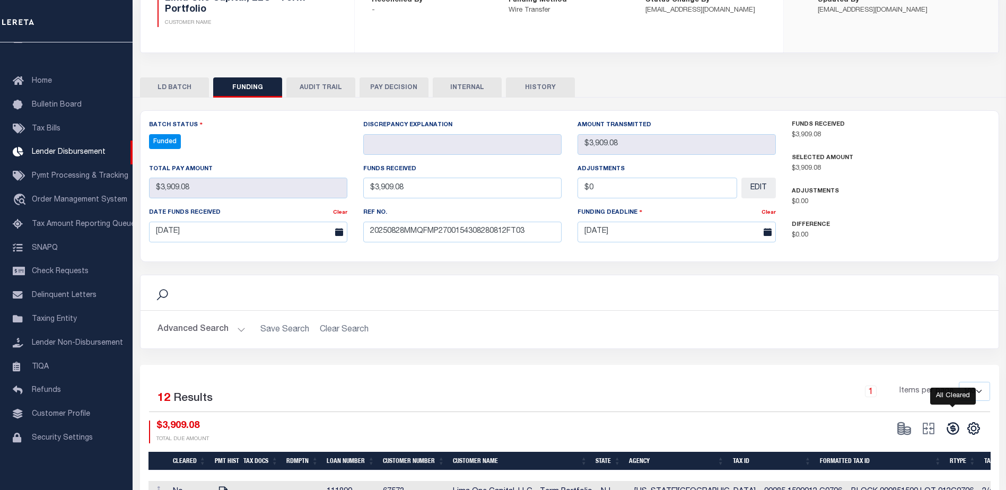
click at [949, 423] on icon at bounding box center [952, 428] width 15 height 15
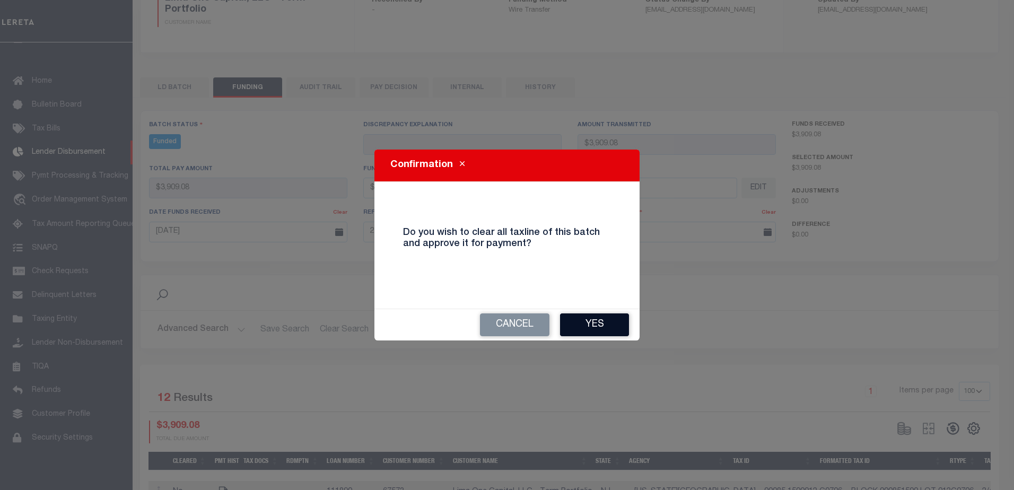
click at [600, 319] on button "Yes" at bounding box center [594, 324] width 69 height 23
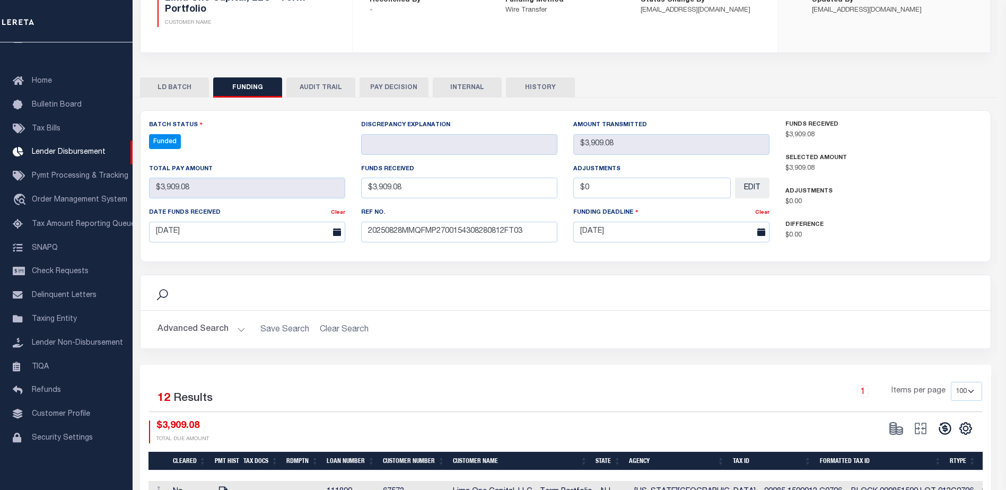
type input "$3,909.08"
type input "$0"
select select "100"
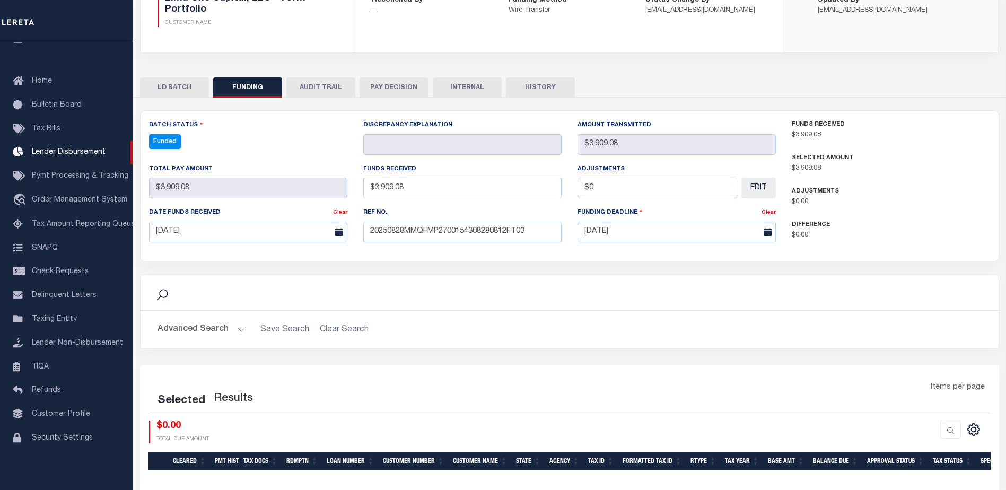
select select "100"
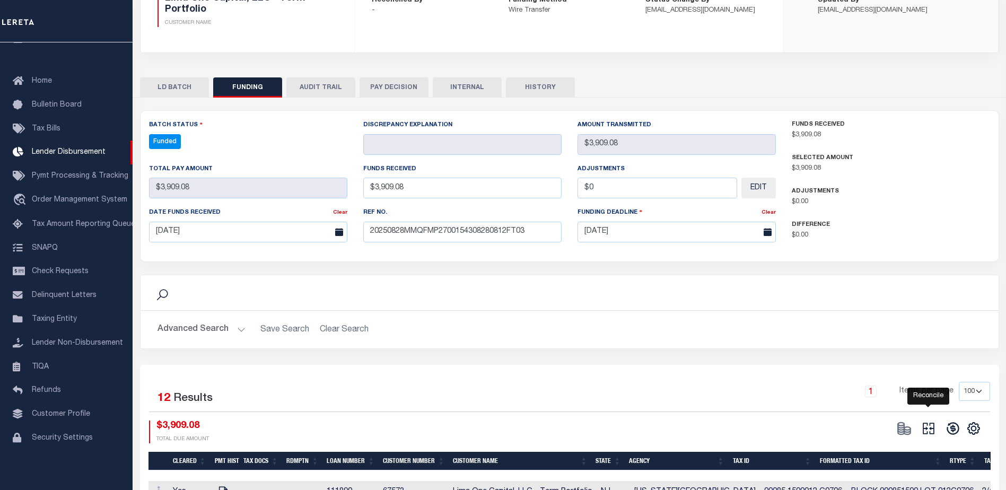
click at [923, 429] on icon at bounding box center [929, 429] width 12 height 12
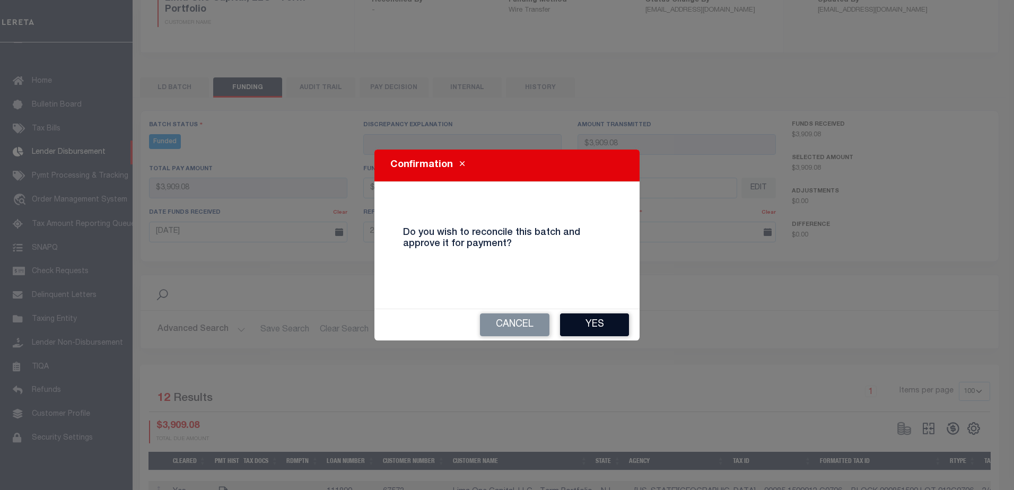
click at [621, 330] on button "Yes" at bounding box center [594, 324] width 69 height 23
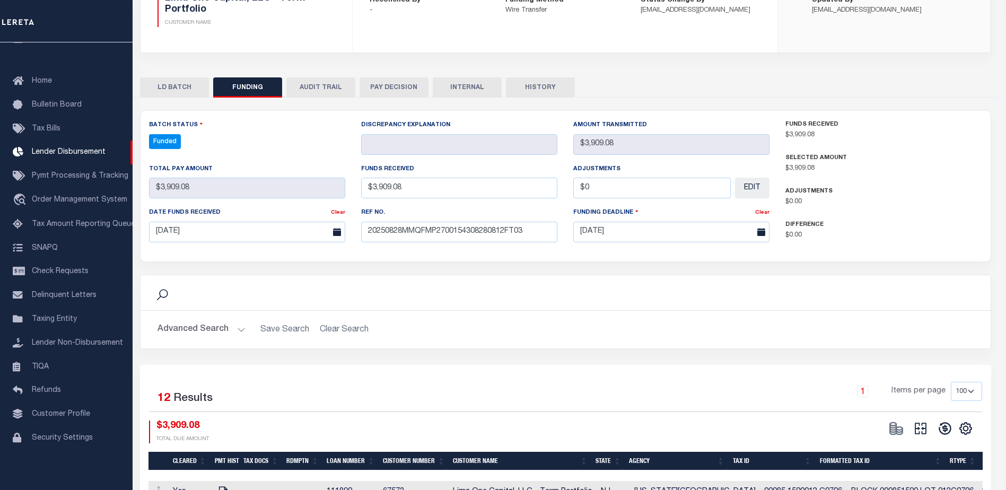
type input "$3,909.08"
type input "$0"
select select "100"
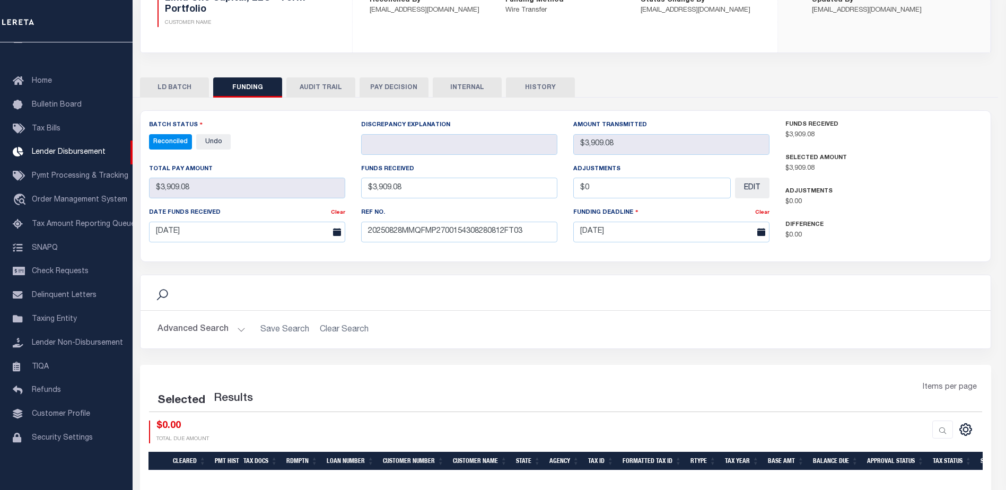
select select "100"
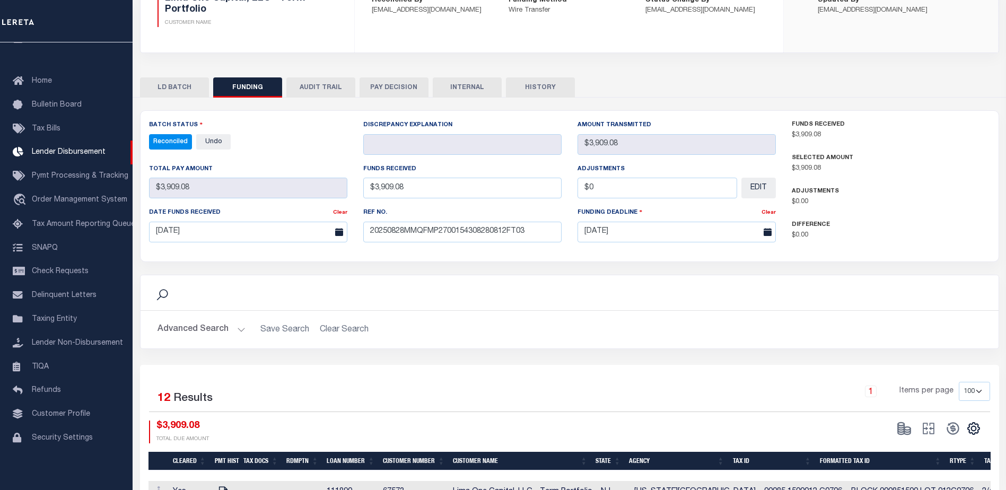
click at [486, 87] on button "INTERNAL" at bounding box center [467, 87] width 69 height 20
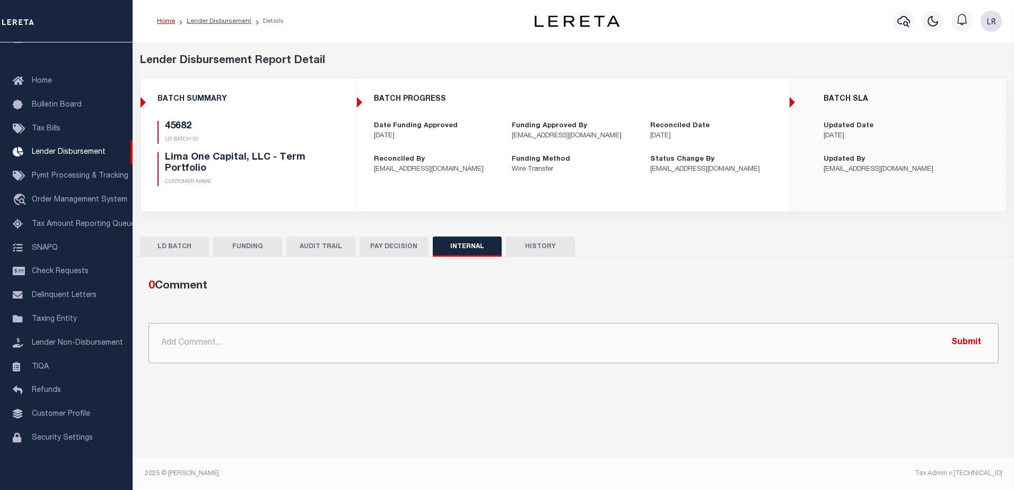
click at [739, 345] on input "text" at bounding box center [573, 343] width 850 height 40
paste input ""ORG AMT - $37755.33 45831 -$15701.74 45619 - $793.74 45683 - $1652.37 45621 - …"
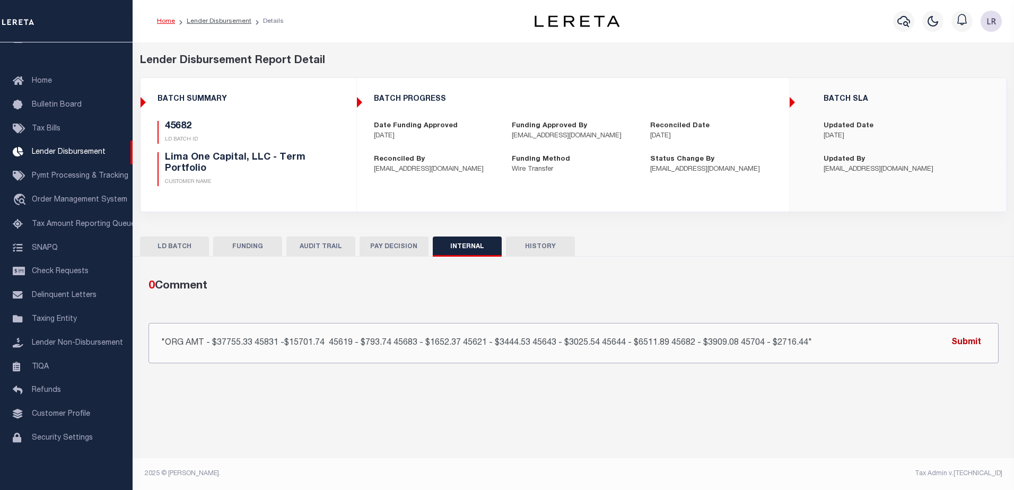
type input ""ORG AMT - $37755.33 45831 -$15701.74 45619 - $793.74 45683 - $1652.37 45621 - …"
click at [951, 340] on button "Submit" at bounding box center [965, 343] width 43 height 22
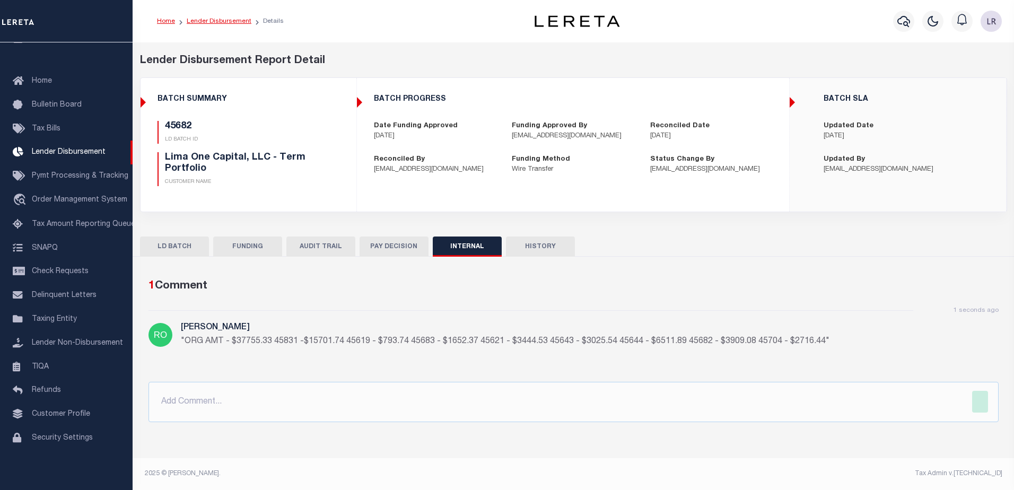
click at [243, 24] on link "Lender Disbursement" at bounding box center [219, 21] width 65 height 6
checkbox input "true"
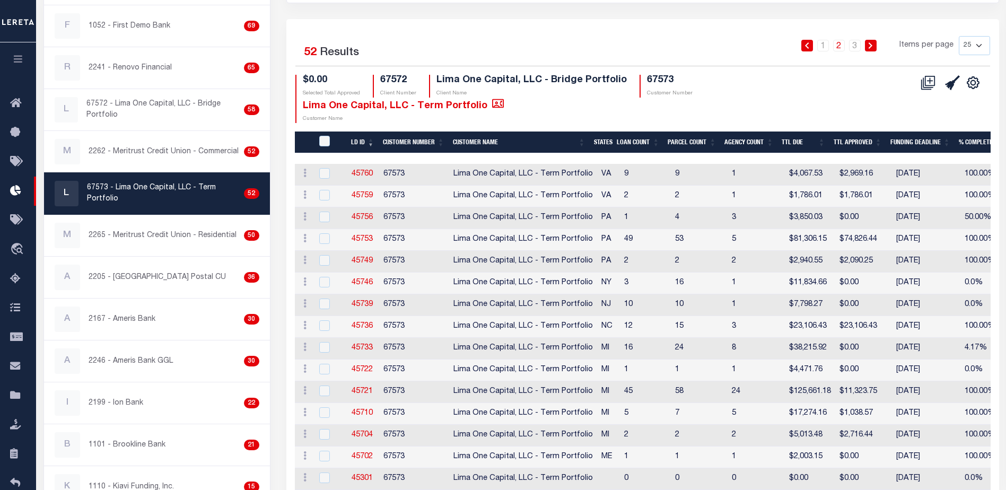
scroll to position [159, 0]
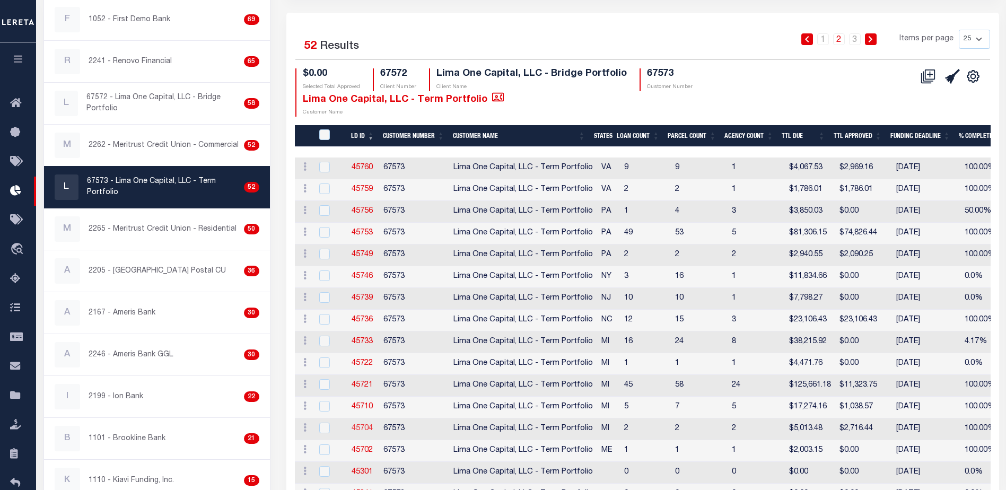
click at [363, 427] on link "45704" at bounding box center [362, 428] width 21 height 7
checkbox input "true"
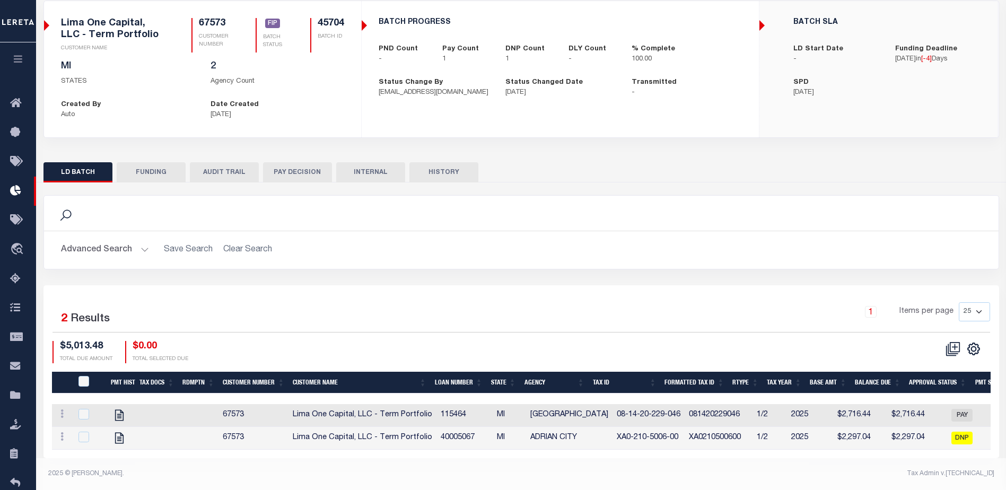
scroll to position [85, 0]
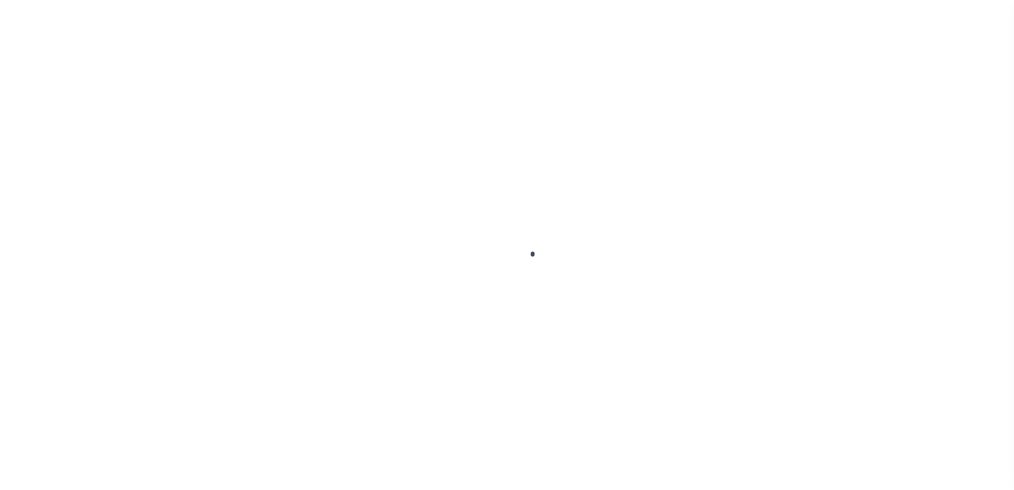
type input "$0.00"
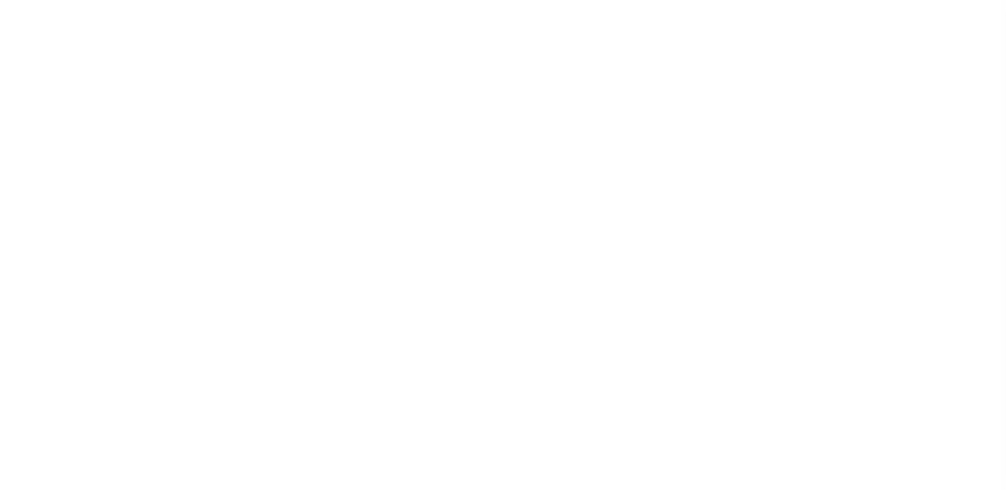
scroll to position [27, 0]
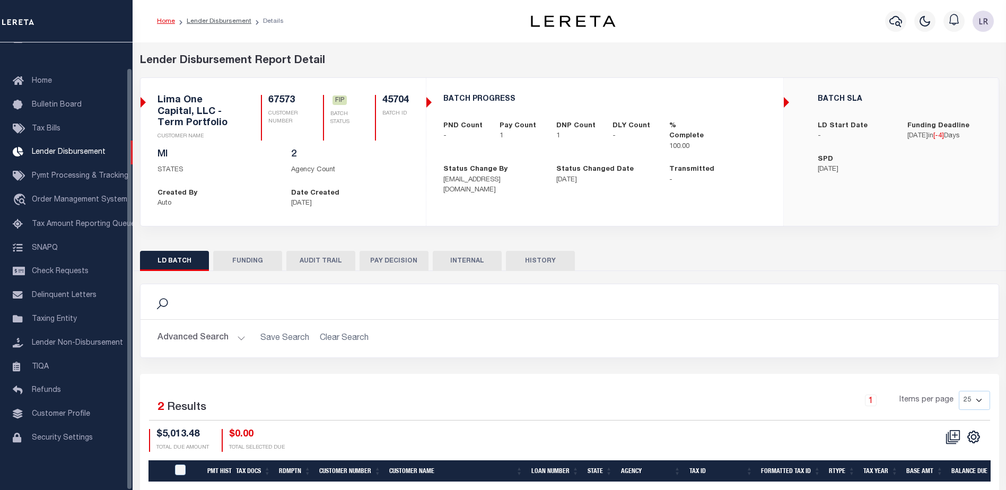
click at [241, 267] on button "FUNDING" at bounding box center [247, 261] width 69 height 20
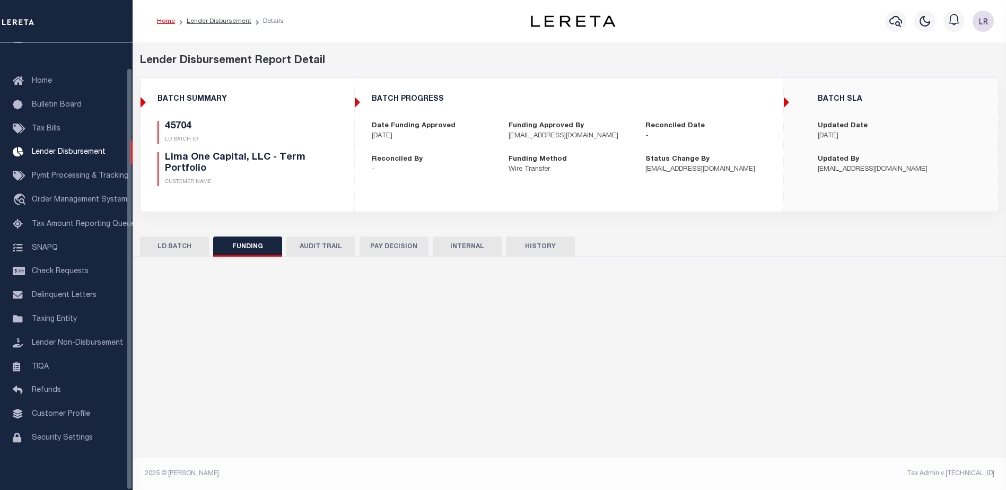
type input "$2,716.44"
type input "$0"
type input "[DATE]"
select select "100"
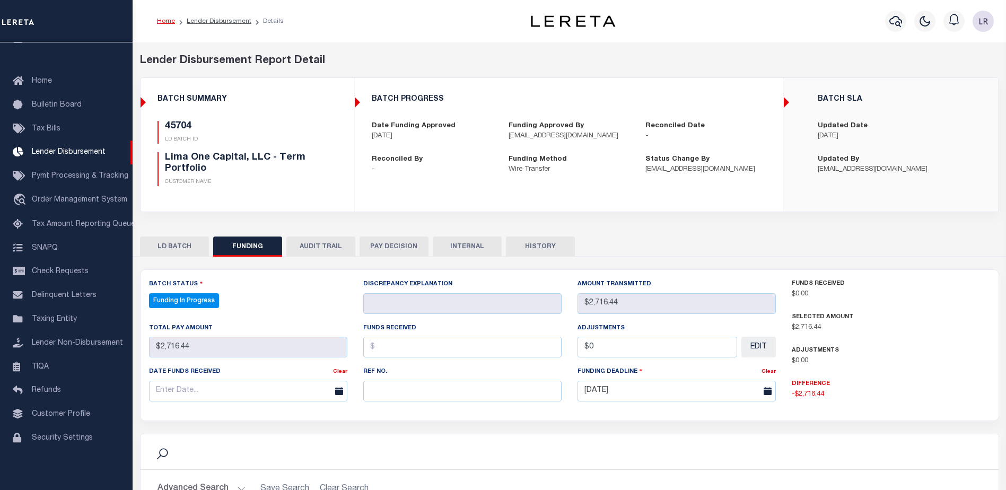
select select "100"
drag, startPoint x: 404, startPoint y: 397, endPoint x: 399, endPoint y: 385, distance: 12.6
click at [404, 397] on input "text" at bounding box center [462, 391] width 198 height 21
paste input "20250828MMQFMP2700154308280812FT03"
type input "20250828MMQFMP2700154308280812FT03"
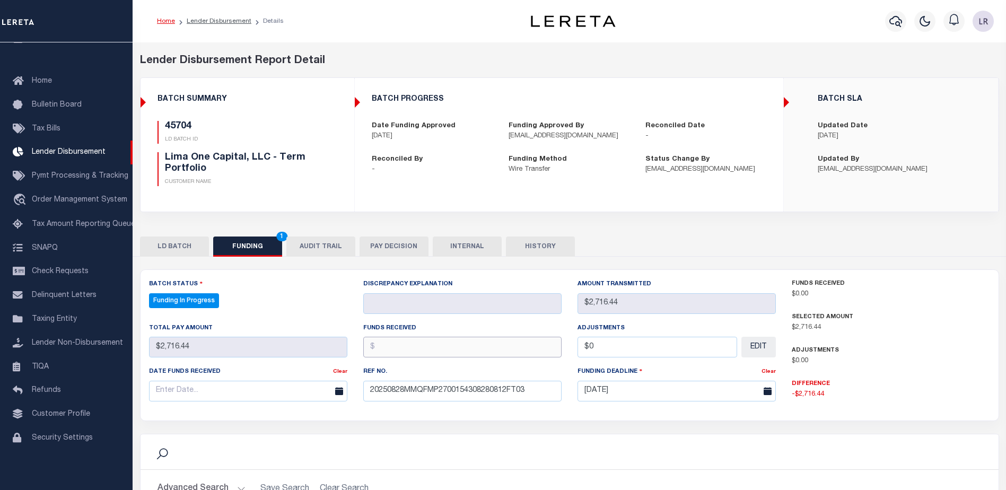
drag, startPoint x: 399, startPoint y: 385, endPoint x: 391, endPoint y: 352, distance: 34.2
click at [391, 352] on input "text" at bounding box center [462, 347] width 198 height 21
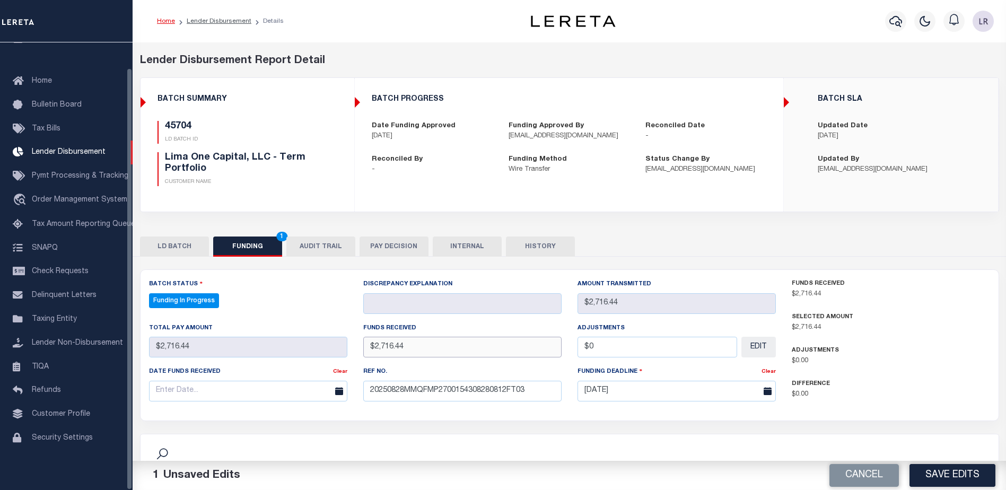
type input "$2,716.44"
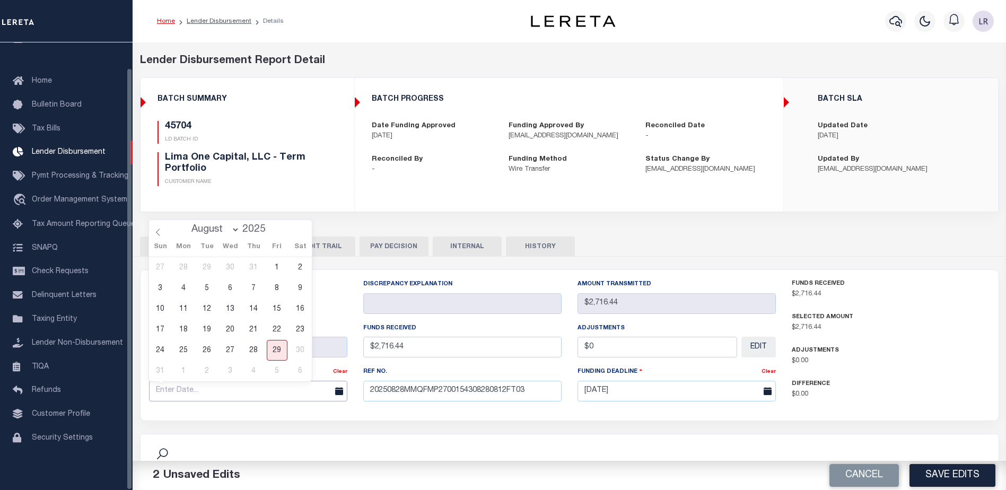
click at [236, 401] on input "text" at bounding box center [248, 391] width 198 height 21
click at [266, 349] on div "27 28 29 30 31 1 2 3 4 5 6 7 8 9 10 11 12 13 14 15 16 17 18 19 20 21 22 23 24 2…" at bounding box center [230, 319] width 163 height 124
click at [260, 350] on span "28" at bounding box center [253, 350] width 21 height 21
type input "[DATE]"
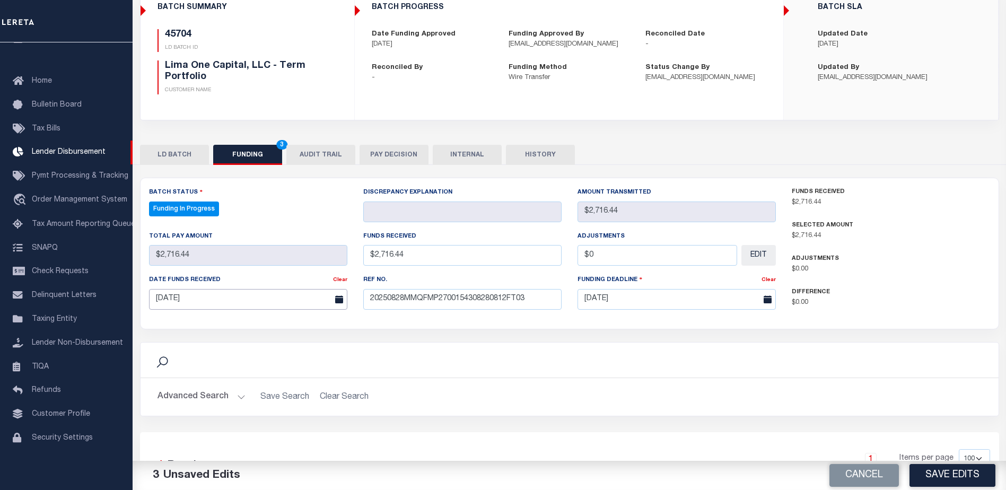
scroll to position [159, 0]
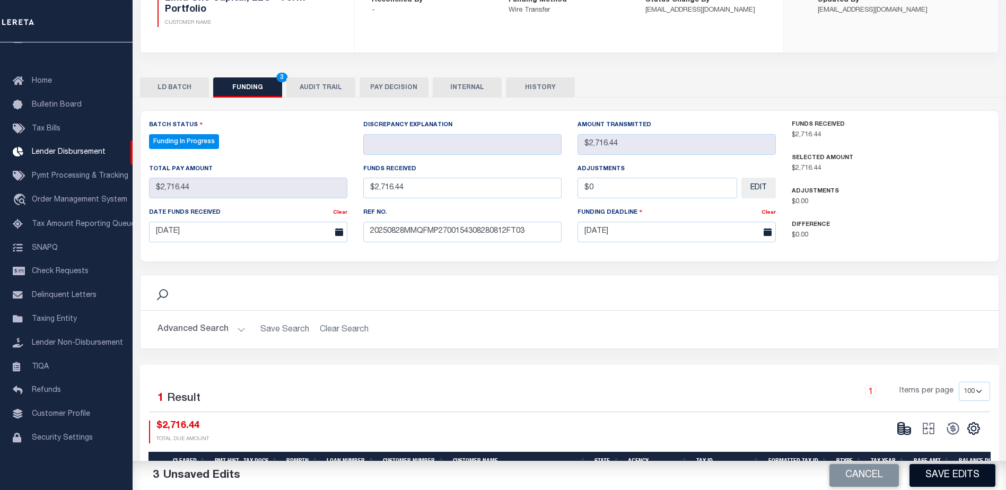
click at [960, 478] on button "Save Edits" at bounding box center [952, 475] width 86 height 23
type input "$2,716.44"
type input "$0"
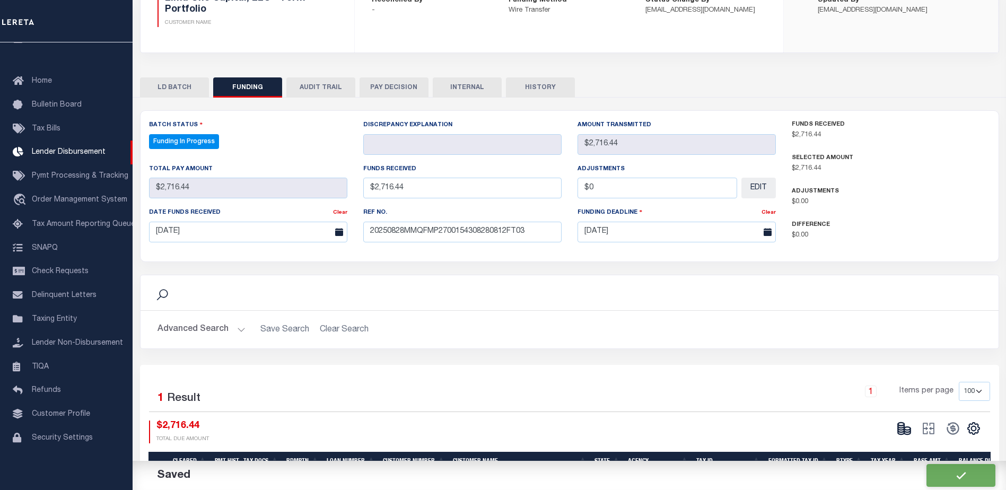
select select "100"
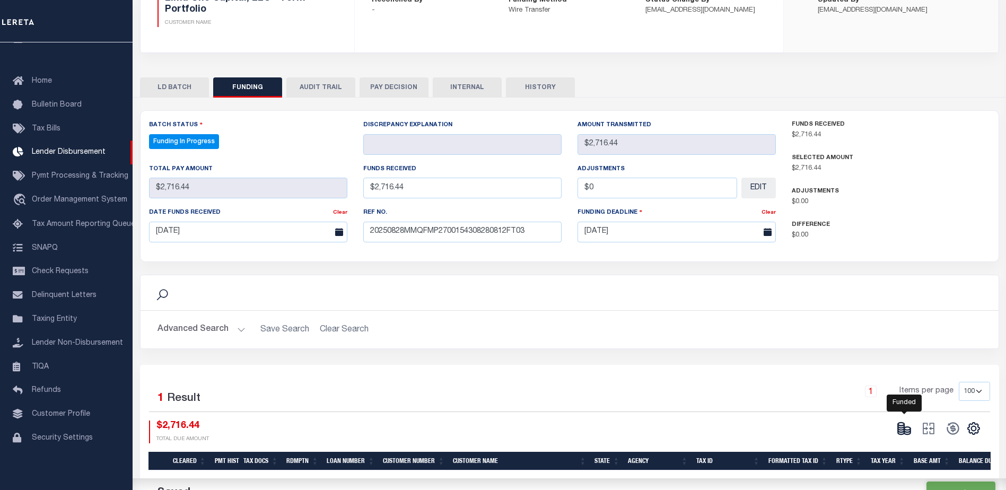
click at [910, 431] on icon at bounding box center [907, 430] width 6 height 4
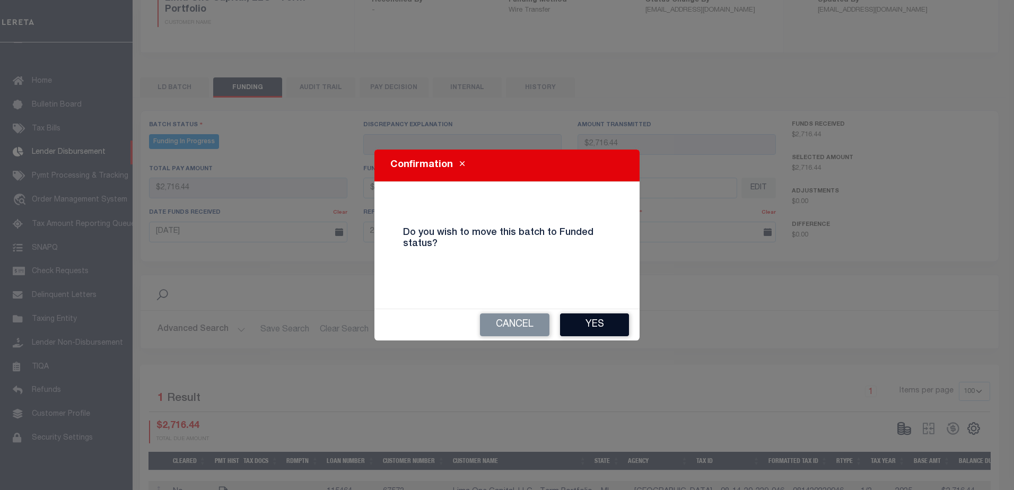
click at [615, 327] on button "Yes" at bounding box center [594, 324] width 69 height 23
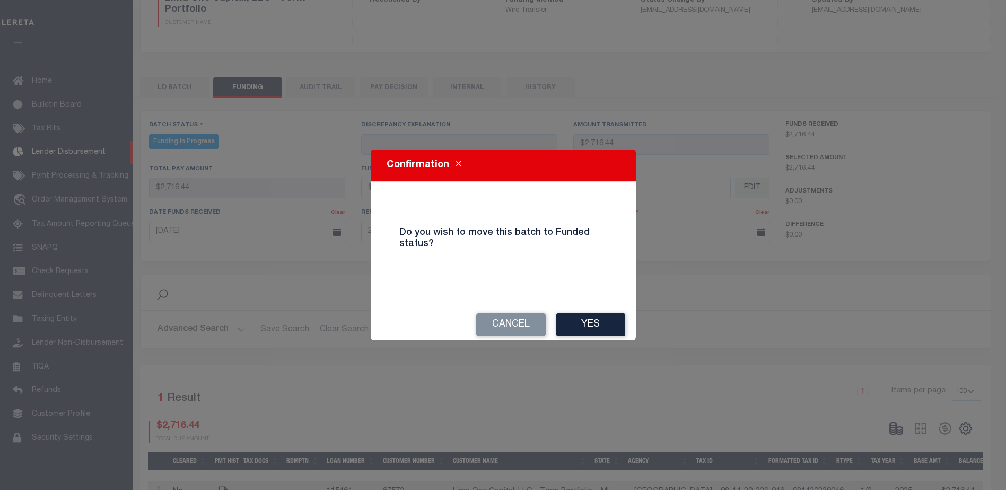
type input "$2,716.44"
type input "$0"
select select "100"
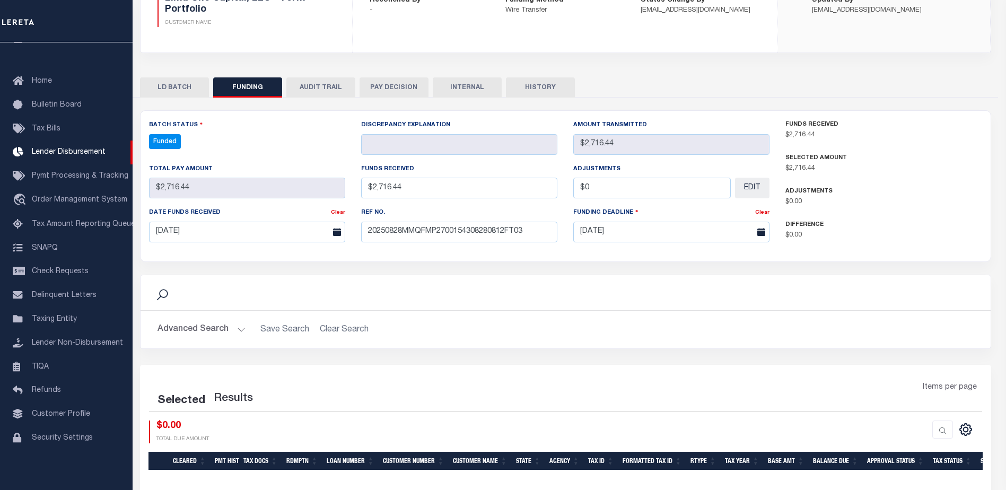
select select "100"
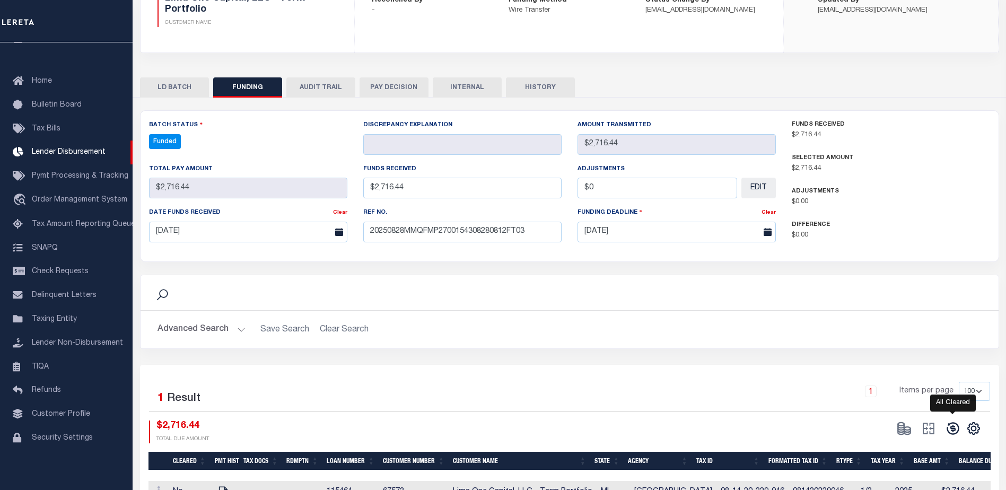
click at [952, 431] on icon at bounding box center [952, 428] width 12 height 12
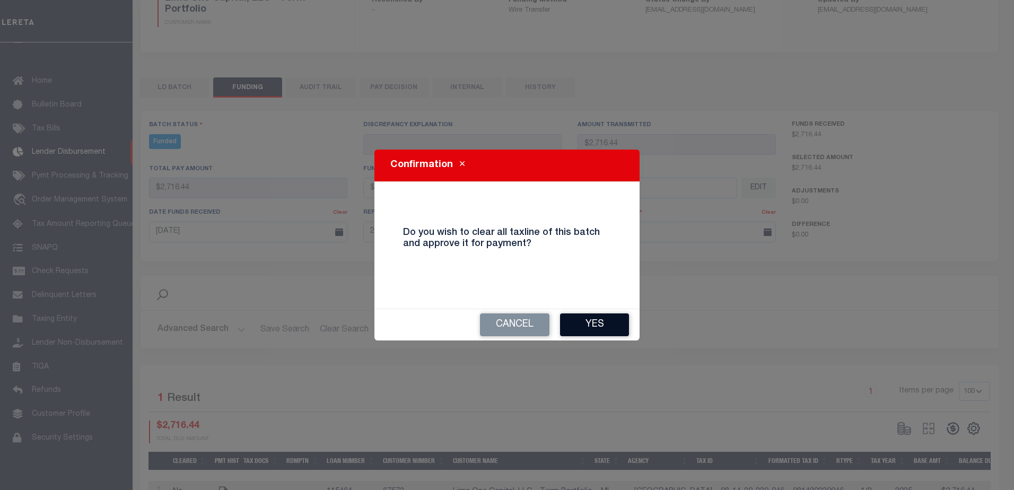
click at [607, 328] on button "Yes" at bounding box center [594, 324] width 69 height 23
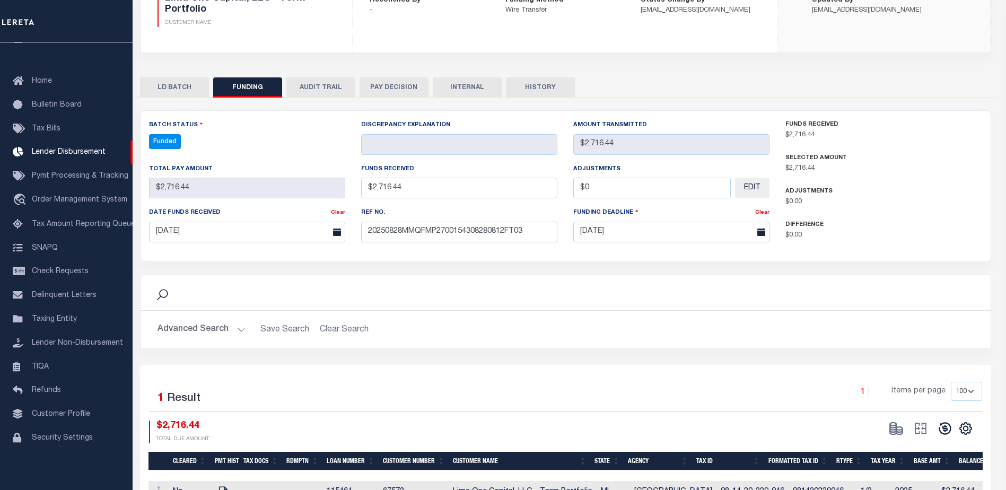
type input "$2,716.44"
type input "$0"
select select "100"
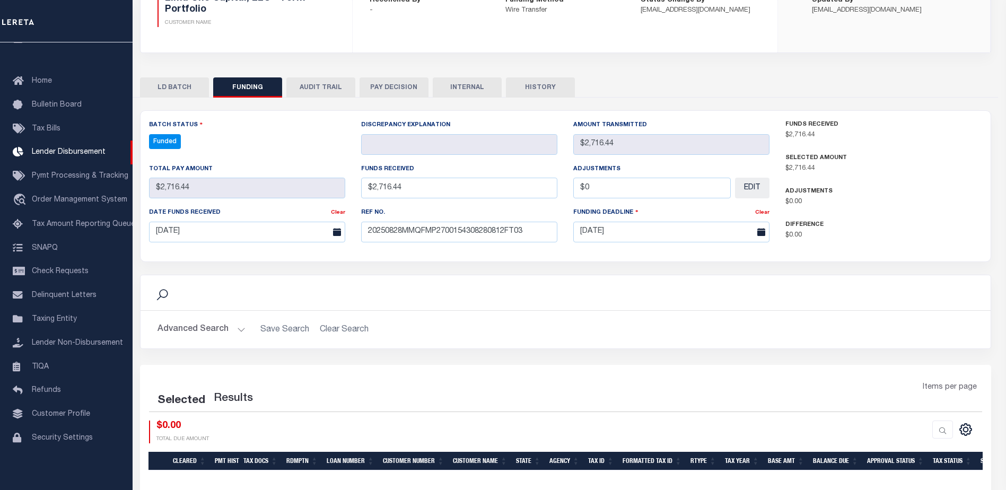
select select "100"
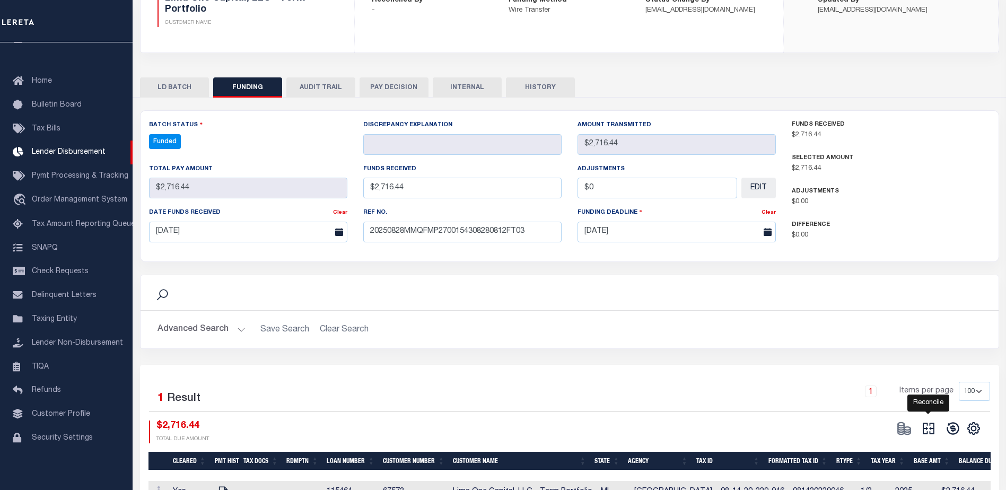
click at [921, 424] on icon at bounding box center [928, 428] width 15 height 15
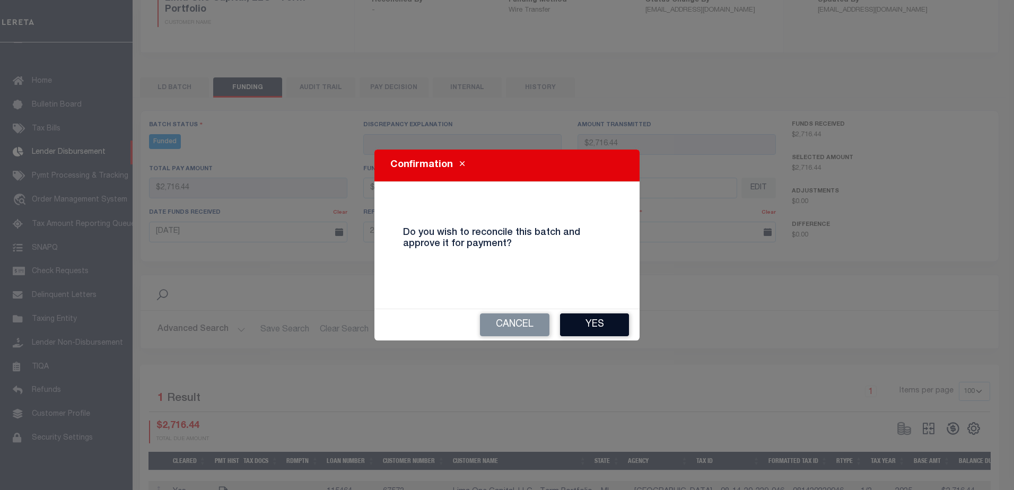
click at [599, 331] on button "Yes" at bounding box center [594, 324] width 69 height 23
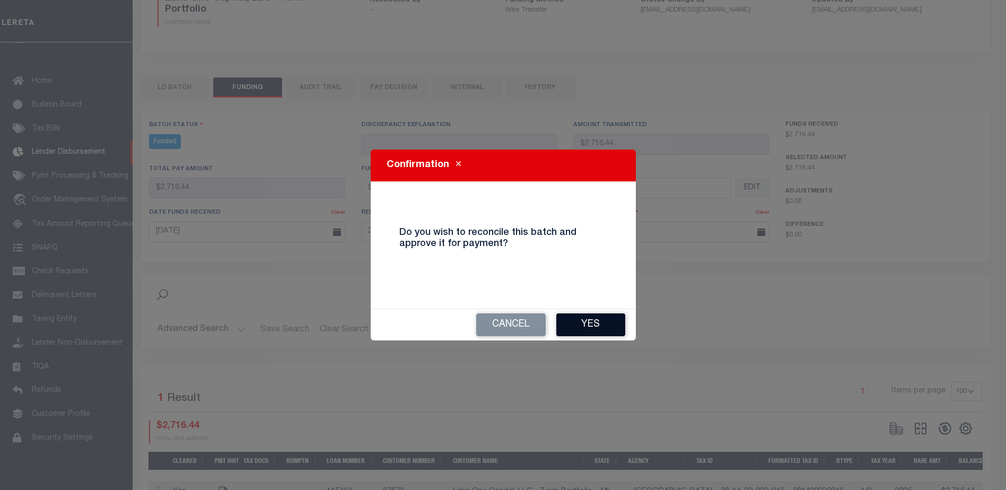
type input "$2,716.44"
type input "$0"
select select "100"
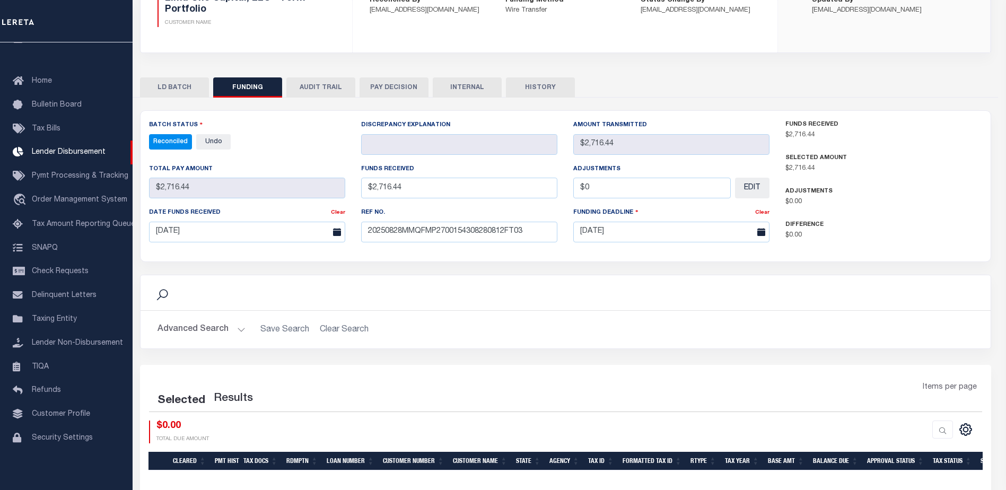
select select "100"
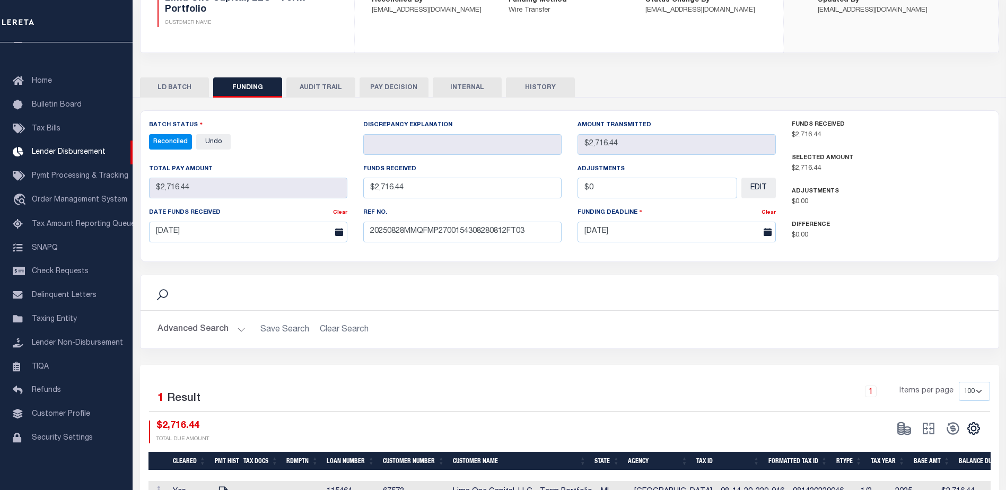
click at [488, 87] on button "INTERNAL" at bounding box center [467, 87] width 69 height 20
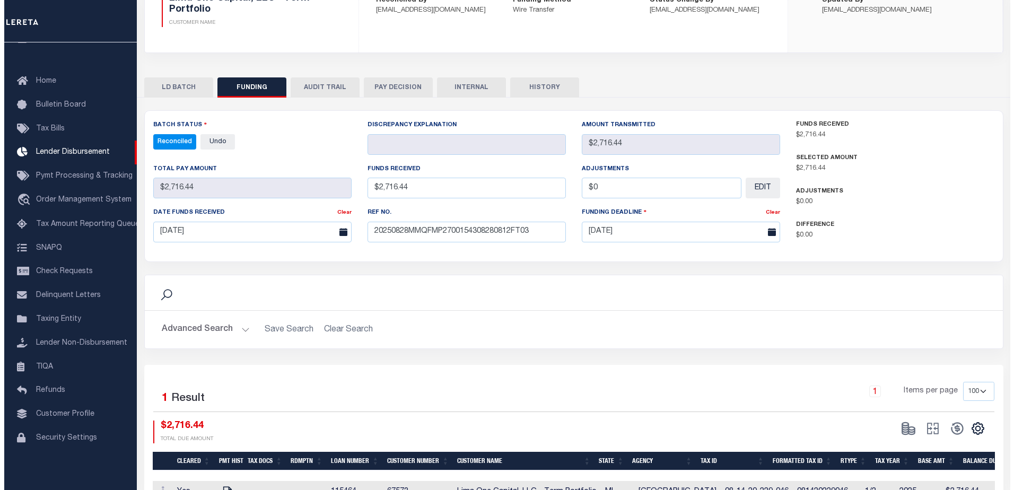
scroll to position [0, 0]
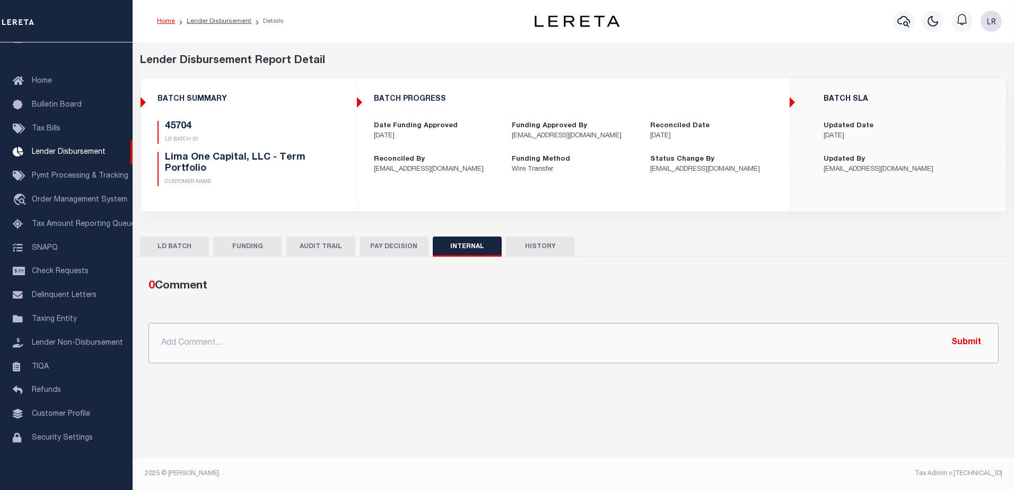
drag, startPoint x: 676, startPoint y: 354, endPoint x: 730, endPoint y: 352, distance: 53.6
click at [676, 354] on input "text" at bounding box center [573, 343] width 850 height 40
paste input ""ORG AMT - $37755.33 45831 -$15701.74 45619 - $793.74 45683 - $1652.37 45621 - …"
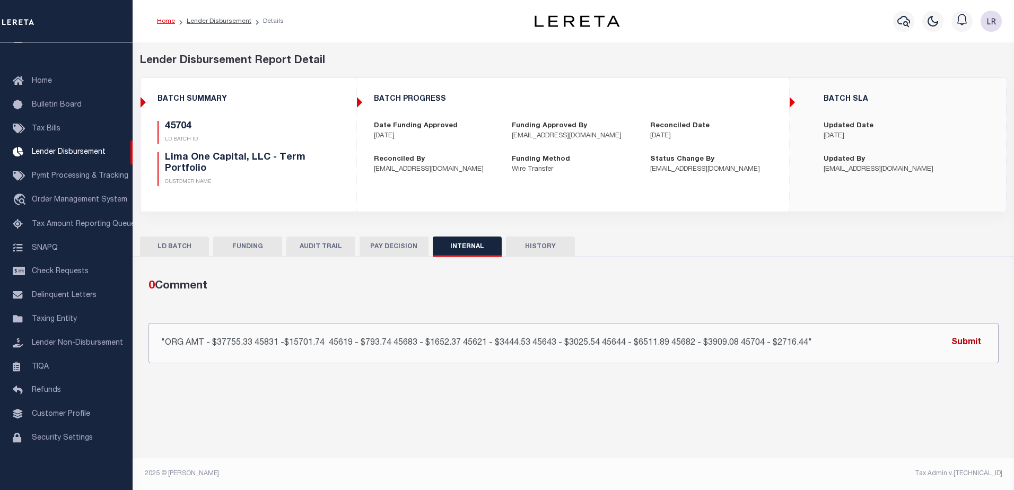
type input ""ORG AMT - $37755.33 45831 -$15701.74 45619 - $793.74 45683 - $1652.37 45621 - …"
click at [955, 339] on button "Submit" at bounding box center [965, 343] width 43 height 22
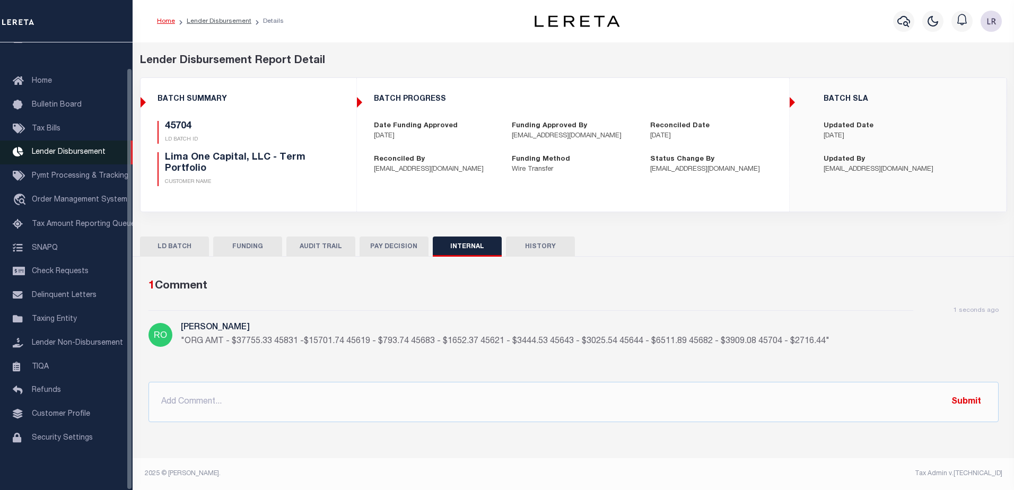
click at [90, 148] on span "Lender Disbursement" at bounding box center [69, 151] width 74 height 7
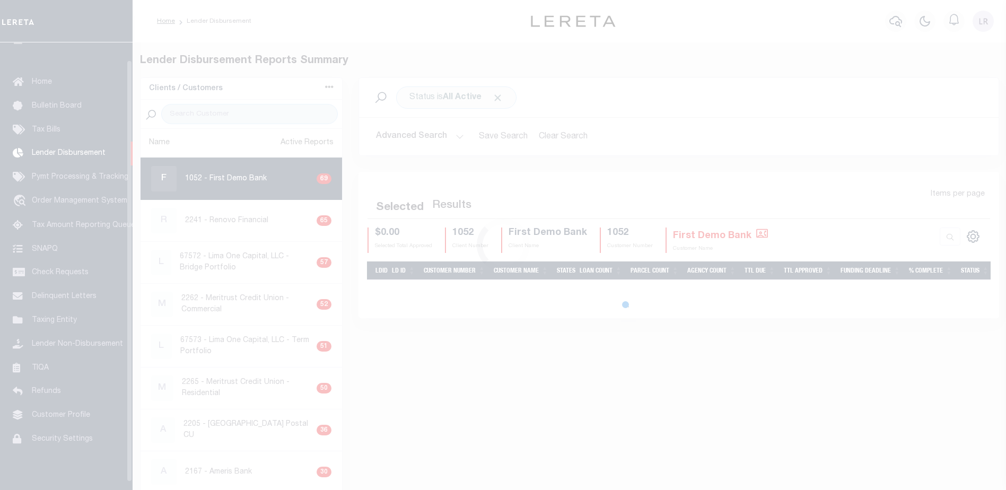
scroll to position [19, 0]
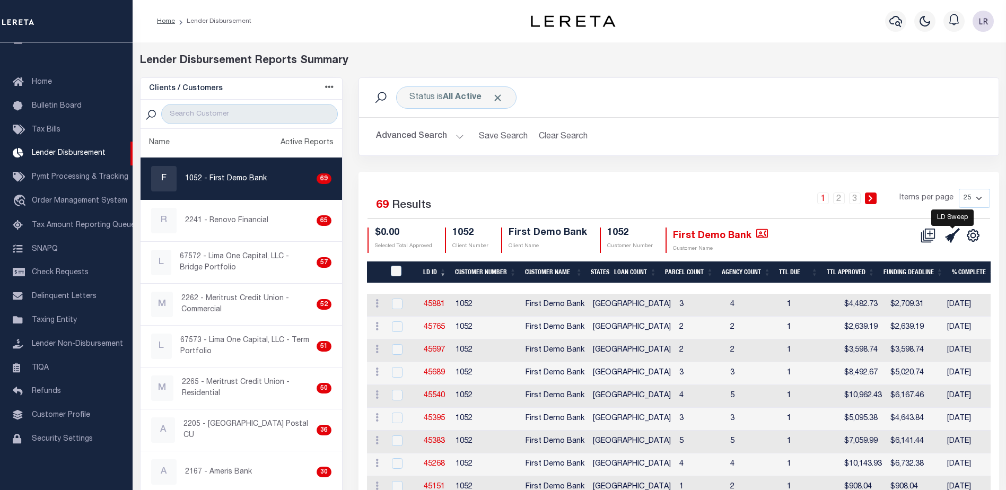
click at [948, 232] on icon at bounding box center [952, 235] width 15 height 15
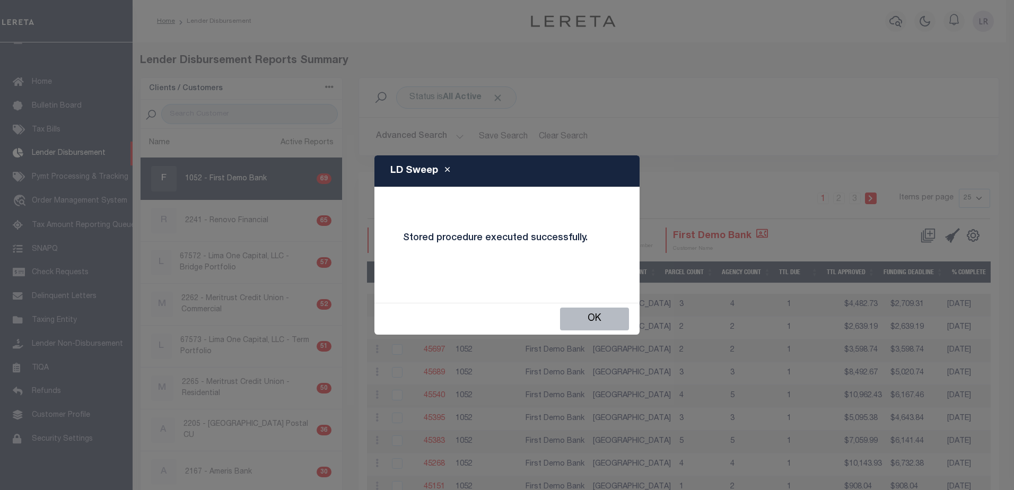
click at [612, 319] on button "OK" at bounding box center [594, 319] width 69 height 23
